Goal: Task Accomplishment & Management: Complete application form

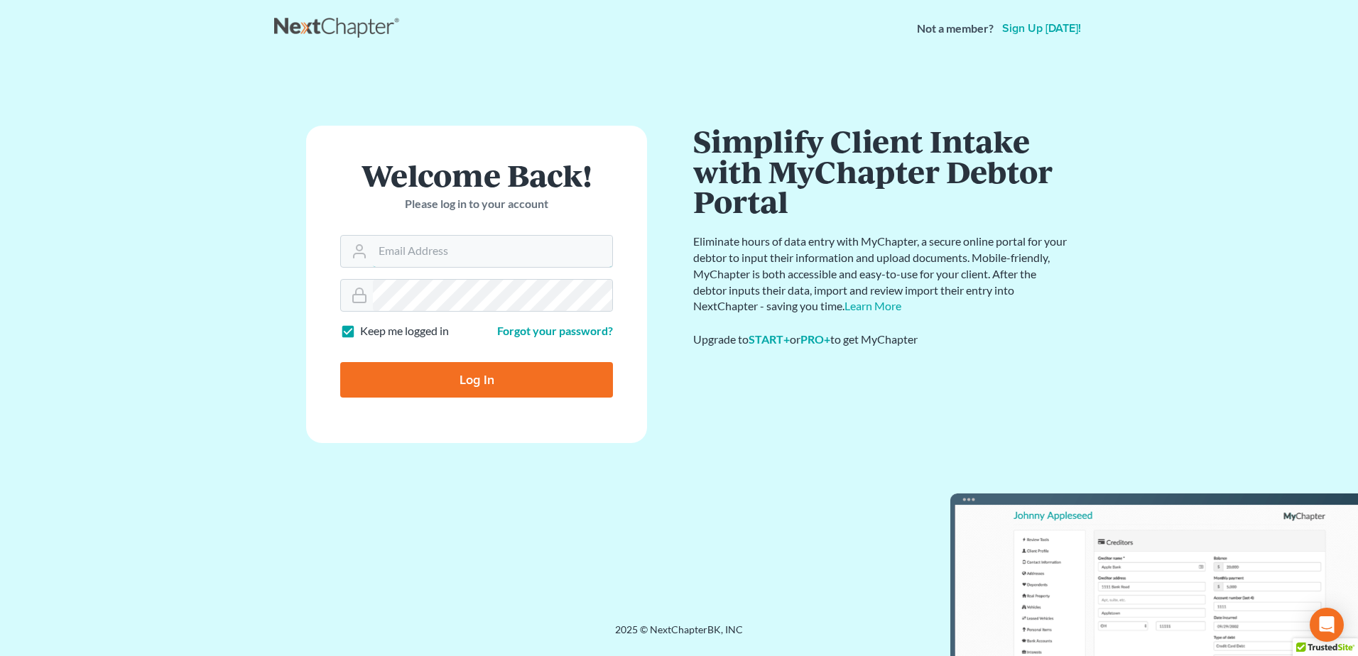
type input "[EMAIL_ADDRESS][DOMAIN_NAME]"
click at [448, 371] on input "Log In" at bounding box center [476, 380] width 273 height 36
type input "Thinking..."
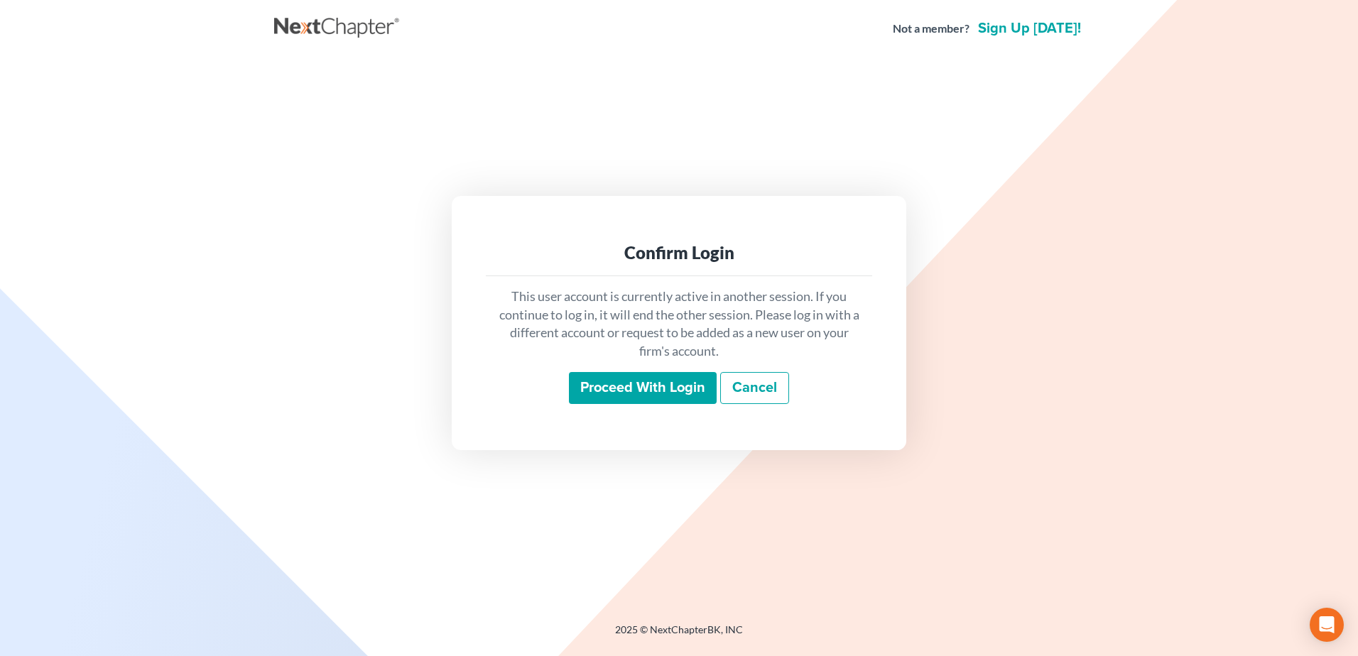
click at [654, 382] on input "Proceed with login" at bounding box center [643, 388] width 148 height 33
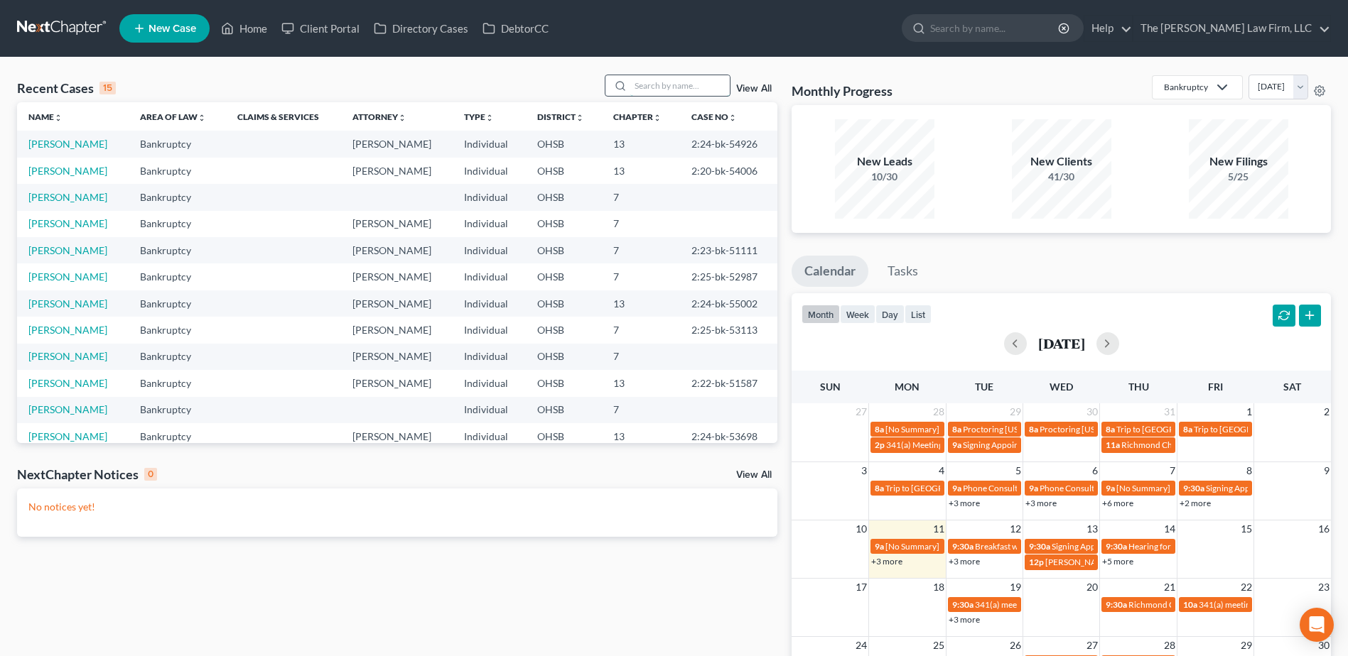
click at [666, 82] on input "search" at bounding box center [679, 85] width 99 height 21
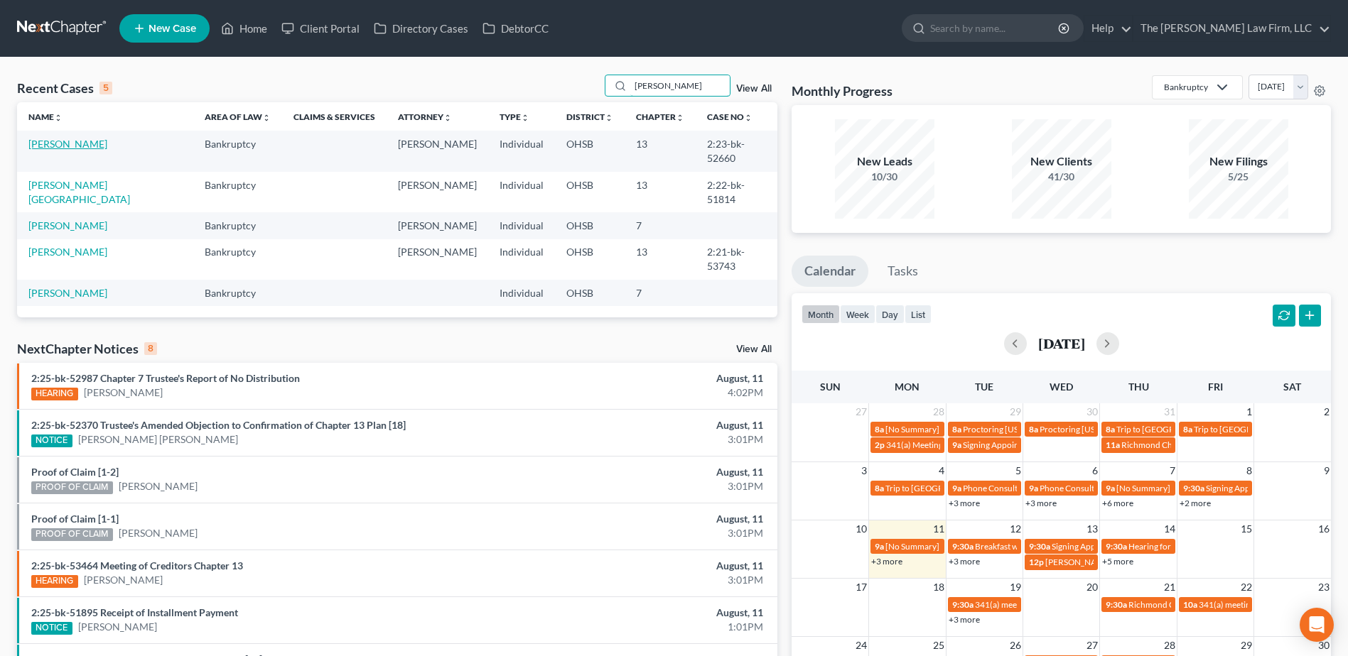
type input "harris"
click at [70, 148] on link "Harris, Christina" at bounding box center [67, 144] width 79 height 12
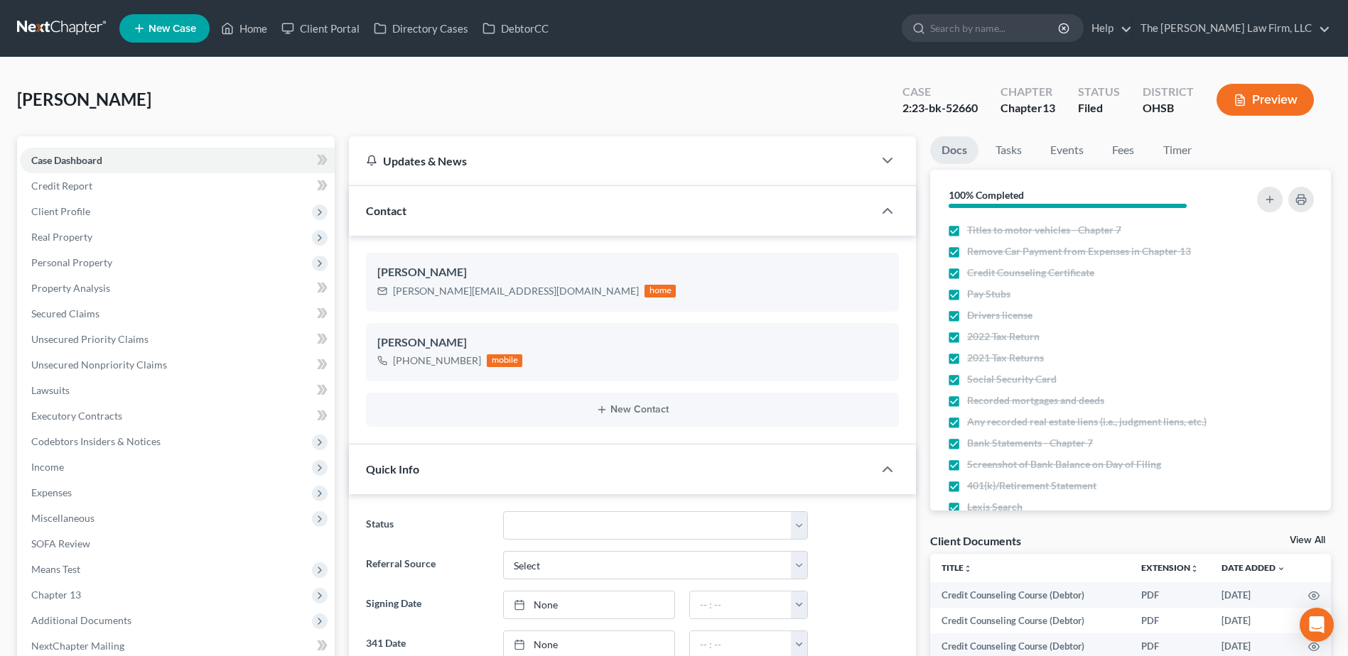
scroll to position [1617, 0]
drag, startPoint x: 60, startPoint y: 471, endPoint x: 75, endPoint y: 474, distance: 14.5
click at [60, 471] on span "Income" at bounding box center [47, 467] width 33 height 12
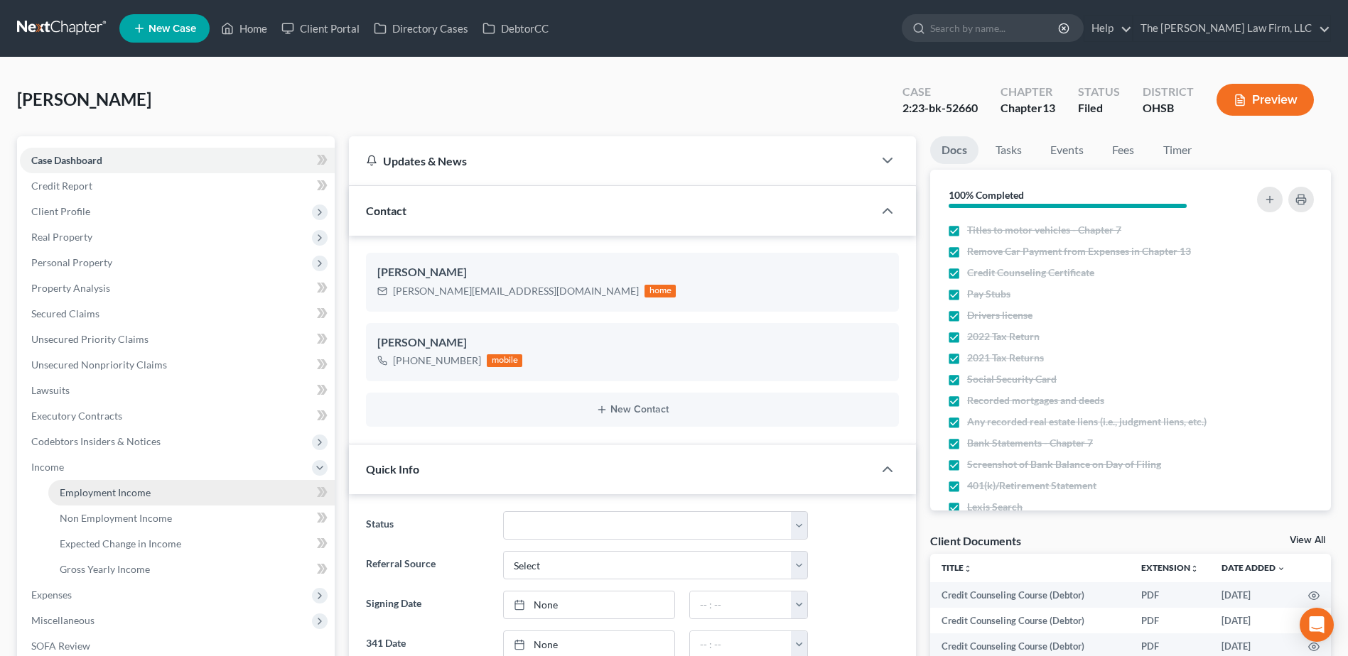
click at [121, 491] on span "Employment Income" at bounding box center [105, 493] width 91 height 12
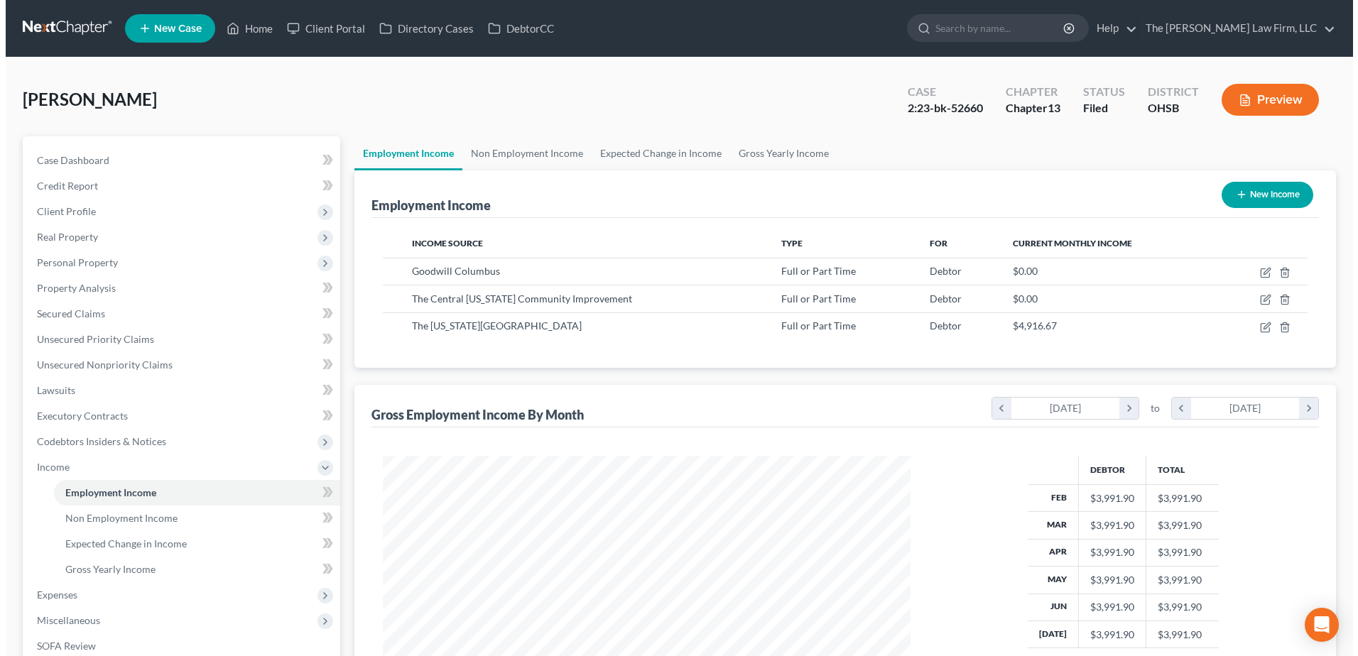
scroll to position [264, 556]
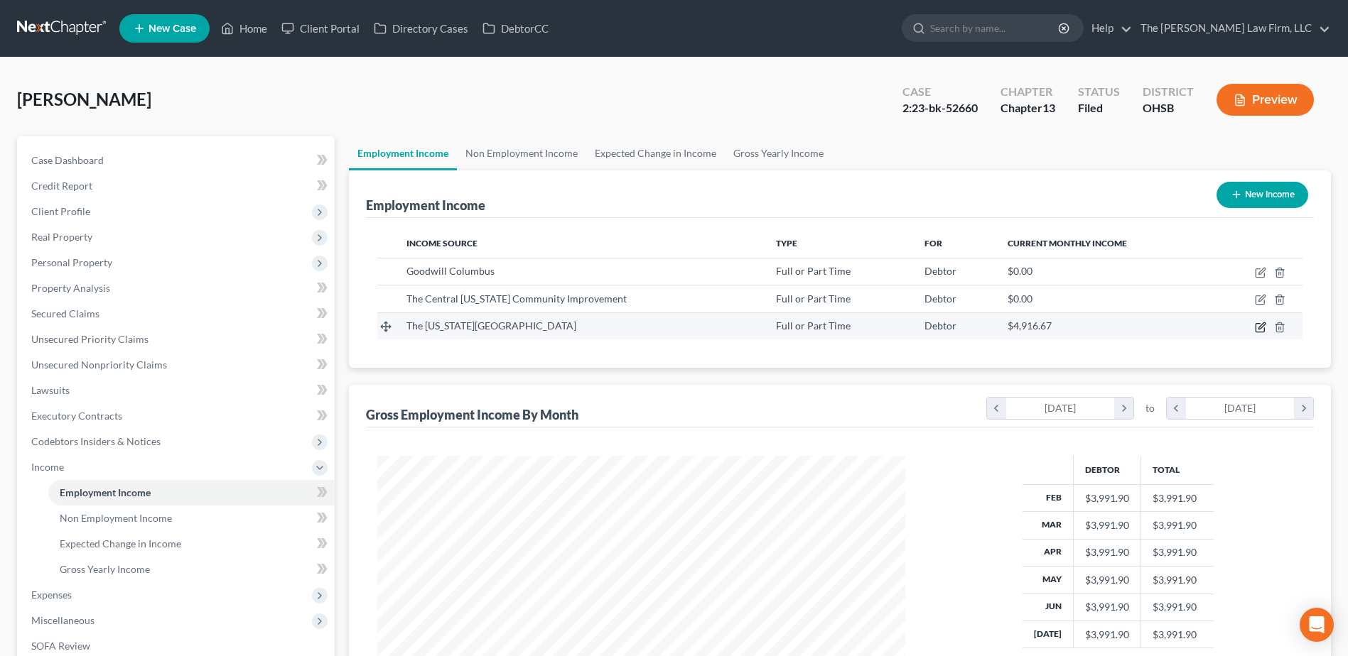
click at [1261, 323] on icon "button" at bounding box center [1259, 327] width 11 height 11
select select "0"
select select "36"
select select "0"
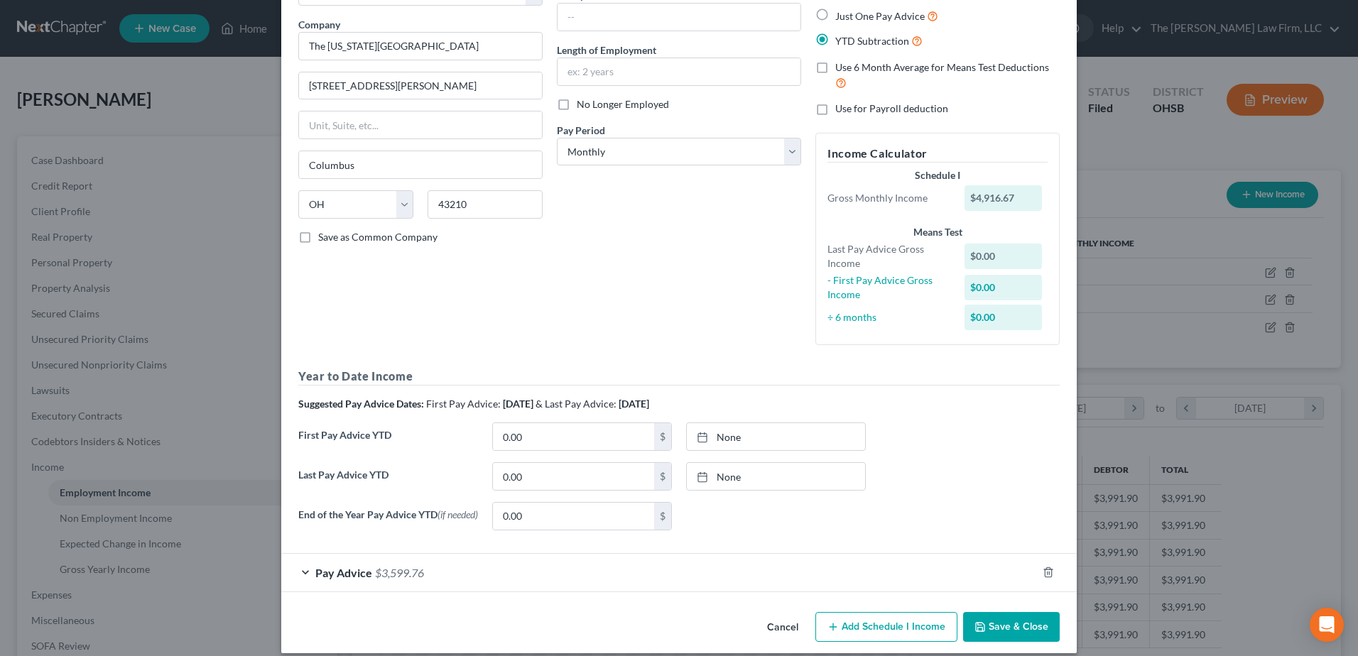
scroll to position [120, 0]
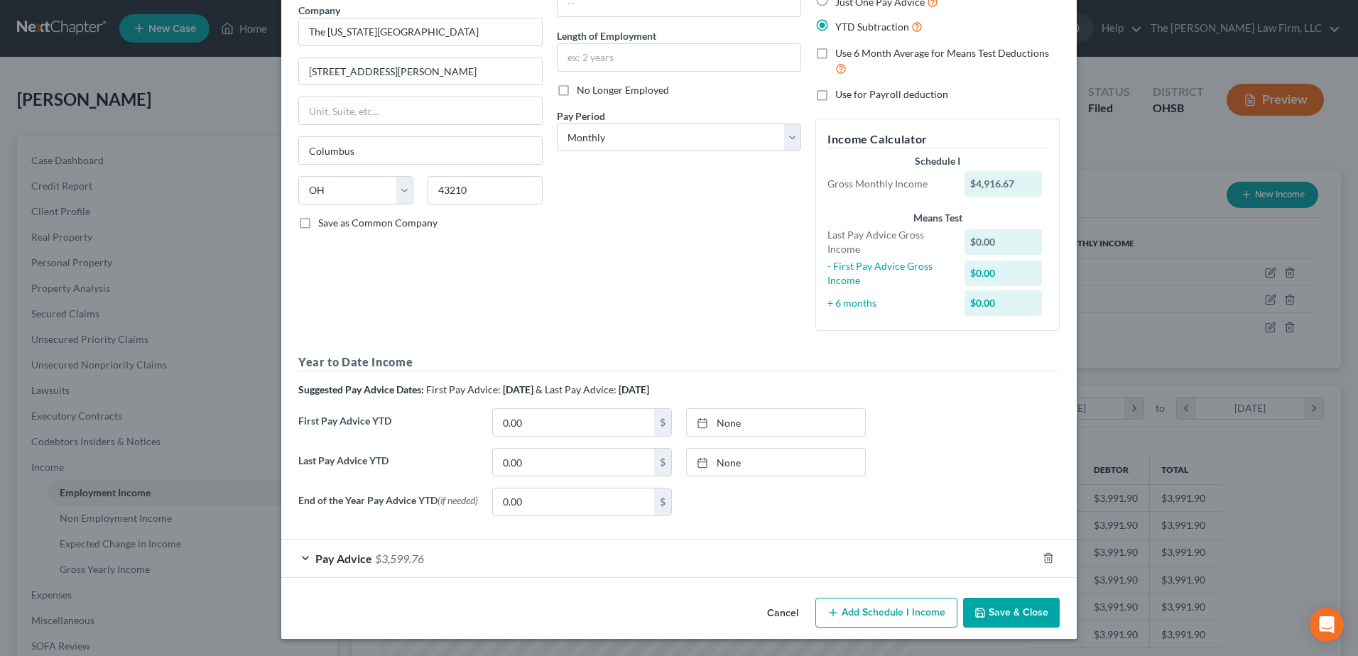
click at [464, 558] on div "Pay Advice $3,599.76" at bounding box center [659, 559] width 756 height 38
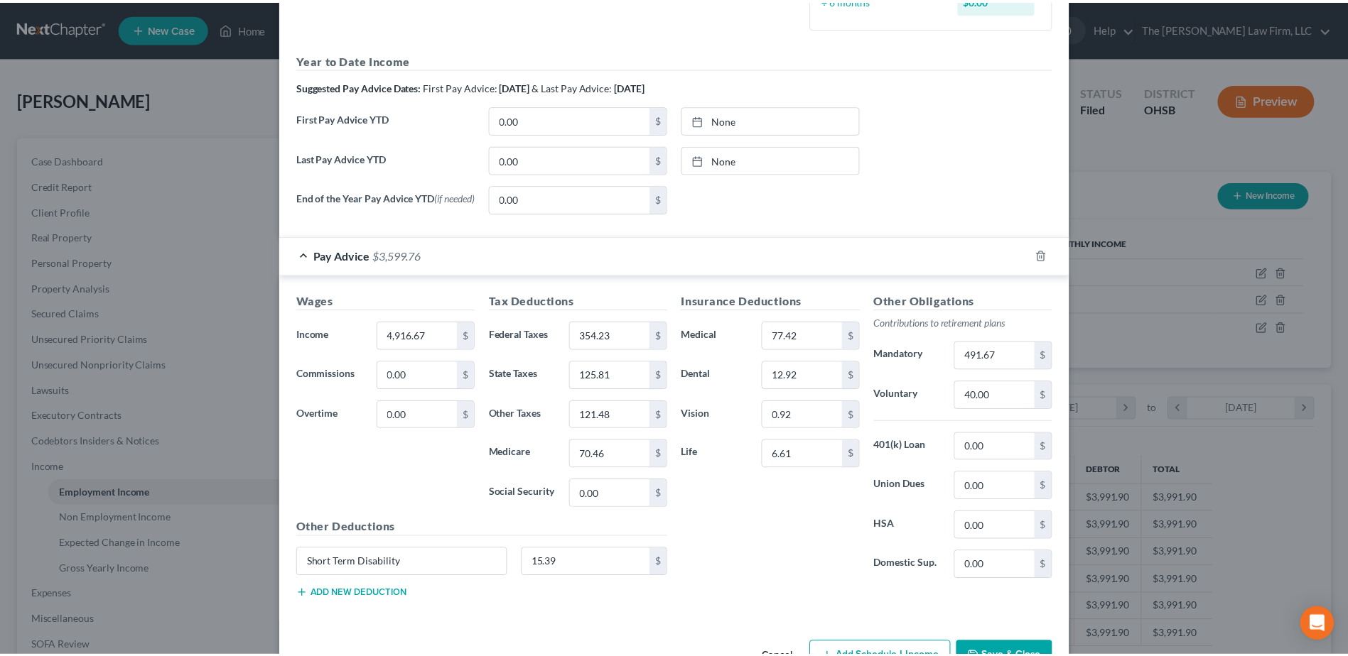
scroll to position [467, 0]
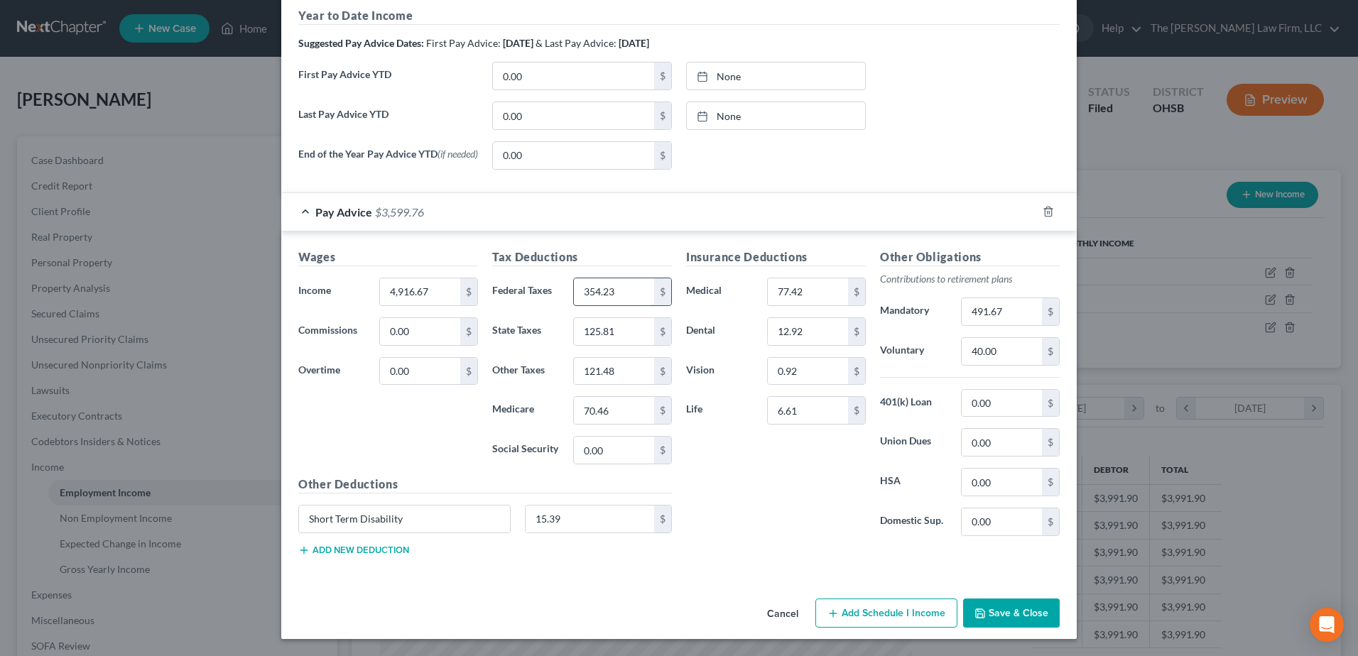
click at [633, 298] on input "354.23" at bounding box center [614, 291] width 80 height 27
type input "380.84"
click at [613, 332] on input "125.81" at bounding box center [614, 331] width 80 height 27
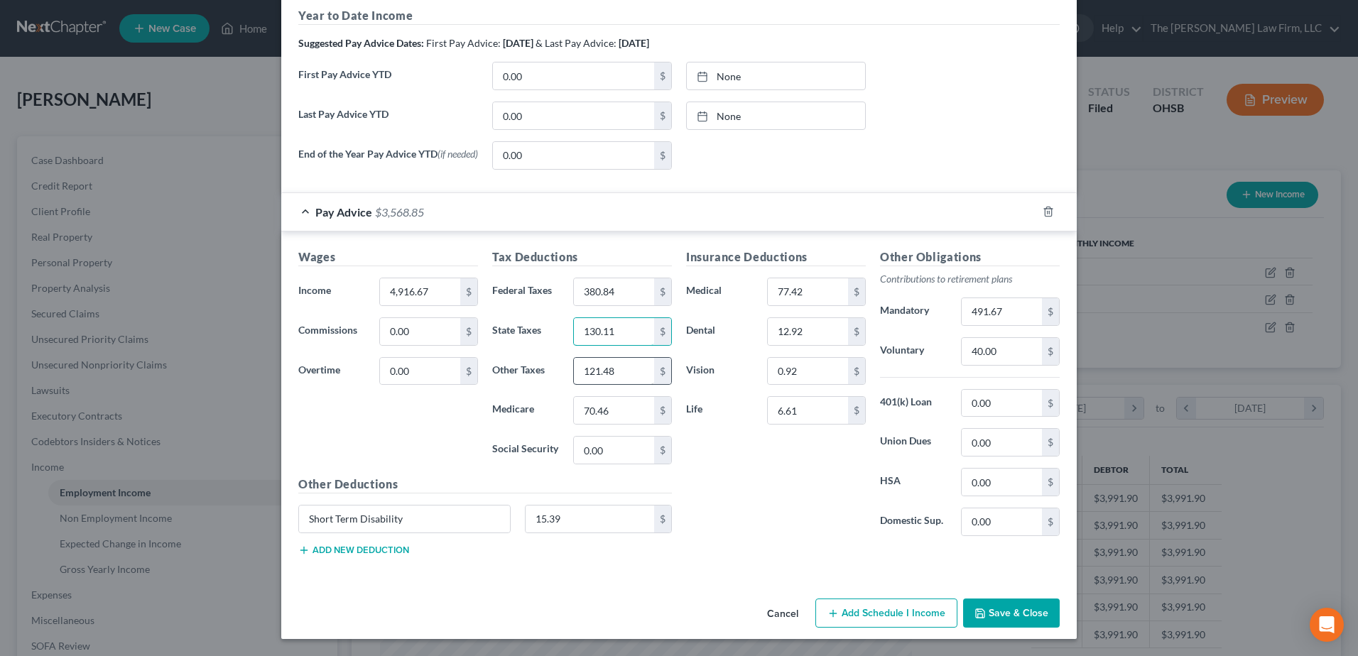
type input "130.11"
click at [601, 374] on input "121.48" at bounding box center [614, 371] width 80 height 27
type input "124.60"
click at [617, 408] on input "70.46" at bounding box center [614, 410] width 80 height 27
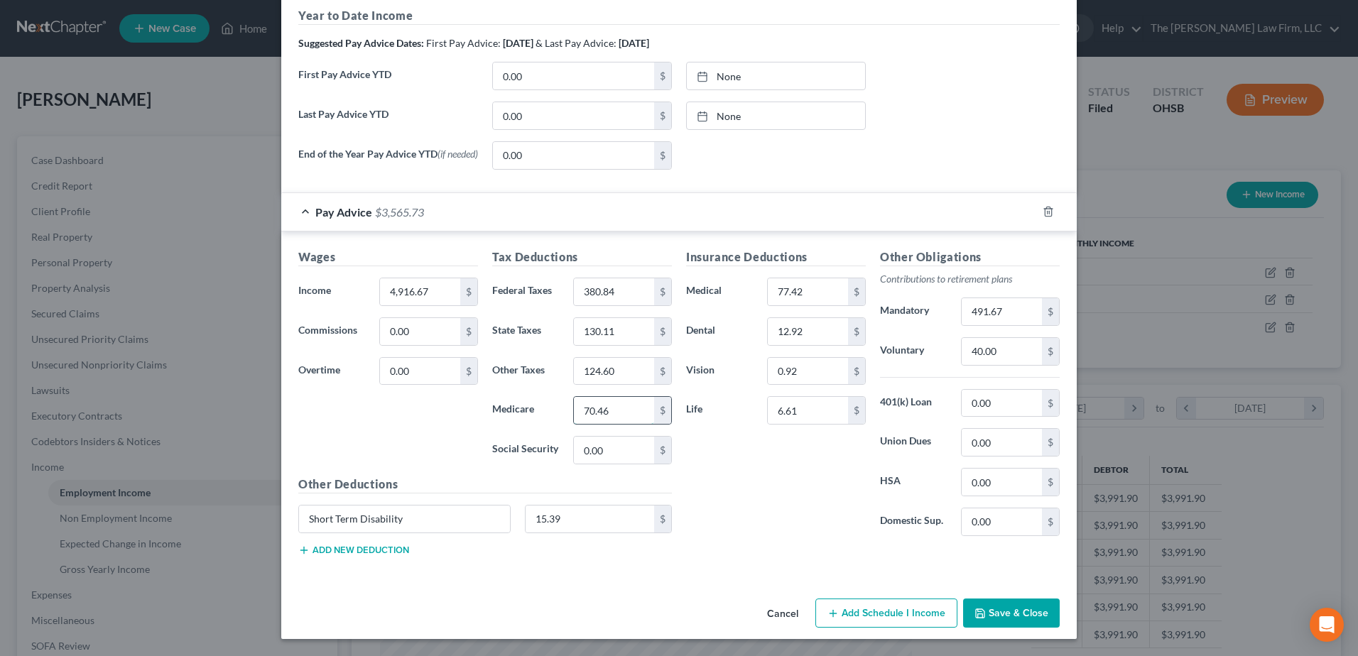
click at [617, 408] on input "70.46" at bounding box center [614, 410] width 80 height 27
type input "72.28"
click at [1021, 313] on input "491.67" at bounding box center [1002, 311] width 80 height 27
click at [938, 379] on div "Other Obligations Contributions to retirement plans Mandatory 491.67 $ Voluntar…" at bounding box center [970, 398] width 194 height 299
click at [998, 610] on button "Save & Close" at bounding box center [1011, 614] width 97 height 30
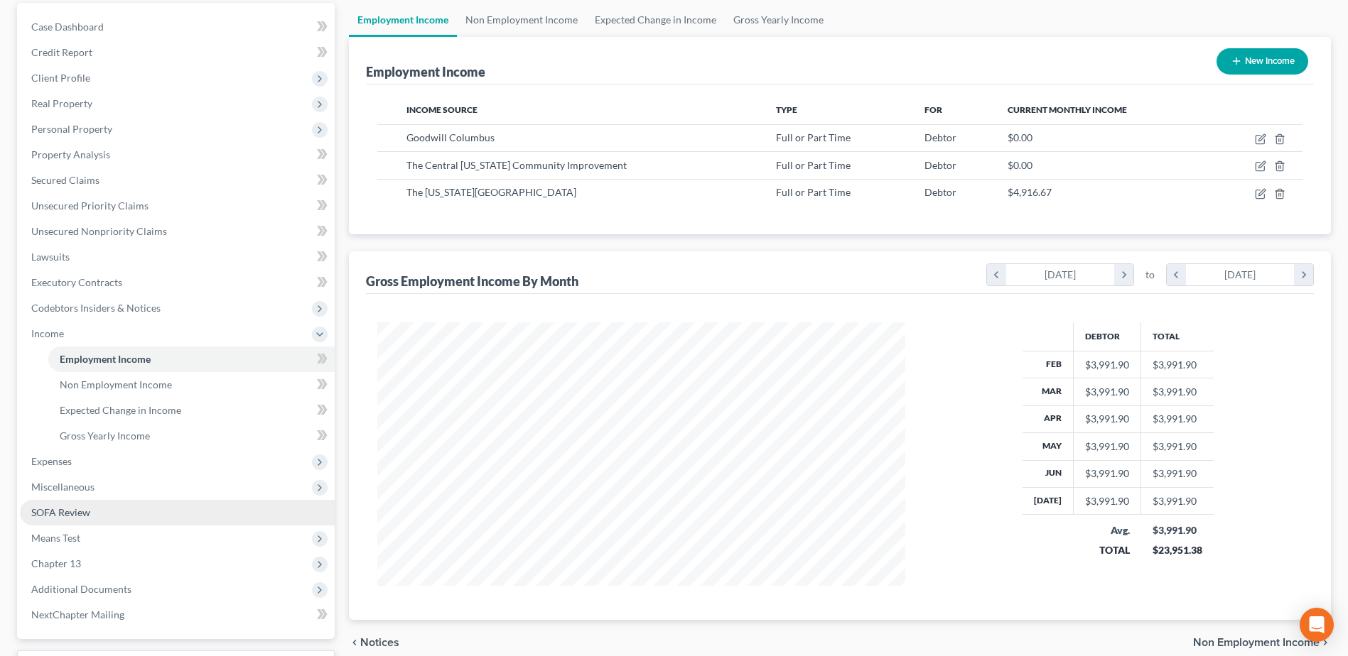
scroll to position [213, 0]
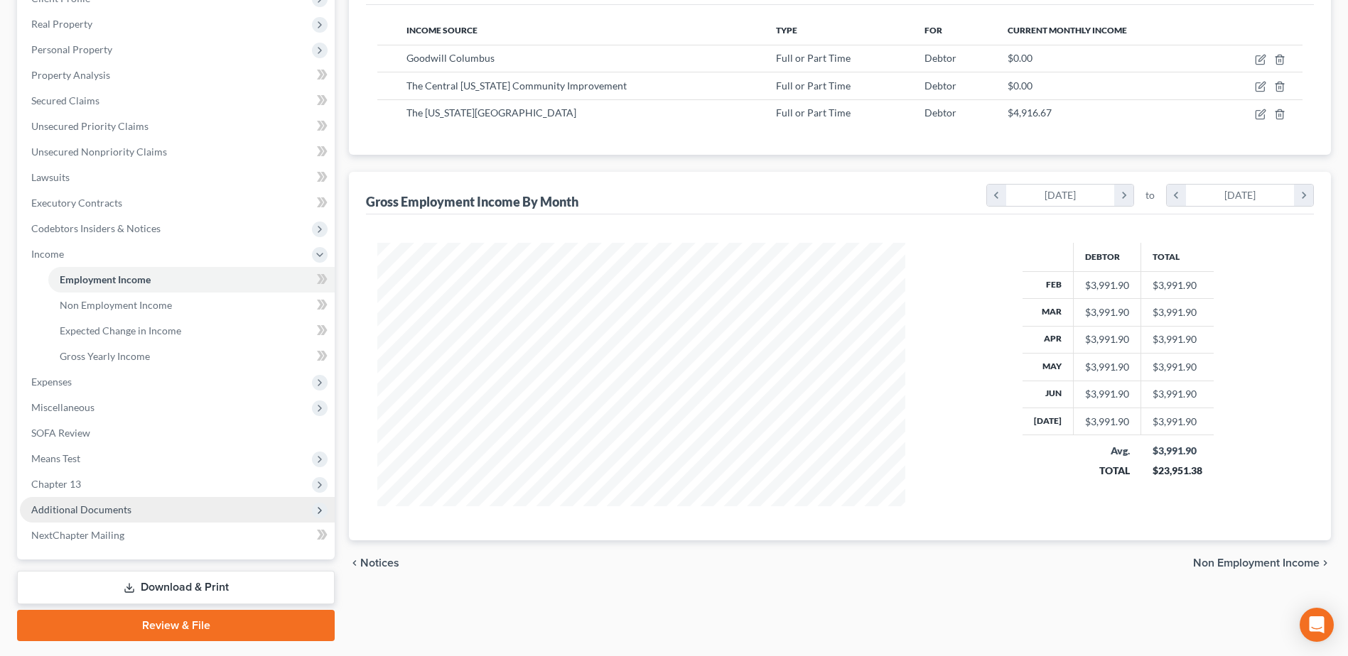
click at [121, 511] on span "Additional Documents" at bounding box center [81, 510] width 100 height 12
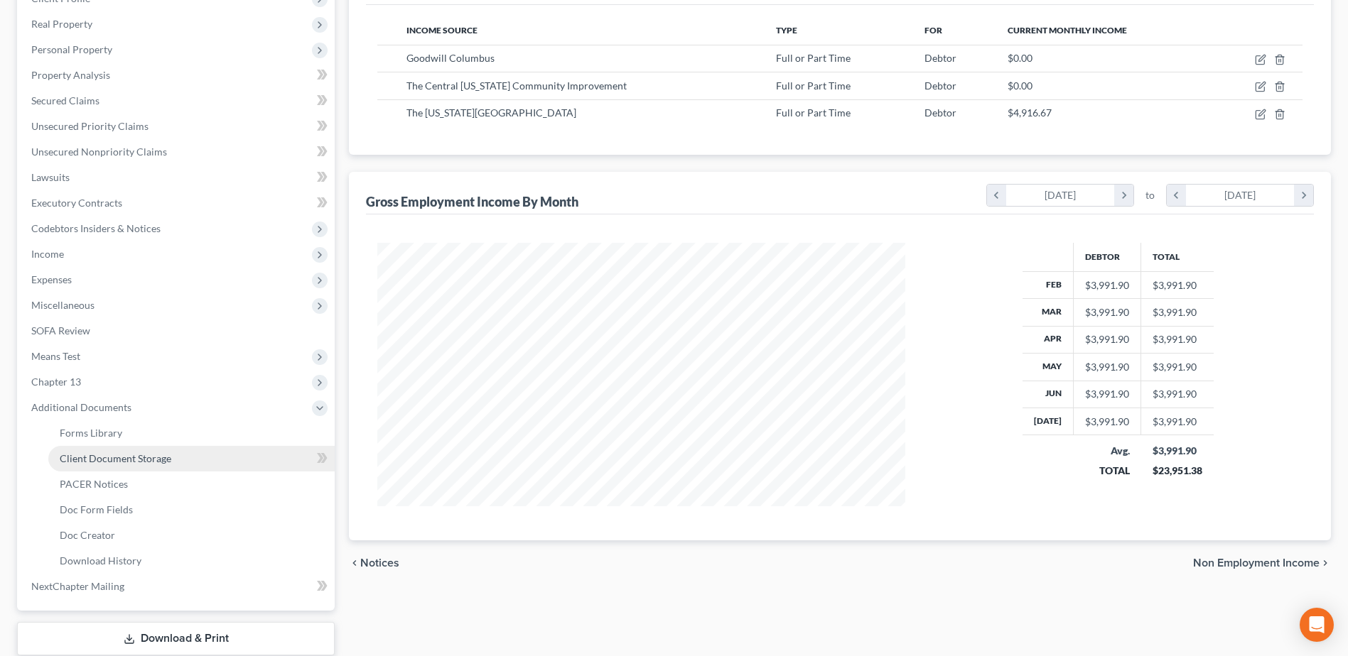
click at [112, 458] on span "Client Document Storage" at bounding box center [116, 458] width 112 height 12
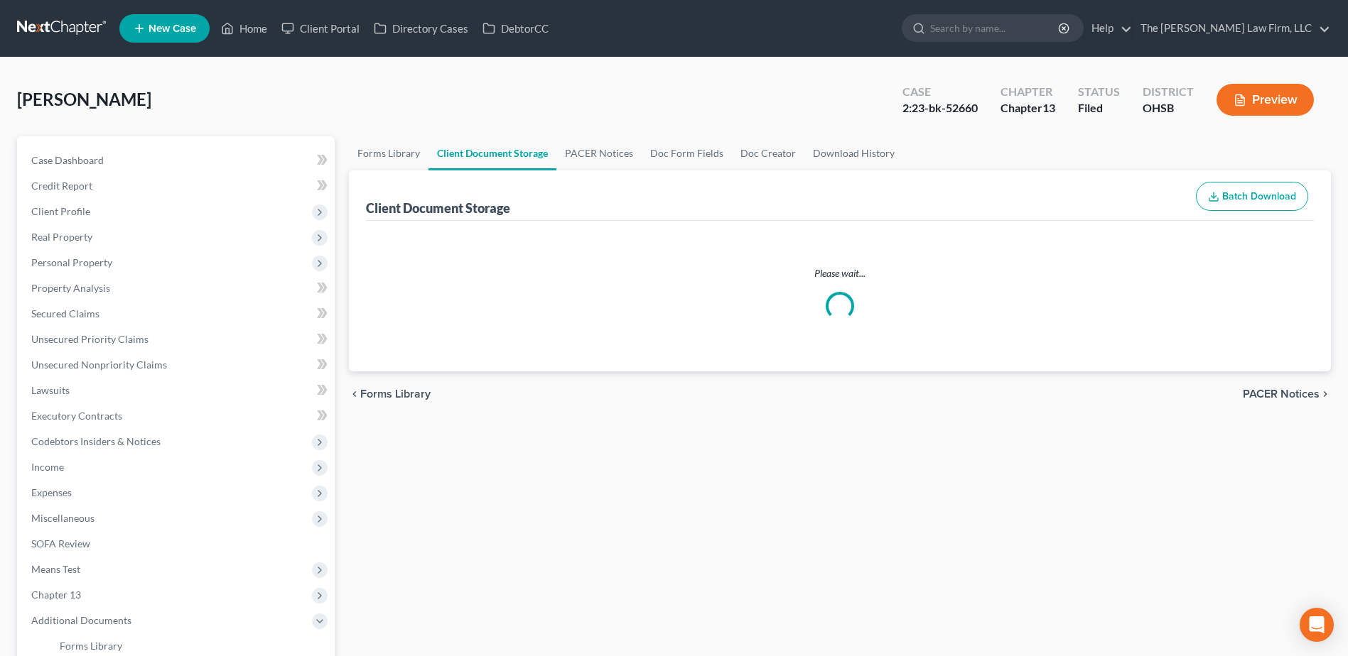
select select "7"
select select "52"
select select "61"
select select "7"
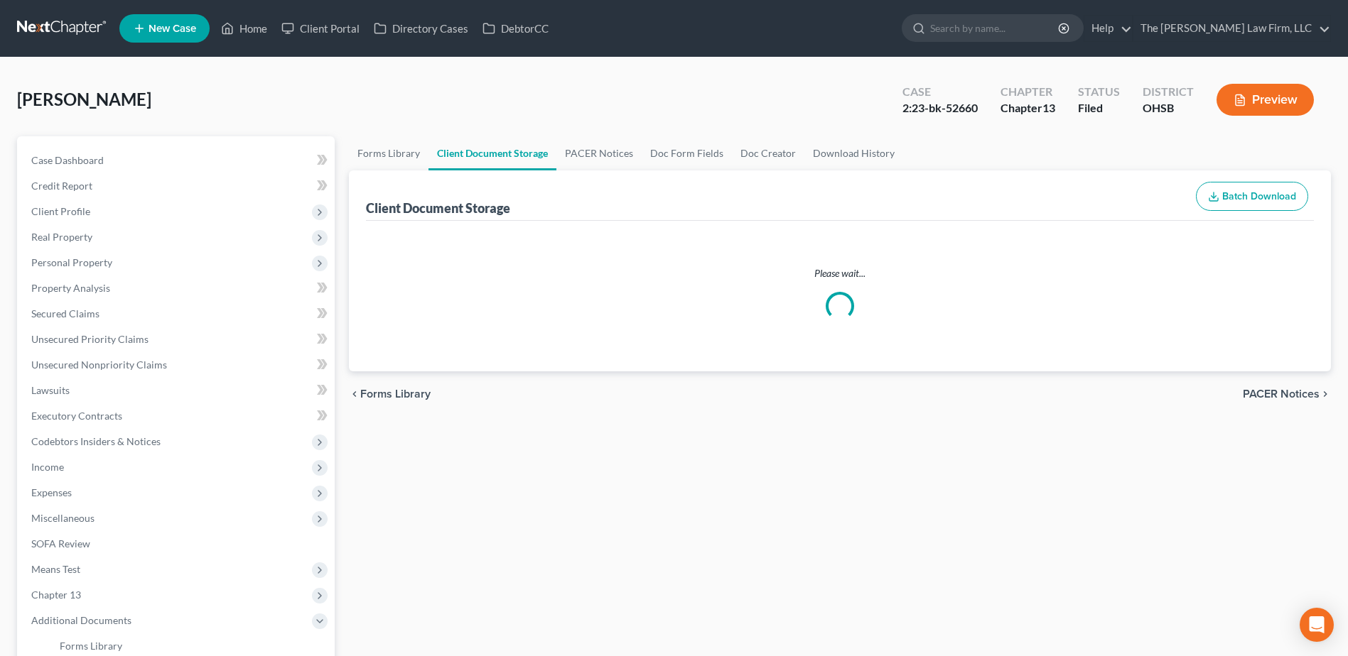
select select "7"
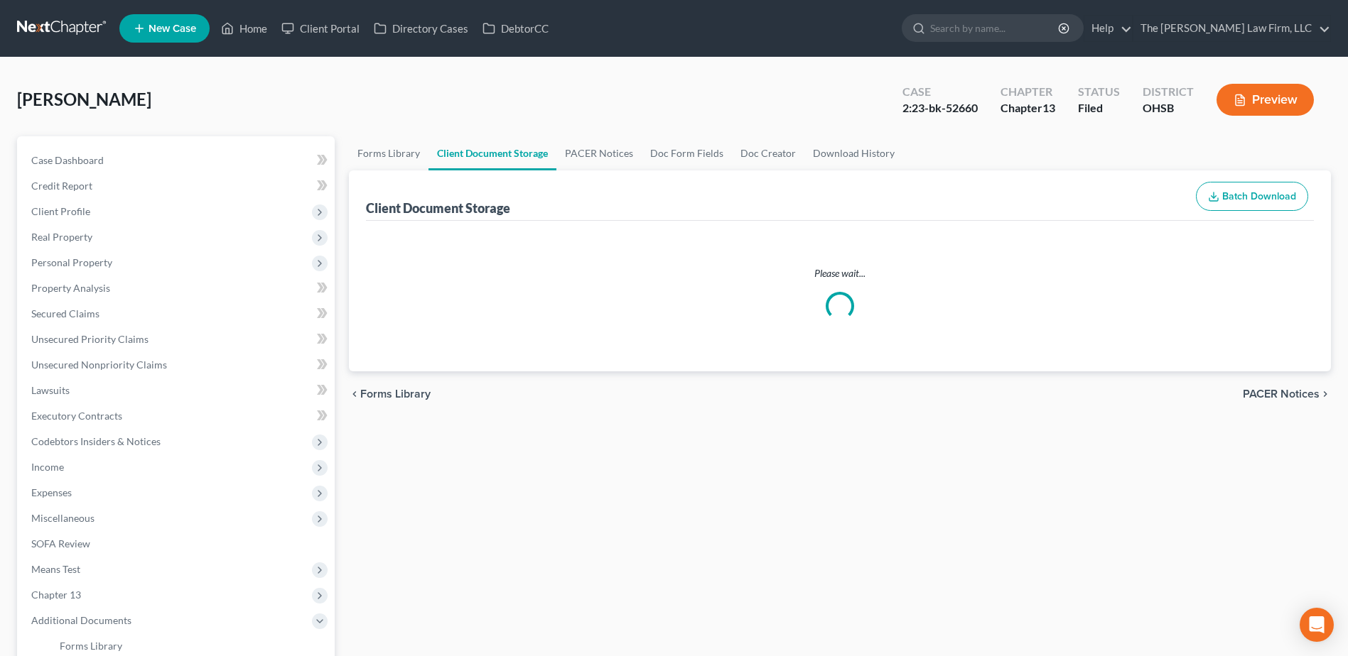
select select "7"
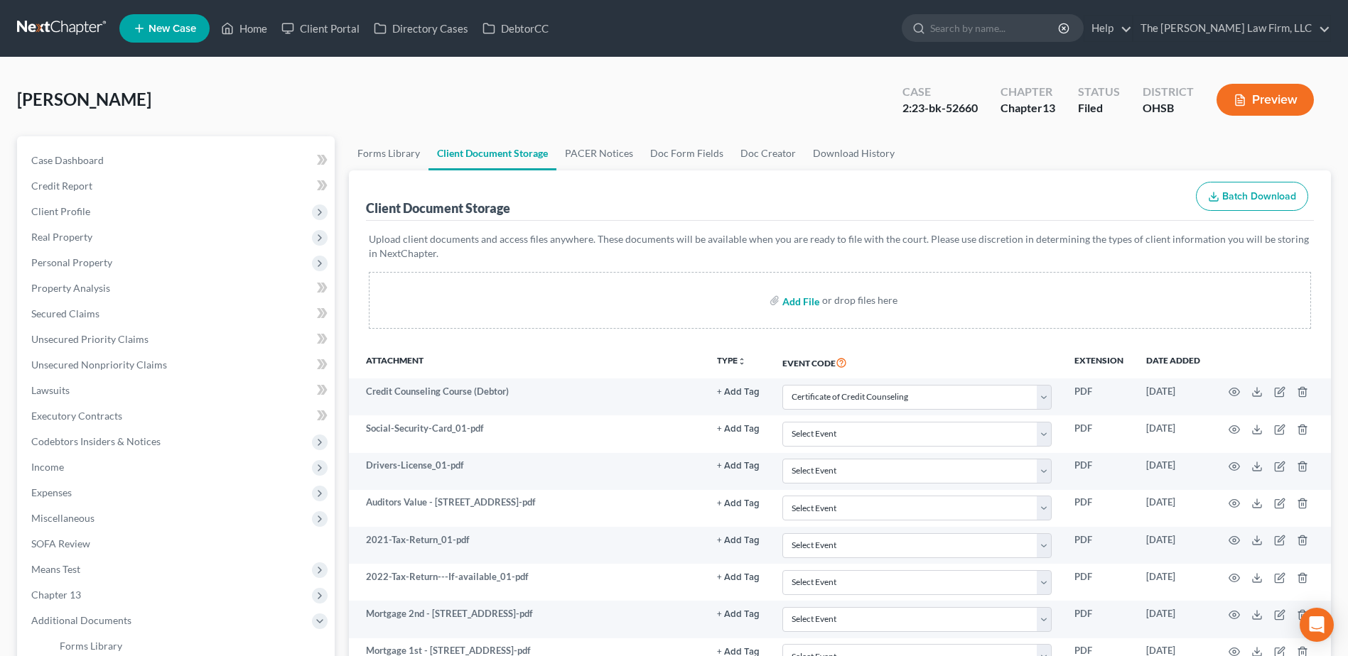
click at [799, 299] on input "file" at bounding box center [799, 301] width 34 height 26
type input "C:\fakepath\Updated Pay Stubs.pdf"
select select "7"
select select "52"
select select "61"
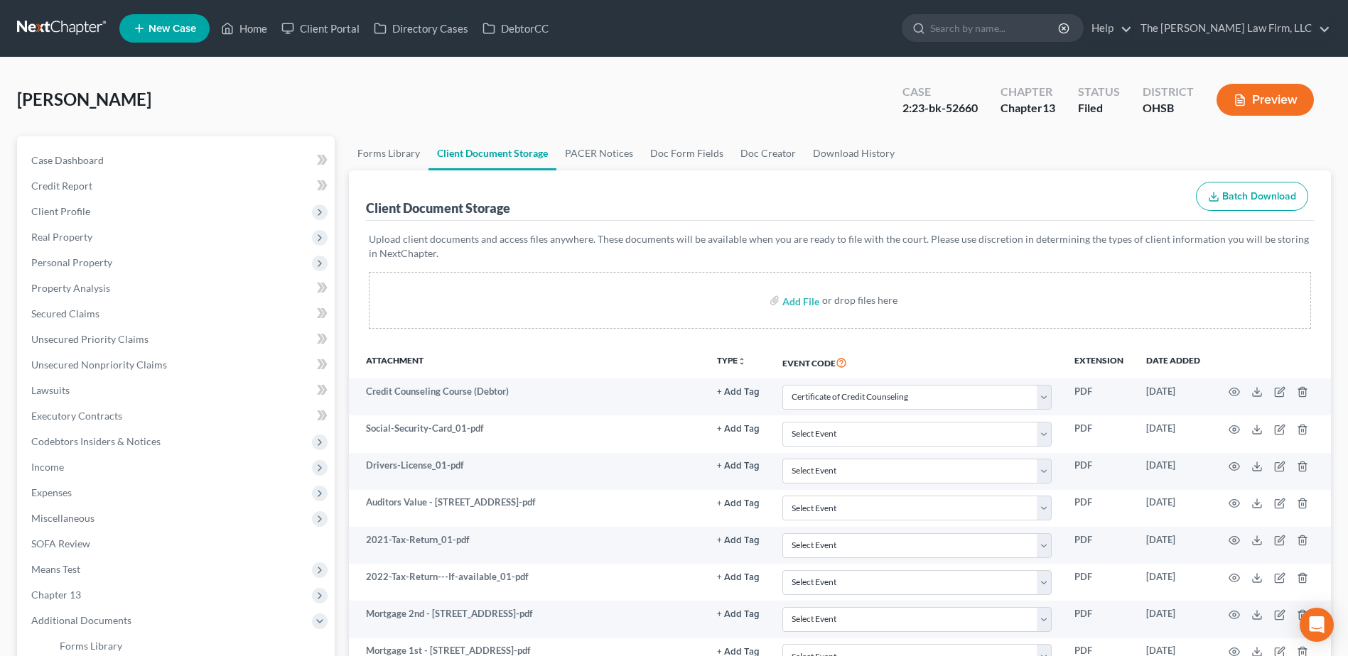
select select "7"
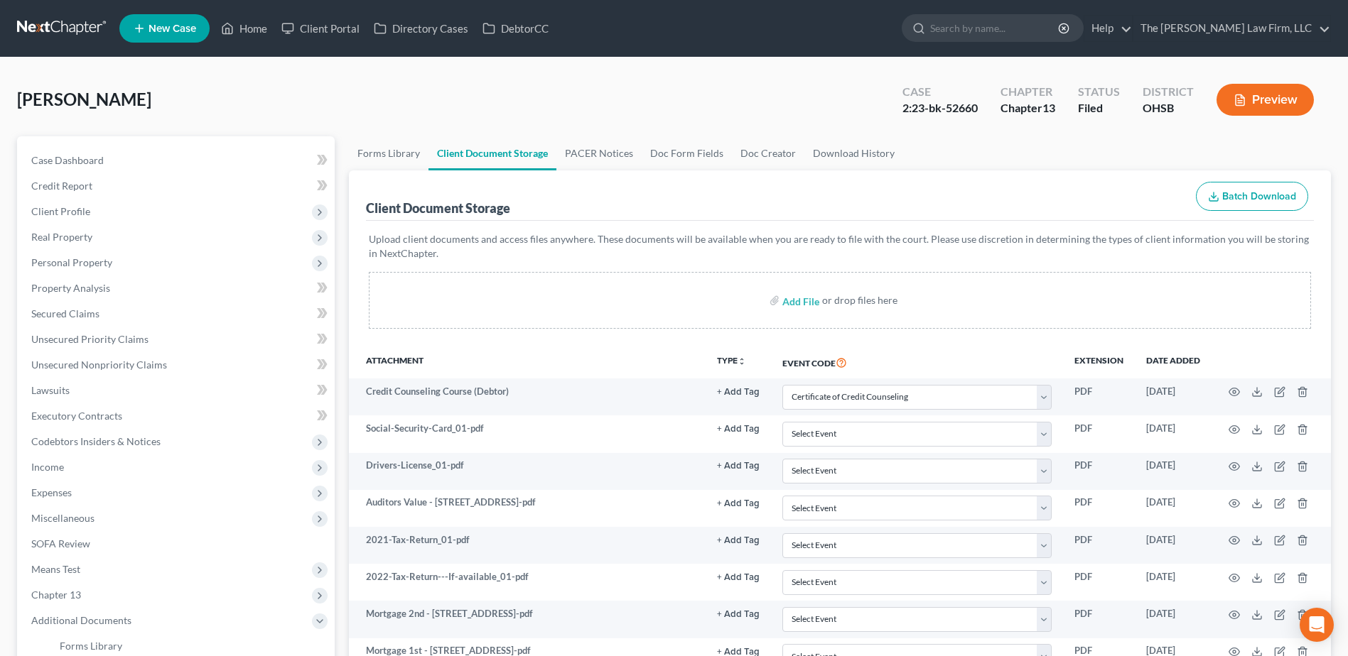
select select "7"
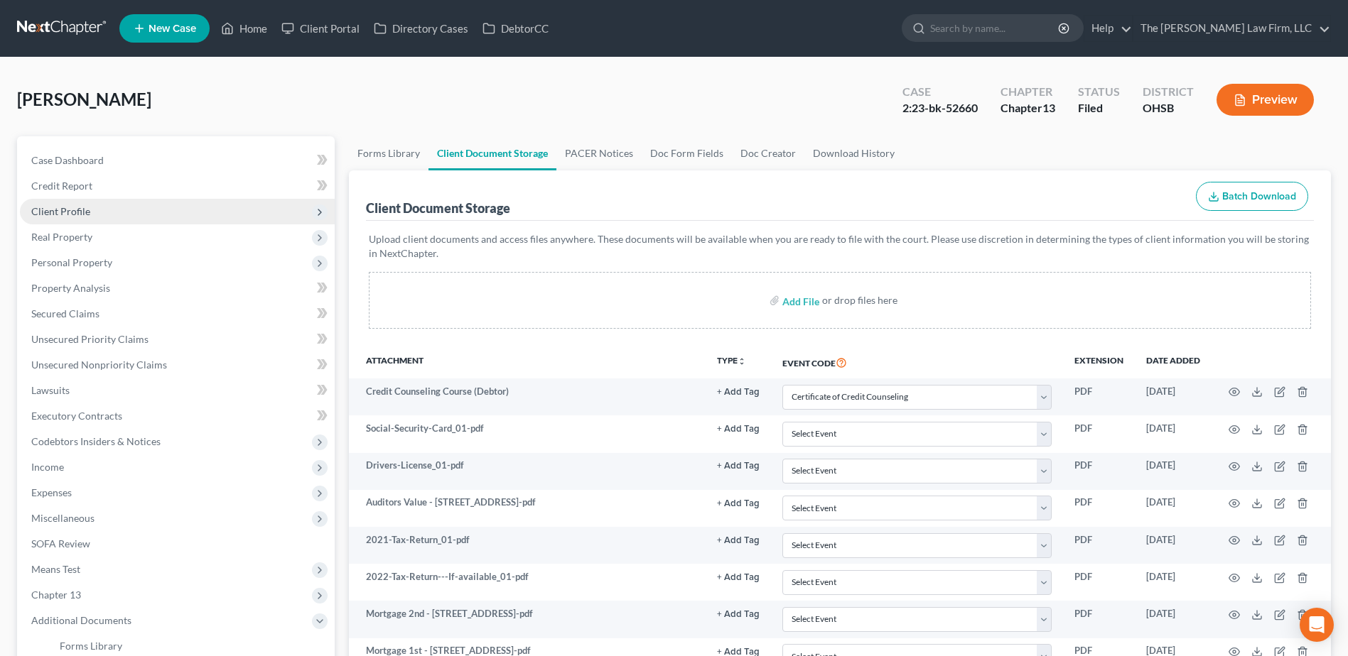
click at [78, 217] on span "Client Profile" at bounding box center [177, 212] width 315 height 26
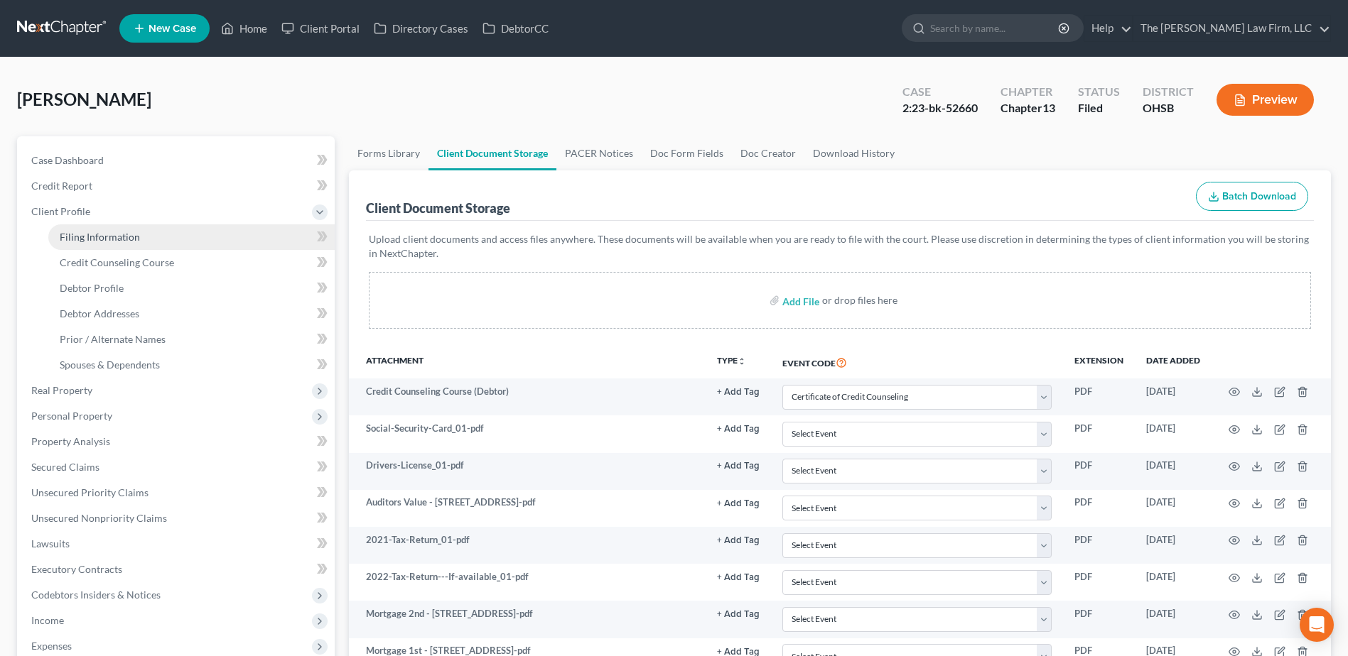
click at [82, 237] on span "Filing Information" at bounding box center [100, 237] width 80 height 12
select select "1"
select select "0"
select select "3"
select select "36"
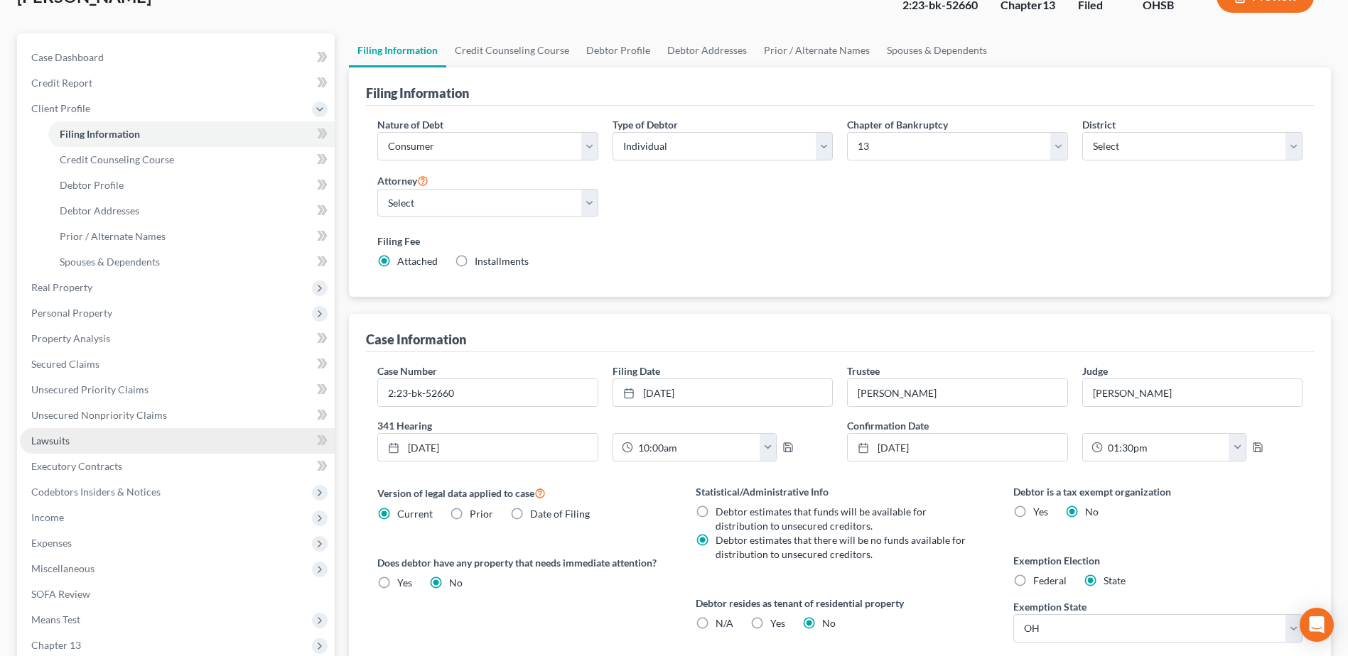
scroll to position [213, 0]
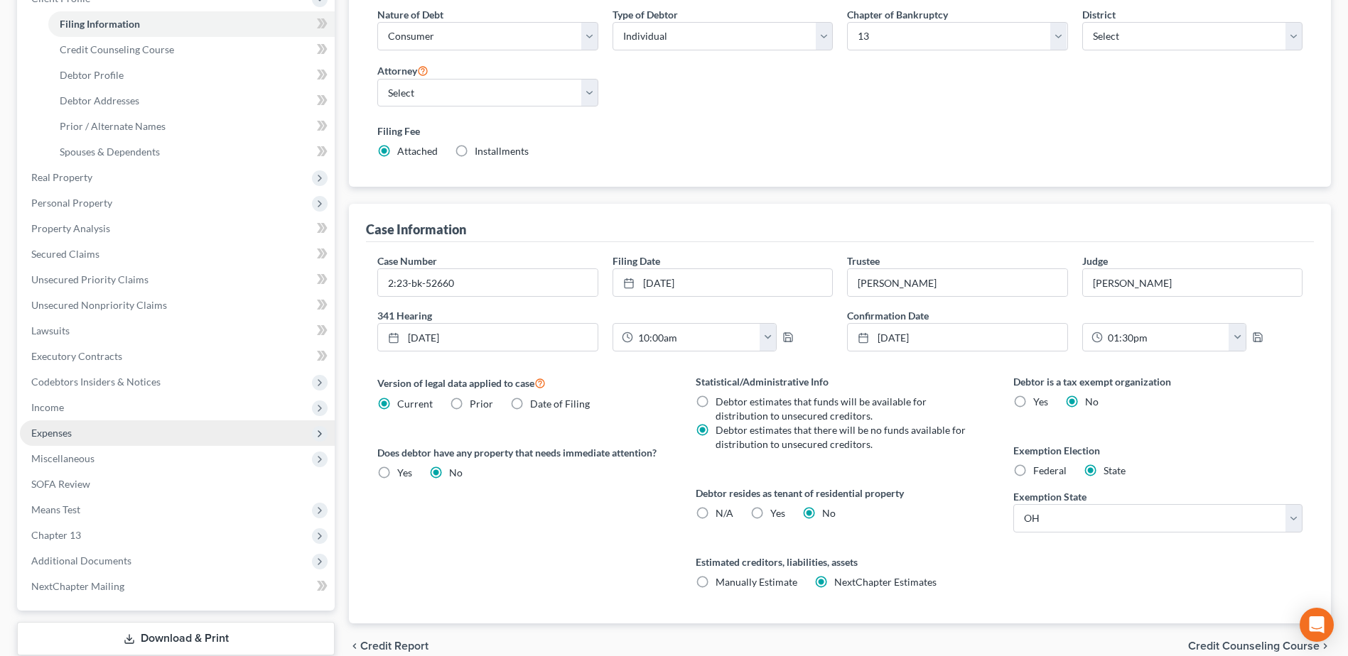
click at [71, 435] on span "Expenses" at bounding box center [51, 433] width 40 height 12
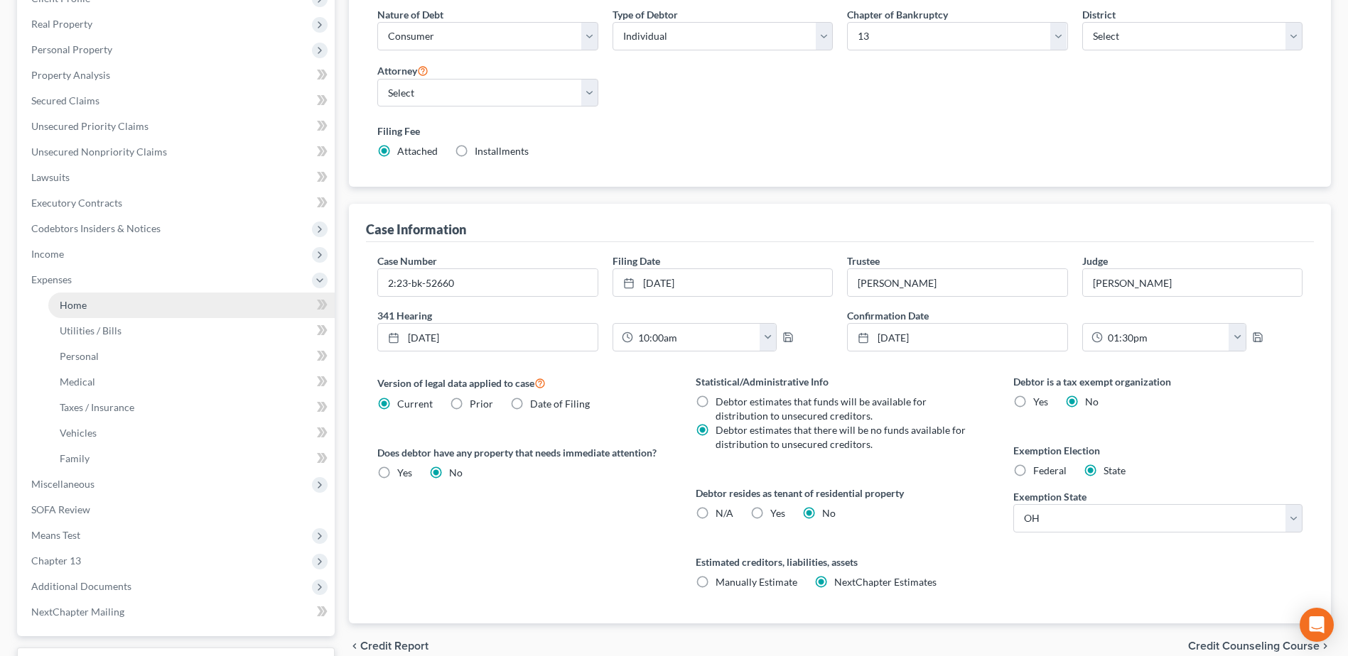
click at [85, 302] on span "Home" at bounding box center [73, 305] width 27 height 12
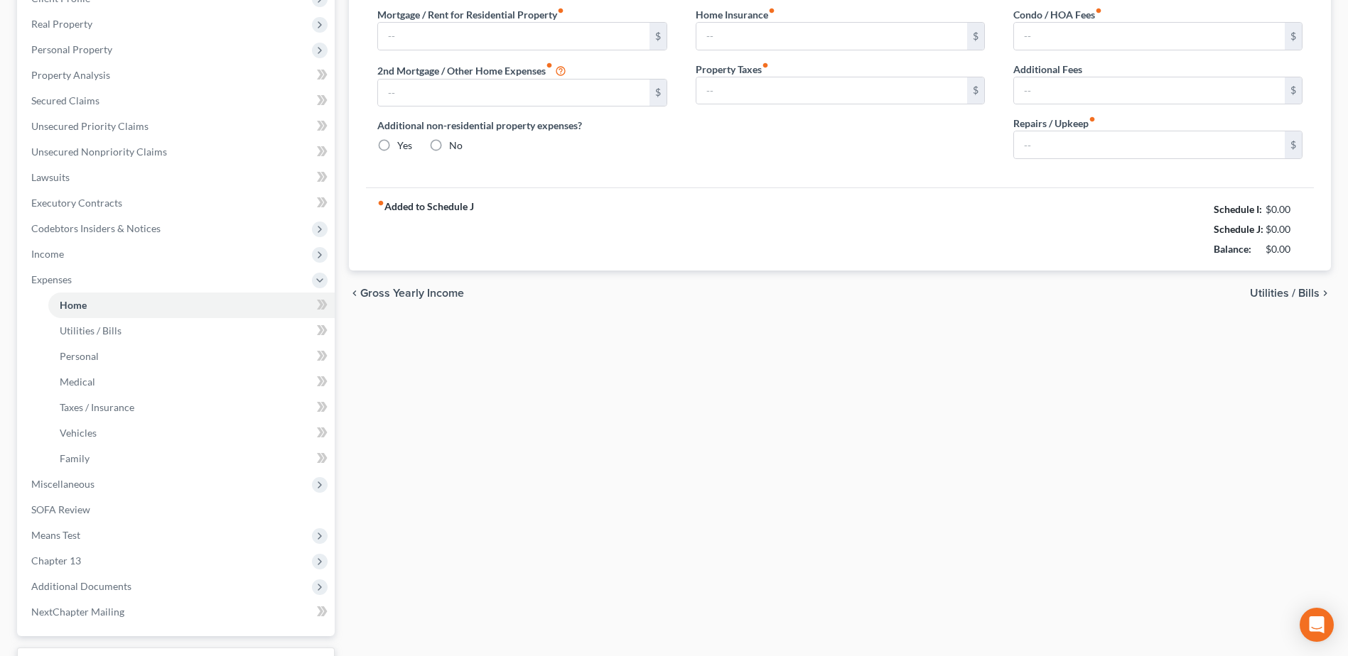
scroll to position [141, 0]
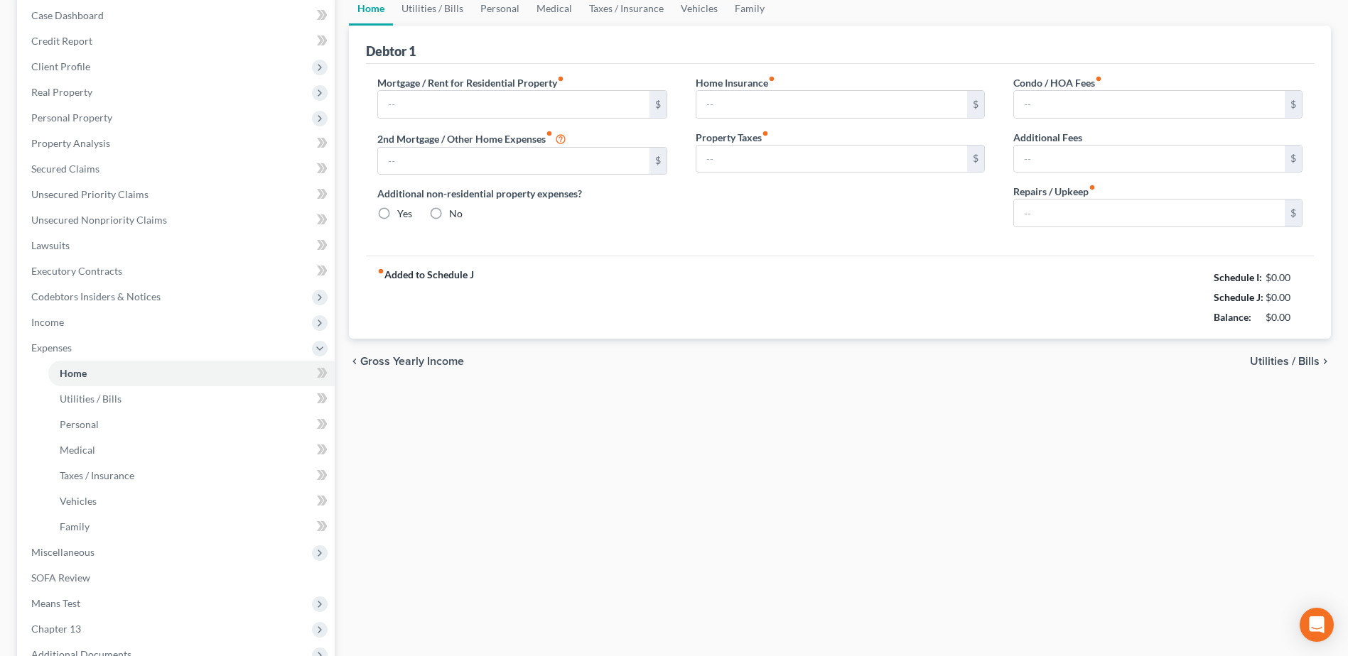
type input "0.00"
radio input "true"
type input "0.00"
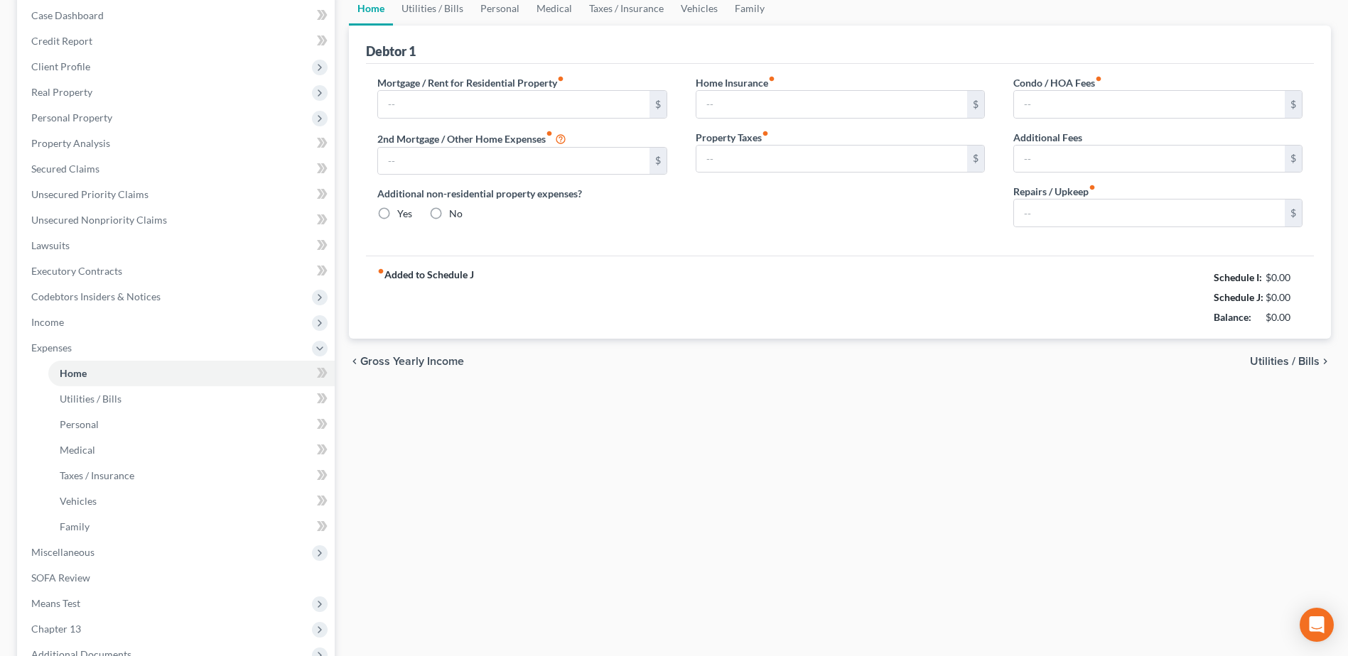
type input "0.00"
type input "25.00"
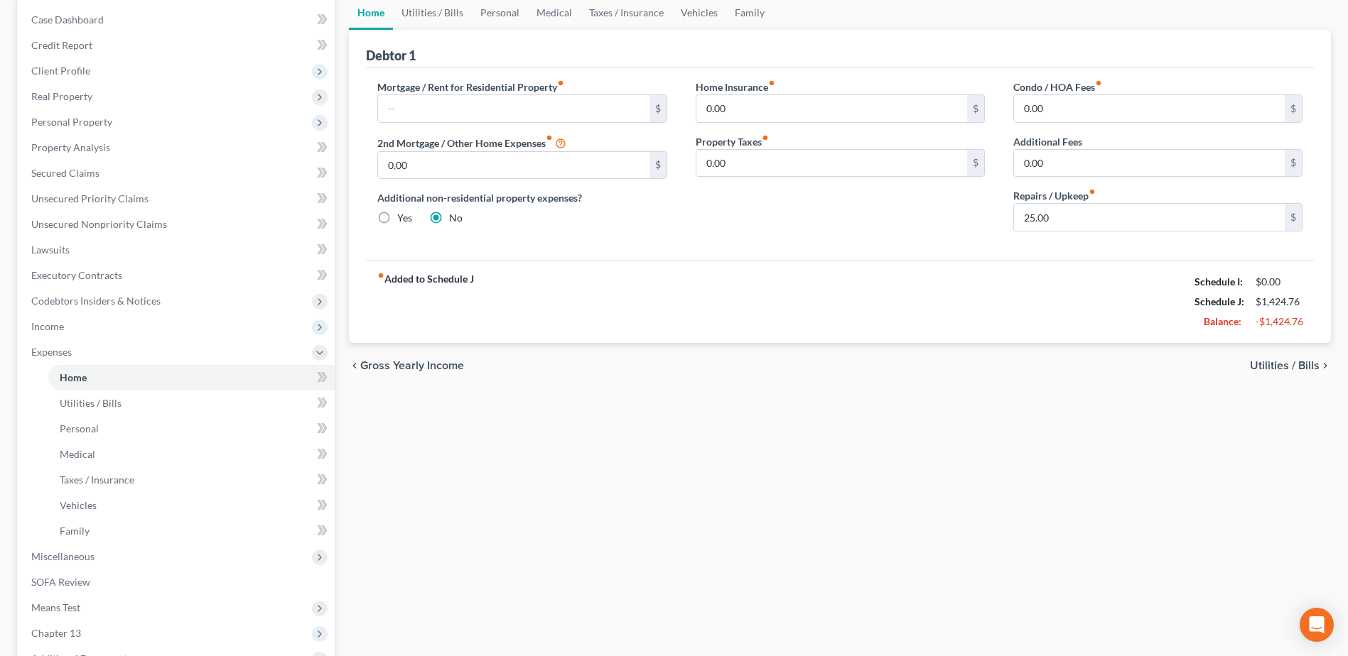
scroll to position [0, 0]
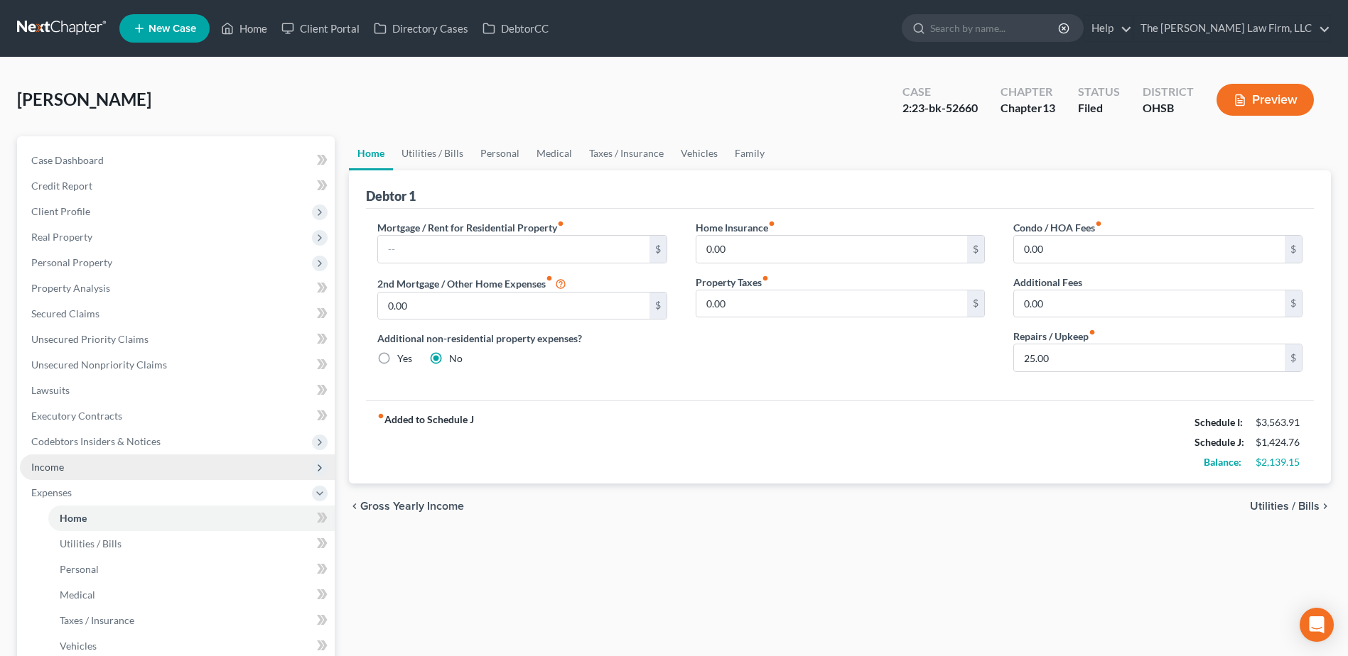
click at [62, 472] on span "Income" at bounding box center [47, 467] width 33 height 12
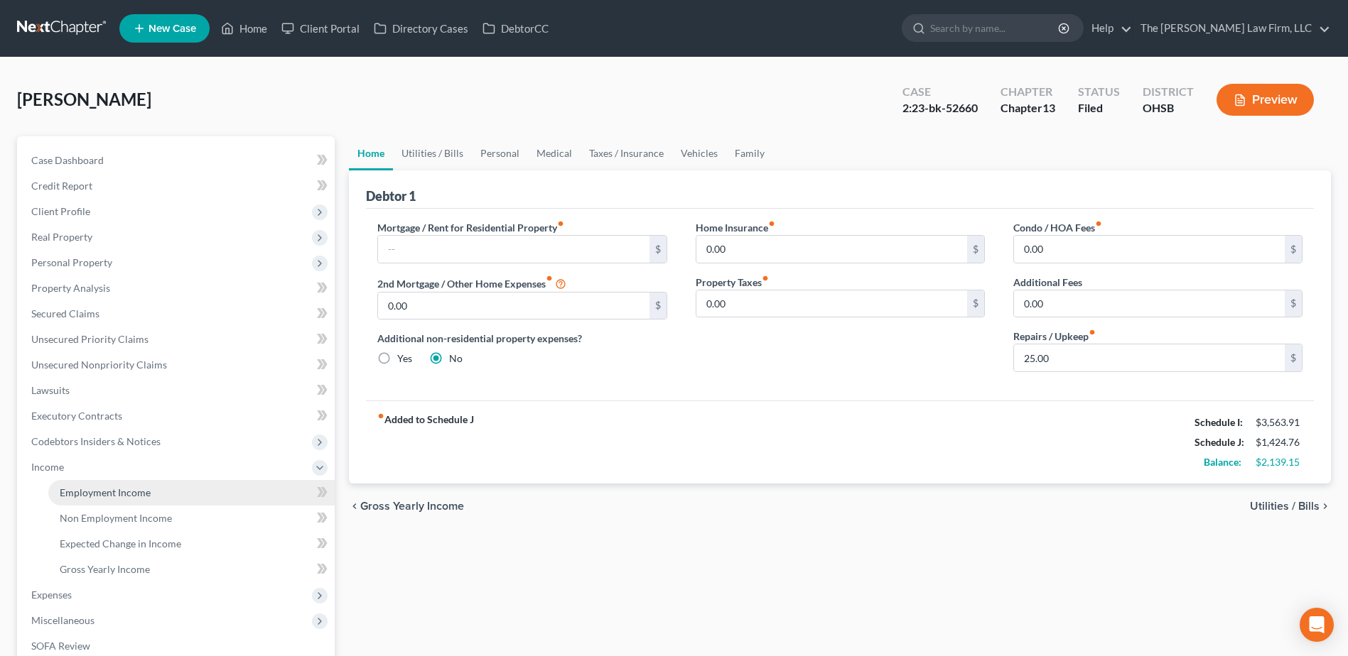
click at [82, 485] on link "Employment Income" at bounding box center [191, 493] width 286 height 26
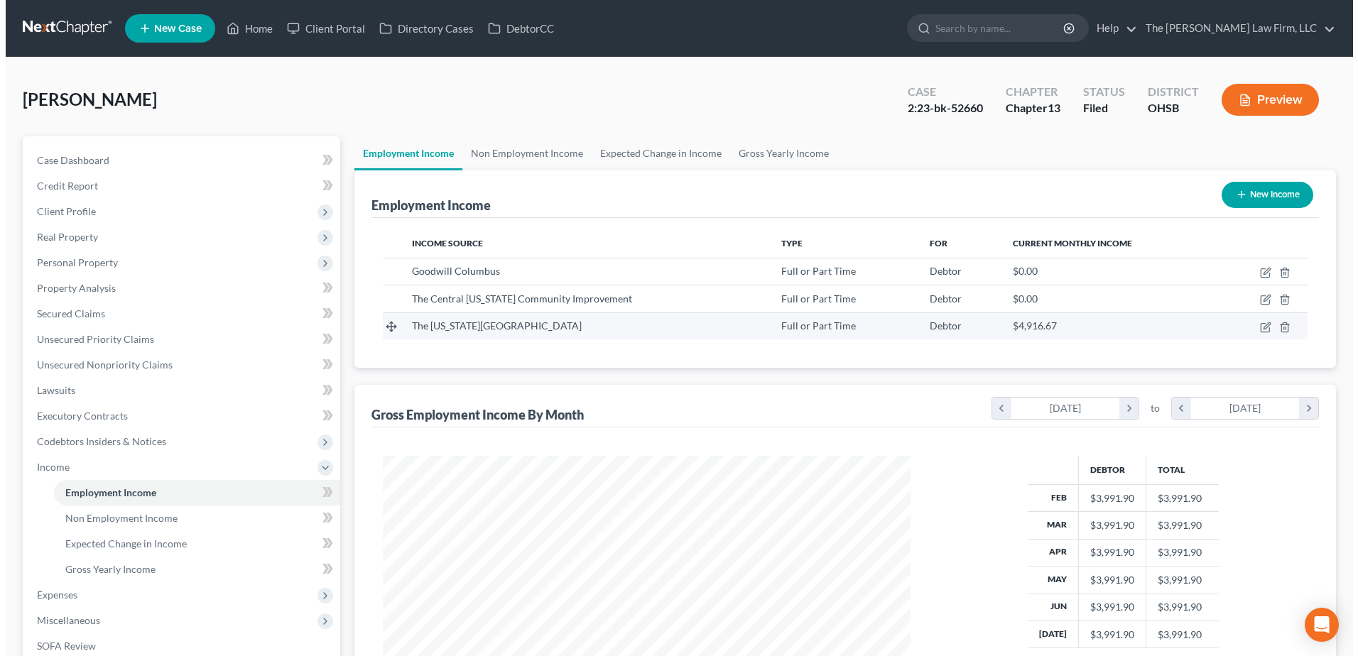
scroll to position [264, 556]
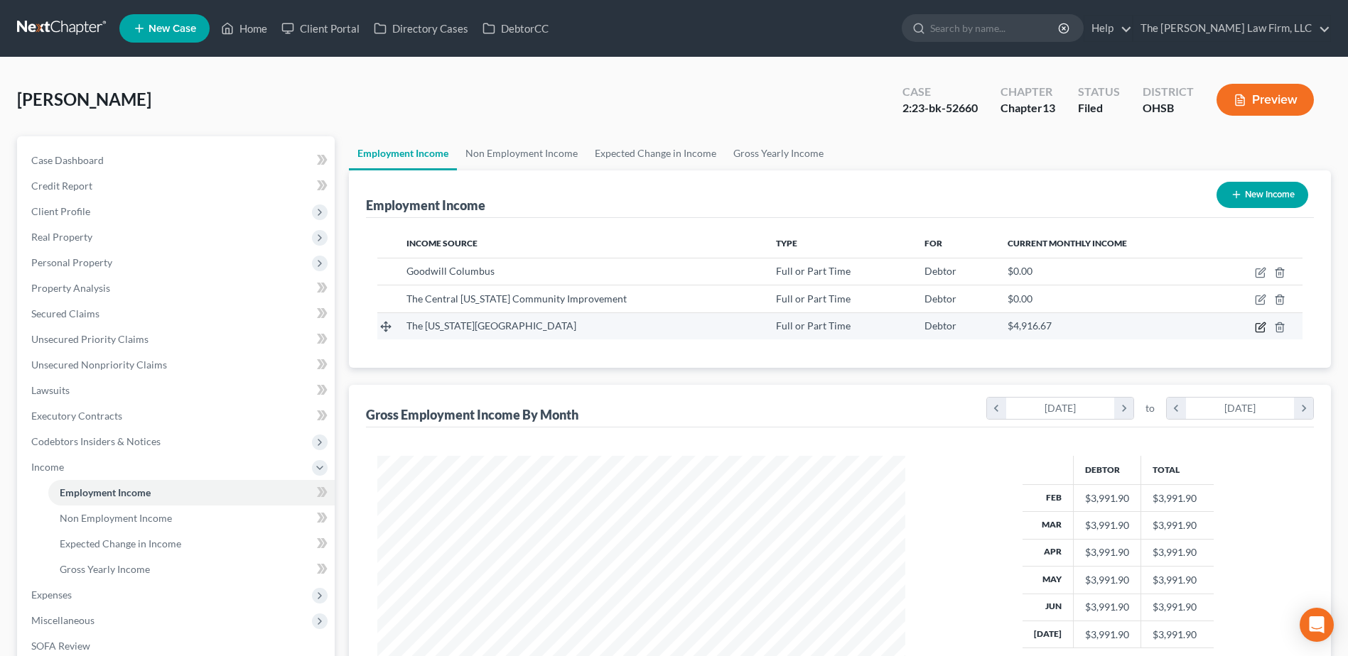
click at [1259, 327] on icon "button" at bounding box center [1259, 327] width 11 height 11
select select "0"
select select "36"
select select "0"
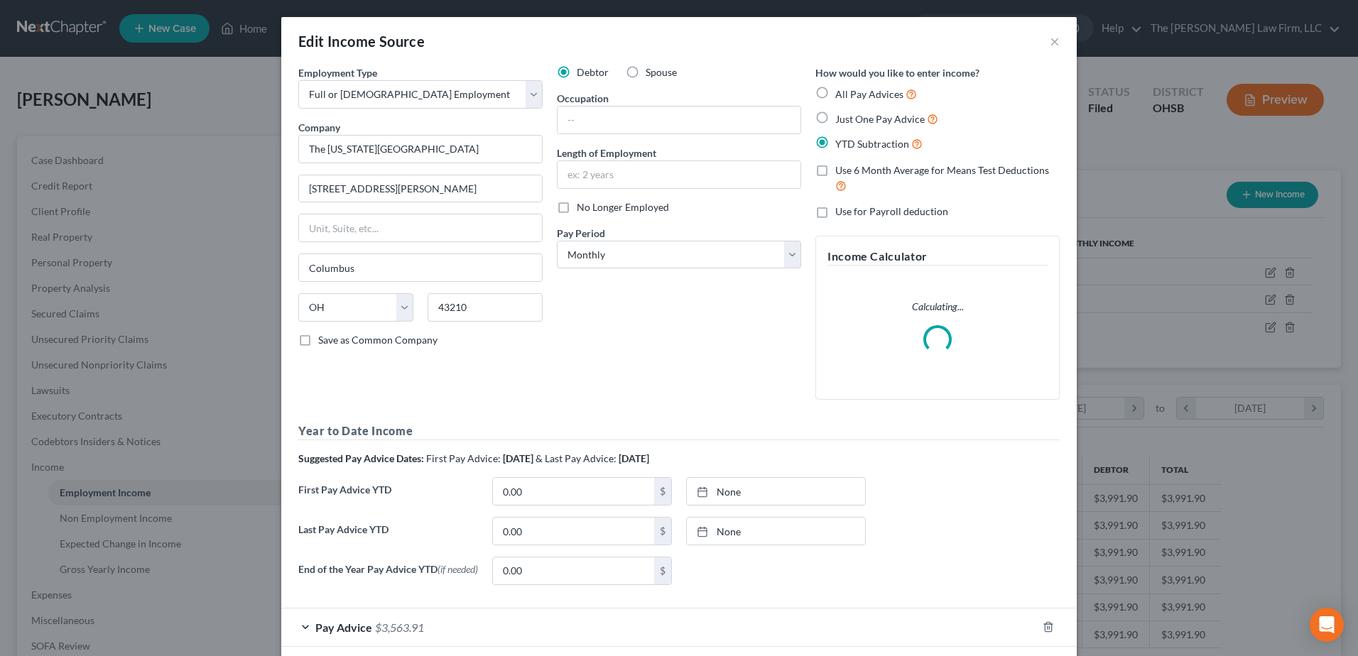
scroll to position [266, 561]
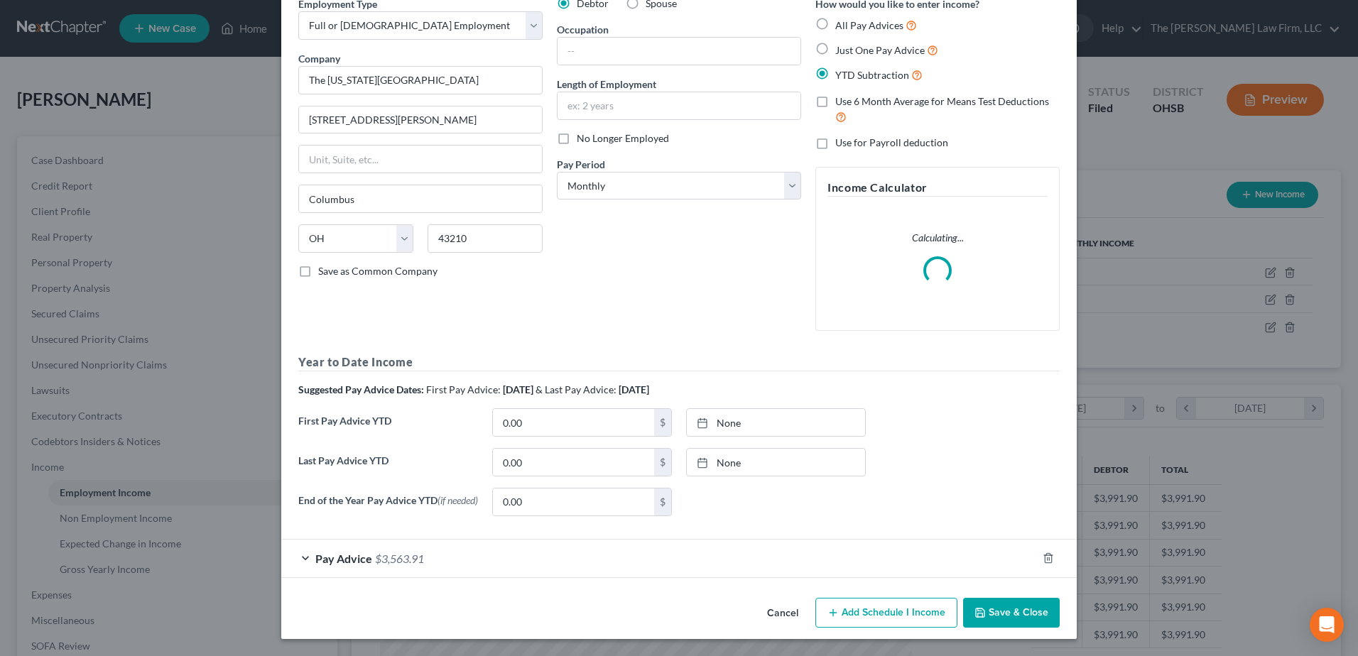
click at [572, 551] on div "Pay Advice $3,563.91" at bounding box center [659, 559] width 756 height 38
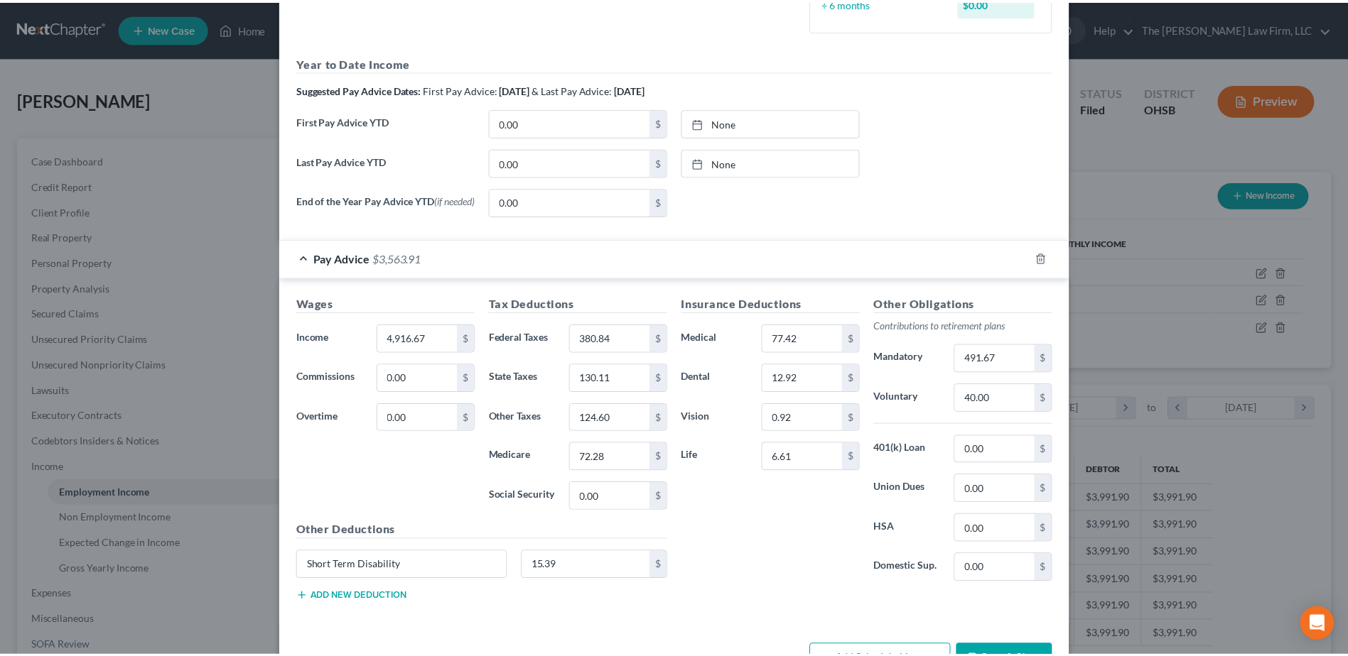
scroll to position [466, 0]
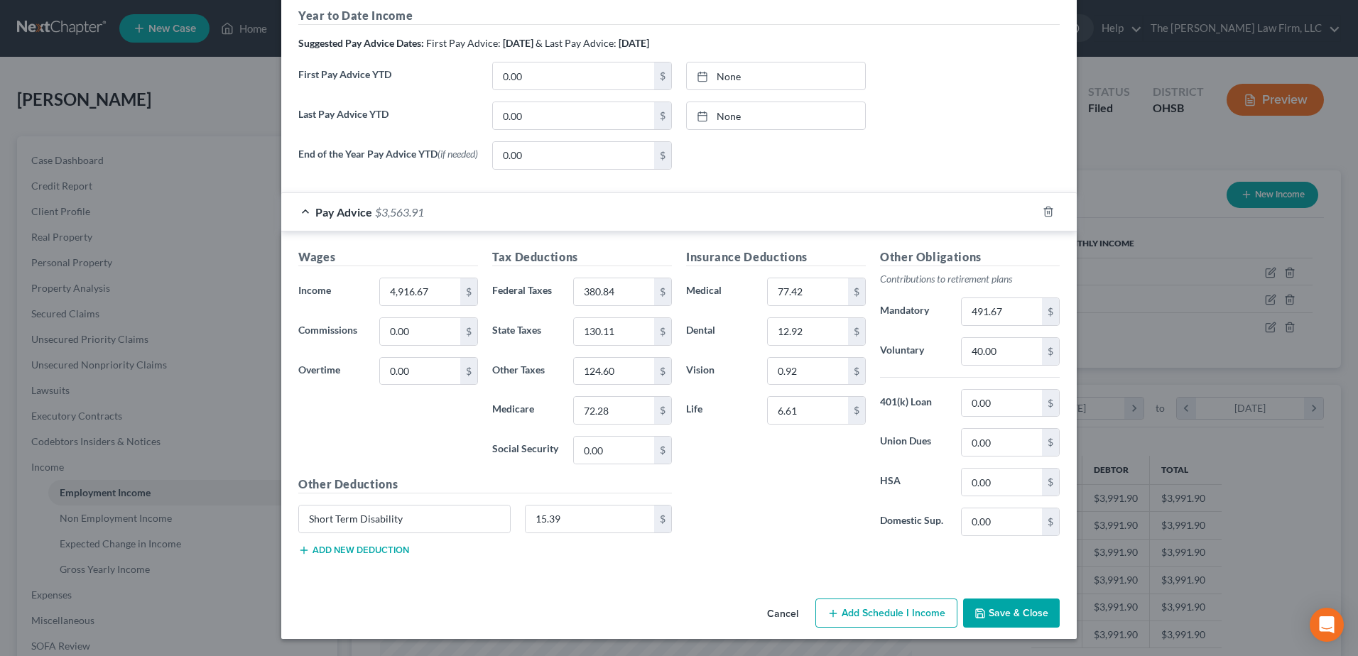
click at [374, 550] on button "Add new deduction" at bounding box center [353, 550] width 111 height 11
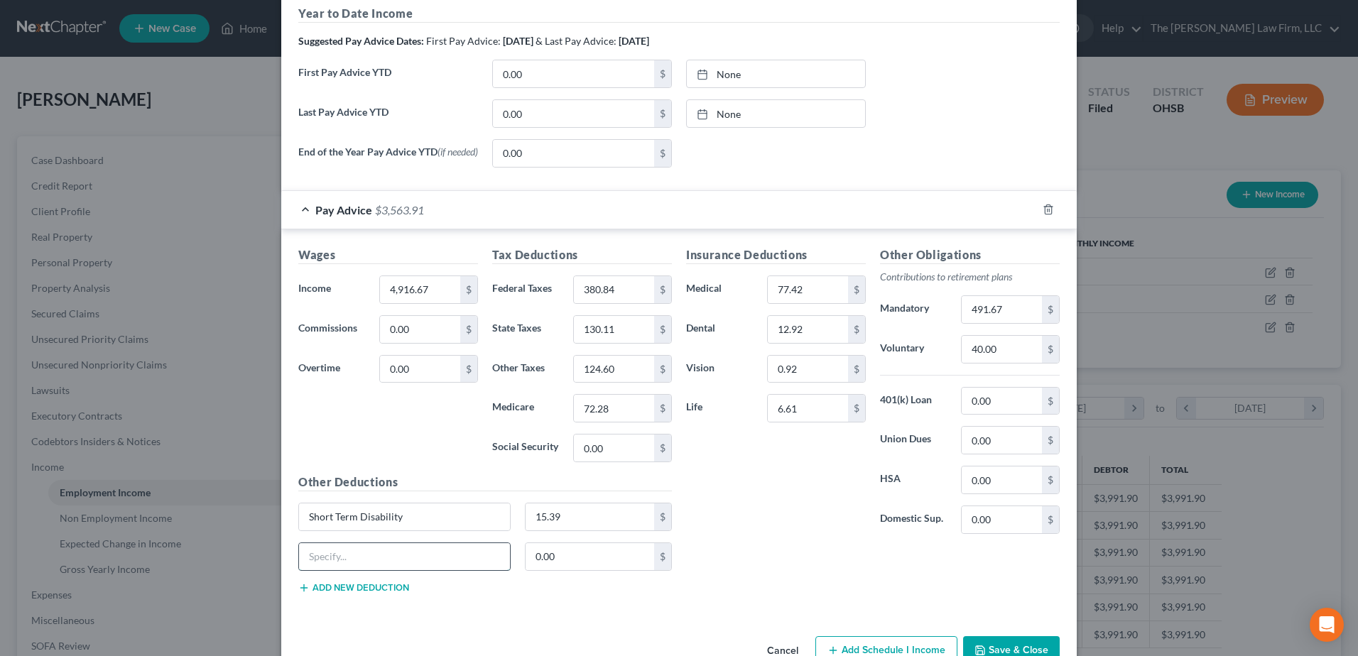
click at [337, 563] on input "text" at bounding box center [404, 556] width 211 height 27
type input "Staff Fitness Program"
type input "16.67"
click at [997, 646] on button "Save & Close" at bounding box center [1011, 651] width 97 height 30
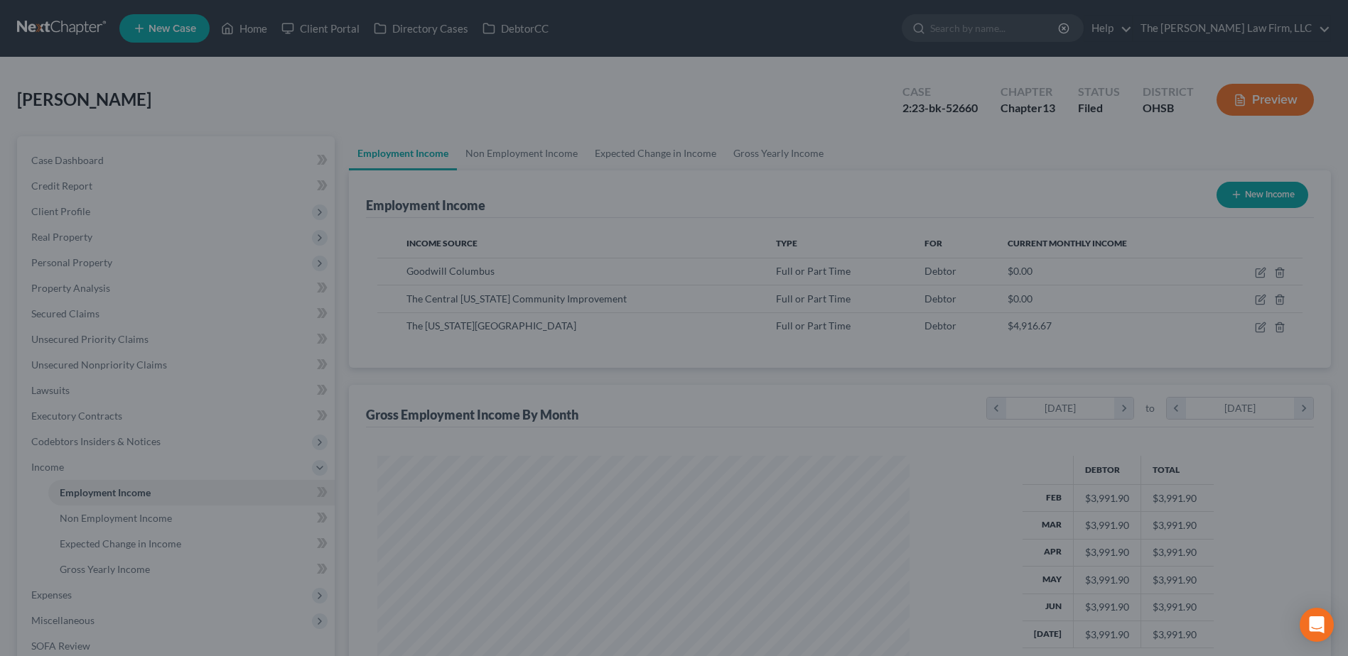
scroll to position [710095, 709802]
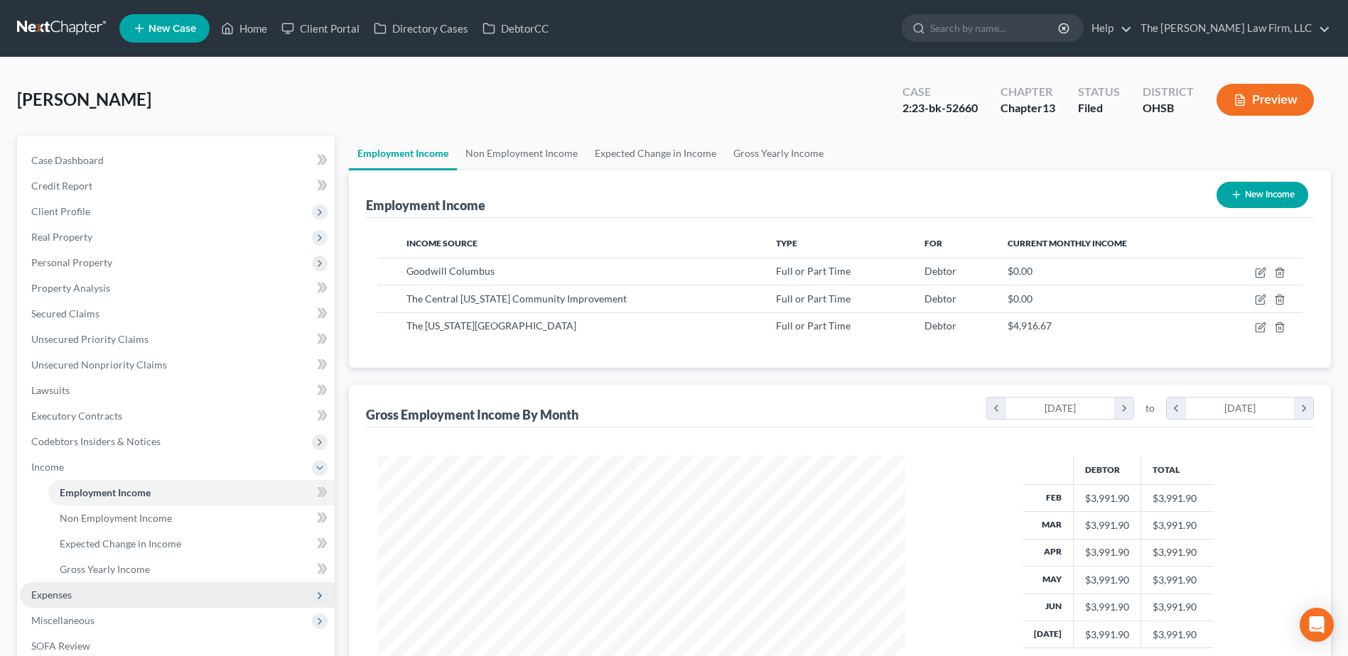
click at [58, 602] on span "Expenses" at bounding box center [177, 595] width 315 height 26
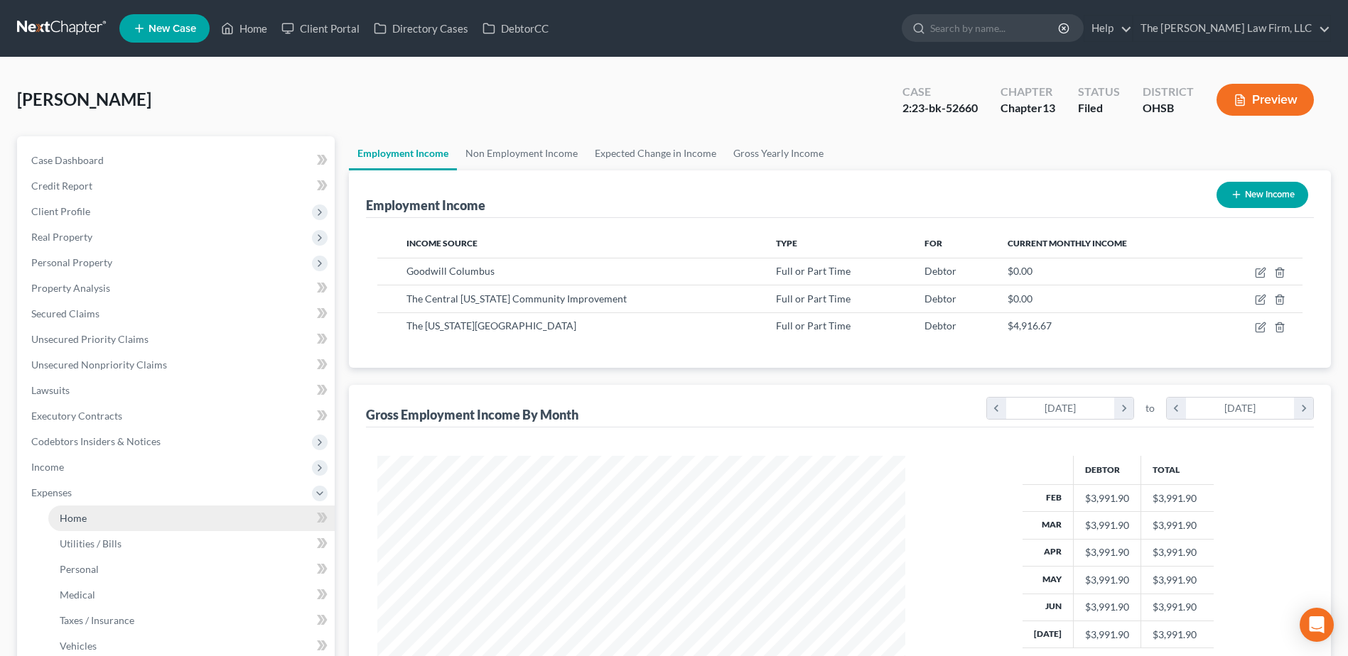
click at [72, 519] on span "Home" at bounding box center [73, 518] width 27 height 12
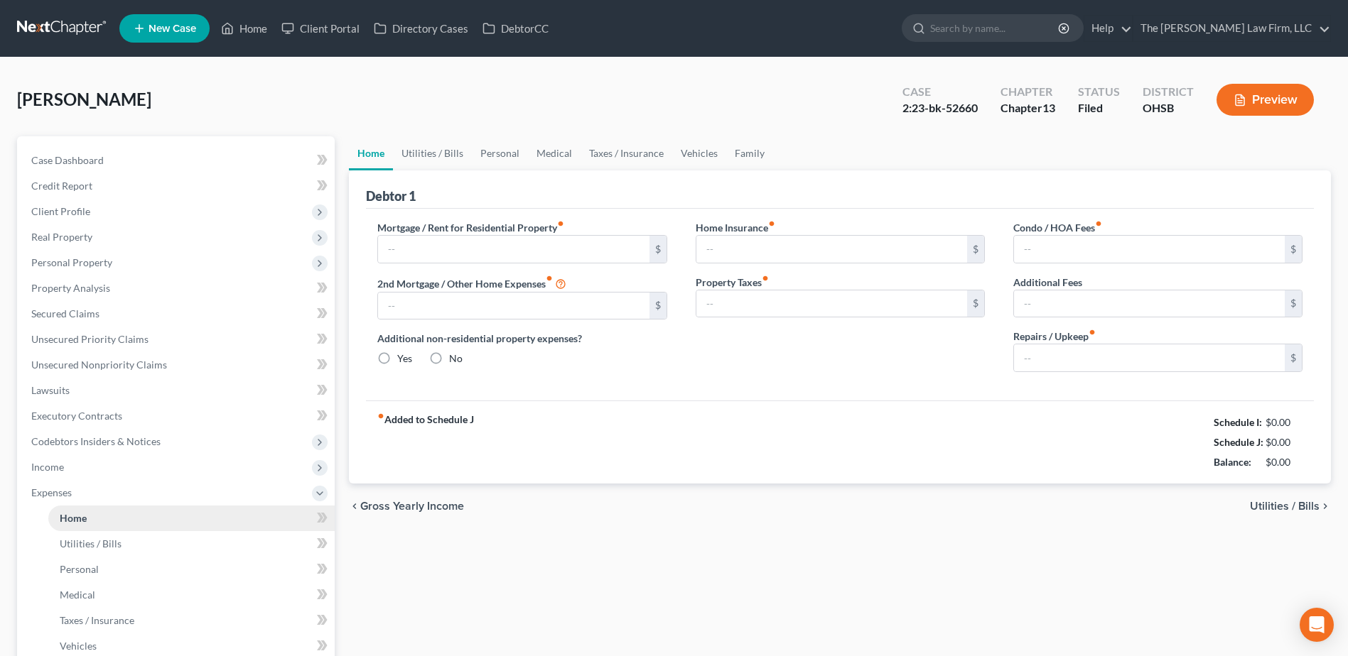
type input "0.00"
radio input "true"
type input "0.00"
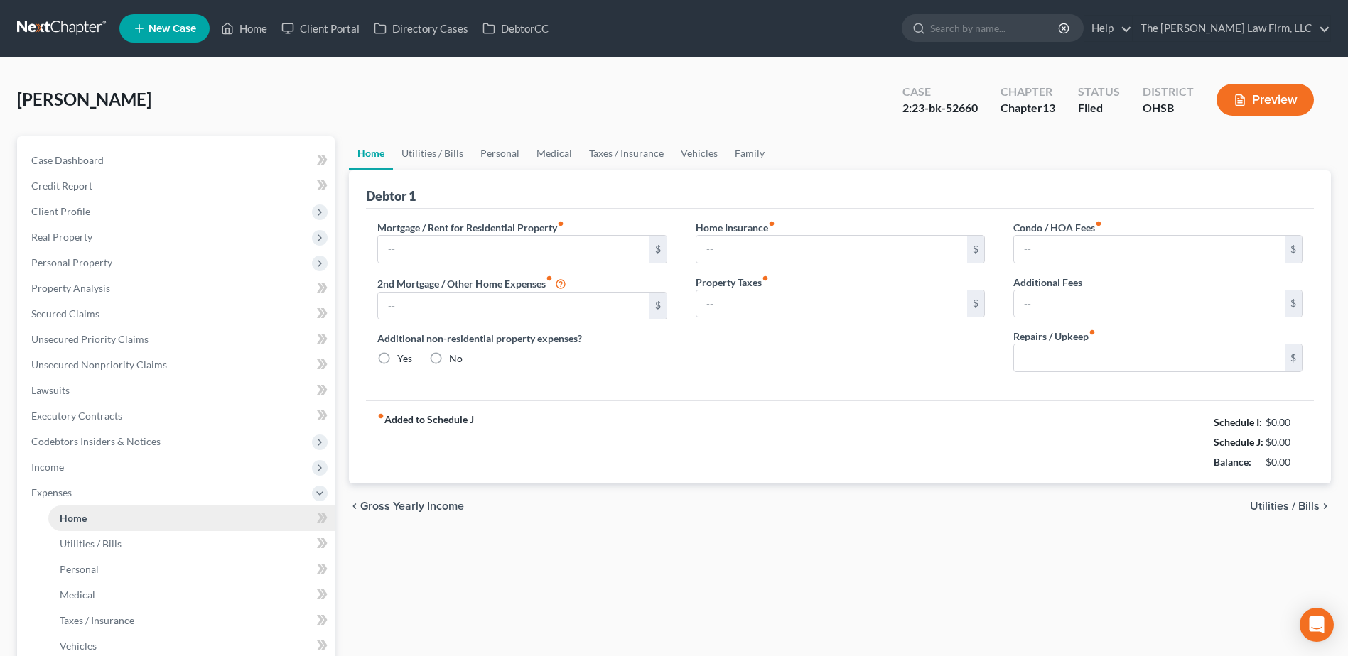
type input "0.00"
type input "25.00"
click at [518, 156] on link "Personal" at bounding box center [500, 153] width 56 height 34
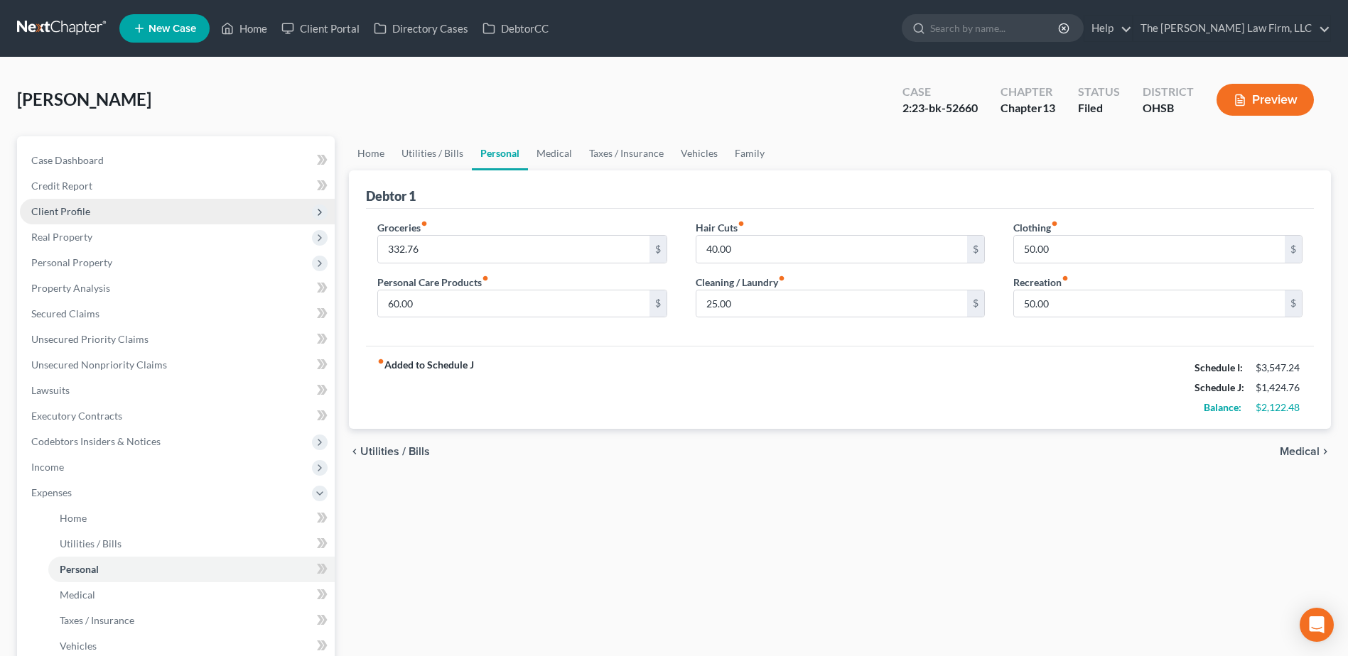
click at [90, 212] on span "Client Profile" at bounding box center [177, 212] width 315 height 26
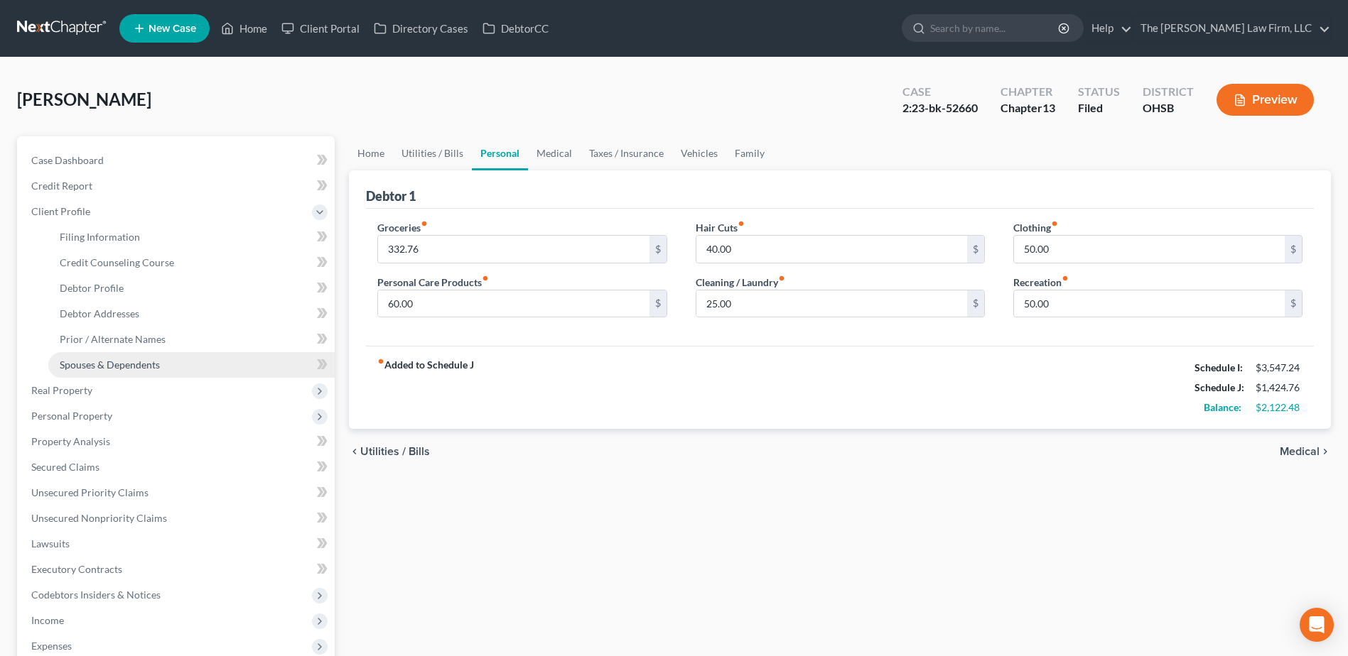
click at [129, 369] on span "Spouses & Dependents" at bounding box center [110, 365] width 100 height 12
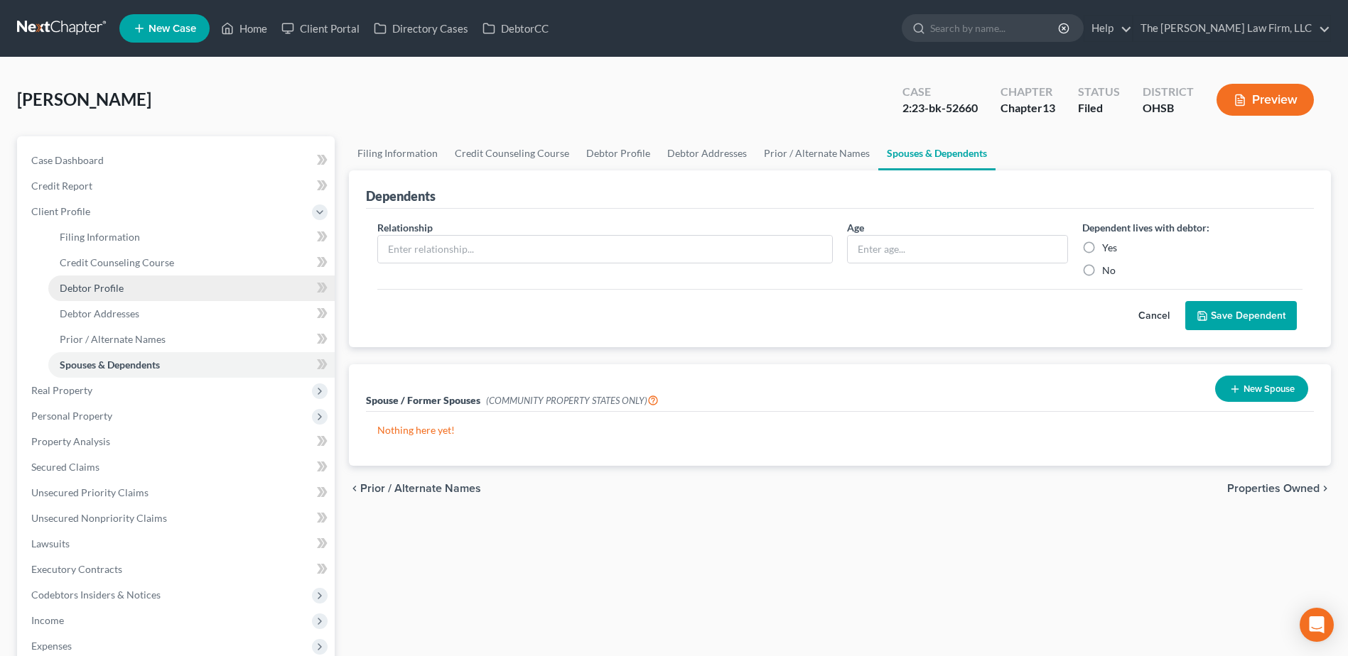
click at [98, 291] on span "Debtor Profile" at bounding box center [92, 288] width 64 height 12
select select "0"
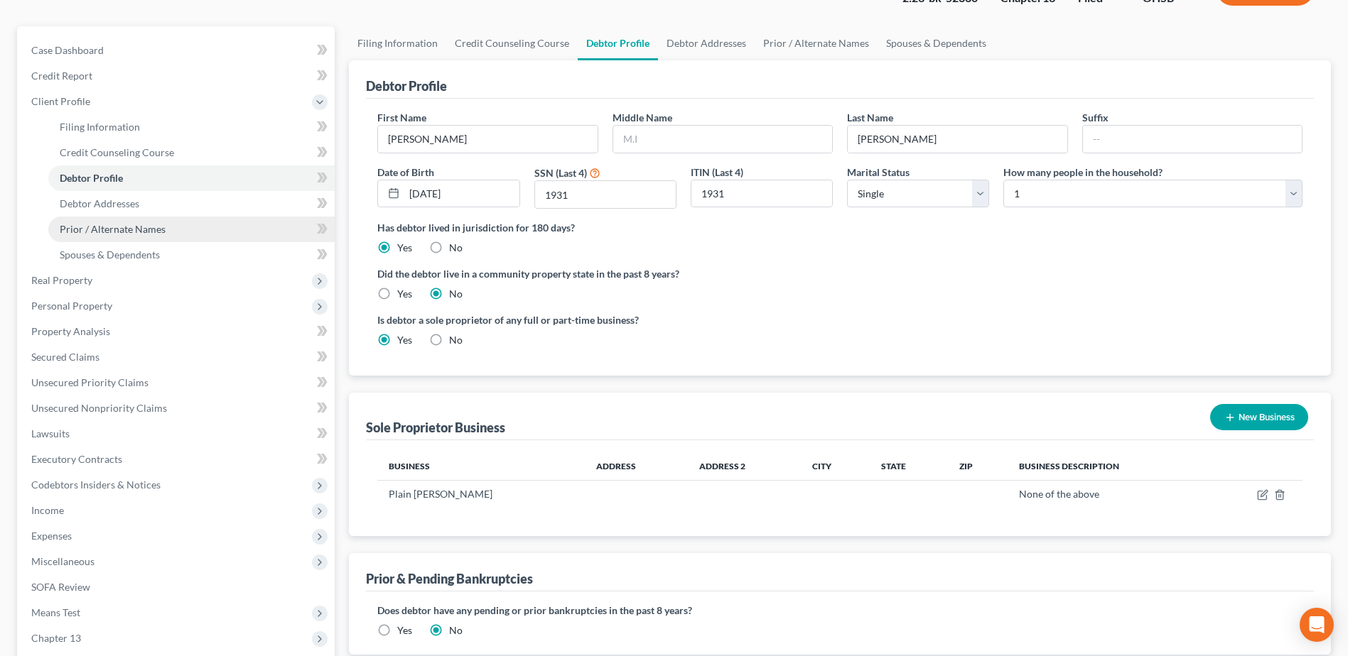
scroll to position [303, 0]
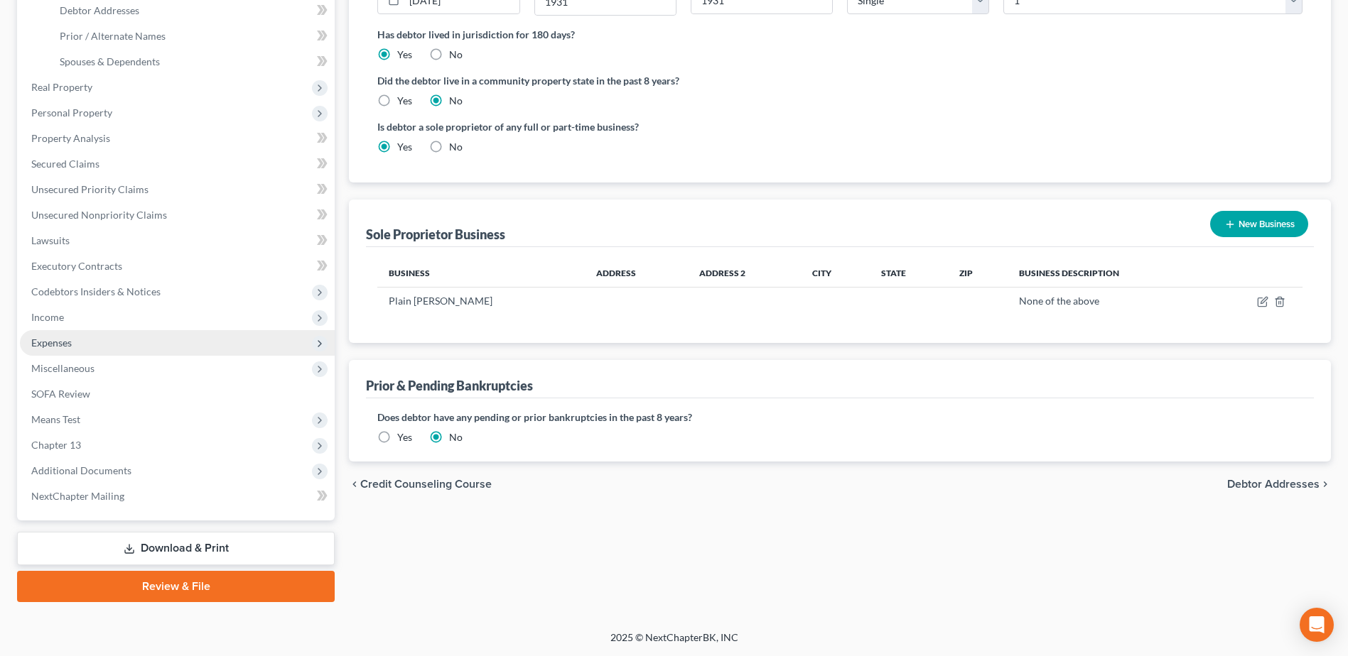
click at [86, 341] on span "Expenses" at bounding box center [177, 343] width 315 height 26
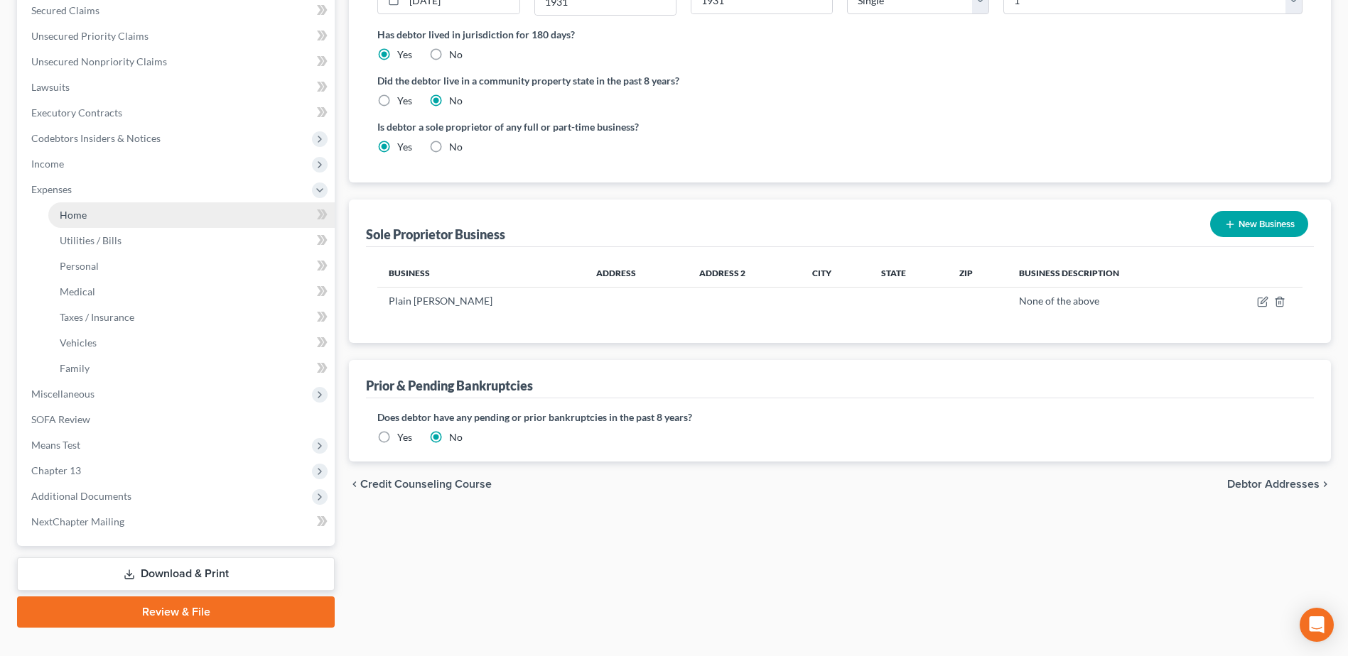
click at [92, 216] on link "Home" at bounding box center [191, 215] width 286 height 26
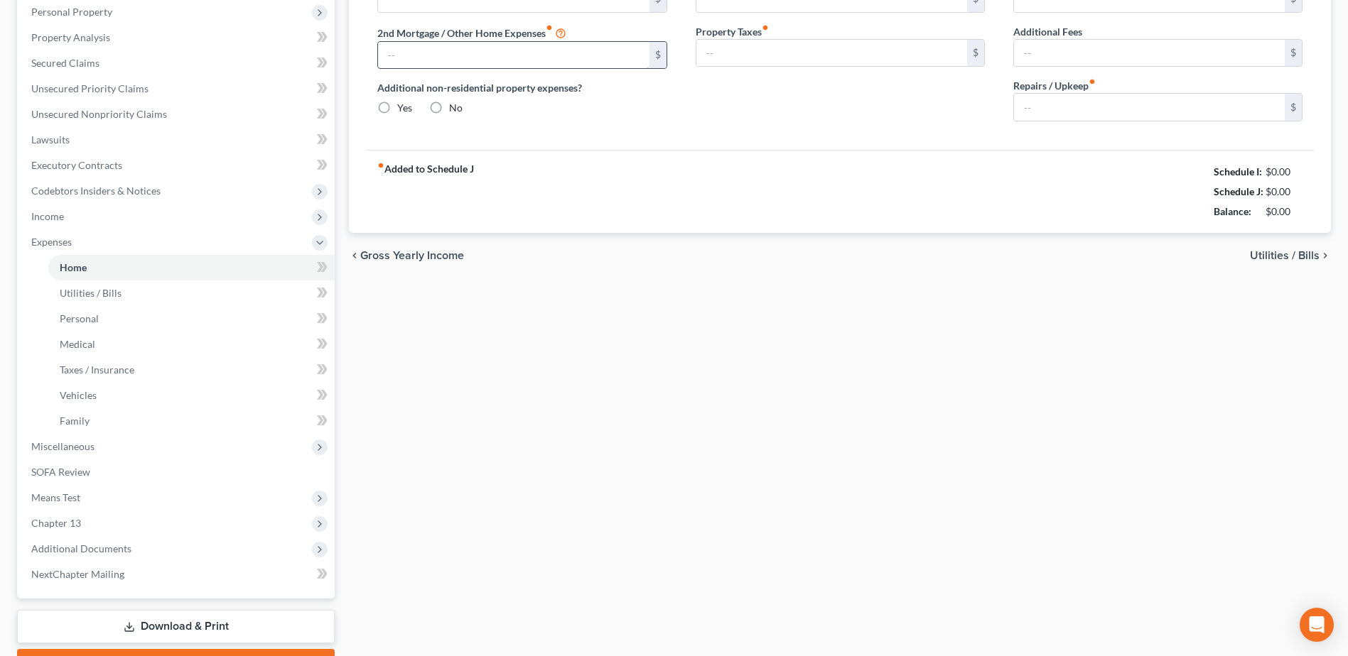
type input "0.00"
radio input "true"
type input "0.00"
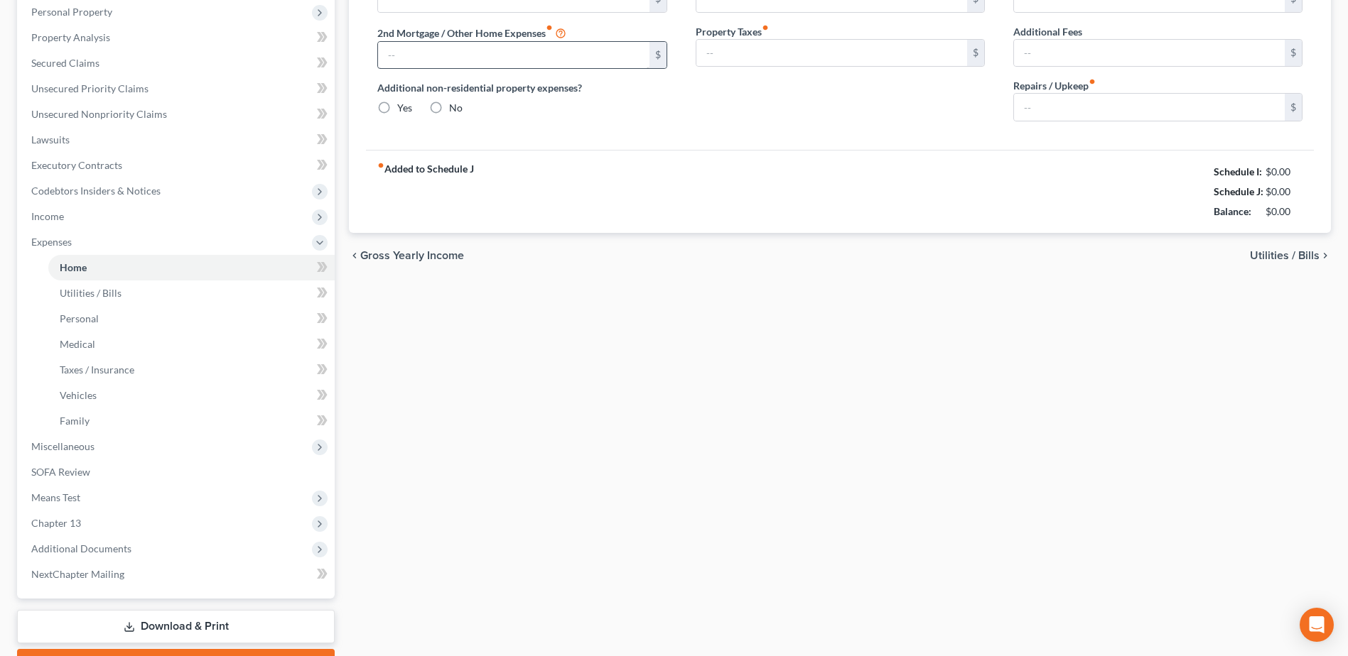
type input "0.00"
type input "25.00"
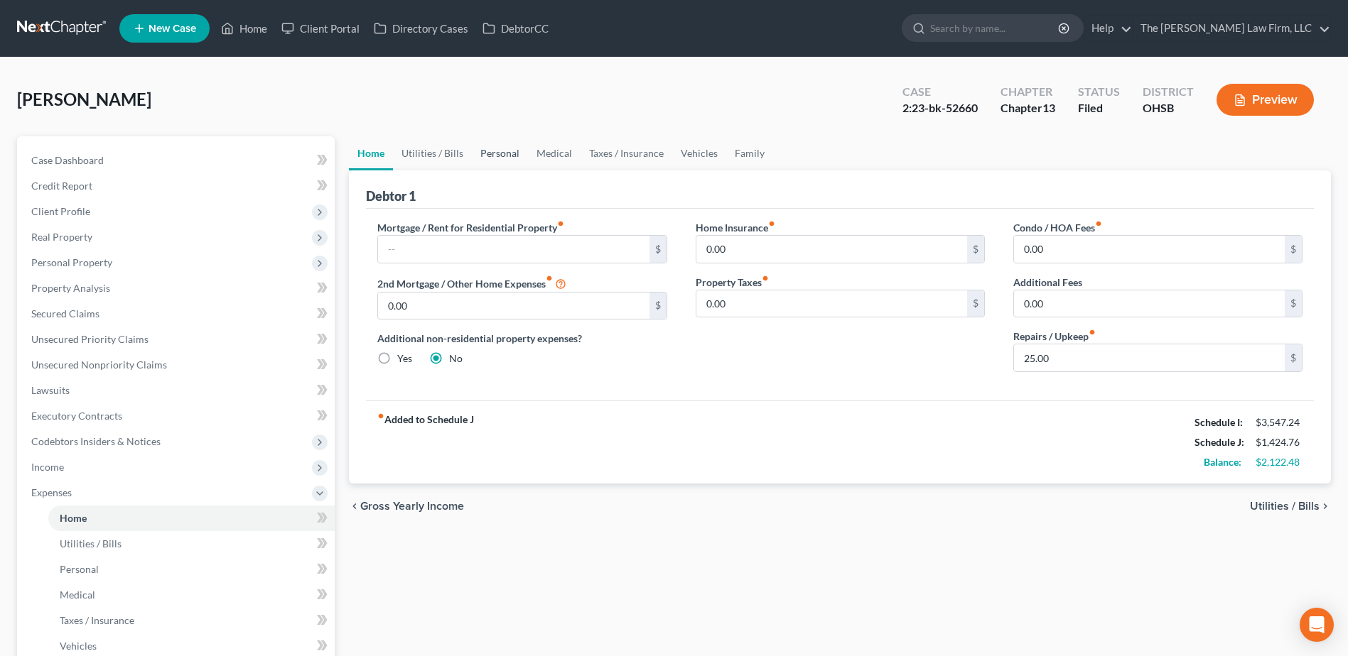
click at [504, 148] on link "Personal" at bounding box center [500, 153] width 56 height 34
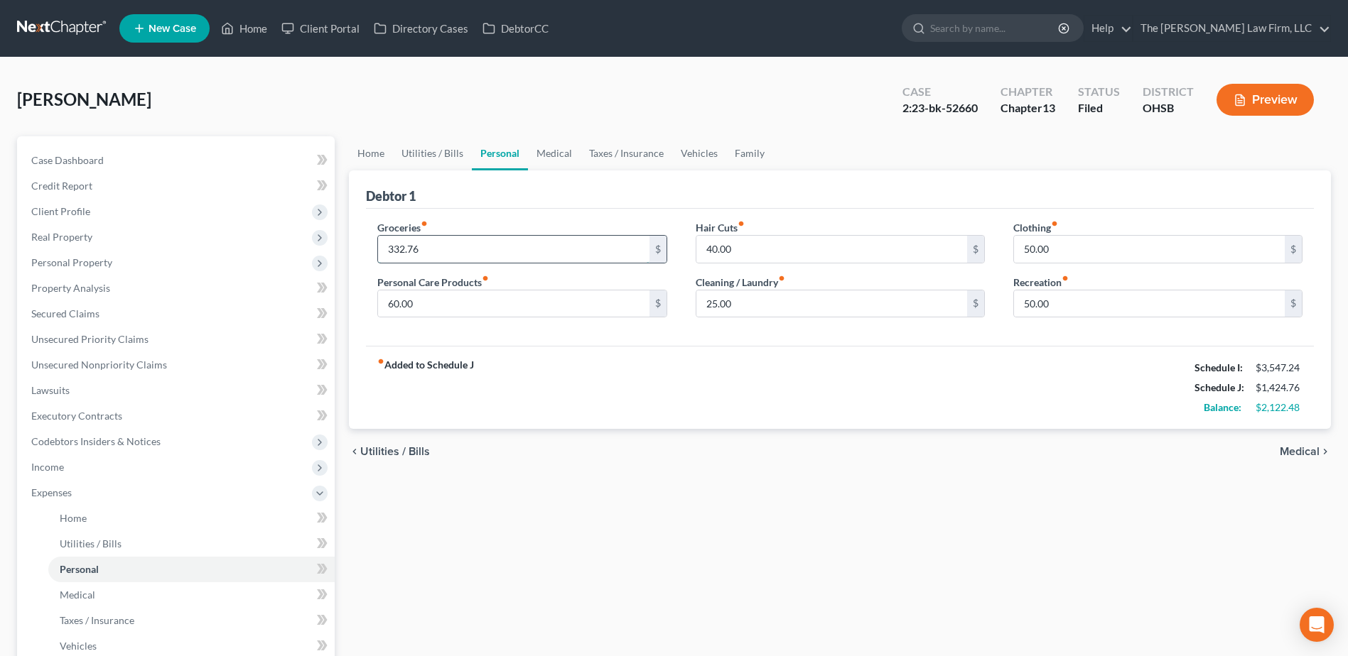
click at [468, 239] on input "332.76" at bounding box center [513, 249] width 271 height 27
click at [428, 250] on input "375.00" at bounding box center [513, 249] width 271 height 27
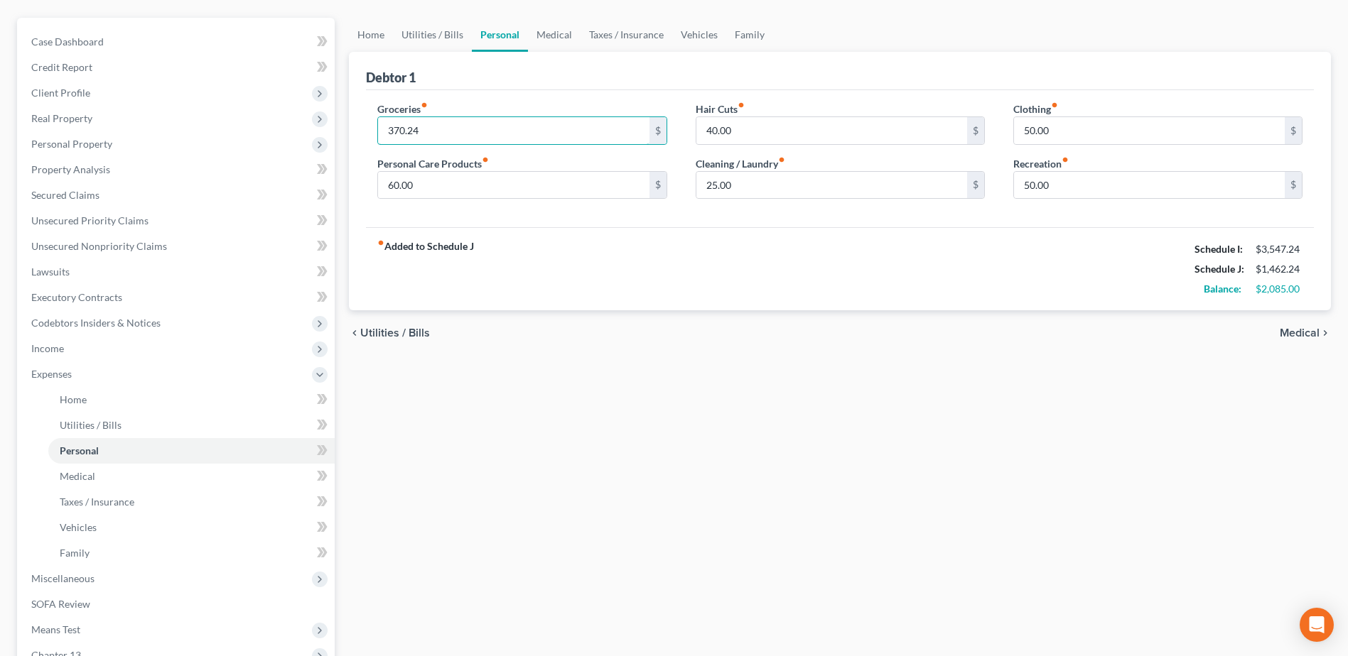
scroll to position [329, 0]
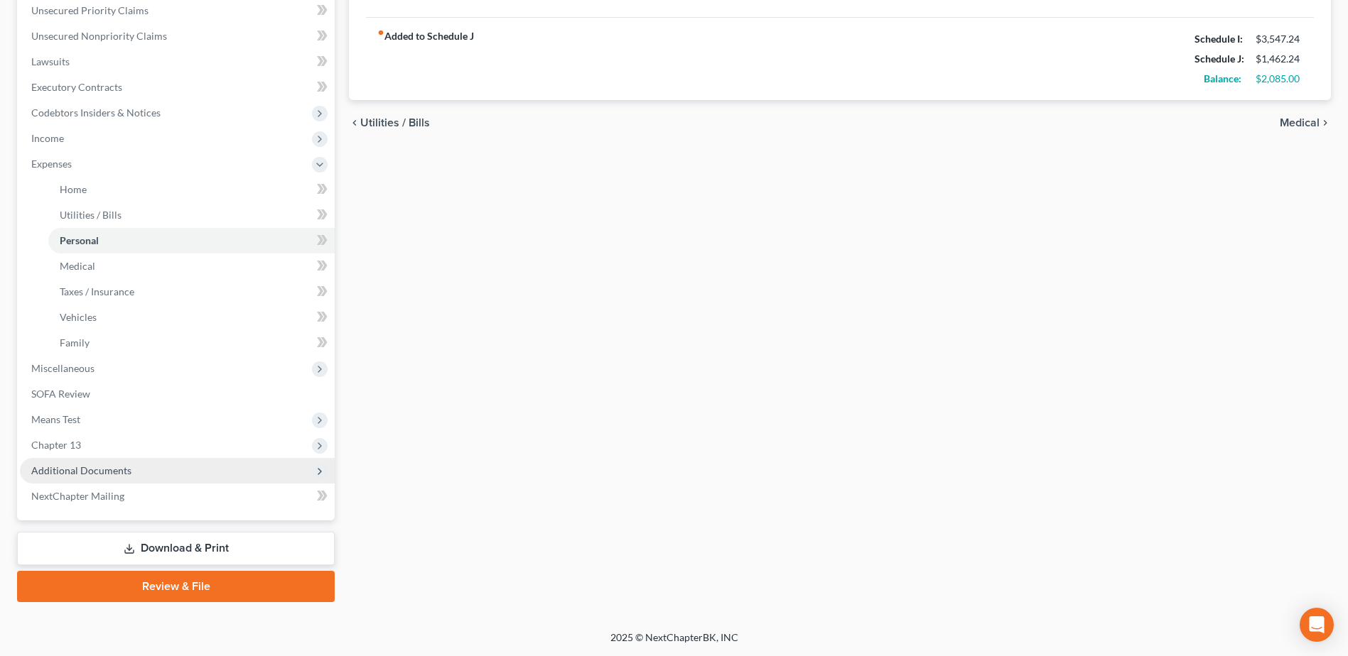
type input "370.24"
click at [107, 470] on span "Additional Documents" at bounding box center [81, 471] width 100 height 12
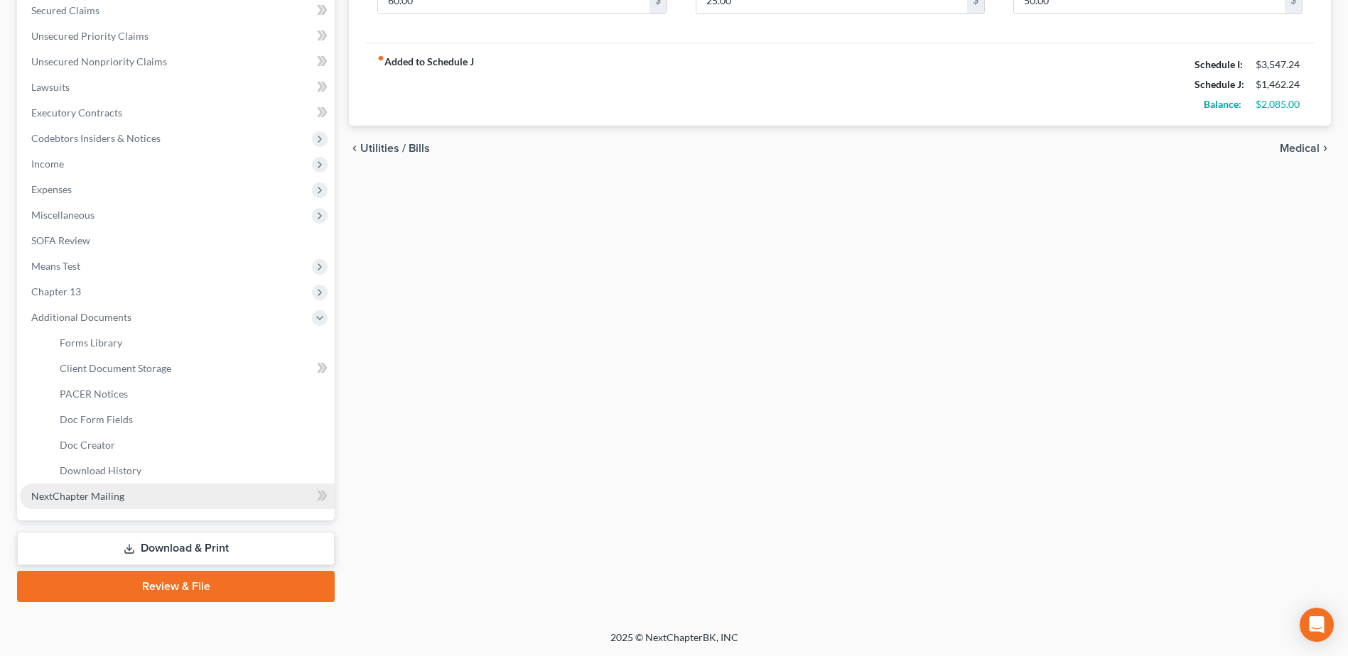
scroll to position [303, 0]
click at [102, 347] on span "Forms Library" at bounding box center [91, 343] width 63 height 12
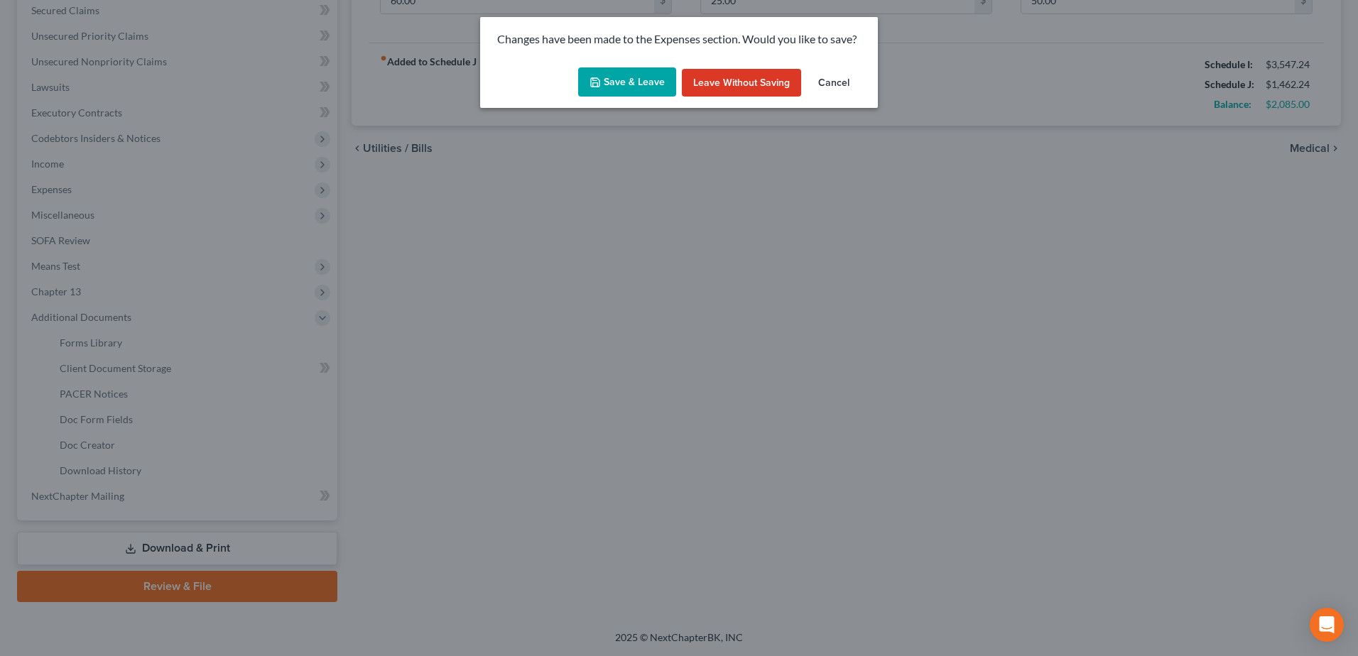
click at [629, 70] on button "Save & Leave" at bounding box center [627, 82] width 98 height 30
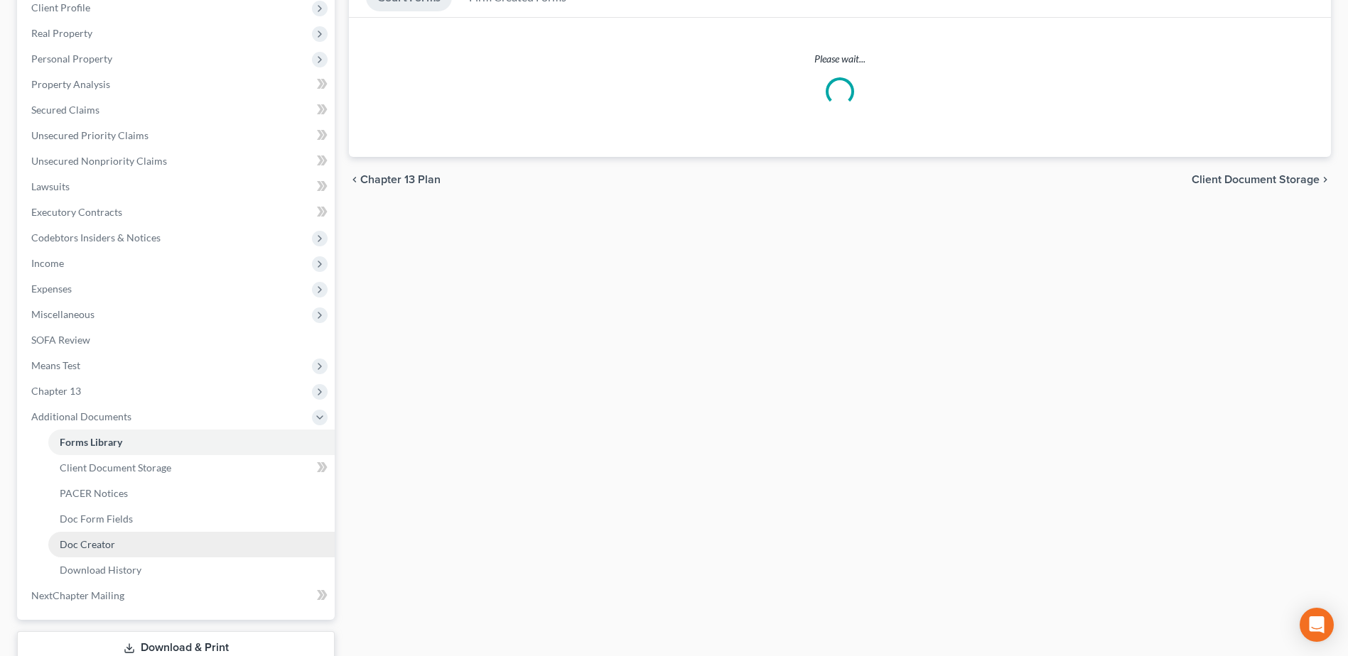
scroll to position [303, 0]
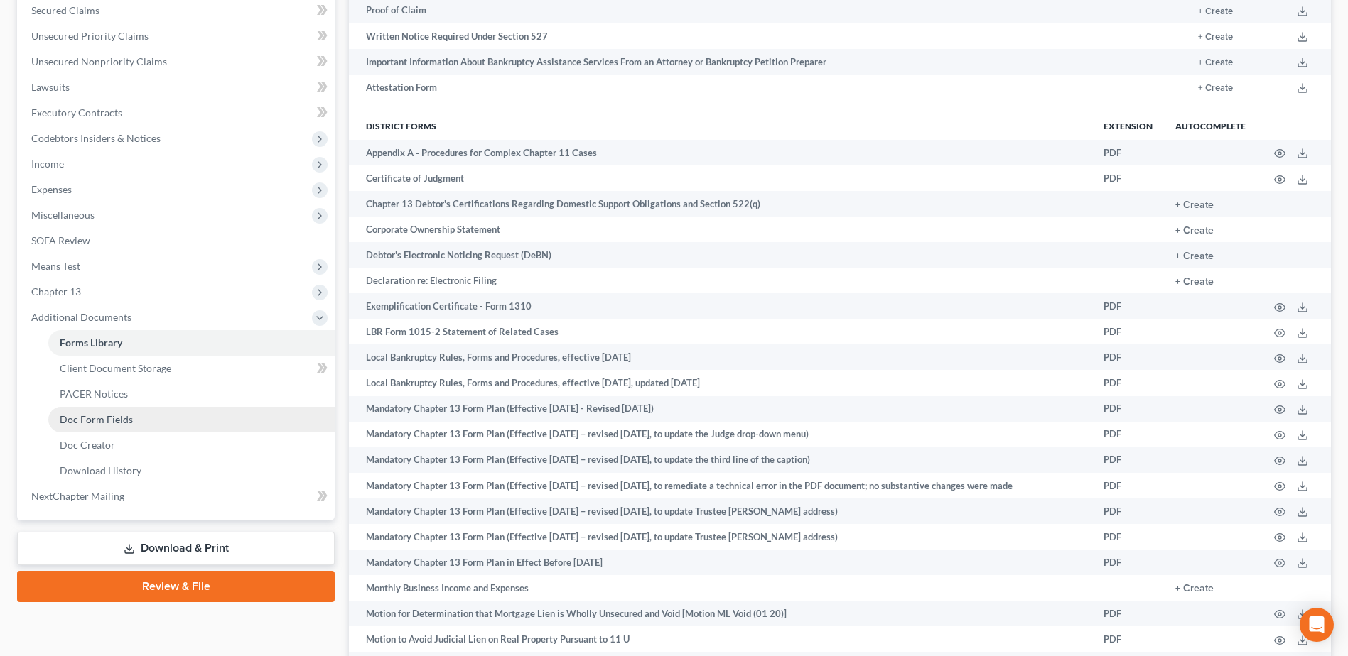
click at [103, 423] on span "Doc Form Fields" at bounding box center [96, 419] width 73 height 12
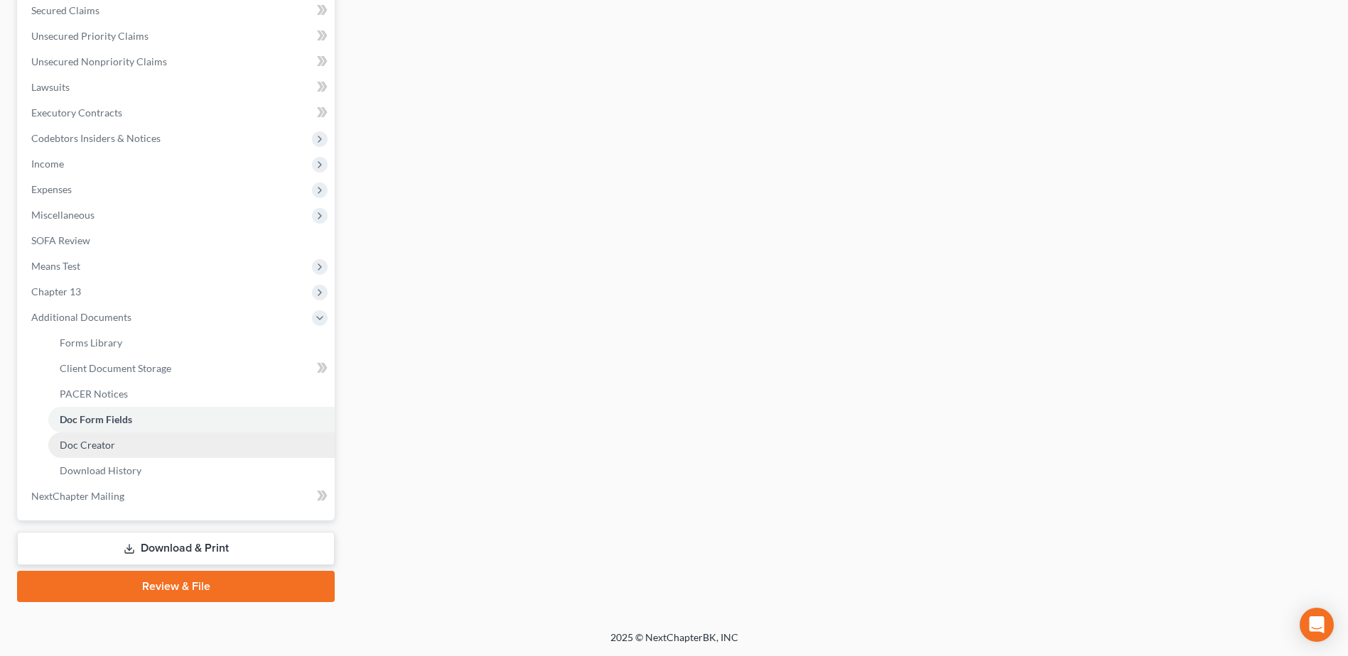
click at [114, 438] on link "Doc Creator" at bounding box center [191, 446] width 286 height 26
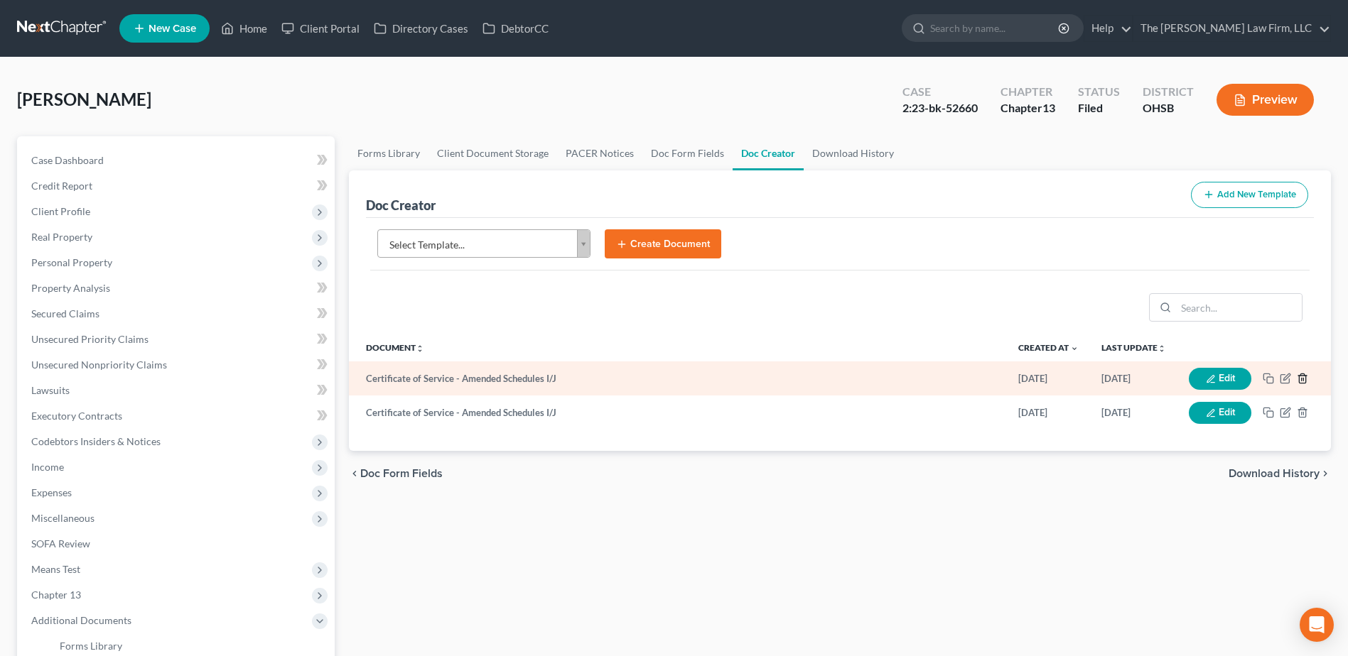
click at [1296, 381] on icon "button" at bounding box center [1301, 378] width 11 height 11
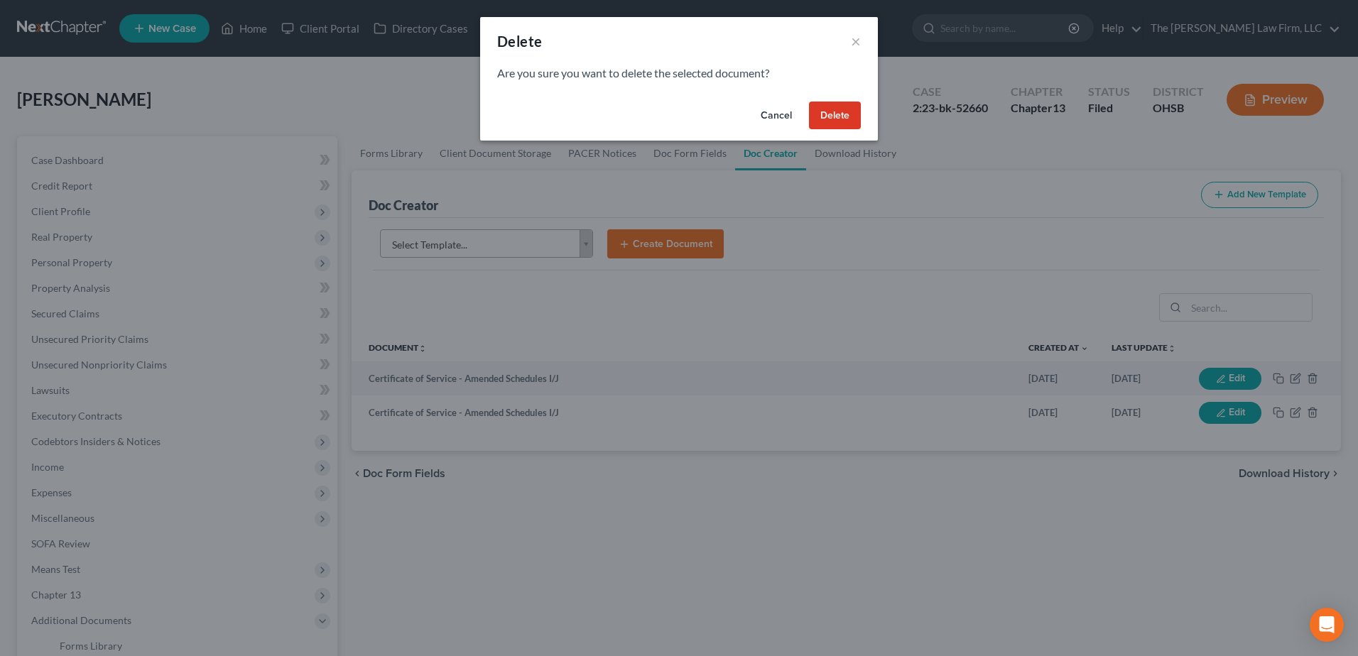
click at [844, 115] on button "Delete" at bounding box center [835, 116] width 52 height 28
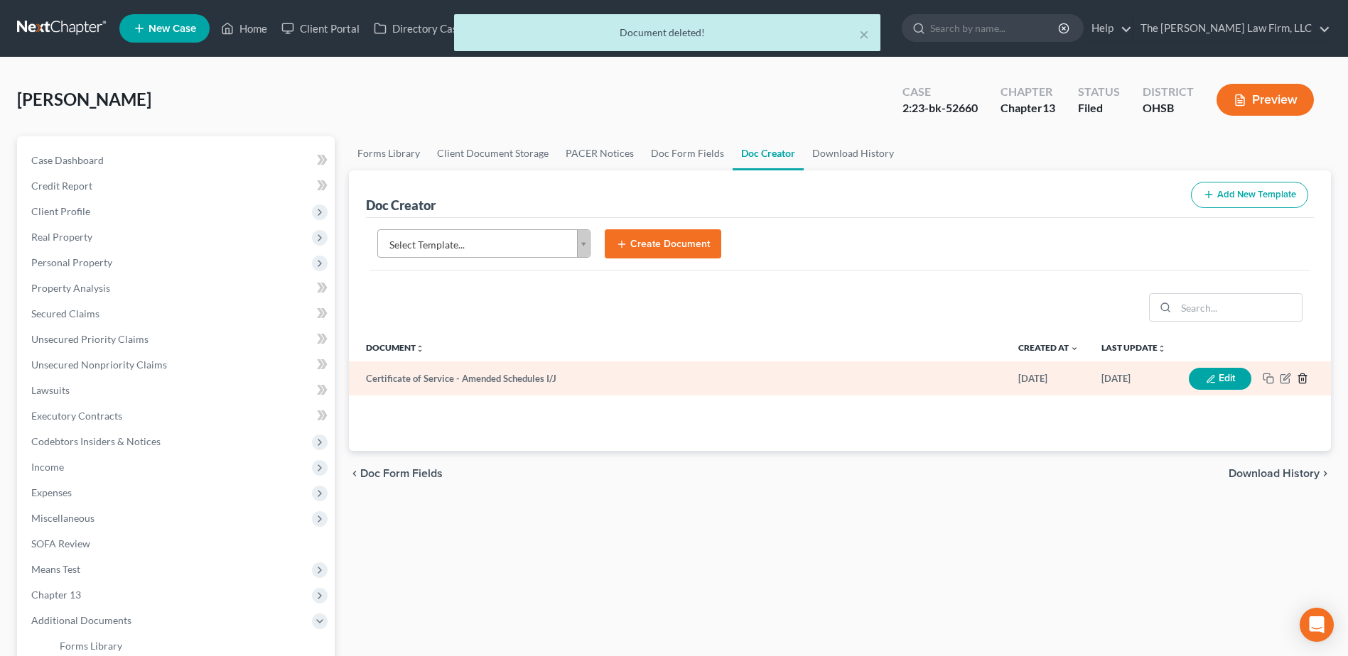
click at [1304, 379] on icon "button" at bounding box center [1301, 378] width 11 height 11
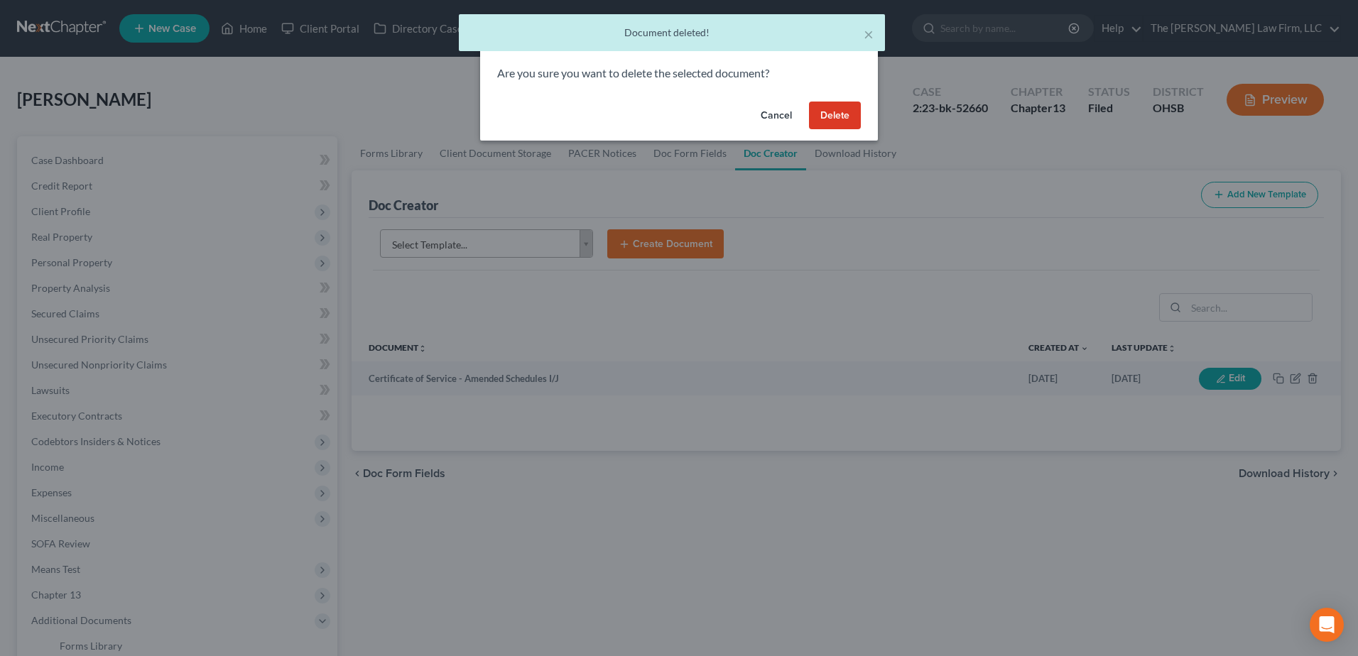
click at [838, 116] on button "Delete" at bounding box center [835, 116] width 52 height 28
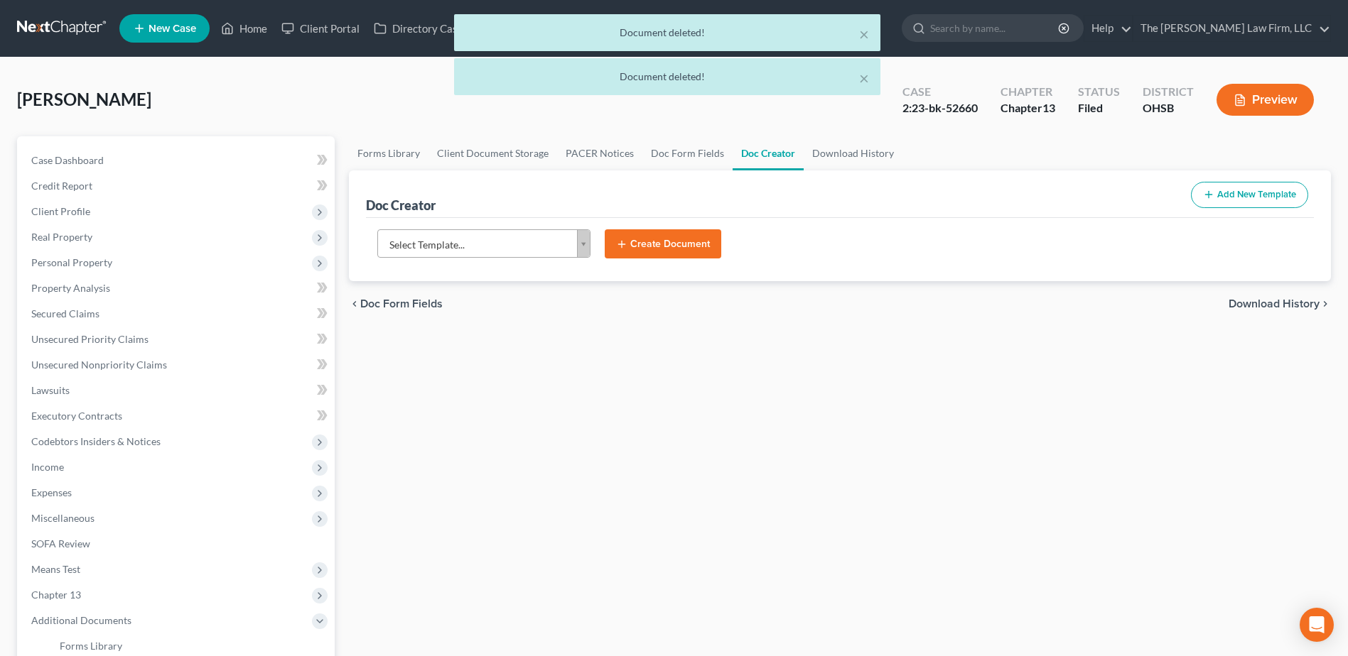
click at [486, 243] on body "Home New Case Client Portal Directory Cases DebtorCC The Jones Law Firm, LLC mj…" at bounding box center [674, 480] width 1348 height 960
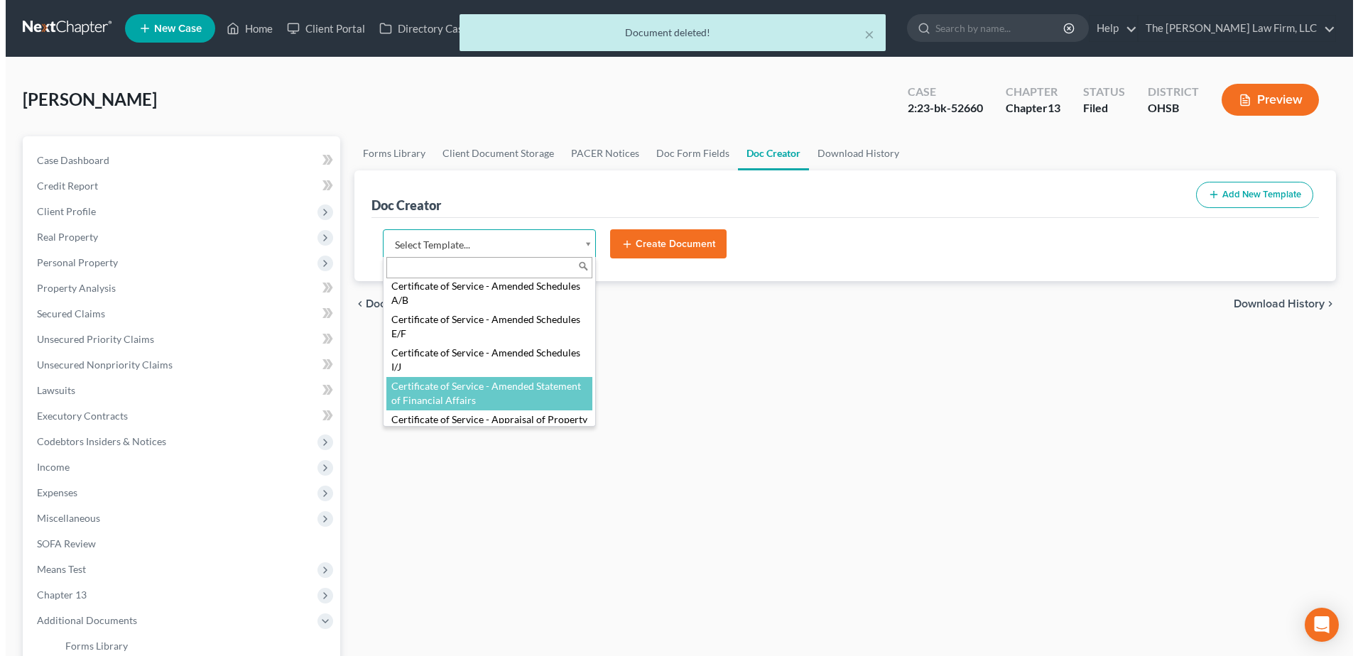
scroll to position [426, 0]
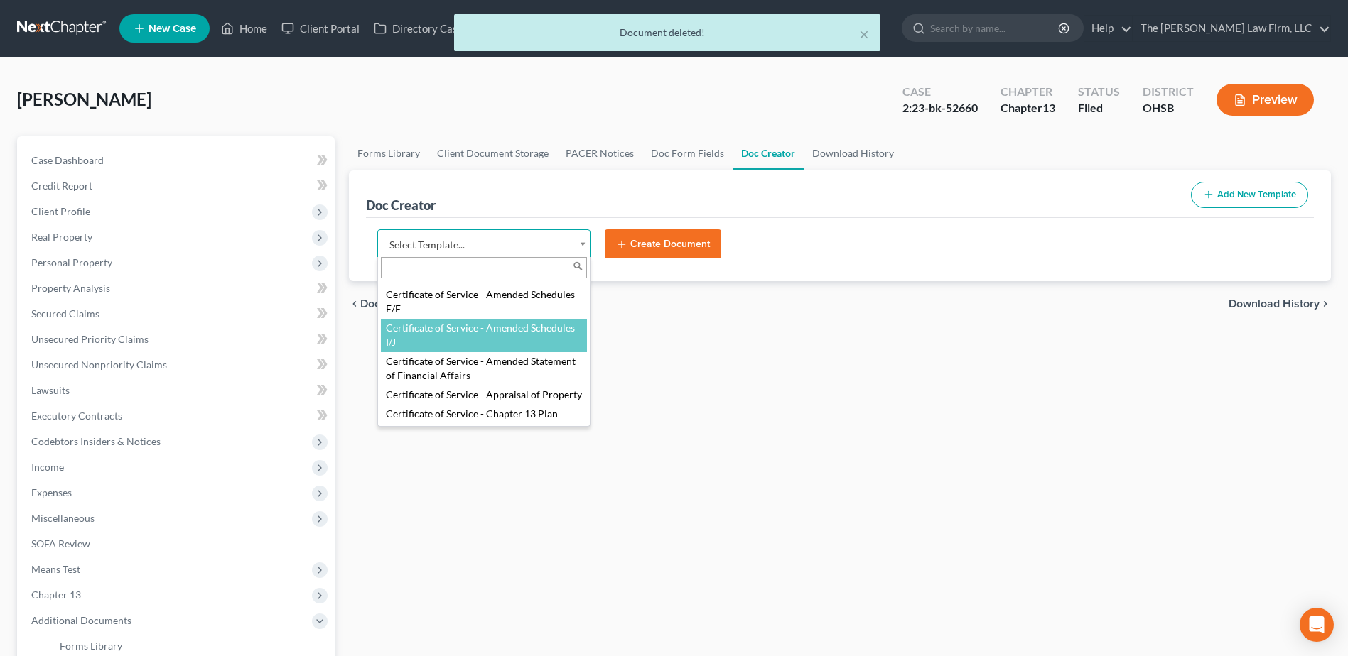
select select "107098"
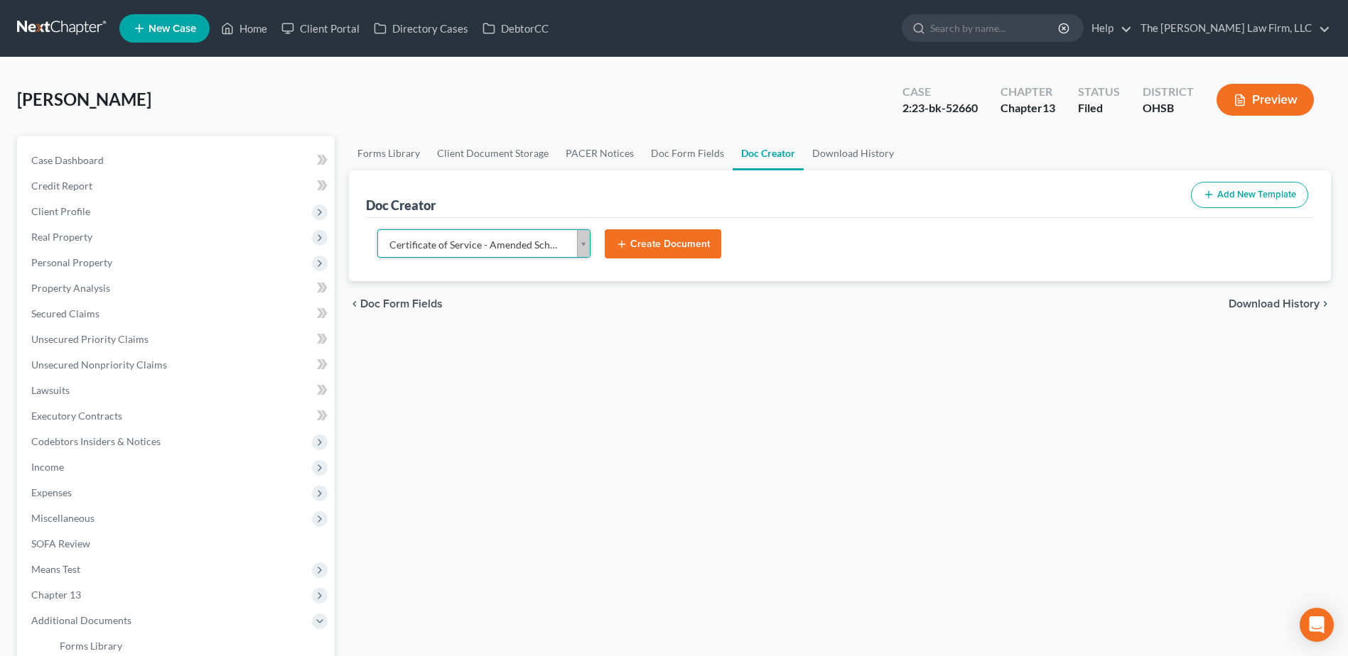
click at [690, 249] on button "Create Document" at bounding box center [663, 244] width 116 height 30
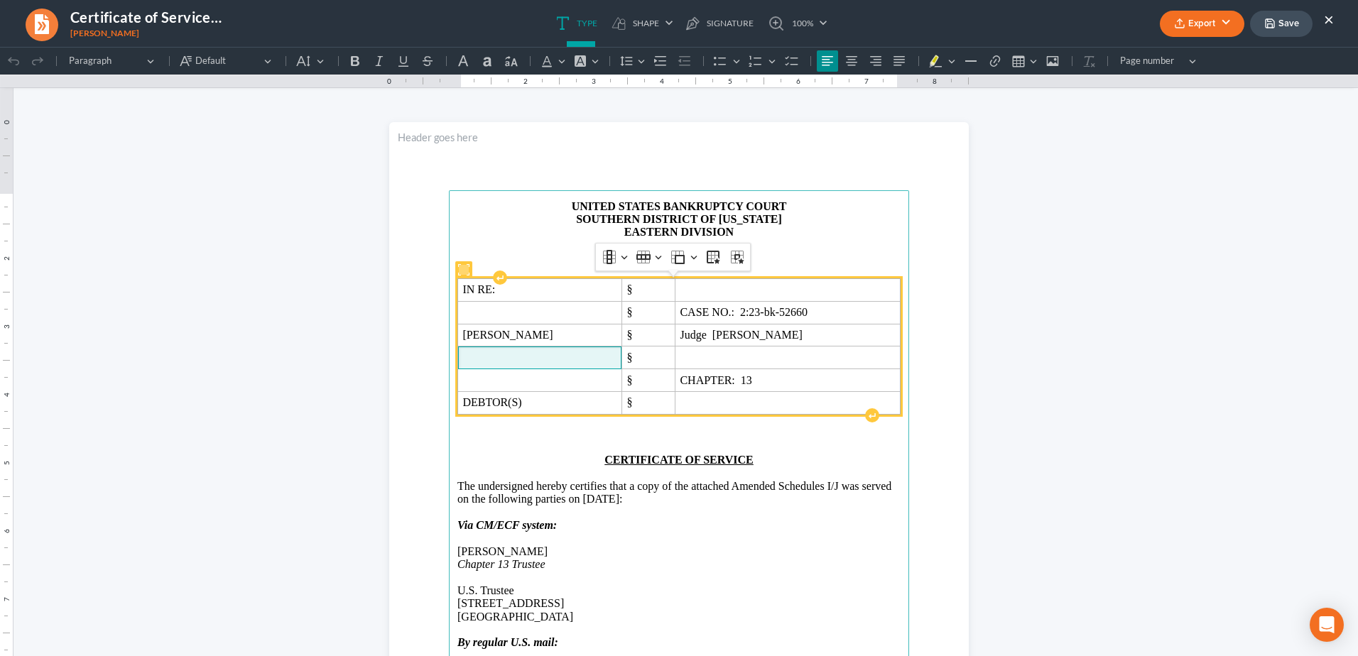
scroll to position [71, 0]
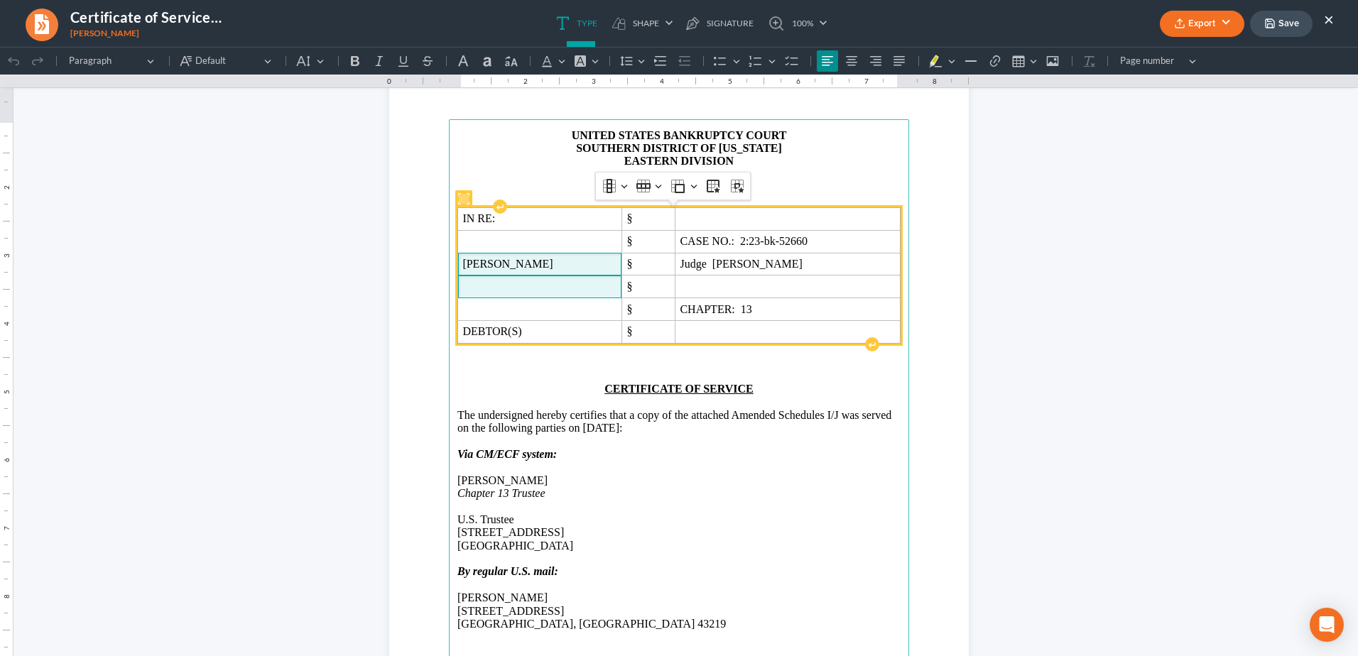
click at [462, 264] on span "[PERSON_NAME]" at bounding box center [539, 264] width 154 height 13
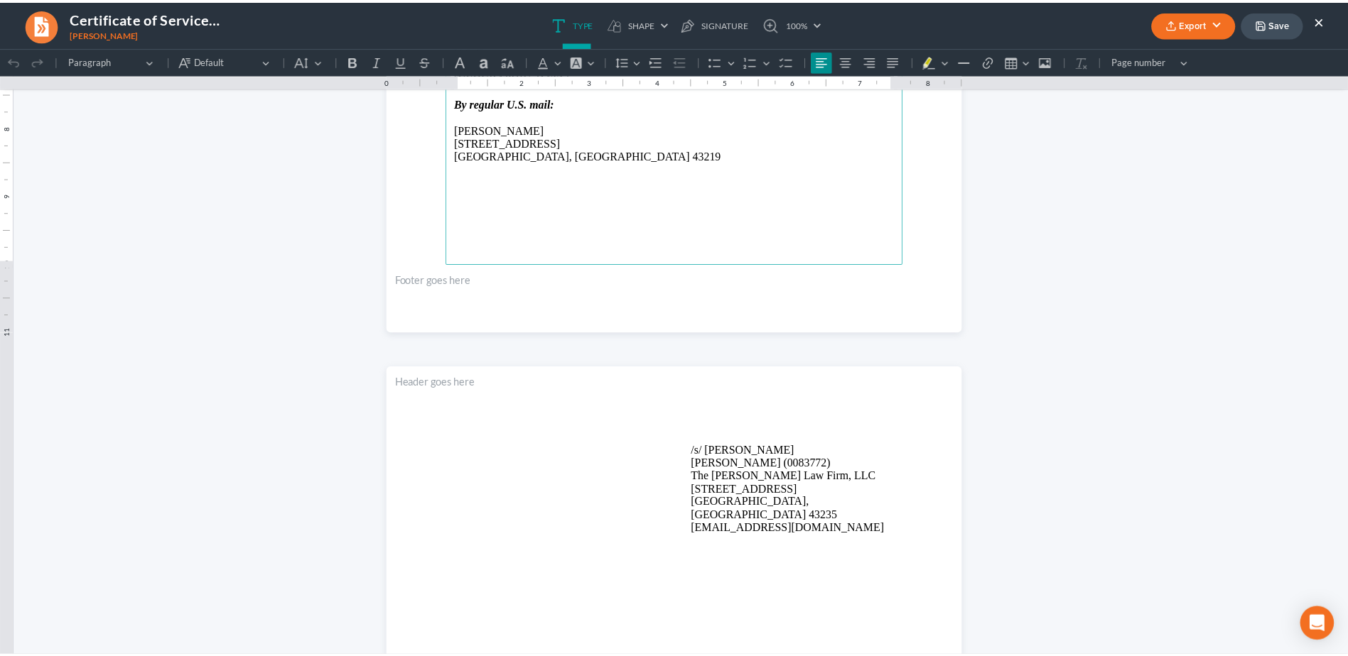
scroll to position [710, 0]
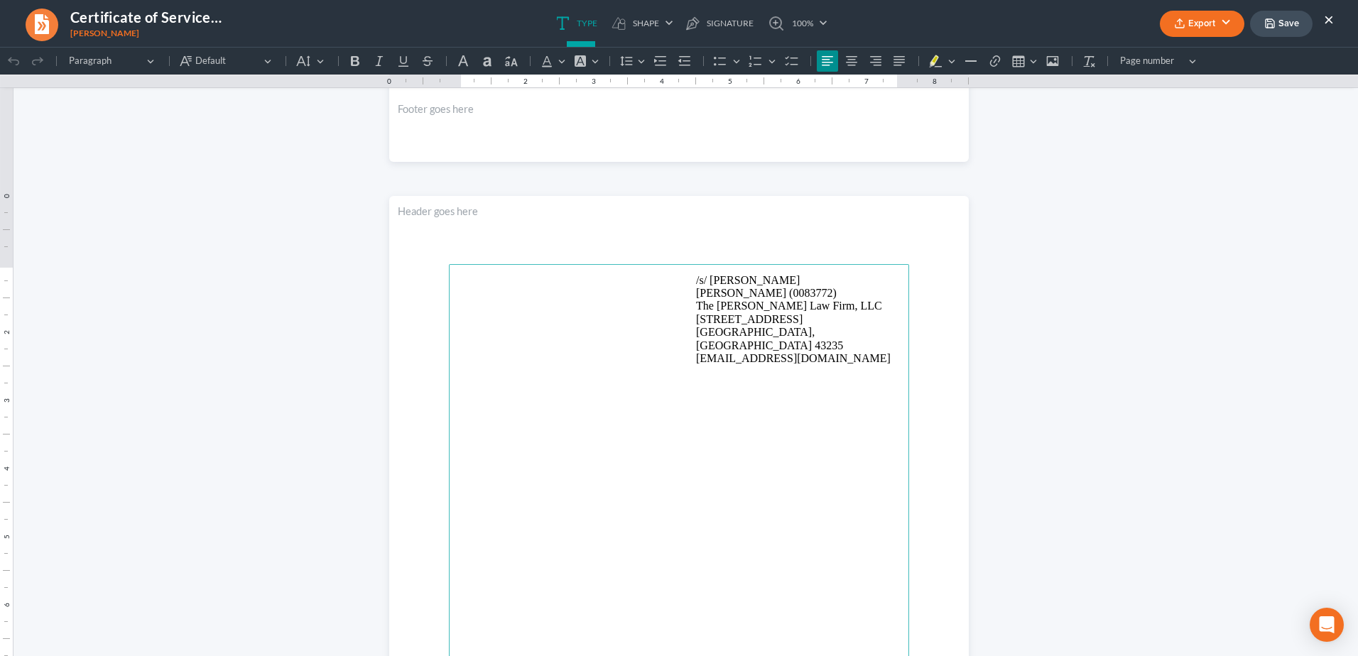
click at [721, 278] on p "/s/ Michael Jones Michael Jones (0083772) The Jones Law Firm, LLC 134 Northwood…" at bounding box center [798, 320] width 205 height 92
click html "1.00 10.00 0 1 1 2 2 3 3 4 4 5 5 6 6 7 7 8 8 9 9 10 10 11 11 Undo (Ctrl+Z) Undo…"
click at [1184, 26] on icon "button" at bounding box center [1179, 23] width 11 height 11
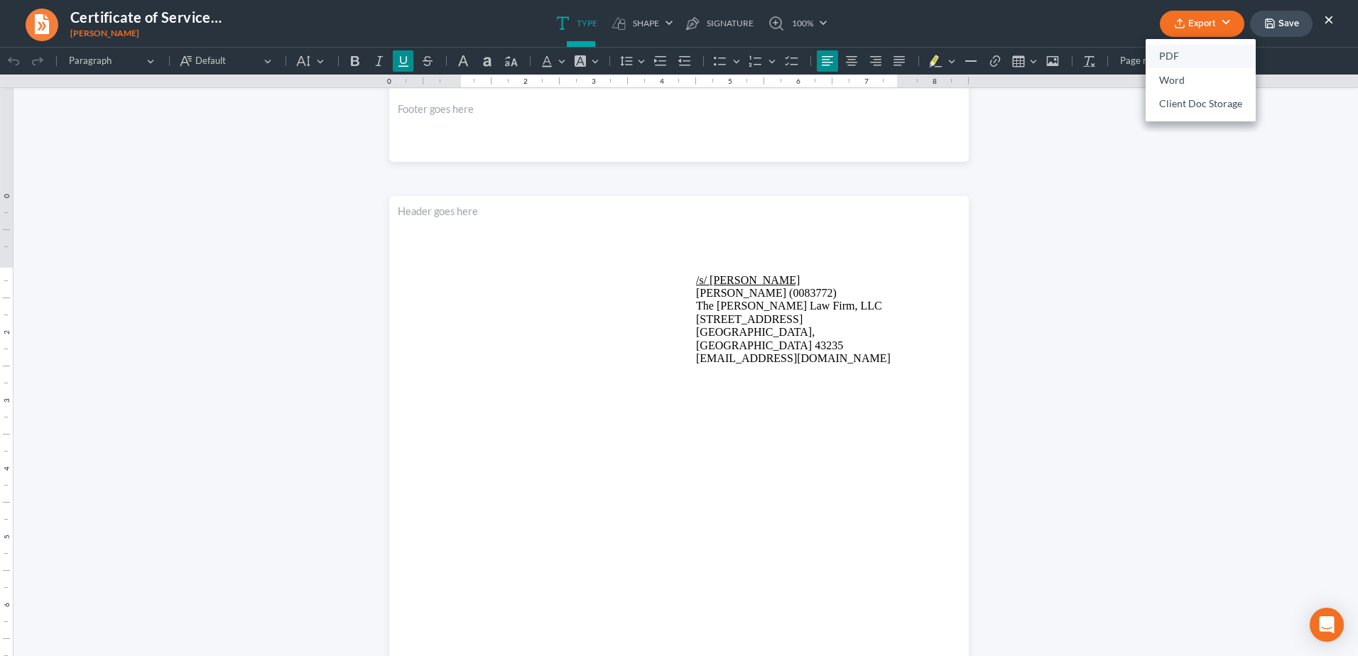
click at [1197, 51] on link "PDF" at bounding box center [1201, 57] width 110 height 24
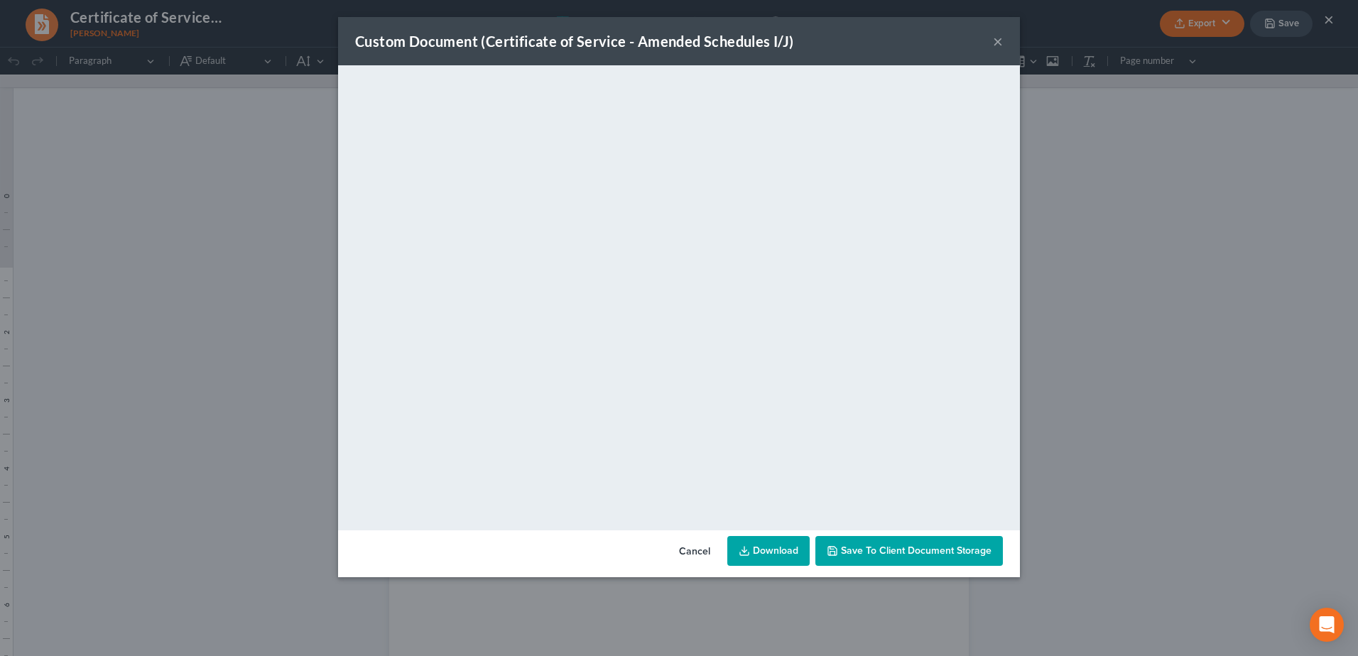
click at [888, 553] on span "Save to Client Document Storage" at bounding box center [916, 551] width 151 height 12
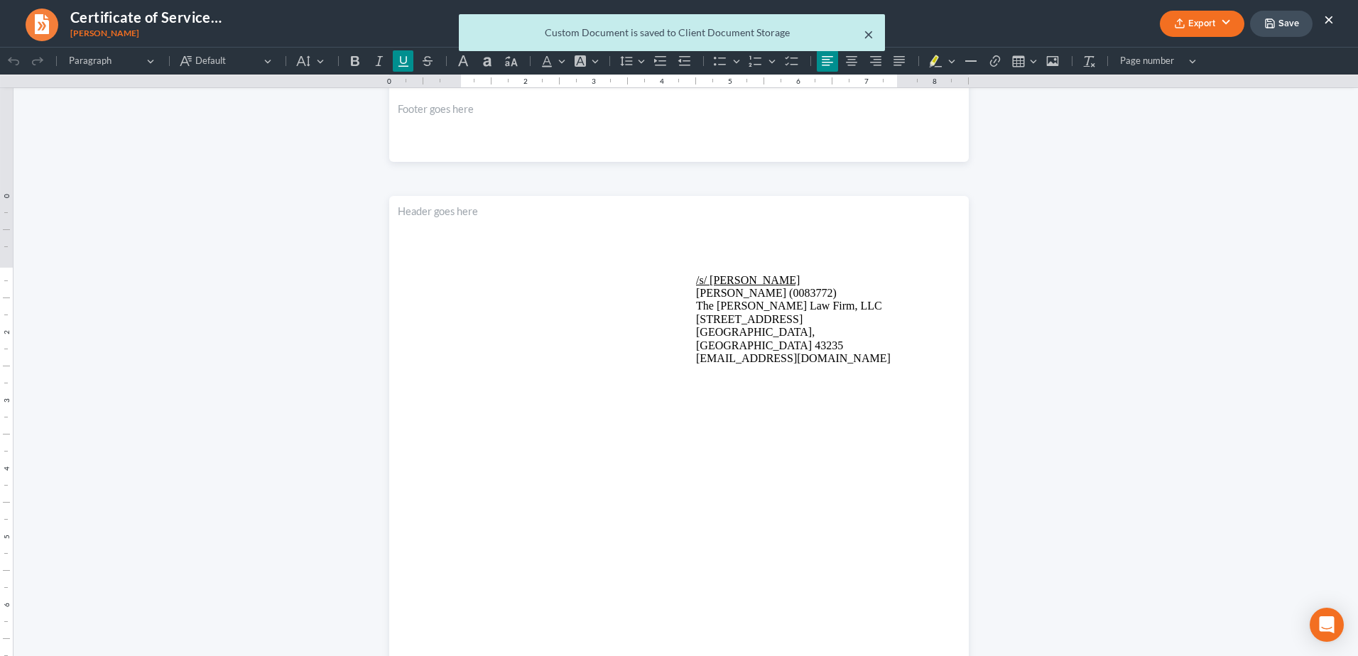
click at [869, 33] on button "×" at bounding box center [869, 34] width 10 height 17
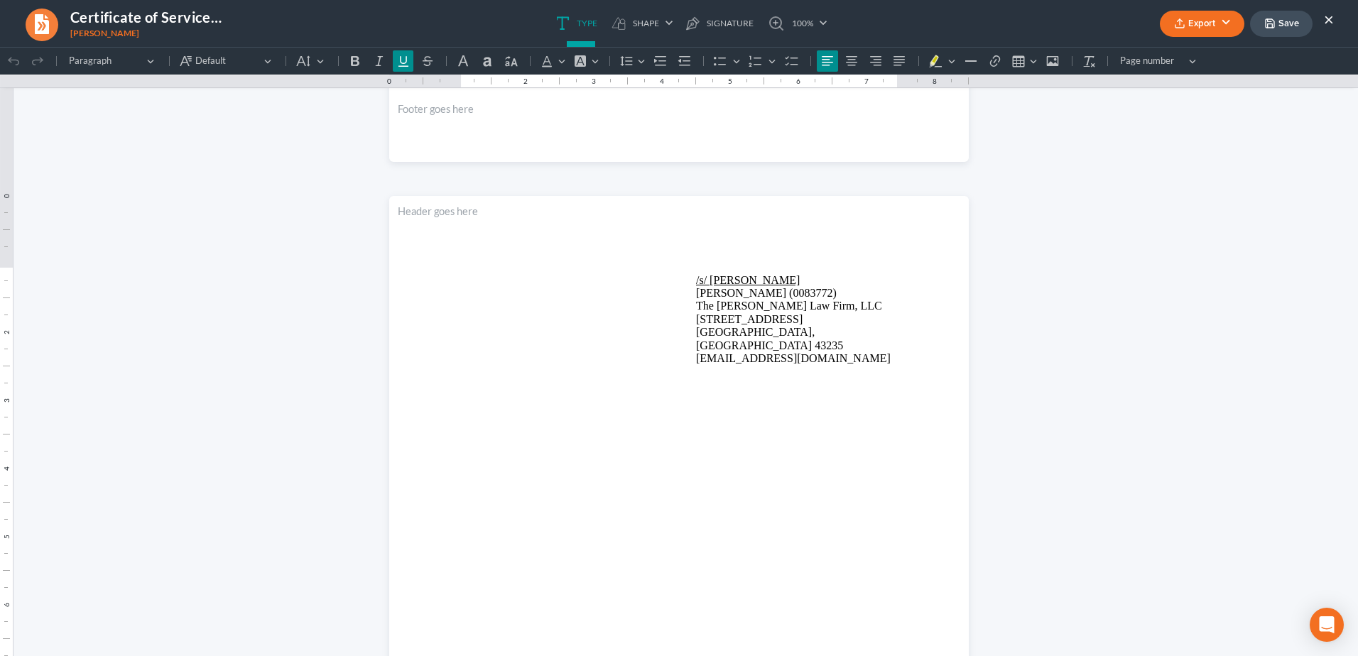
click at [1277, 19] on button "Save" at bounding box center [1281, 24] width 63 height 26
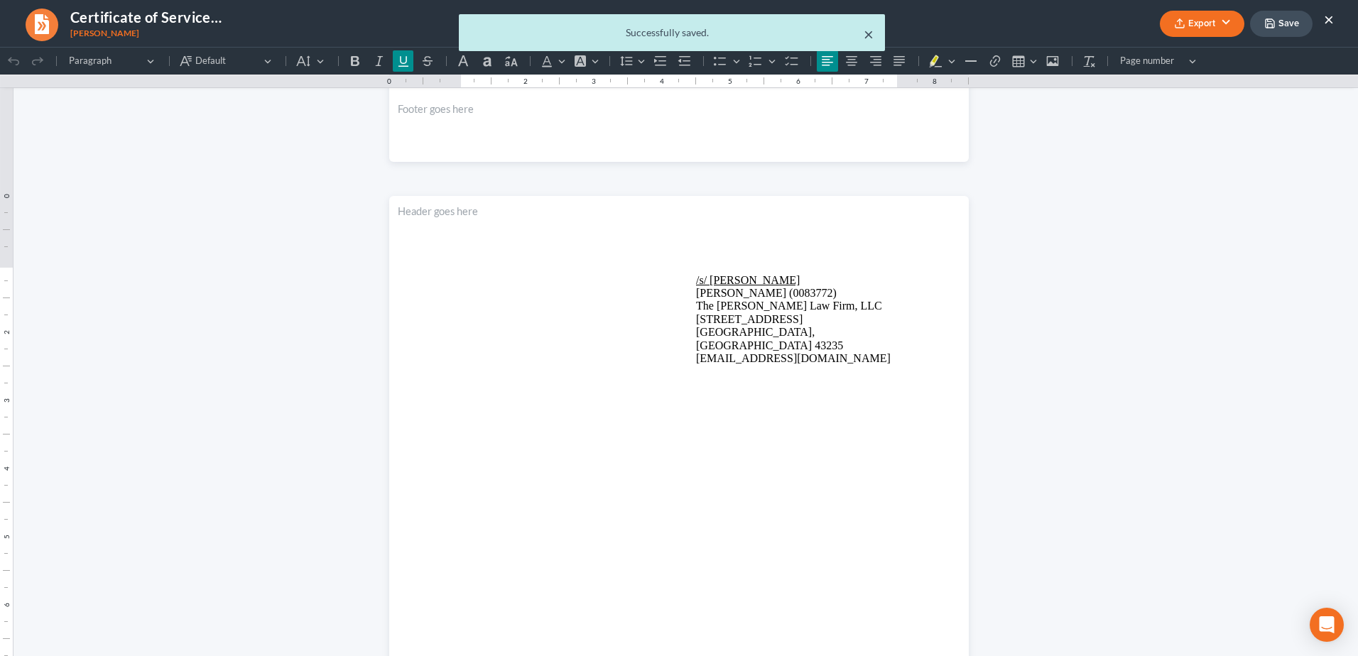
click at [868, 34] on button "×" at bounding box center [869, 34] width 10 height 17
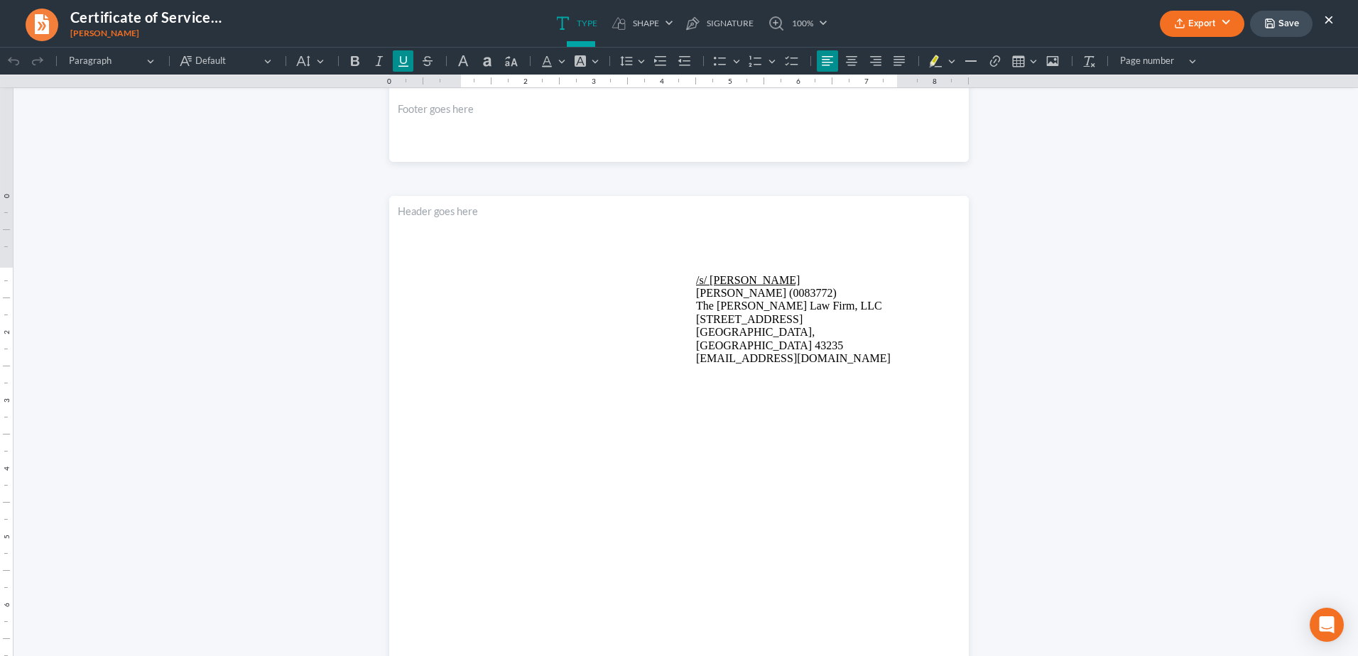
click at [1232, 21] on button "Export" at bounding box center [1202, 24] width 85 height 26
click at [1325, 15] on button "×" at bounding box center [1329, 19] width 10 height 17
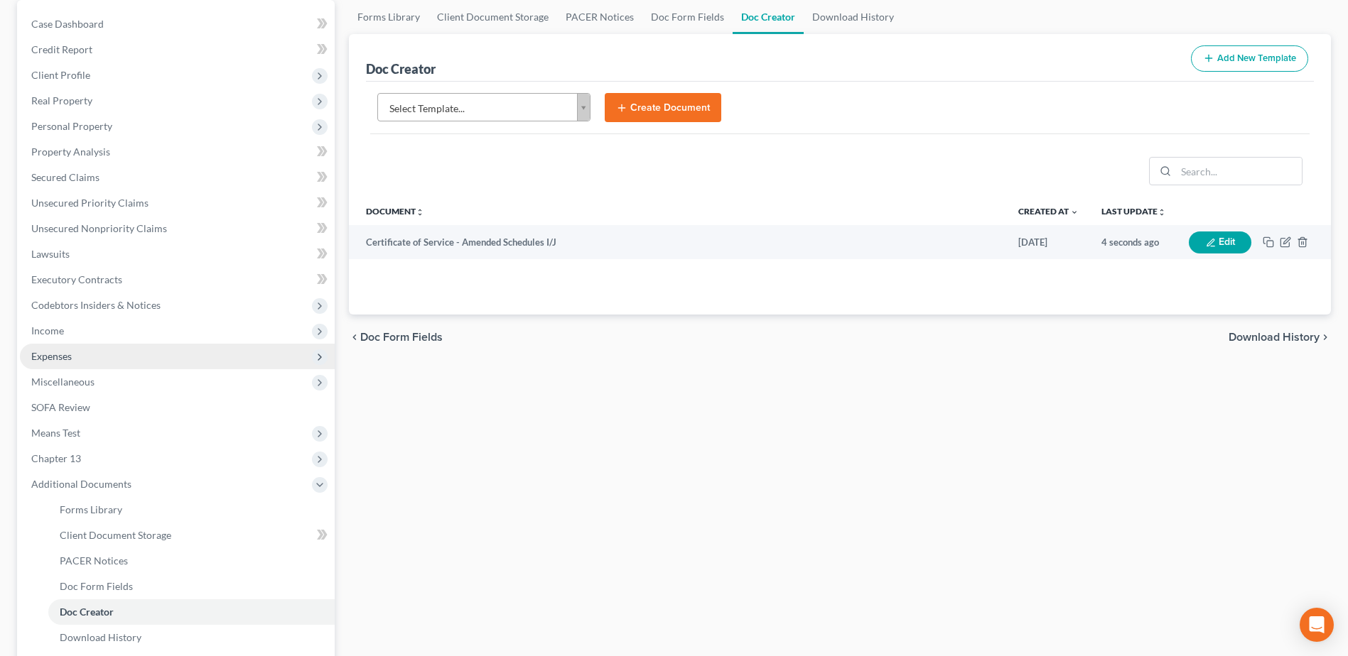
scroll to position [142, 0]
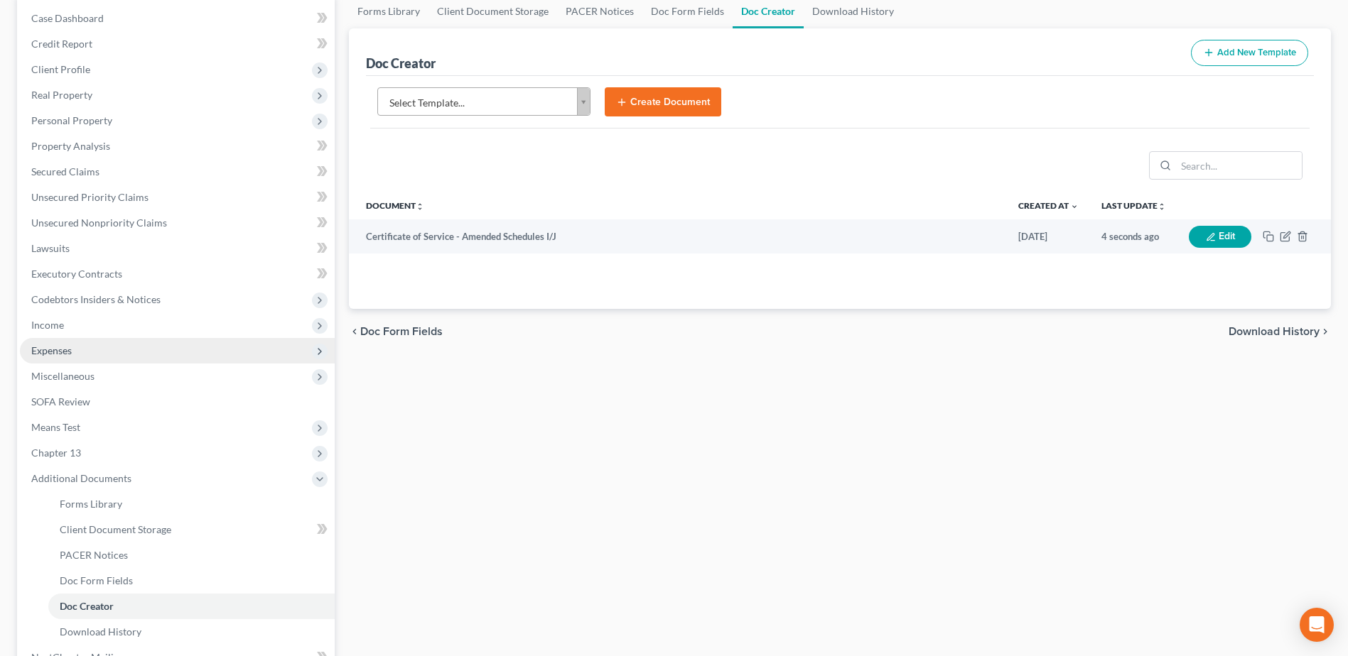
click at [79, 347] on span "Expenses" at bounding box center [177, 351] width 315 height 26
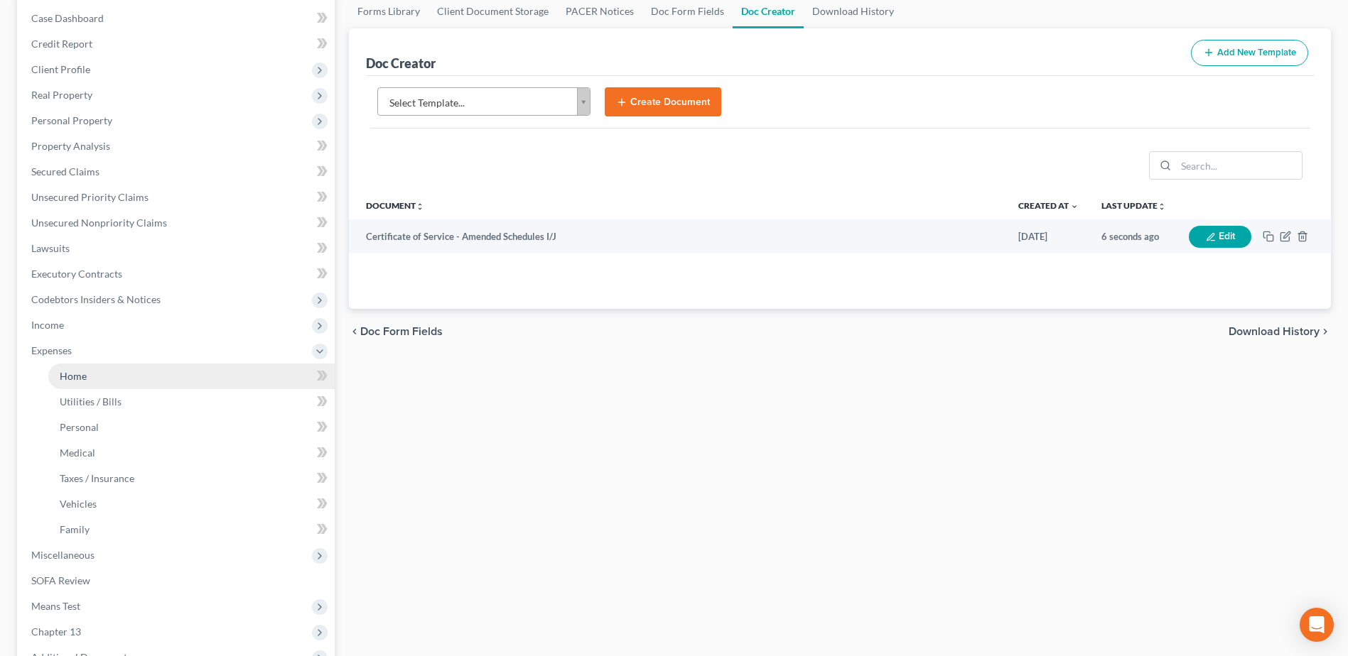
click at [92, 376] on link "Home" at bounding box center [191, 377] width 286 height 26
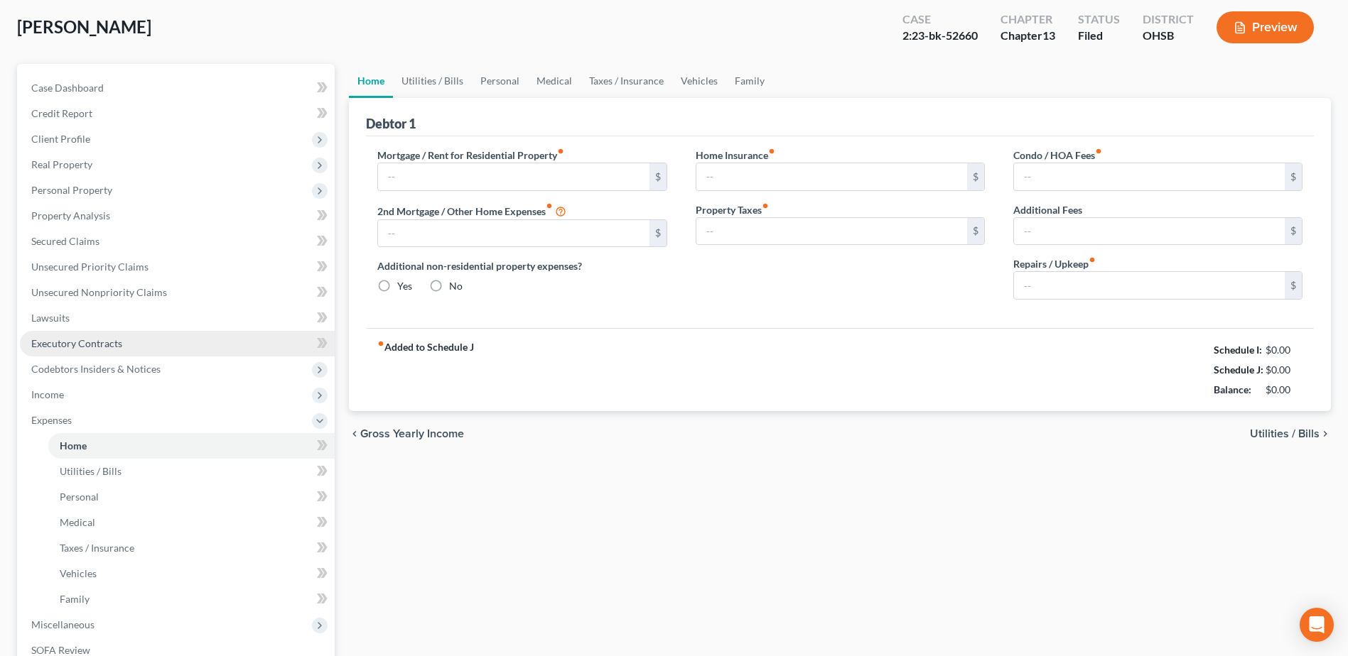
type input "0.00"
radio input "true"
type input "0.00"
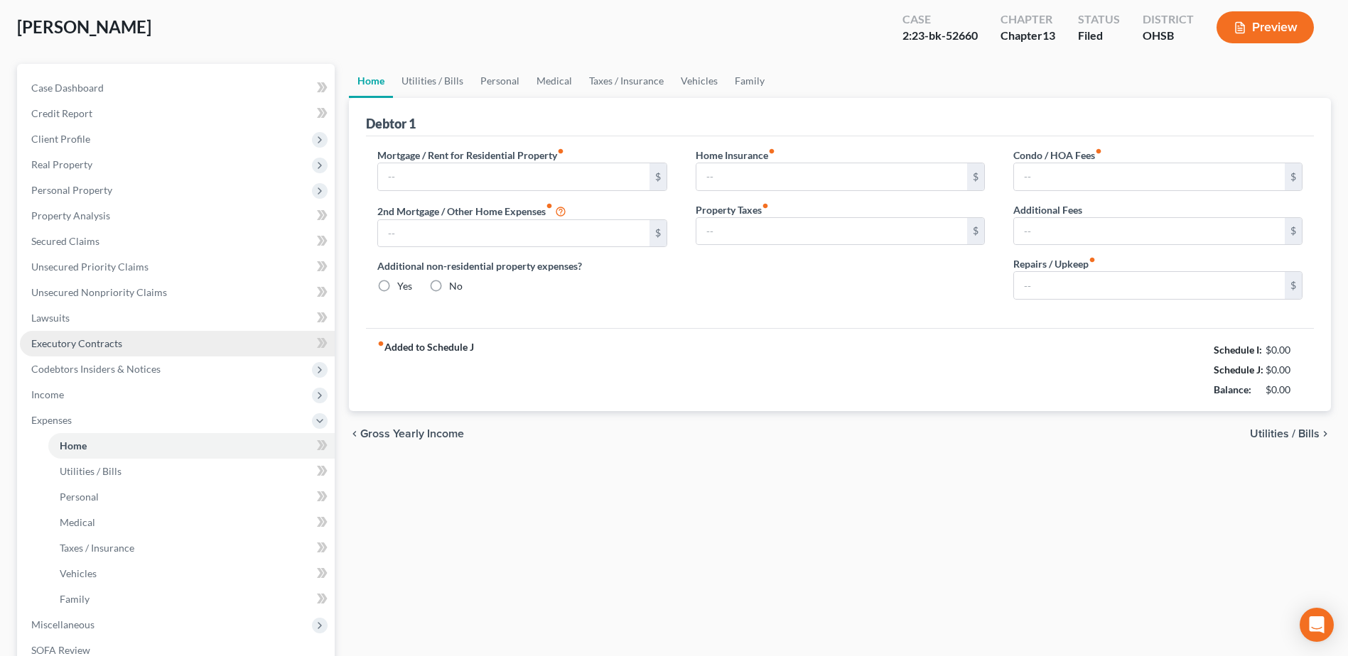
type input "0.00"
type input "25.00"
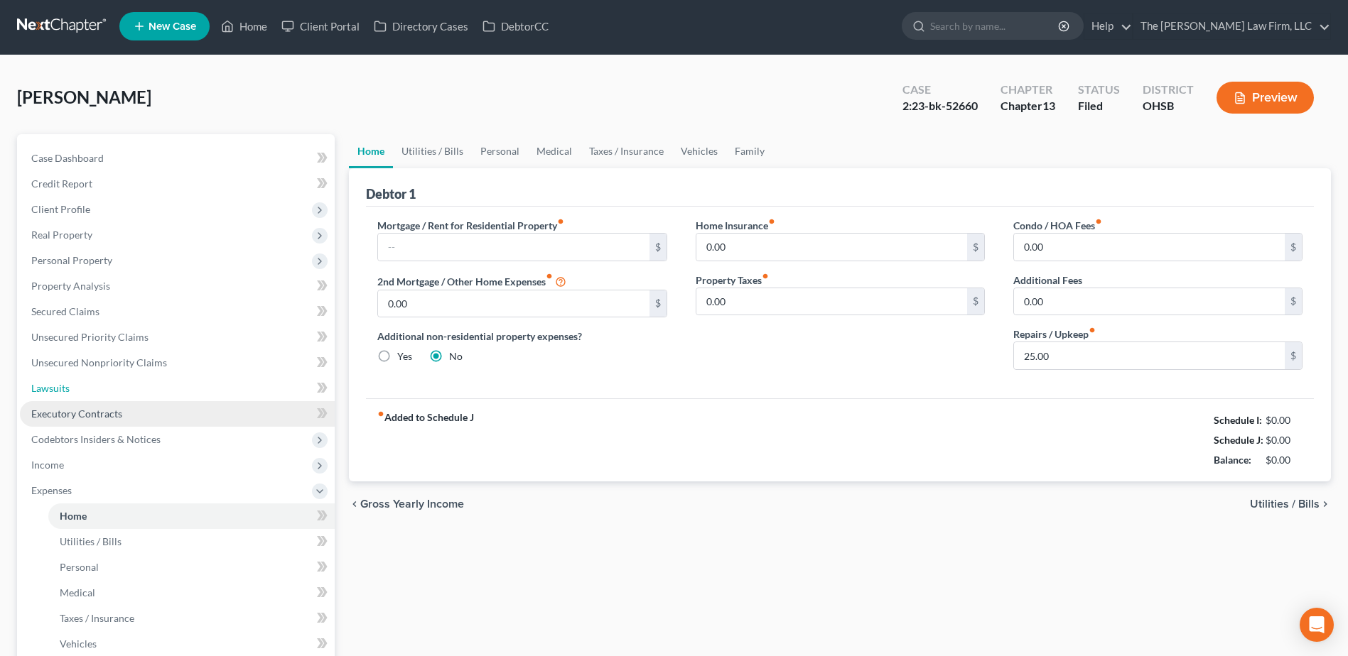
click at [128, 378] on link "Lawsuits" at bounding box center [177, 389] width 315 height 26
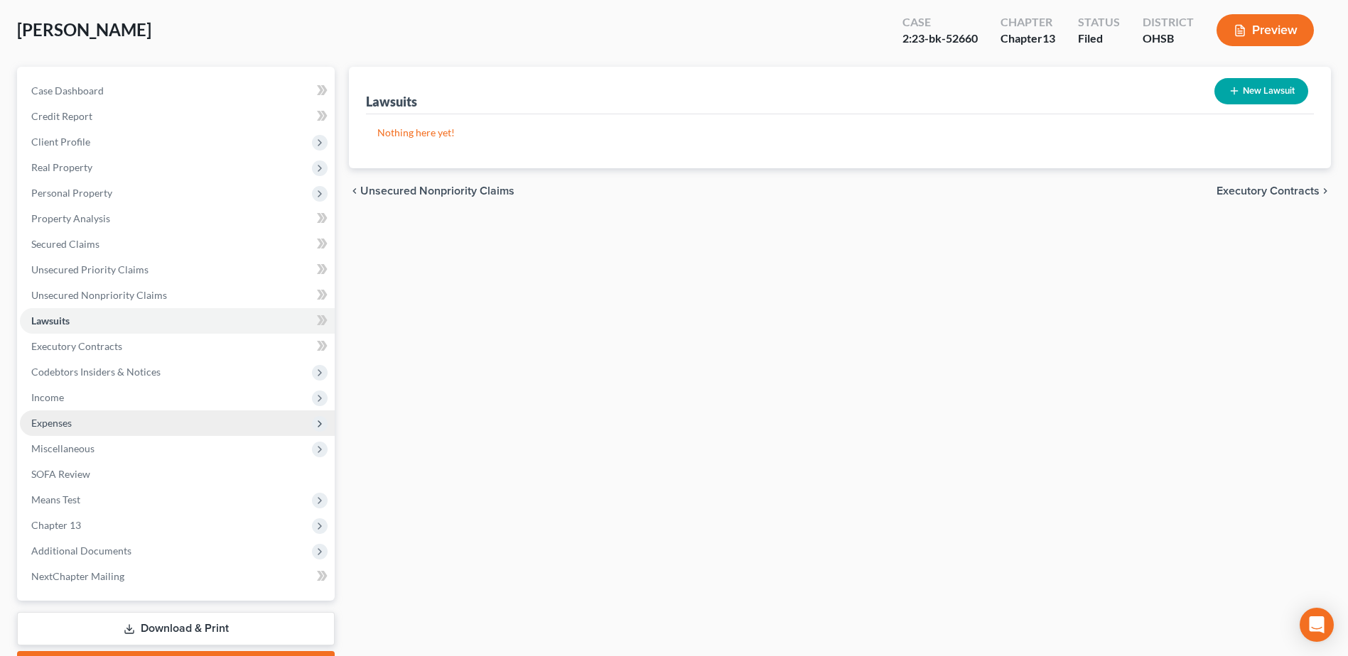
scroll to position [150, 0]
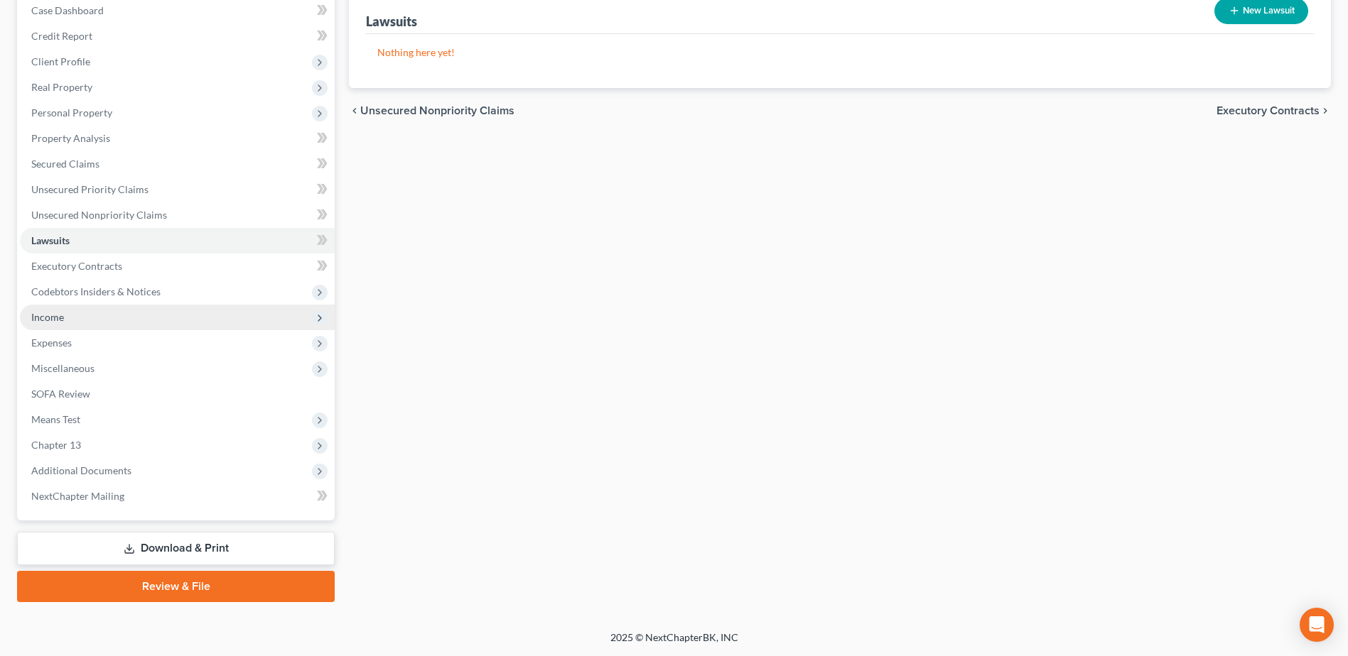
click at [68, 315] on span "Income" at bounding box center [177, 318] width 315 height 26
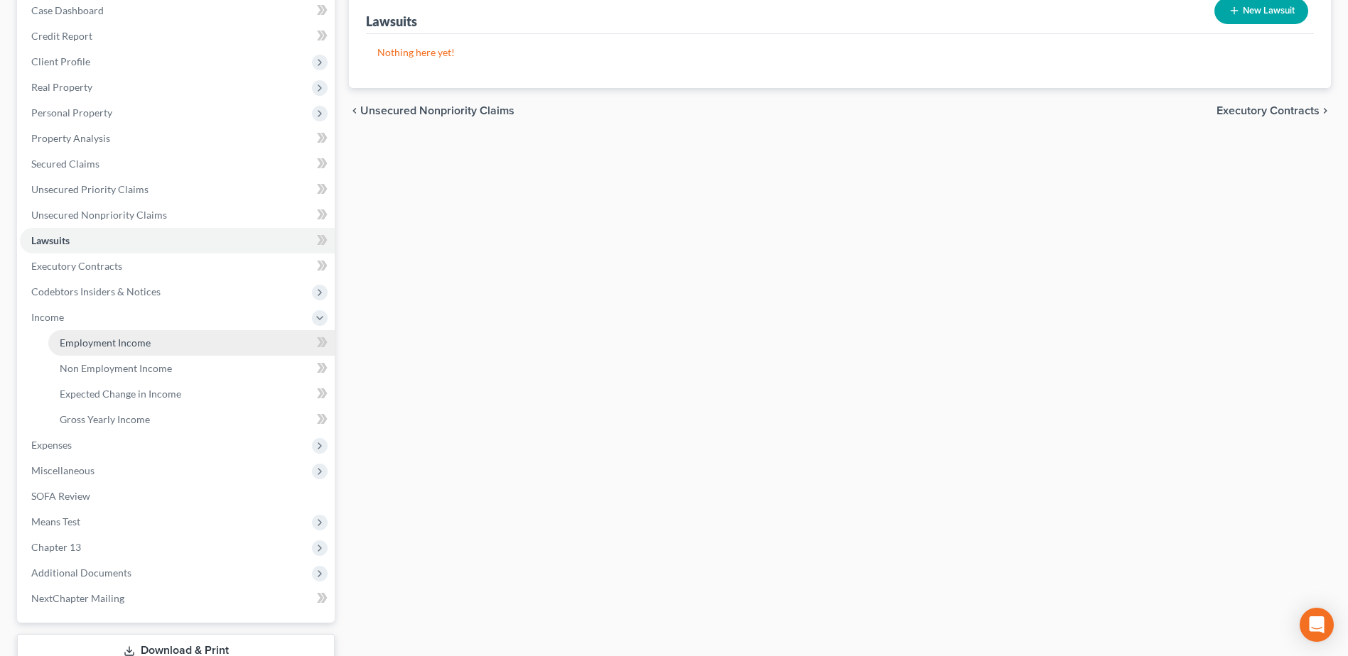
click at [71, 341] on span "Employment Income" at bounding box center [105, 343] width 91 height 12
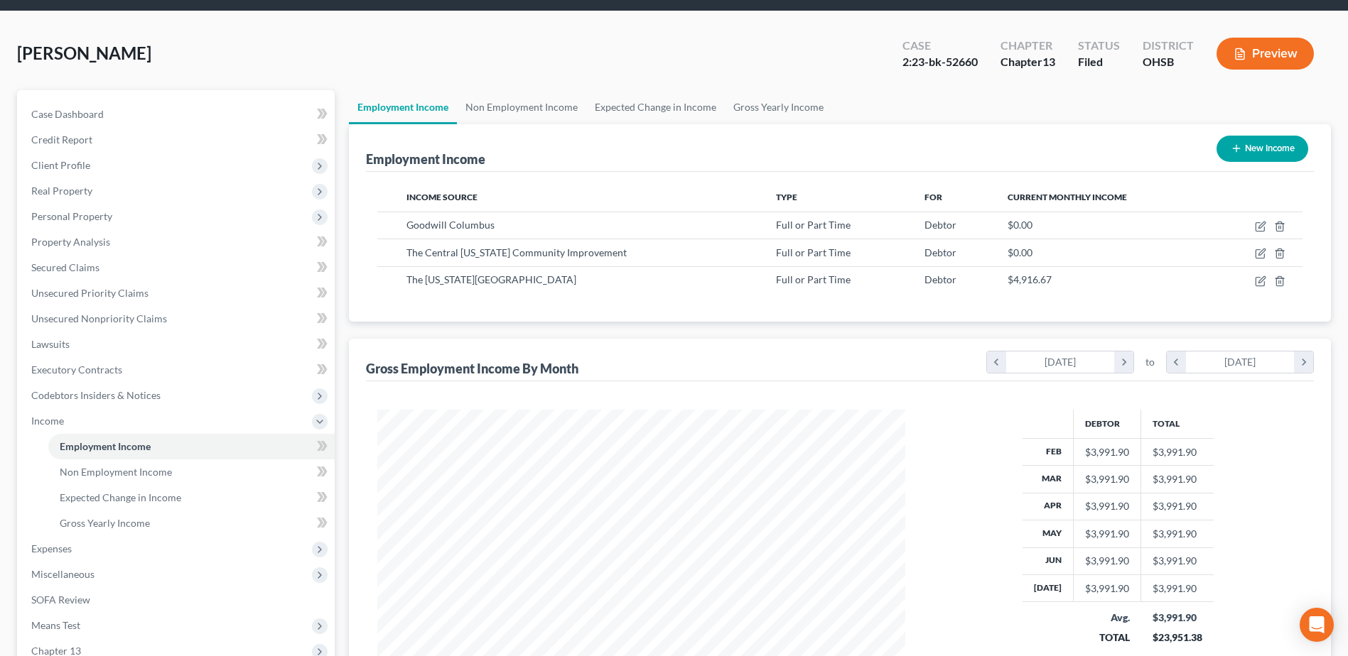
scroll to position [71, 0]
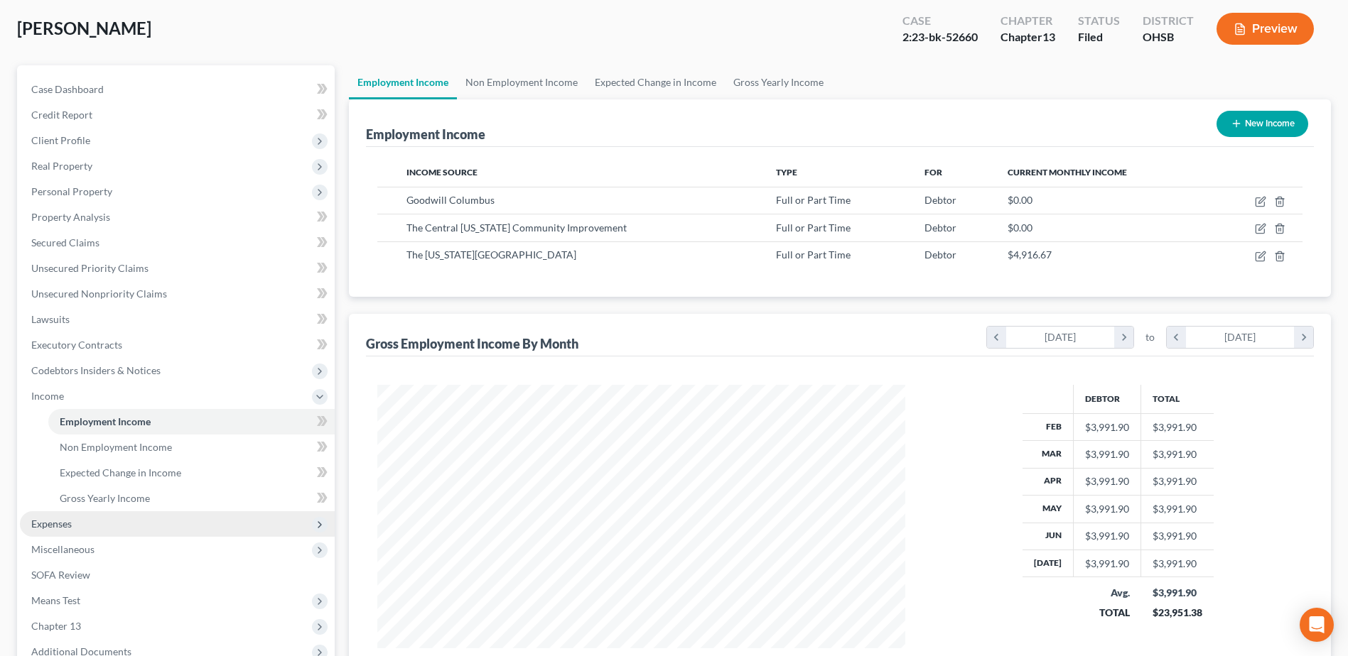
click at [96, 518] on span "Expenses" at bounding box center [177, 524] width 315 height 26
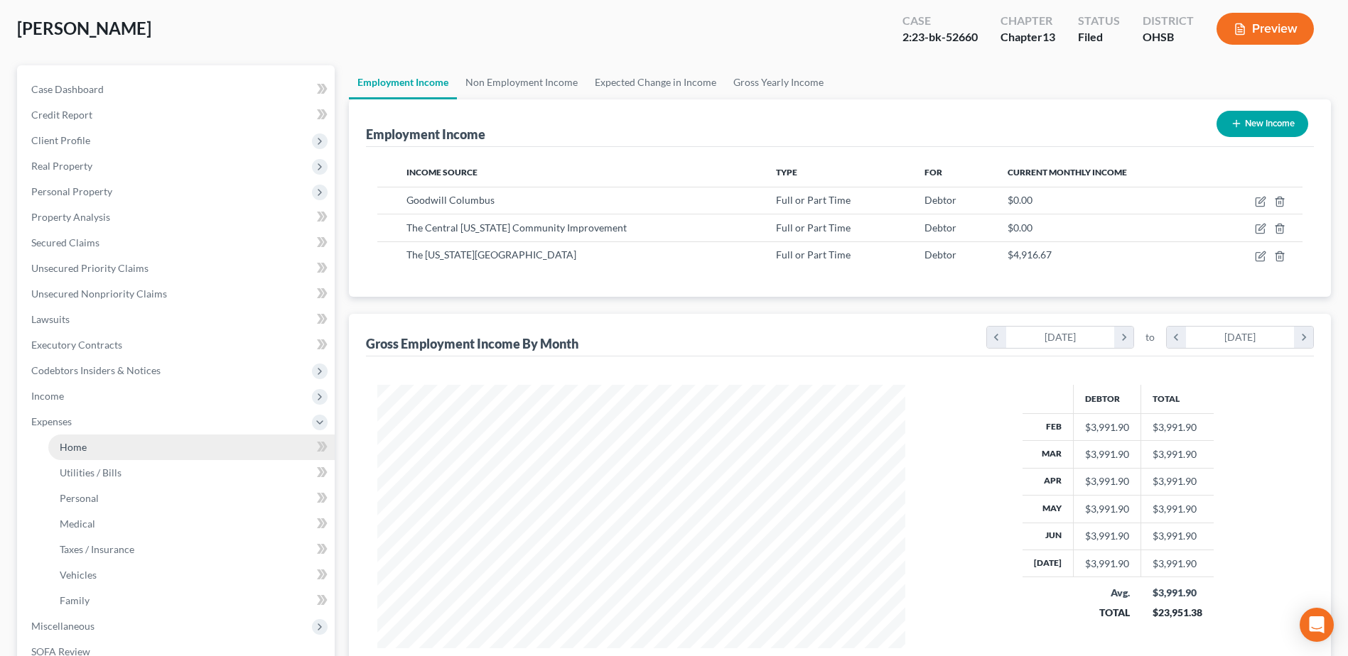
click at [92, 446] on link "Home" at bounding box center [191, 448] width 286 height 26
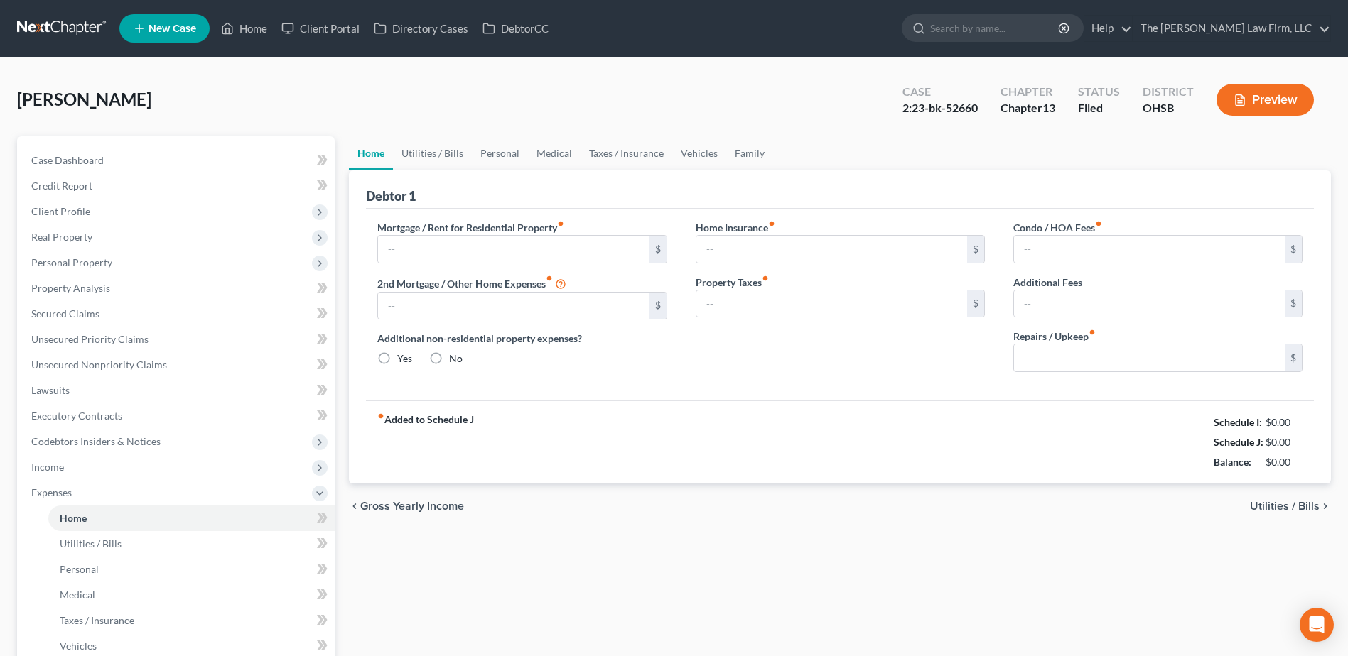
type input "0.00"
radio input "true"
type input "0.00"
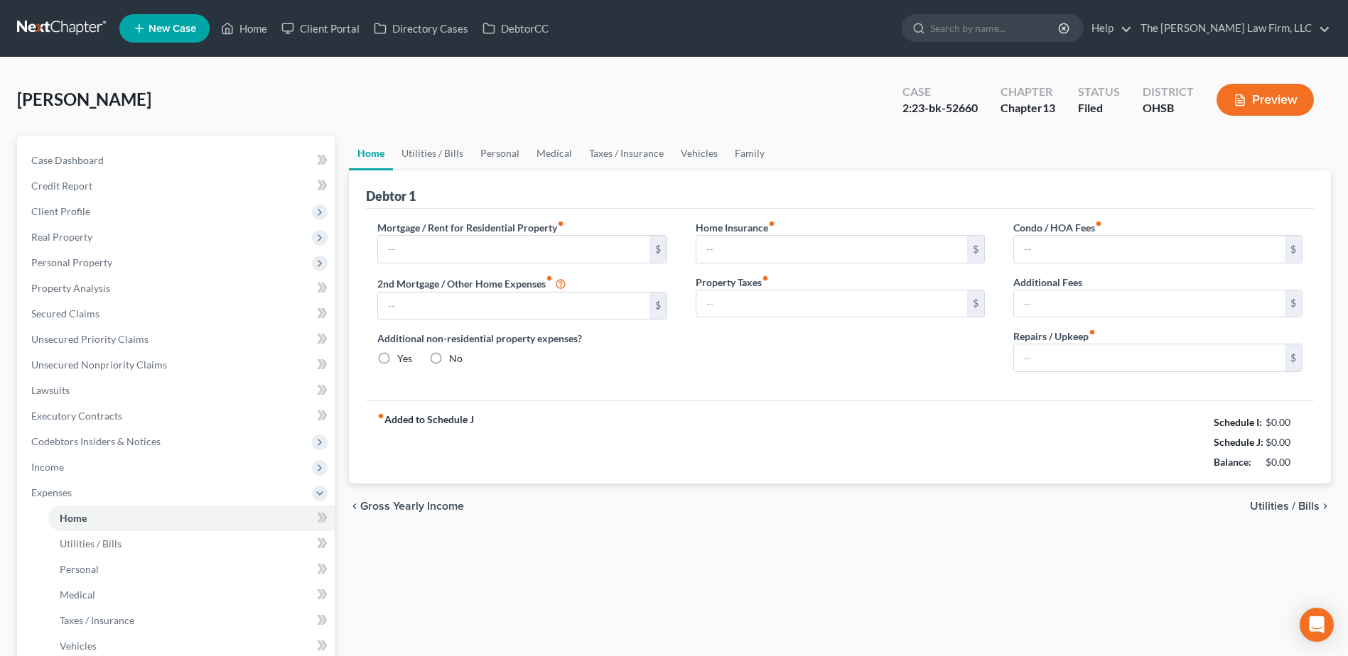
type input "0.00"
type input "25.00"
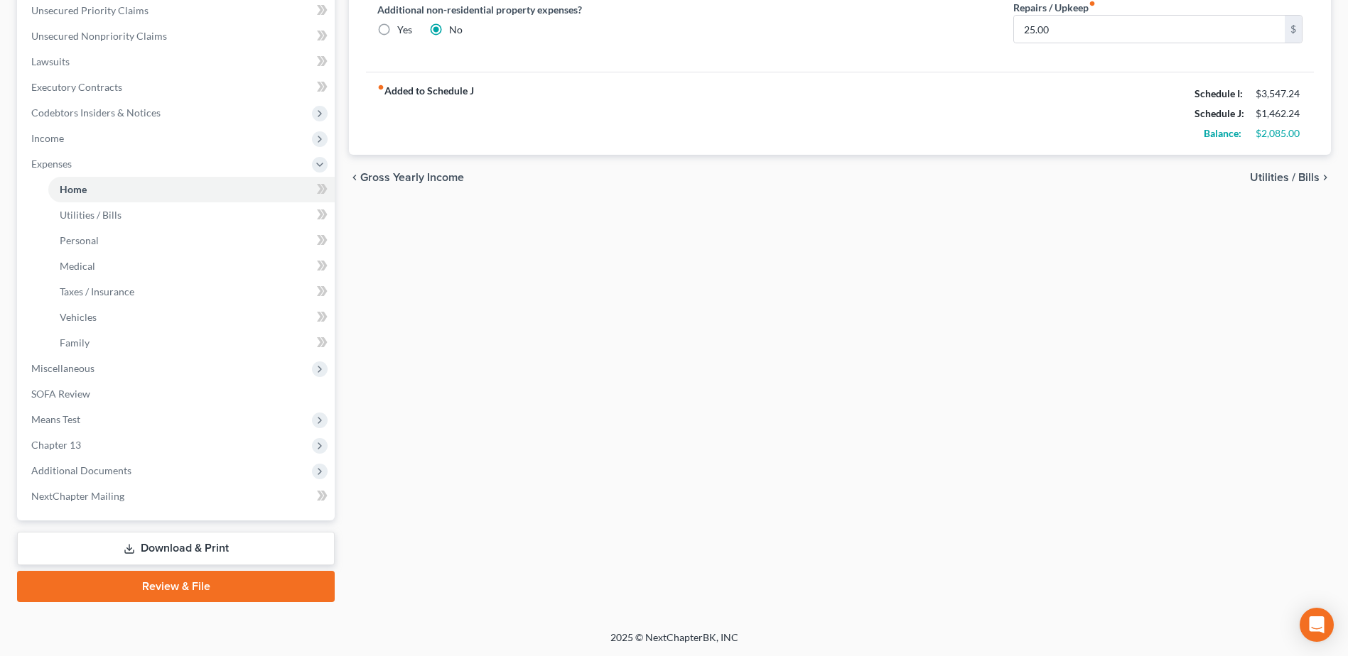
click at [256, 585] on link "Review & File" at bounding box center [176, 586] width 318 height 31
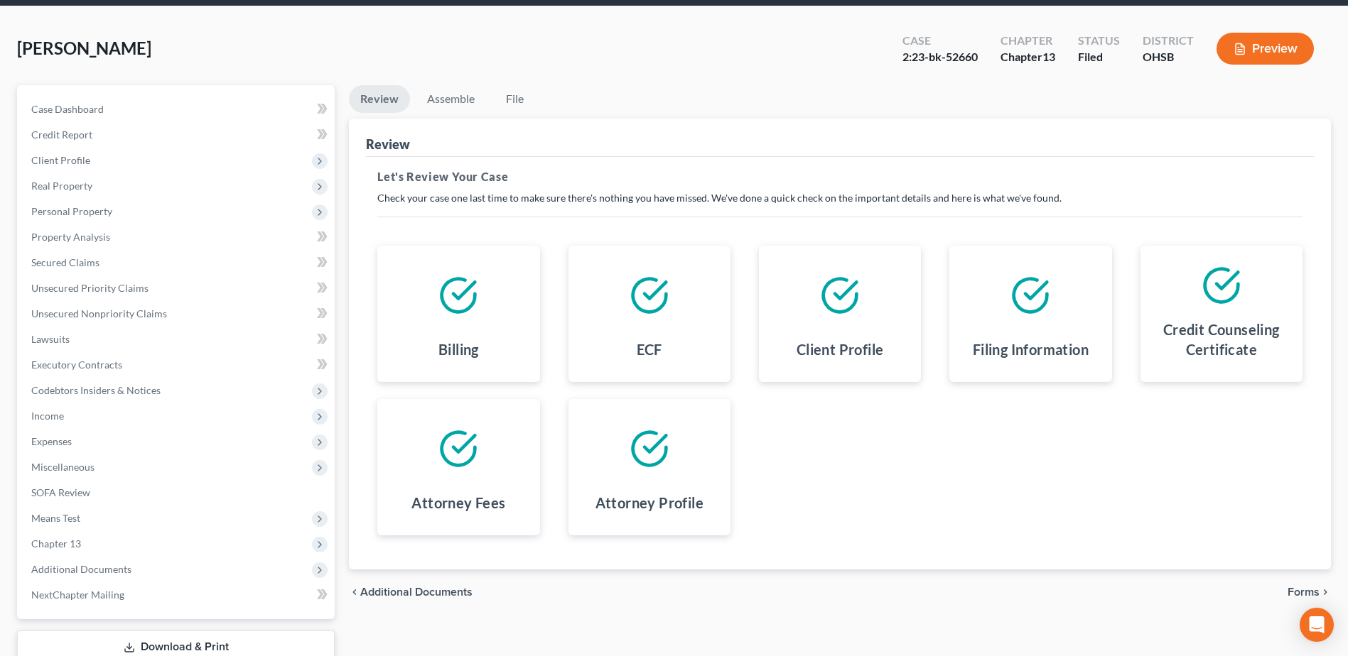
scroll to position [150, 0]
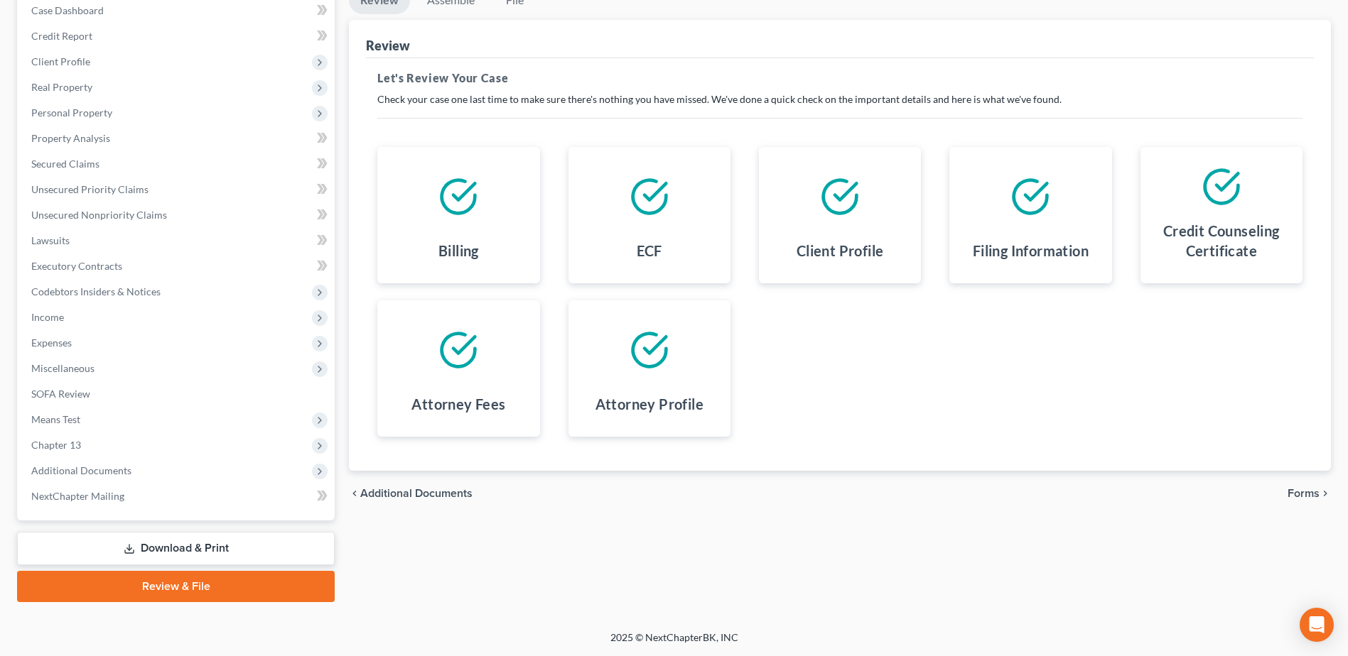
click at [1294, 494] on span "Forms" at bounding box center [1303, 493] width 32 height 11
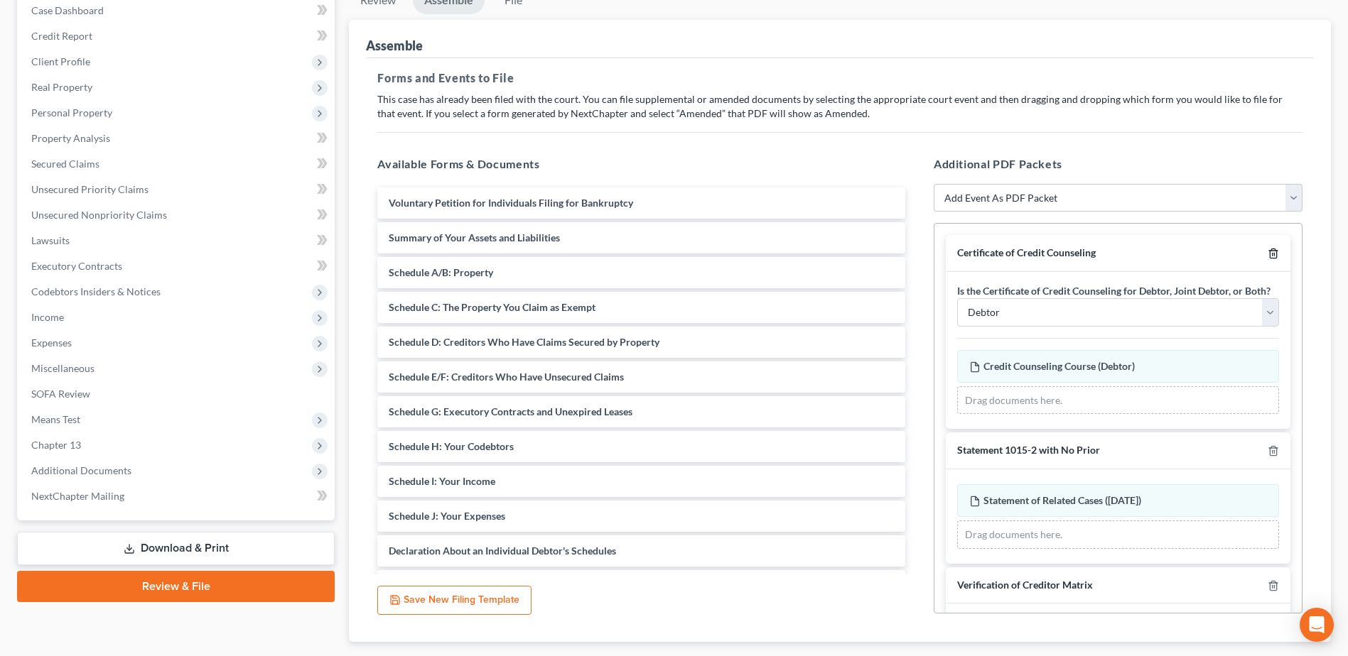
click at [1267, 252] on icon "button" at bounding box center [1272, 253] width 11 height 11
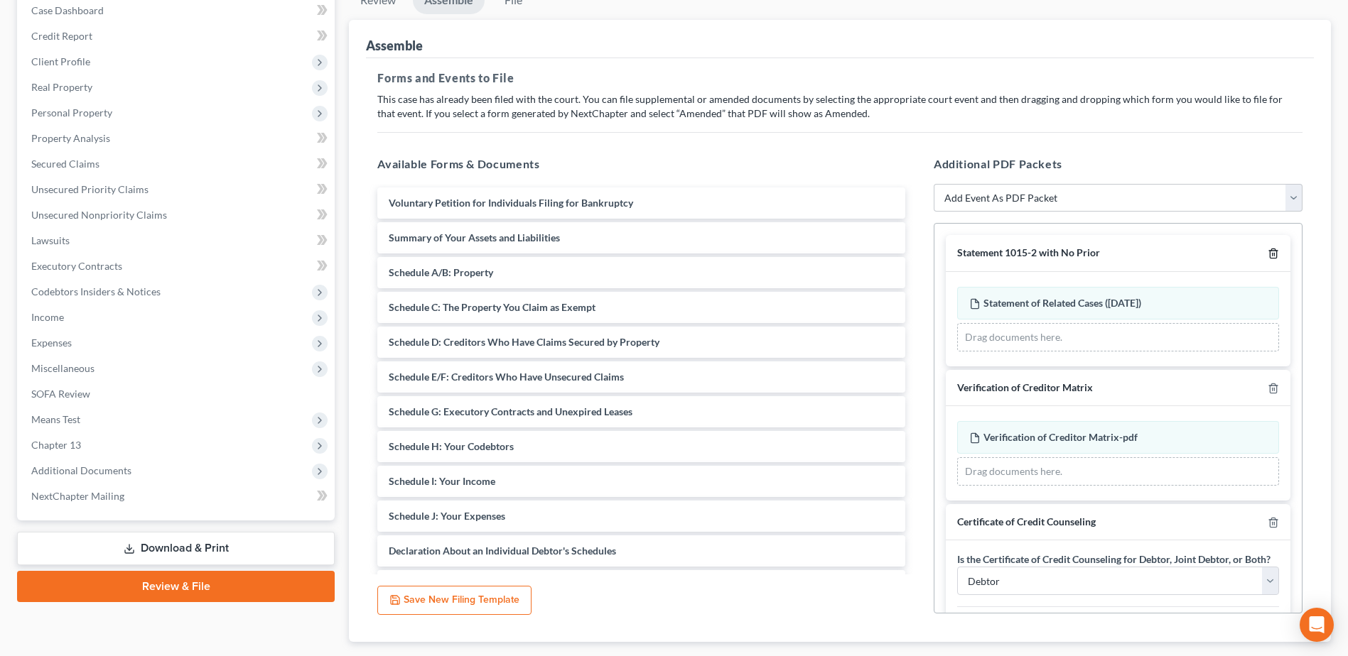
click at [1267, 250] on icon "button" at bounding box center [1272, 253] width 11 height 11
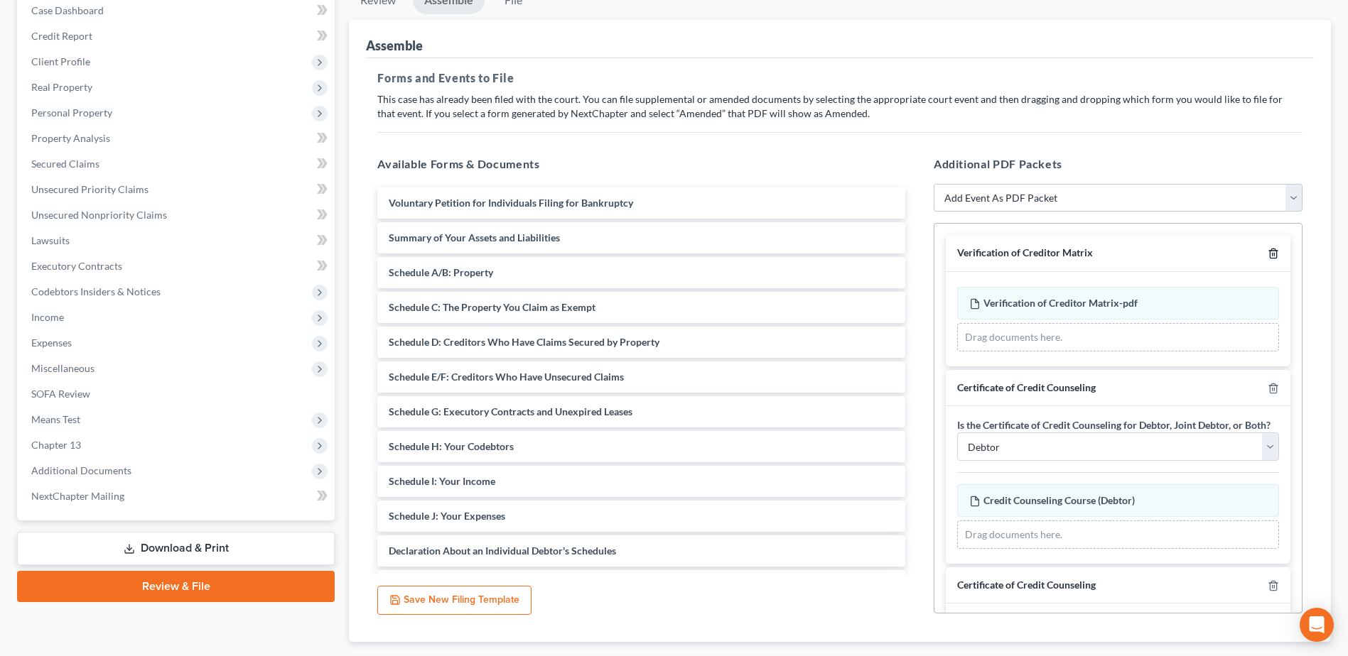
click at [1267, 250] on icon "button" at bounding box center [1272, 253] width 11 height 11
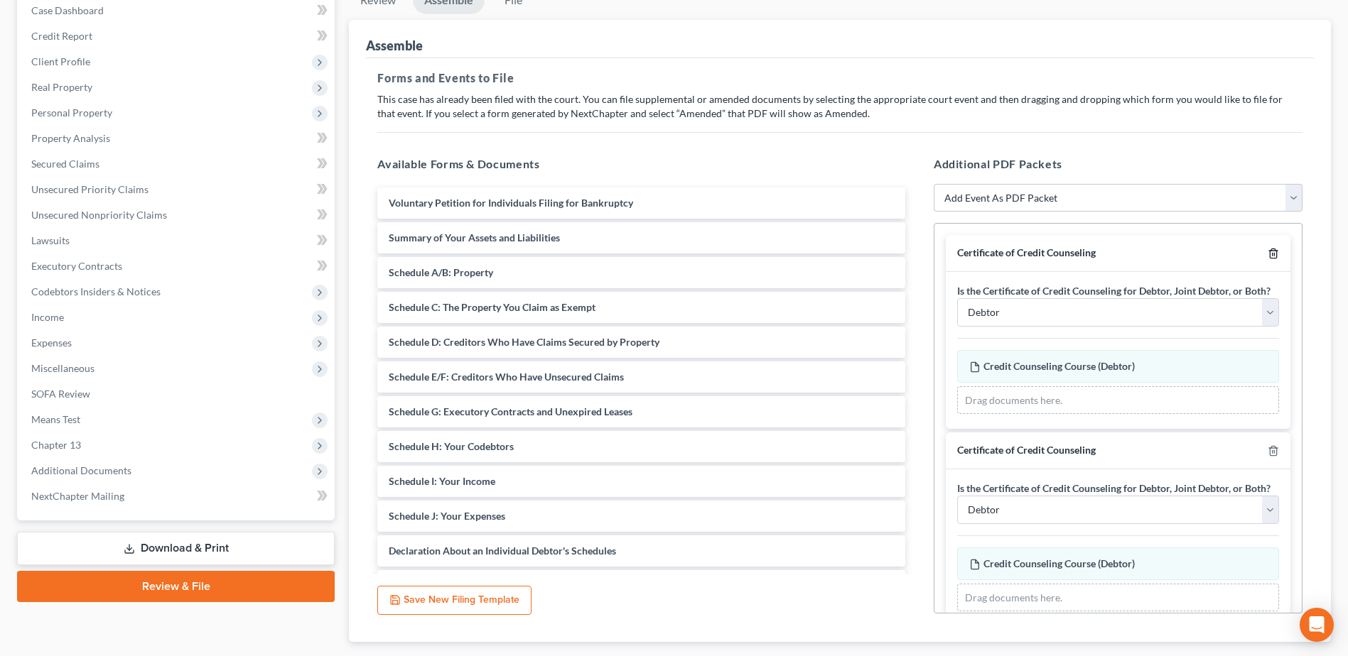
click at [1267, 250] on icon "button" at bounding box center [1272, 253] width 11 height 11
click at [1267, 445] on icon "button" at bounding box center [1272, 450] width 11 height 11
click at [1267, 250] on icon "button" at bounding box center [1272, 253] width 11 height 11
click at [1267, 445] on icon "button" at bounding box center [1272, 450] width 11 height 11
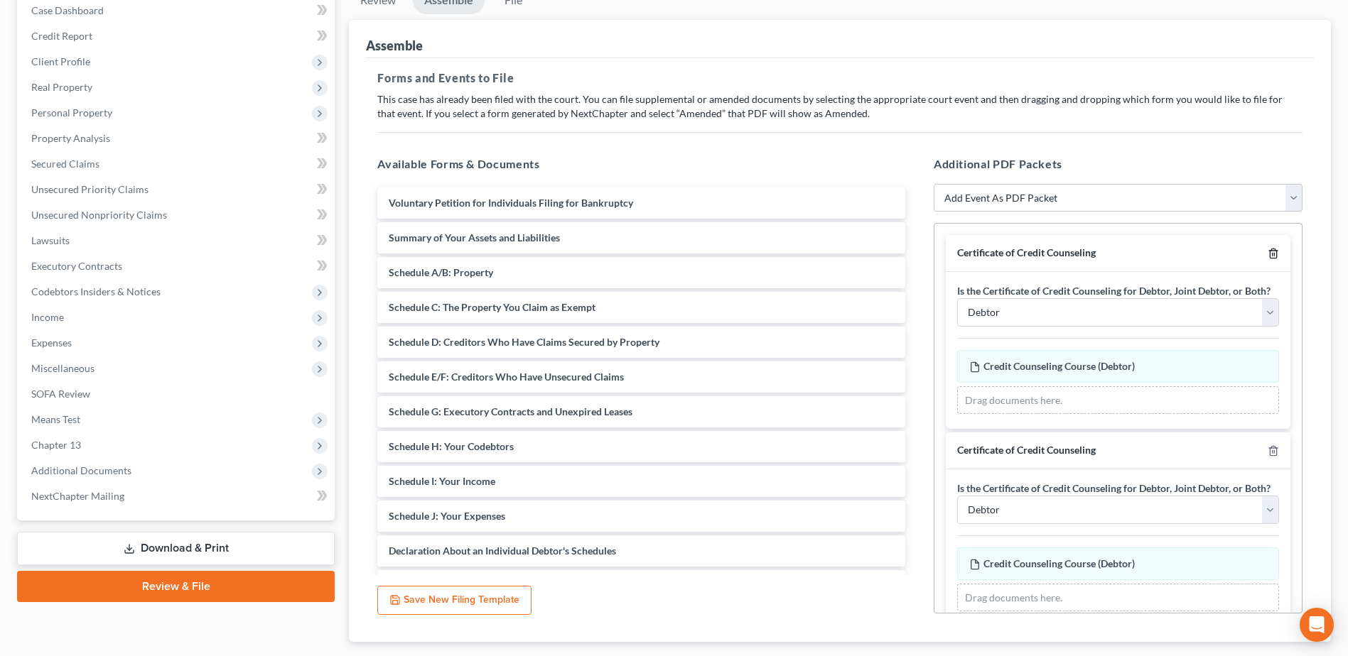
click at [1267, 250] on icon "button" at bounding box center [1272, 253] width 11 height 11
click at [1269, 251] on icon "button" at bounding box center [1272, 253] width 6 height 9
click at [1269, 447] on icon "button" at bounding box center [1272, 451] width 6 height 9
click at [1269, 251] on icon "button" at bounding box center [1272, 253] width 6 height 9
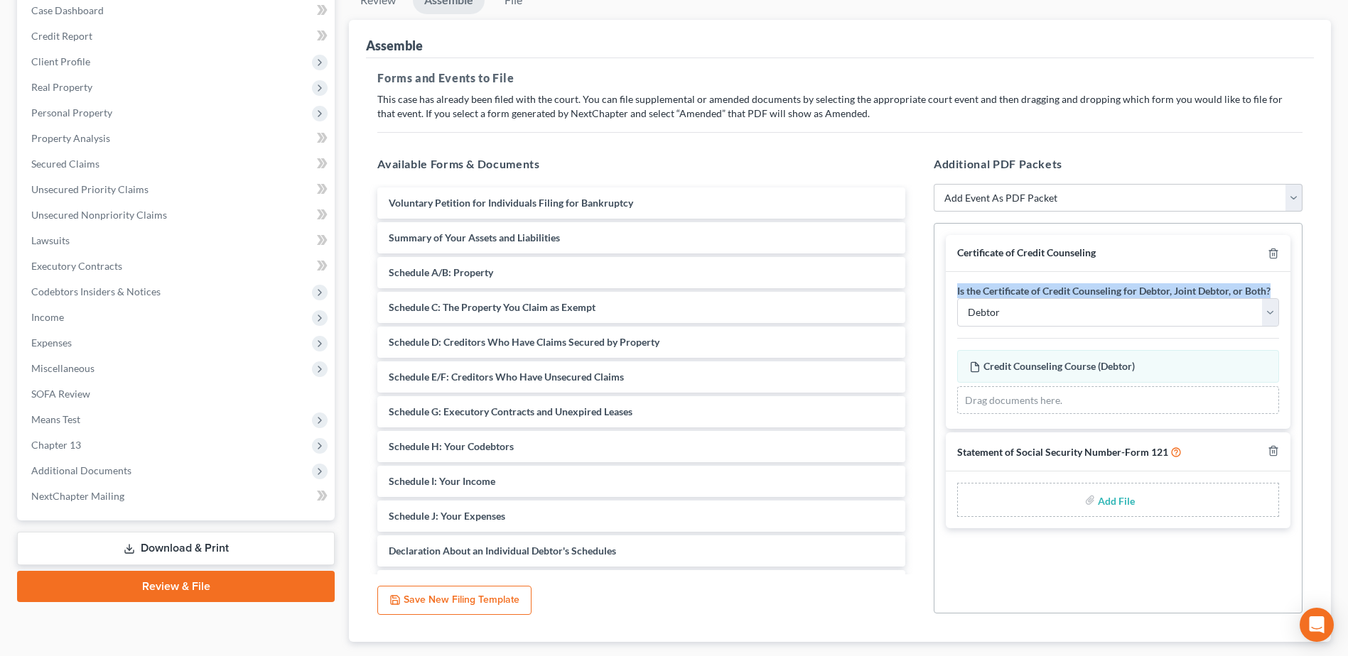
click at [1264, 251] on div at bounding box center [1270, 252] width 17 height 13
click at [1276, 250] on icon "button" at bounding box center [1272, 253] width 11 height 11
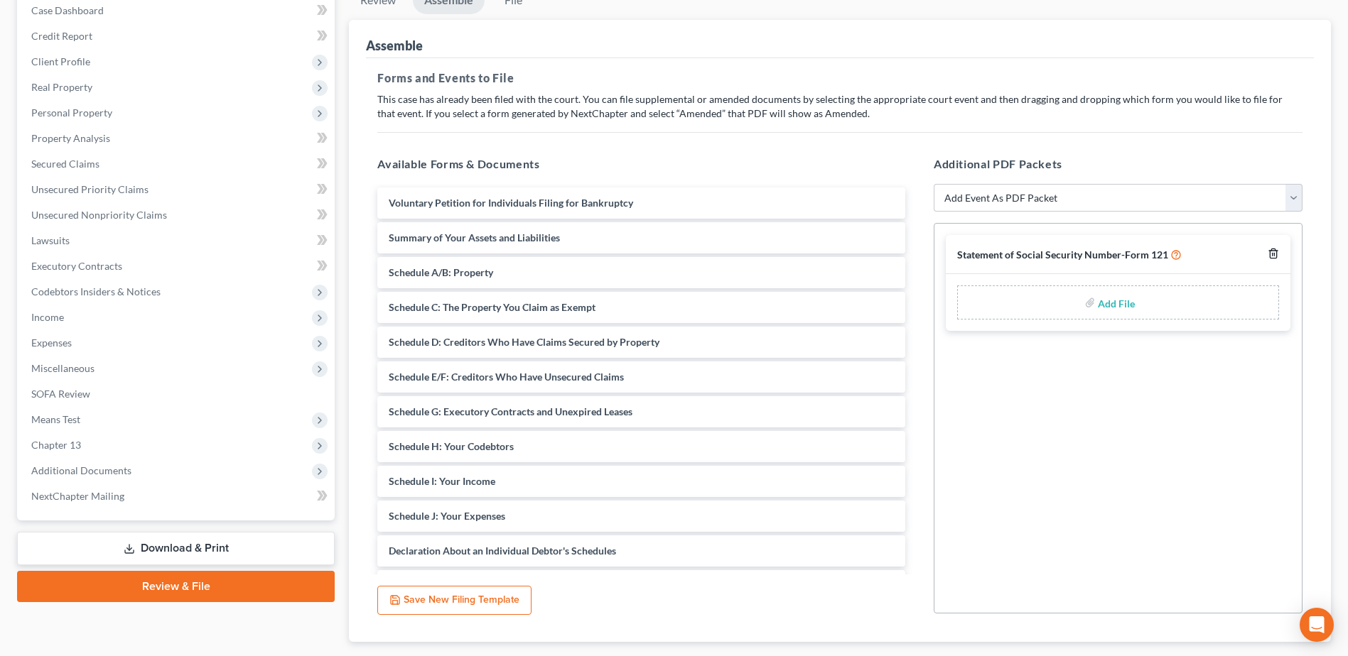
click at [1275, 250] on icon "button" at bounding box center [1272, 253] width 6 height 9
drag, startPoint x: 1254, startPoint y: 207, endPoint x: 1223, endPoint y: 212, distance: 31.6
click at [1253, 207] on select "Add Event As PDF Packet 20 Largest Unsecured Creditors Amended Document Amended…" at bounding box center [1117, 198] width 369 height 28
select select "3"
click at [933, 184] on select "Add Event As PDF Packet 20 Largest Unsecured Creditors Amended Document Amended…" at bounding box center [1117, 198] width 369 height 28
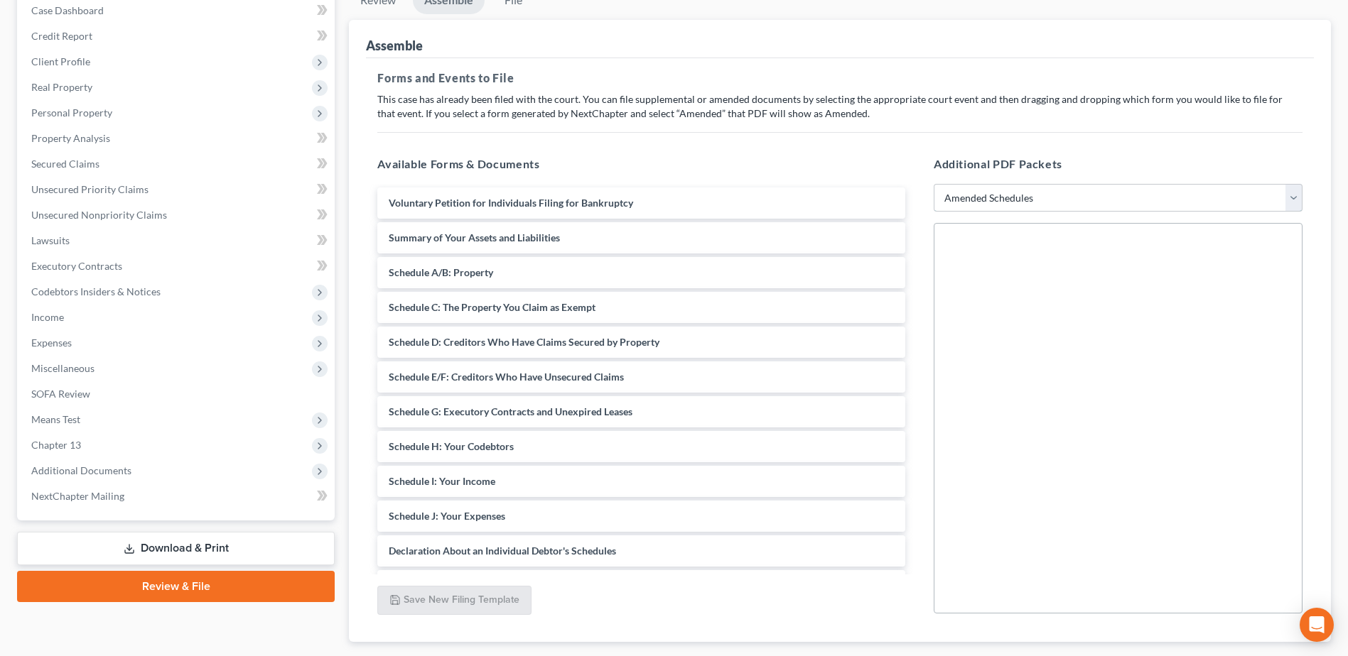
select select
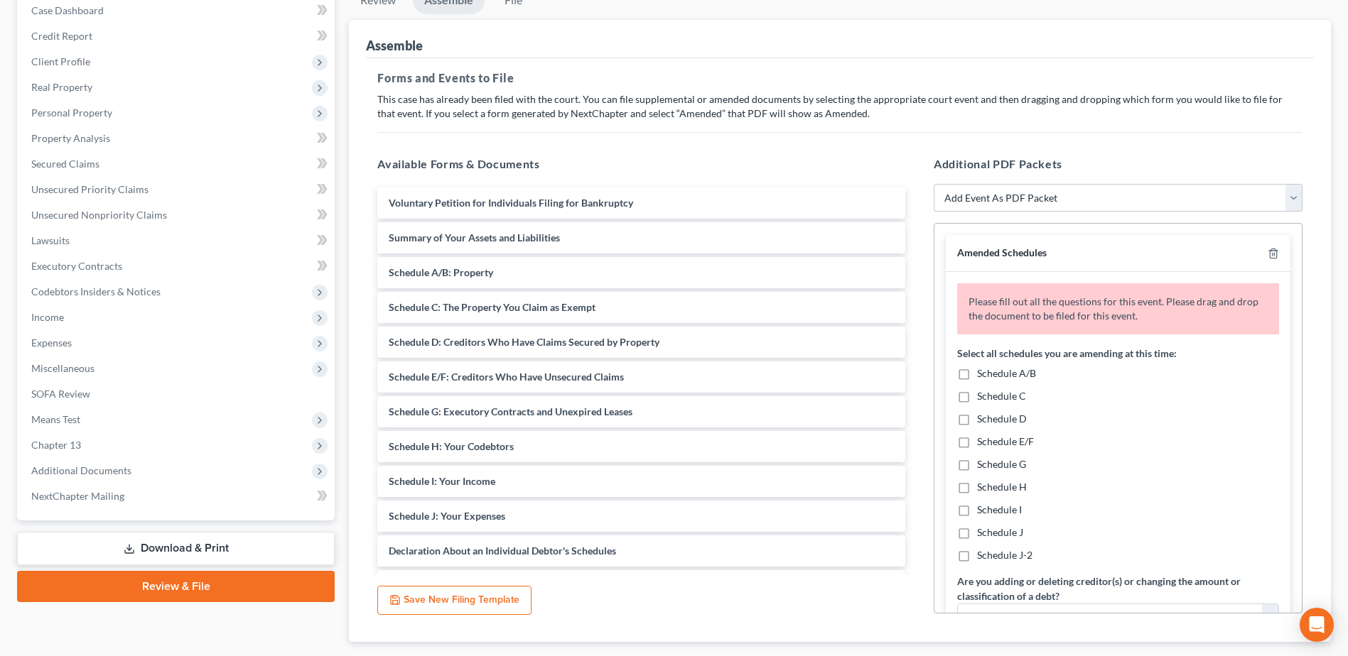
click at [977, 507] on label "Schedule I" at bounding box center [999, 510] width 45 height 14
click at [982, 507] on input "Schedule I" at bounding box center [986, 507] width 9 height 9
checkbox input "true"
click at [977, 526] on label "Schedule J" at bounding box center [1000, 533] width 46 height 14
click at [982, 526] on input "Schedule J" at bounding box center [986, 530] width 9 height 9
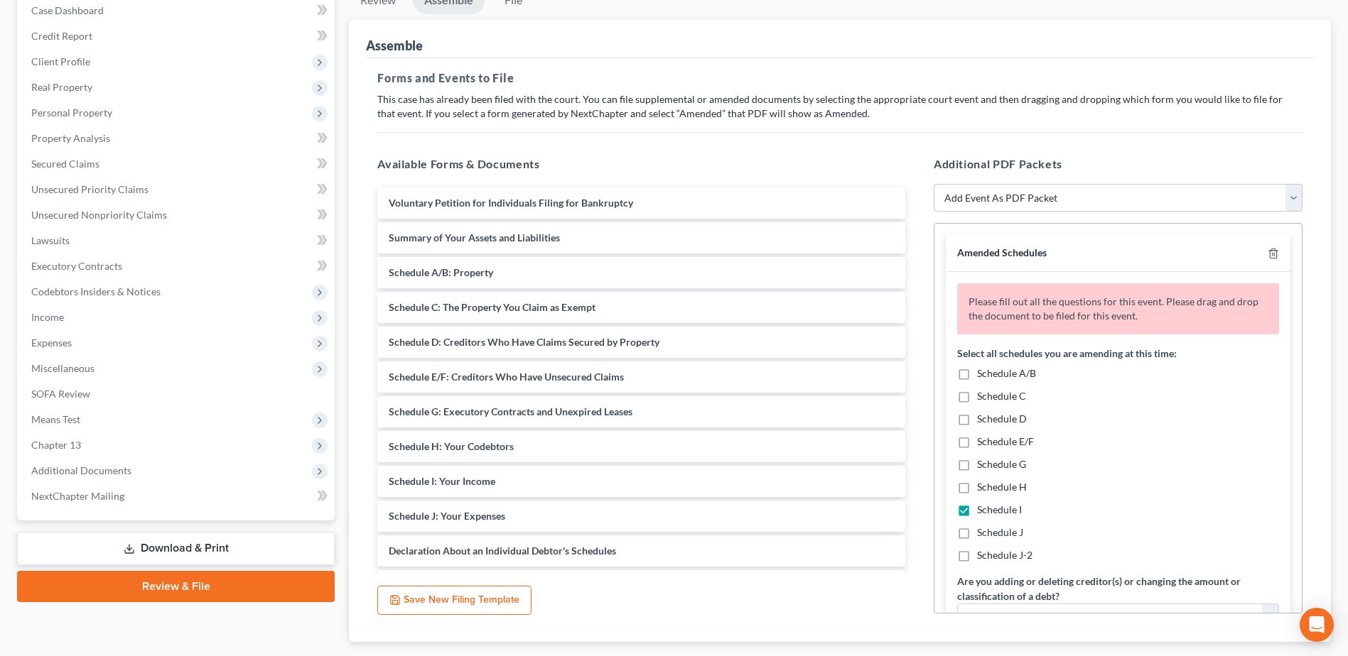
checkbox input "true"
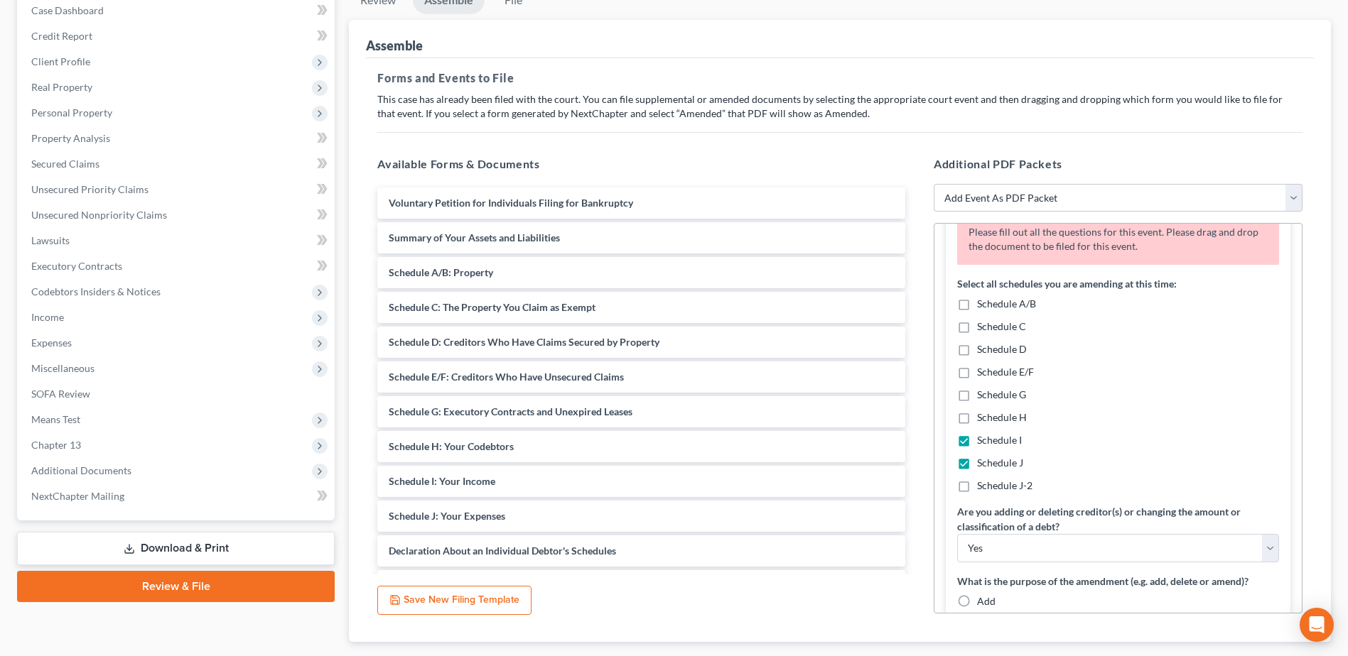
scroll to position [213, 0]
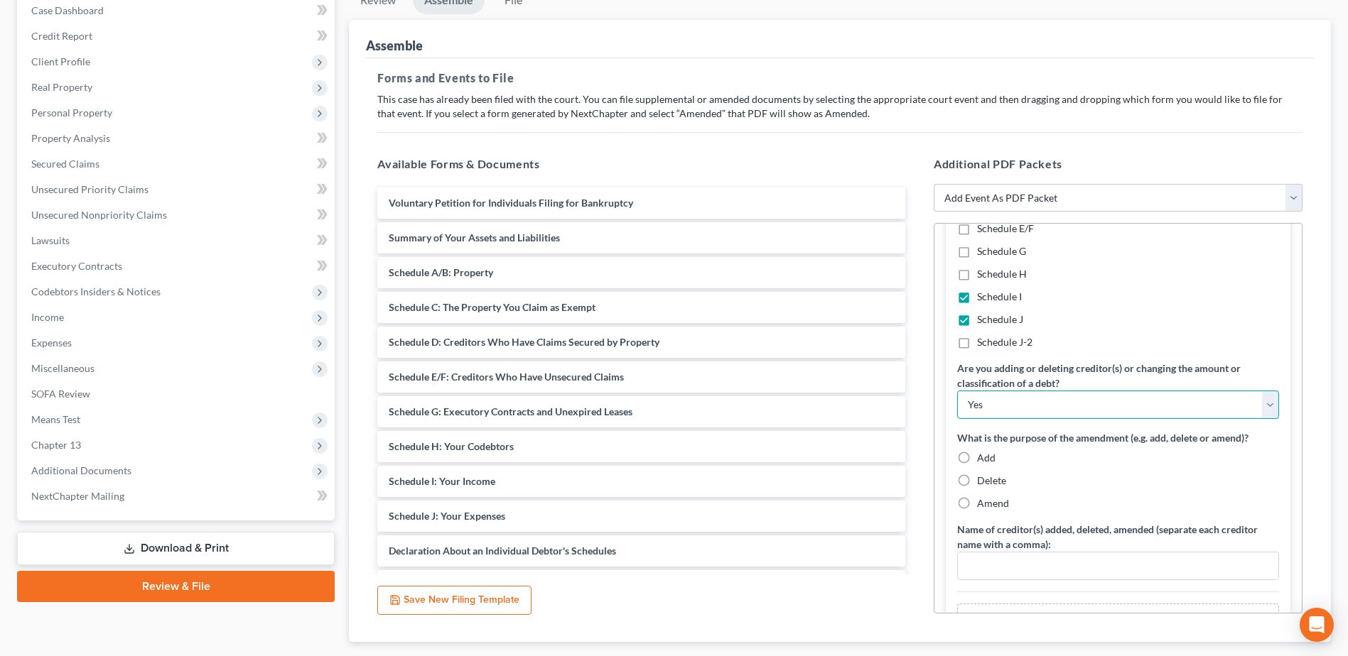
click at [1000, 408] on select "Yes No" at bounding box center [1118, 405] width 322 height 28
select select "1"
click at [957, 391] on select "Yes No" at bounding box center [1118, 405] width 322 height 28
click at [977, 505] on label "Amend" at bounding box center [993, 504] width 32 height 14
click at [982, 505] on input "Amend" at bounding box center [986, 501] width 9 height 9
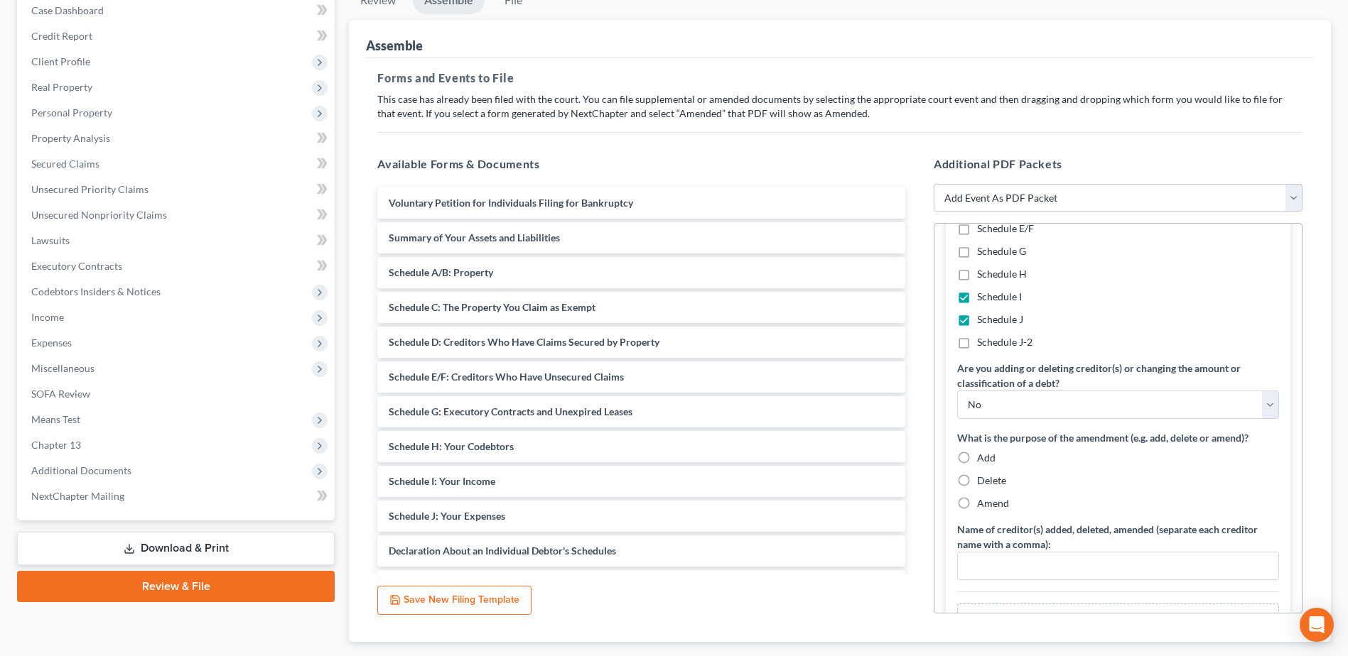
radio input "true"
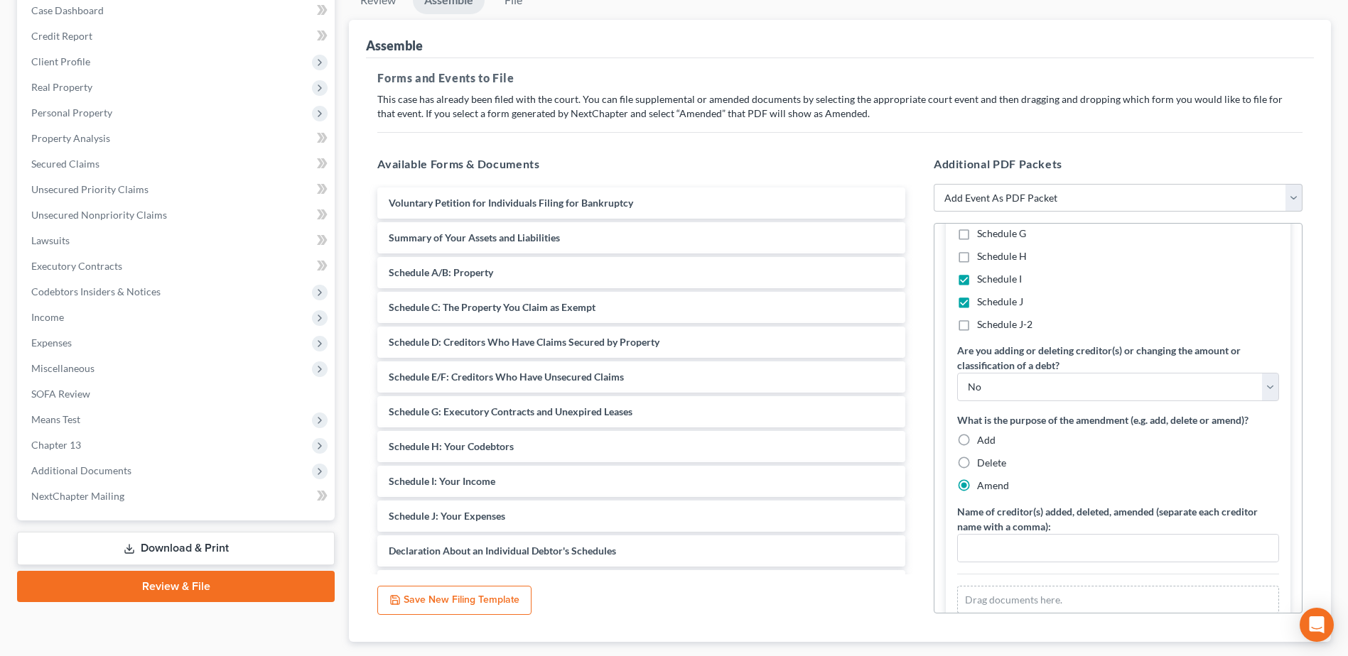
scroll to position [244, 0]
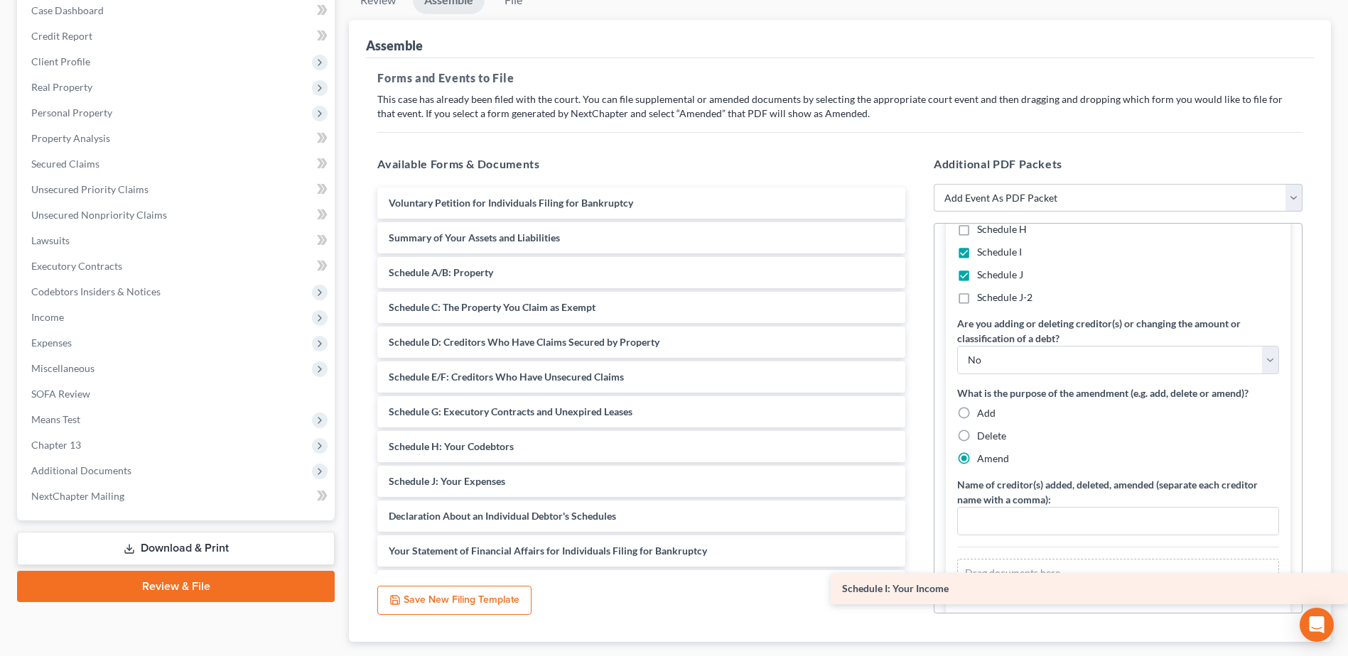
drag, startPoint x: 438, startPoint y: 477, endPoint x: 1124, endPoint y: 546, distance: 688.9
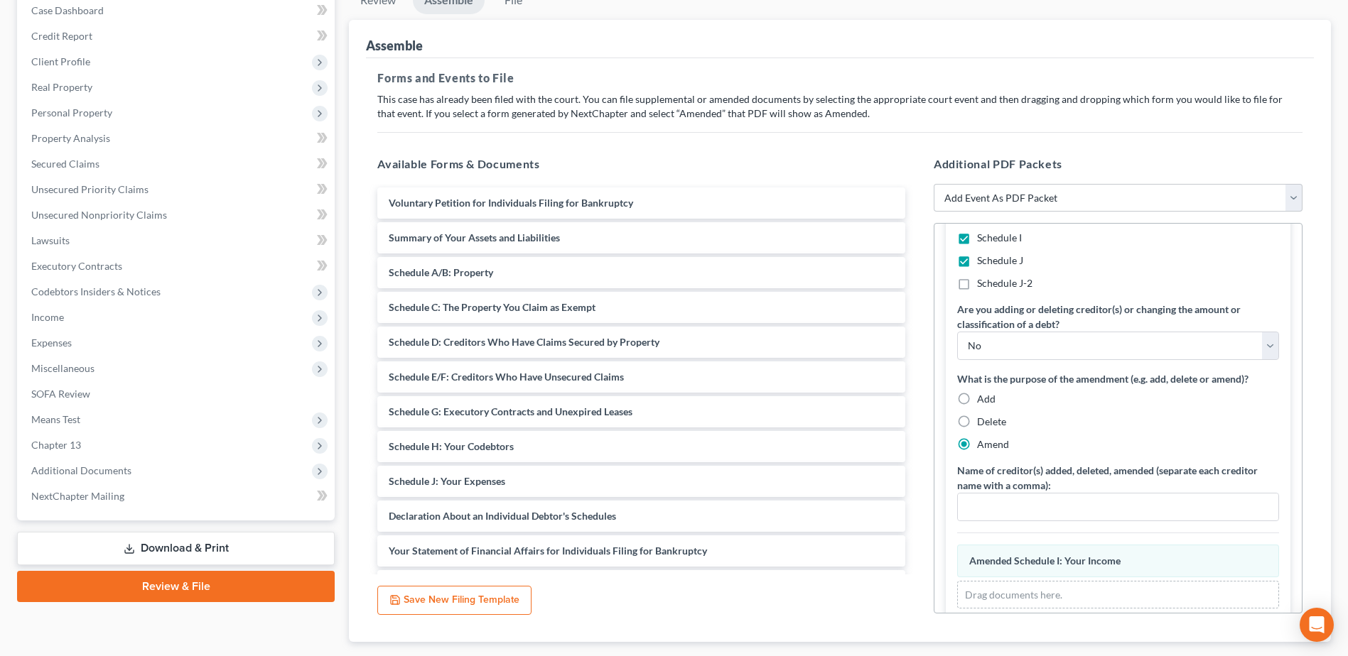
scroll to position [232, 0]
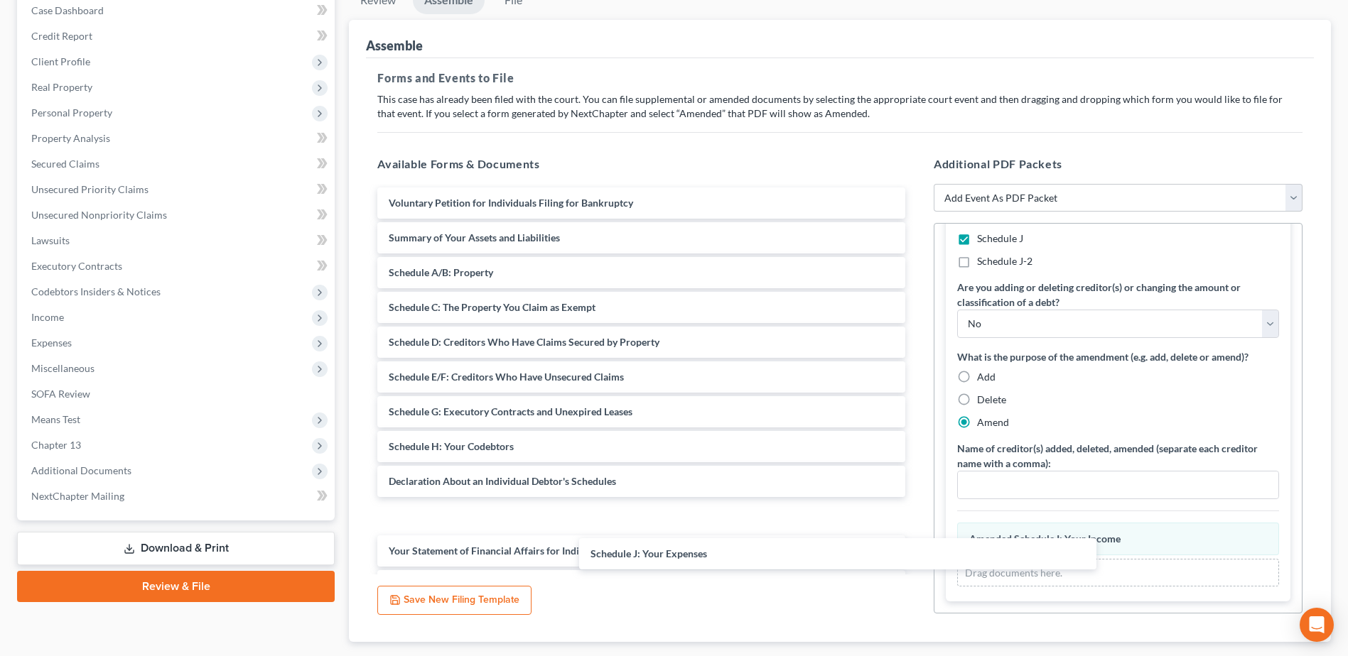
drag, startPoint x: 459, startPoint y: 479, endPoint x: 1213, endPoint y: 578, distance: 760.0
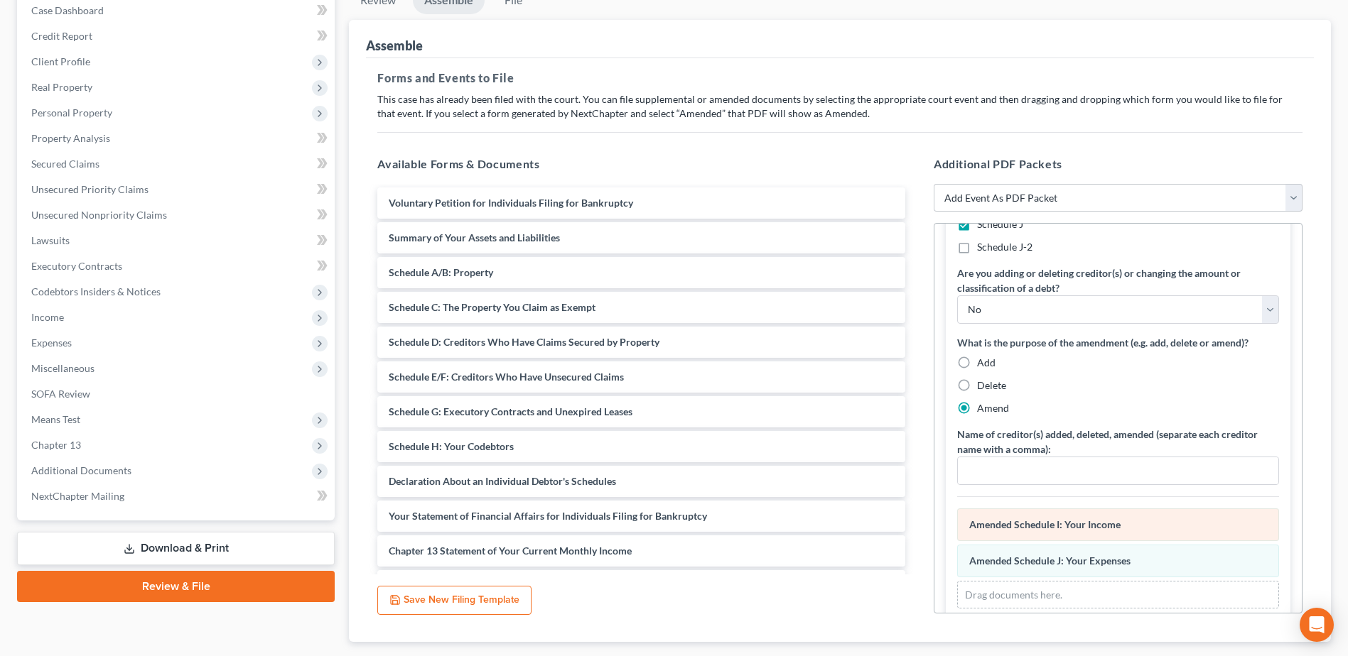
scroll to position [268, 0]
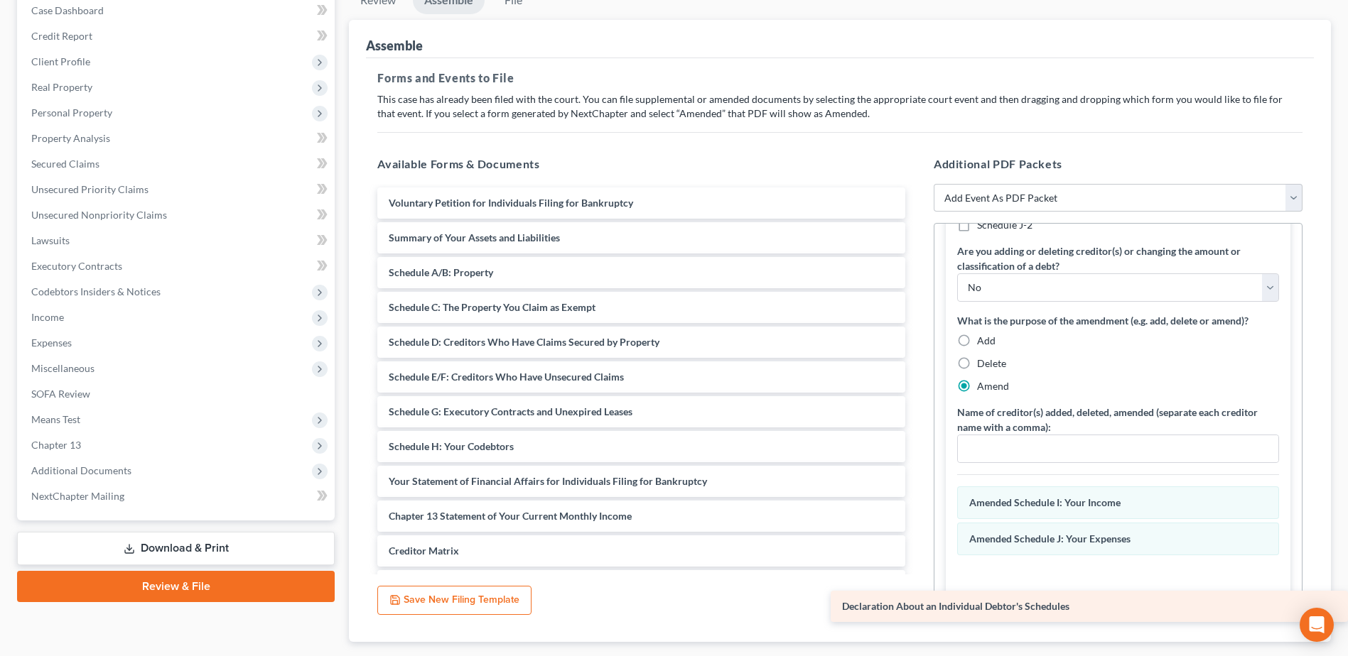
drag, startPoint x: 524, startPoint y: 479, endPoint x: 1184, endPoint y: 581, distance: 667.7
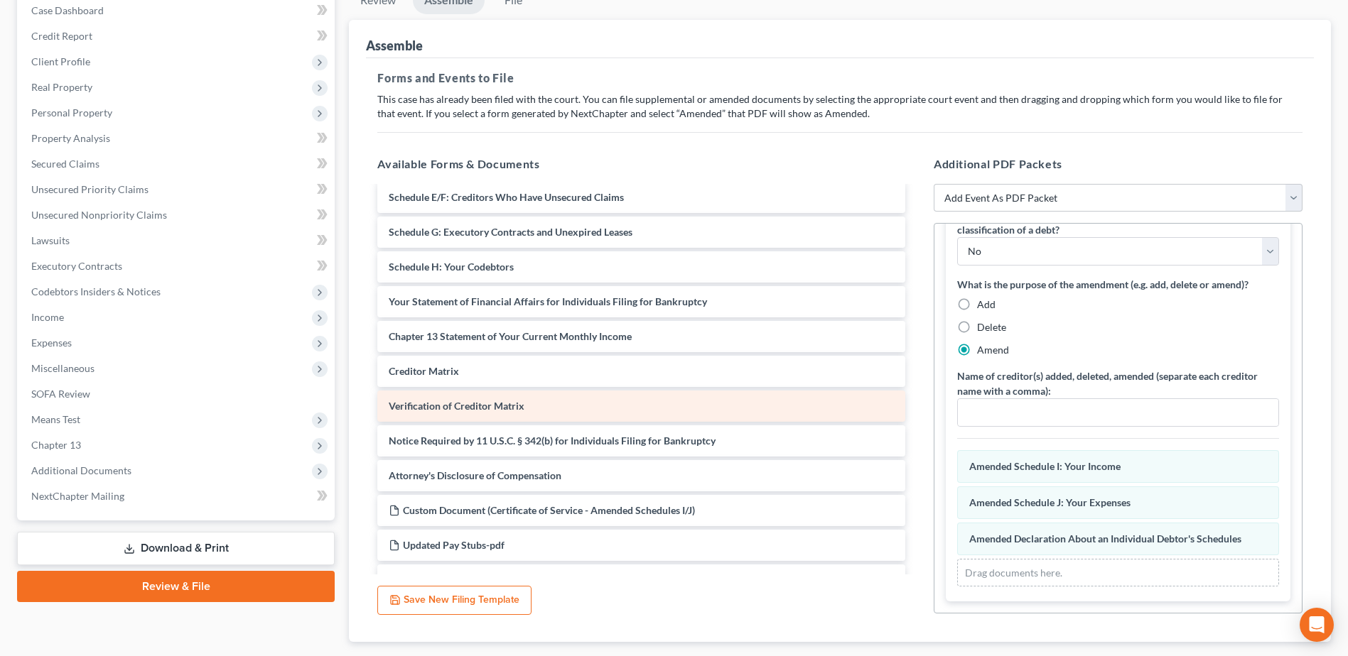
scroll to position [213, 0]
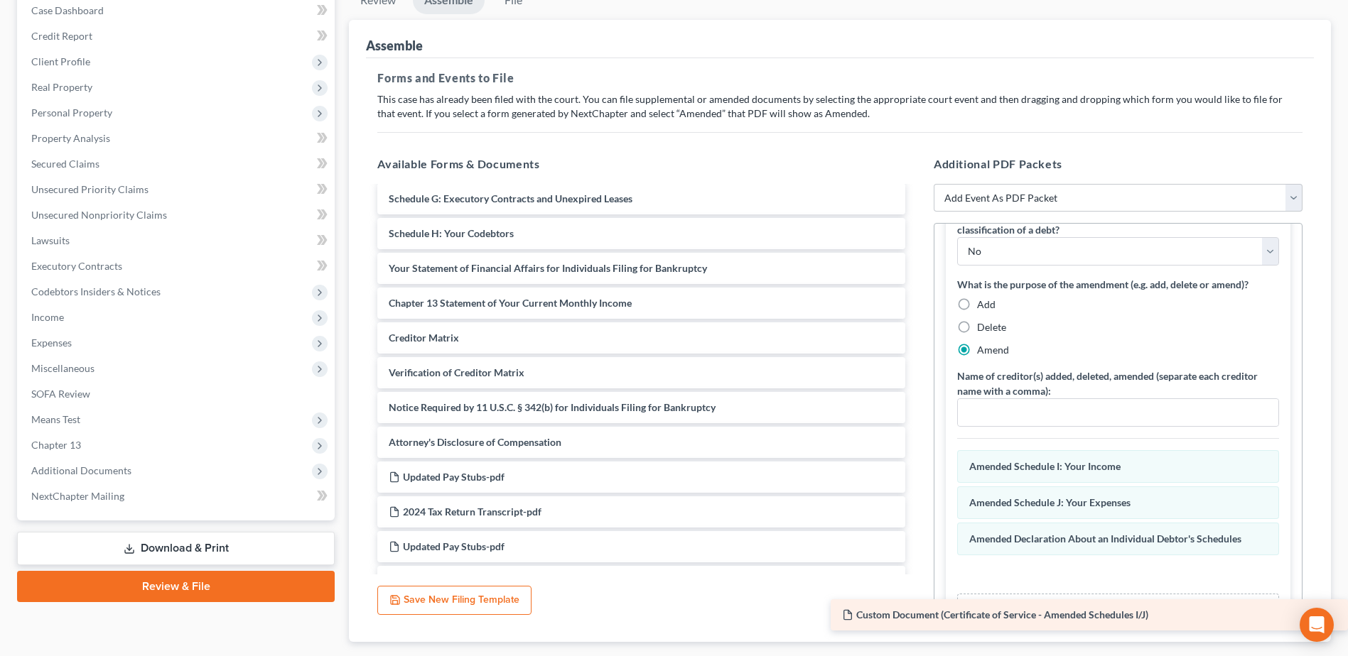
drag, startPoint x: 863, startPoint y: 563, endPoint x: 1167, endPoint y: 580, distance: 304.5
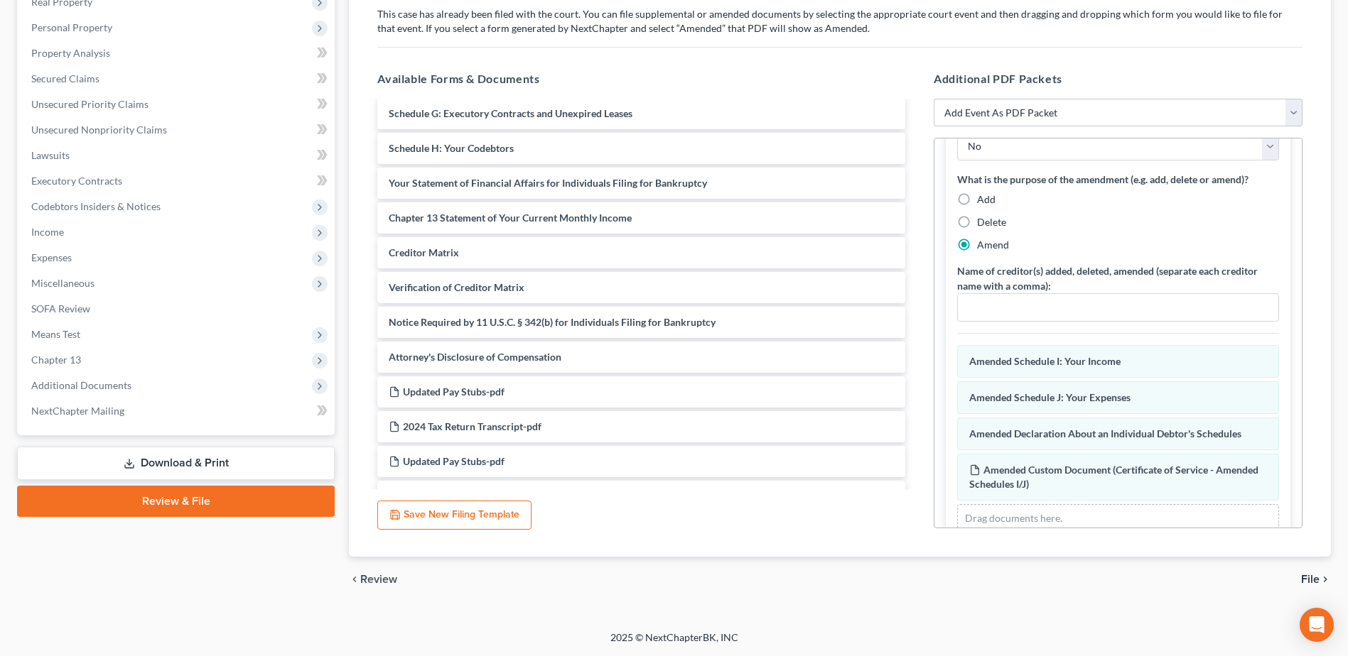
scroll to position [354, 0]
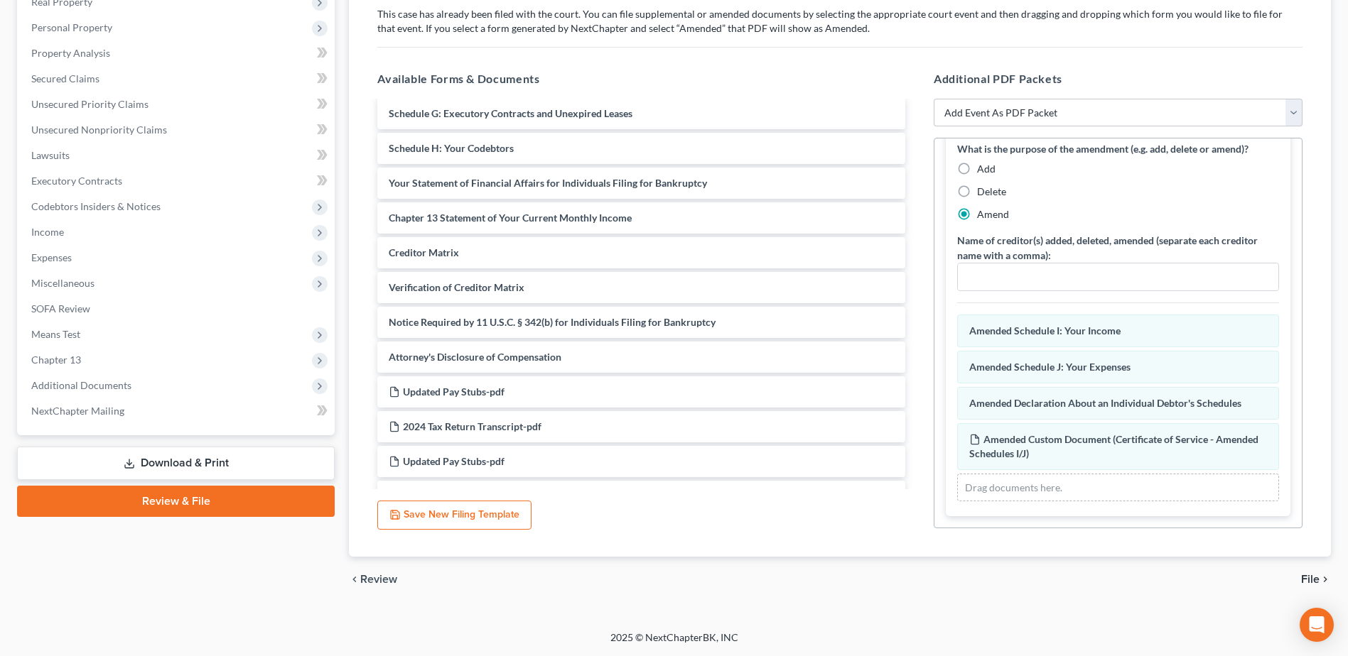
click at [1308, 578] on span "File" at bounding box center [1310, 579] width 18 height 11
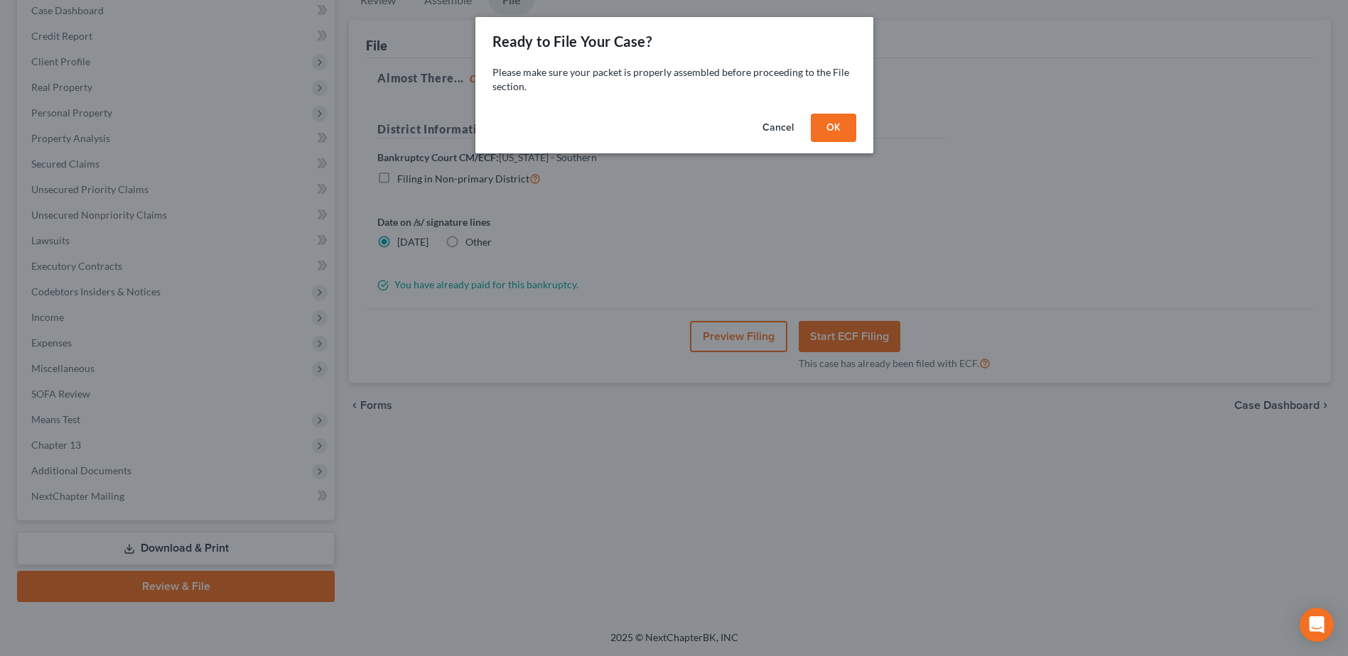
scroll to position [150, 0]
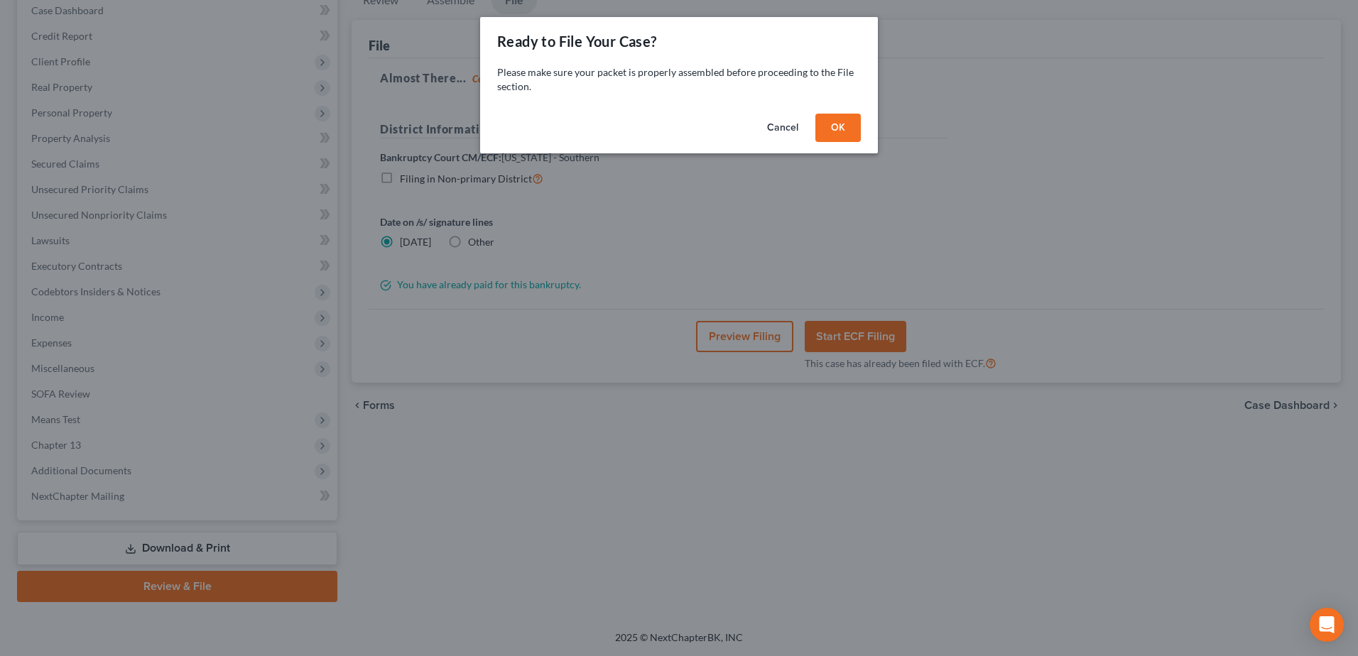
click at [839, 125] on button "OK" at bounding box center [837, 128] width 45 height 28
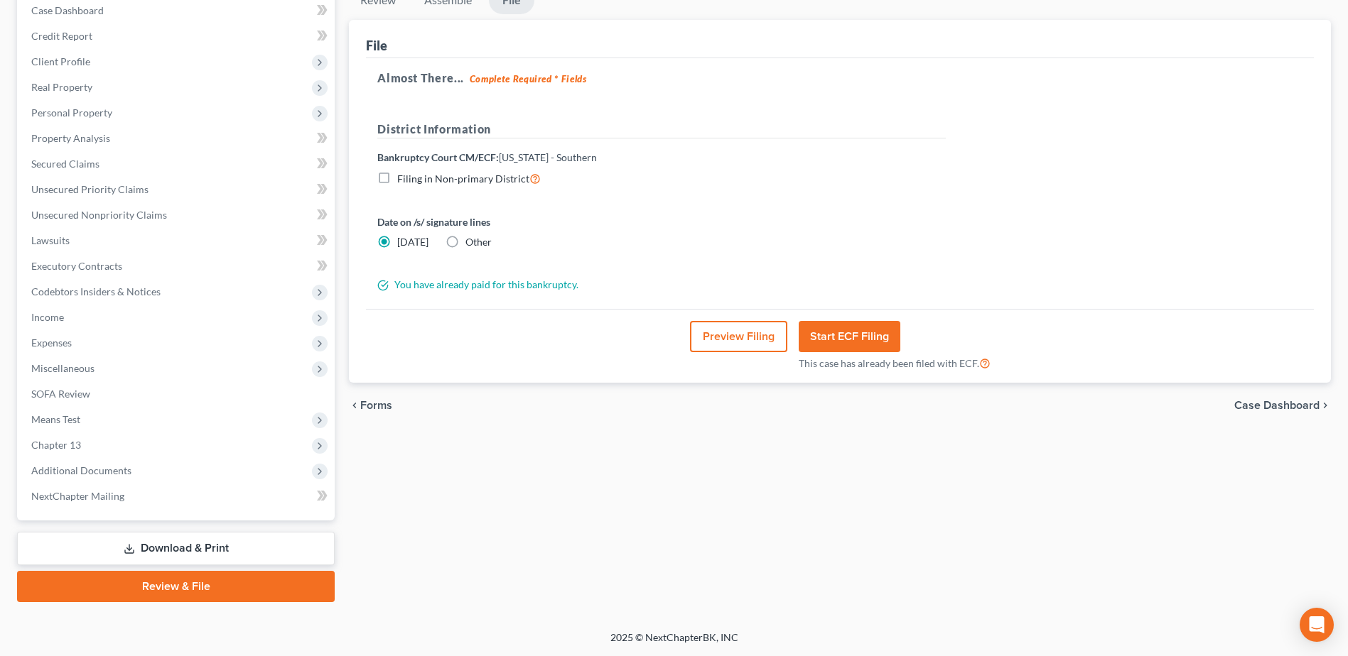
click at [726, 337] on button "Preview Filing" at bounding box center [738, 336] width 97 height 31
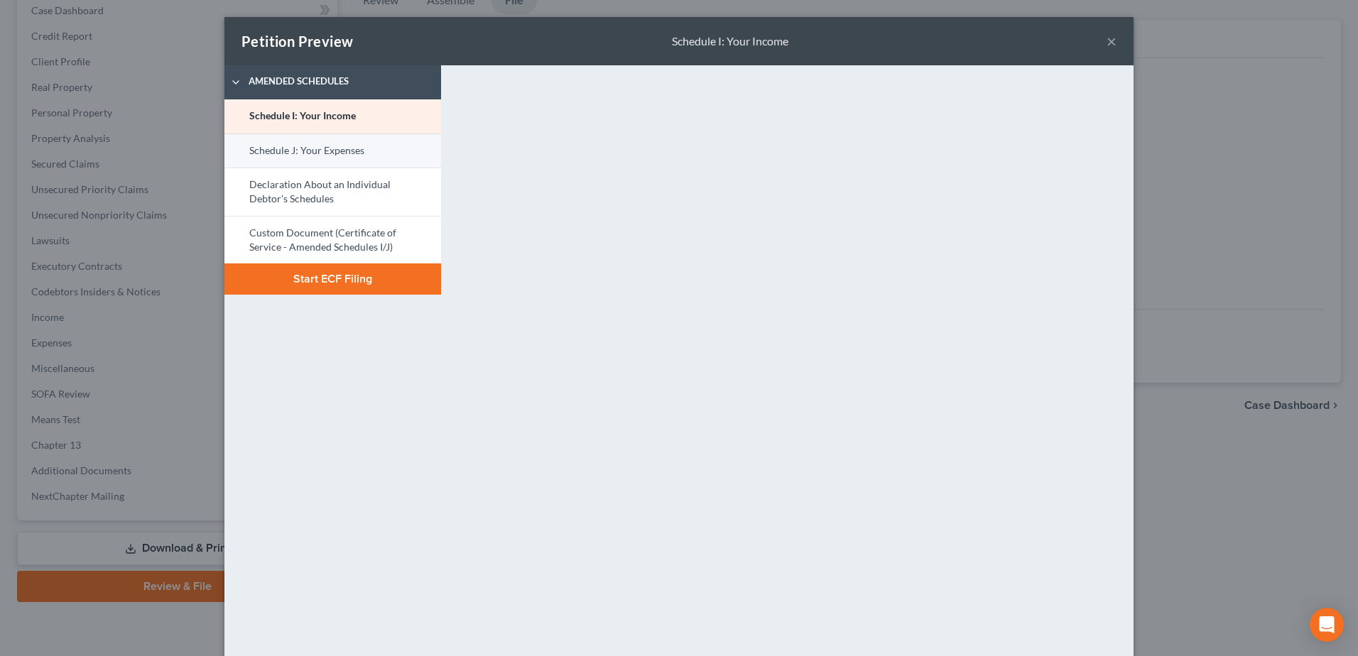
click at [311, 150] on link "Schedule J: Your Expenses" at bounding box center [332, 151] width 217 height 34
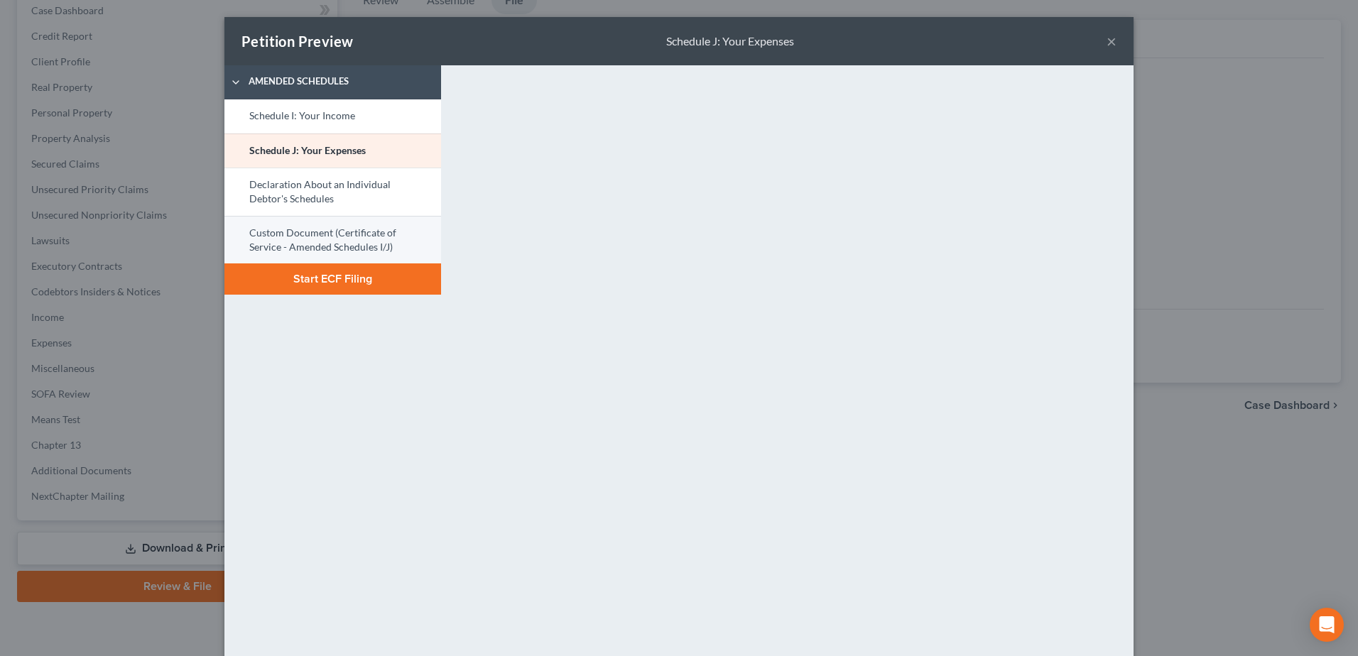
click at [282, 234] on link "Custom Document (Certificate of Service - Amended Schedules I/J)" at bounding box center [332, 240] width 217 height 48
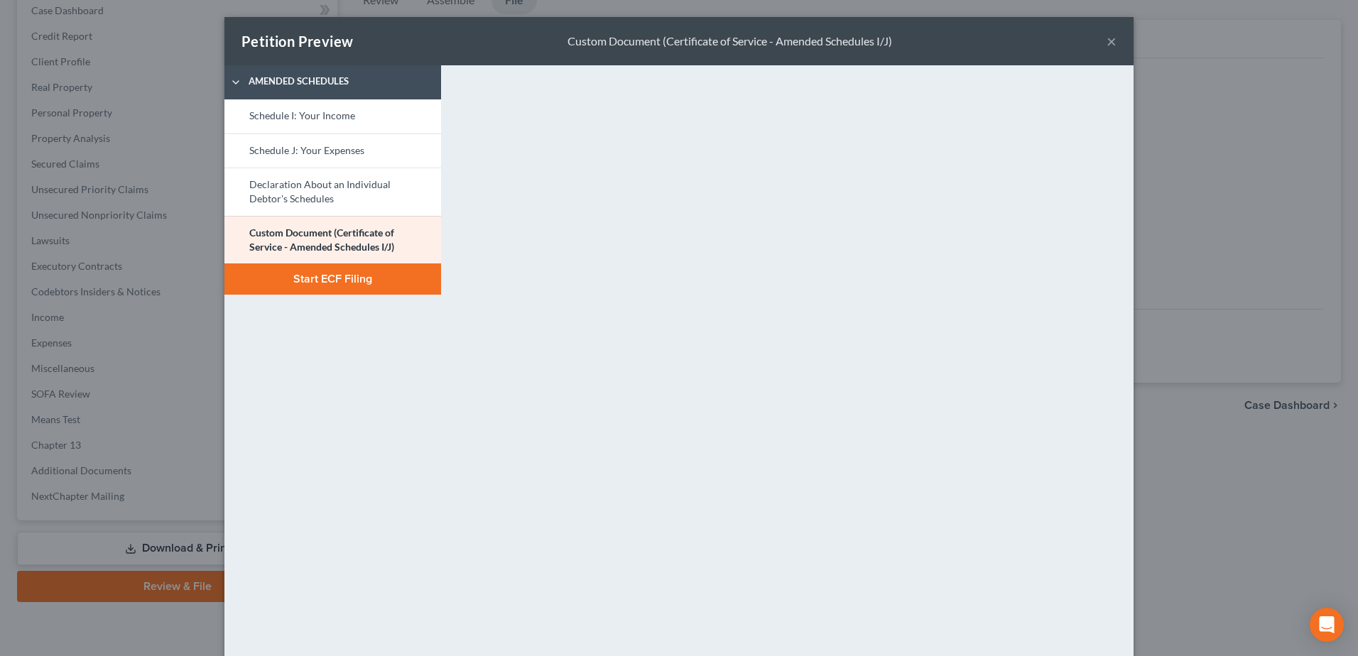
click at [358, 280] on button "Start ECF Filing" at bounding box center [332, 279] width 217 height 31
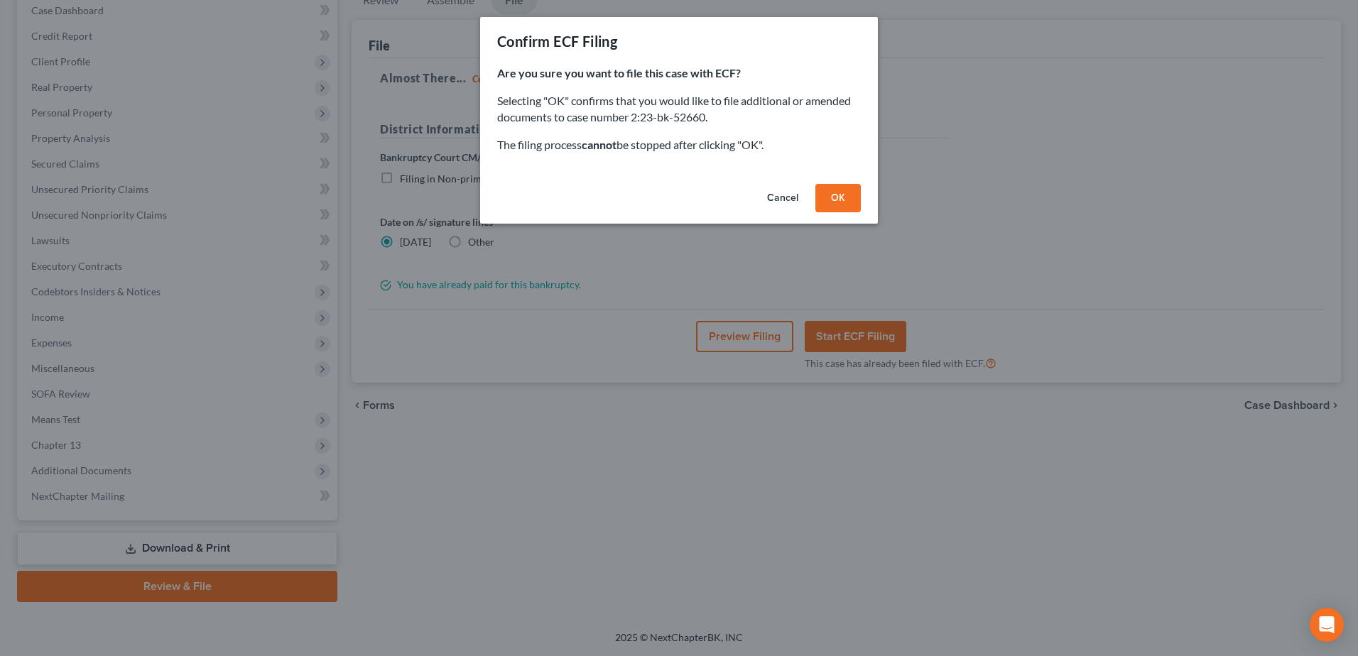
click at [833, 187] on button "OK" at bounding box center [837, 198] width 45 height 28
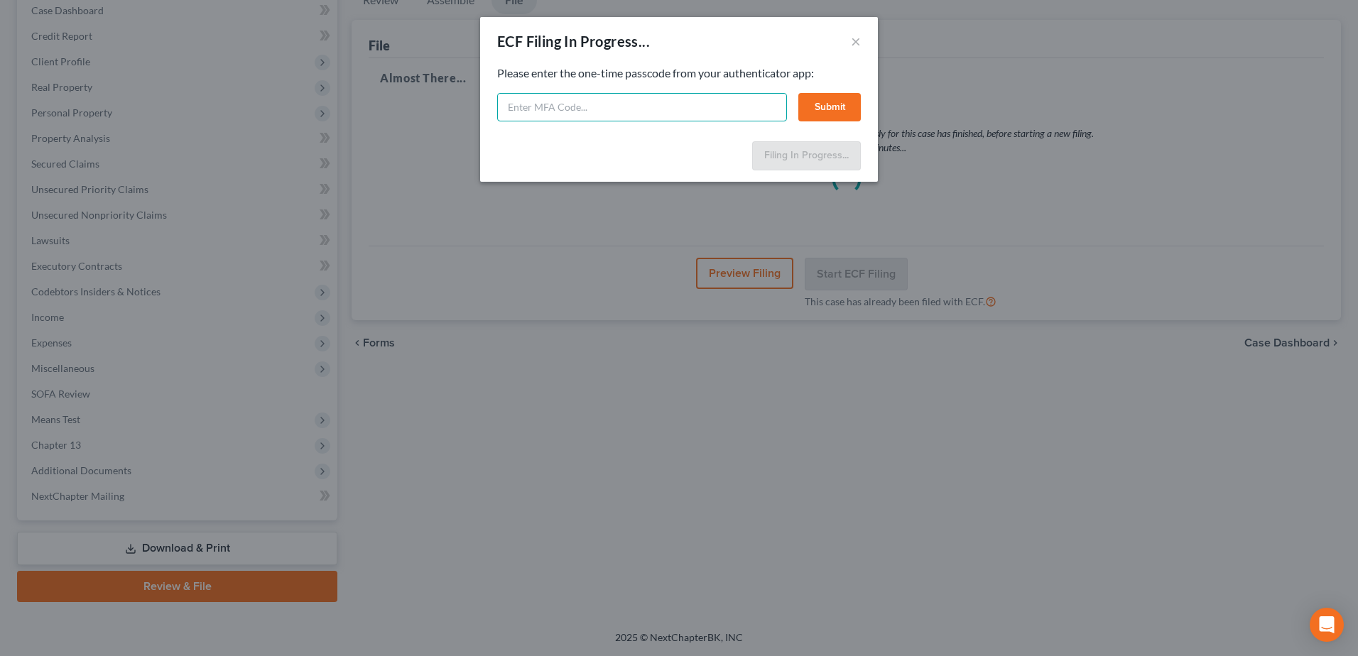
drag, startPoint x: 777, startPoint y: 107, endPoint x: 801, endPoint y: 87, distance: 30.7
click at [781, 103] on input "text" at bounding box center [642, 107] width 290 height 28
type input "838106"
click at [820, 100] on button "Submit" at bounding box center [829, 107] width 63 height 28
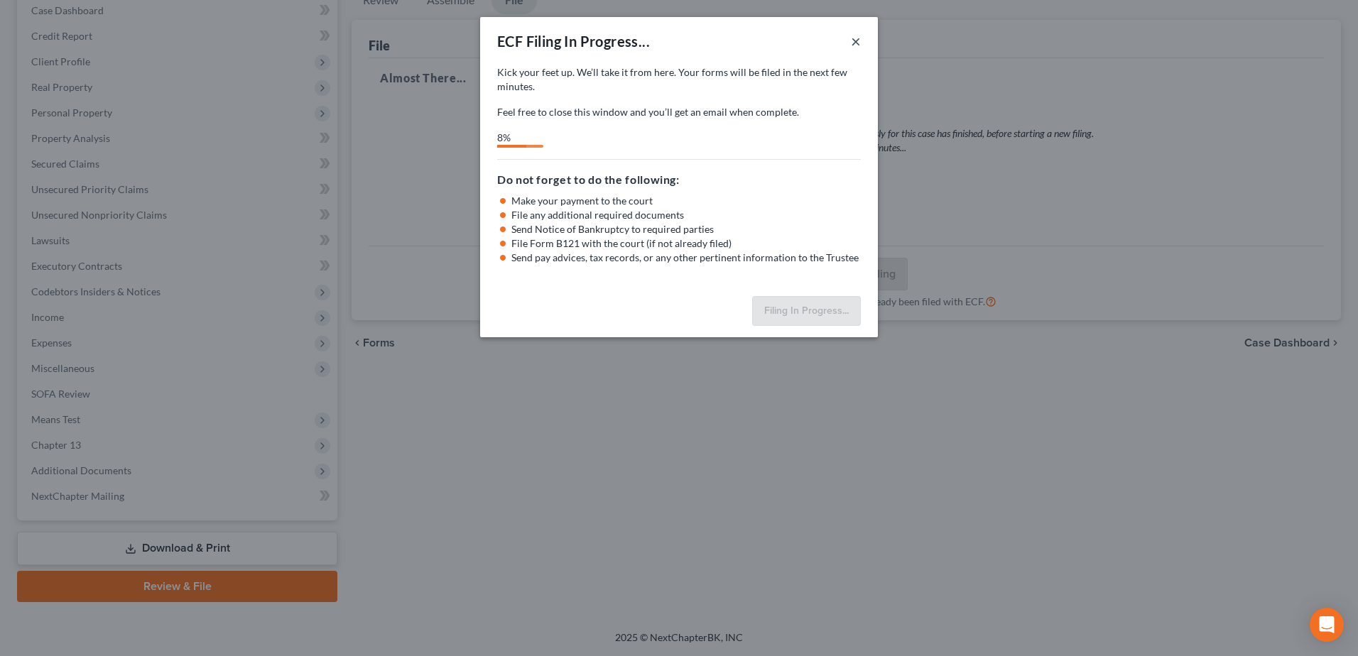
click at [852, 47] on button "×" at bounding box center [856, 41] width 10 height 17
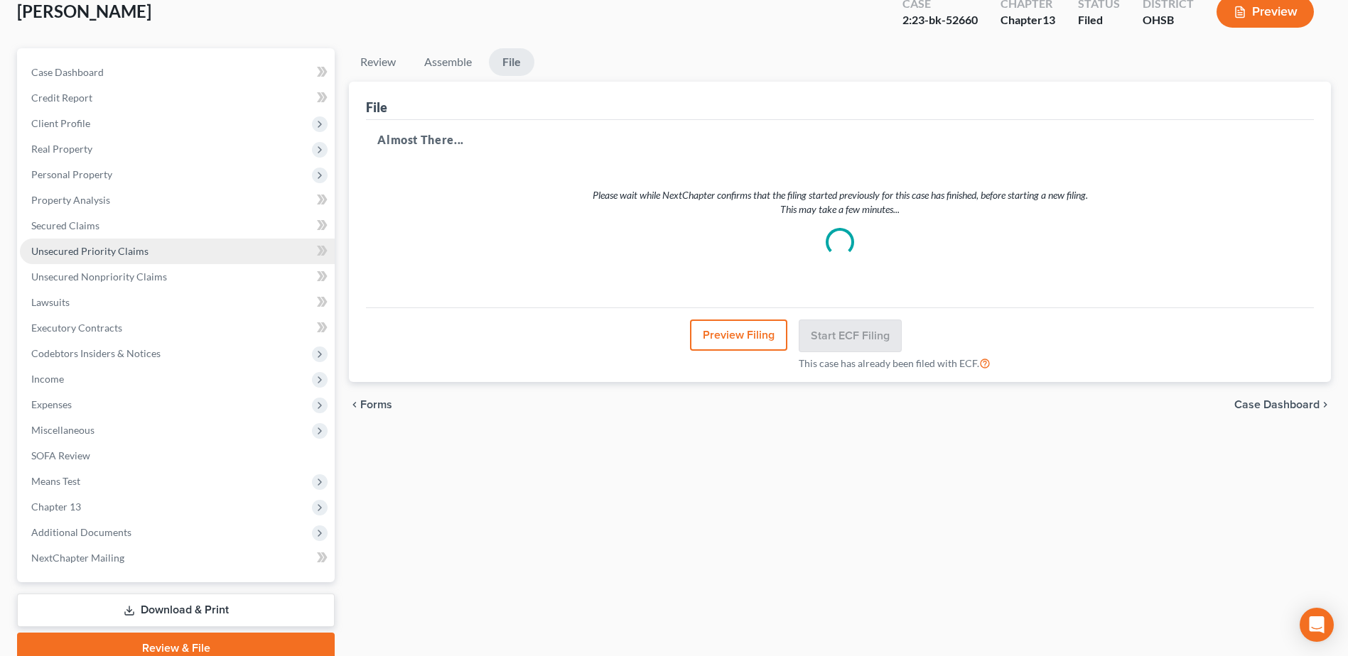
scroll to position [0, 0]
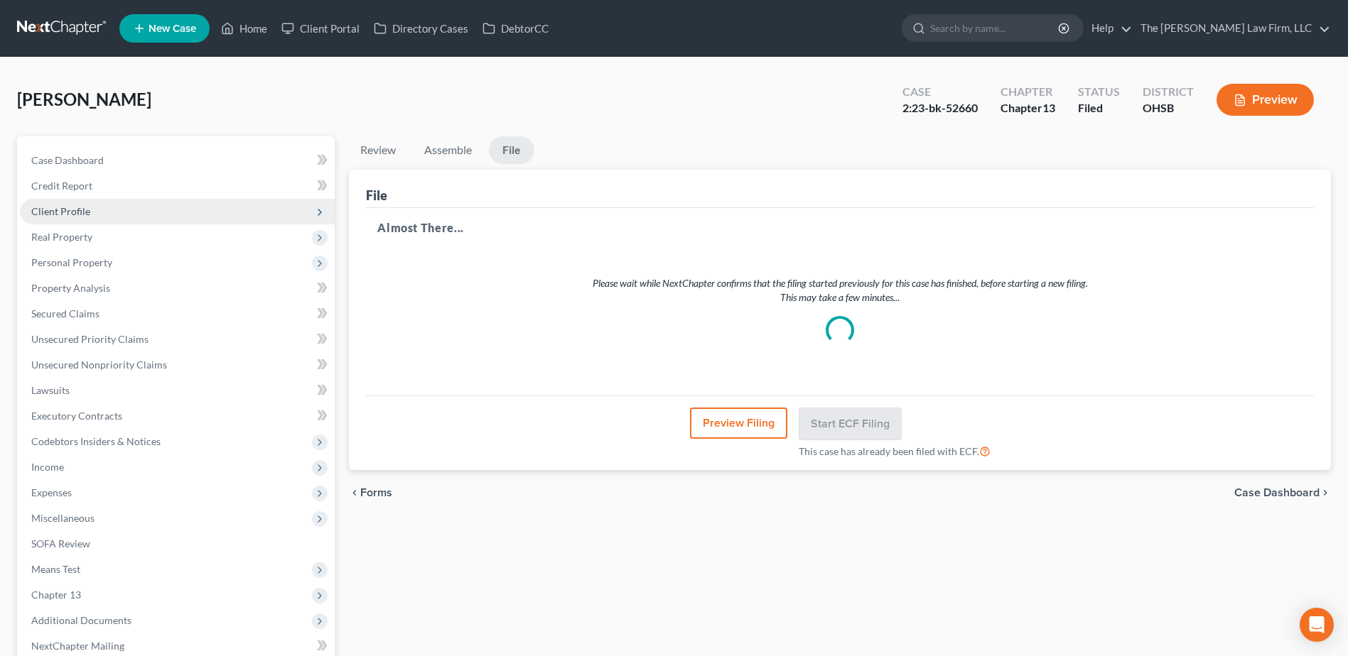
click at [64, 215] on span "Client Profile" at bounding box center [60, 211] width 59 height 12
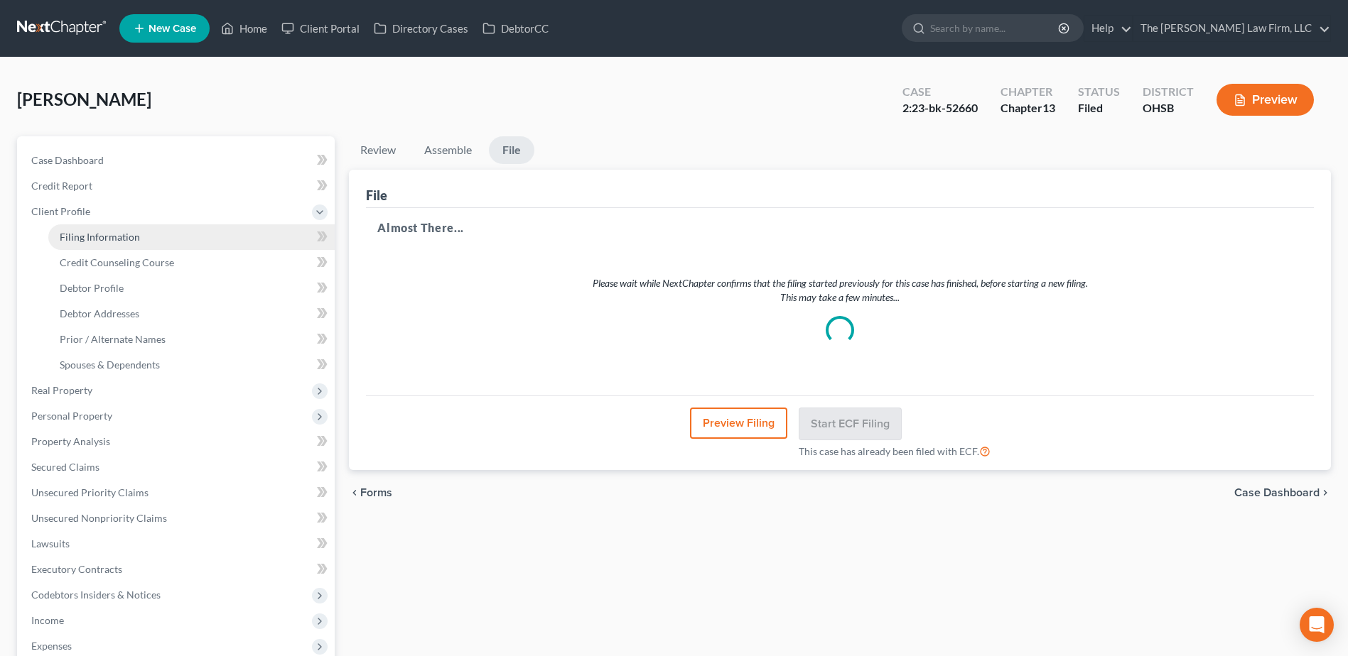
click at [65, 232] on span "Filing Information" at bounding box center [100, 237] width 80 height 12
select select "1"
select select "0"
select select "3"
select select "62"
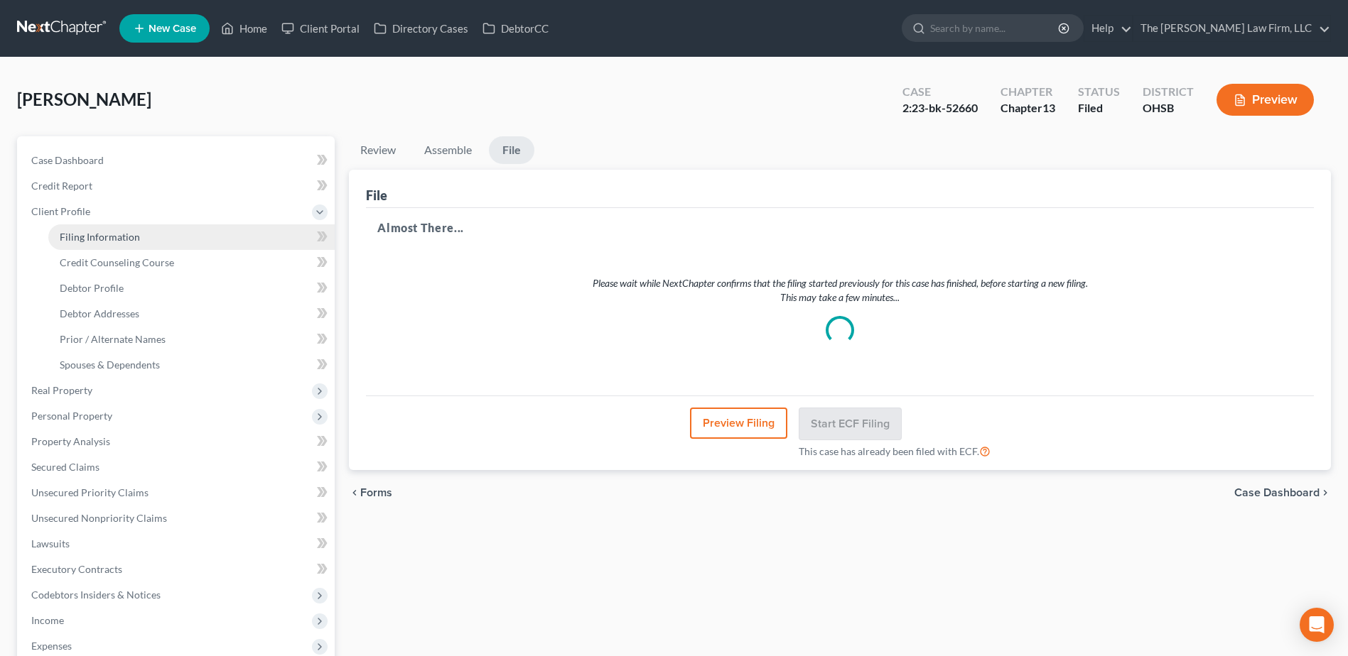
select select "0"
select select "36"
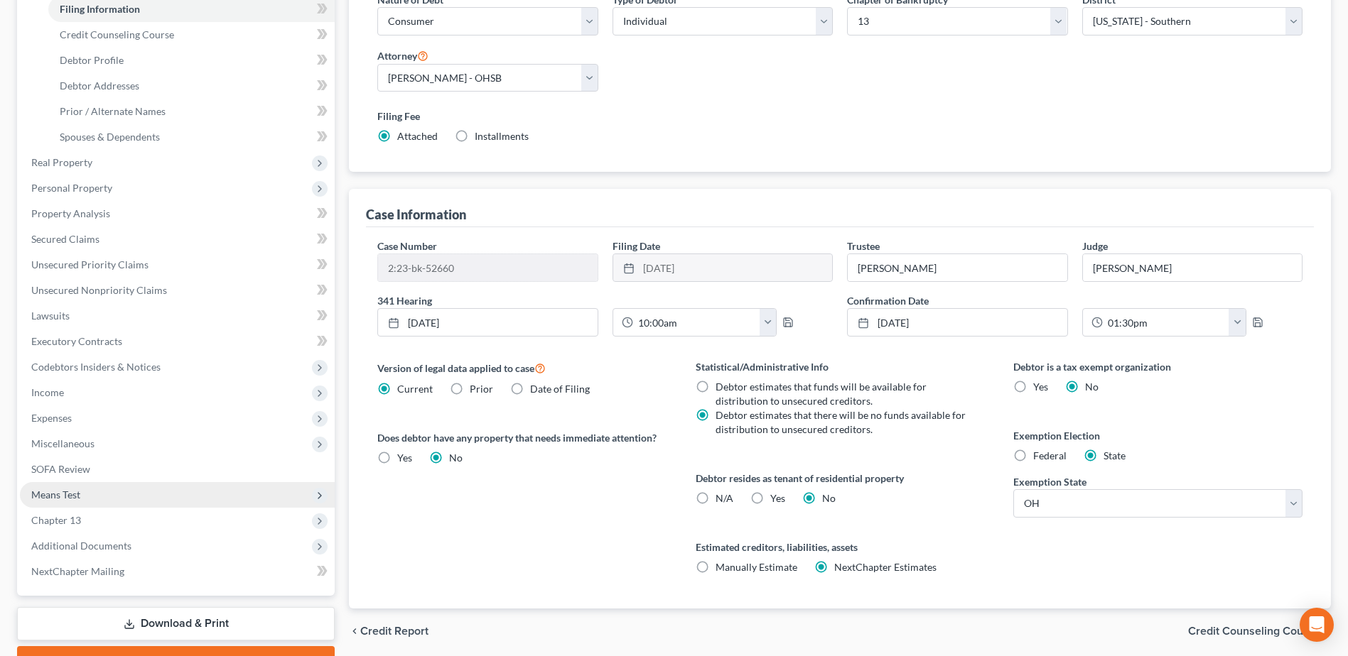
scroll to position [284, 0]
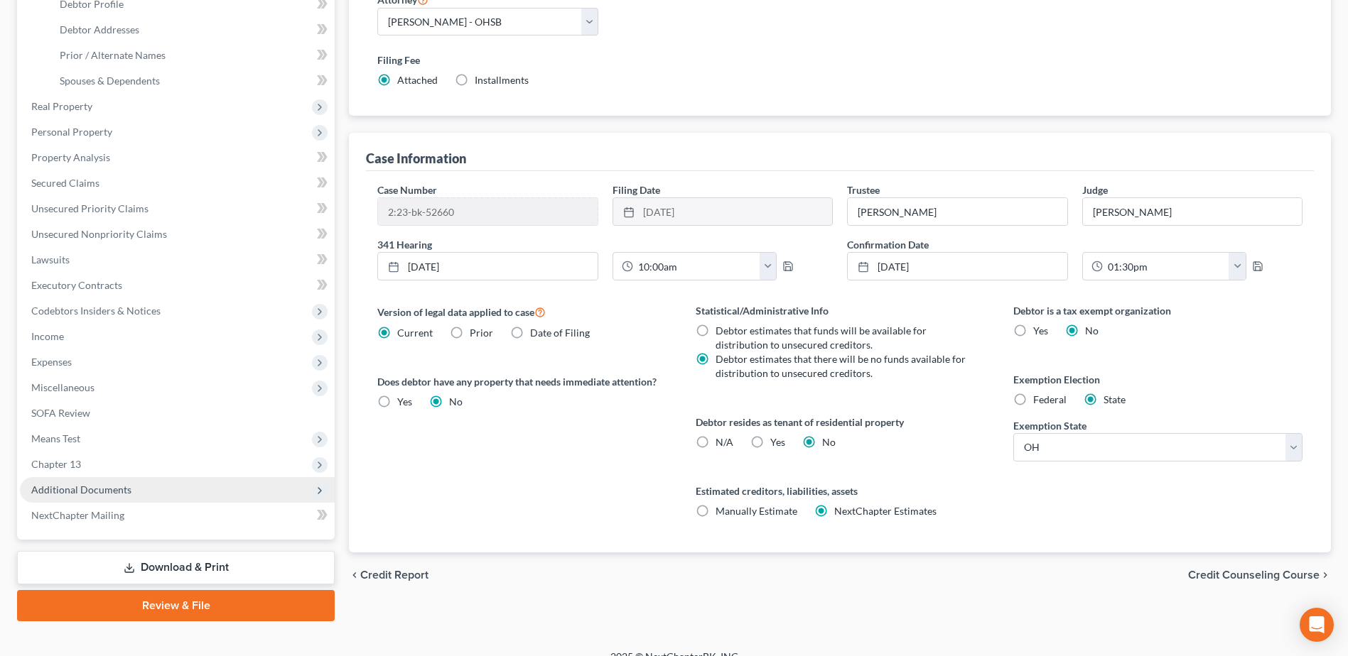
drag, startPoint x: 85, startPoint y: 489, endPoint x: 88, endPoint y: 498, distance: 9.7
click at [85, 489] on span "Additional Documents" at bounding box center [81, 490] width 100 height 12
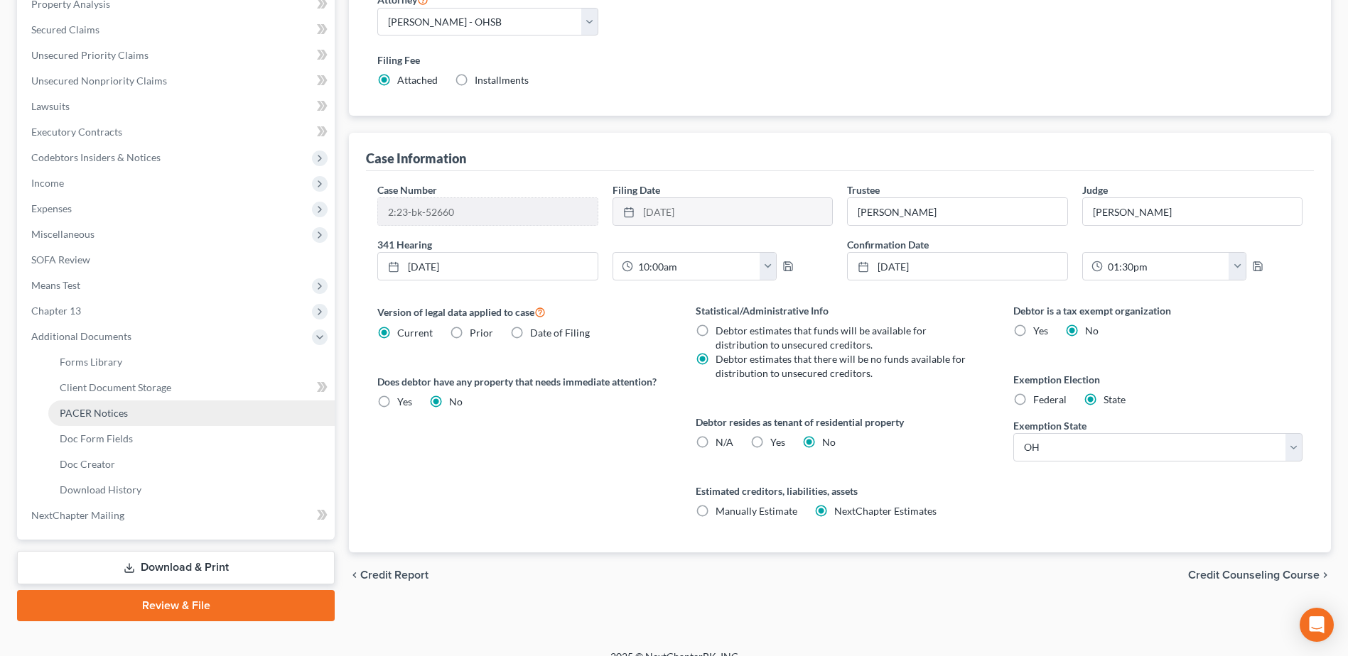
click at [85, 415] on span "PACER Notices" at bounding box center [94, 413] width 68 height 12
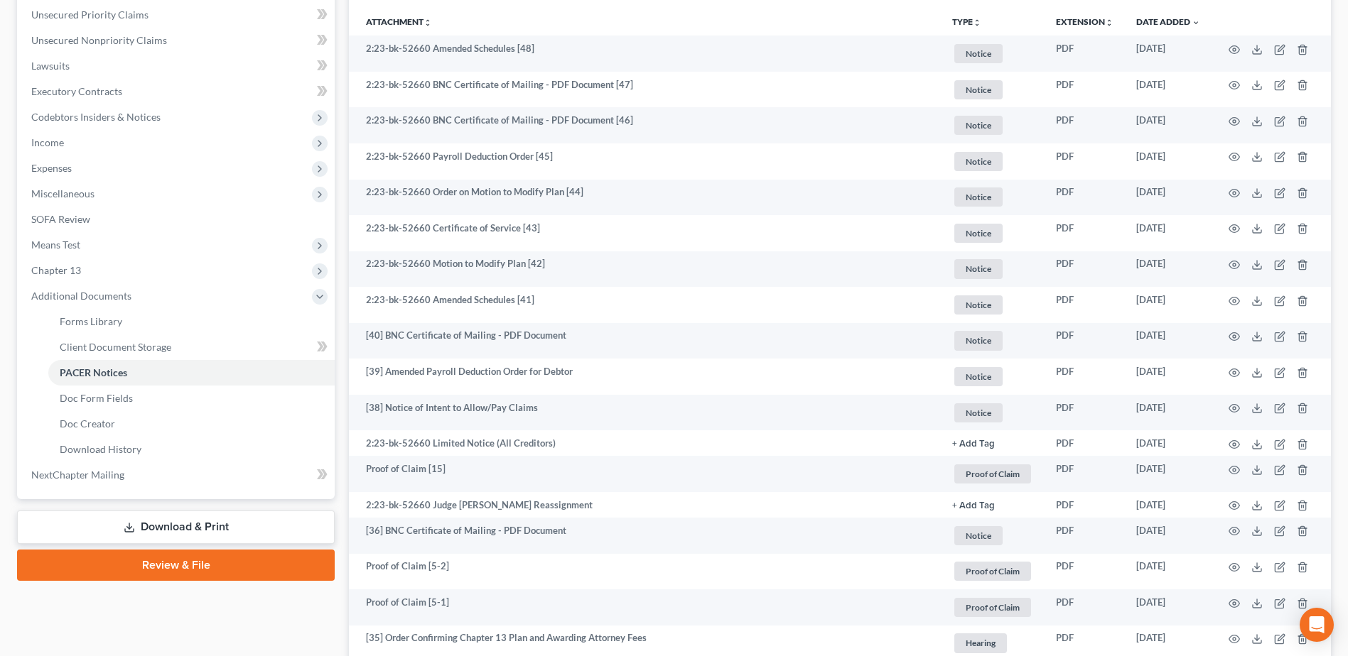
scroll to position [142, 0]
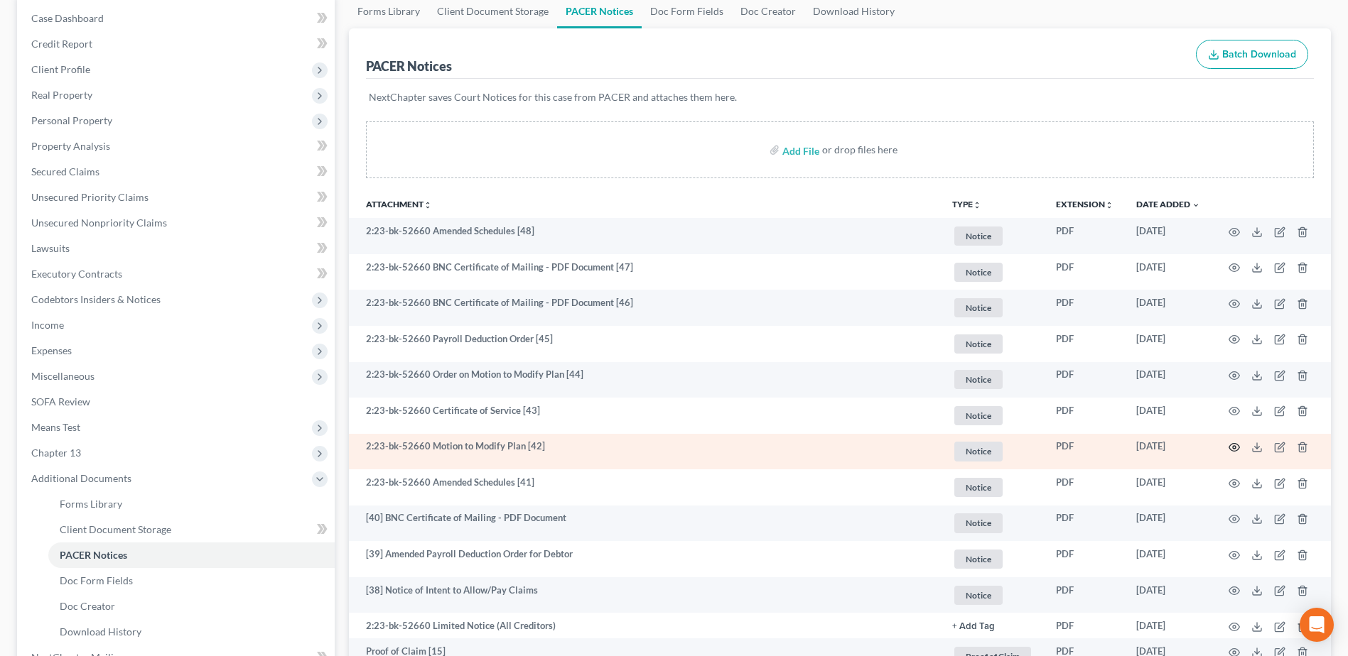
click at [1237, 447] on icon "button" at bounding box center [1233, 447] width 11 height 11
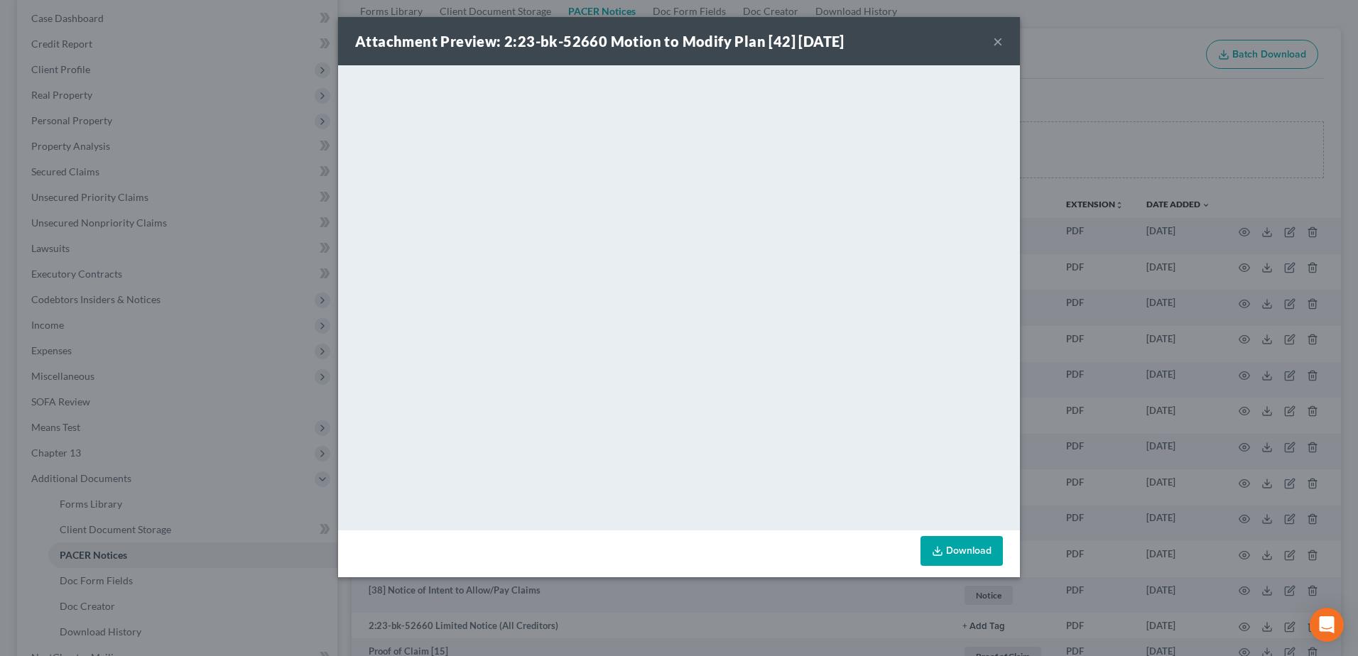
click at [999, 37] on button "×" at bounding box center [998, 41] width 10 height 17
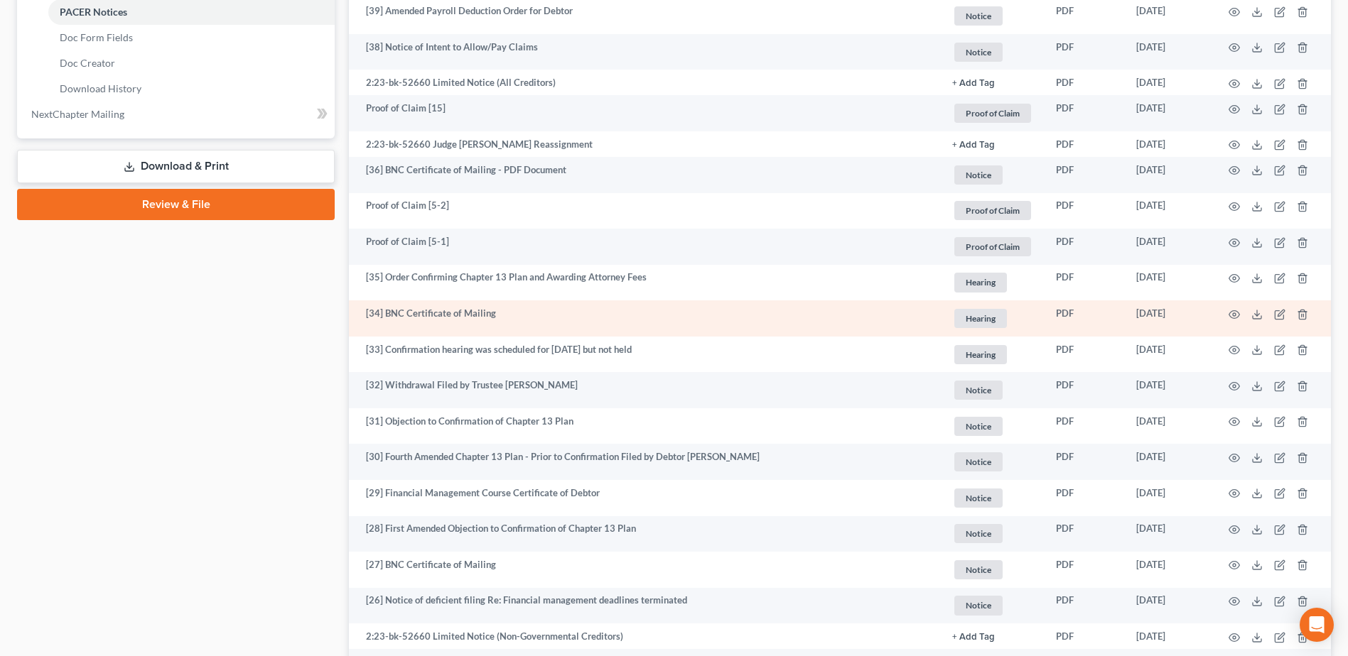
scroll to position [710, 0]
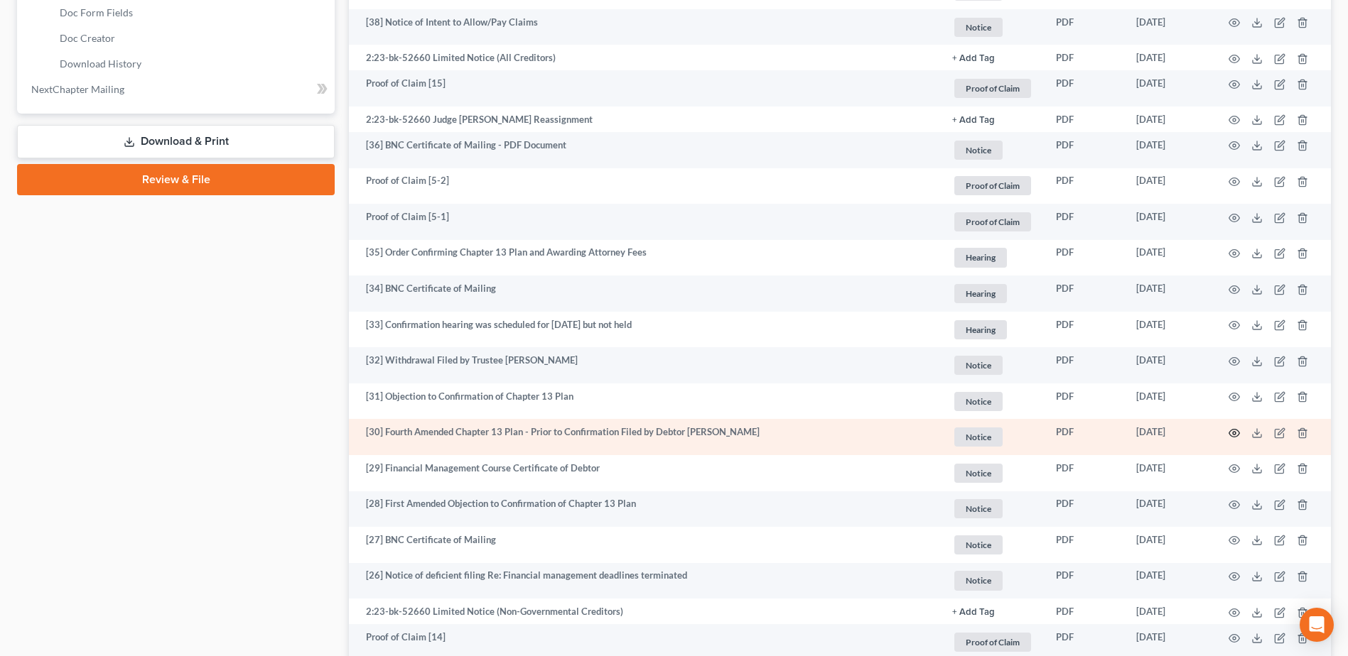
click at [1234, 433] on icon "button" at bounding box center [1233, 433] width 11 height 11
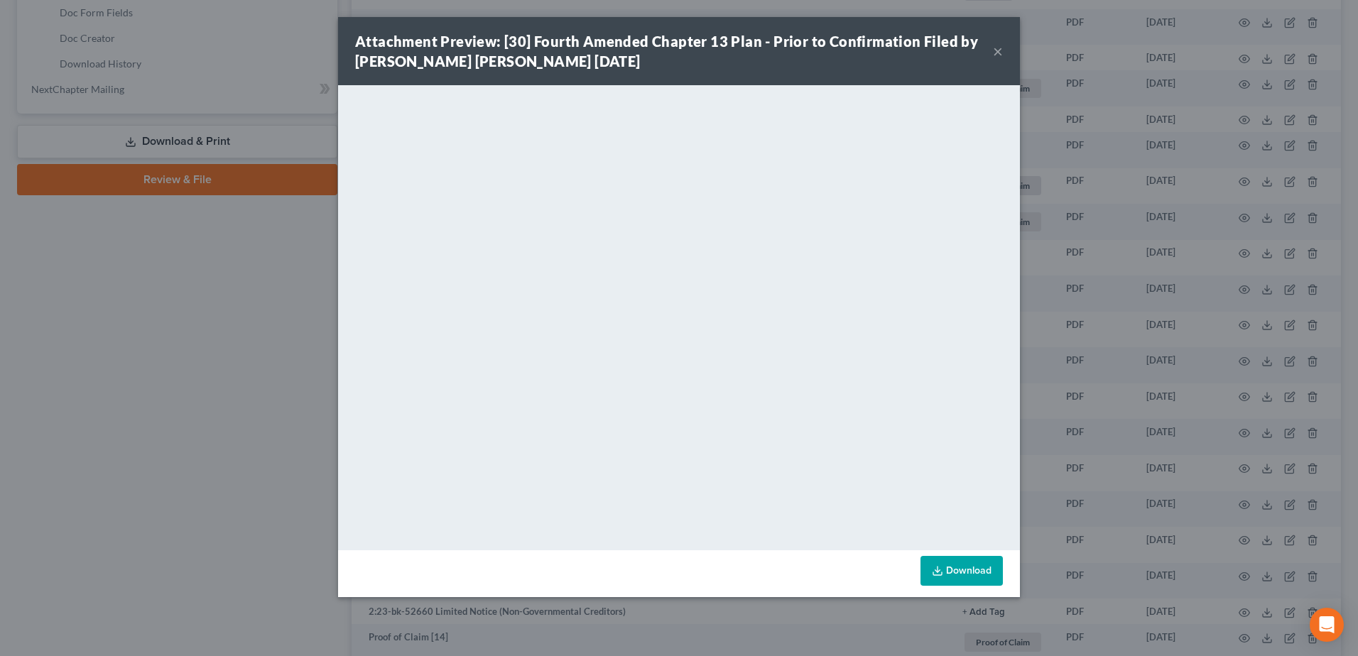
drag, startPoint x: 997, startPoint y: 51, endPoint x: 691, endPoint y: 49, distance: 305.5
click at [997, 50] on button "×" at bounding box center [998, 51] width 10 height 17
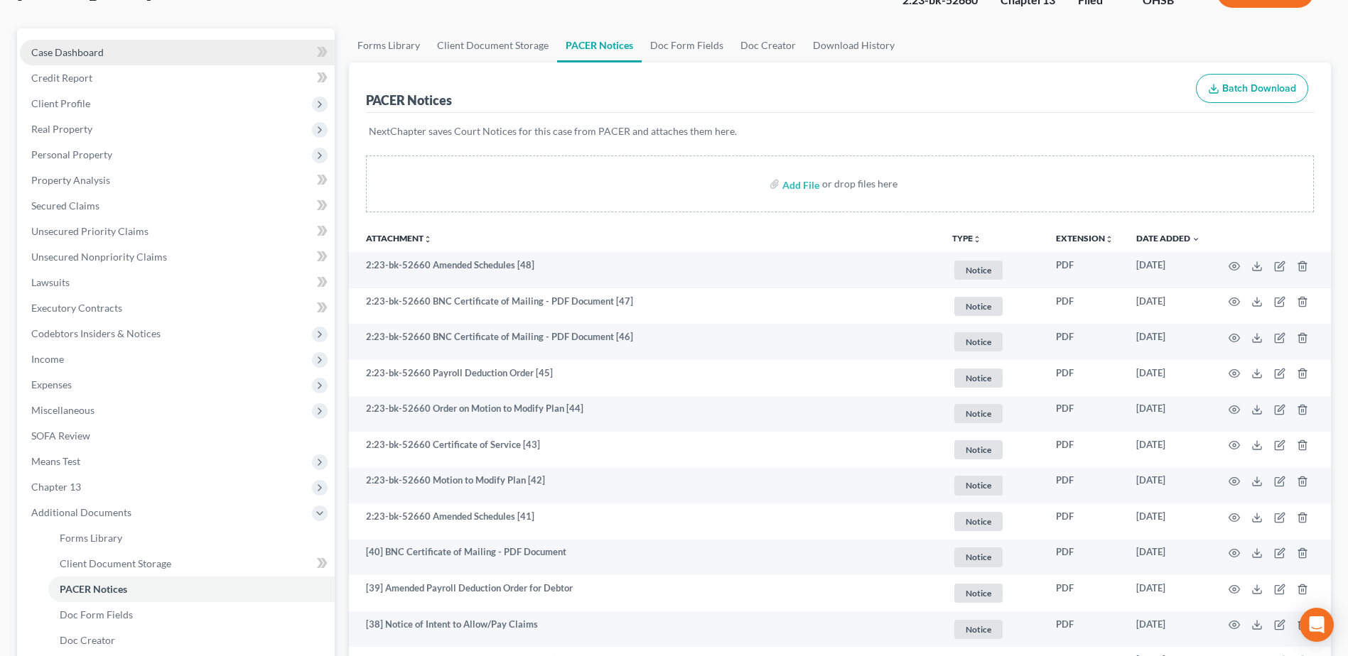
scroll to position [0, 0]
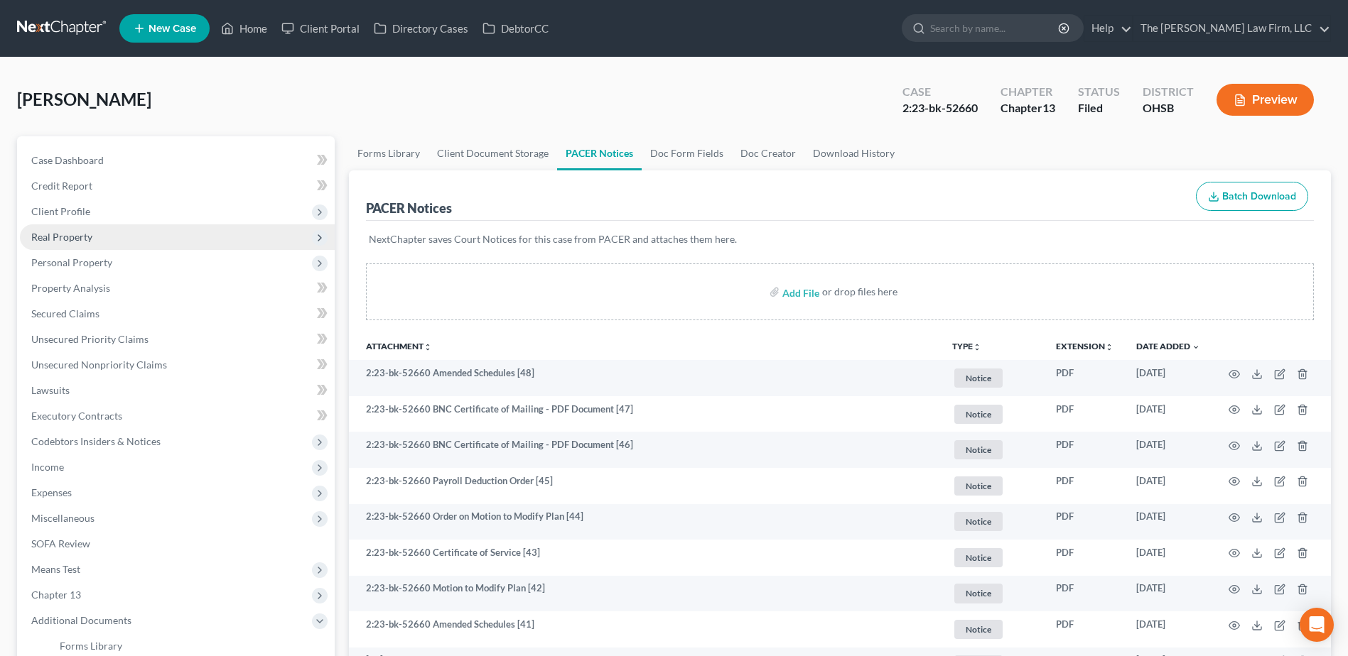
click at [63, 212] on span "Client Profile" at bounding box center [60, 211] width 59 height 12
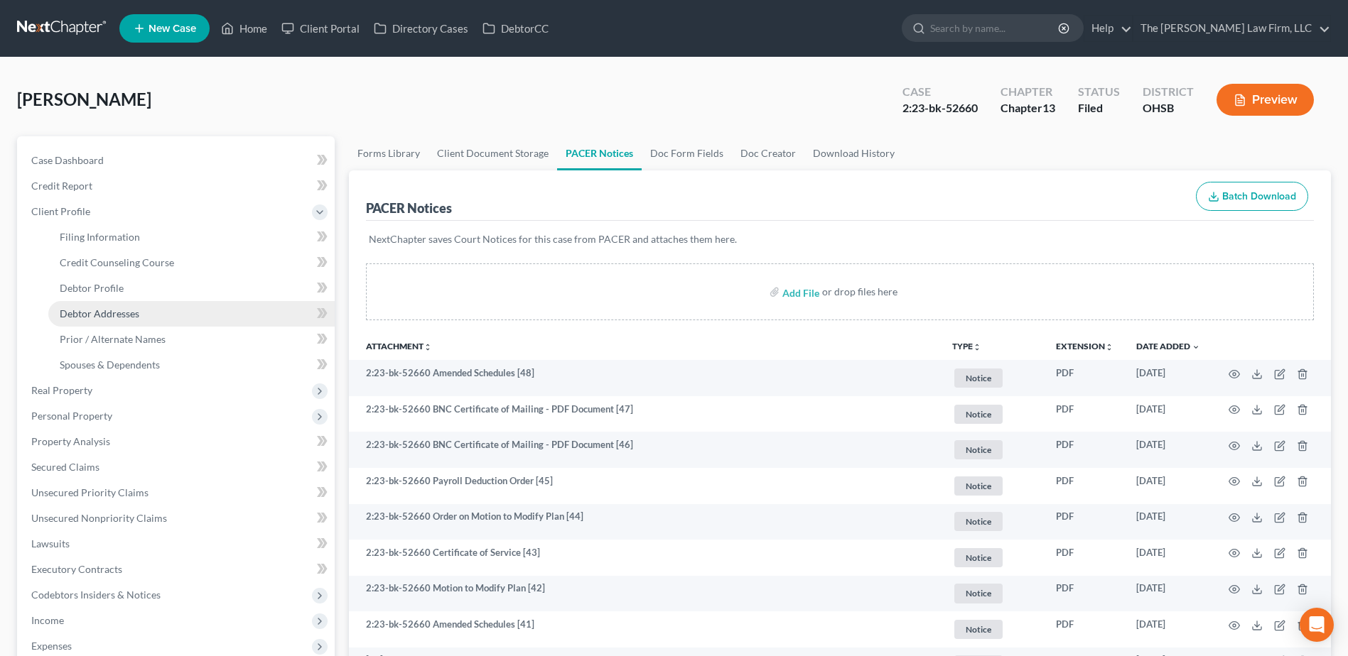
click at [98, 310] on span "Debtor Addresses" at bounding box center [100, 314] width 80 height 12
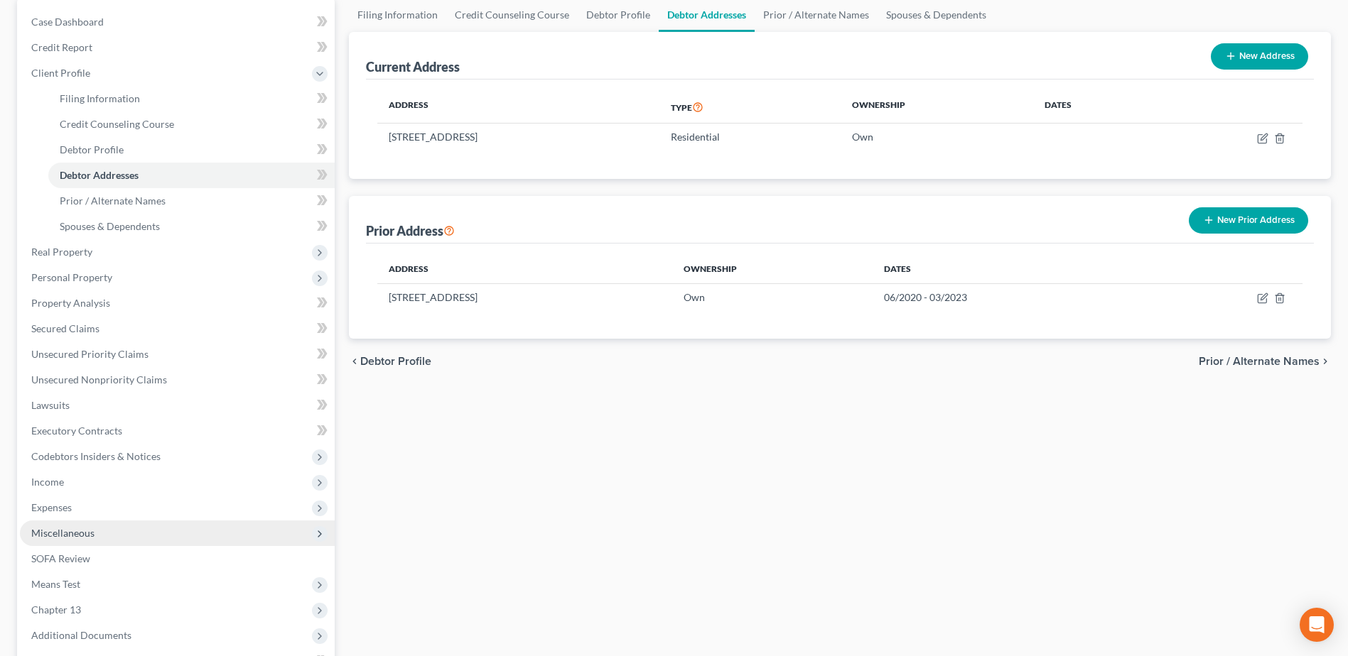
scroll to position [284, 0]
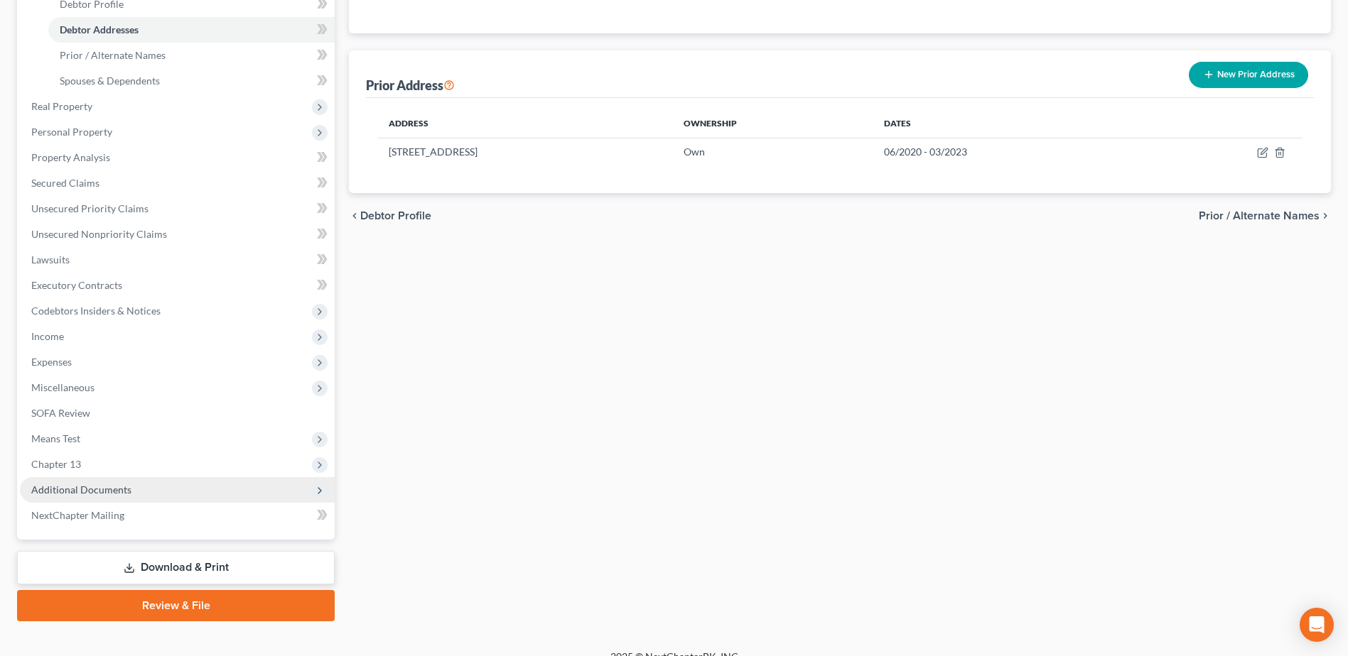
click at [79, 493] on span "Additional Documents" at bounding box center [81, 490] width 100 height 12
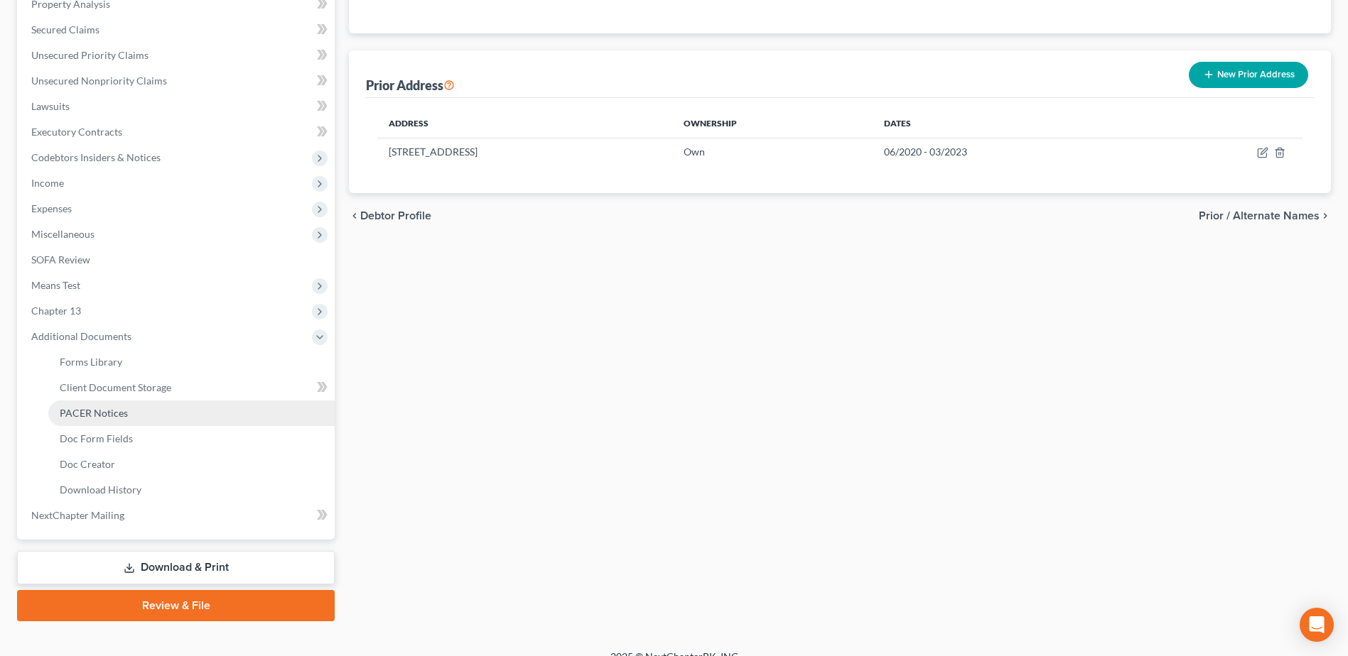
click at [97, 411] on span "PACER Notices" at bounding box center [94, 413] width 68 height 12
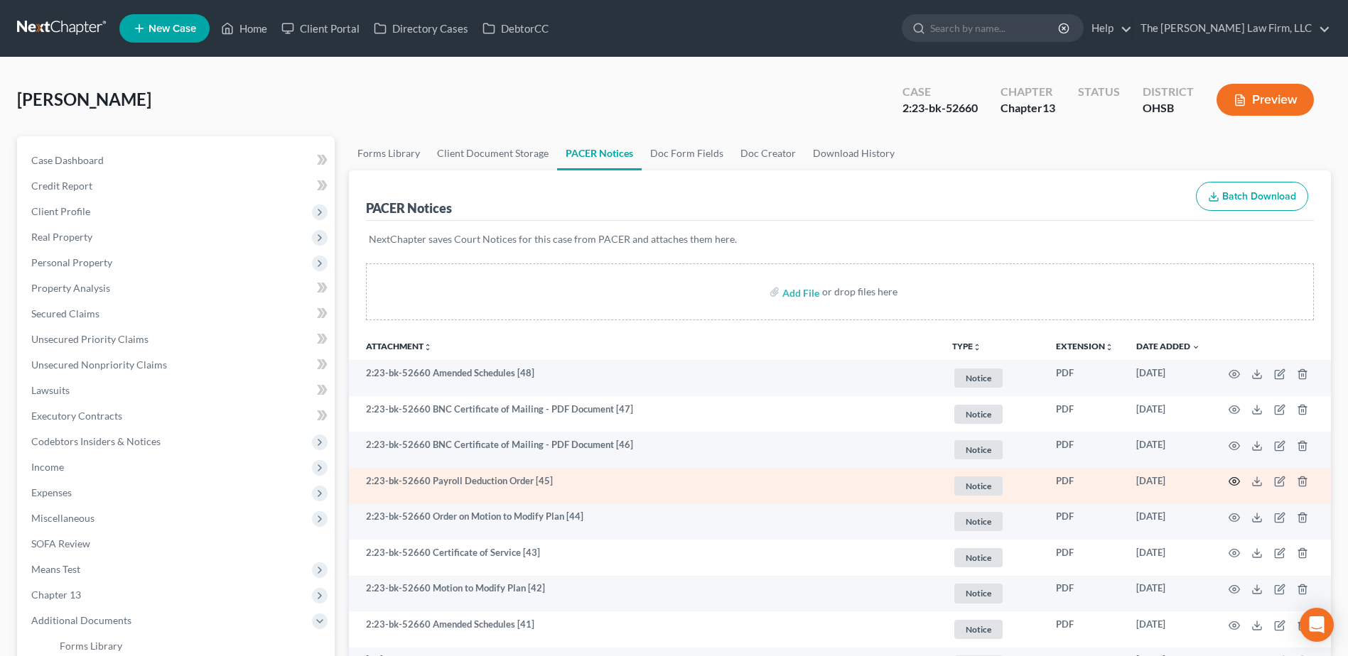
click at [1230, 477] on icon "button" at bounding box center [1233, 481] width 11 height 11
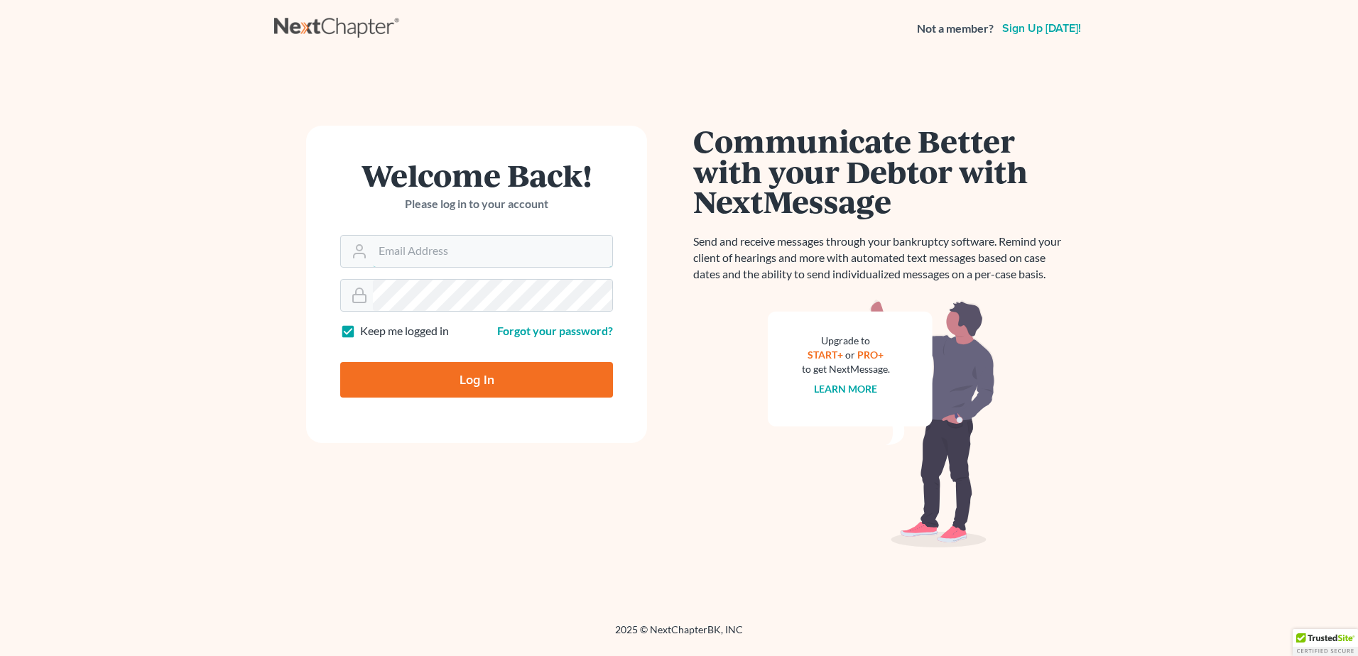
type input "[EMAIL_ADDRESS][DOMAIN_NAME]"
click at [446, 372] on input "Log In" at bounding box center [476, 380] width 273 height 36
type input "Thinking..."
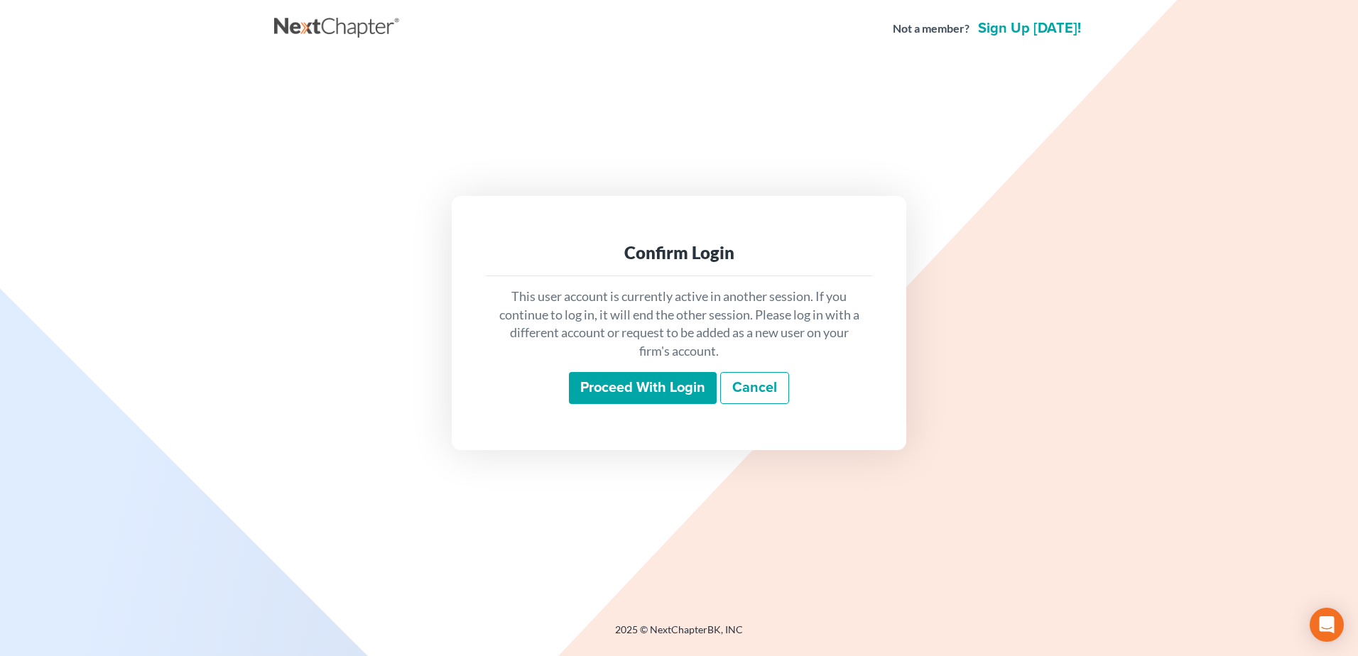
click at [606, 381] on input "Proceed with login" at bounding box center [643, 388] width 148 height 33
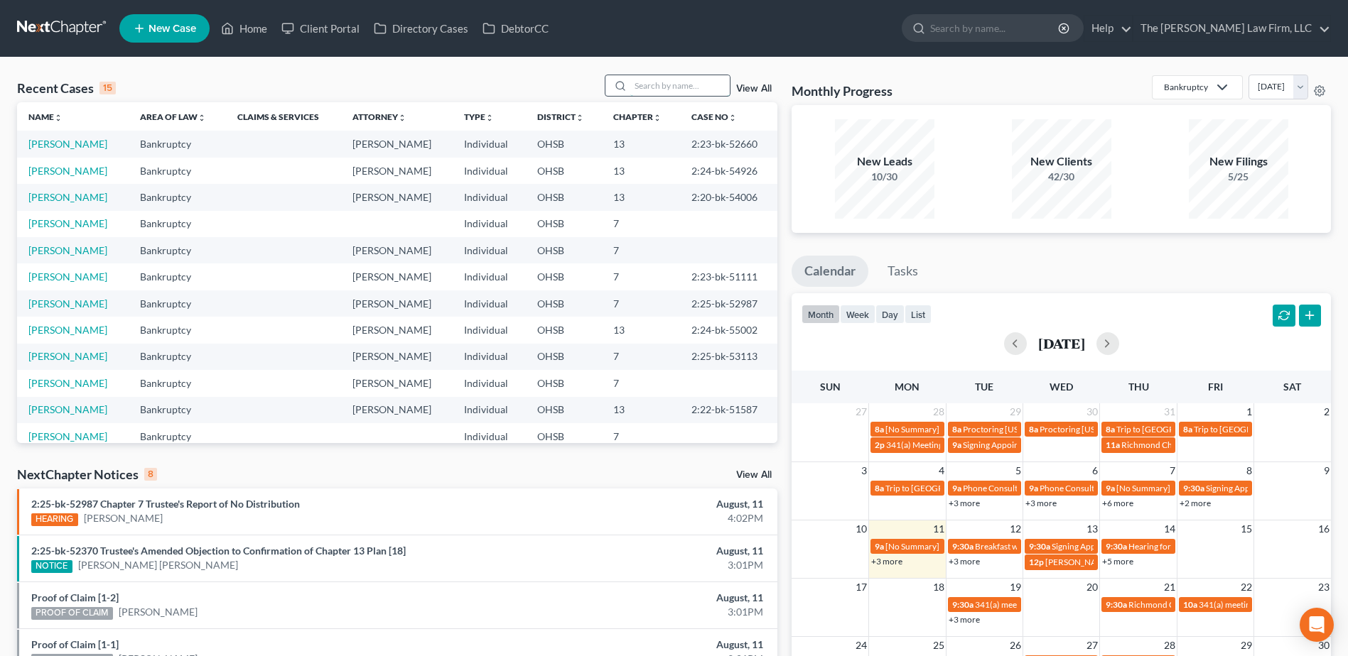
click at [684, 90] on input "search" at bounding box center [679, 85] width 99 height 21
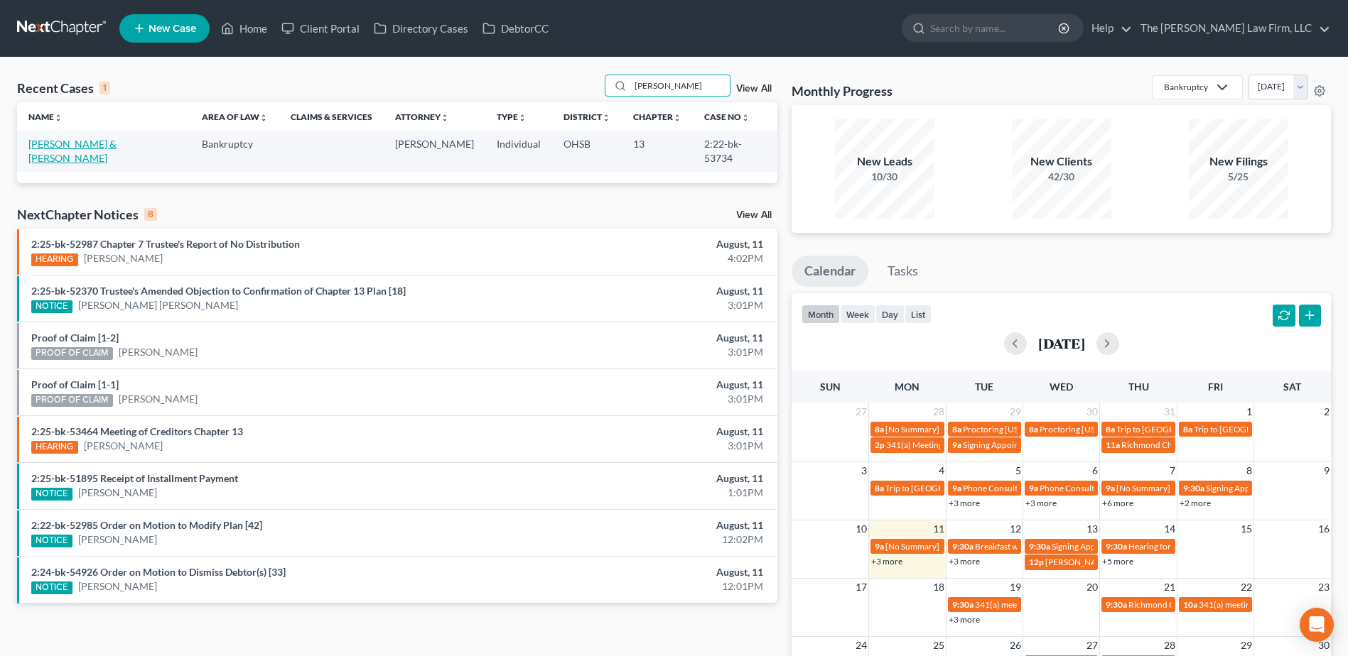
type input "robson"
click at [99, 145] on link "Robson, Nancy & John" at bounding box center [72, 151] width 88 height 26
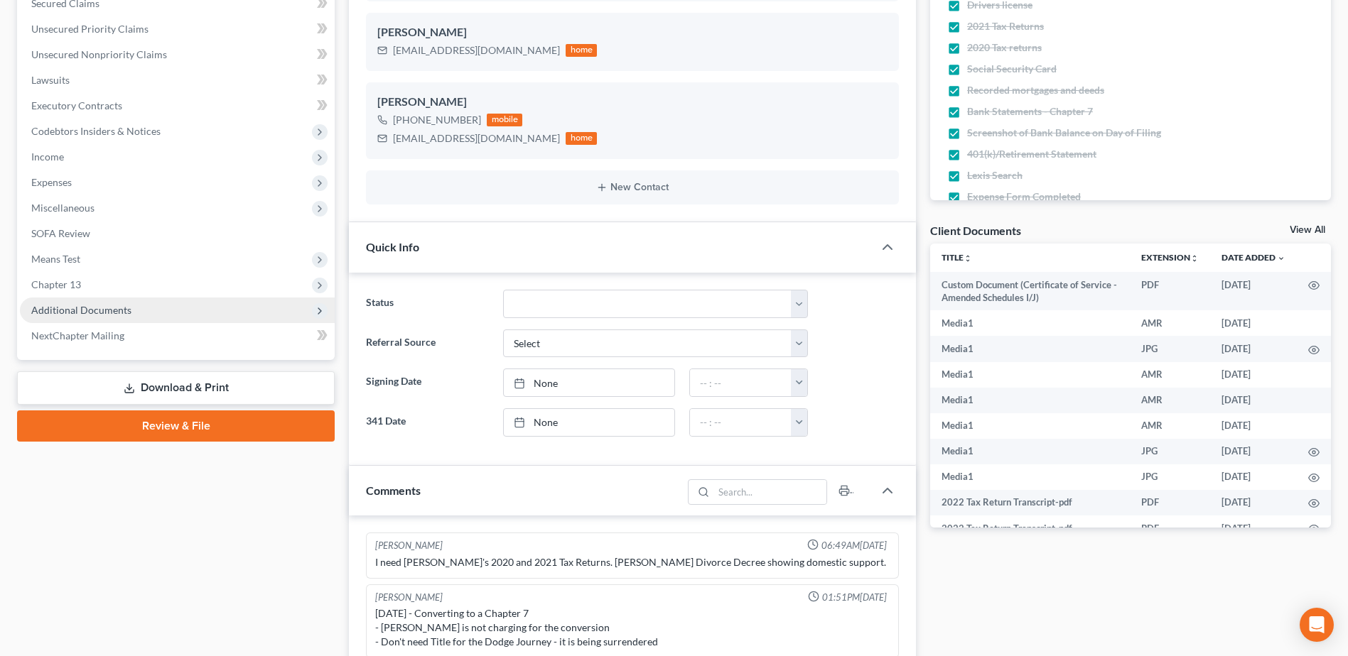
scroll to position [355, 0]
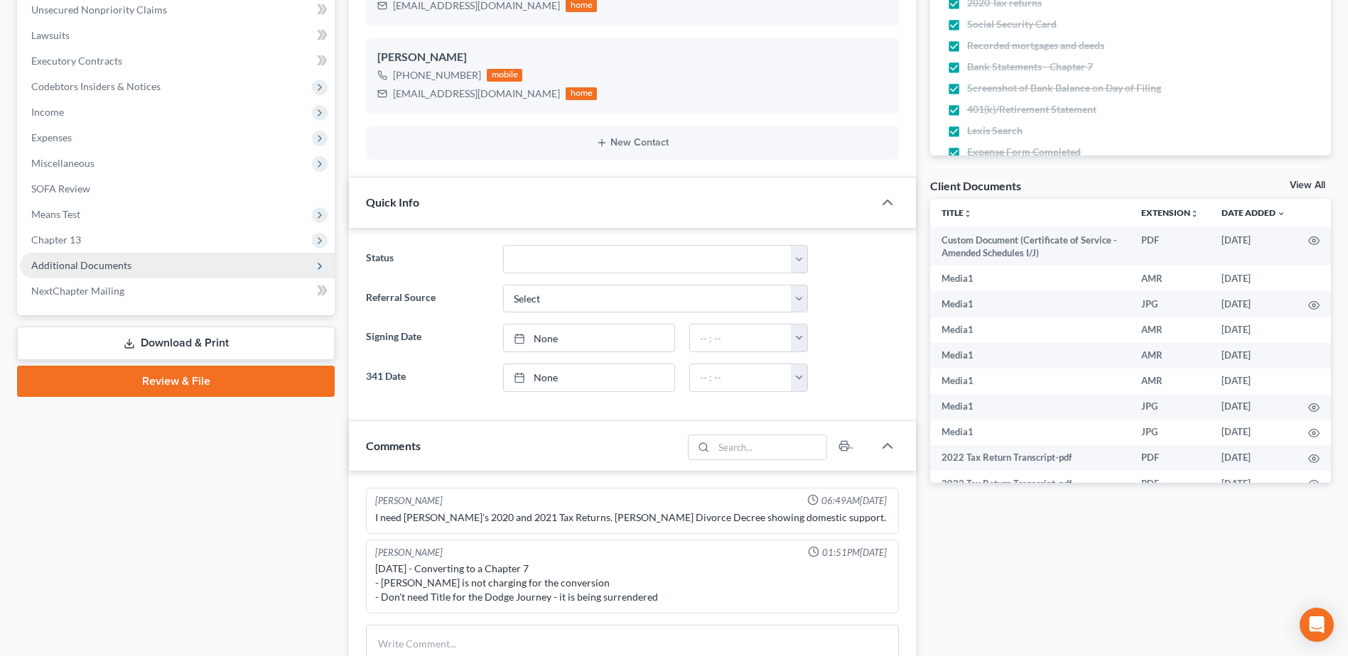
click at [82, 254] on span "Additional Documents" at bounding box center [177, 266] width 315 height 26
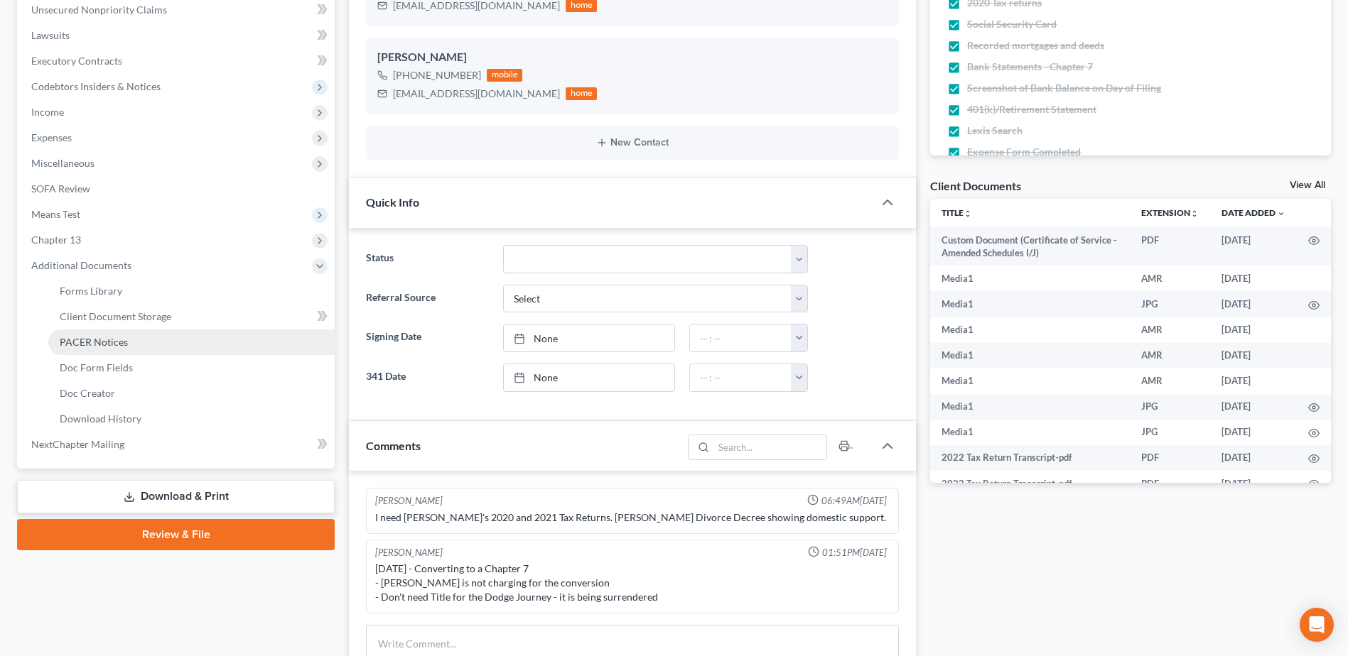
click at [95, 338] on span "PACER Notices" at bounding box center [94, 342] width 68 height 12
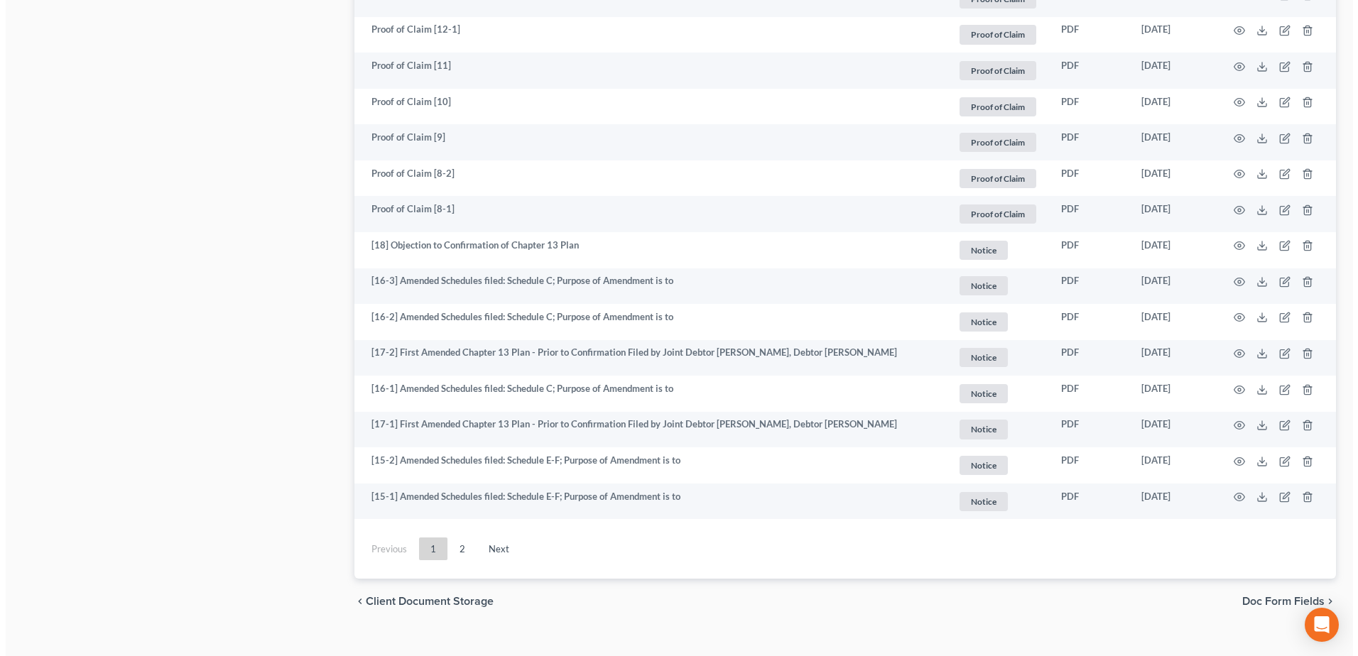
scroll to position [2559, 0]
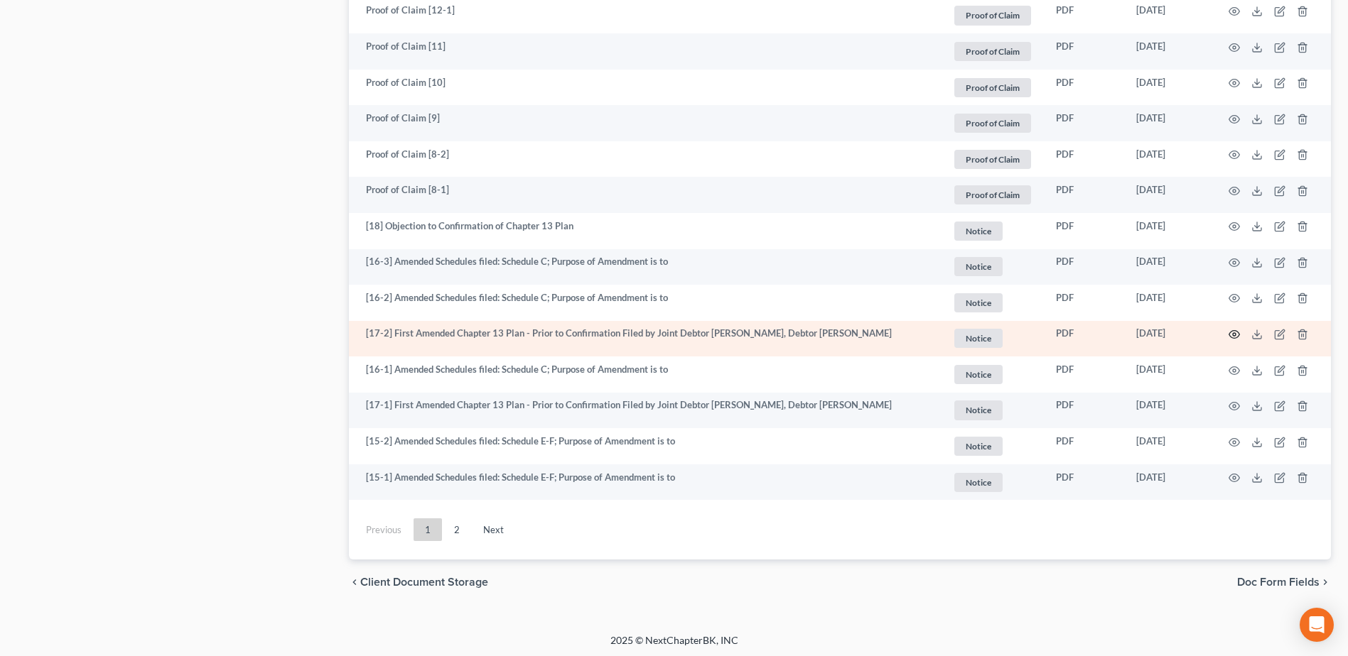
click at [1233, 329] on icon "button" at bounding box center [1233, 334] width 11 height 11
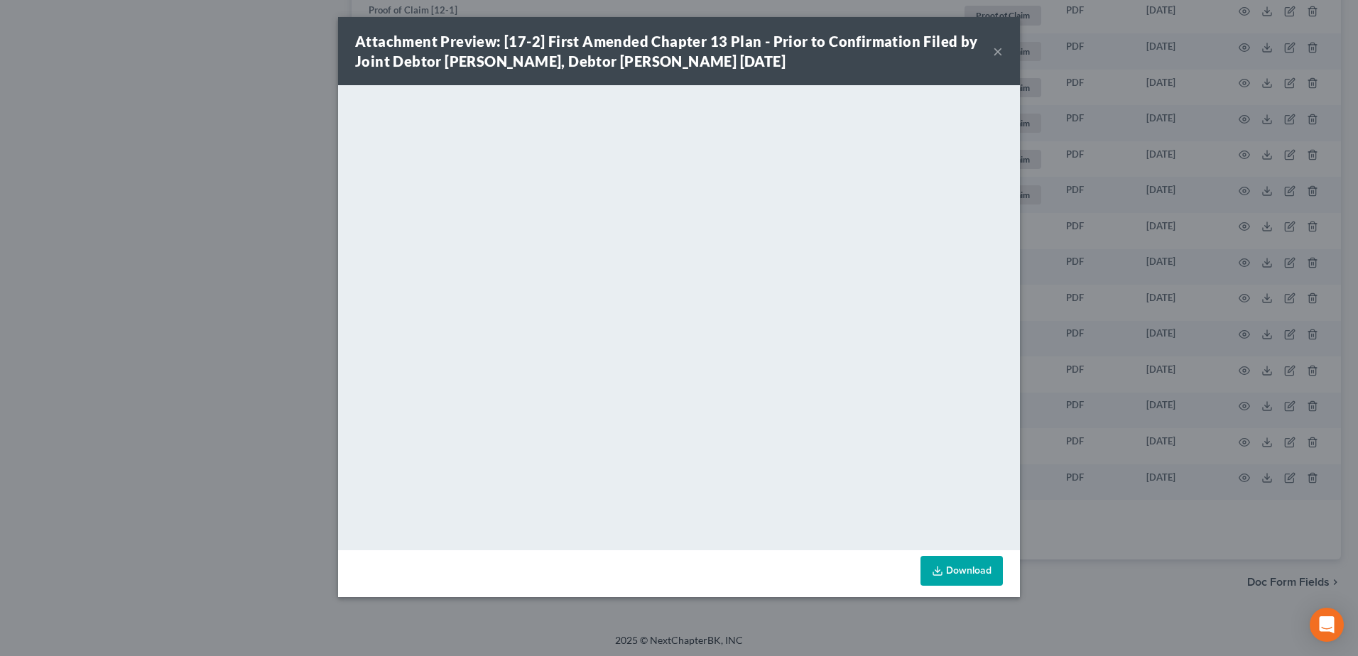
click at [999, 53] on button "×" at bounding box center [998, 51] width 10 height 17
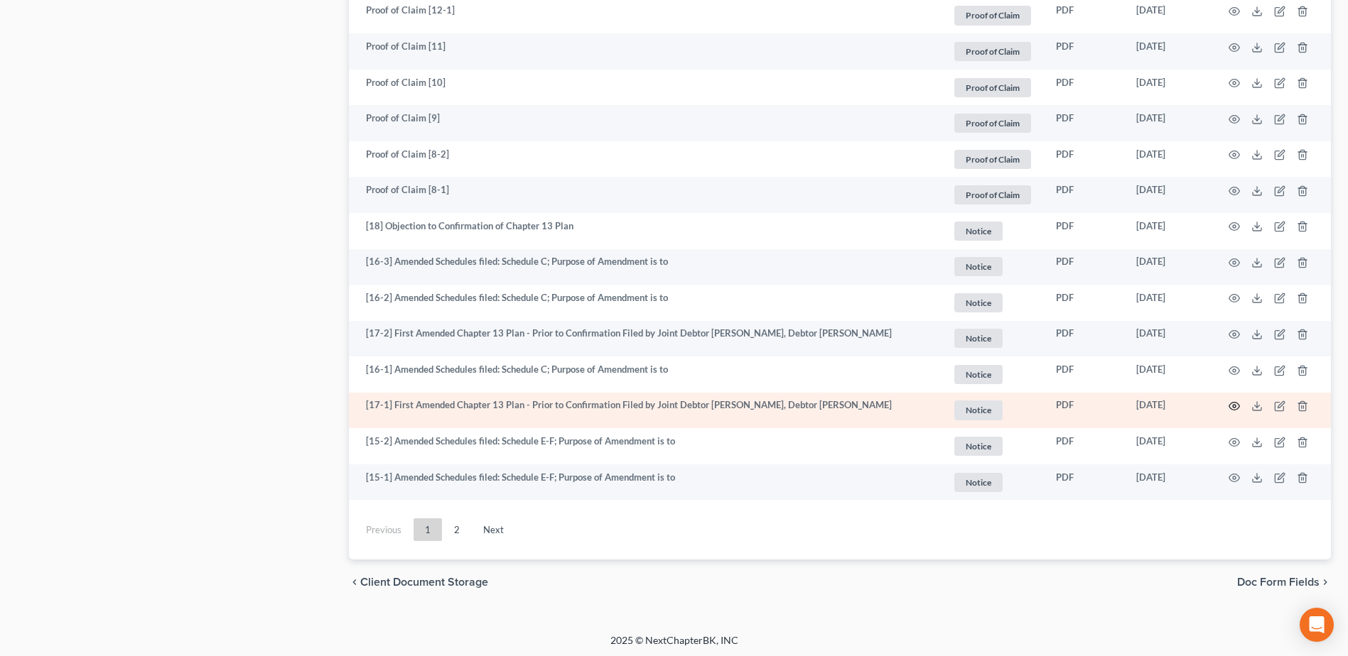
click at [1235, 401] on icon "button" at bounding box center [1233, 406] width 11 height 11
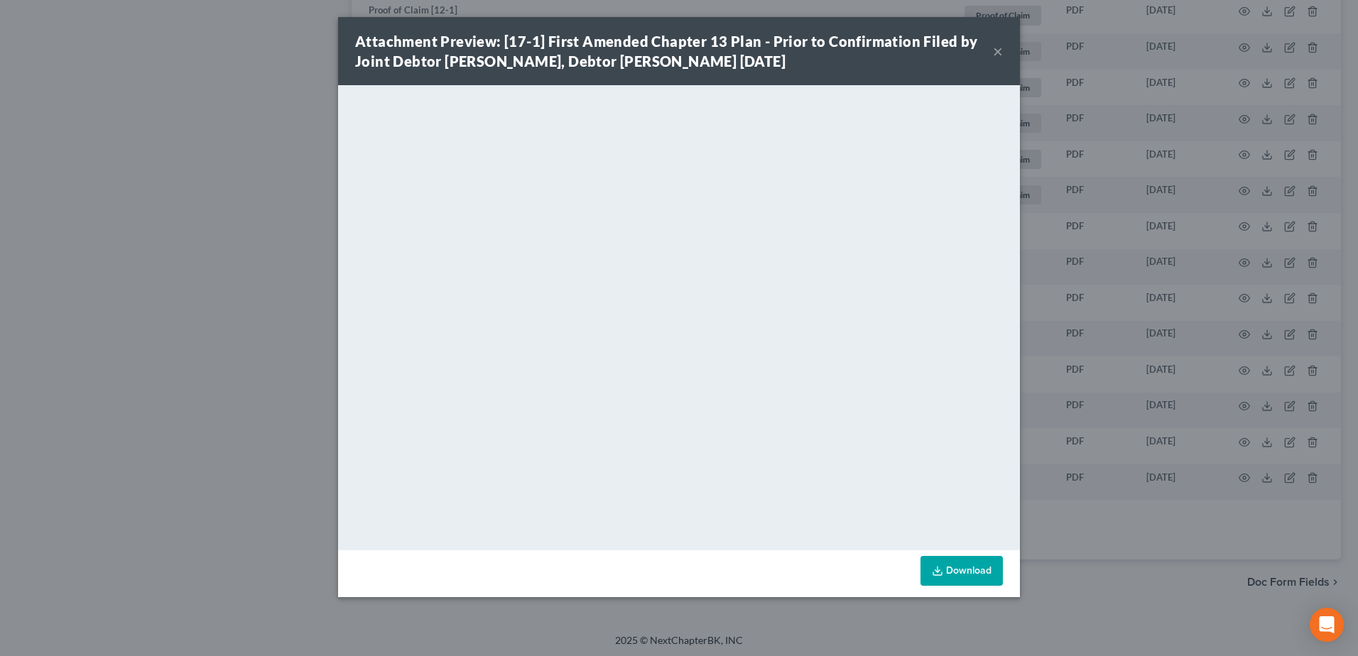
drag, startPoint x: 999, startPoint y: 49, endPoint x: 982, endPoint y: 94, distance: 48.6
click at [999, 49] on button "×" at bounding box center [998, 51] width 10 height 17
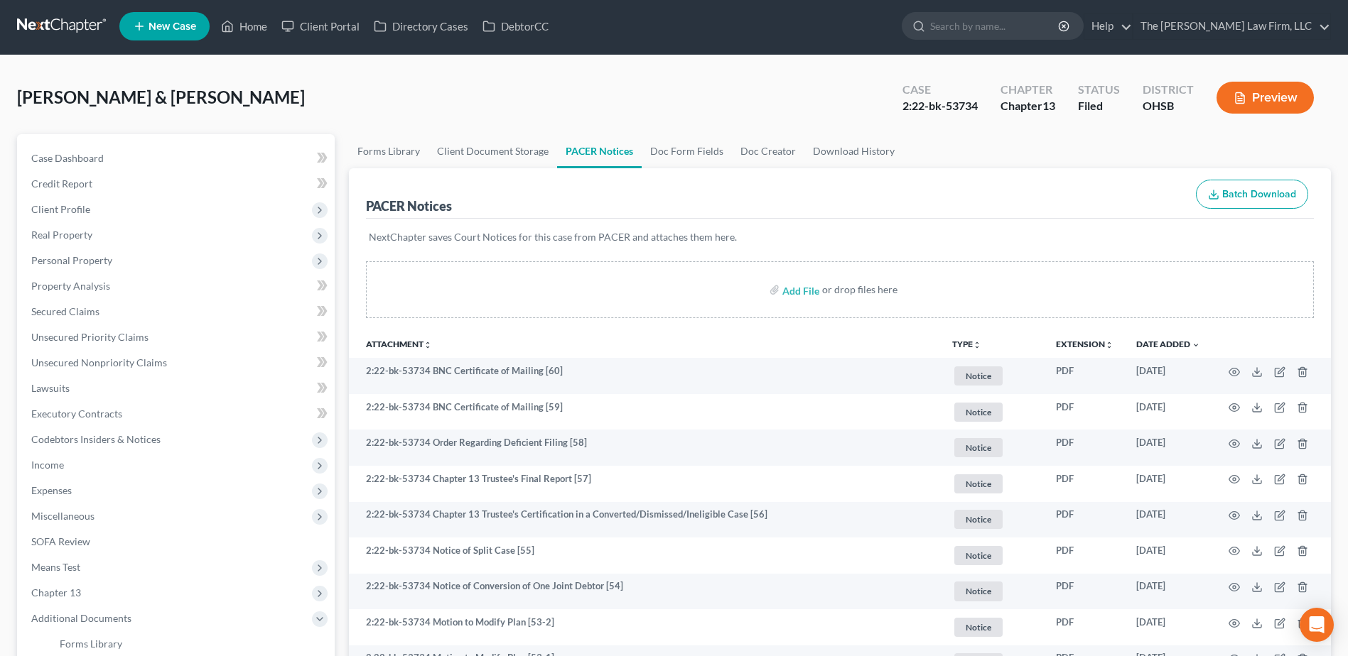
scroll to position [0, 0]
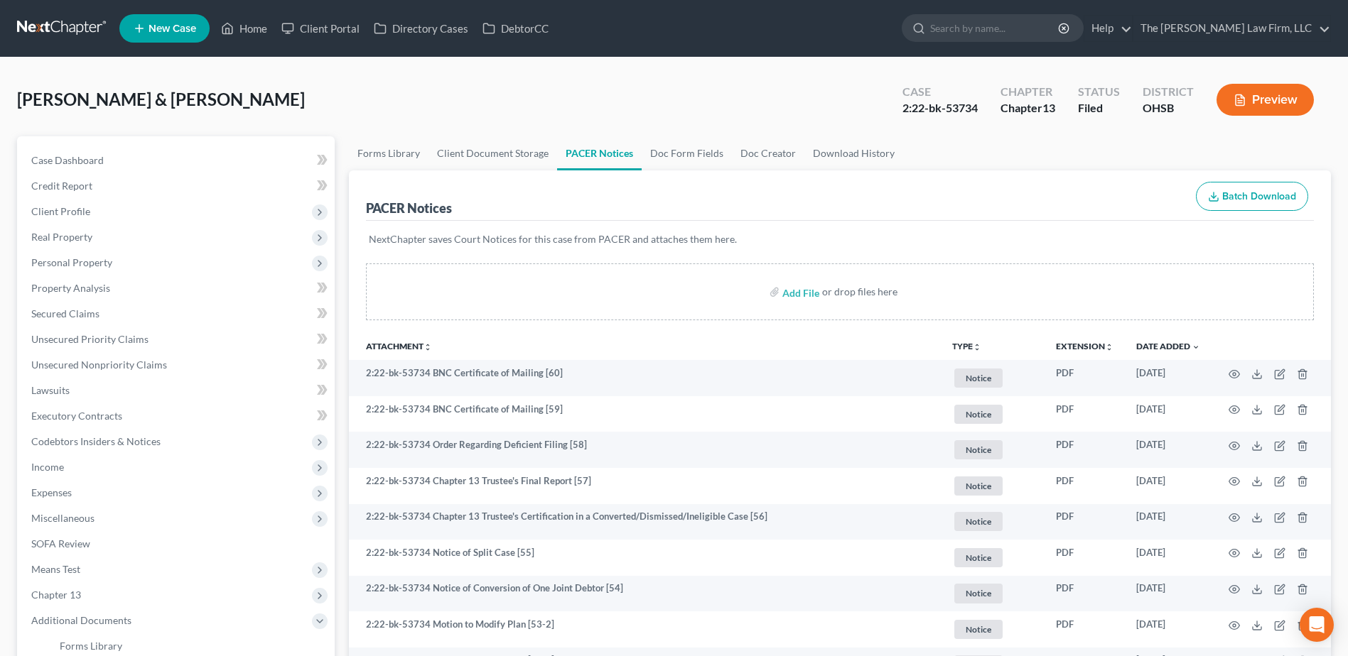
click at [969, 347] on button "TYPE unfold_more" at bounding box center [966, 346] width 29 height 9
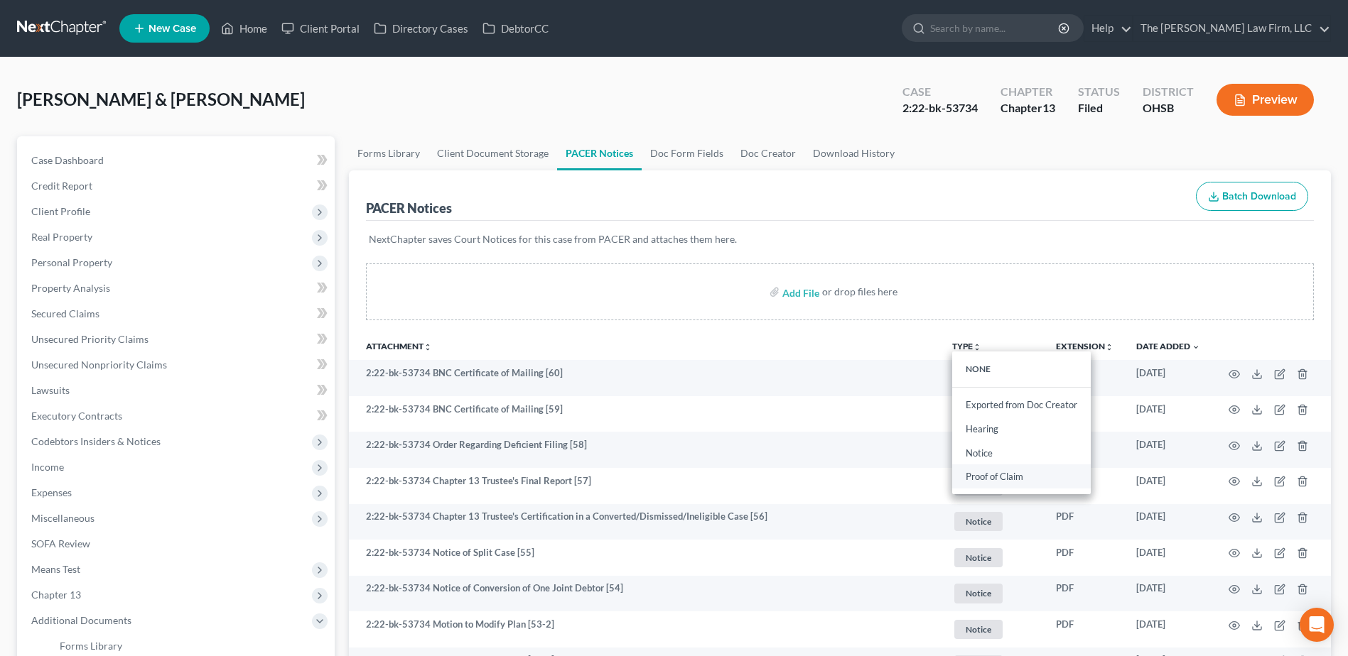
click at [990, 472] on link "Proof of Claim" at bounding box center [1021, 477] width 139 height 24
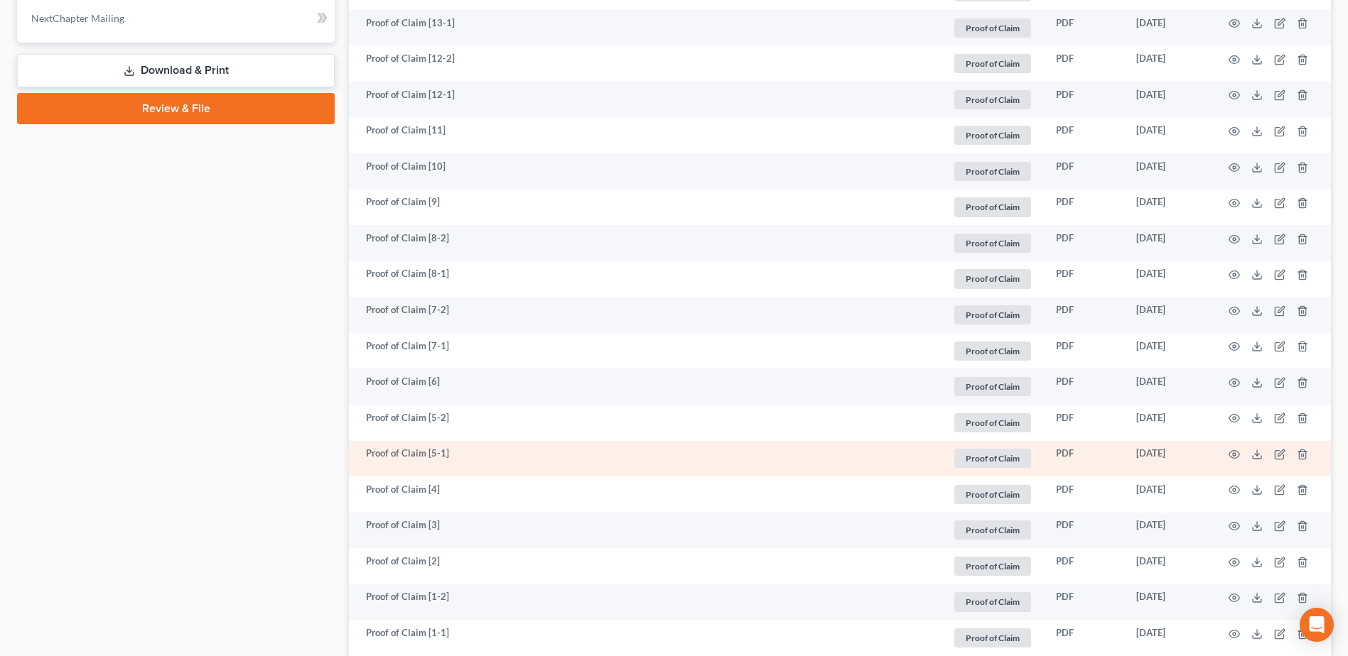
scroll to position [892, 0]
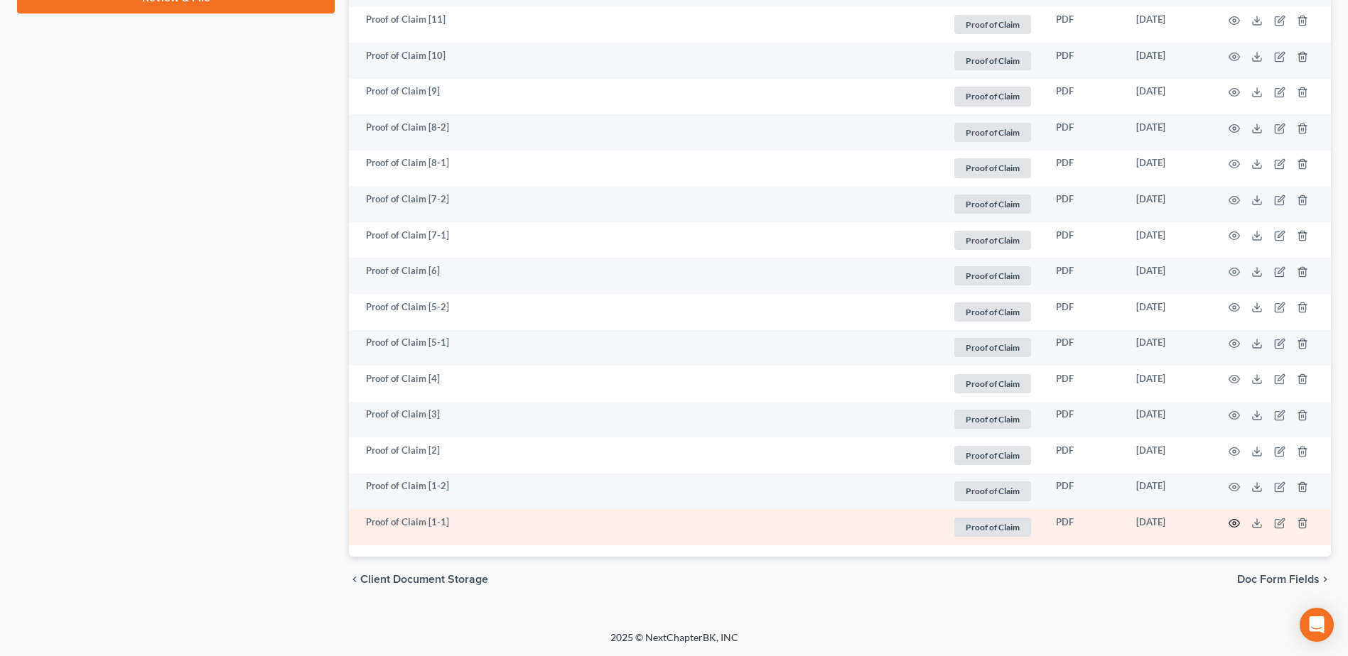
click at [1232, 526] on icon "button" at bounding box center [1233, 523] width 11 height 11
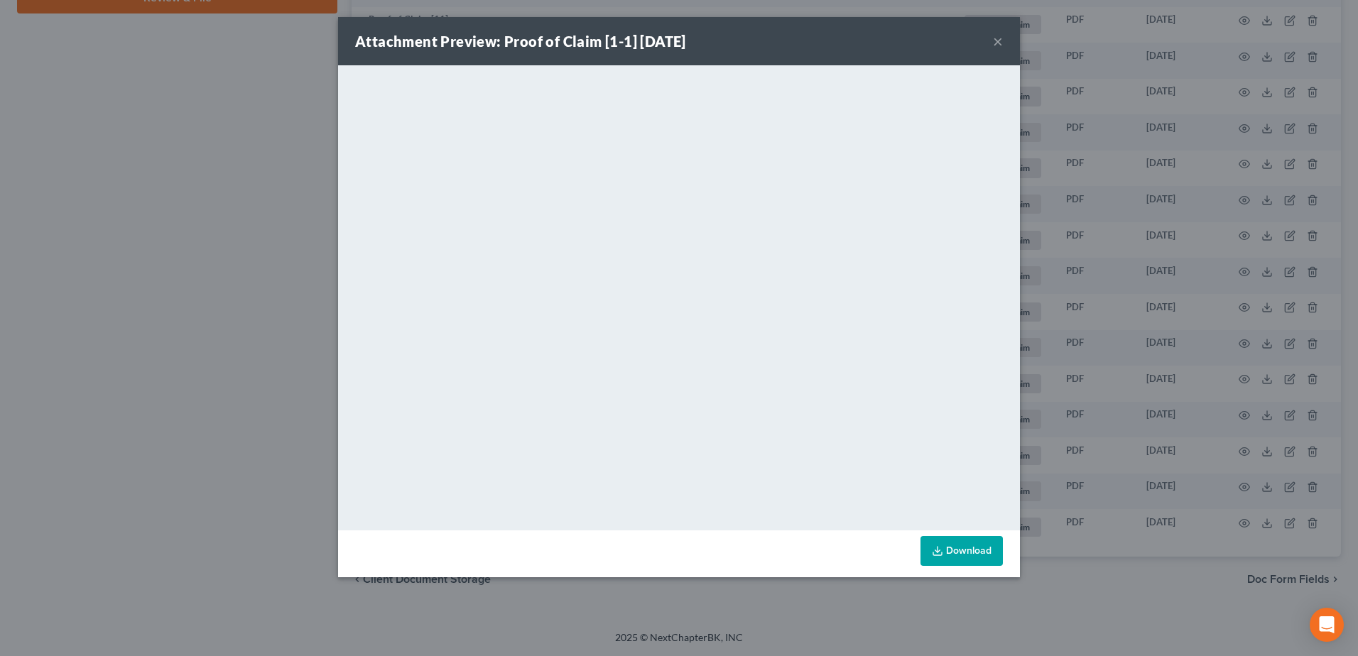
click at [995, 37] on button "×" at bounding box center [998, 41] width 10 height 17
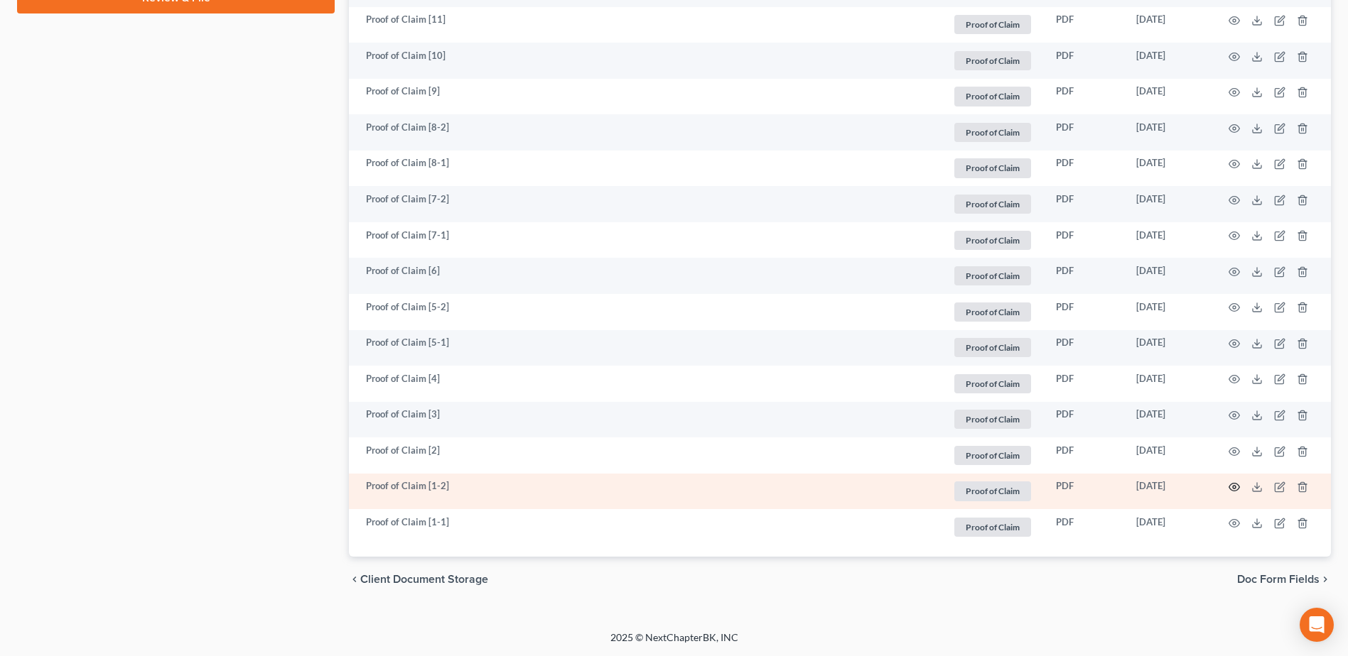
click at [1232, 485] on icon "button" at bounding box center [1233, 487] width 11 height 11
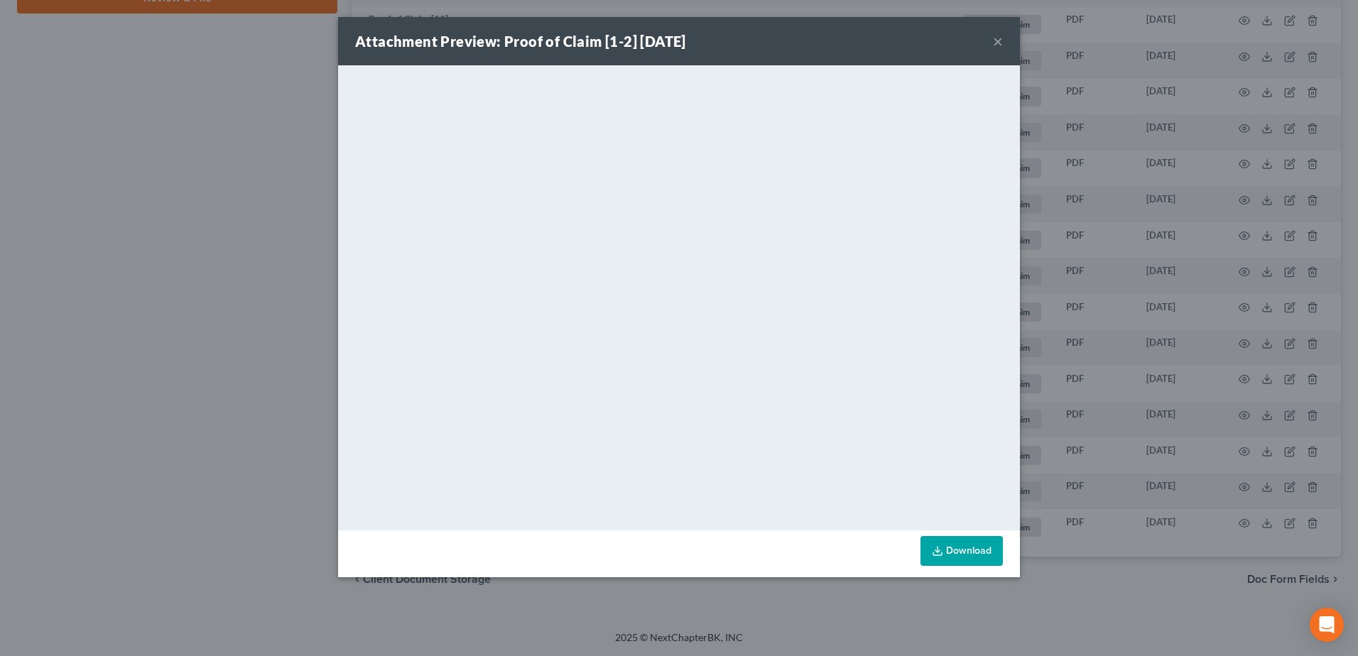
click at [1003, 48] on div "Attachment Preview: Proof of Claim [1-2] 12/20/2022 ×" at bounding box center [679, 41] width 682 height 48
click at [999, 39] on button "×" at bounding box center [998, 41] width 10 height 17
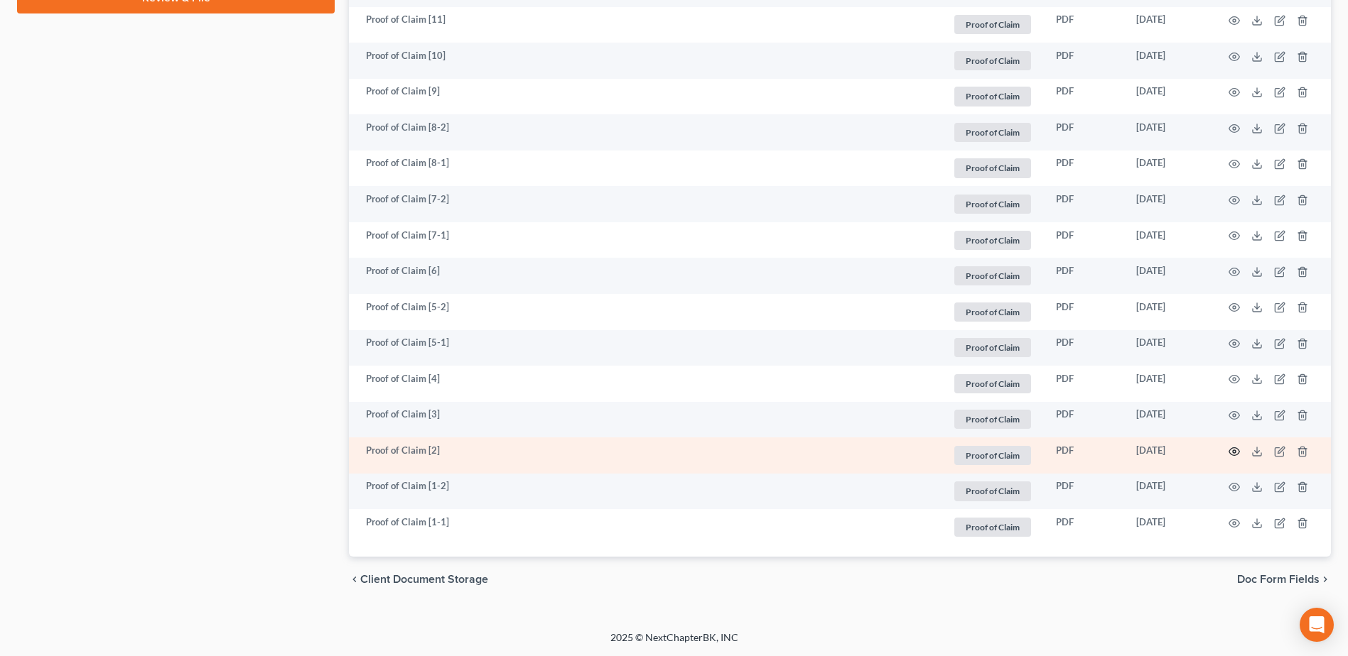
click at [1228, 447] on icon "button" at bounding box center [1233, 451] width 11 height 11
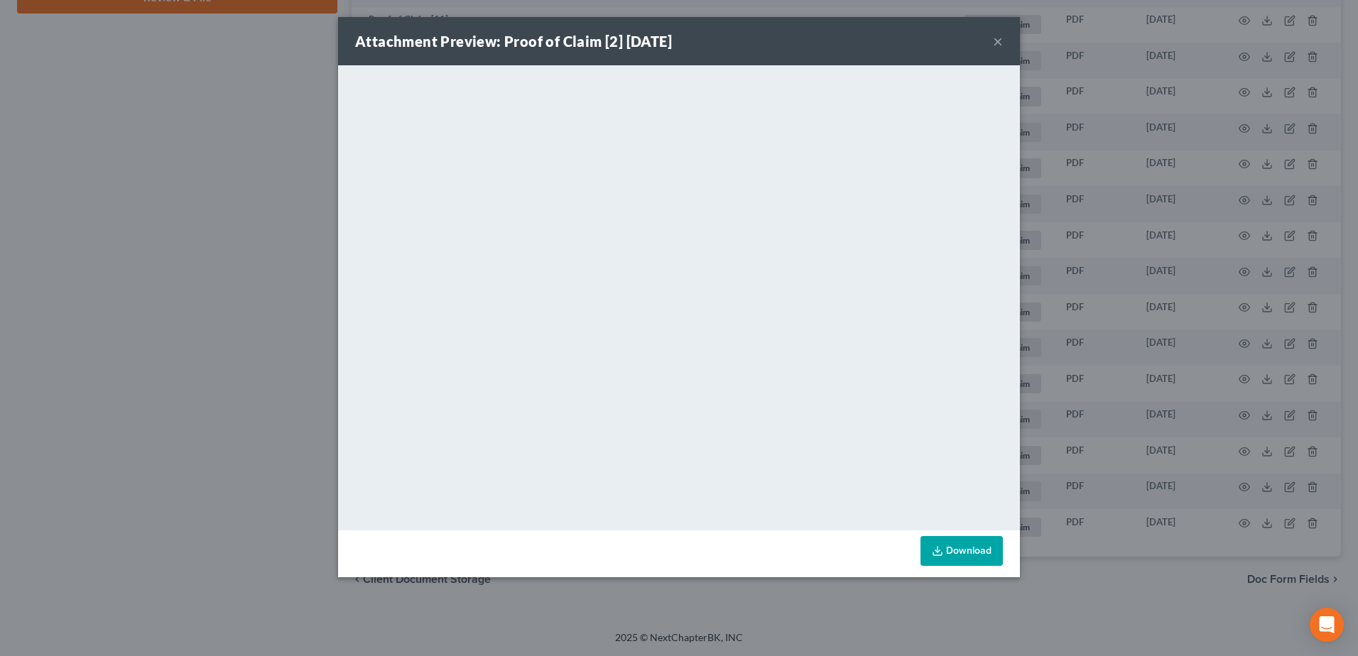
click at [998, 38] on button "×" at bounding box center [998, 41] width 10 height 17
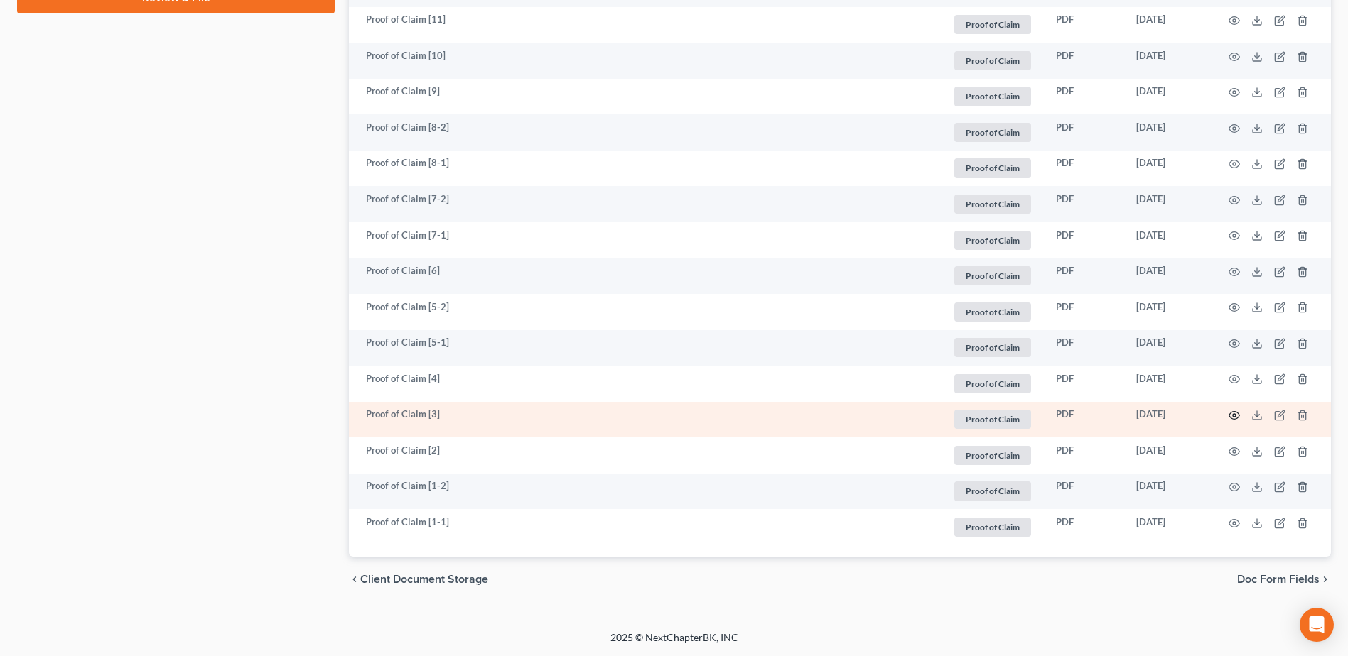
click at [1234, 414] on circle "button" at bounding box center [1233, 415] width 3 height 3
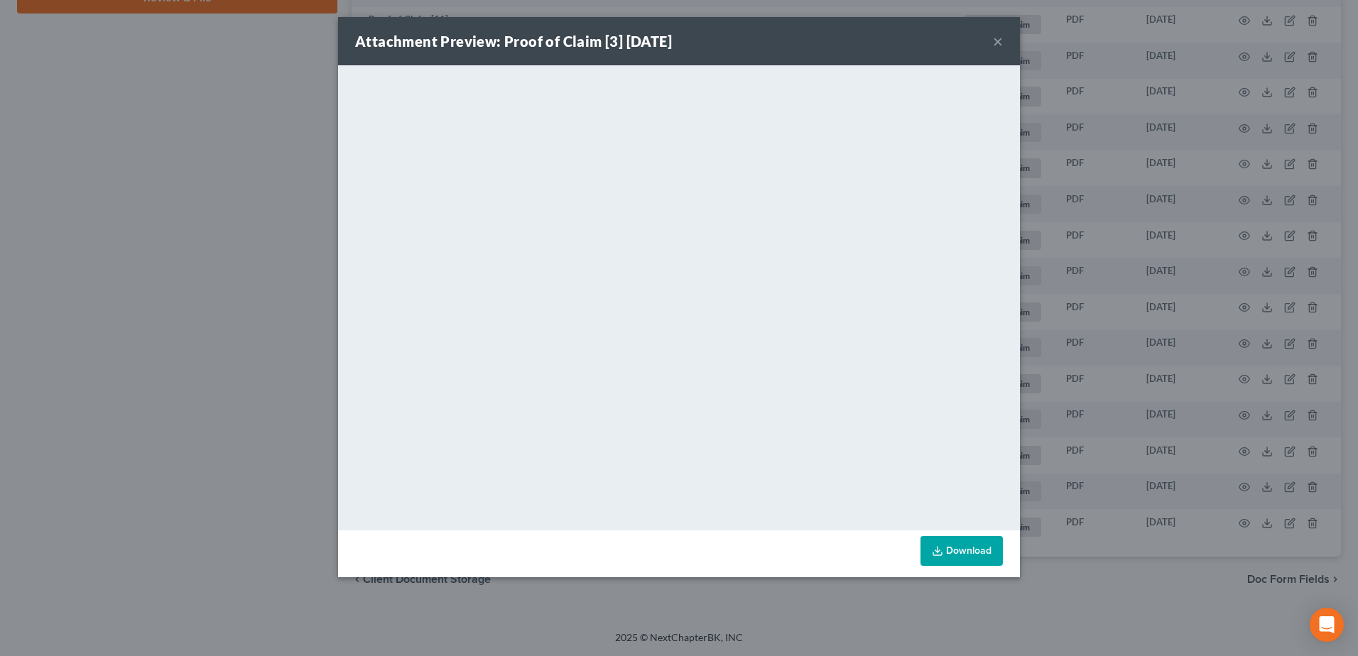
click at [998, 44] on button "×" at bounding box center [998, 41] width 10 height 17
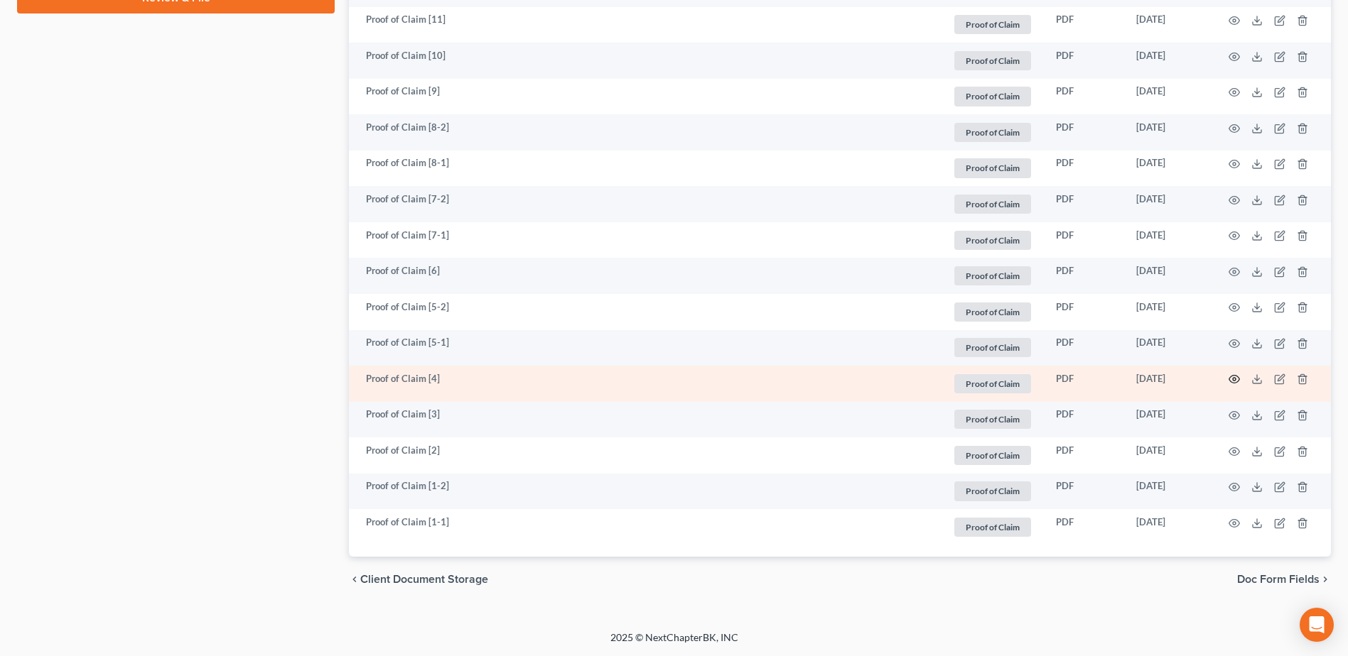
click at [1237, 381] on icon "button" at bounding box center [1233, 379] width 11 height 11
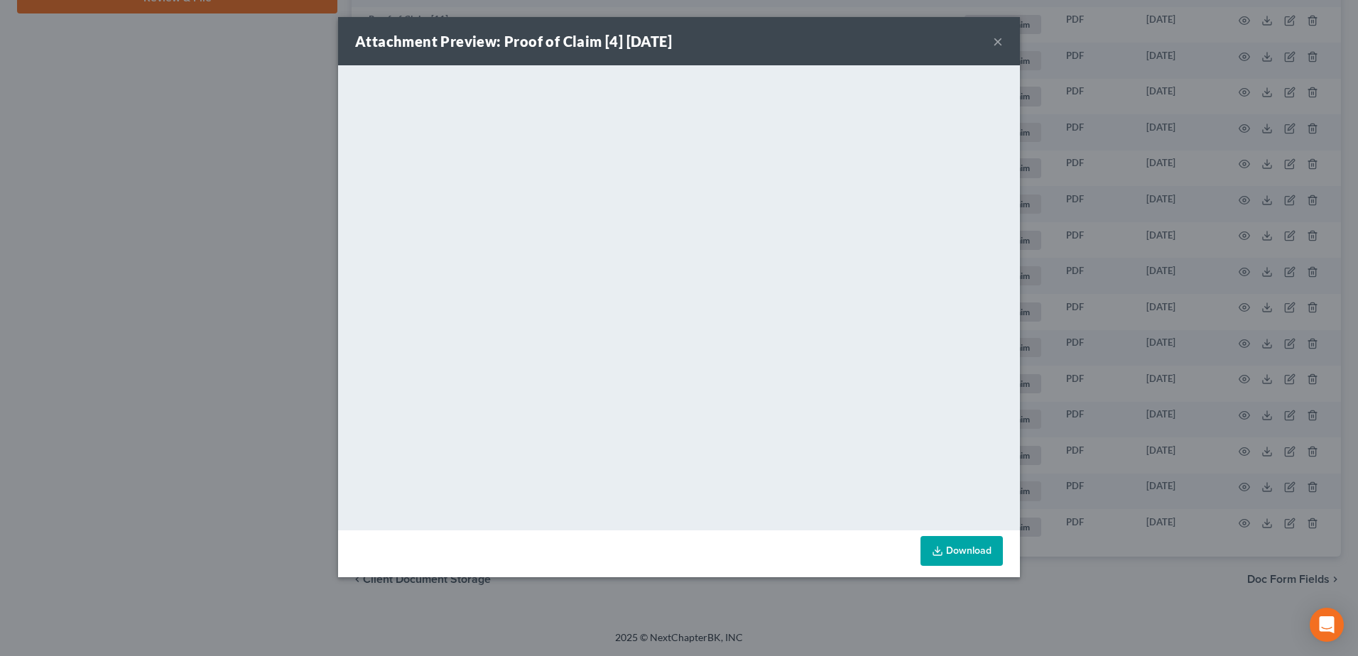
click at [994, 38] on button "×" at bounding box center [998, 41] width 10 height 17
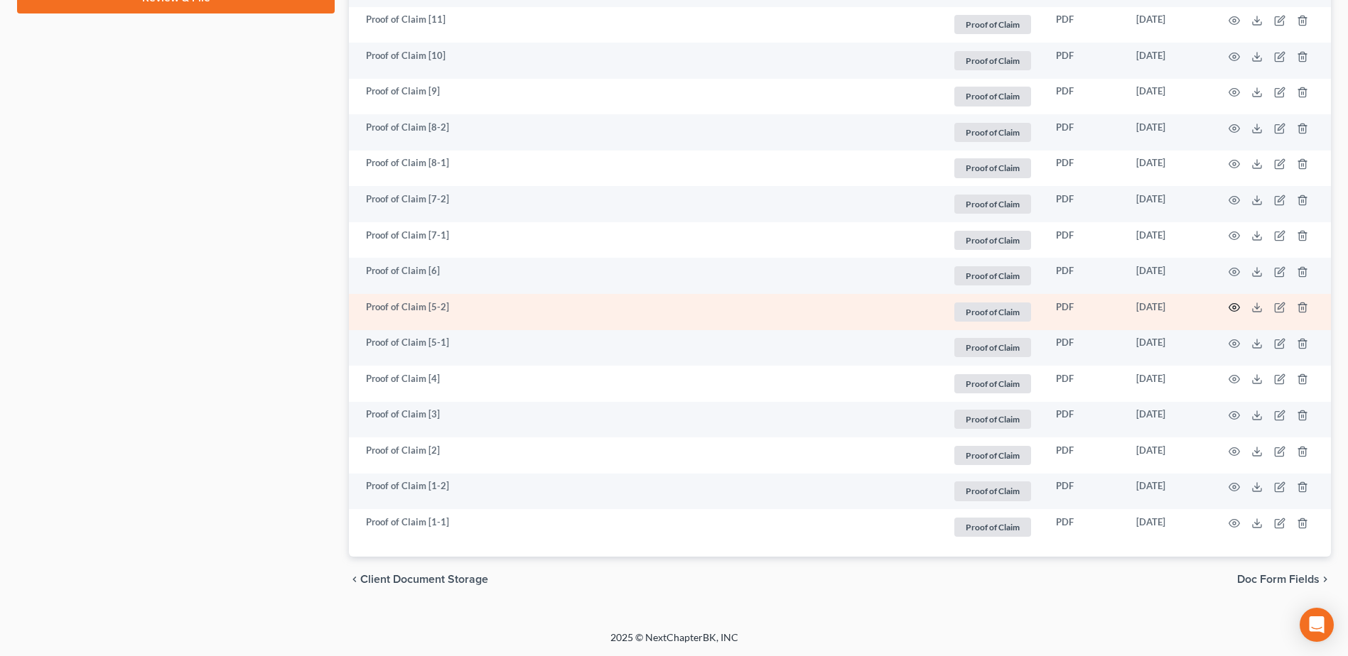
click at [1235, 304] on icon "button" at bounding box center [1233, 307] width 11 height 11
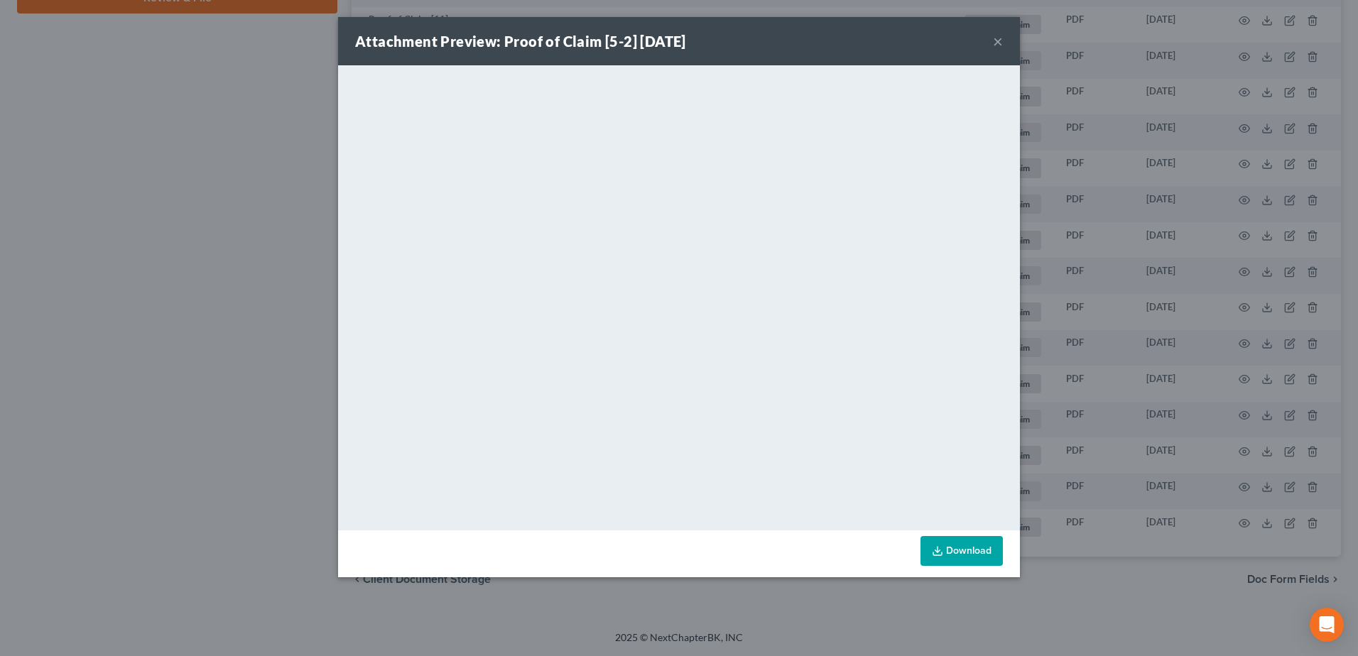
click at [995, 41] on button "×" at bounding box center [998, 41] width 10 height 17
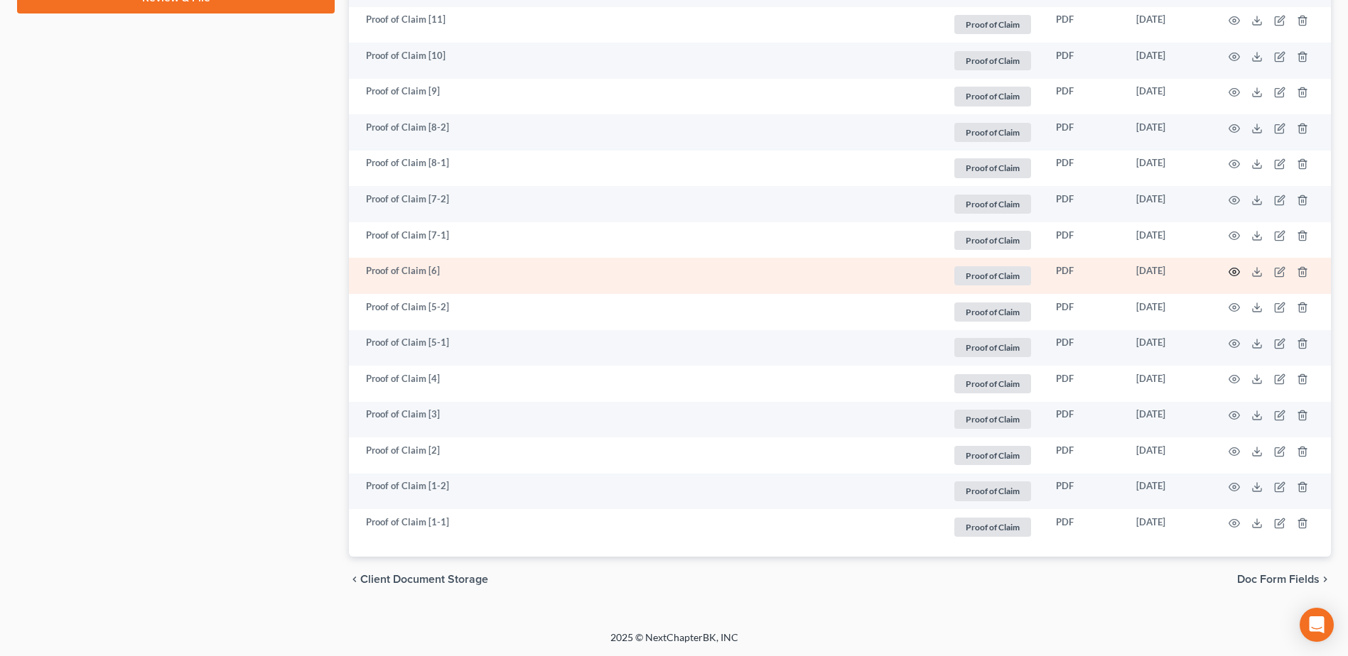
click at [1238, 266] on icon "button" at bounding box center [1233, 271] width 11 height 11
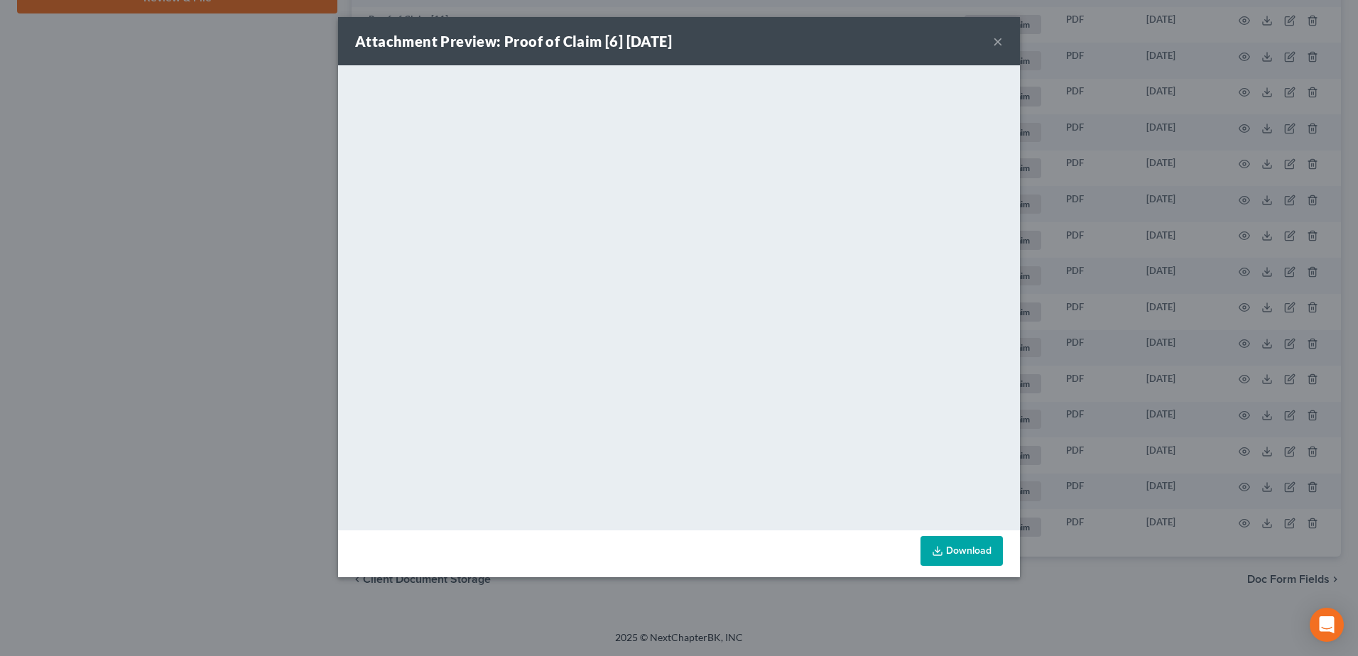
click at [1001, 36] on button "×" at bounding box center [998, 41] width 10 height 17
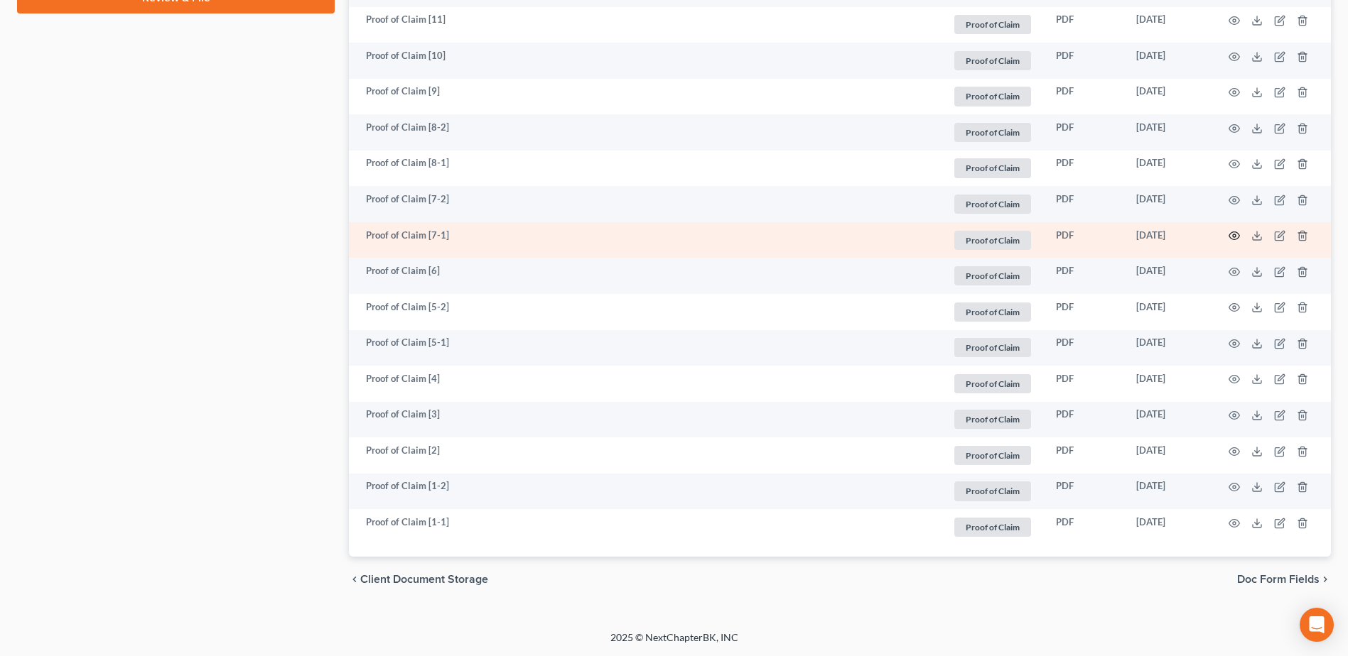
click at [1236, 230] on icon "button" at bounding box center [1233, 235] width 11 height 11
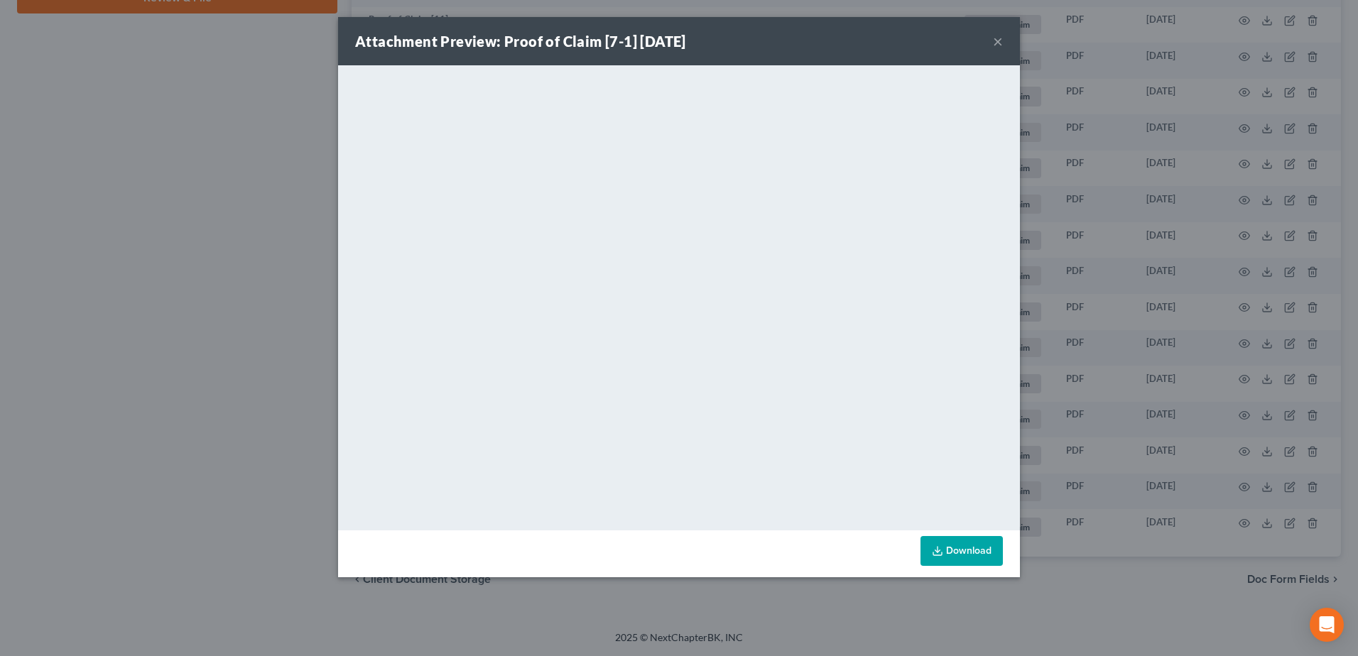
click at [997, 40] on button "×" at bounding box center [998, 41] width 10 height 17
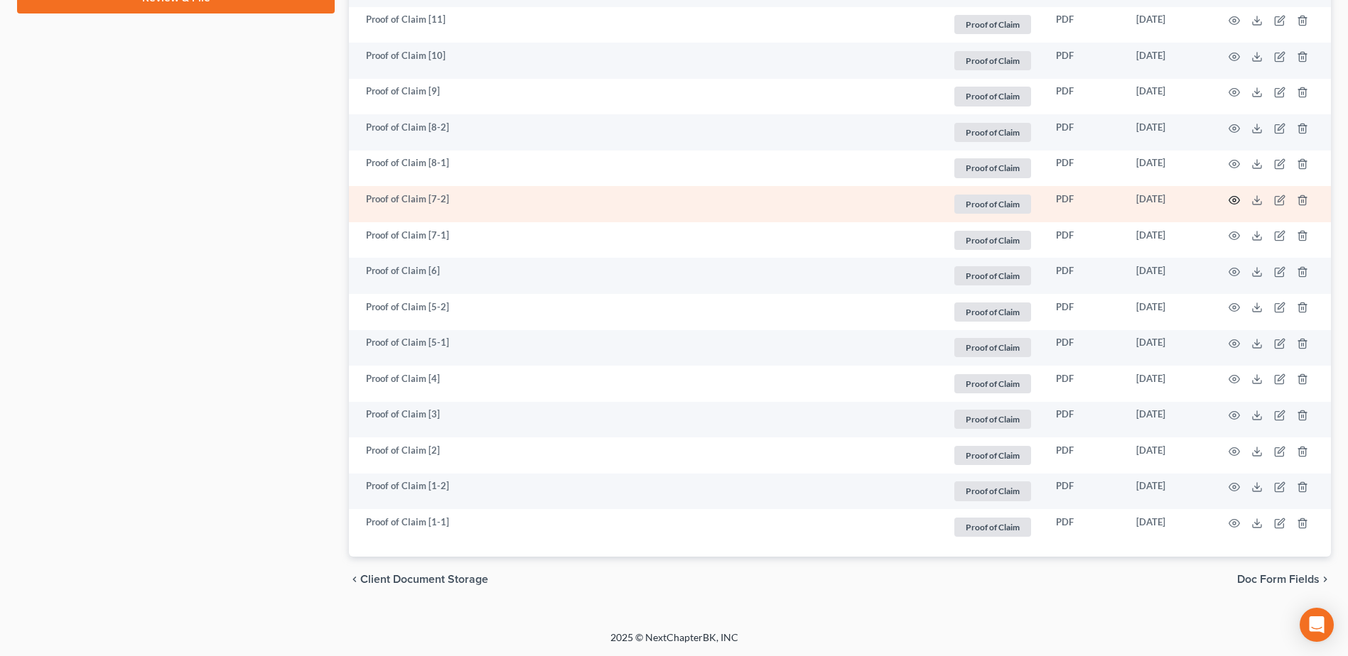
click at [1233, 195] on icon "button" at bounding box center [1233, 200] width 11 height 11
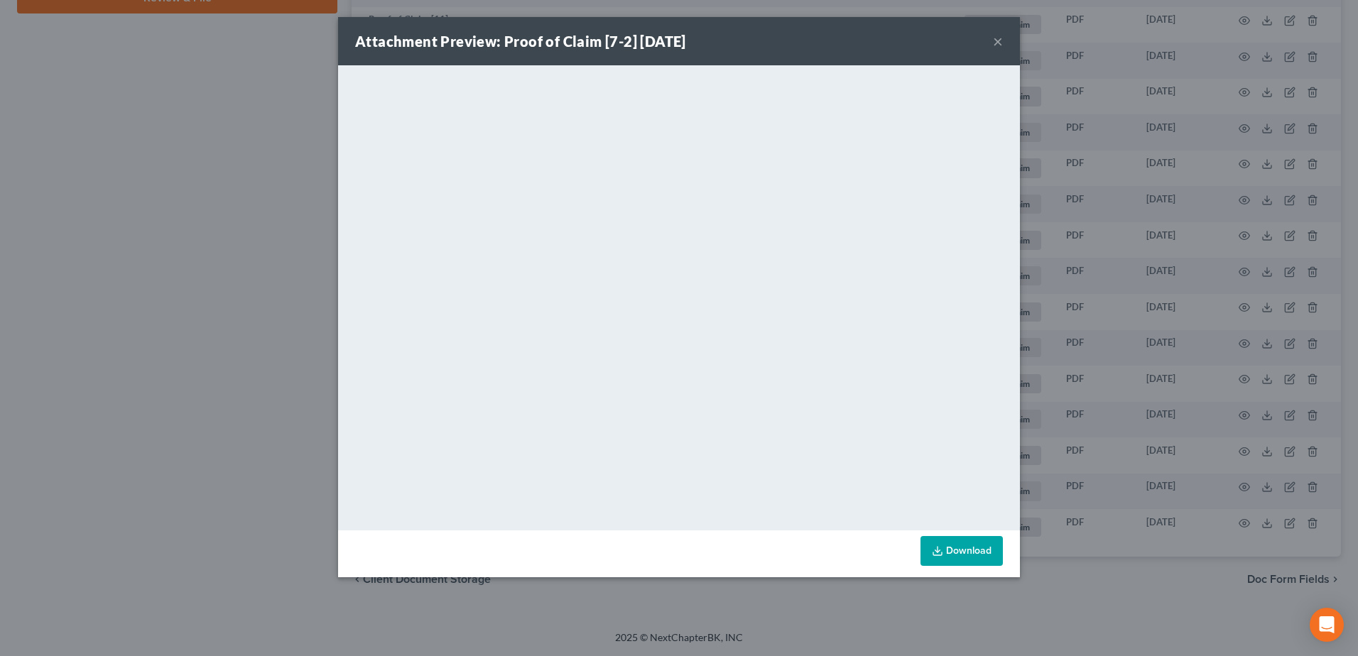
click at [996, 40] on button "×" at bounding box center [998, 41] width 10 height 17
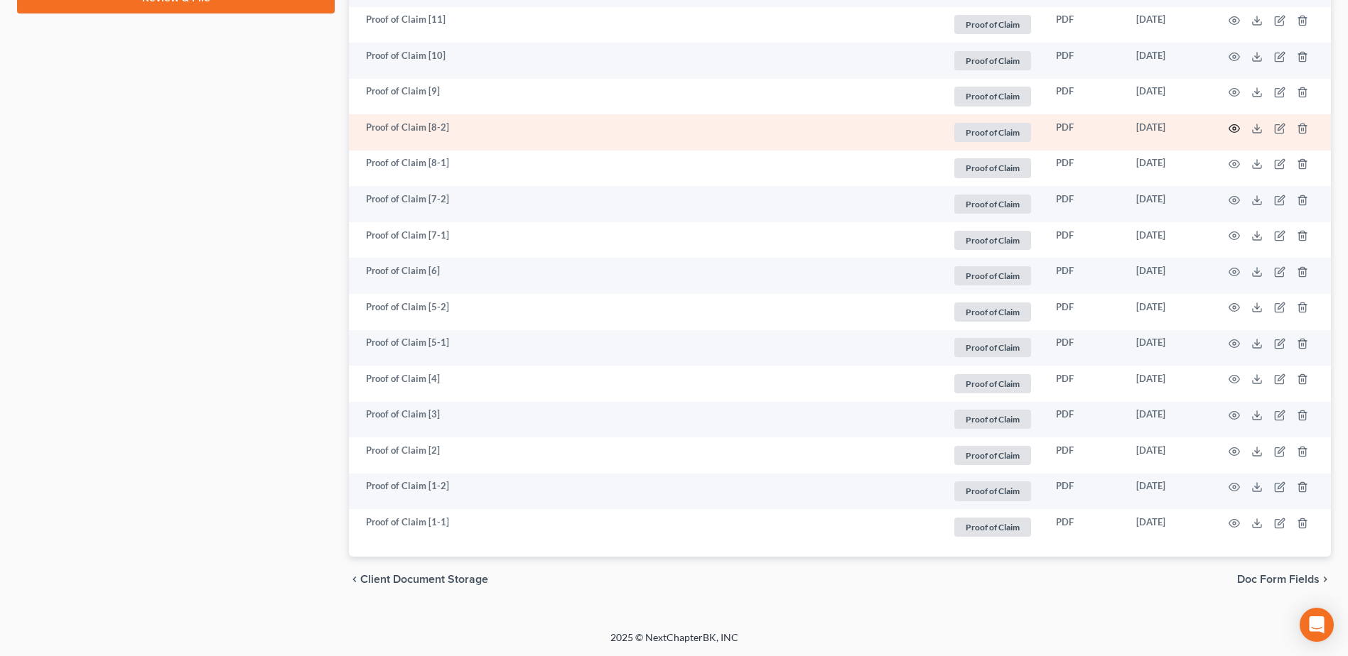
click at [1235, 128] on circle "button" at bounding box center [1233, 128] width 3 height 3
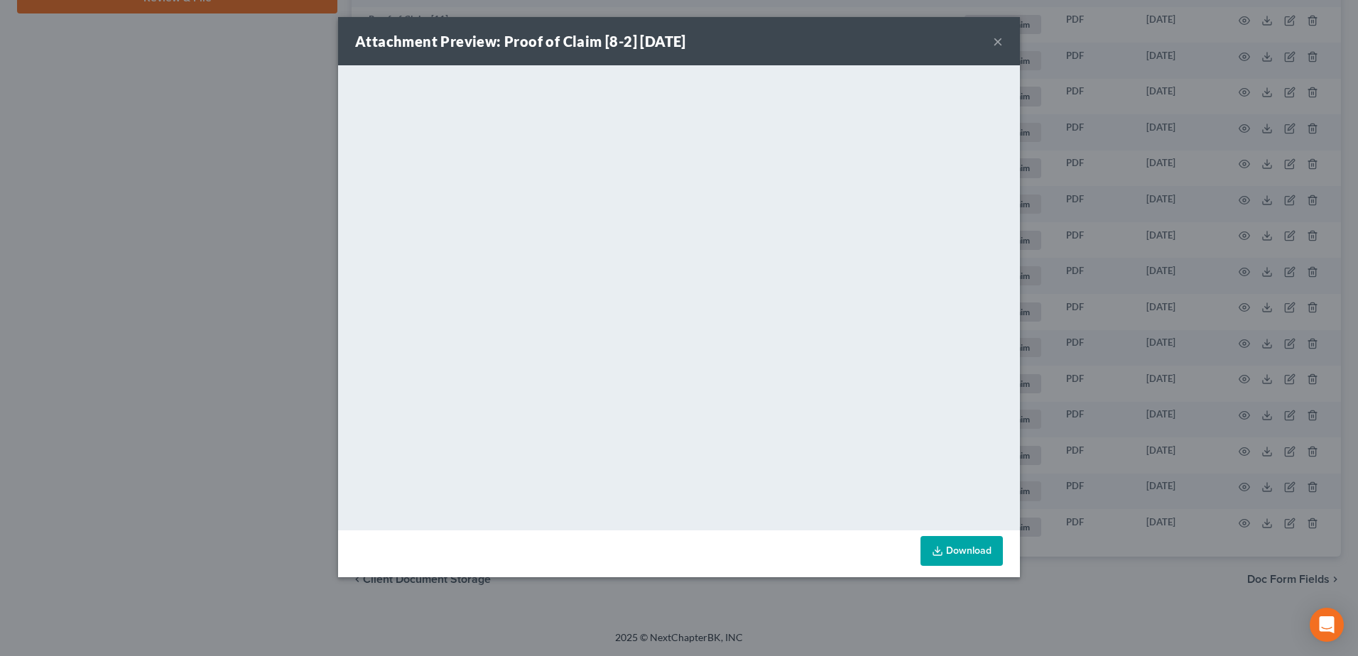
click at [998, 43] on button "×" at bounding box center [998, 41] width 10 height 17
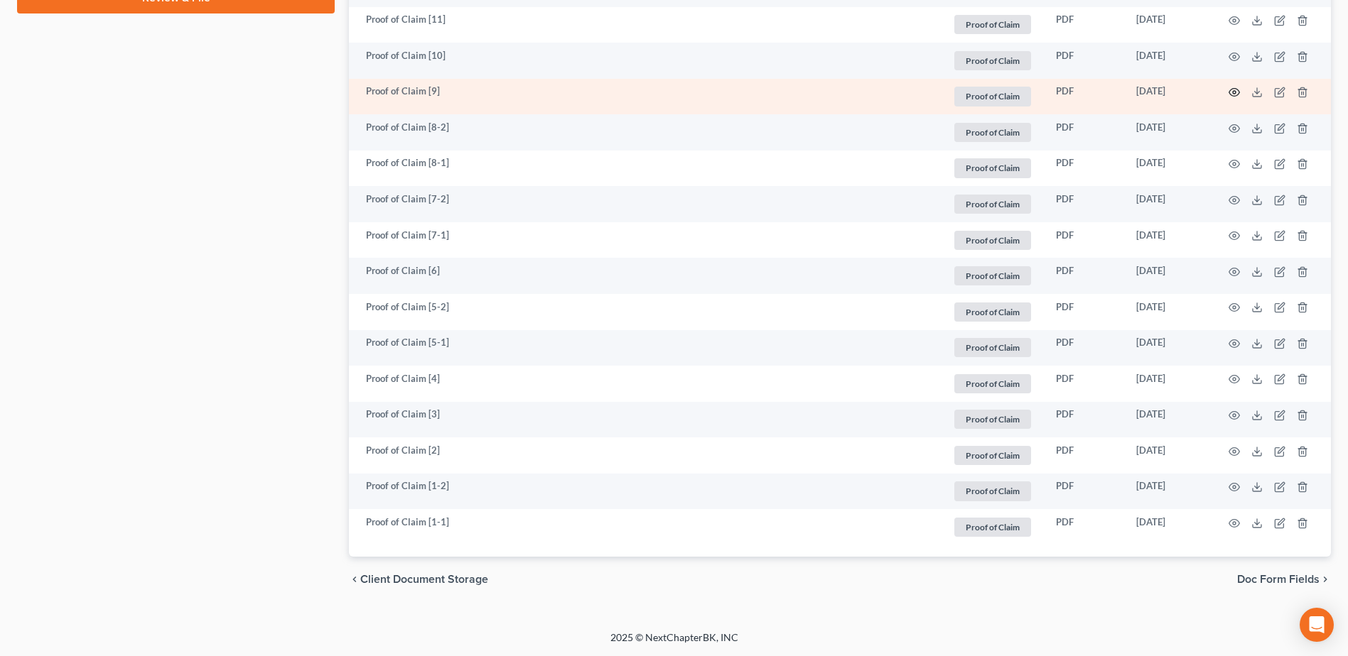
click at [1235, 92] on icon "button" at bounding box center [1233, 92] width 11 height 11
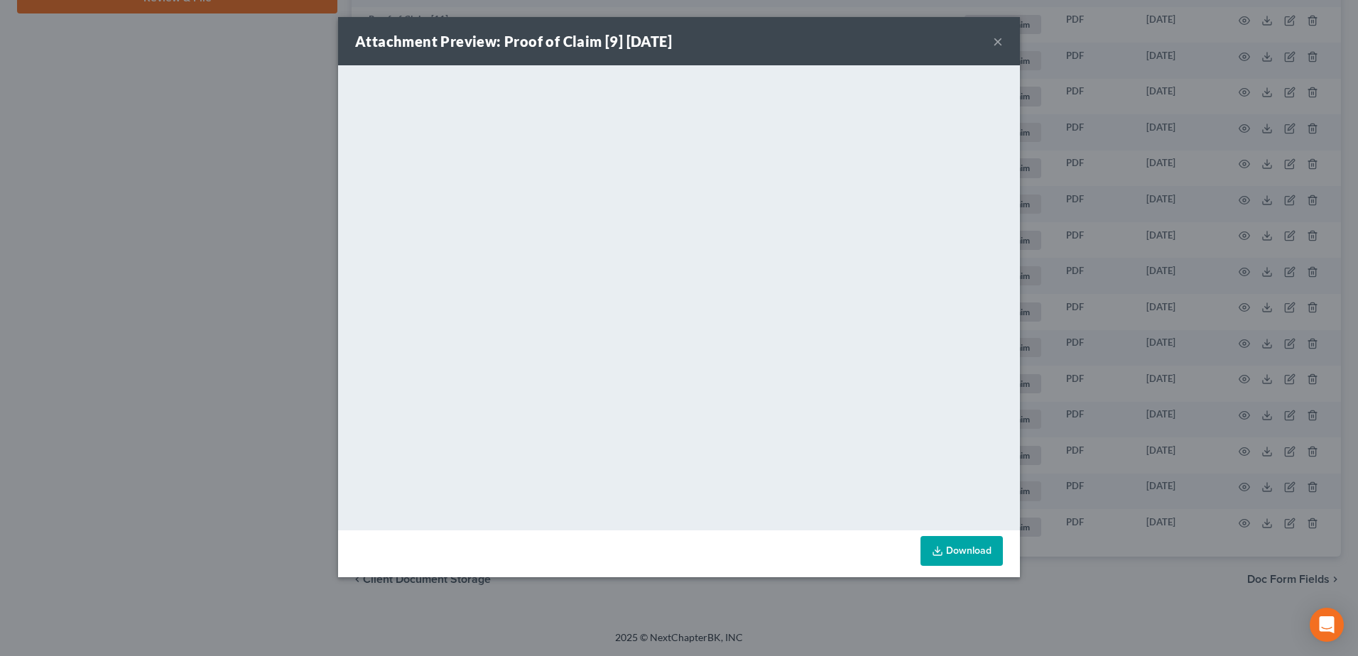
click at [1006, 42] on div "Attachment Preview: Proof of Claim [9] 01/23/2023 ×" at bounding box center [679, 41] width 682 height 48
click at [997, 40] on button "×" at bounding box center [998, 41] width 10 height 17
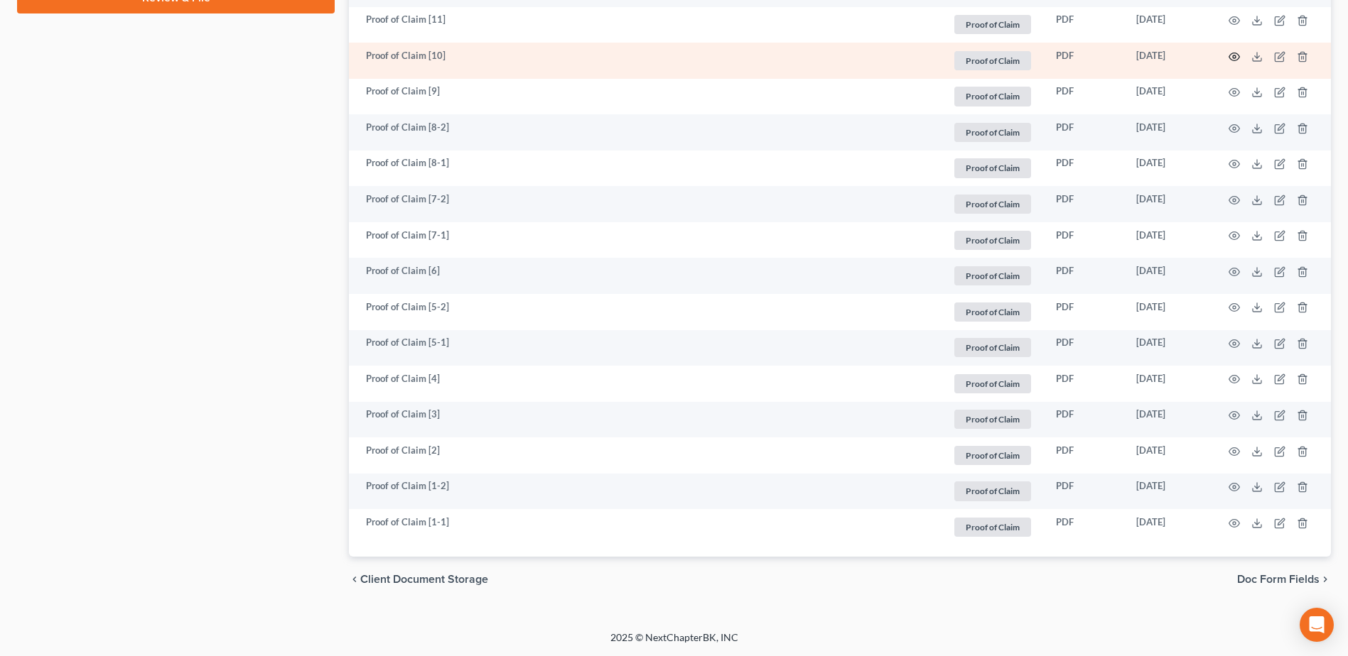
click at [1237, 59] on icon "button" at bounding box center [1234, 57] width 11 height 8
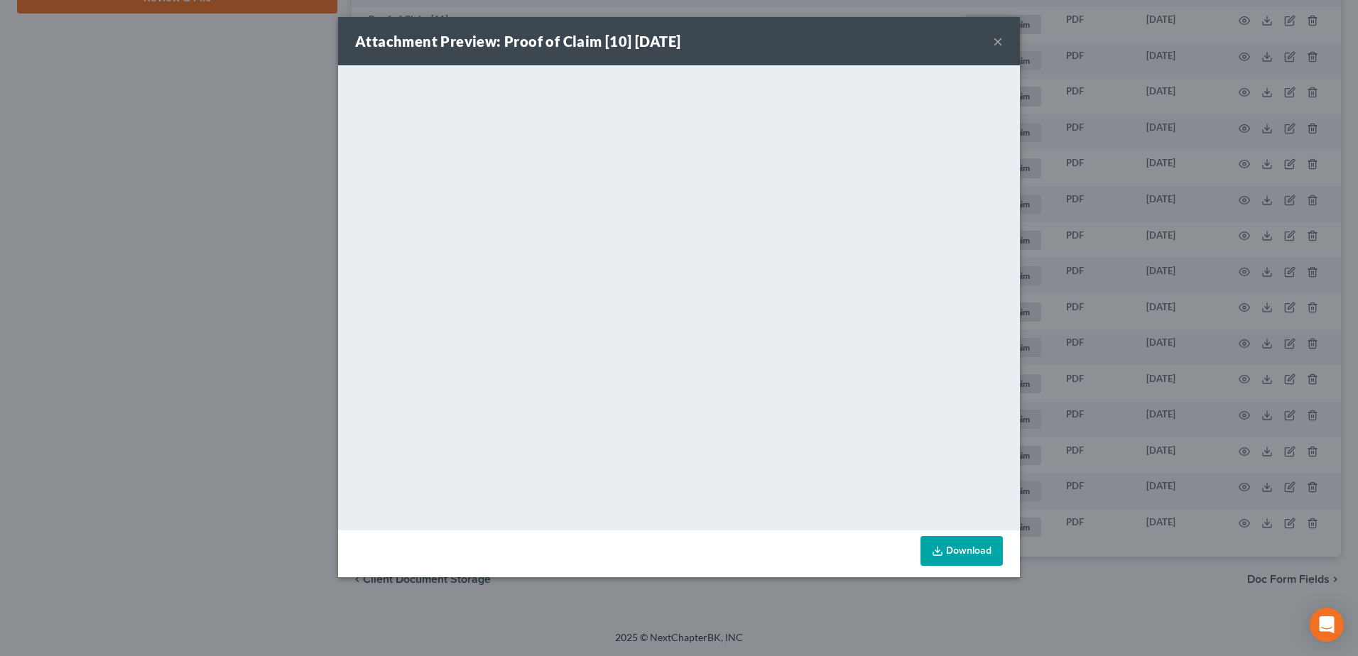
click at [995, 48] on button "×" at bounding box center [998, 41] width 10 height 17
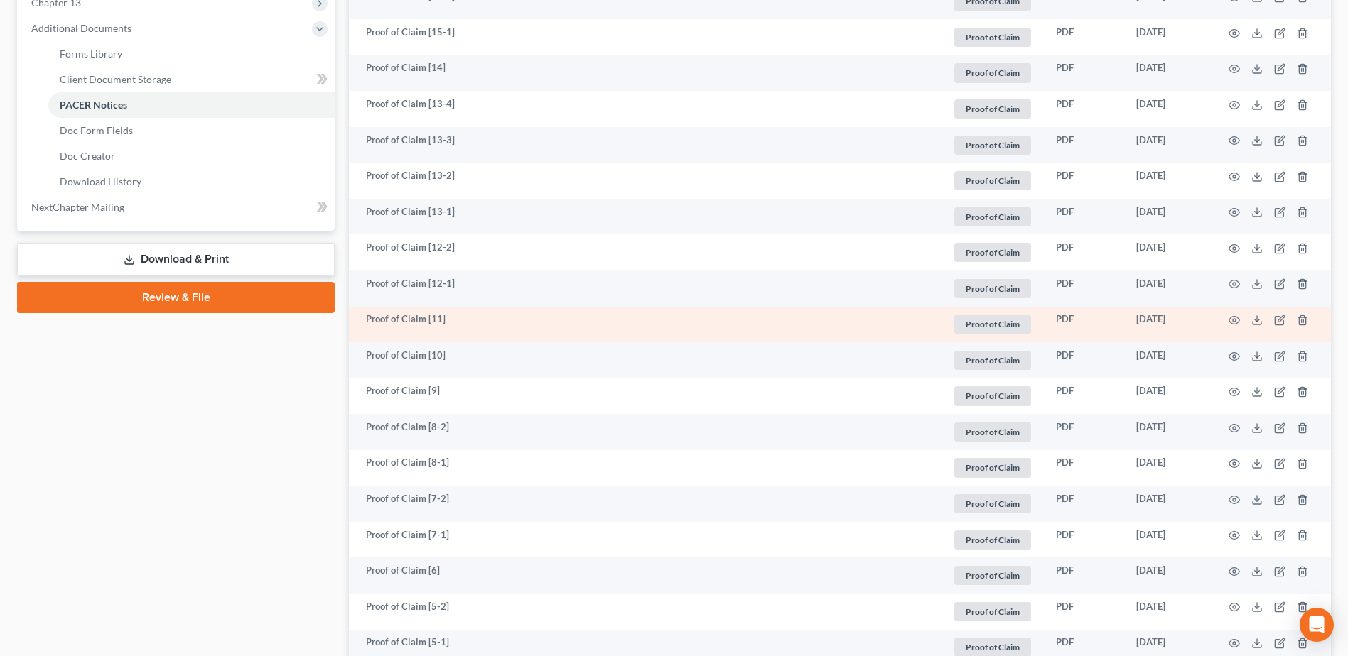
scroll to position [537, 0]
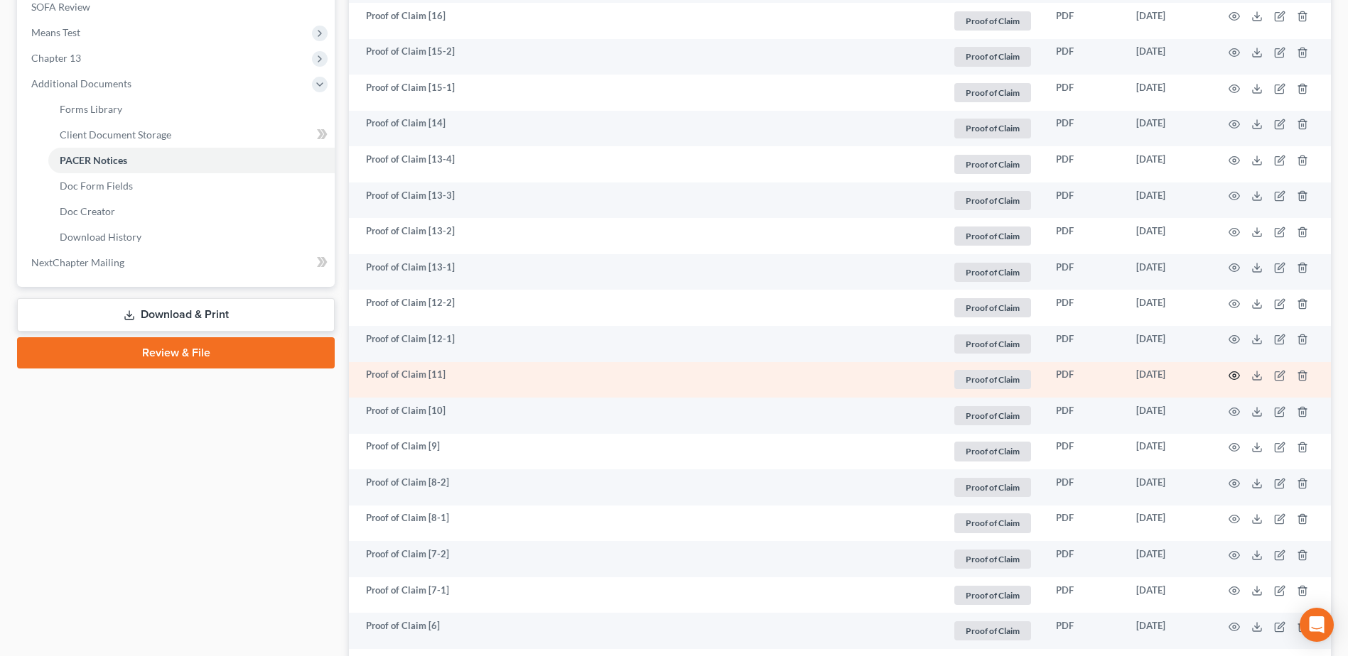
click at [1234, 374] on circle "button" at bounding box center [1233, 375] width 3 height 3
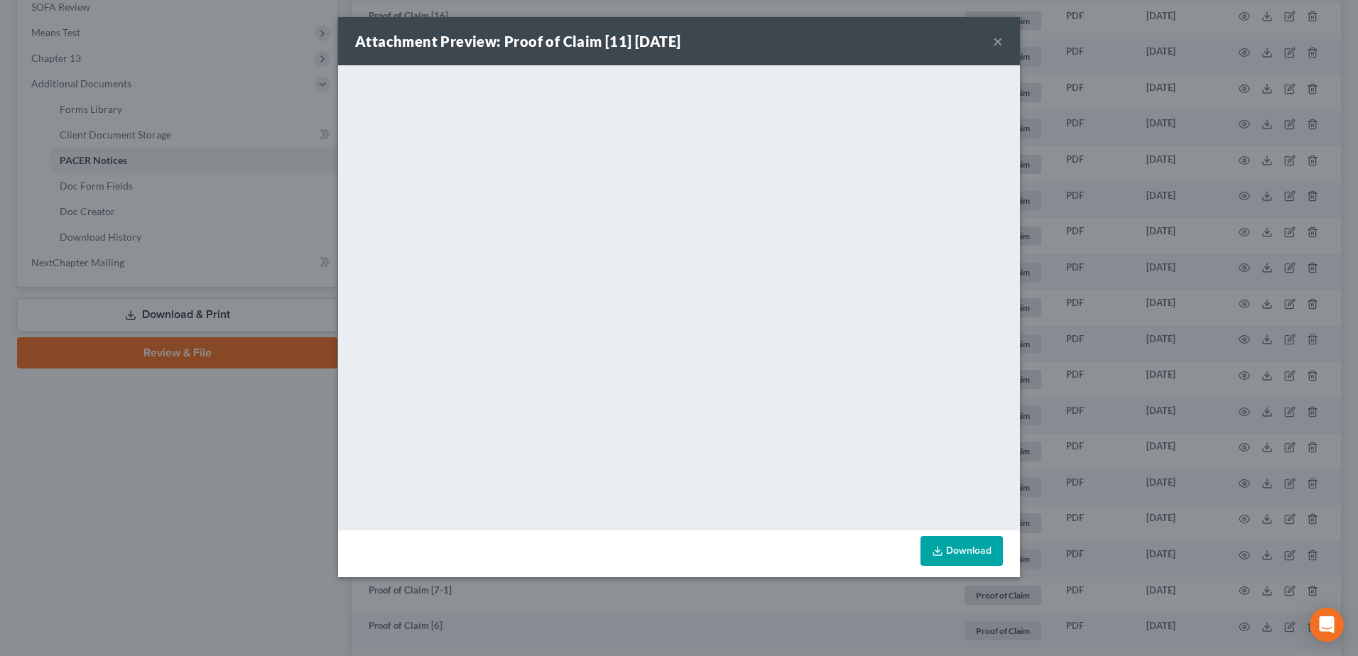
click at [1002, 43] on button "×" at bounding box center [998, 41] width 10 height 17
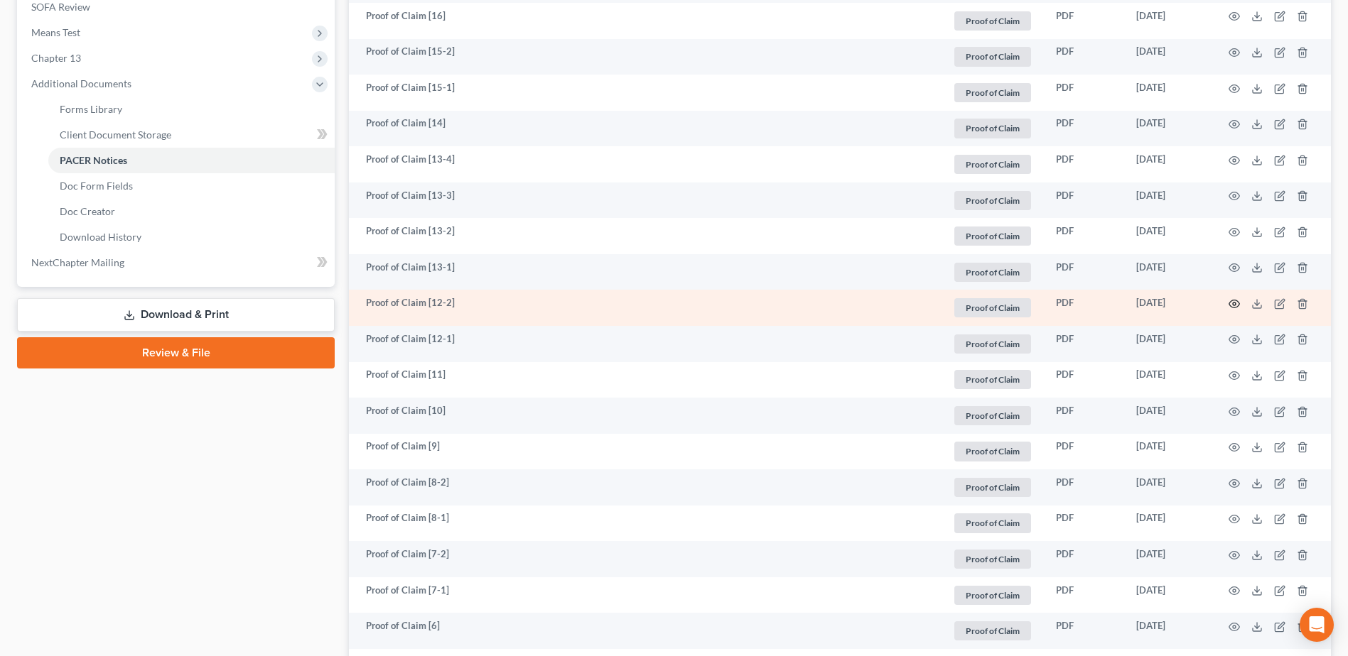
click at [1233, 301] on icon "button" at bounding box center [1233, 303] width 11 height 11
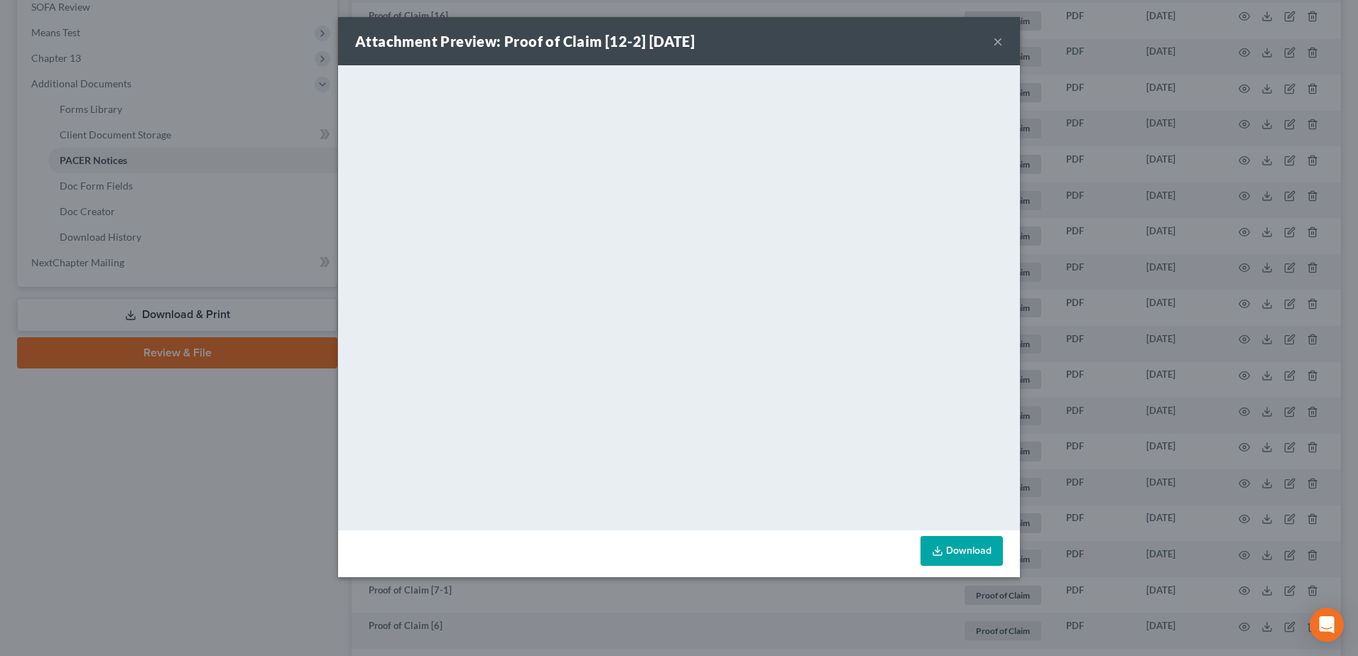
click at [1001, 39] on button "×" at bounding box center [998, 41] width 10 height 17
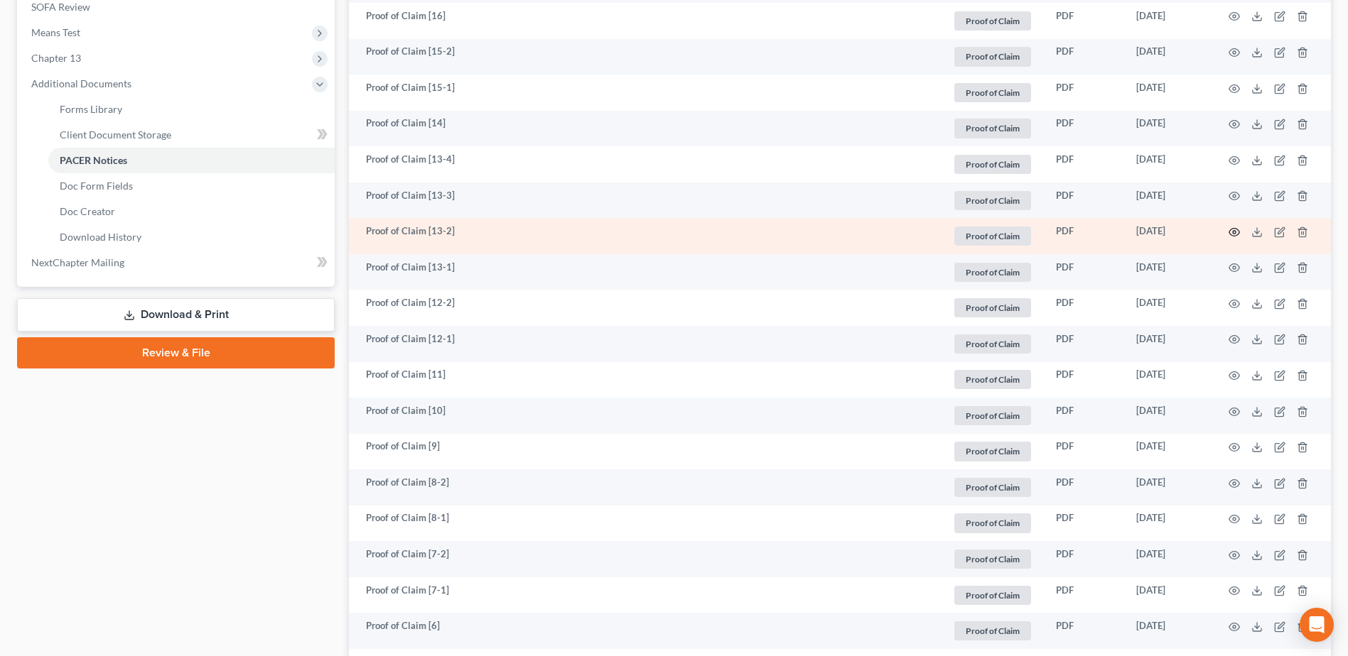
click at [1232, 231] on icon "button" at bounding box center [1233, 232] width 11 height 11
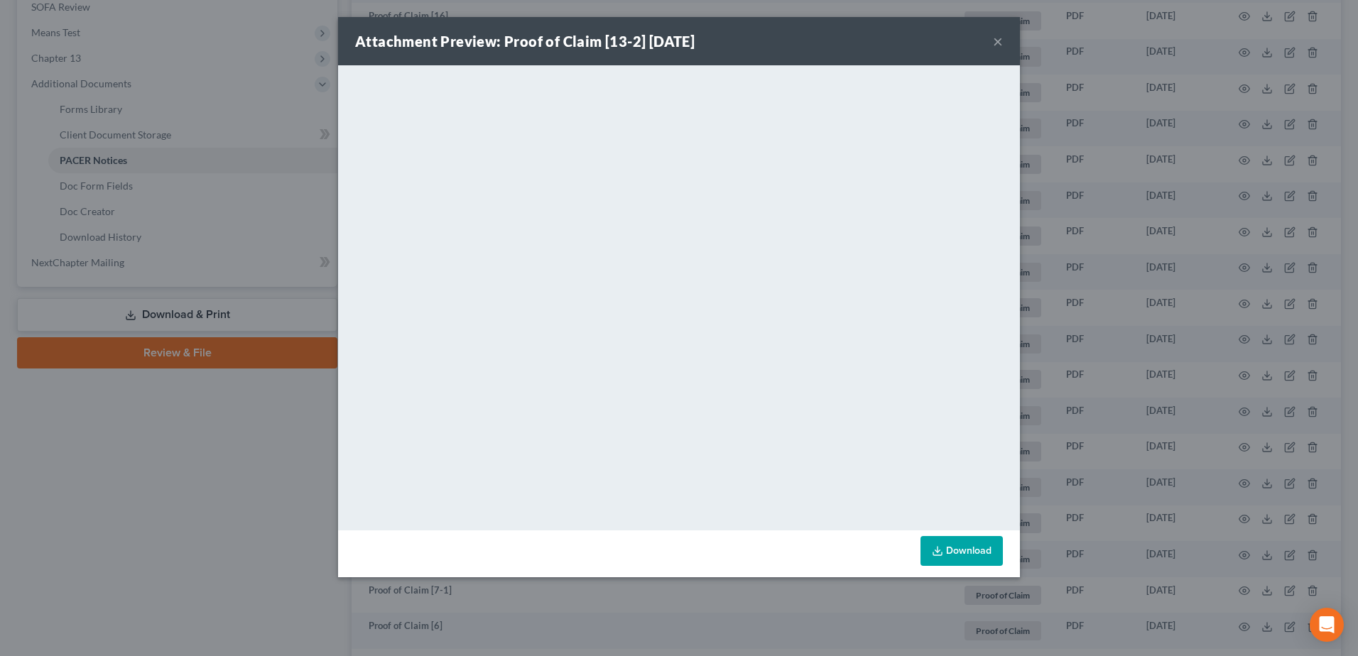
click at [1002, 42] on button "×" at bounding box center [998, 41] width 10 height 17
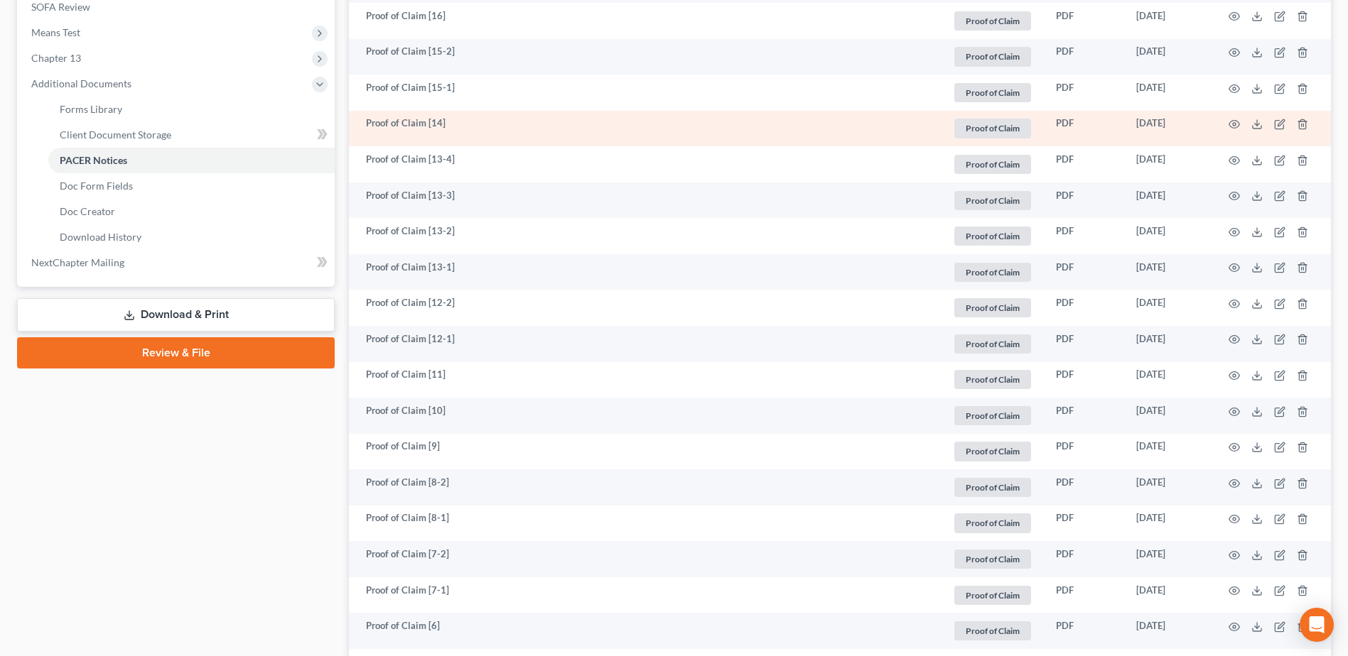
click at [1236, 117] on td at bounding box center [1270, 129] width 119 height 36
click at [1230, 122] on icon "button" at bounding box center [1234, 125] width 11 height 8
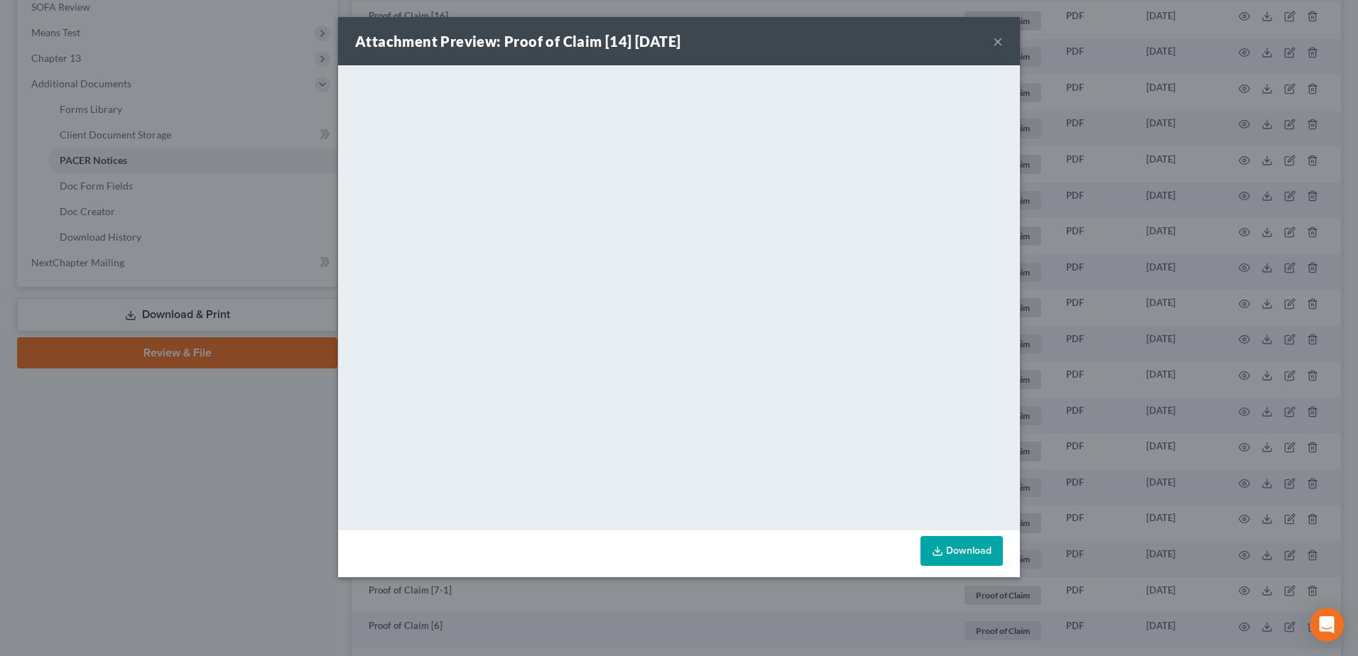
click at [1000, 38] on button "×" at bounding box center [998, 41] width 10 height 17
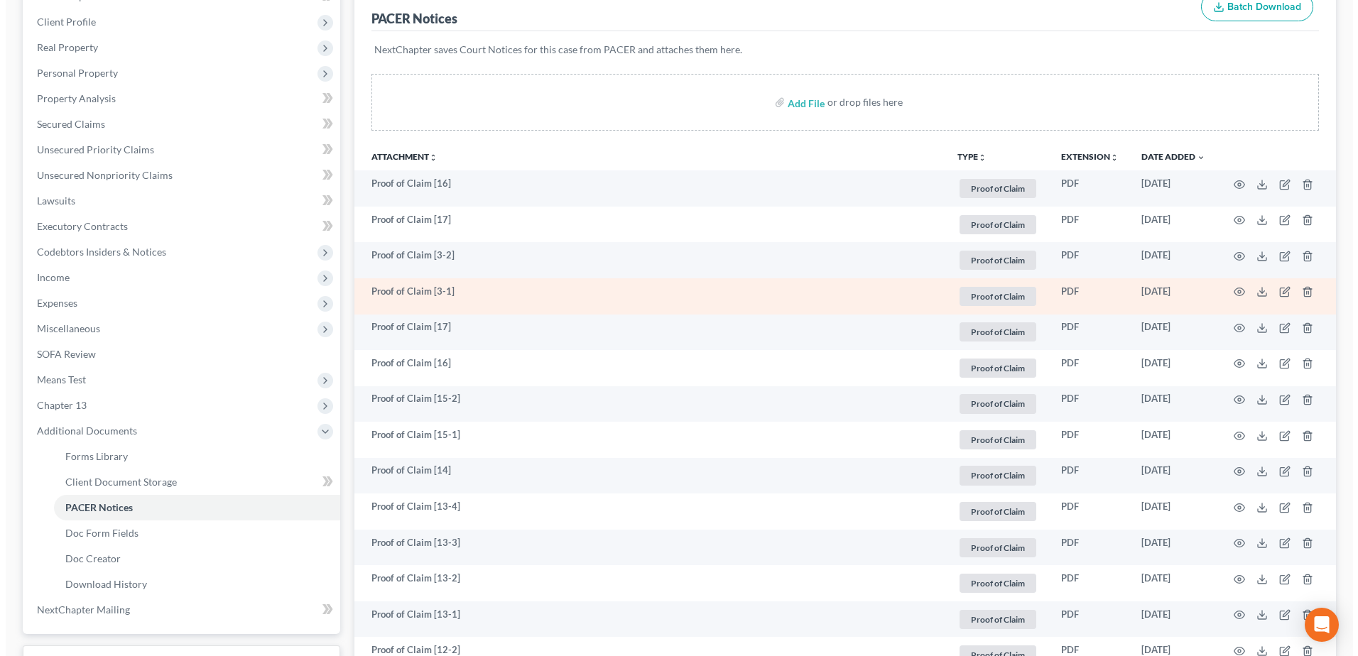
scroll to position [182, 0]
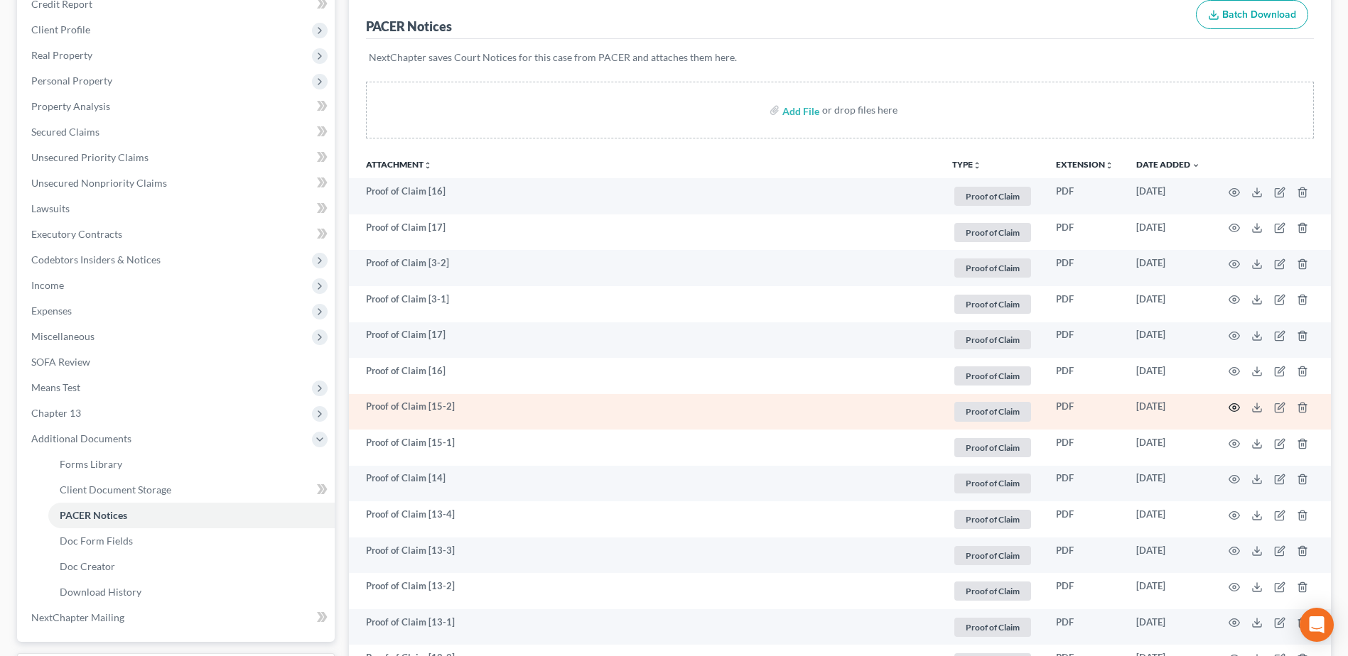
click at [1236, 406] on icon "button" at bounding box center [1233, 407] width 11 height 11
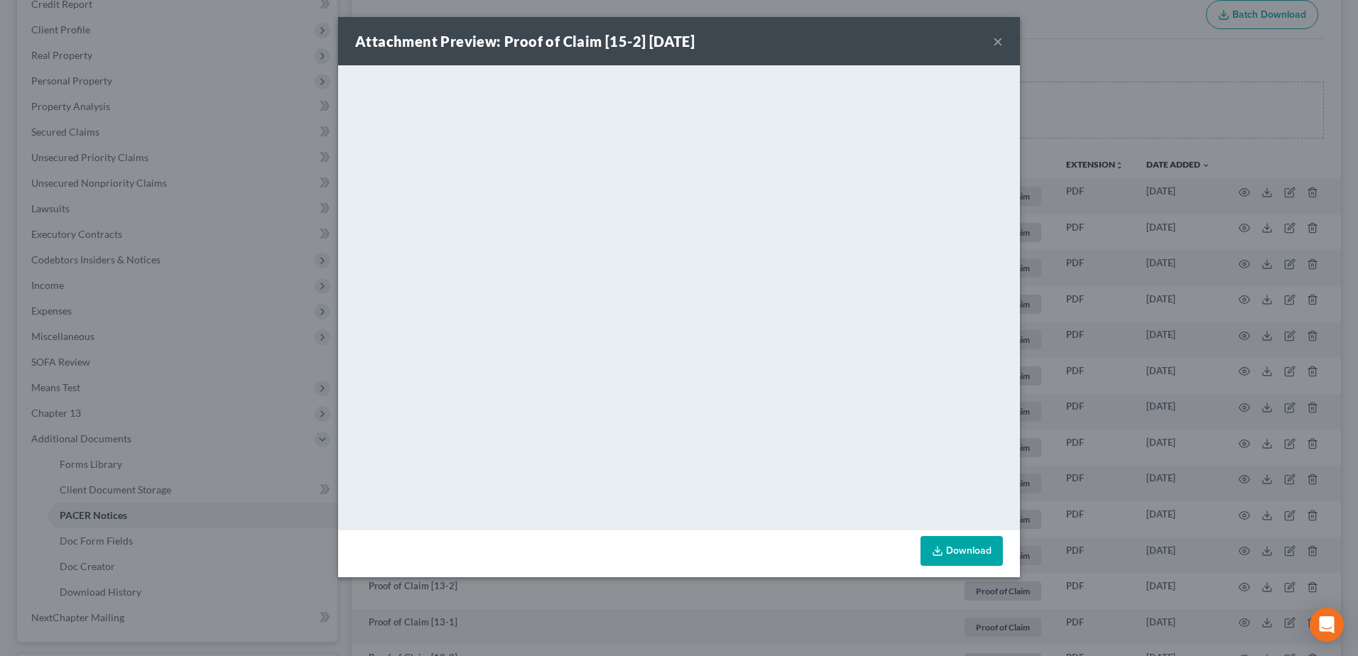
click at [992, 36] on div "Attachment Preview: Proof of Claim [15-2] 02/16/2023 ×" at bounding box center [679, 41] width 682 height 48
click at [995, 40] on button "×" at bounding box center [998, 41] width 10 height 17
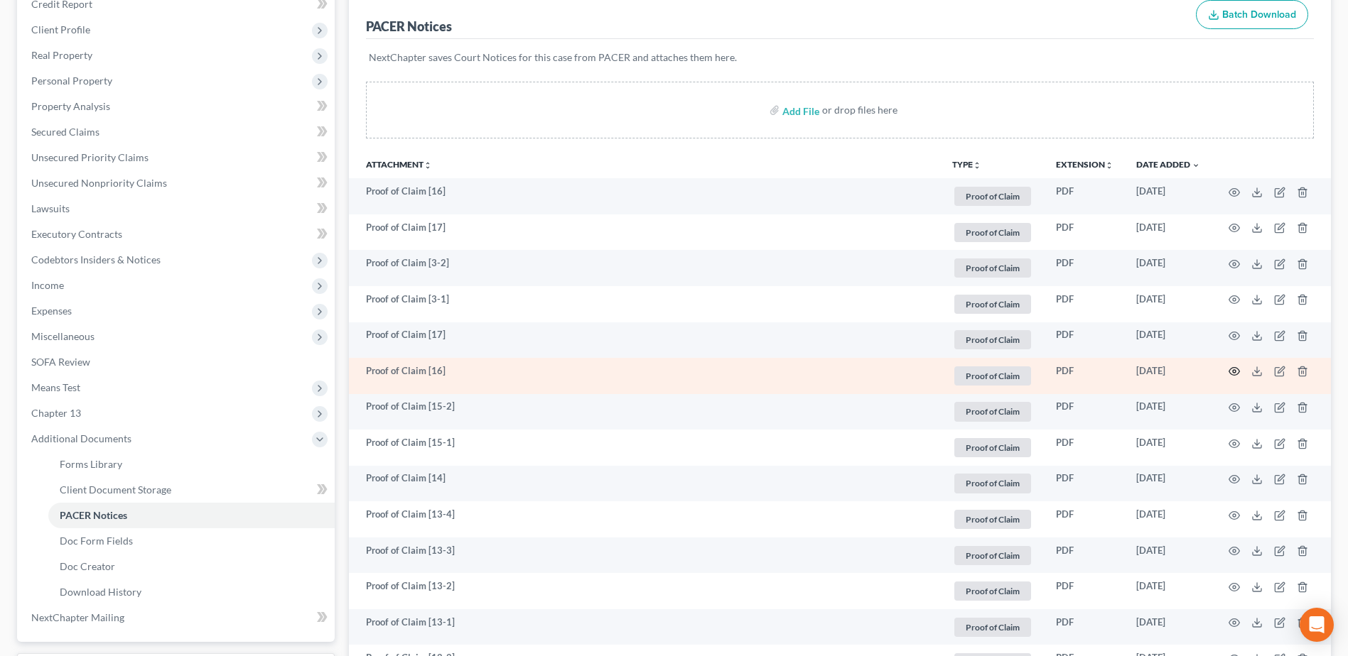
click at [1232, 372] on circle "button" at bounding box center [1233, 371] width 3 height 3
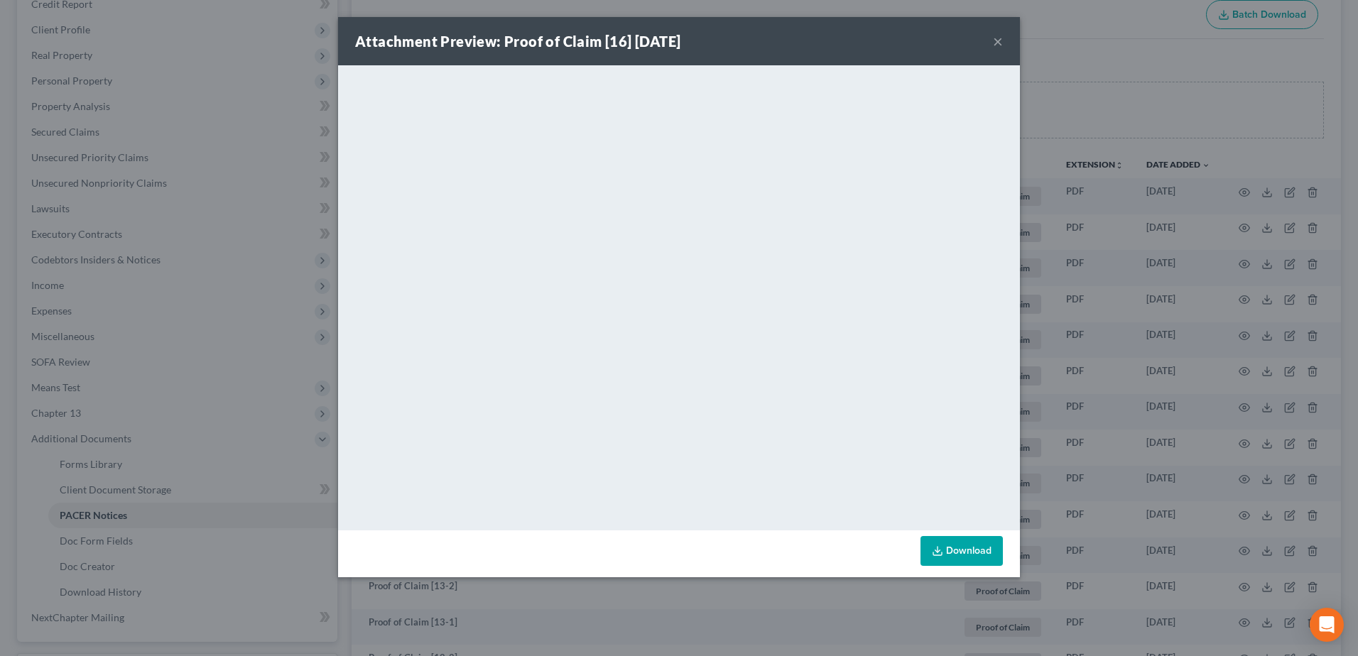
click at [997, 40] on button "×" at bounding box center [998, 41] width 10 height 17
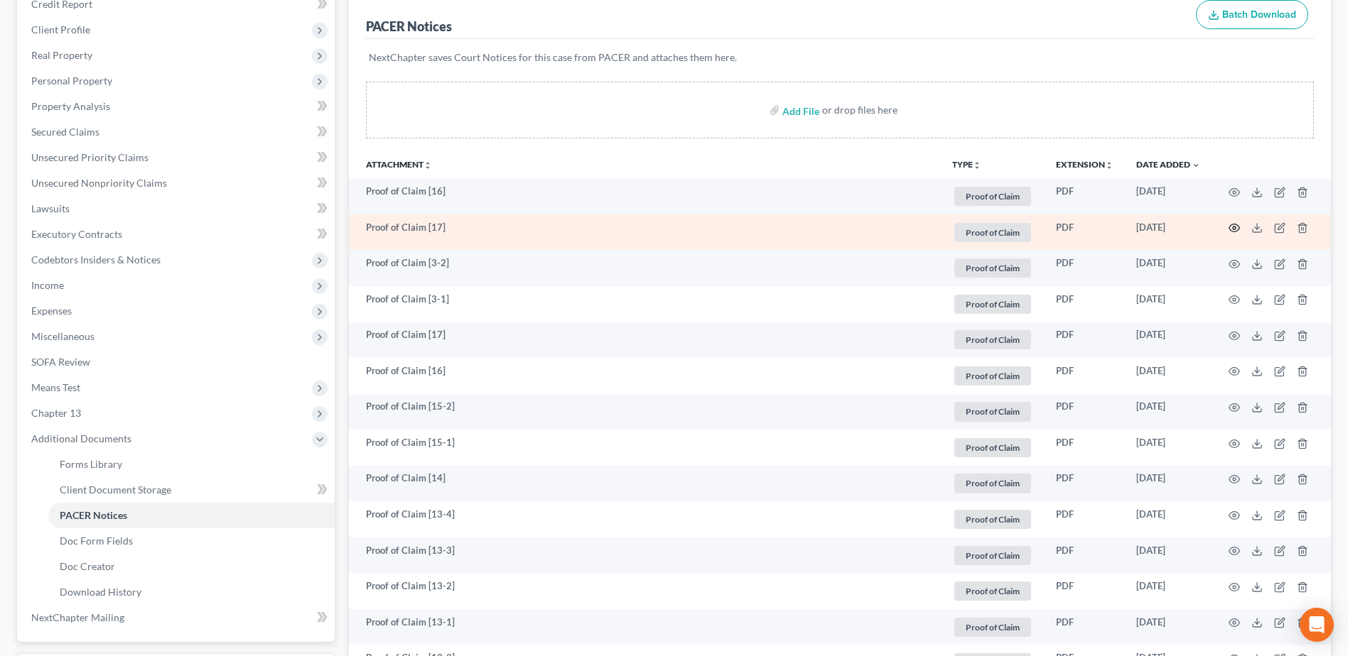
click at [1233, 228] on icon "button" at bounding box center [1233, 227] width 11 height 11
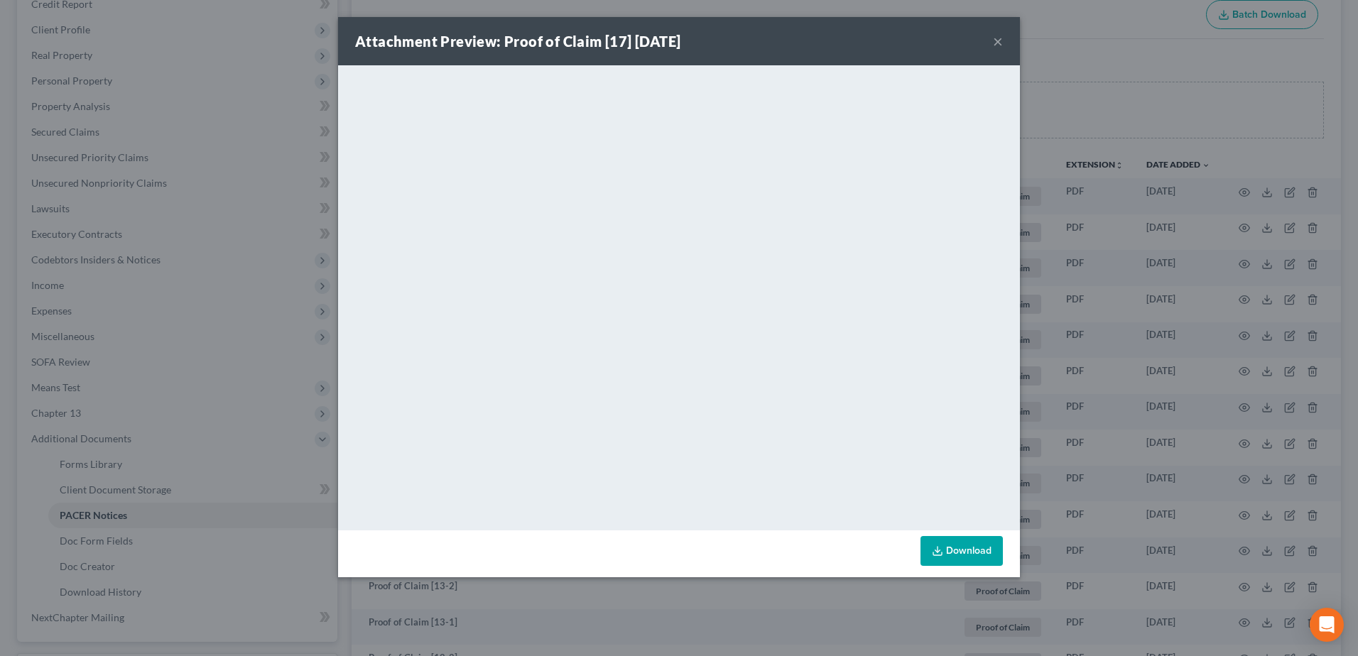
drag, startPoint x: 997, startPoint y: 39, endPoint x: 972, endPoint y: 65, distance: 36.2
click at [996, 39] on button "×" at bounding box center [998, 41] width 10 height 17
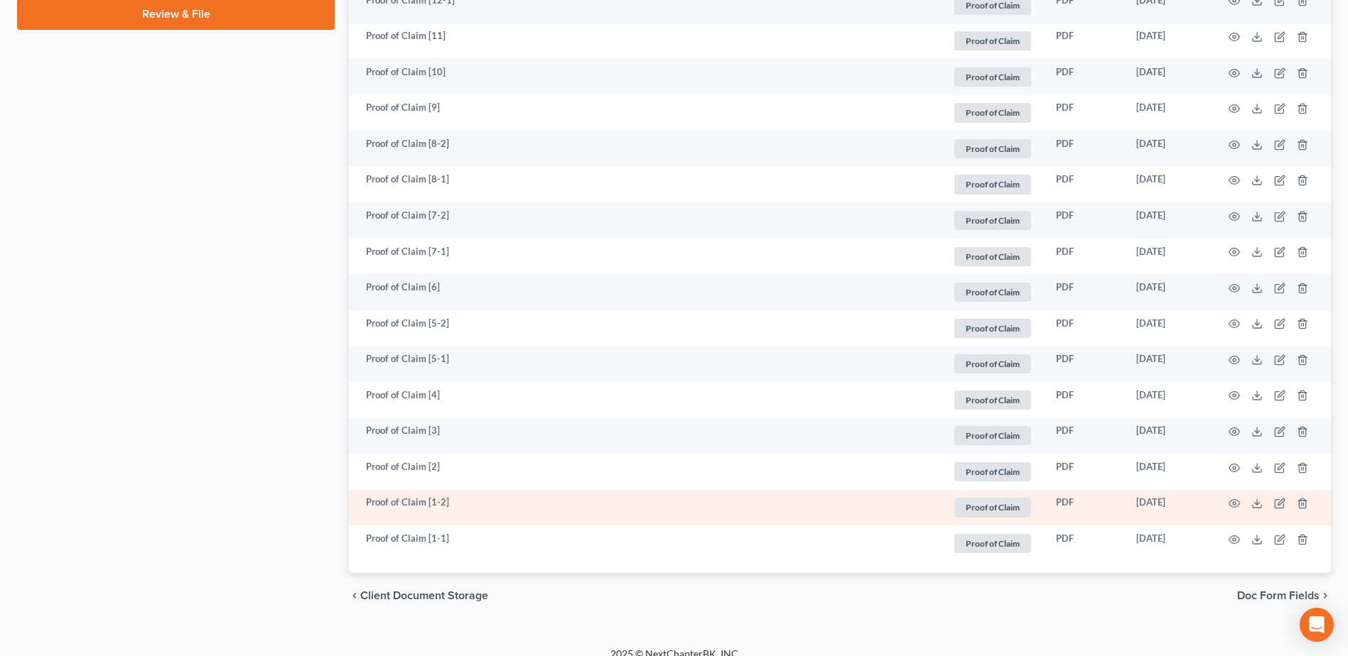
scroll to position [892, 0]
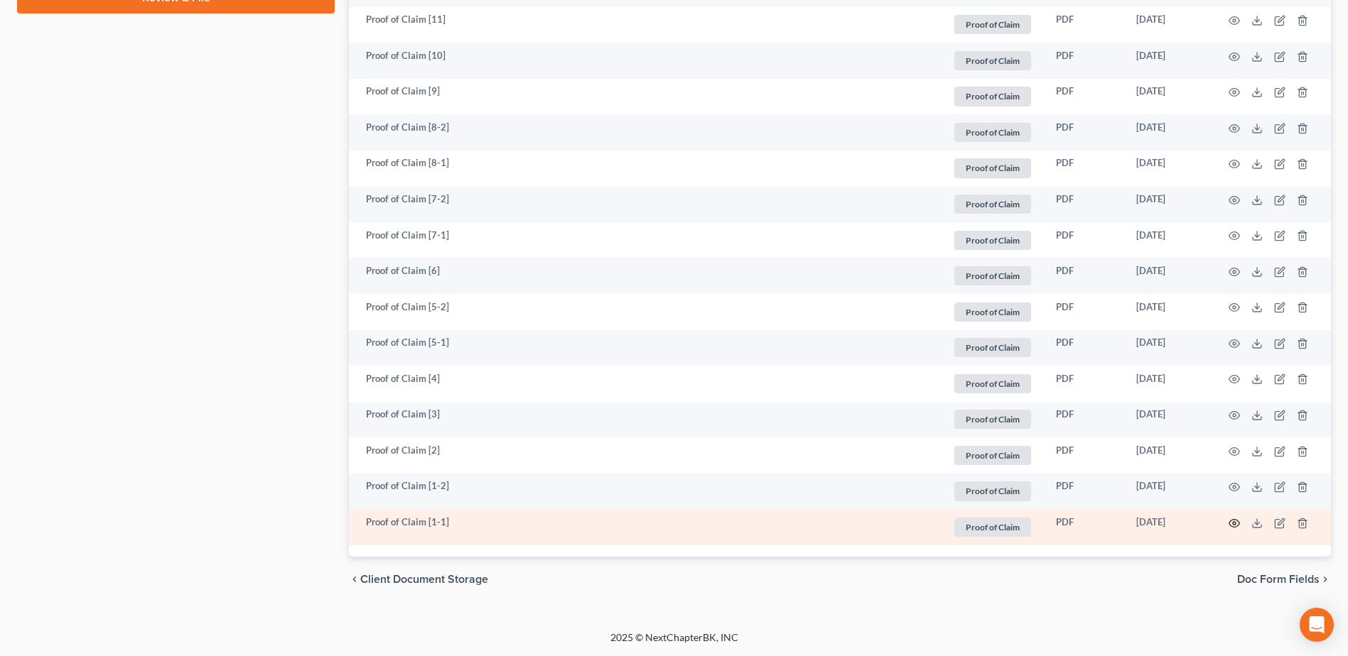
click at [1237, 525] on icon "button" at bounding box center [1233, 523] width 11 height 11
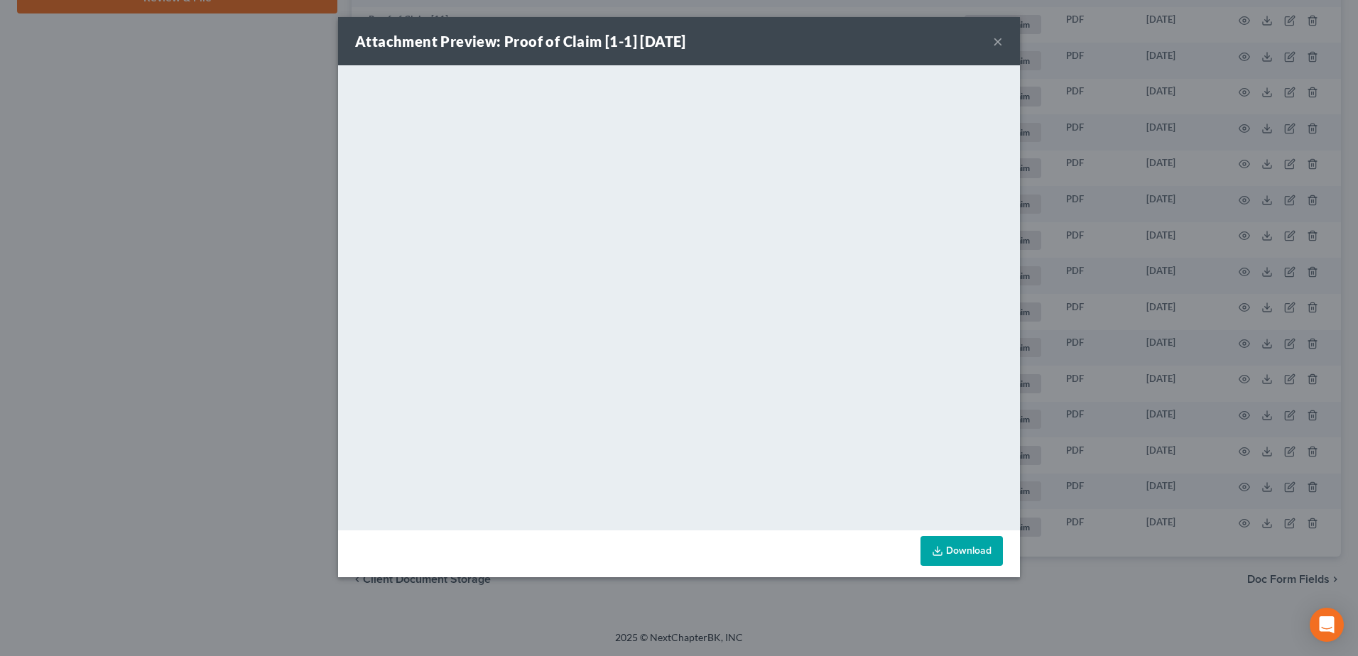
click at [999, 42] on button "×" at bounding box center [998, 41] width 10 height 17
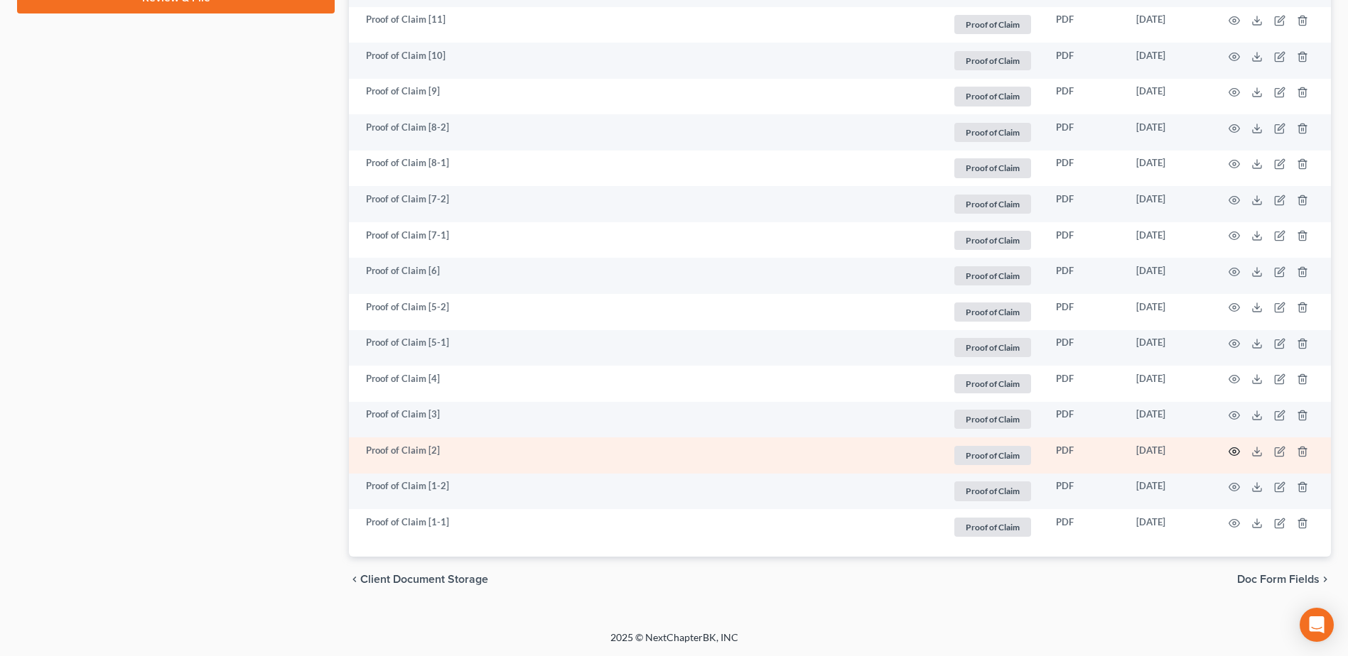
click at [1235, 450] on icon "button" at bounding box center [1233, 451] width 11 height 11
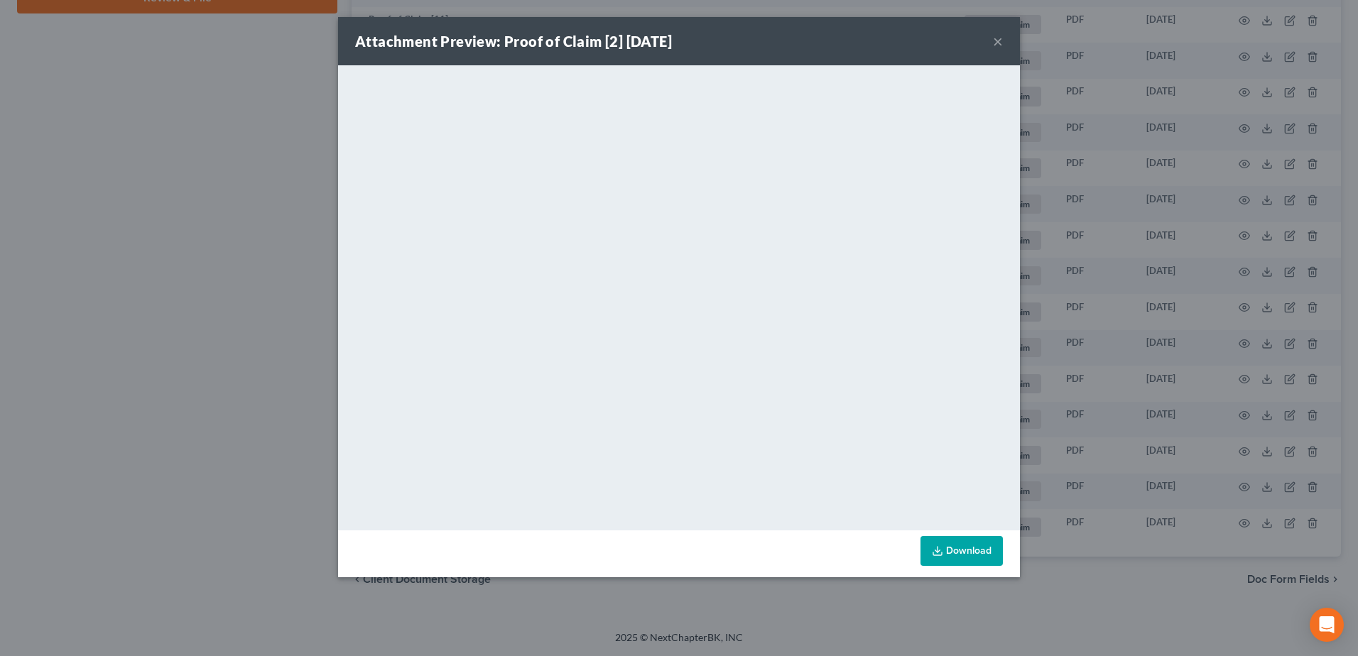
click at [994, 40] on button "×" at bounding box center [998, 41] width 10 height 17
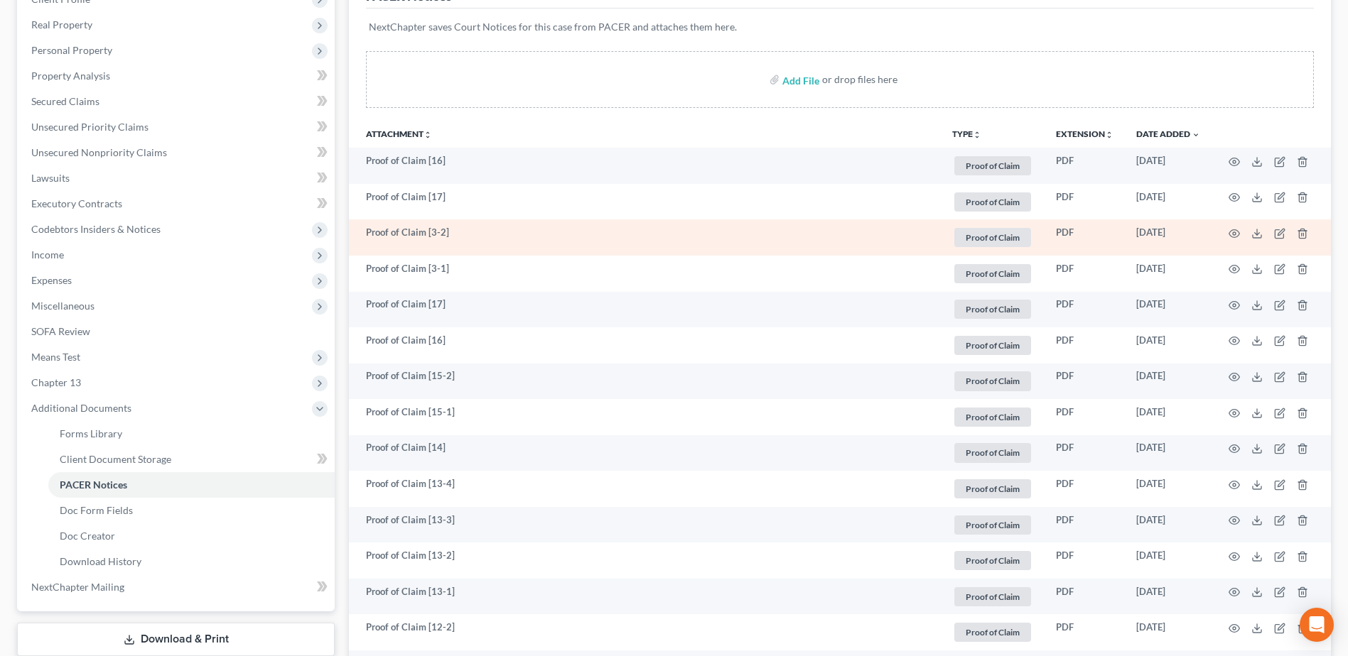
scroll to position [182, 0]
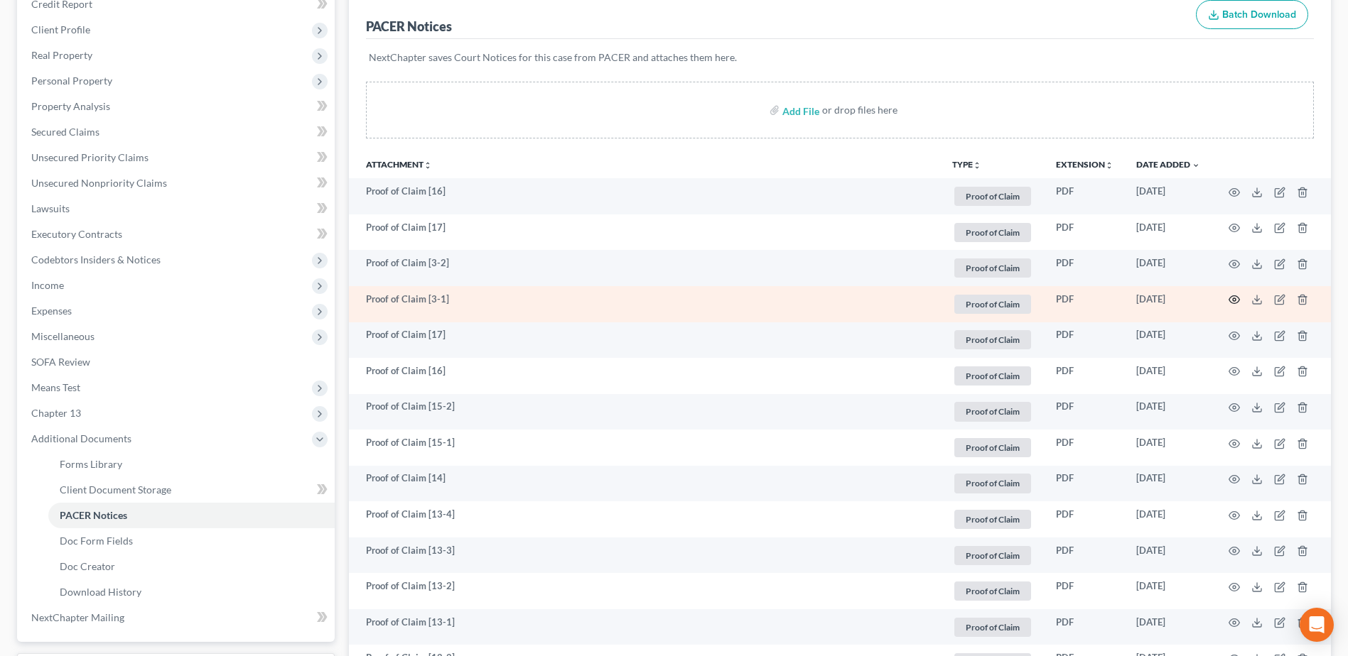
click at [1228, 300] on icon "button" at bounding box center [1233, 299] width 11 height 11
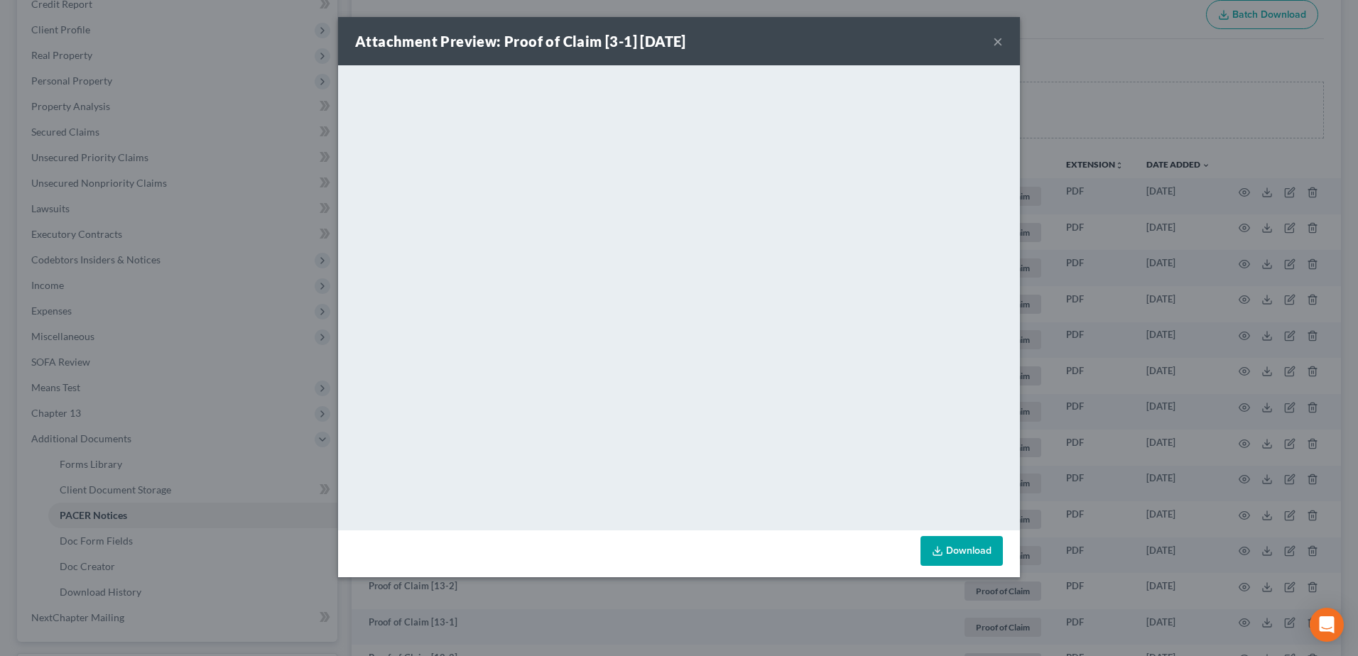
click at [993, 40] on button "×" at bounding box center [998, 41] width 10 height 17
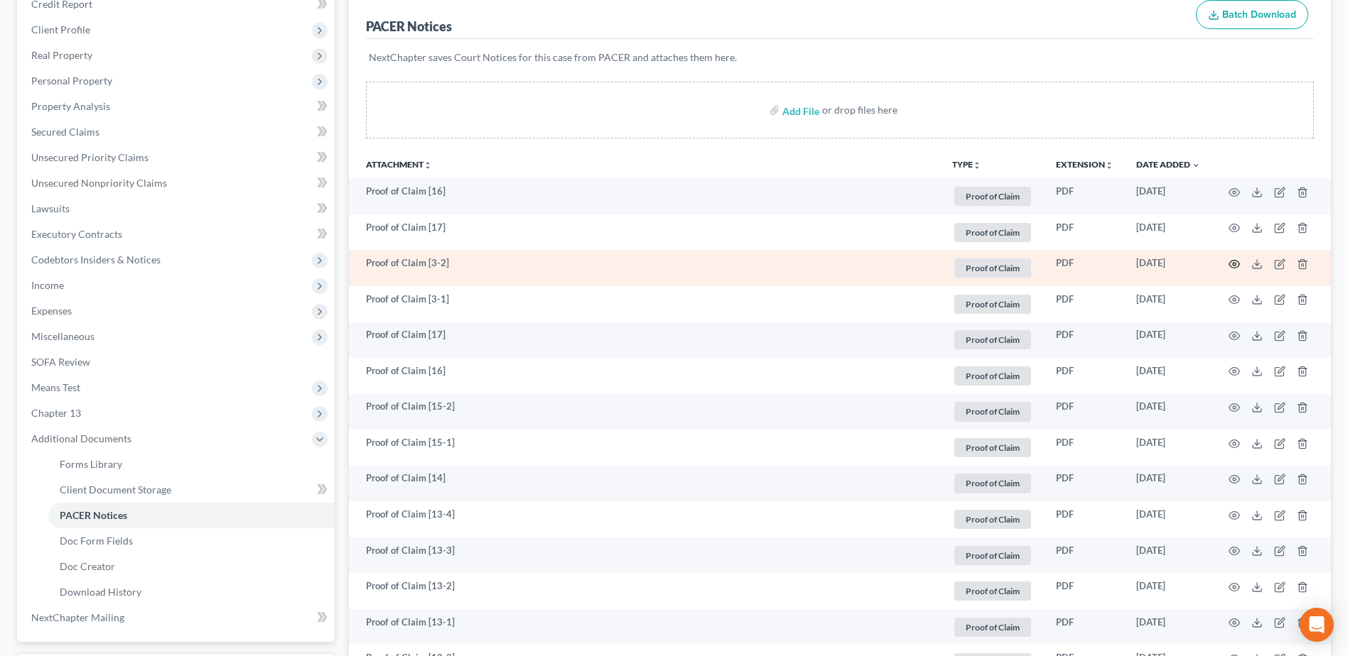
click at [1230, 261] on icon "button" at bounding box center [1234, 265] width 11 height 8
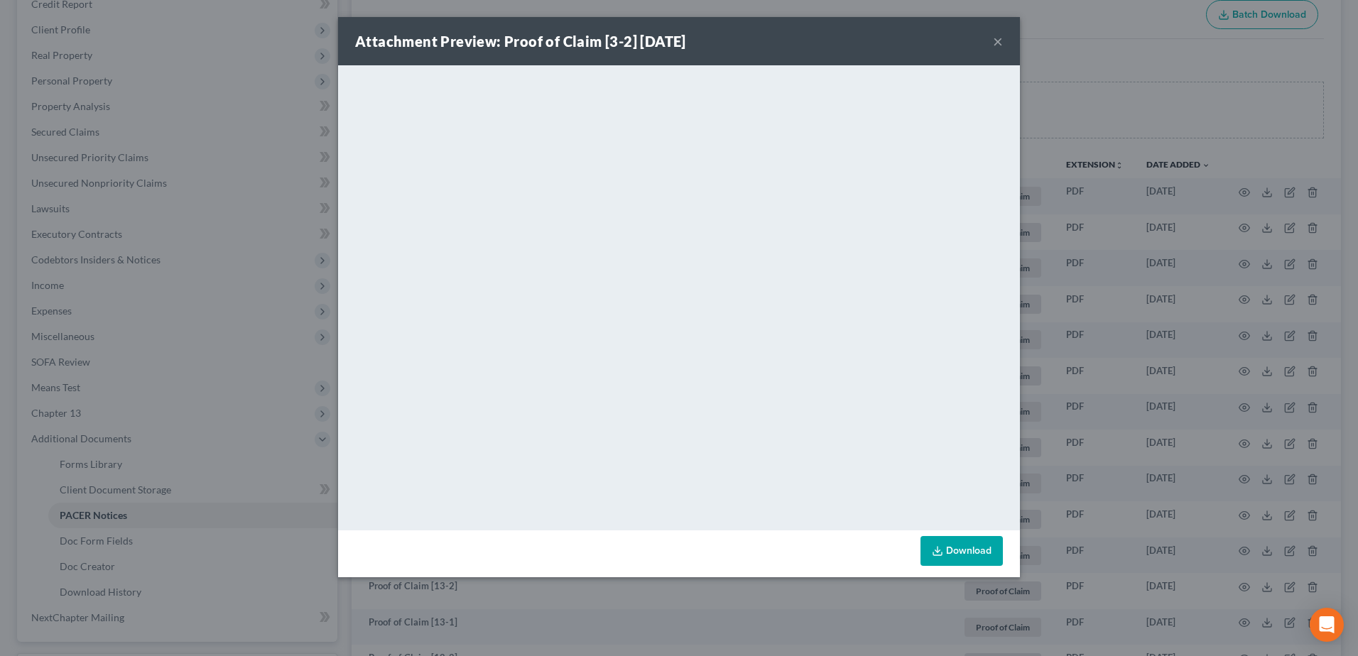
click at [999, 43] on button "×" at bounding box center [998, 41] width 10 height 17
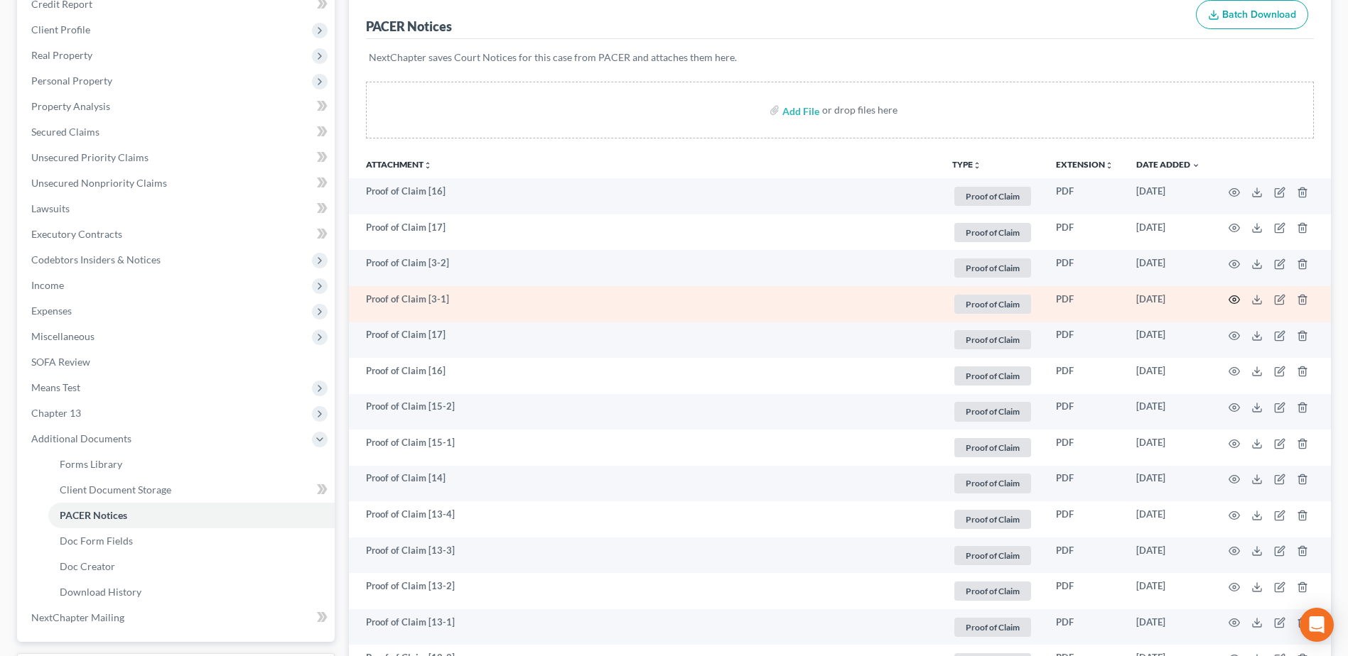
click at [1234, 300] on icon "button" at bounding box center [1233, 299] width 11 height 11
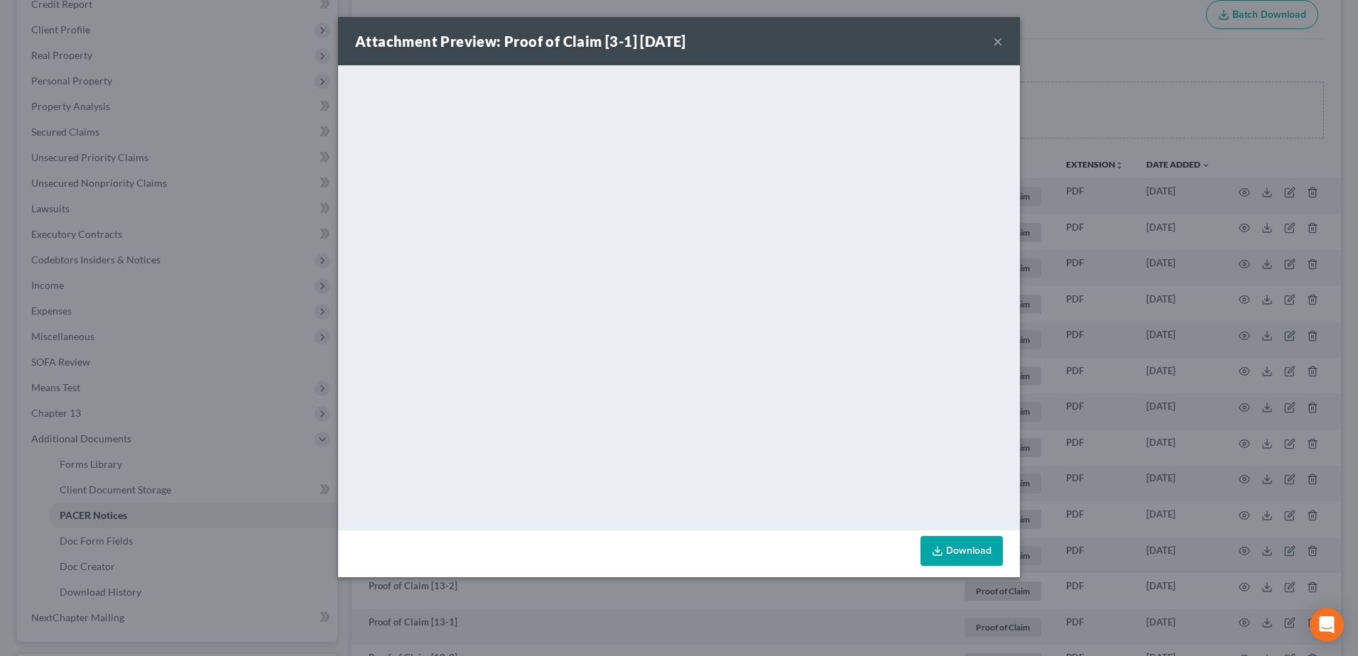
click at [999, 39] on button "×" at bounding box center [998, 41] width 10 height 17
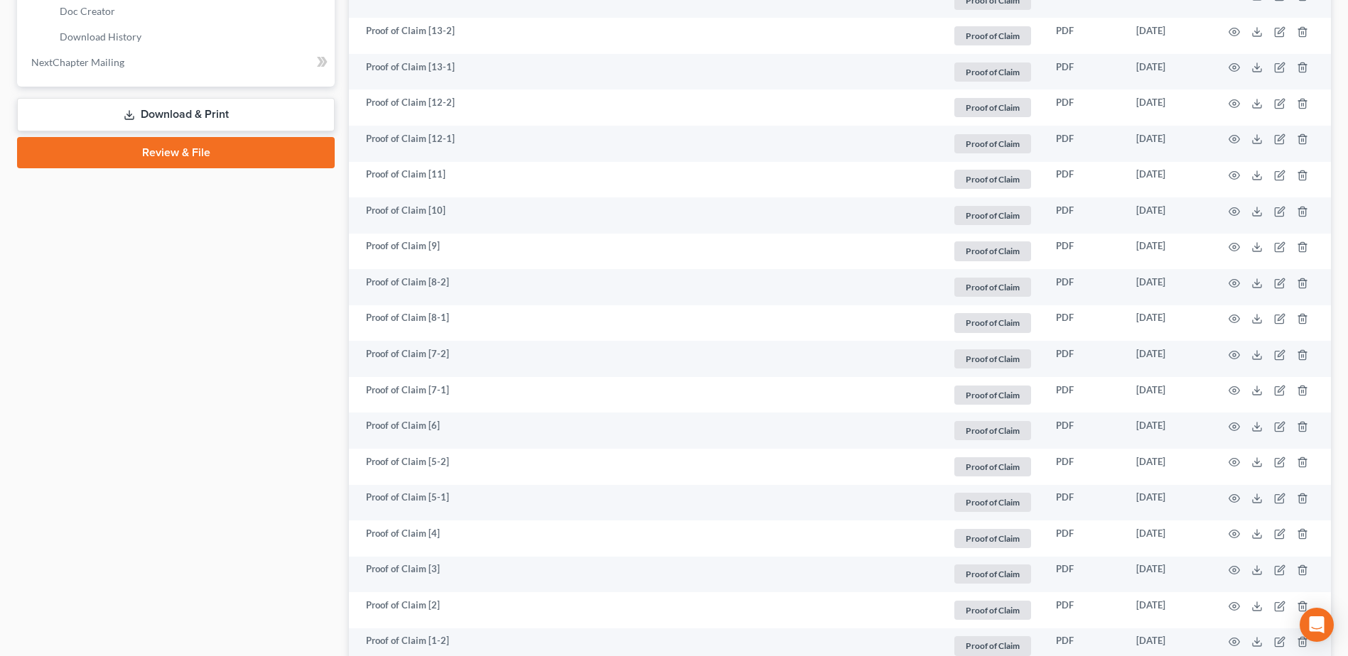
scroll to position [892, 0]
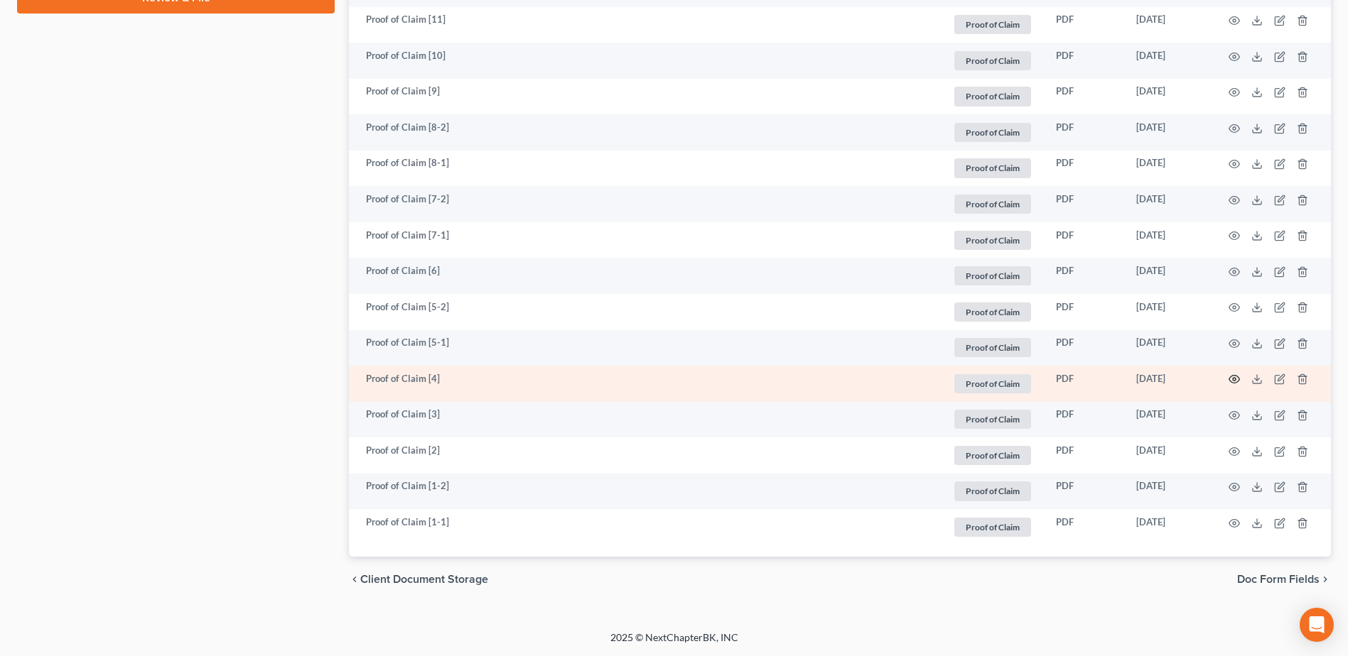
click at [1232, 376] on icon "button" at bounding box center [1234, 380] width 11 height 8
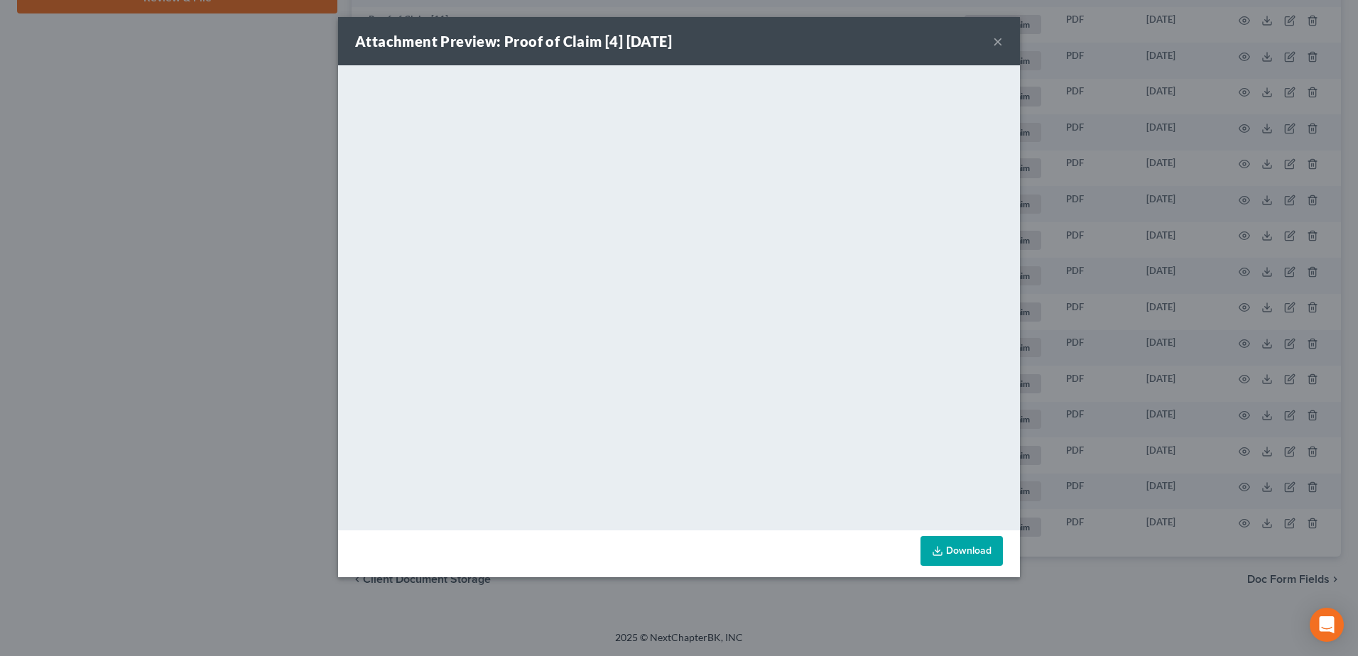
click at [1001, 37] on button "×" at bounding box center [998, 41] width 10 height 17
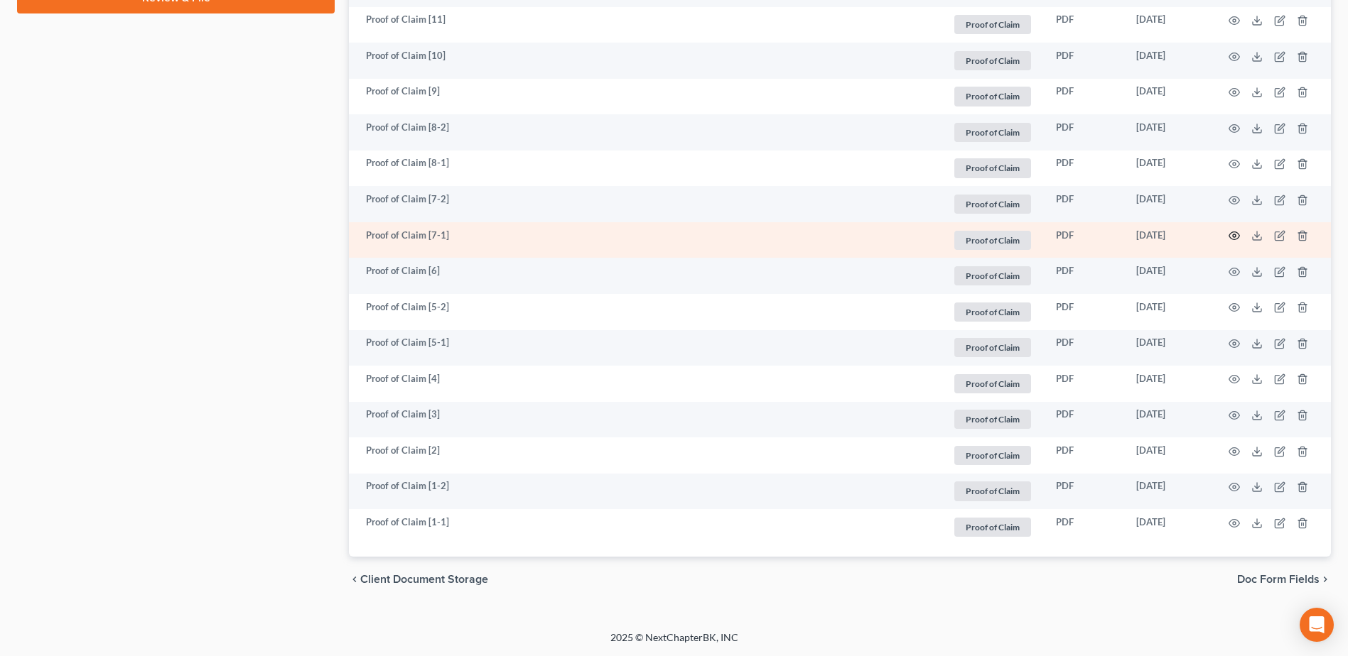
click at [1238, 234] on icon "button" at bounding box center [1234, 236] width 11 height 8
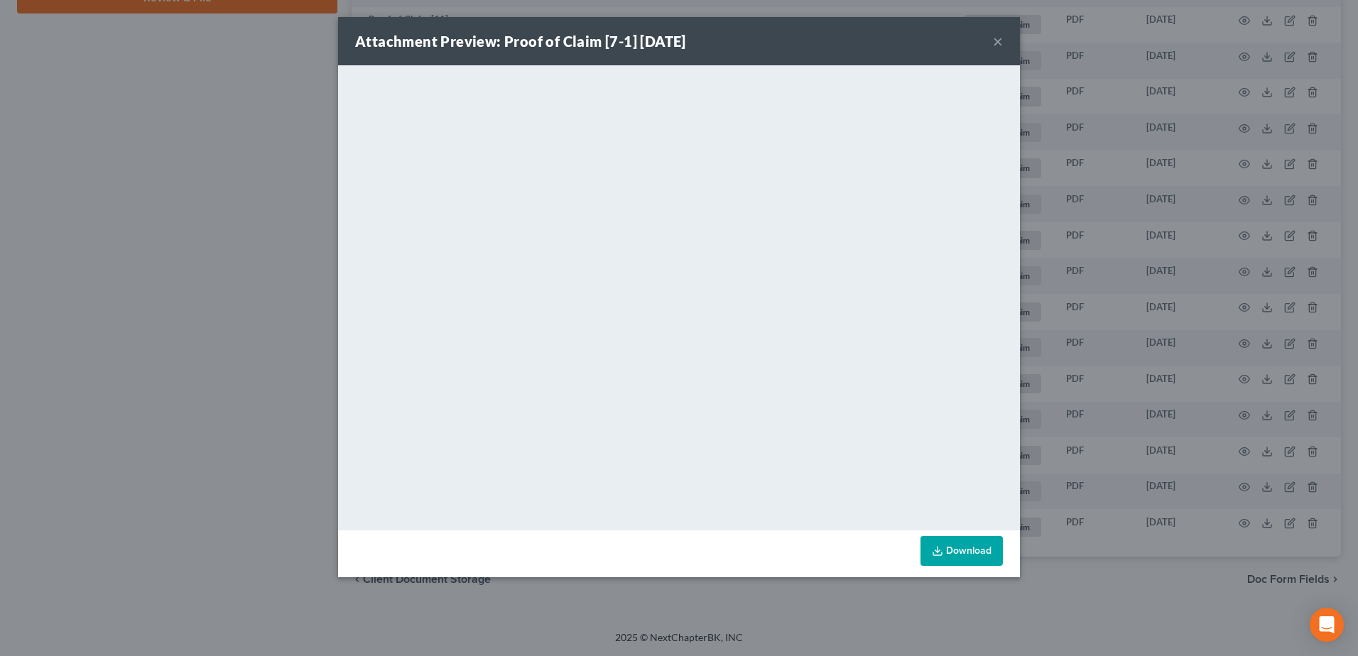
click at [995, 44] on button "×" at bounding box center [998, 41] width 10 height 17
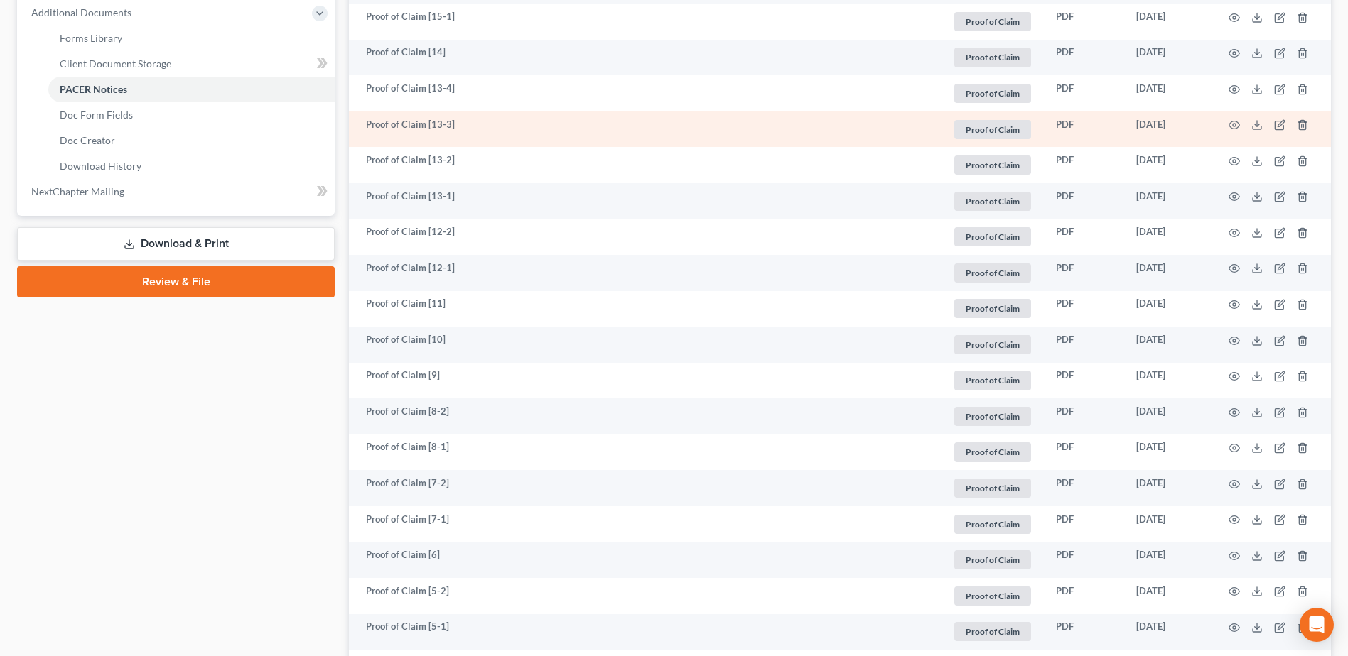
scroll to position [537, 0]
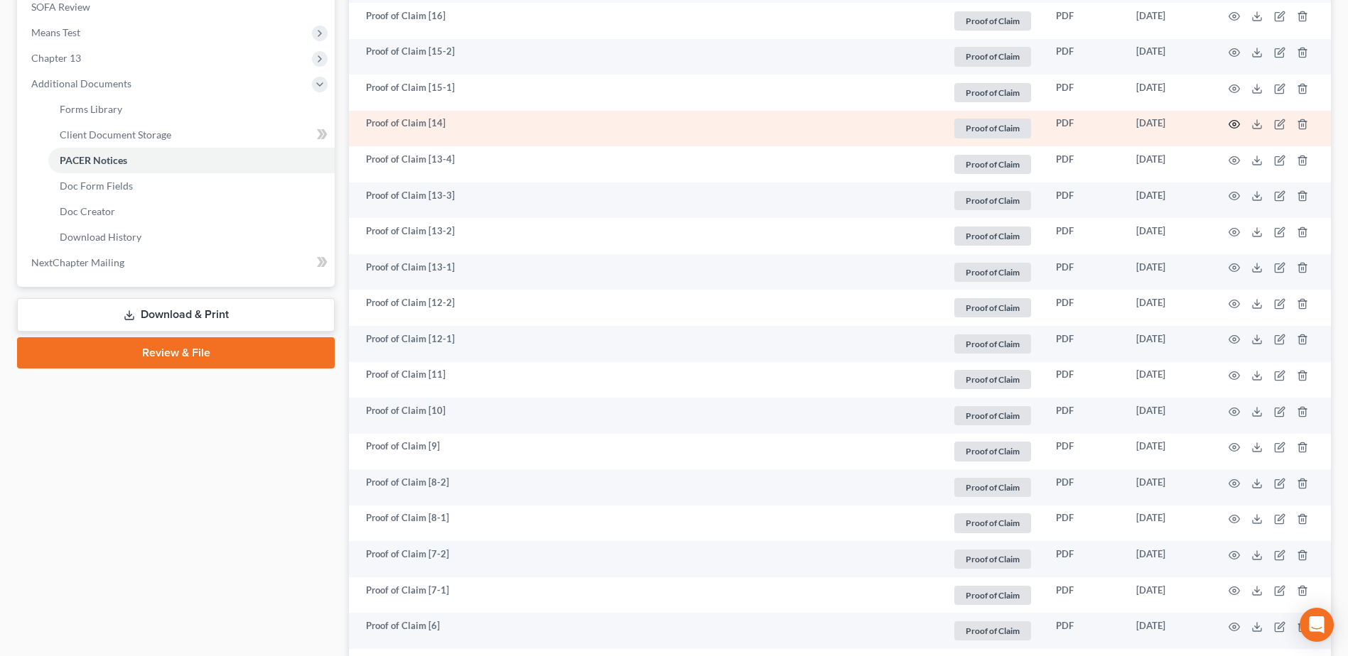
click at [1232, 123] on icon "button" at bounding box center [1233, 124] width 11 height 11
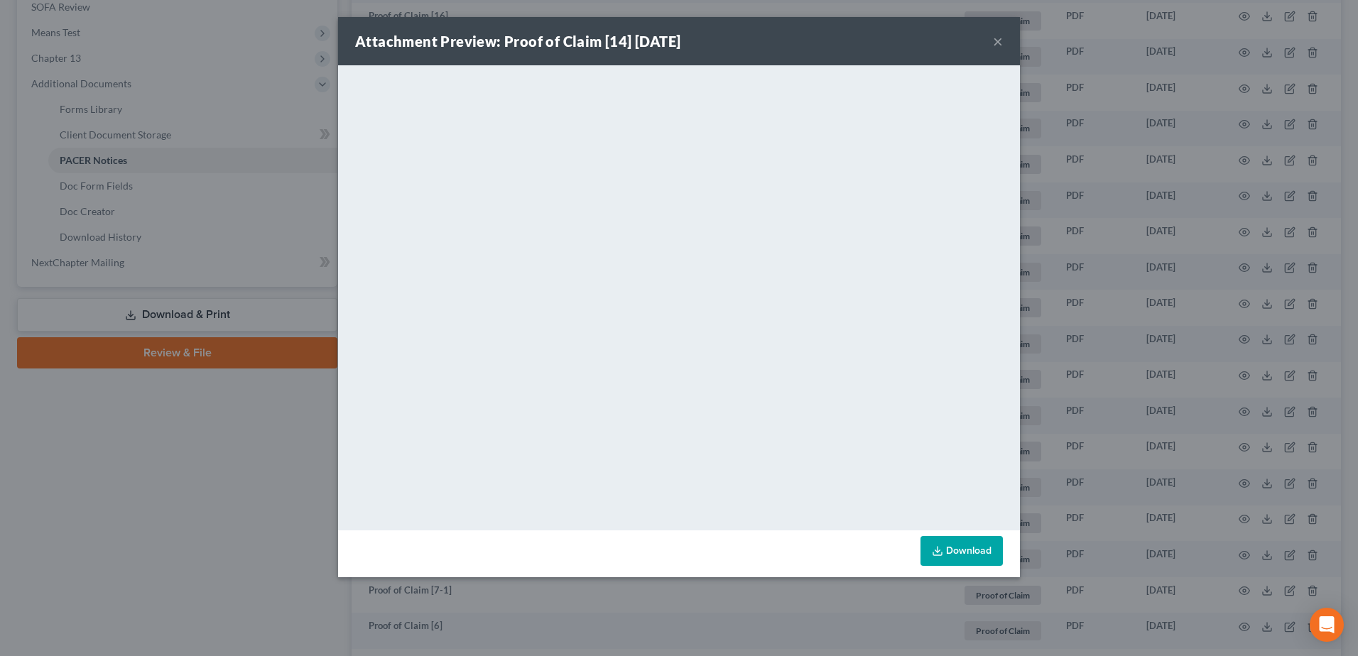
drag, startPoint x: 1004, startPoint y: 45, endPoint x: 999, endPoint y: 36, distance: 9.9
click at [1004, 45] on div "Attachment Preview: Proof of Claim [14] 02/14/2023 ×" at bounding box center [679, 41] width 682 height 48
drag, startPoint x: 997, startPoint y: 36, endPoint x: 982, endPoint y: 45, distance: 17.2
click at [998, 37] on button "×" at bounding box center [998, 41] width 10 height 17
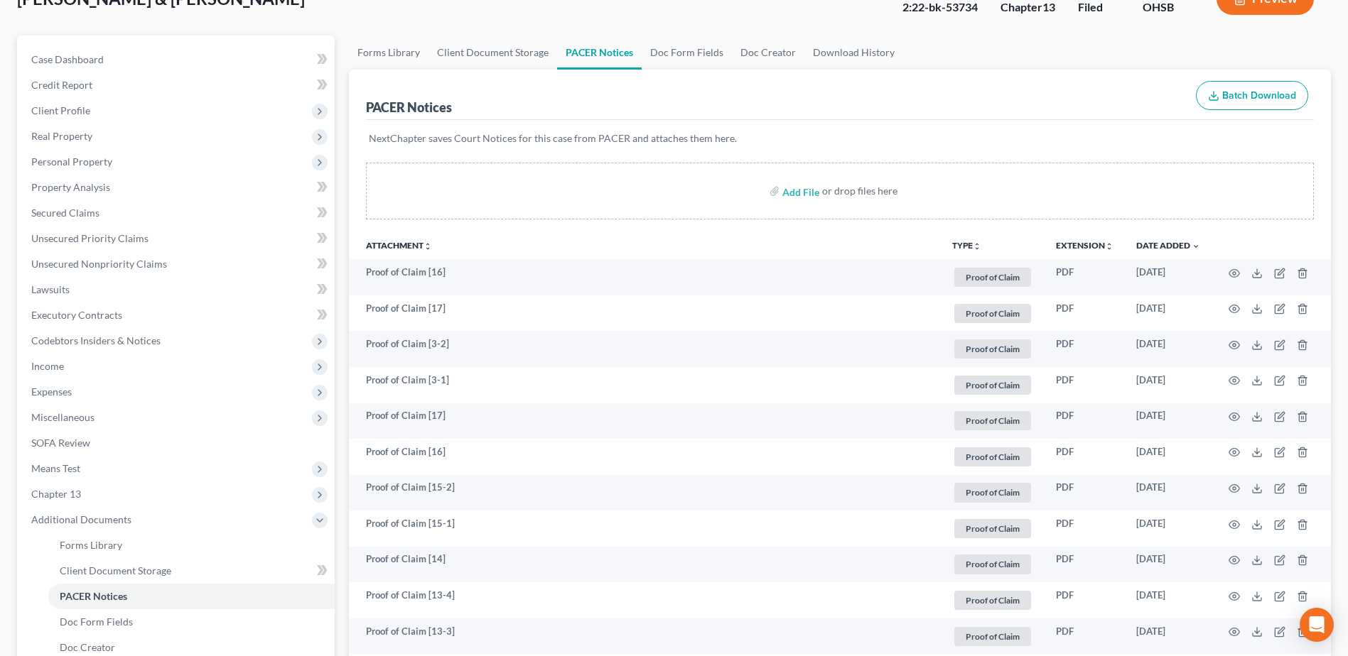
scroll to position [0, 0]
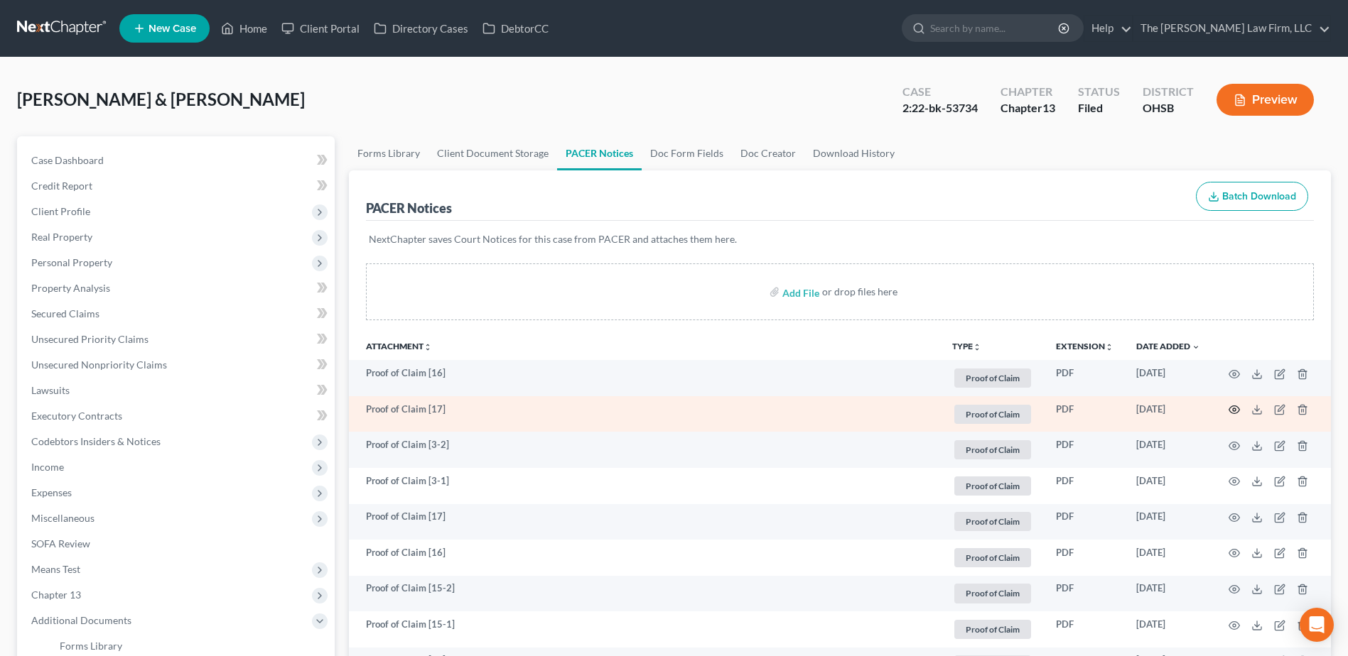
click at [1232, 410] on icon "button" at bounding box center [1233, 409] width 11 height 11
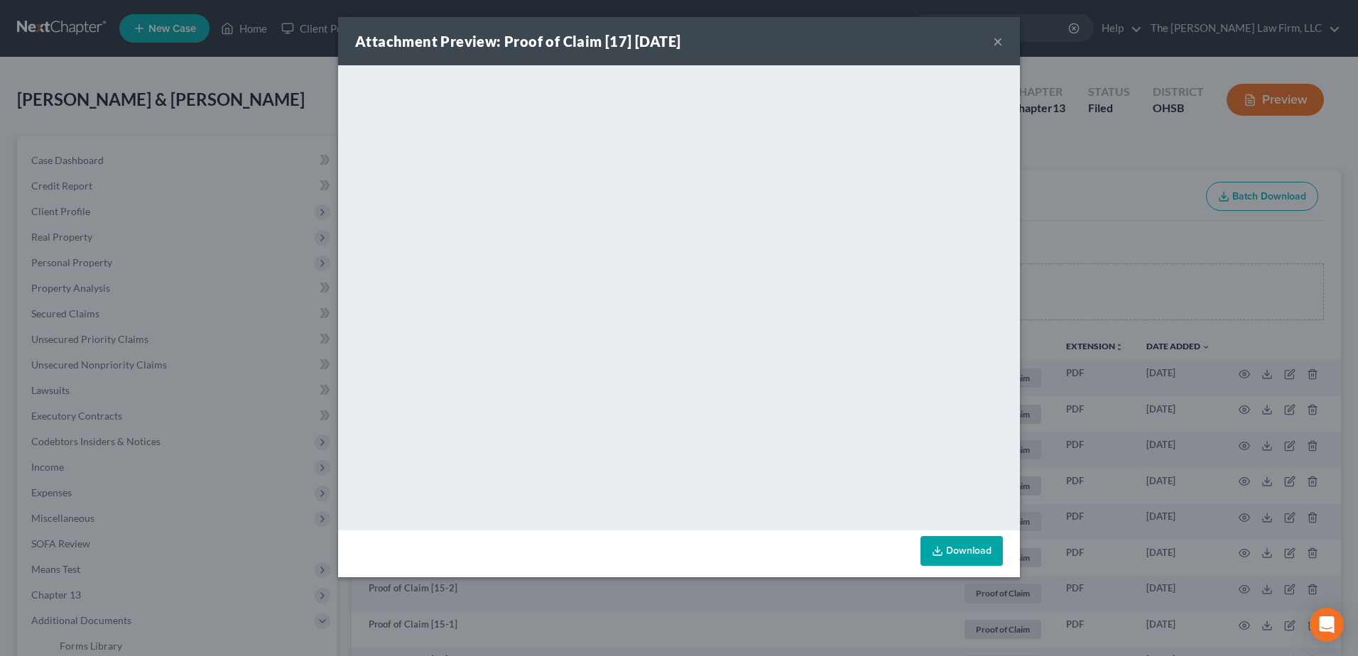
click at [1001, 43] on button "×" at bounding box center [998, 41] width 10 height 17
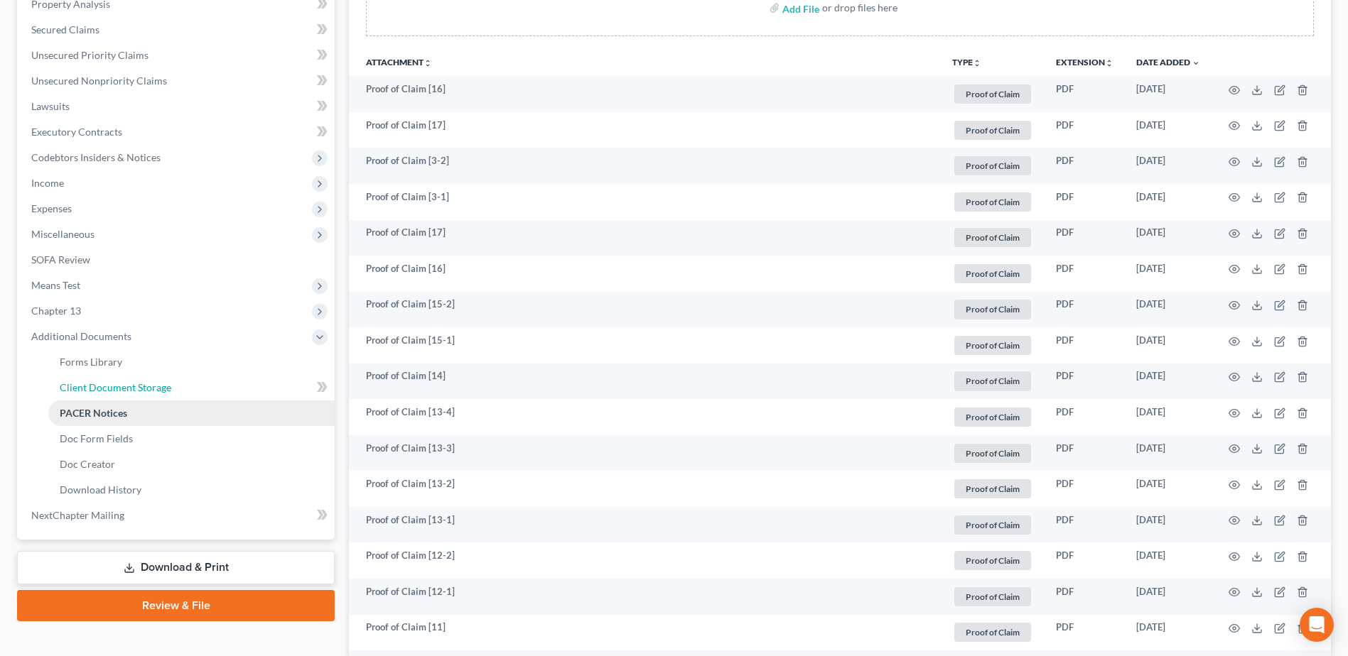
drag, startPoint x: 145, startPoint y: 387, endPoint x: 139, endPoint y: 413, distance: 27.0
click at [145, 387] on span "Client Document Storage" at bounding box center [116, 387] width 112 height 12
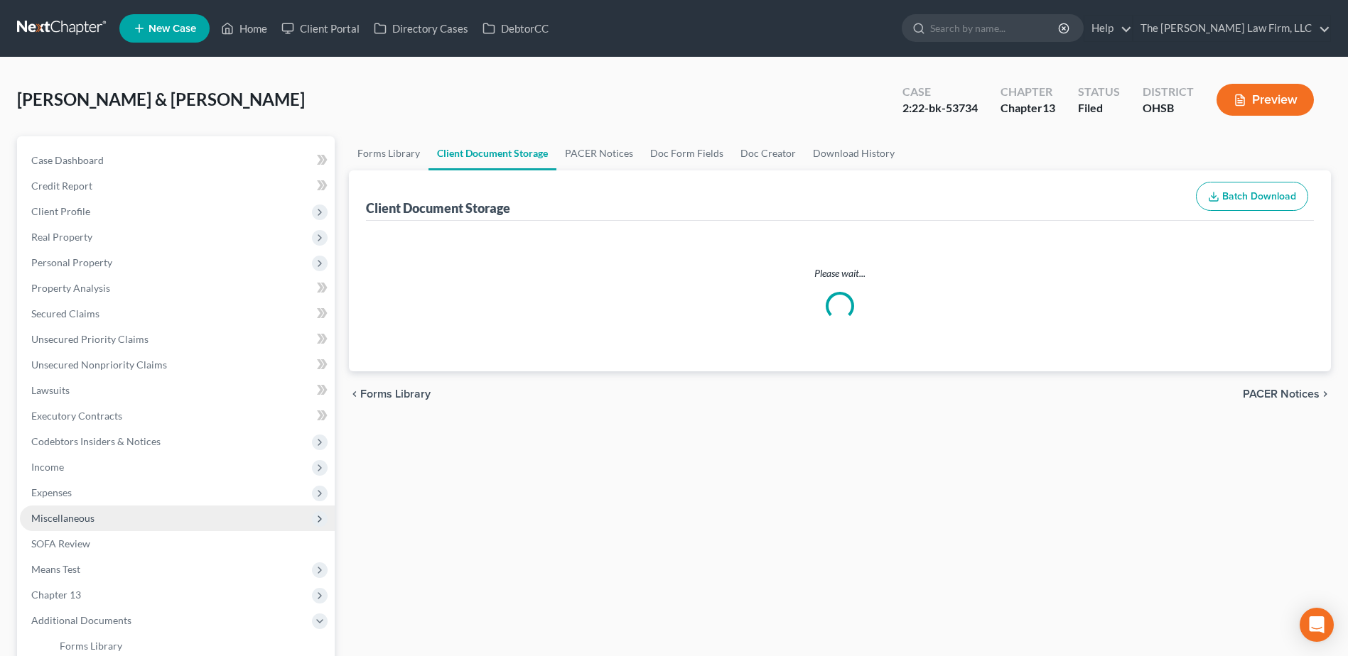
select select "52"
select select "61"
select select "7"
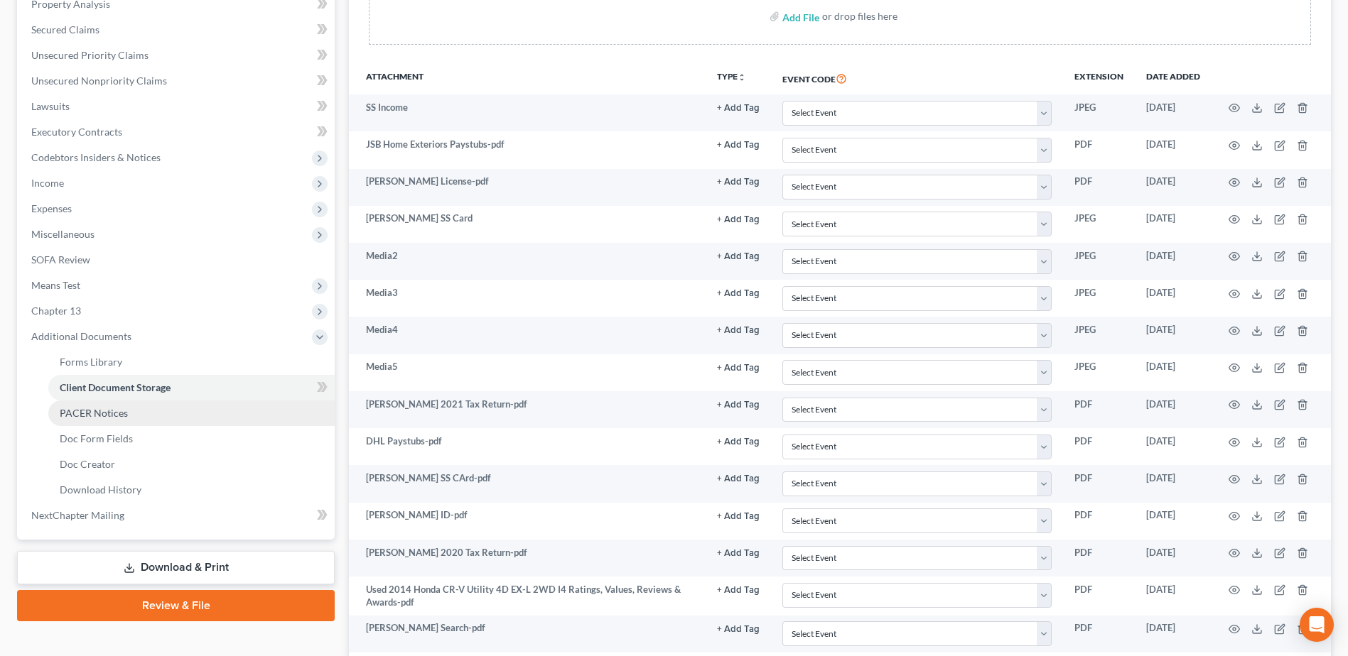
click at [104, 413] on span "PACER Notices" at bounding box center [94, 413] width 68 height 12
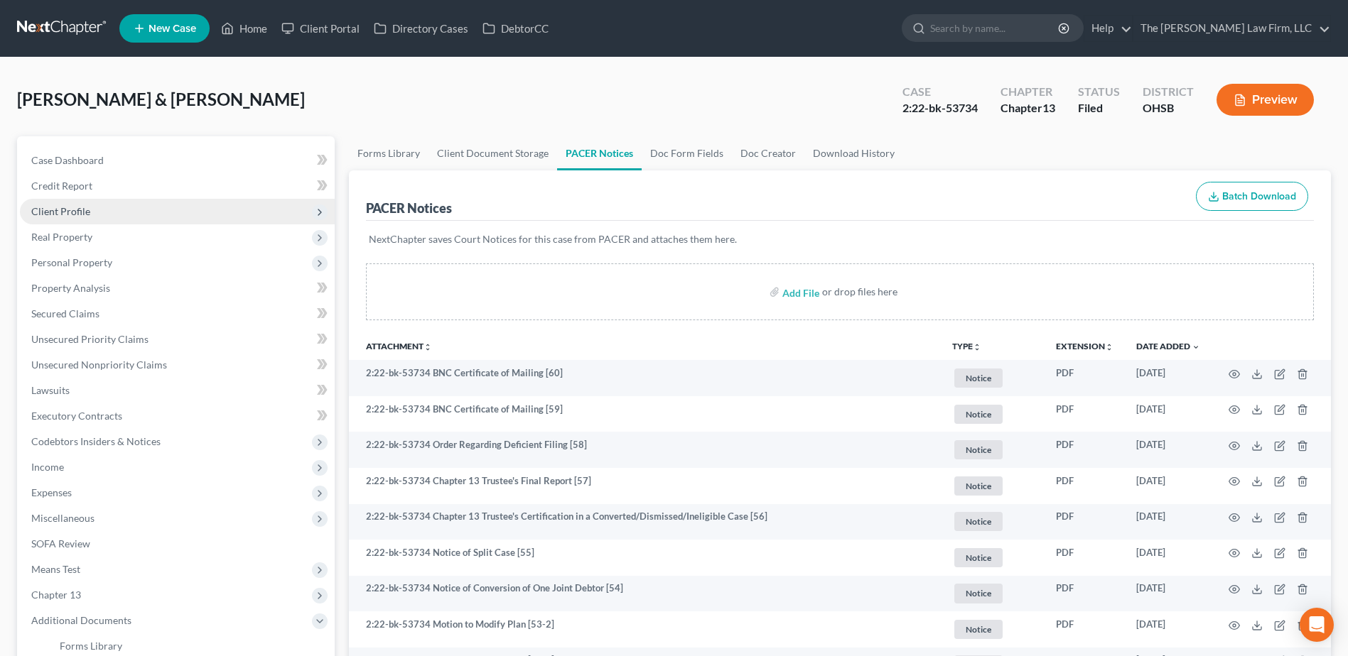
click at [68, 213] on span "Client Profile" at bounding box center [60, 211] width 59 height 12
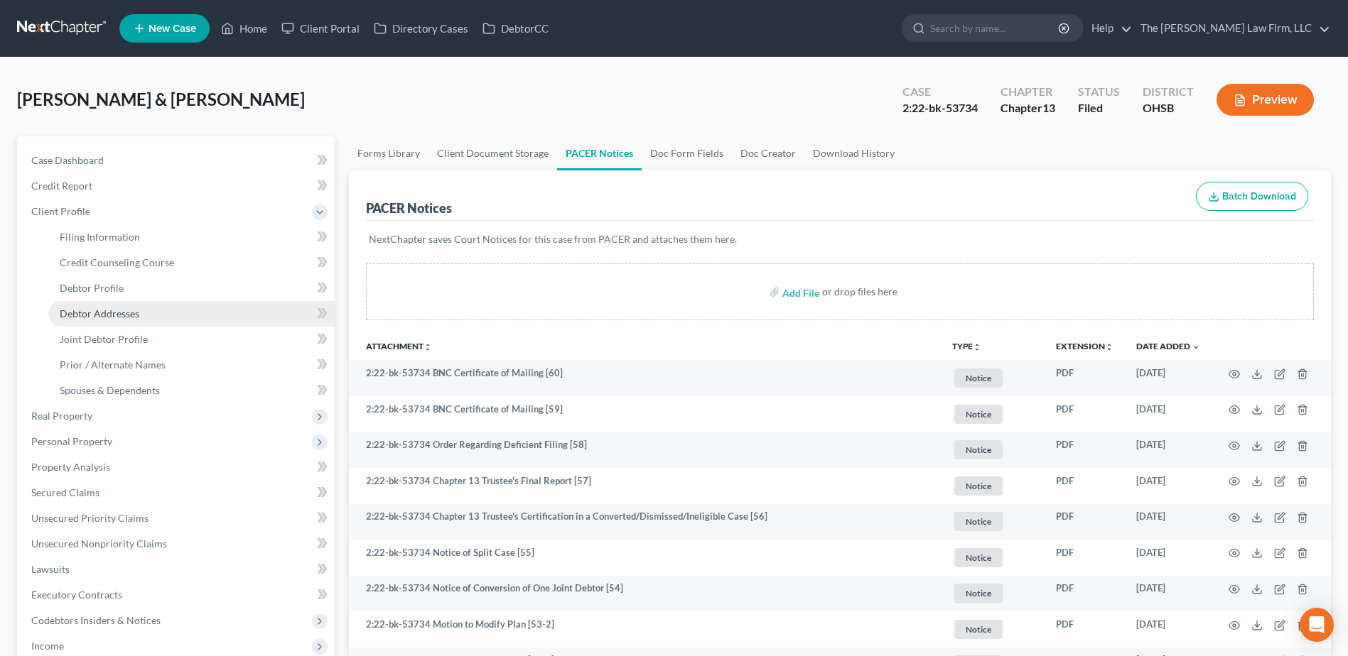
click at [93, 310] on span "Debtor Addresses" at bounding box center [100, 314] width 80 height 12
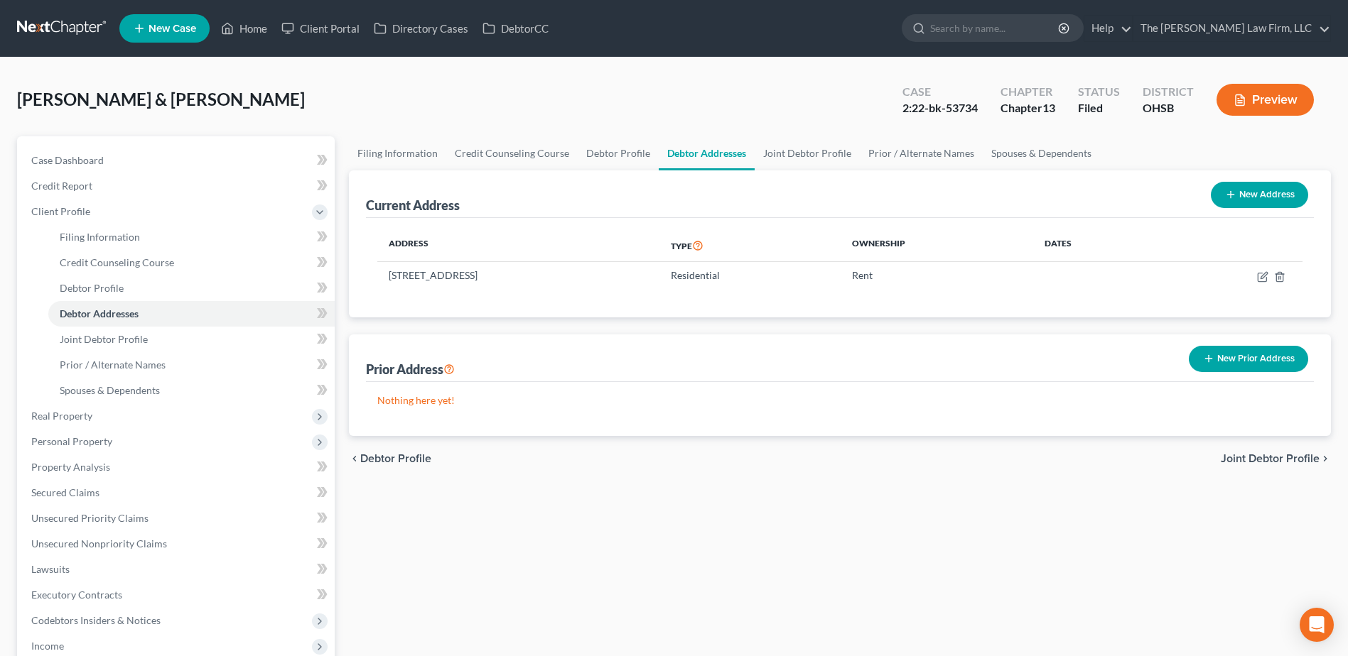
click at [66, 28] on link at bounding box center [62, 29] width 91 height 26
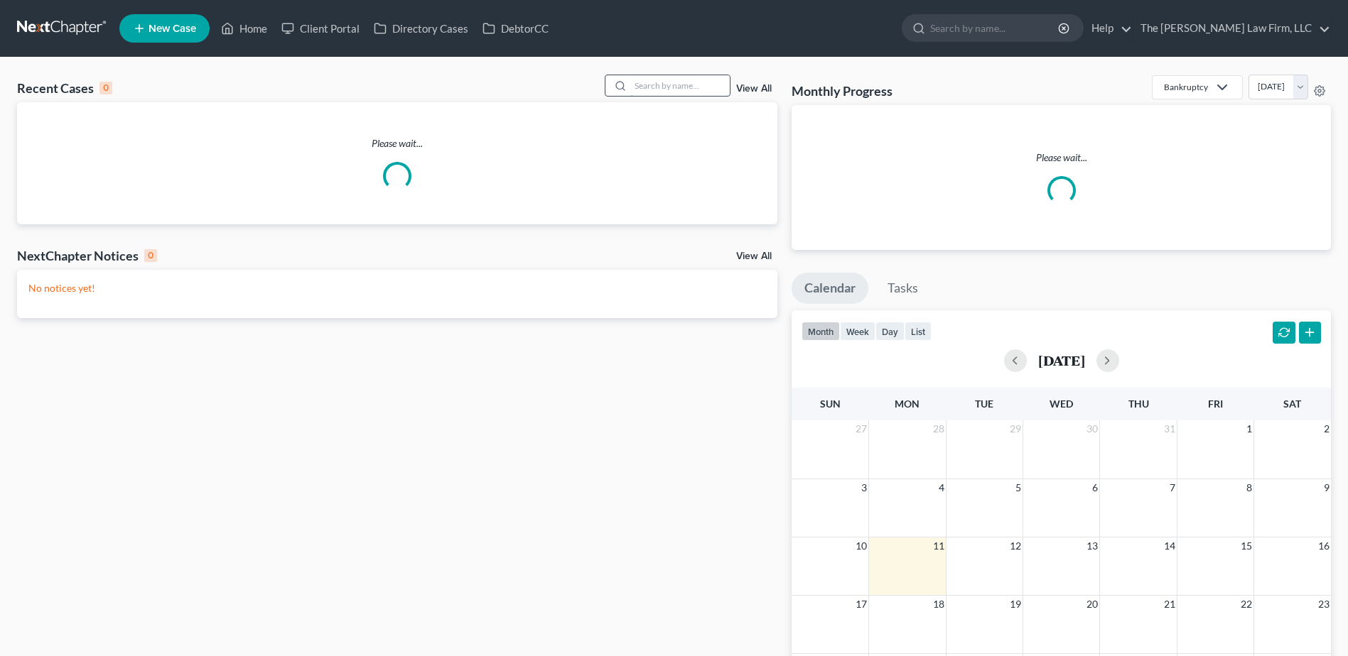
click at [680, 90] on input "search" at bounding box center [679, 85] width 99 height 21
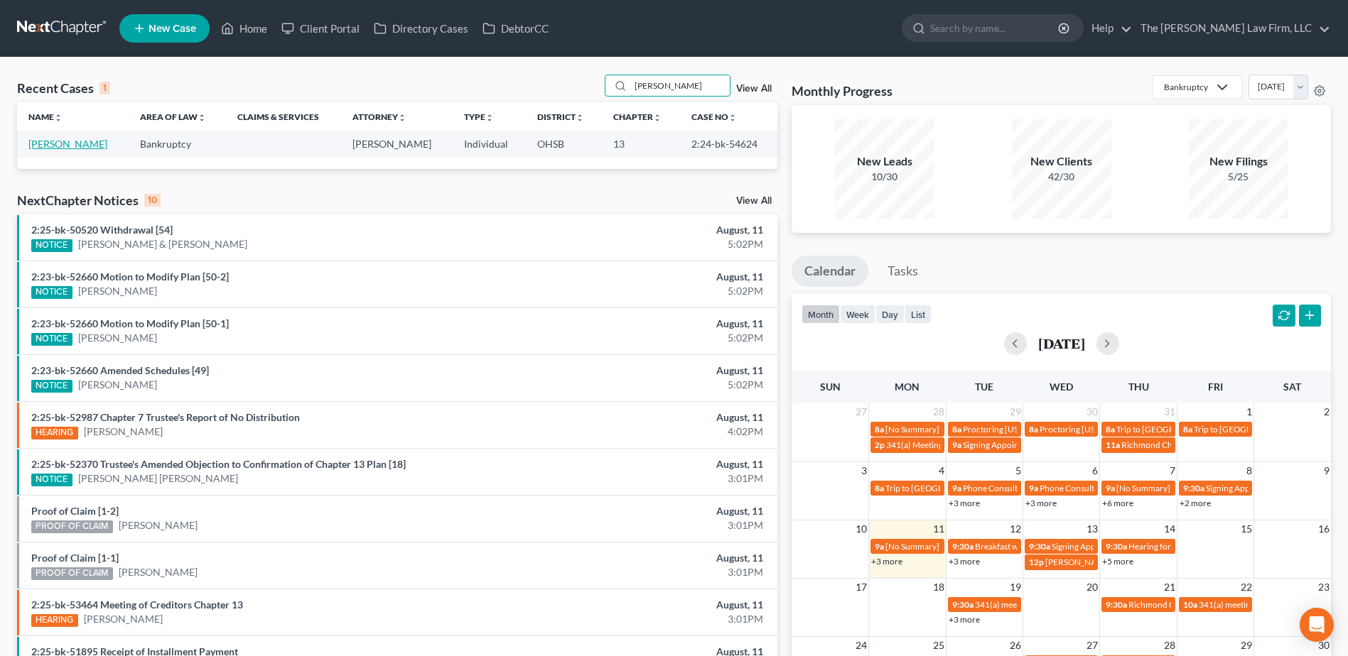
type input "[PERSON_NAME]"
click at [61, 143] on link "[PERSON_NAME]" at bounding box center [67, 144] width 79 height 12
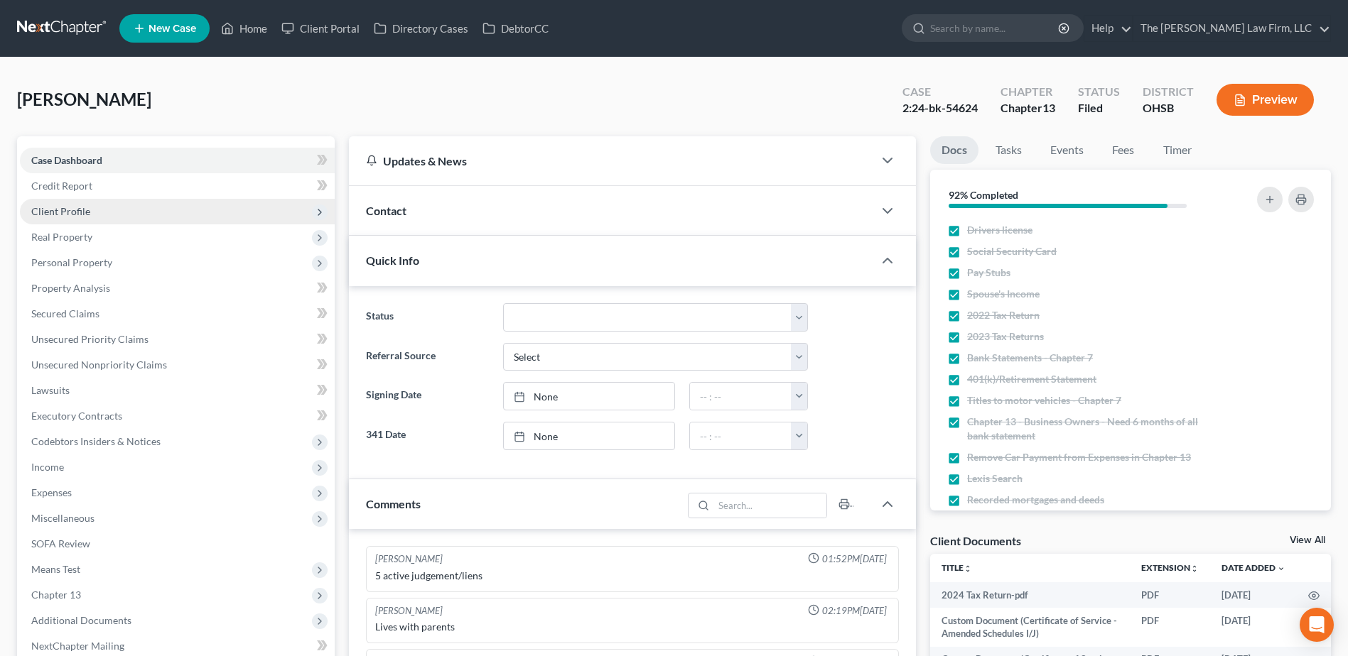
scroll to position [240, 0]
click at [66, 210] on span "Client Profile" at bounding box center [60, 211] width 59 height 12
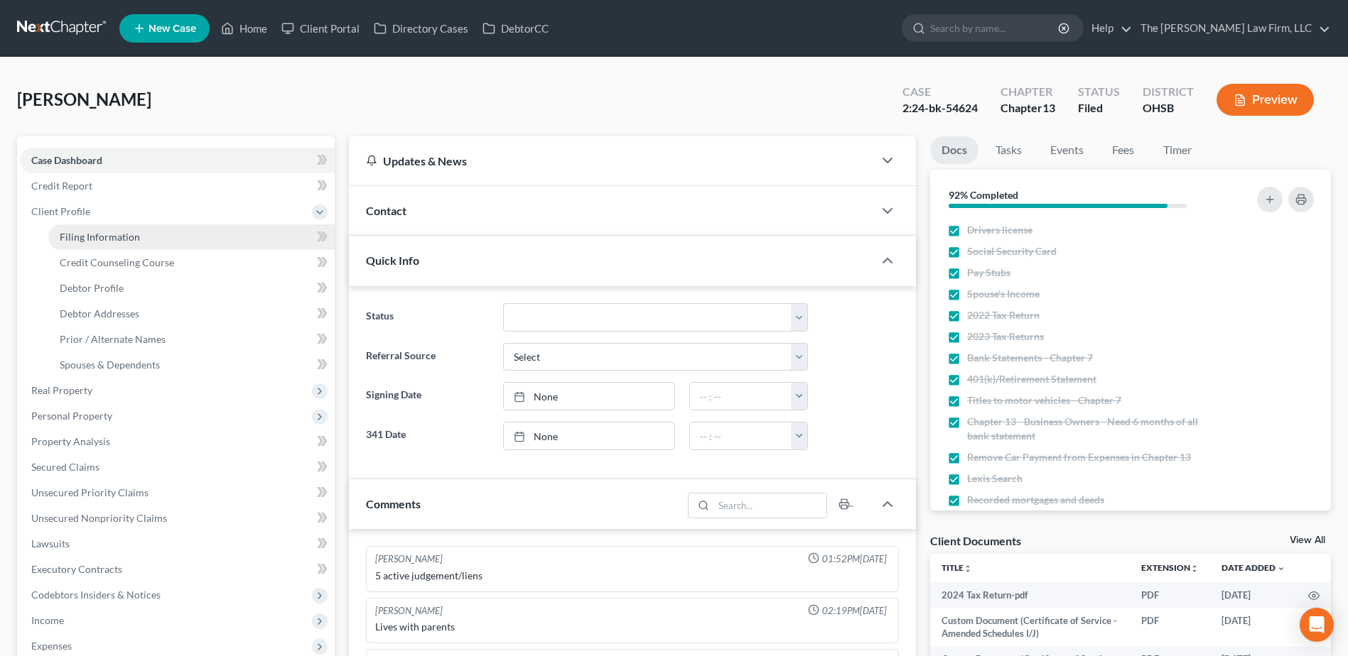
click at [75, 233] on span "Filing Information" at bounding box center [100, 237] width 80 height 12
select select "1"
select select "0"
select select "3"
select select "36"
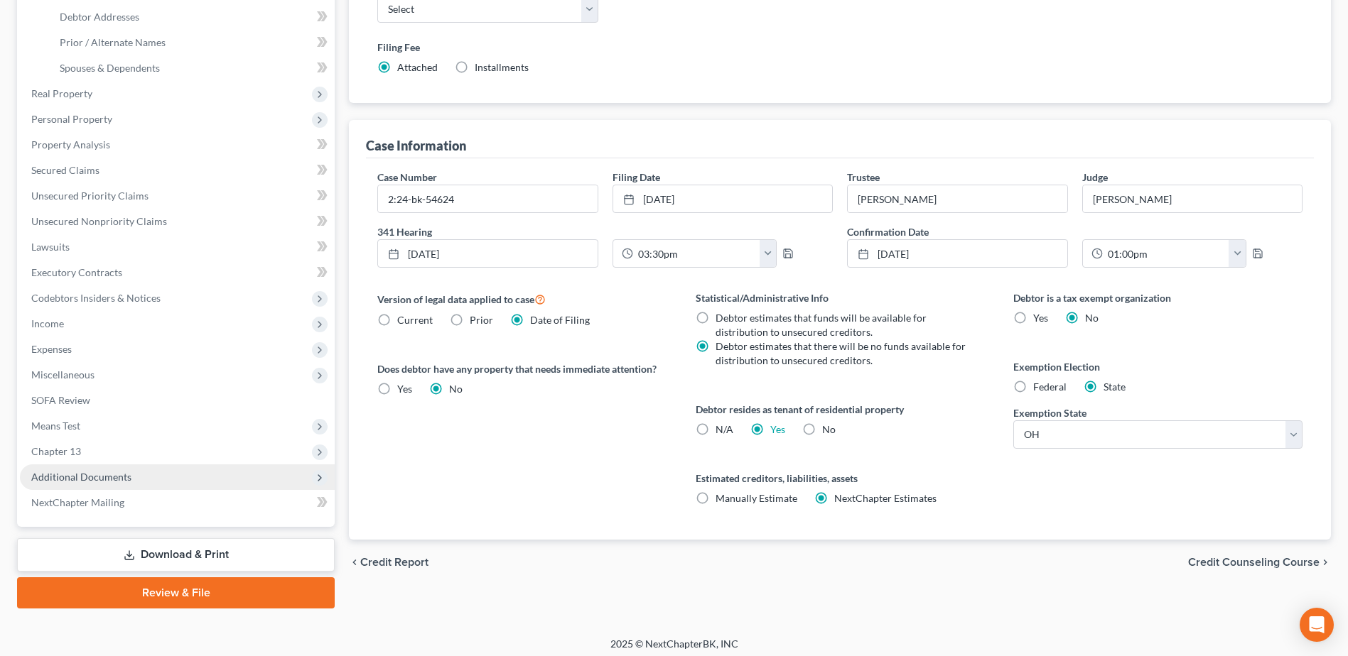
scroll to position [303, 0]
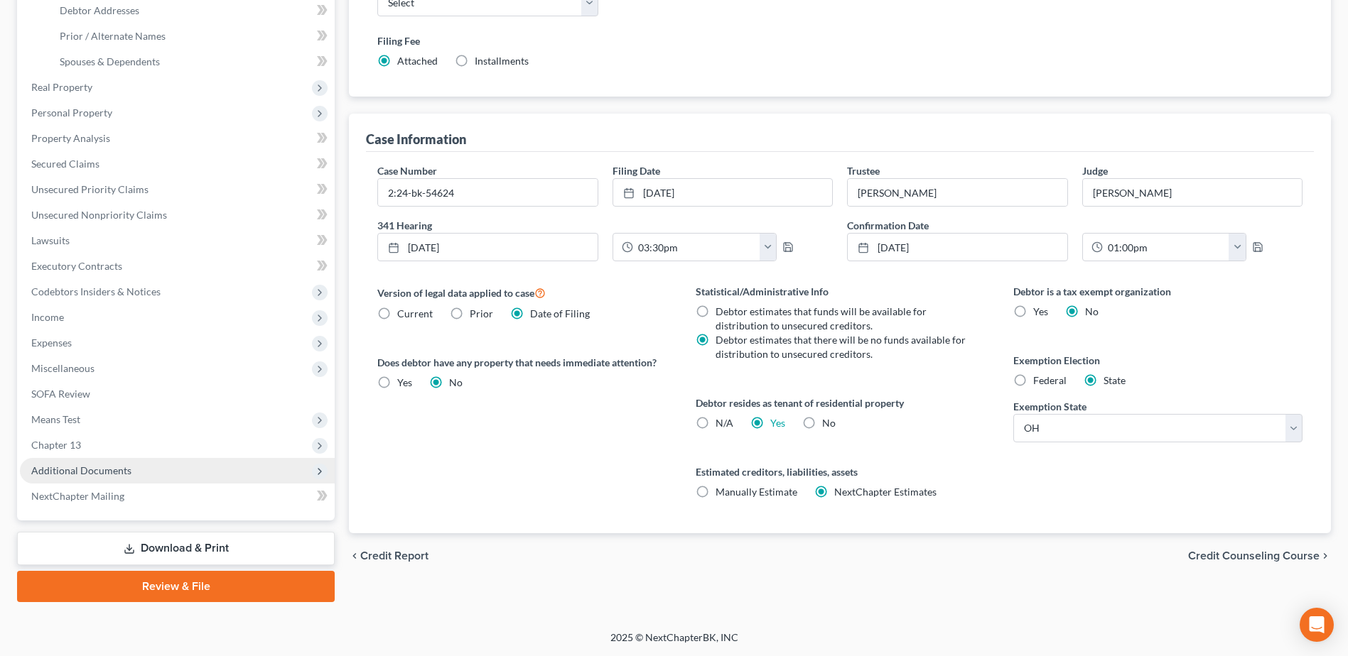
click at [148, 459] on span "Additional Documents" at bounding box center [177, 471] width 315 height 26
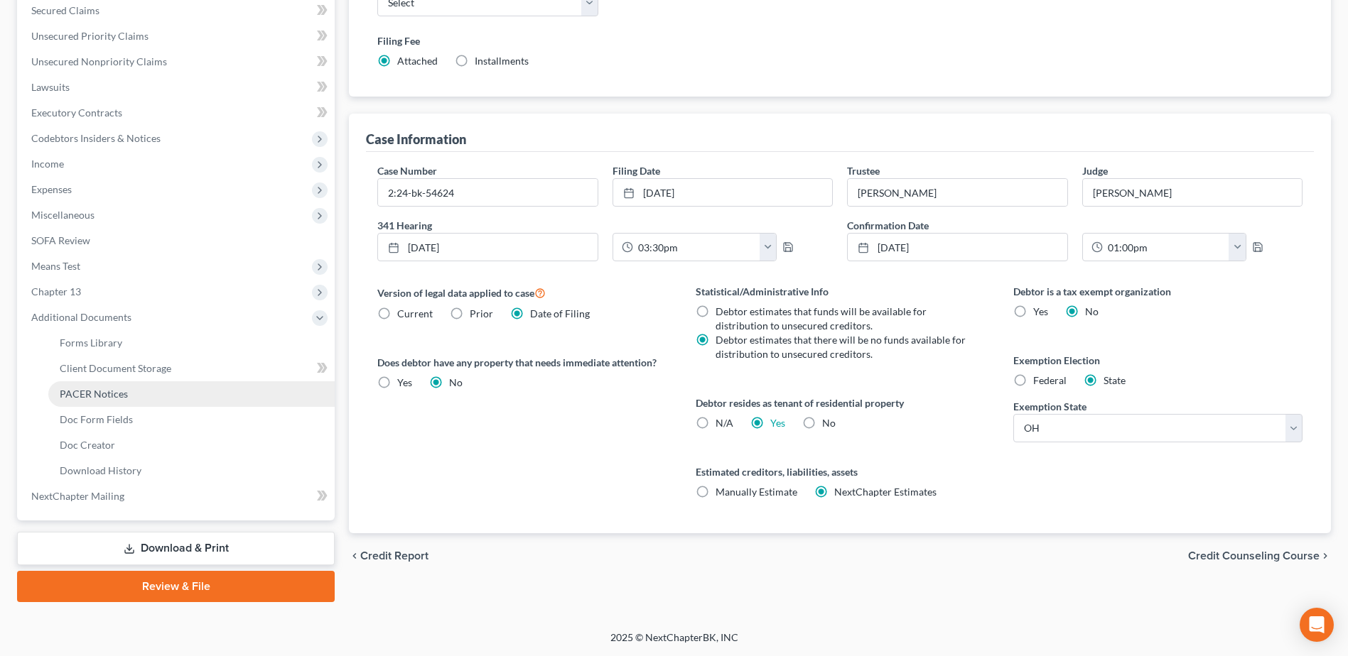
click at [121, 393] on span "PACER Notices" at bounding box center [94, 394] width 68 height 12
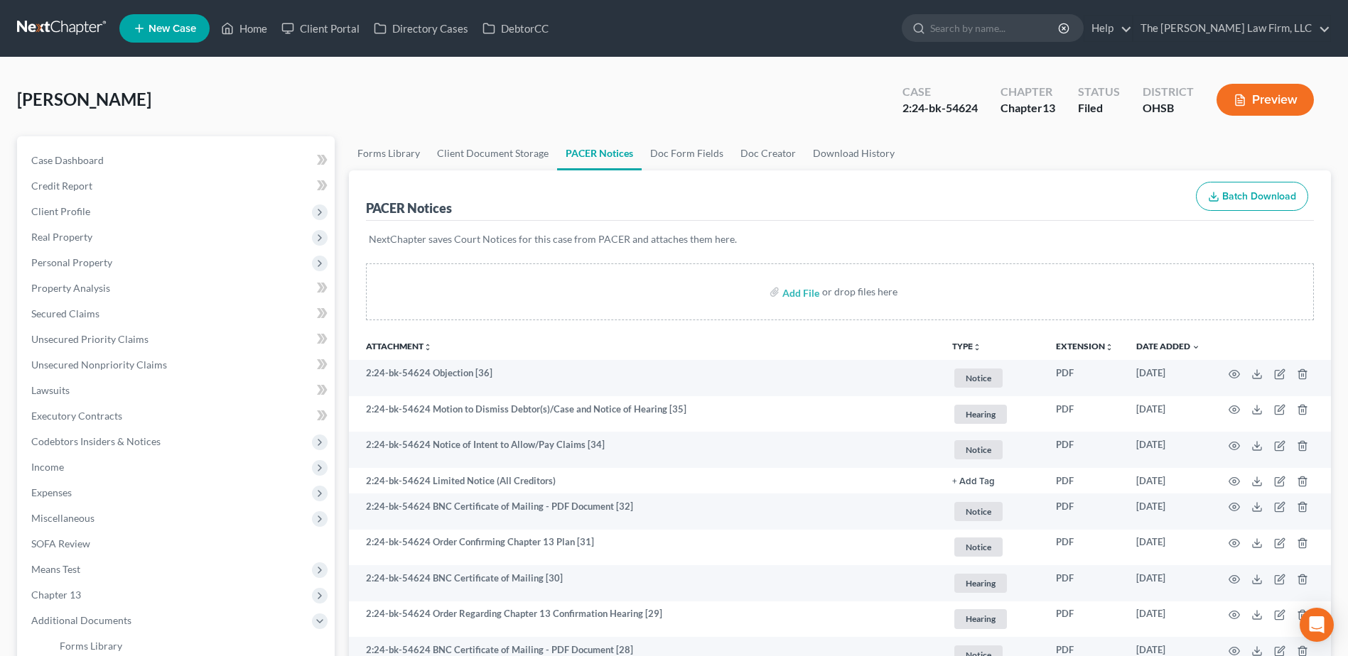
click at [970, 343] on button "TYPE unfold_more" at bounding box center [966, 346] width 29 height 9
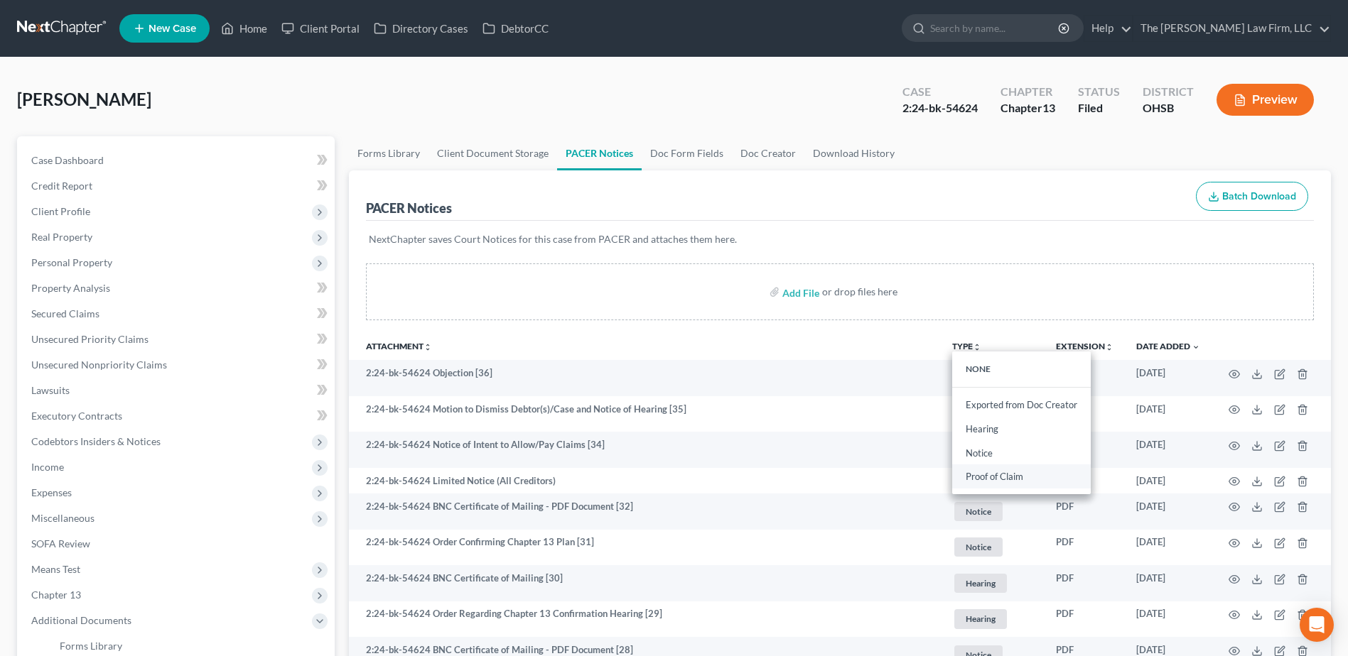
click at [988, 479] on link "Proof of Claim" at bounding box center [1021, 477] width 139 height 24
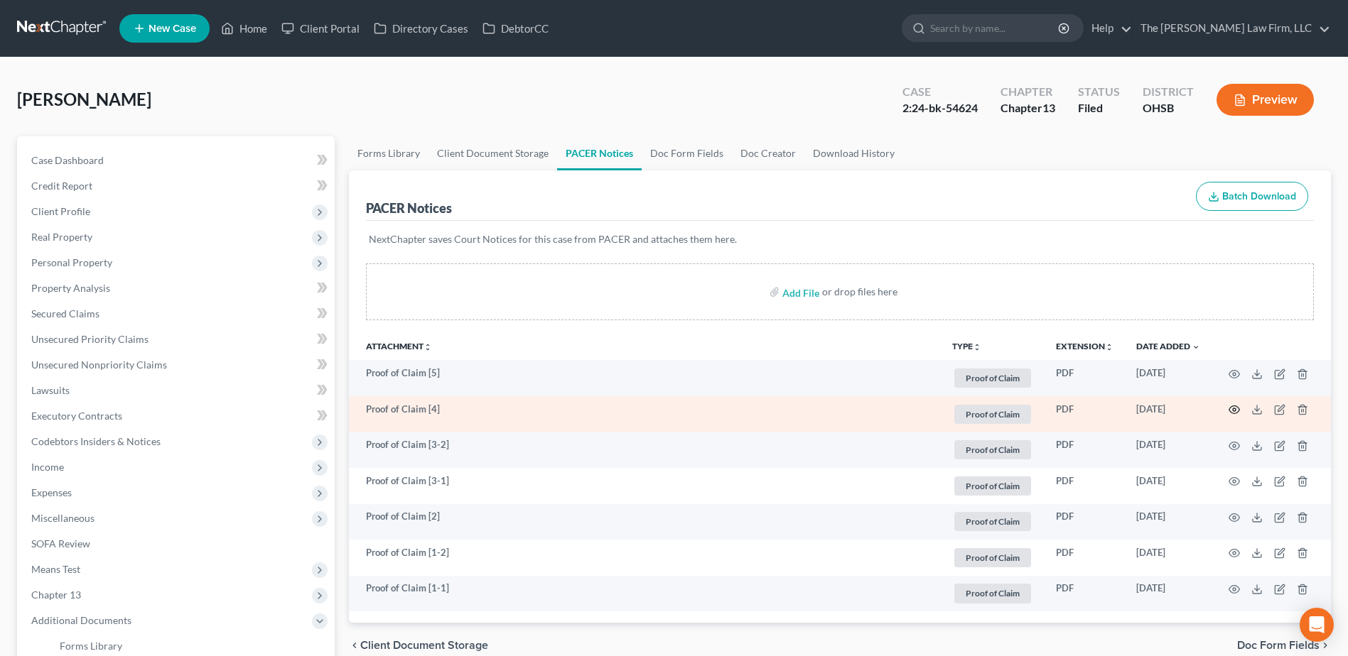
click at [1234, 408] on icon "button" at bounding box center [1233, 409] width 11 height 11
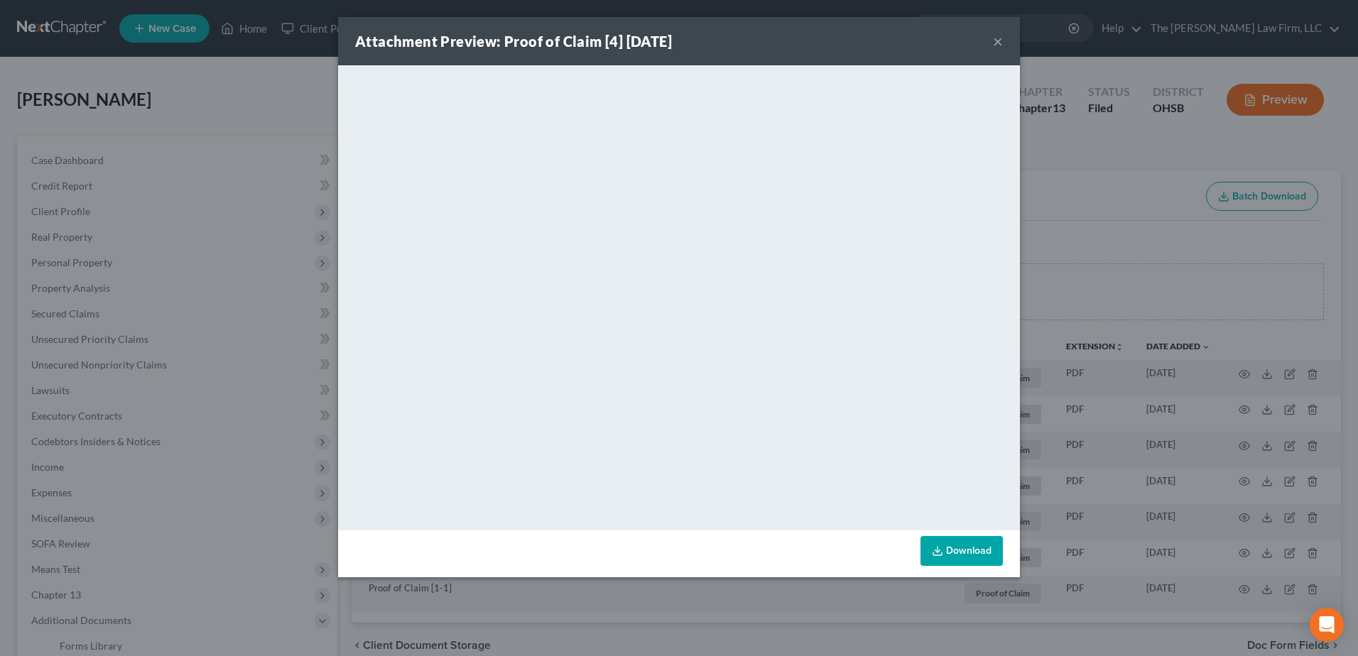
click at [996, 38] on button "×" at bounding box center [998, 41] width 10 height 17
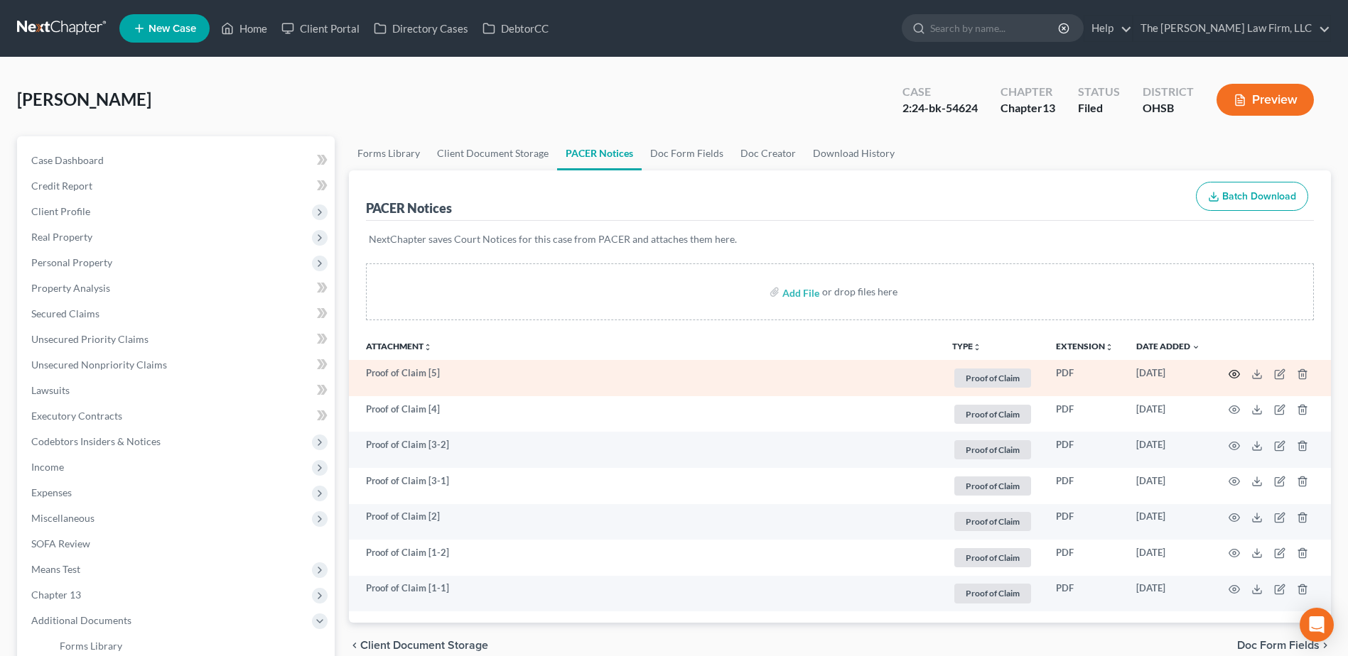
click at [1233, 375] on circle "button" at bounding box center [1233, 374] width 3 height 3
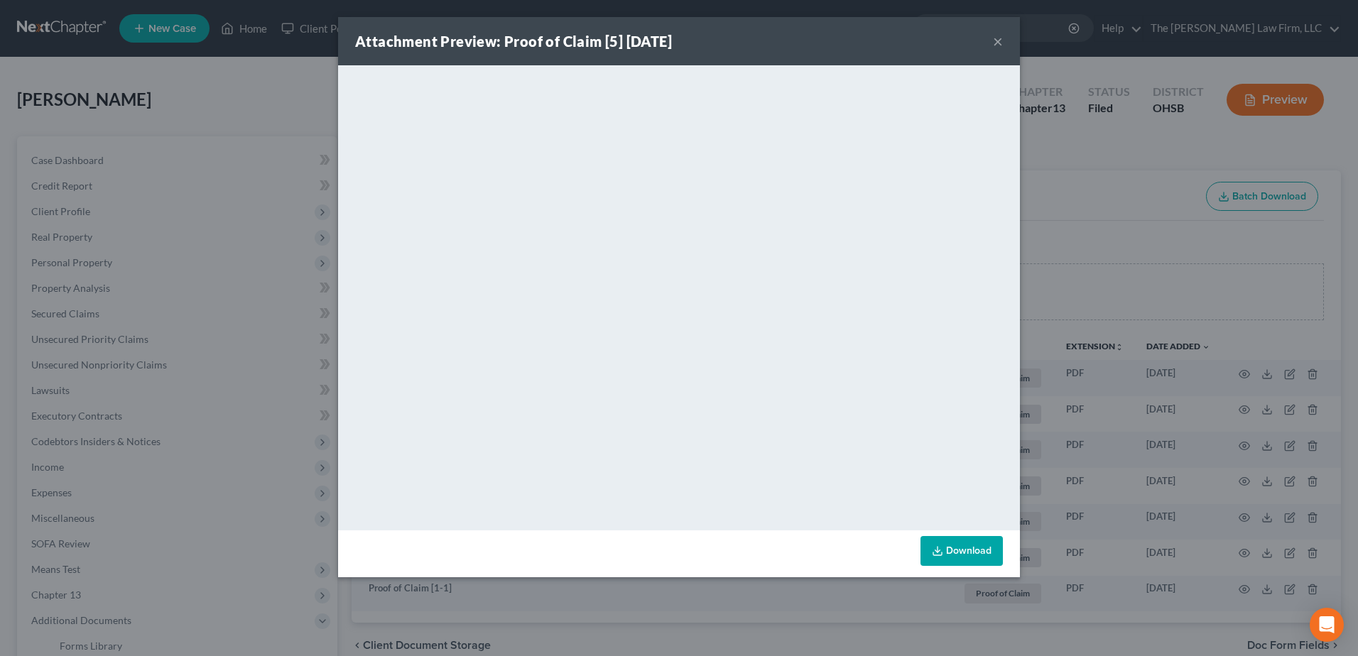
click at [998, 37] on button "×" at bounding box center [998, 41] width 10 height 17
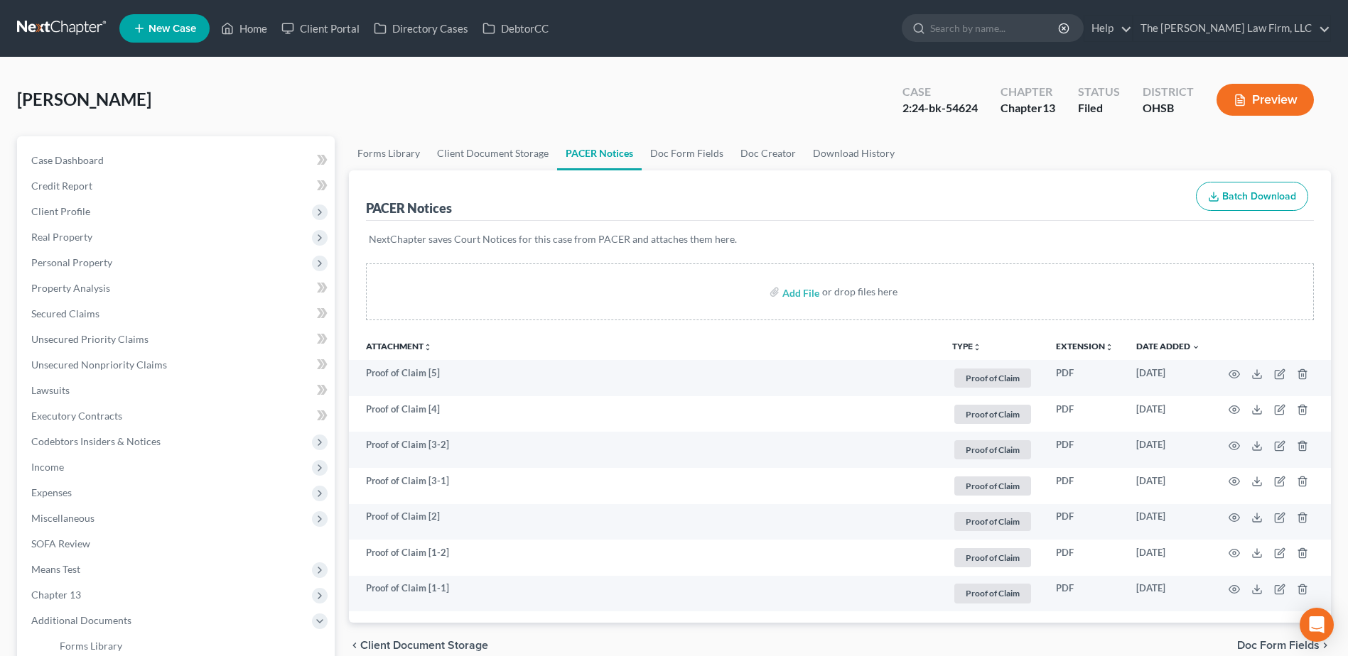
click at [68, 27] on link at bounding box center [62, 29] width 91 height 26
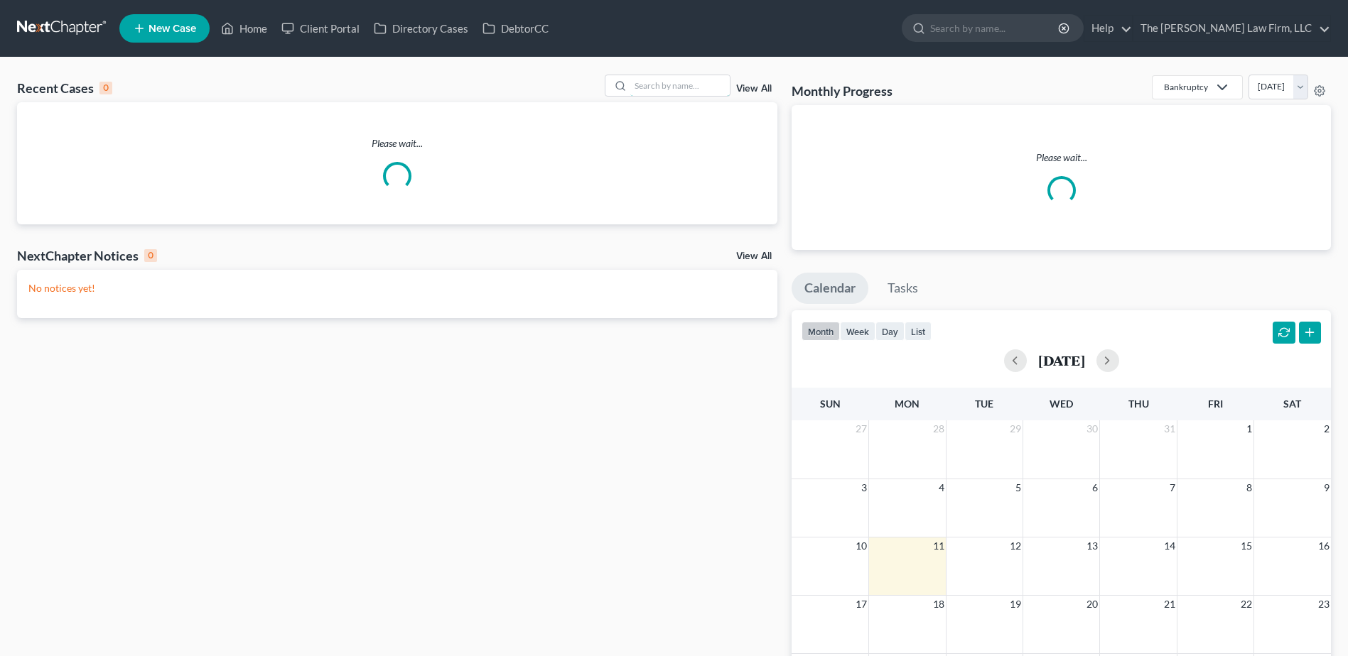
click at [706, 80] on input "search" at bounding box center [679, 85] width 99 height 21
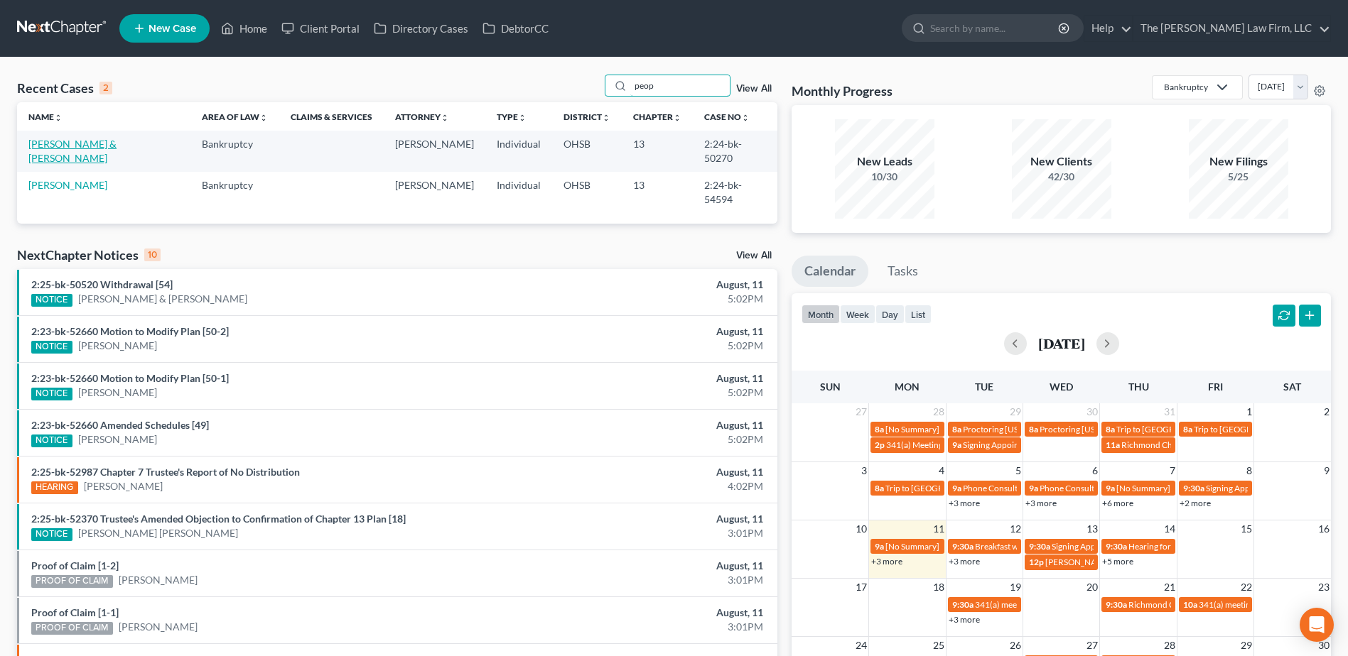
type input "peop"
click at [53, 145] on link "Peoples, Sheri & Anthony" at bounding box center [72, 151] width 88 height 26
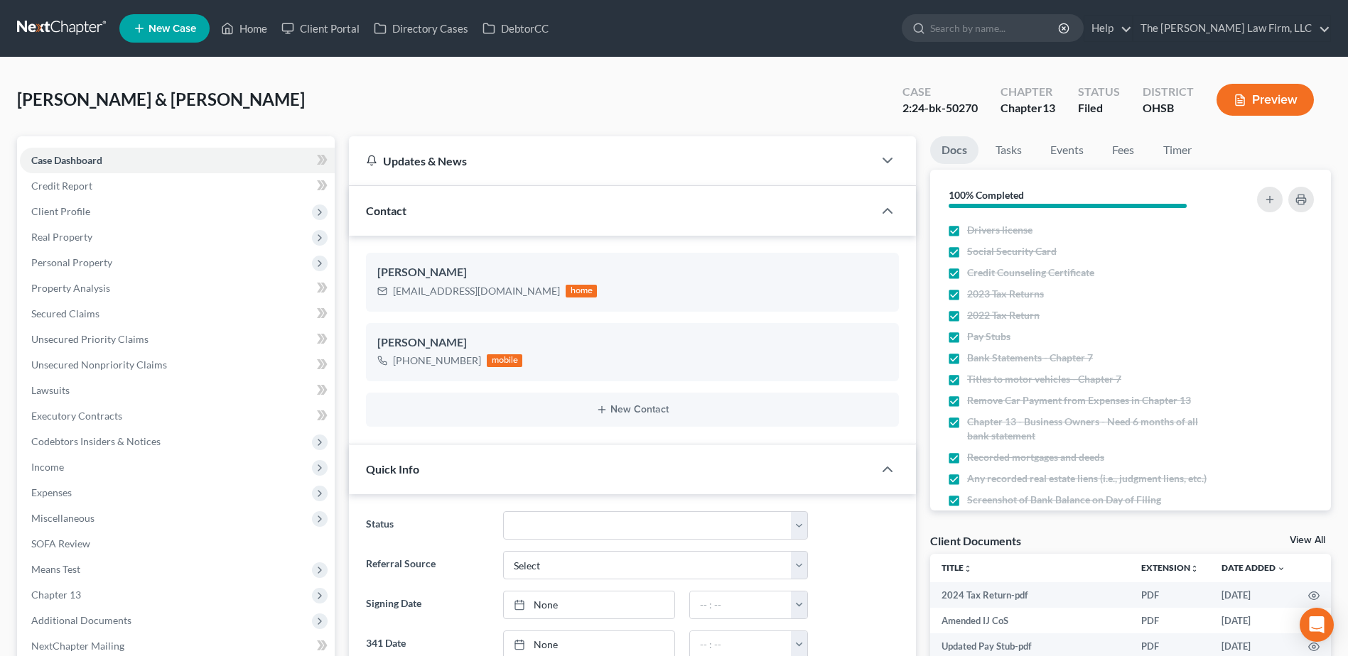
scroll to position [663, 0]
click at [81, 207] on span "Client Profile" at bounding box center [60, 211] width 59 height 12
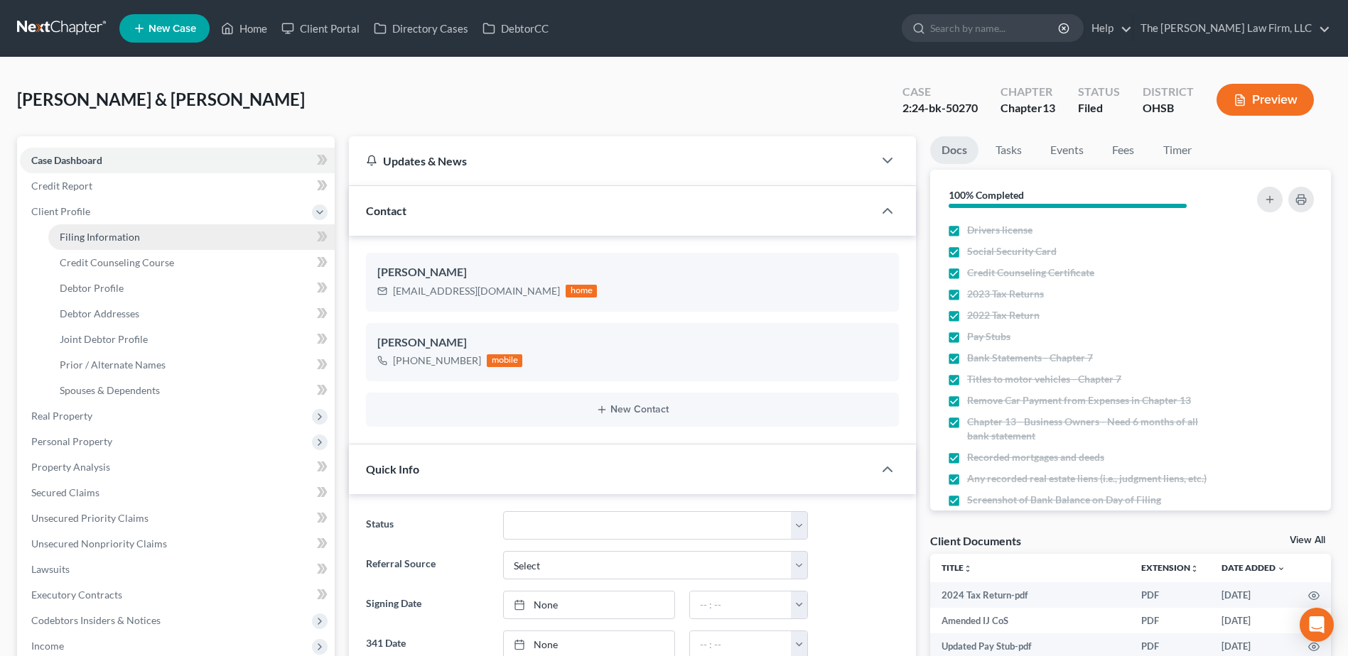
click at [80, 238] on span "Filing Information" at bounding box center [100, 237] width 80 height 12
select select "1"
select select "3"
select select "36"
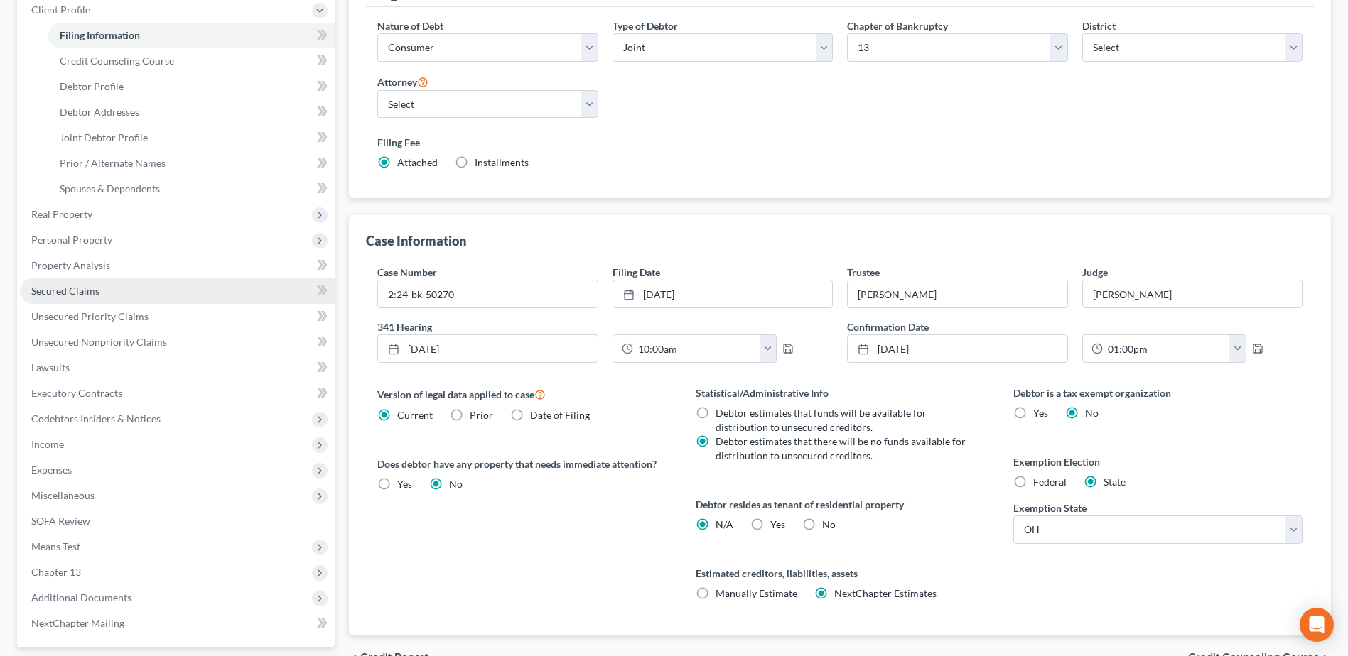
scroll to position [284, 0]
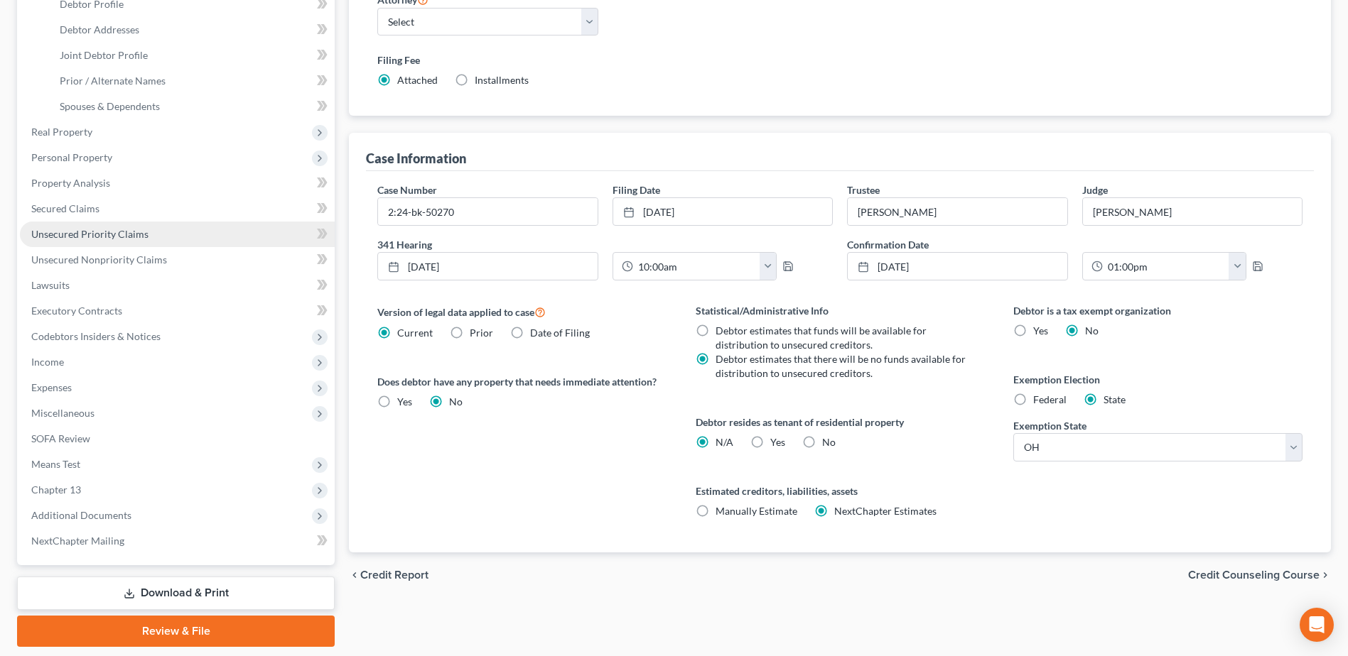
click at [113, 238] on span "Unsecured Priority Claims" at bounding box center [89, 234] width 117 height 12
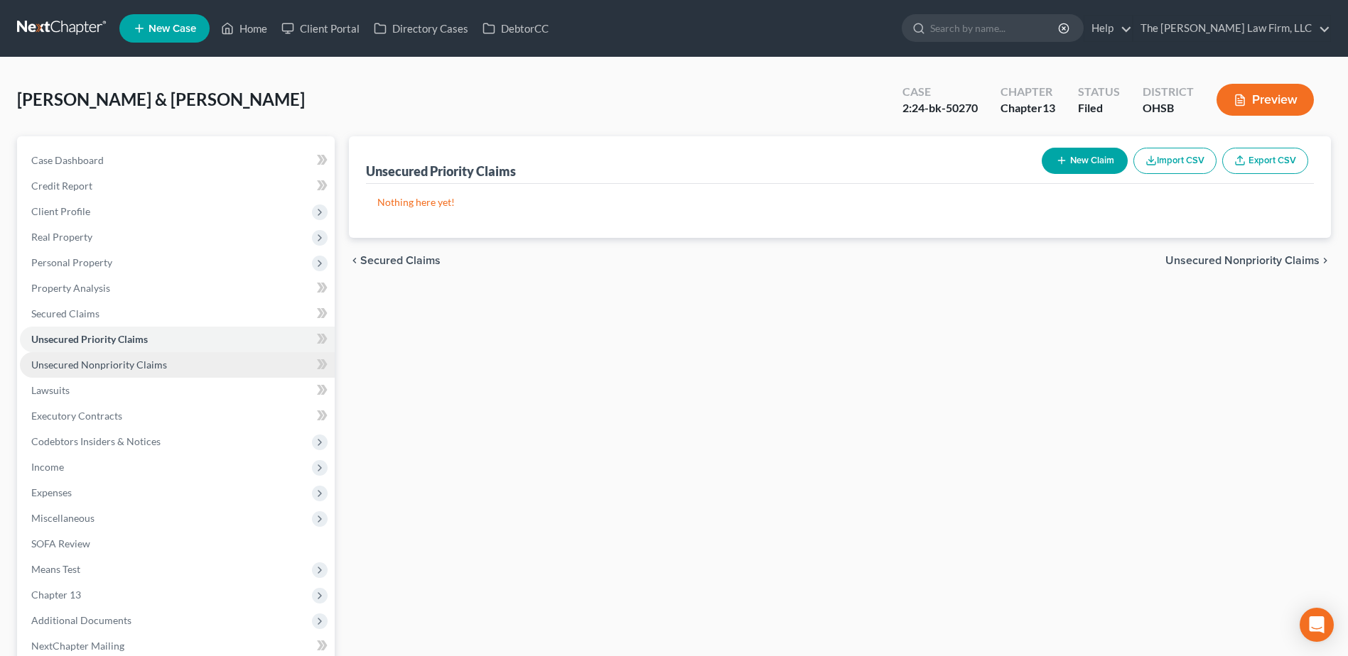
click at [131, 360] on span "Unsecured Nonpriority Claims" at bounding box center [99, 365] width 136 height 12
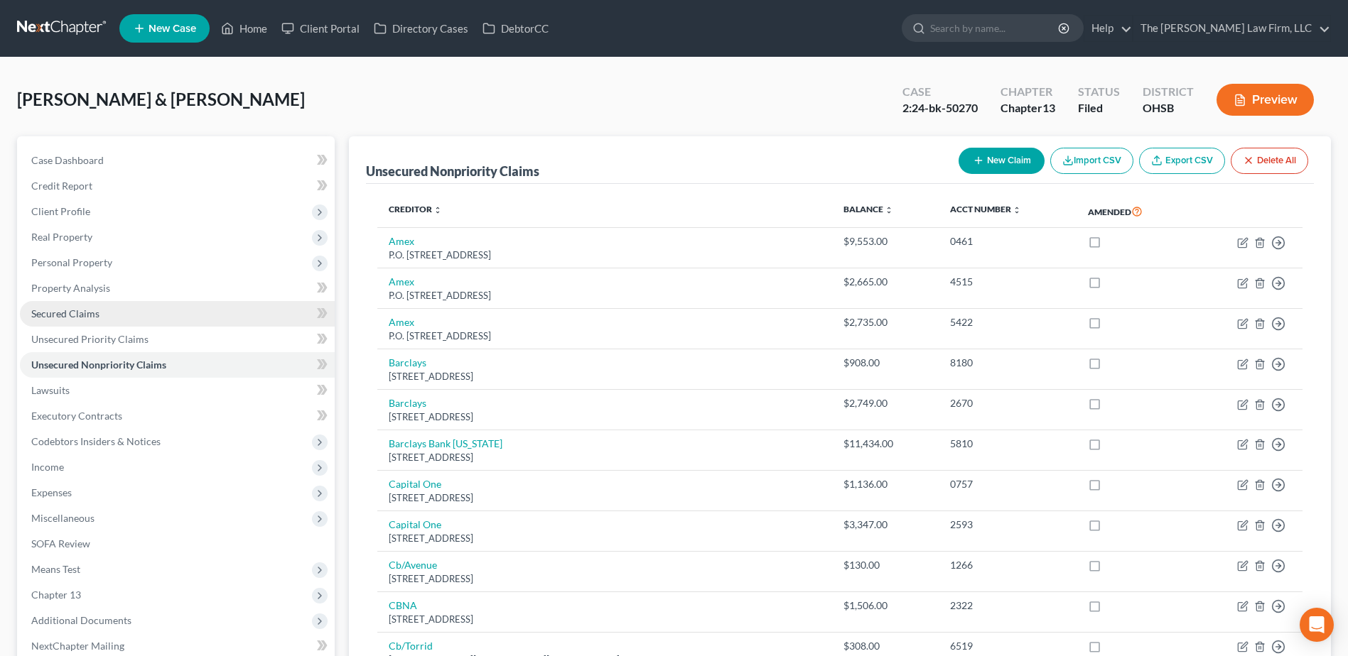
click at [78, 310] on span "Secured Claims" at bounding box center [65, 314] width 68 height 12
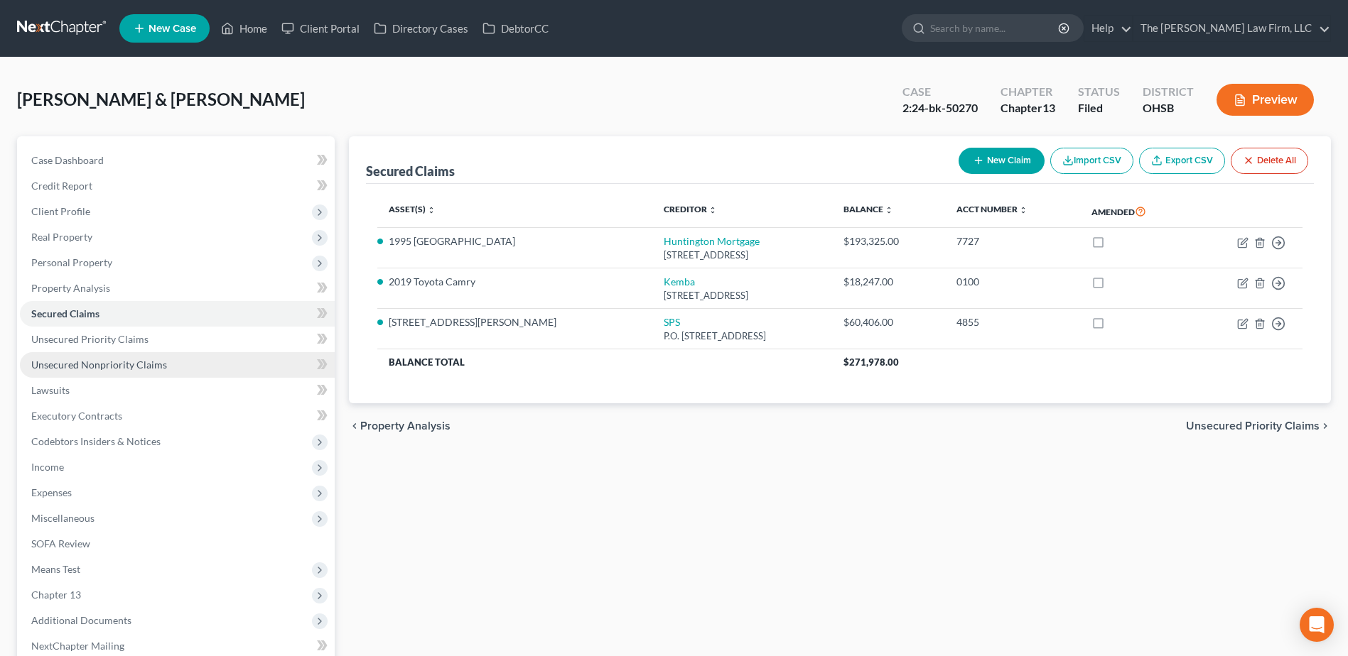
click at [131, 370] on span "Unsecured Nonpriority Claims" at bounding box center [99, 365] width 136 height 12
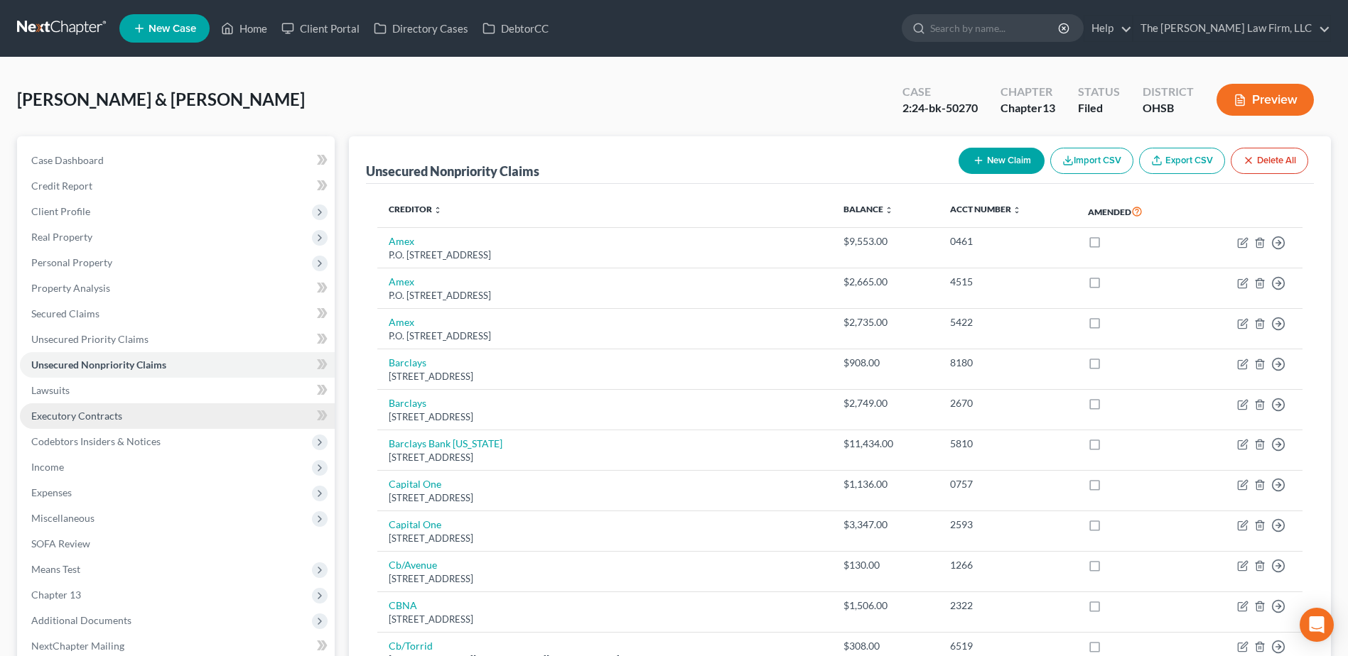
click at [122, 410] on link "Executory Contracts" at bounding box center [177, 416] width 315 height 26
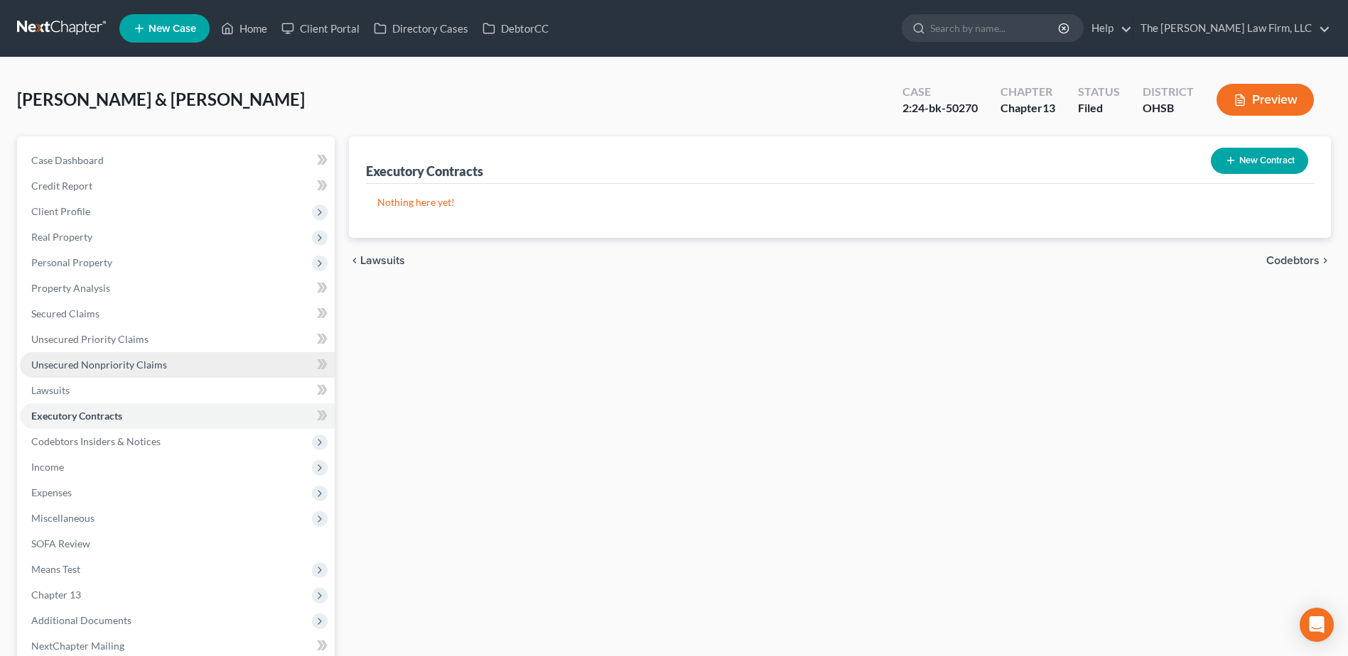
click at [133, 366] on span "Unsecured Nonpriority Claims" at bounding box center [99, 365] width 136 height 12
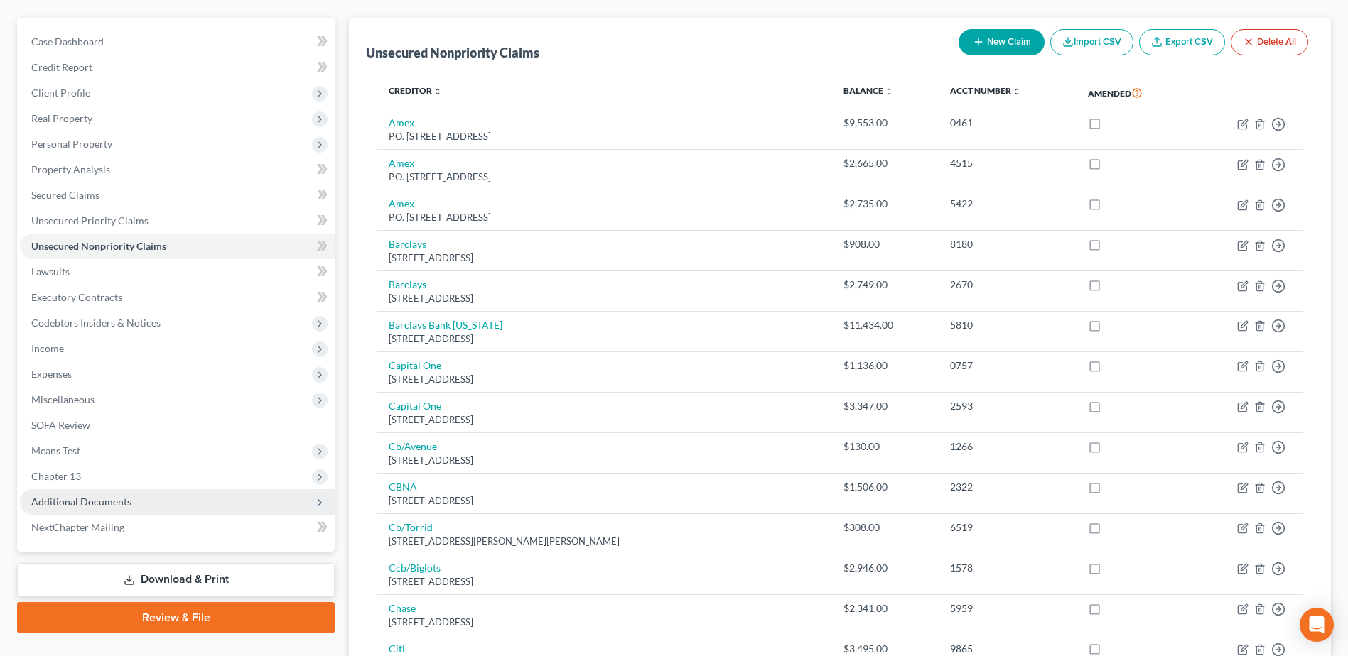
scroll to position [213, 0]
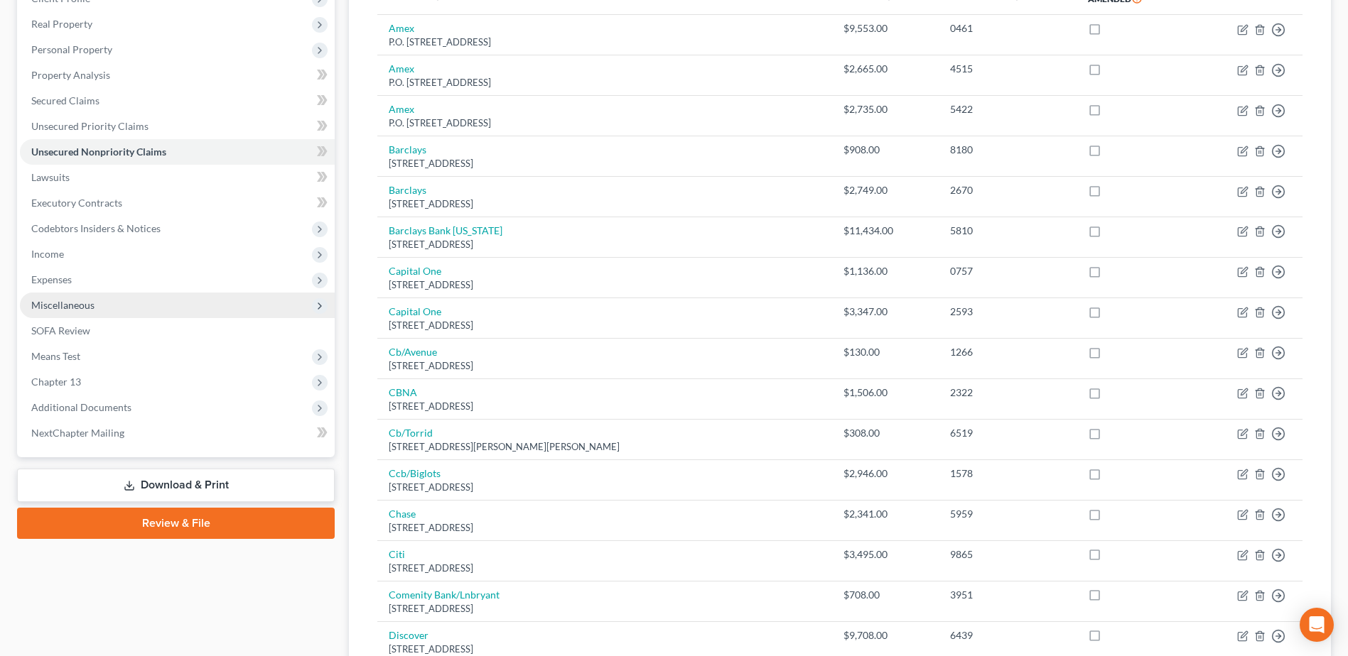
click at [66, 304] on span "Miscellaneous" at bounding box center [62, 305] width 63 height 12
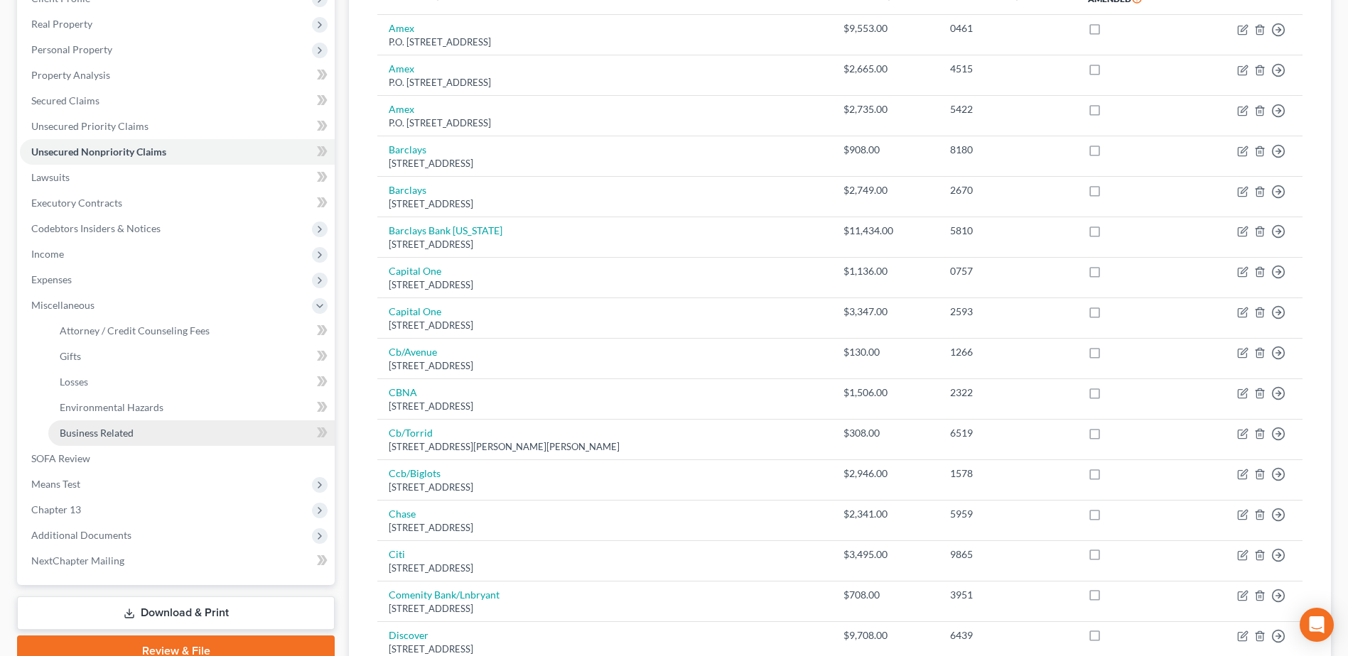
click at [111, 435] on span "Business Related" at bounding box center [97, 433] width 74 height 12
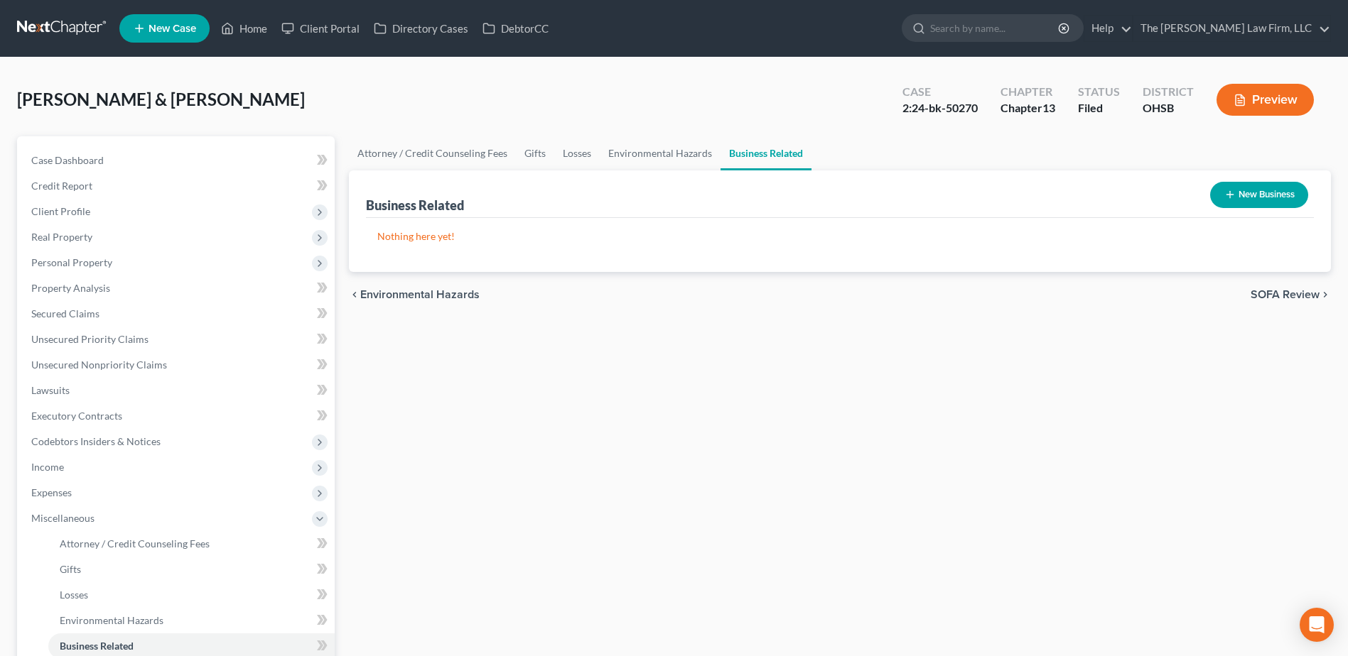
click at [53, 15] on nav "Home New Case Client Portal Directory Cases DebtorCC The Jones Law Firm, LLC mj…" at bounding box center [674, 28] width 1348 height 57
click at [42, 19] on link at bounding box center [62, 29] width 91 height 26
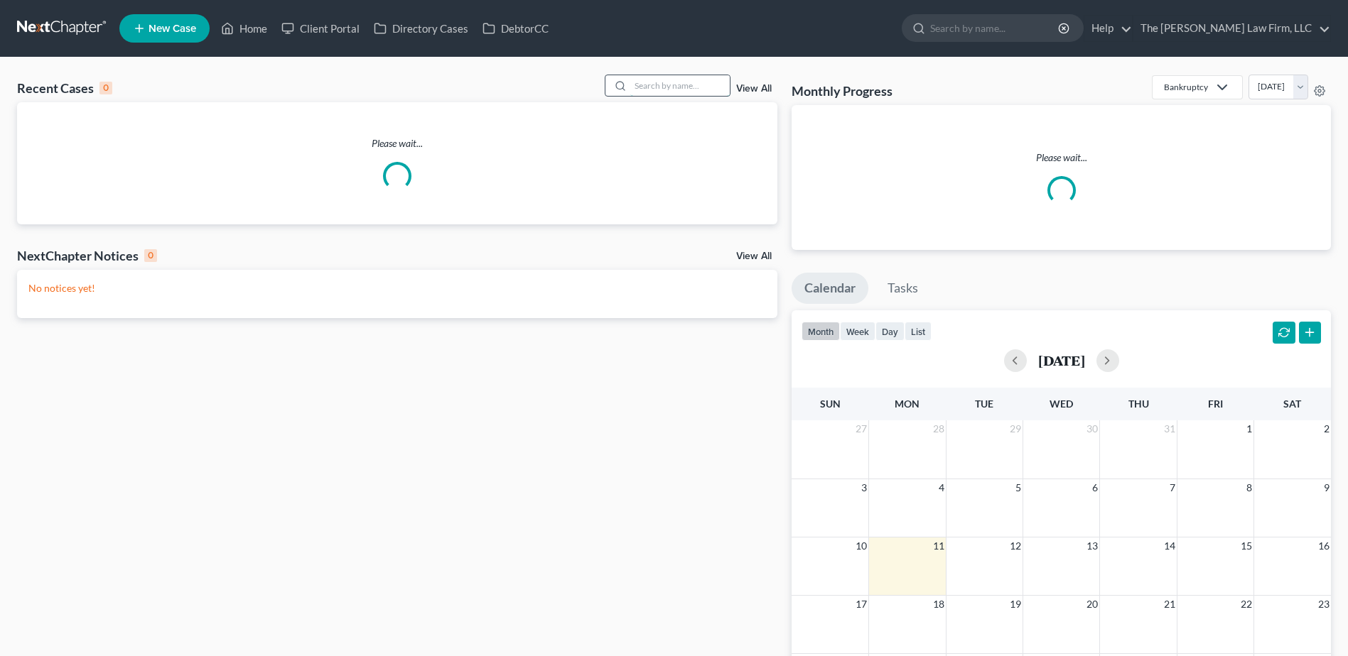
click at [688, 91] on input "search" at bounding box center [679, 85] width 99 height 21
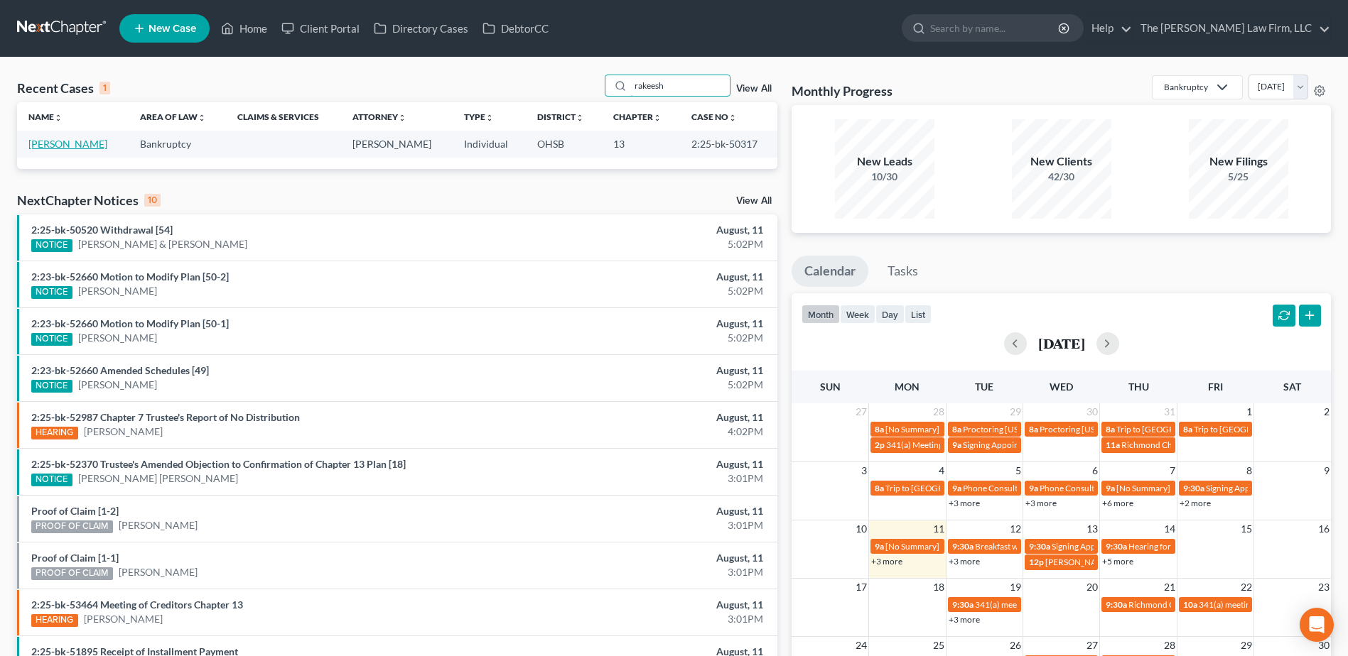
type input "rakeesh"
click at [64, 142] on link "[PERSON_NAME]" at bounding box center [67, 144] width 79 height 12
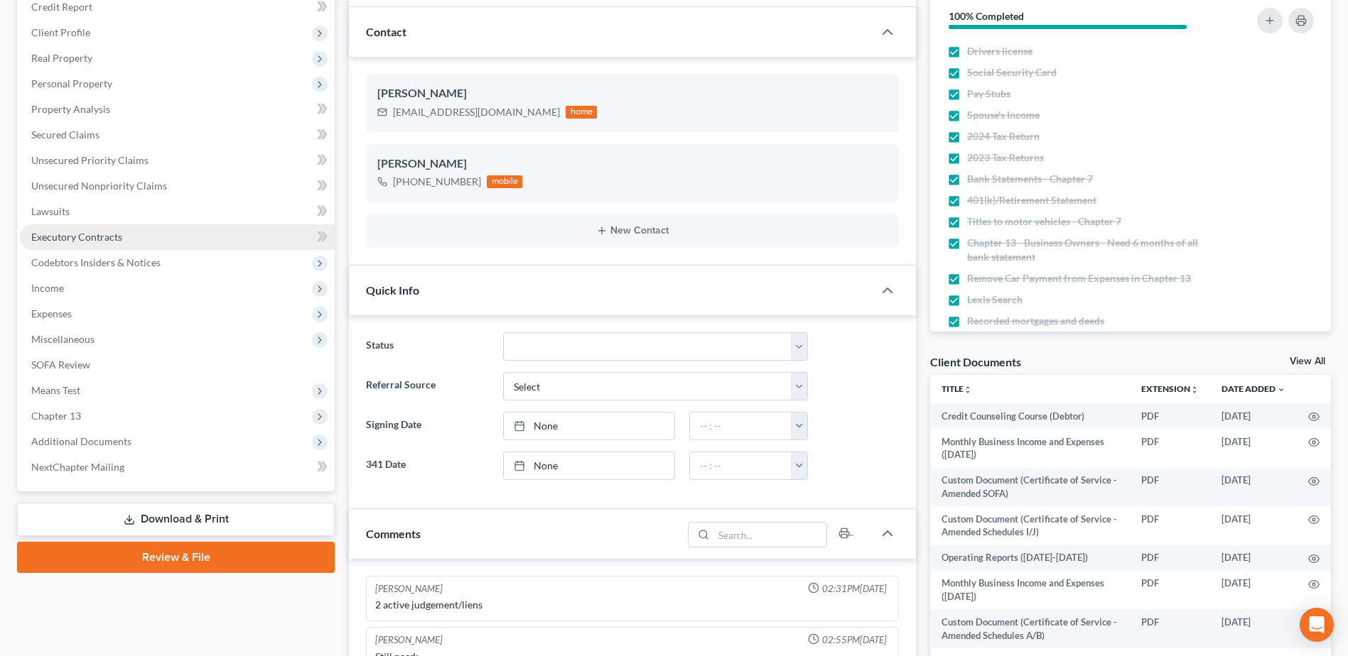
scroll to position [213, 0]
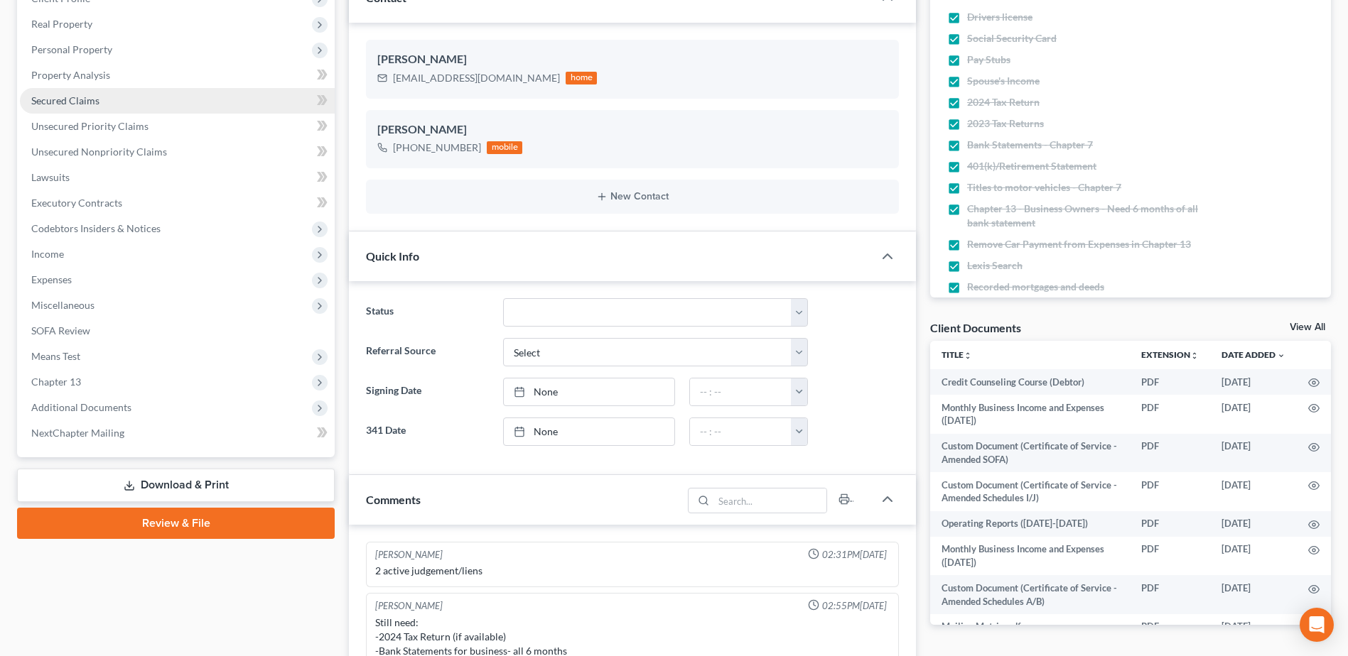
click at [80, 95] on span "Secured Claims" at bounding box center [65, 100] width 68 height 12
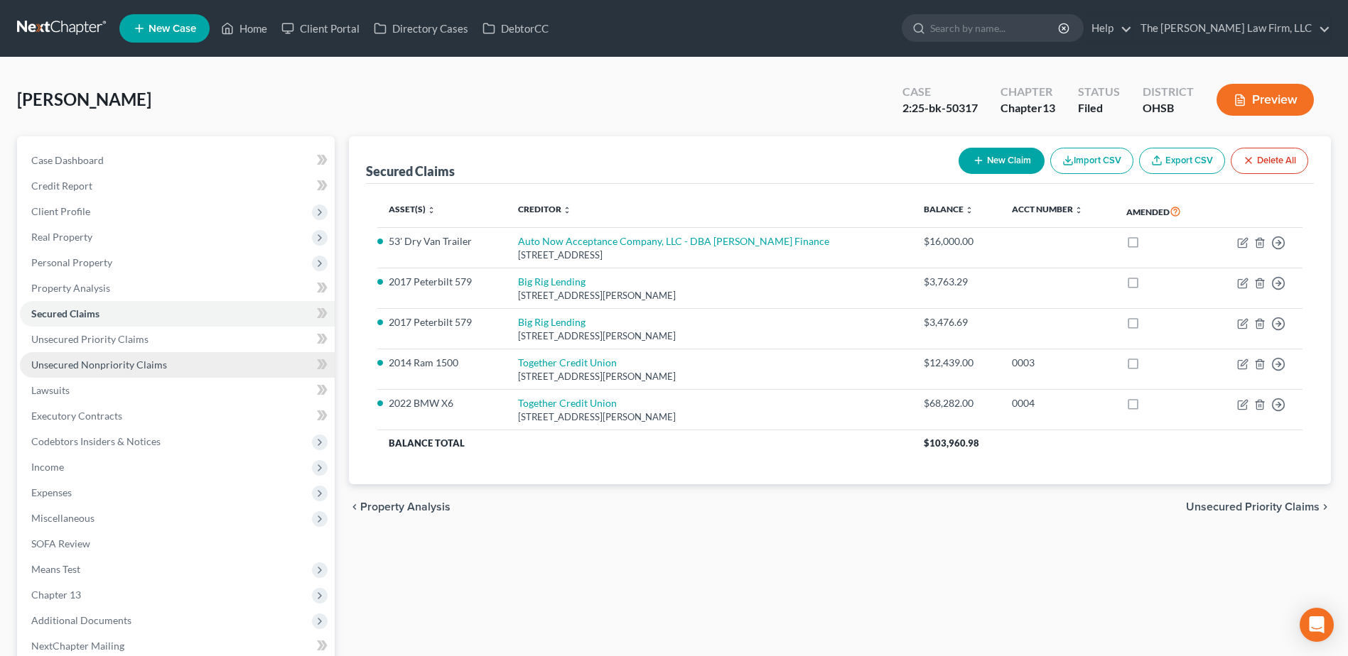
click at [136, 359] on span "Unsecured Nonpriority Claims" at bounding box center [99, 365] width 136 height 12
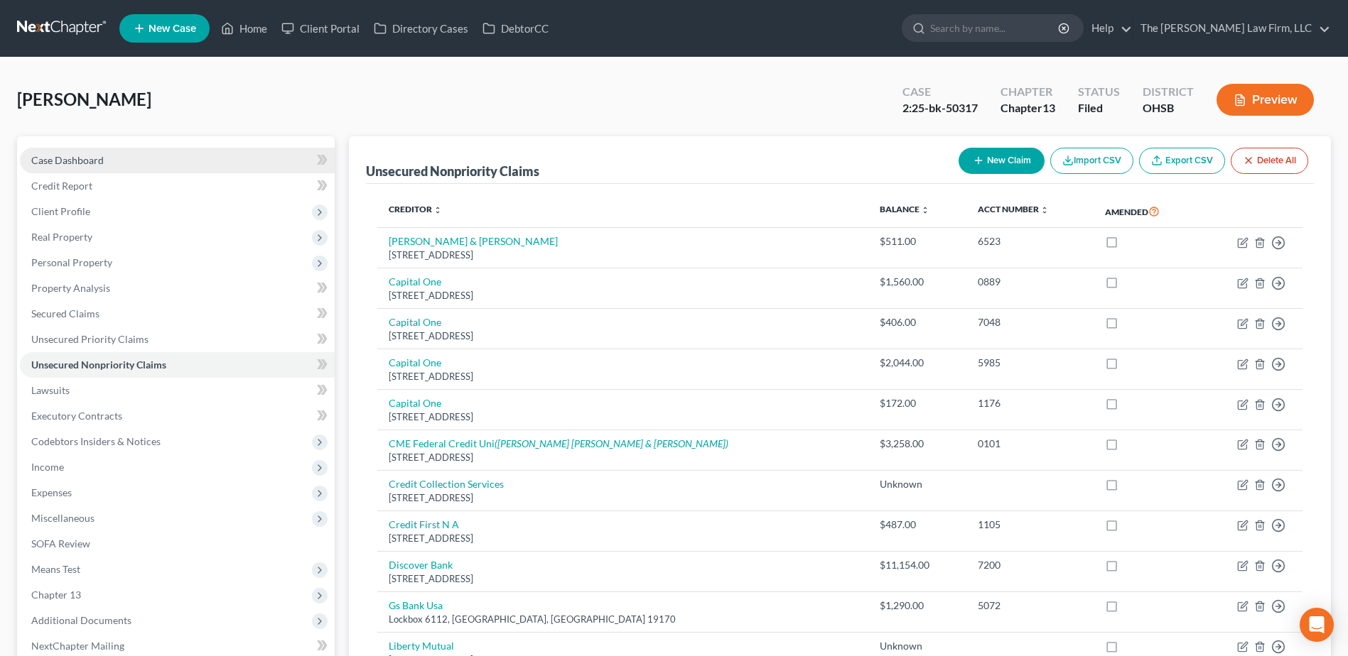
click at [78, 167] on link "Case Dashboard" at bounding box center [177, 161] width 315 height 26
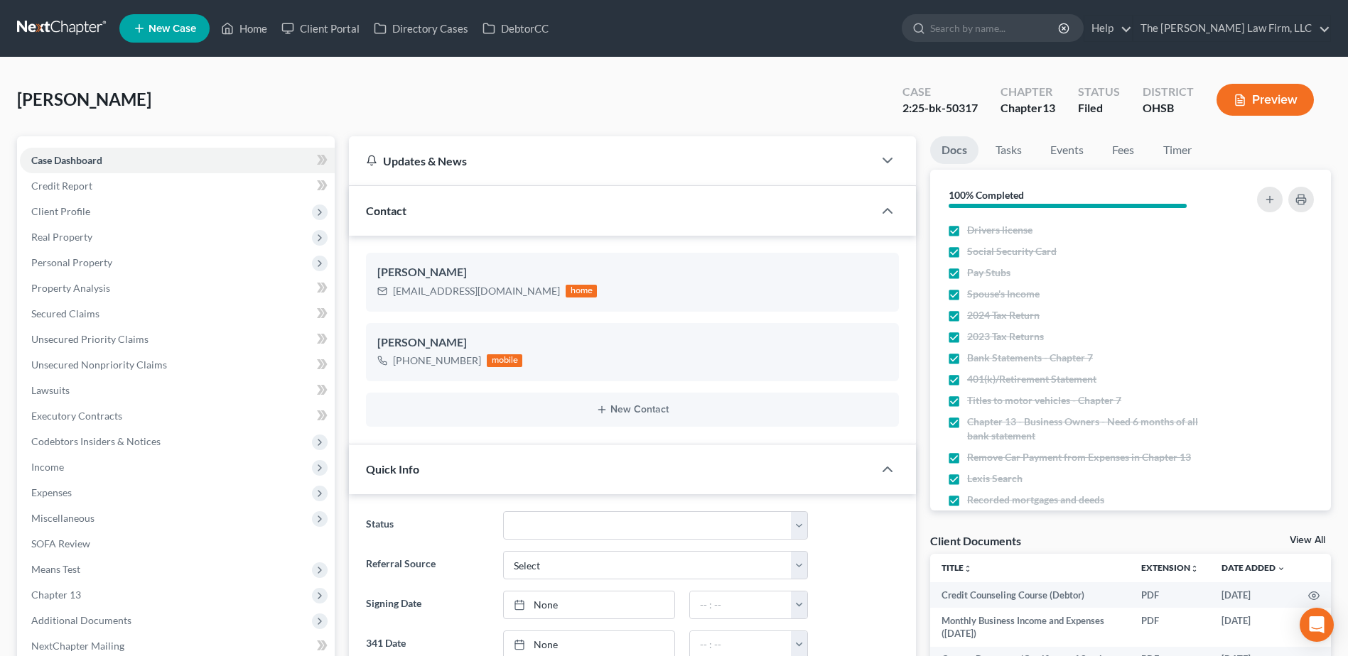
click at [80, 31] on link at bounding box center [62, 29] width 91 height 26
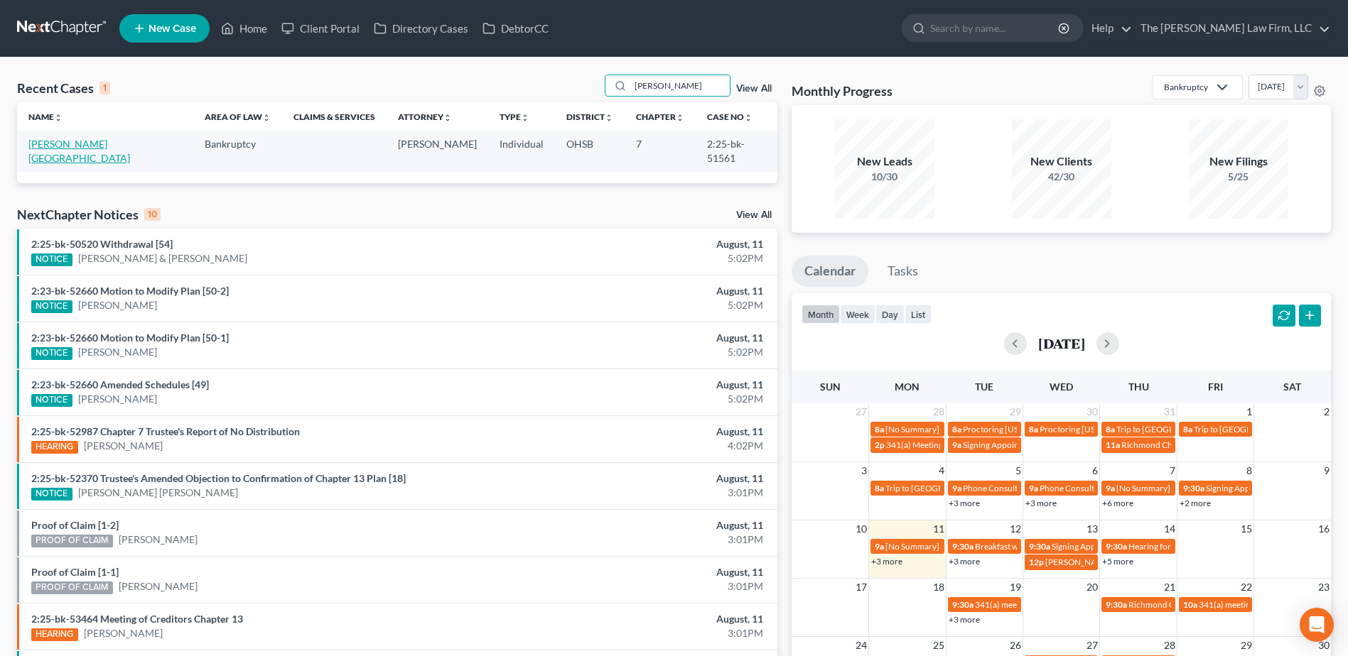
type input "[PERSON_NAME]"
click at [72, 146] on link "[PERSON_NAME][GEOGRAPHIC_DATA]" at bounding box center [79, 151] width 102 height 26
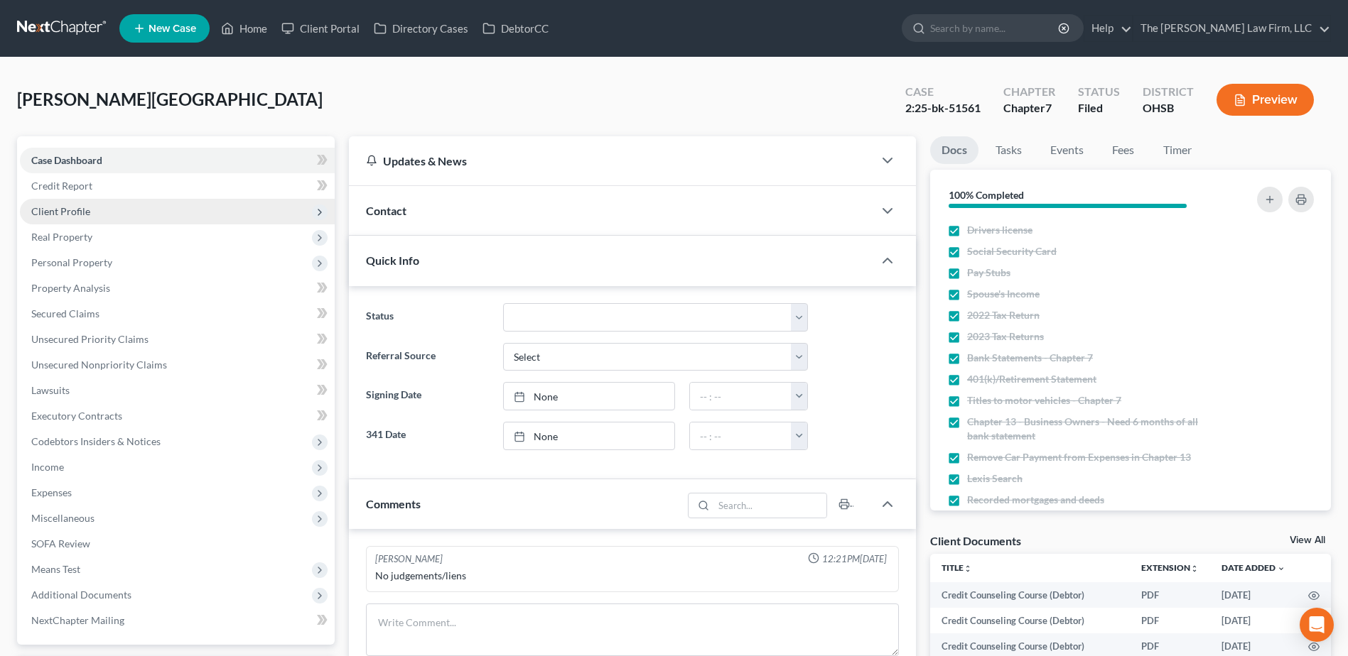
click at [63, 212] on span "Client Profile" at bounding box center [60, 211] width 59 height 12
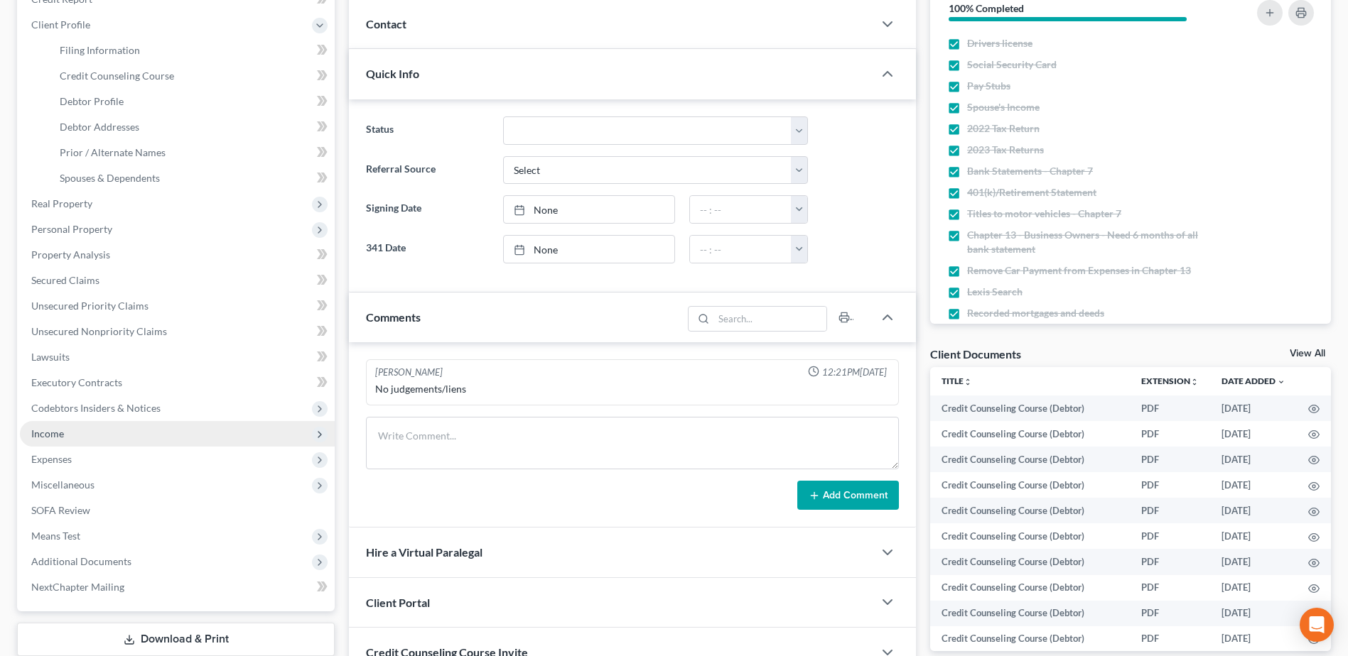
scroll to position [313, 0]
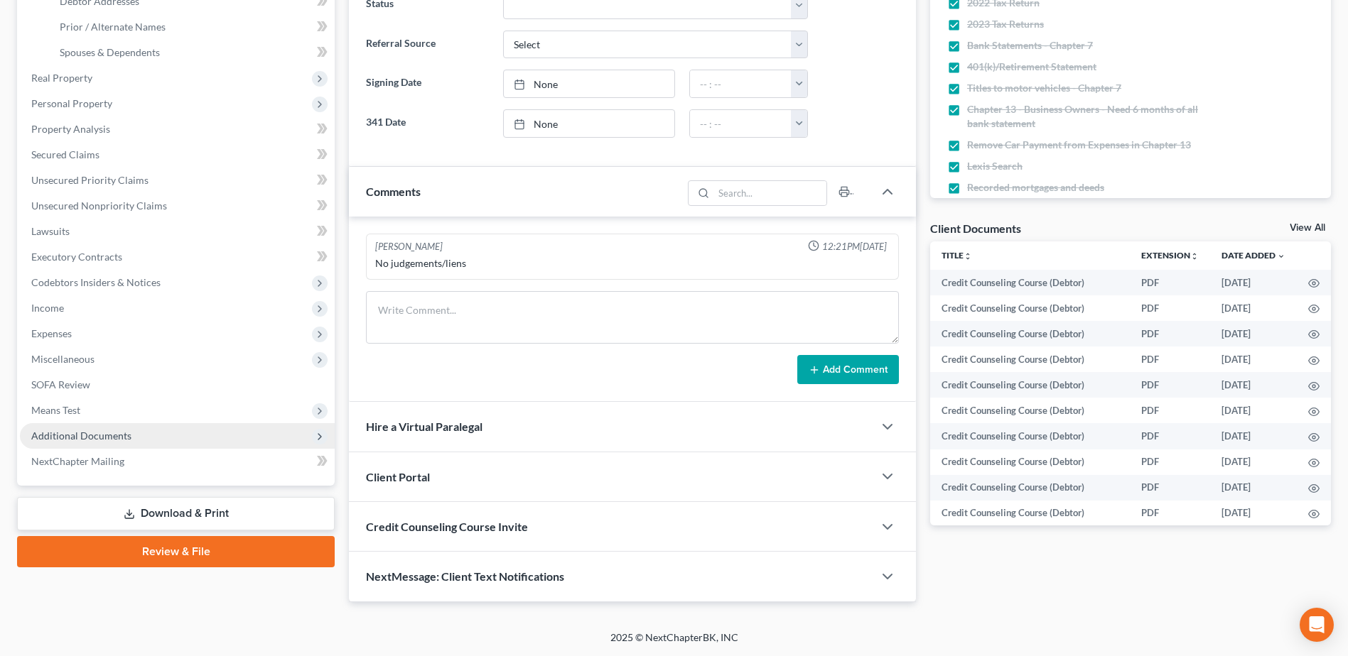
click at [63, 446] on span "Additional Documents" at bounding box center [177, 436] width 315 height 26
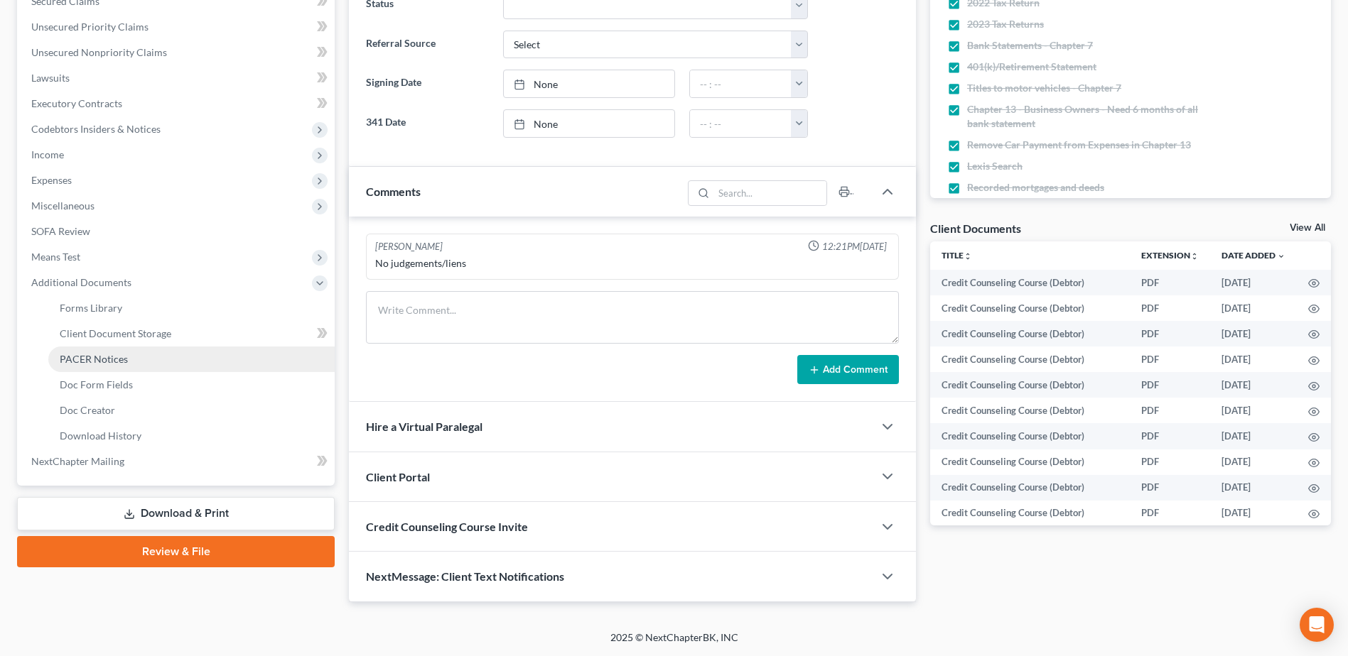
click at [99, 359] on span "PACER Notices" at bounding box center [94, 359] width 68 height 12
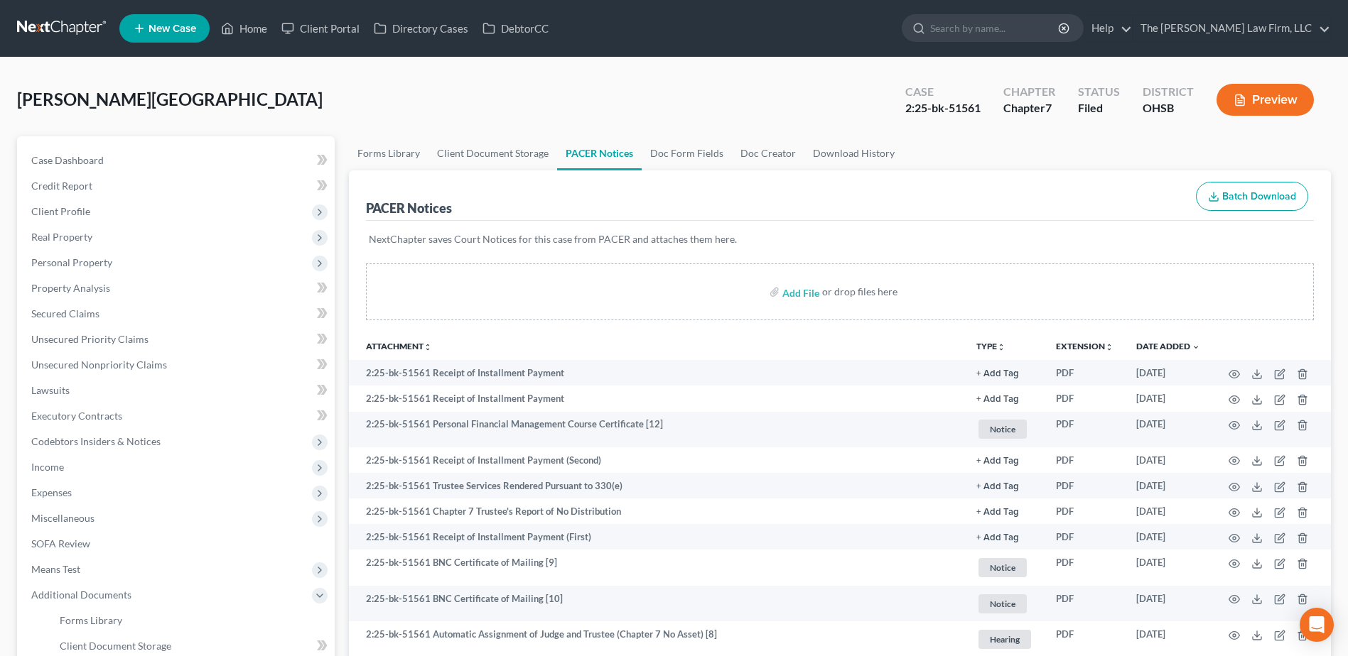
drag, startPoint x: 76, startPoint y: 22, endPoint x: 89, endPoint y: 23, distance: 12.9
click at [76, 22] on link at bounding box center [62, 29] width 91 height 26
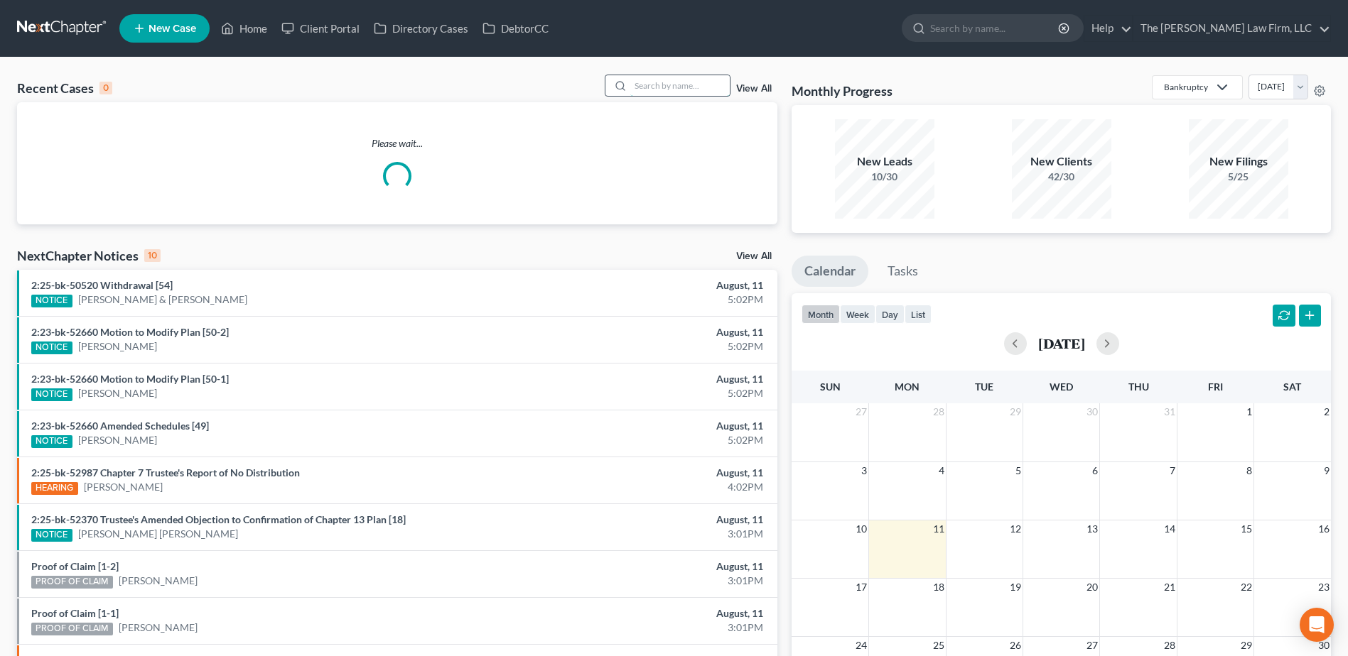
click at [653, 87] on input "search" at bounding box center [679, 85] width 99 height 21
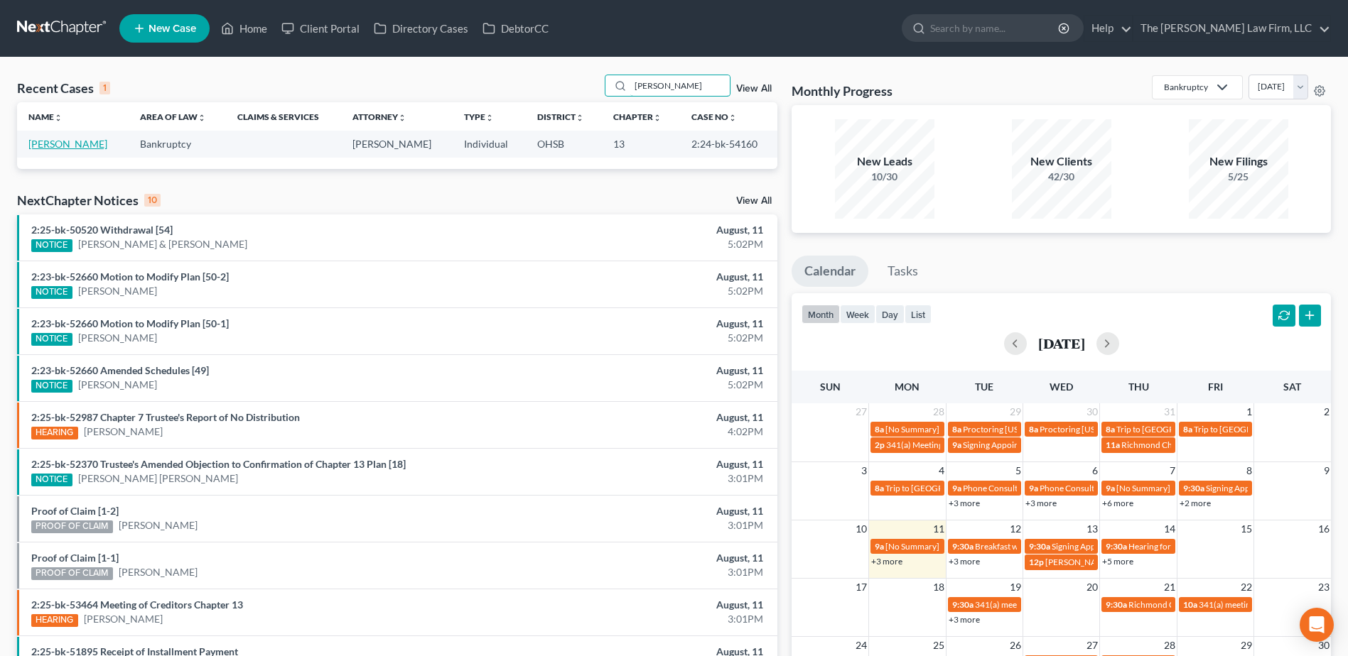
type input "[PERSON_NAME]"
click at [62, 143] on link "[PERSON_NAME]" at bounding box center [67, 144] width 79 height 12
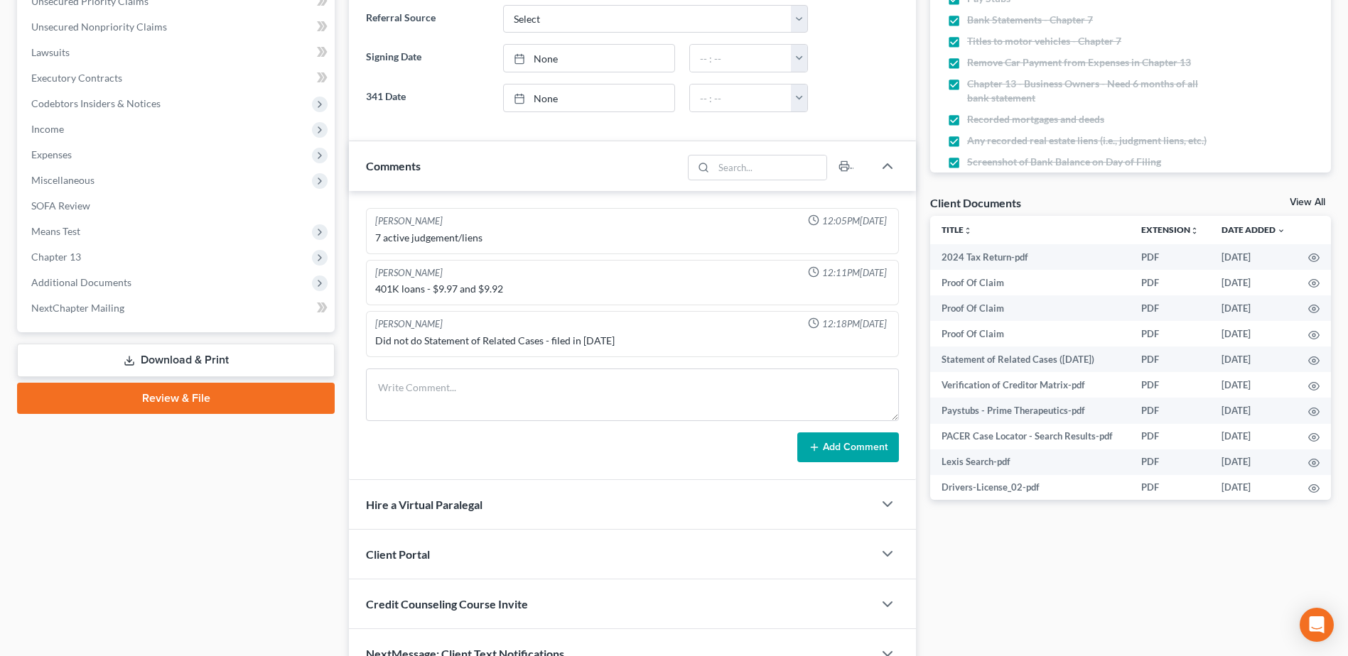
scroll to position [355, 0]
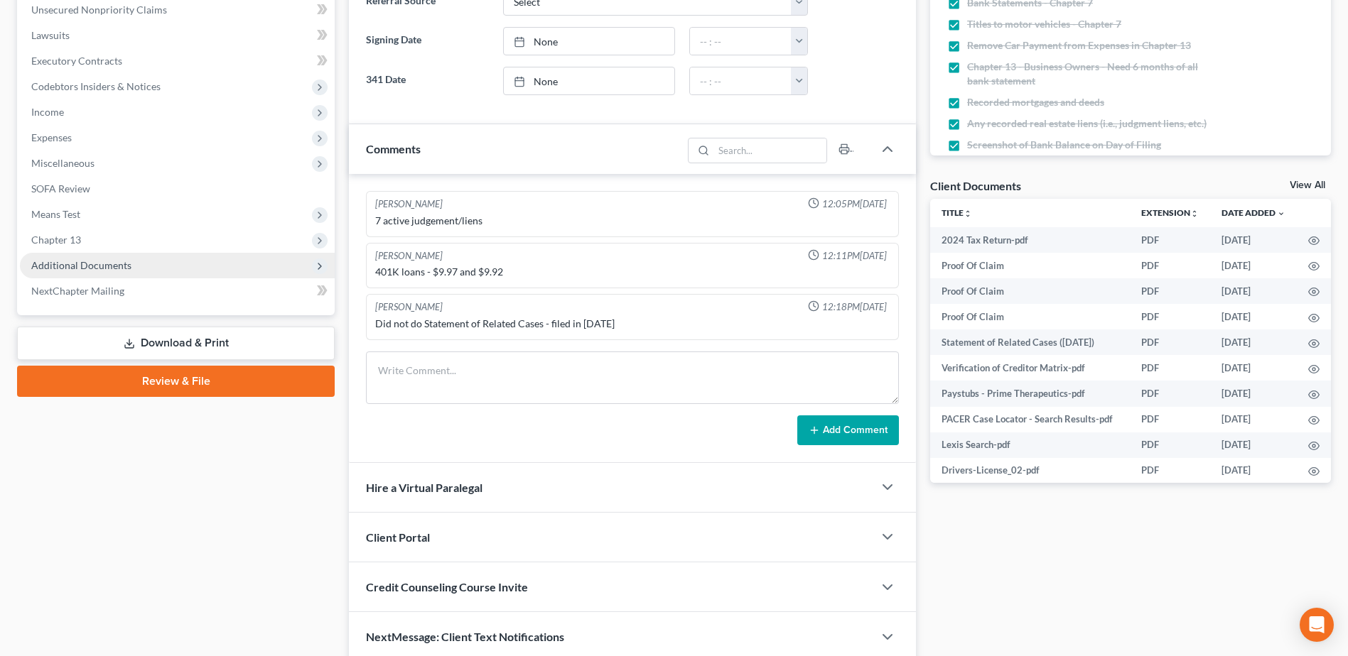
click at [109, 266] on span "Additional Documents" at bounding box center [81, 265] width 100 height 12
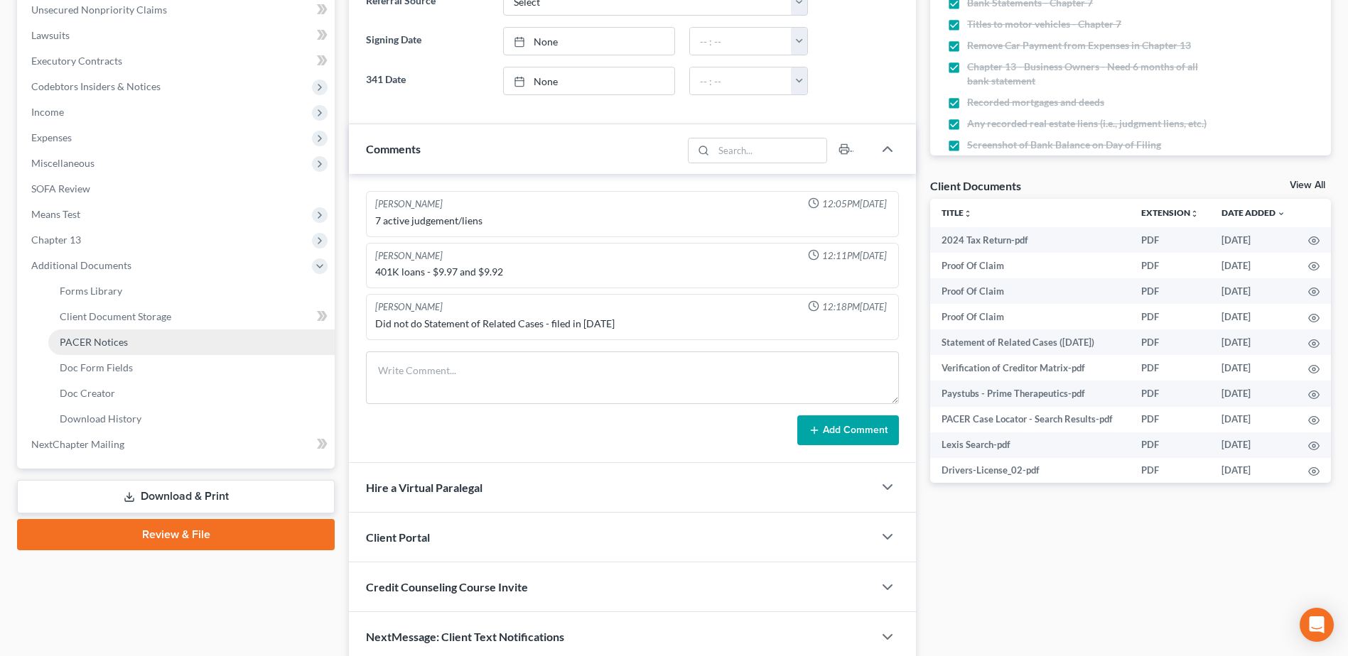
click at [115, 336] on span "PACER Notices" at bounding box center [94, 342] width 68 height 12
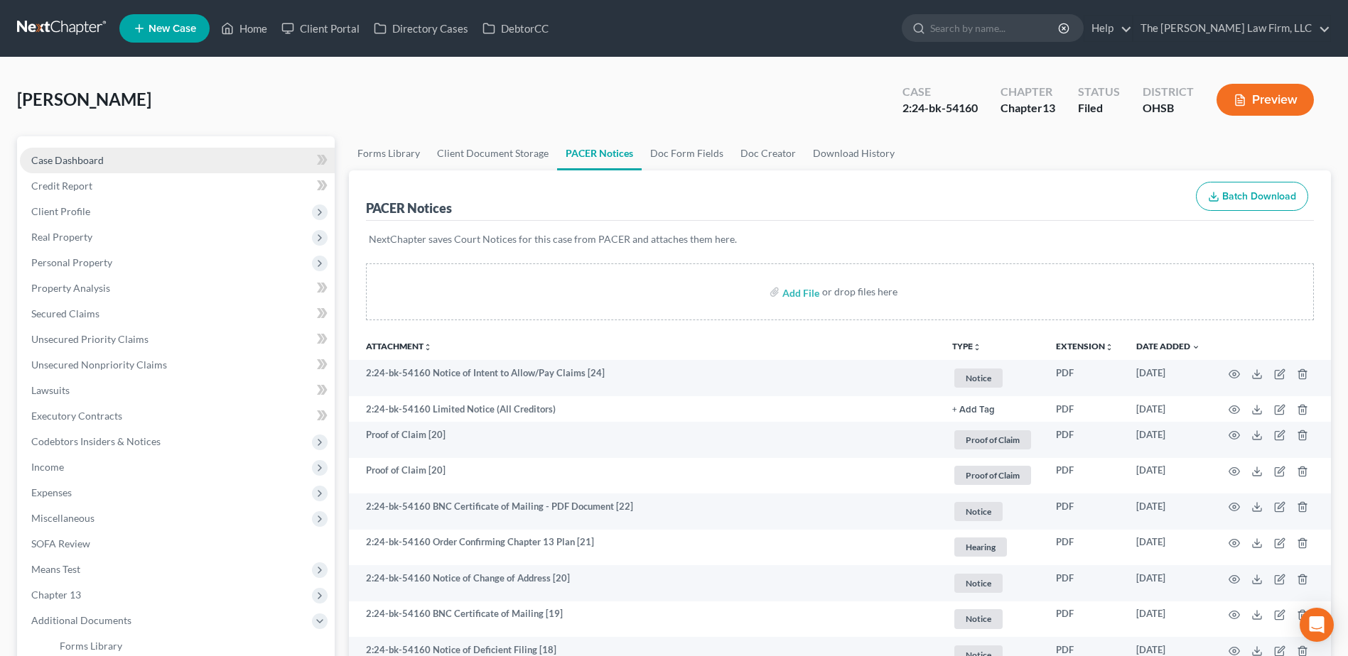
click at [99, 165] on span "Case Dashboard" at bounding box center [67, 160] width 72 height 12
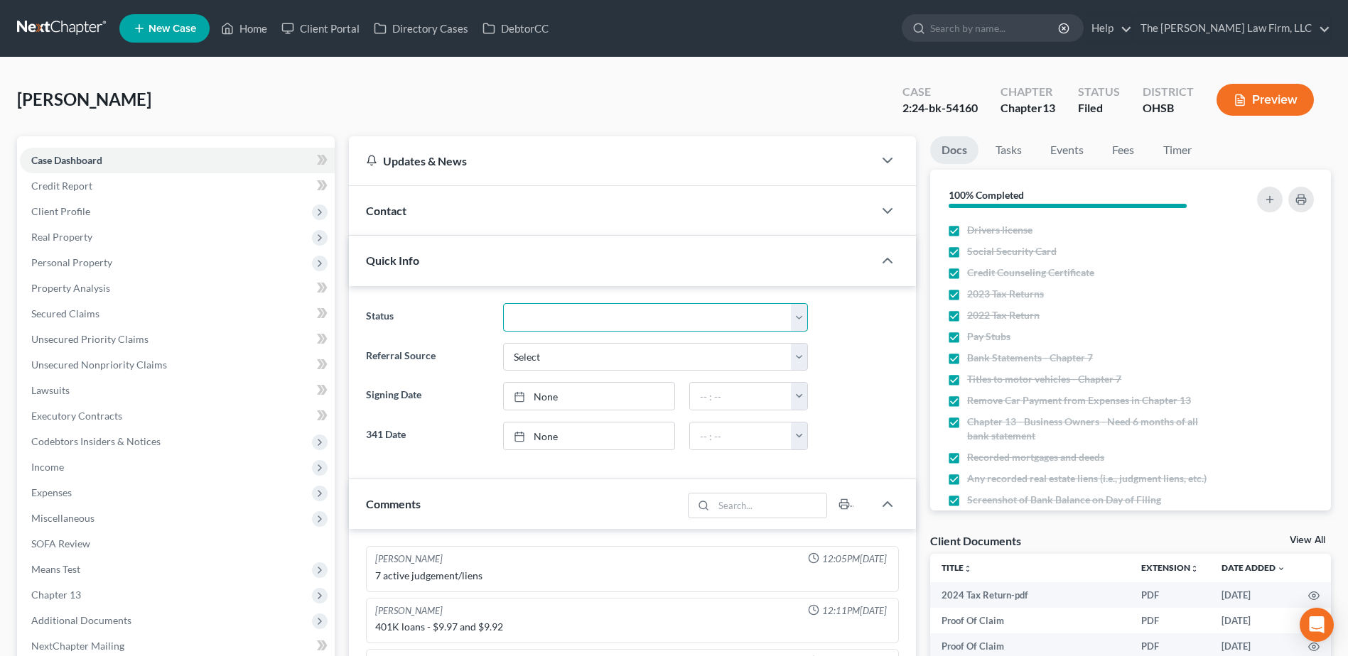
click at [536, 318] on select "341 Complete / Confirmation Pending 341 Pending Confirmed Discharged Dismissed …" at bounding box center [655, 317] width 305 height 28
select select "2"
click at [503, 303] on select "341 Complete / Confirmation Pending 341 Pending Confirmed Discharged Dismissed …" at bounding box center [655, 317] width 305 height 28
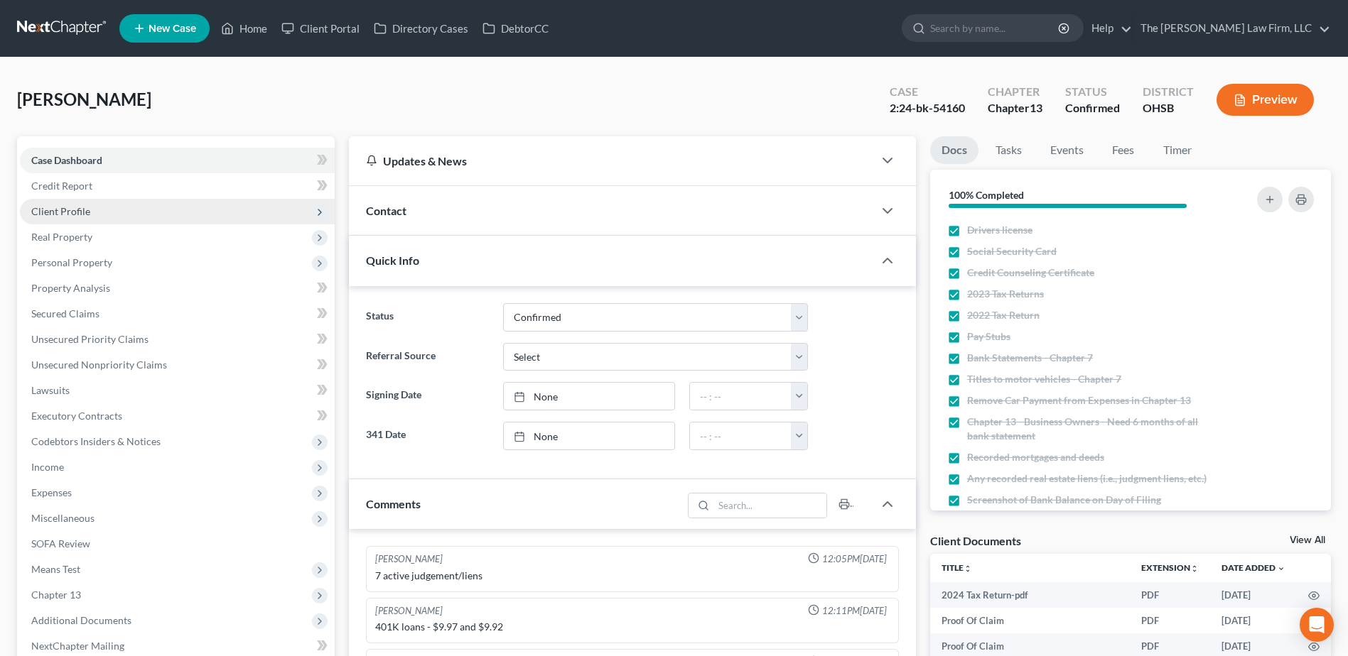
click at [72, 209] on span "Client Profile" at bounding box center [60, 211] width 59 height 12
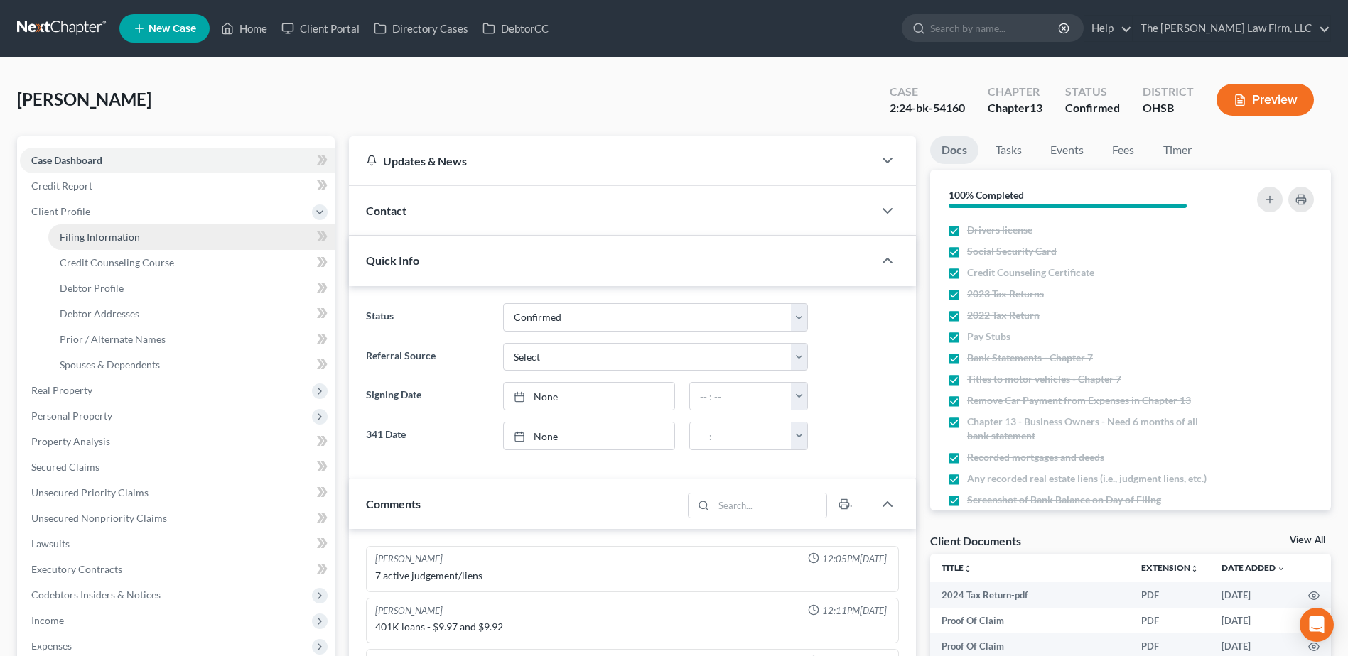
click at [82, 237] on span "Filing Information" at bounding box center [100, 237] width 80 height 12
select select "1"
select select "0"
select select "3"
select select "36"
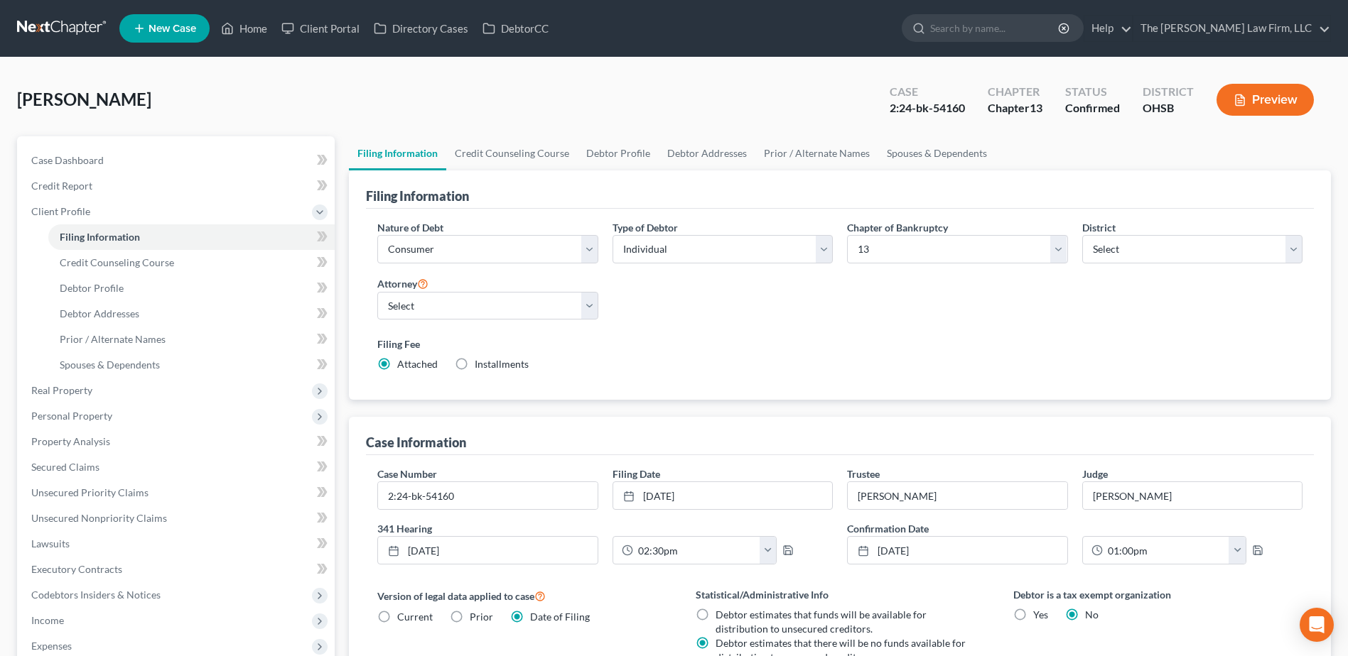
click at [63, 24] on link at bounding box center [62, 29] width 91 height 26
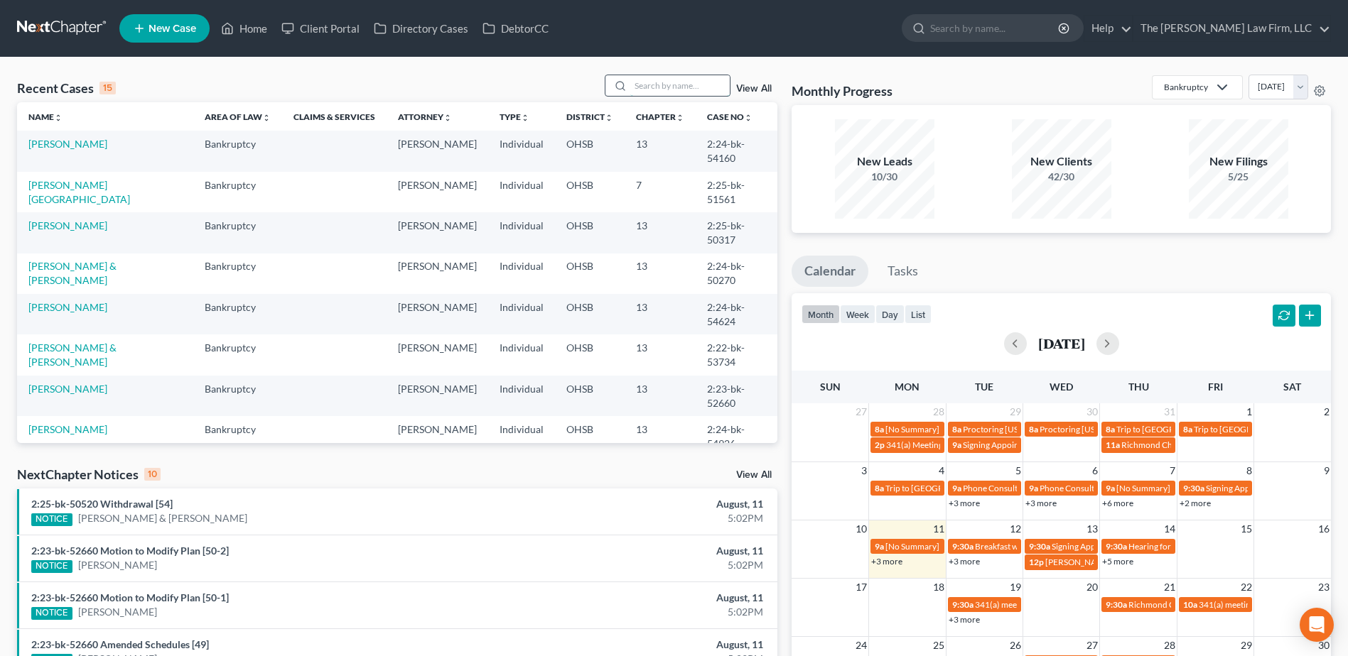
click at [663, 90] on input "search" at bounding box center [679, 85] width 99 height 21
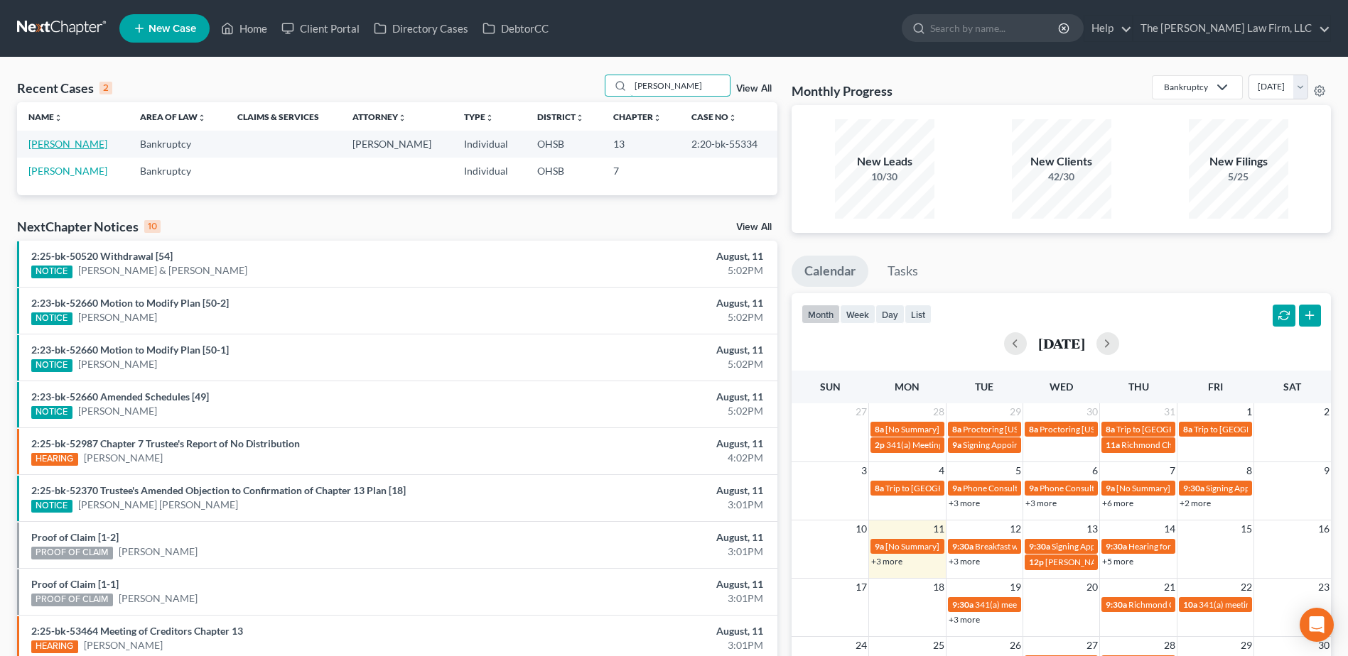
type input "[PERSON_NAME]"
click at [62, 140] on link "[PERSON_NAME]" at bounding box center [67, 144] width 79 height 12
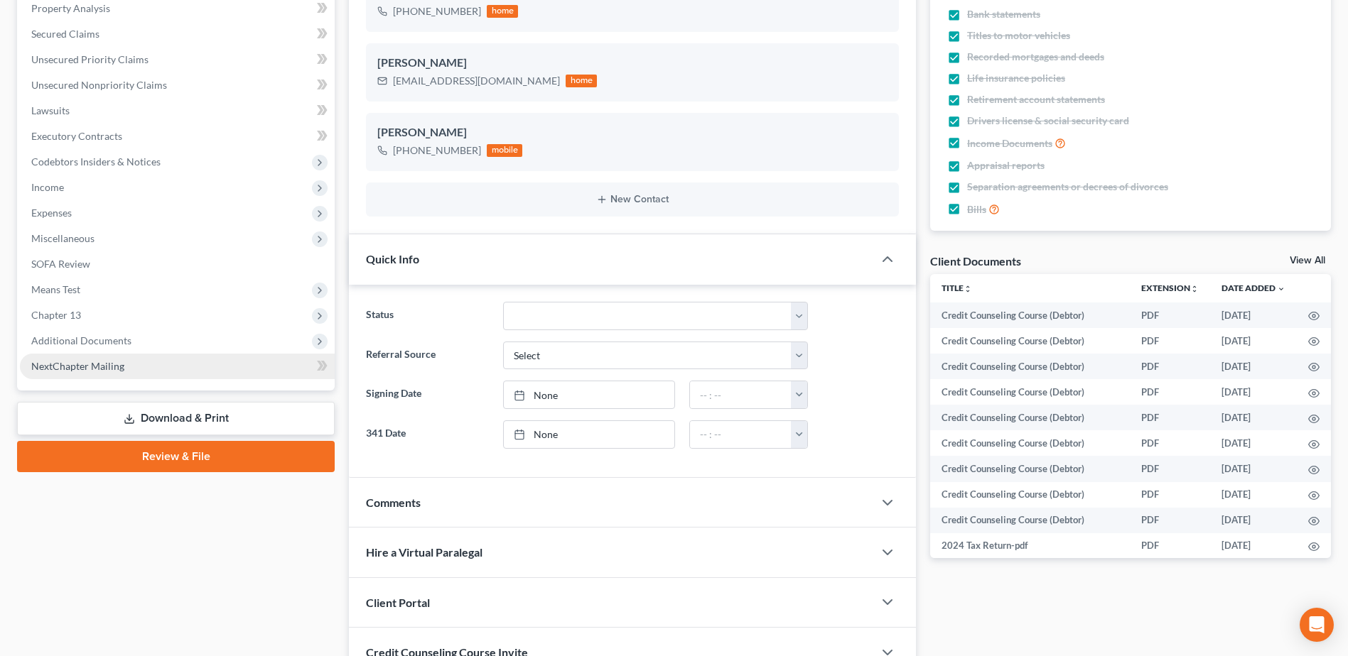
scroll to position [284, 0]
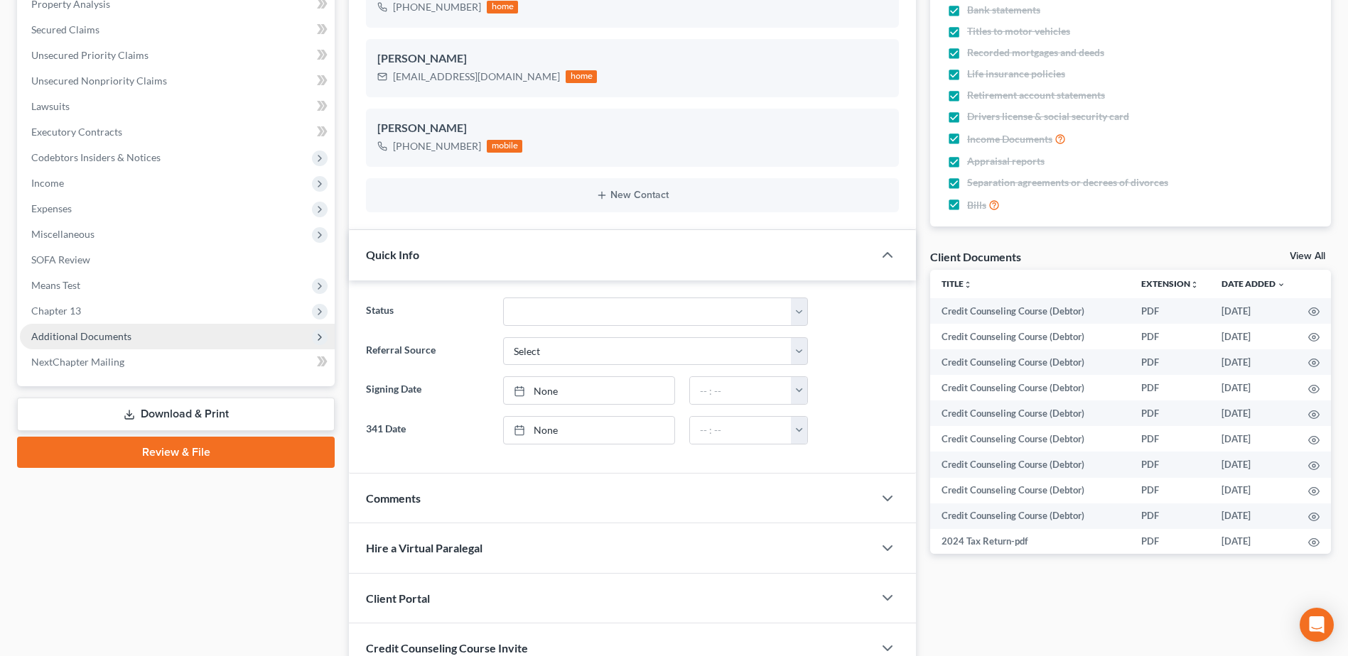
click at [93, 345] on span "Additional Documents" at bounding box center [177, 337] width 315 height 26
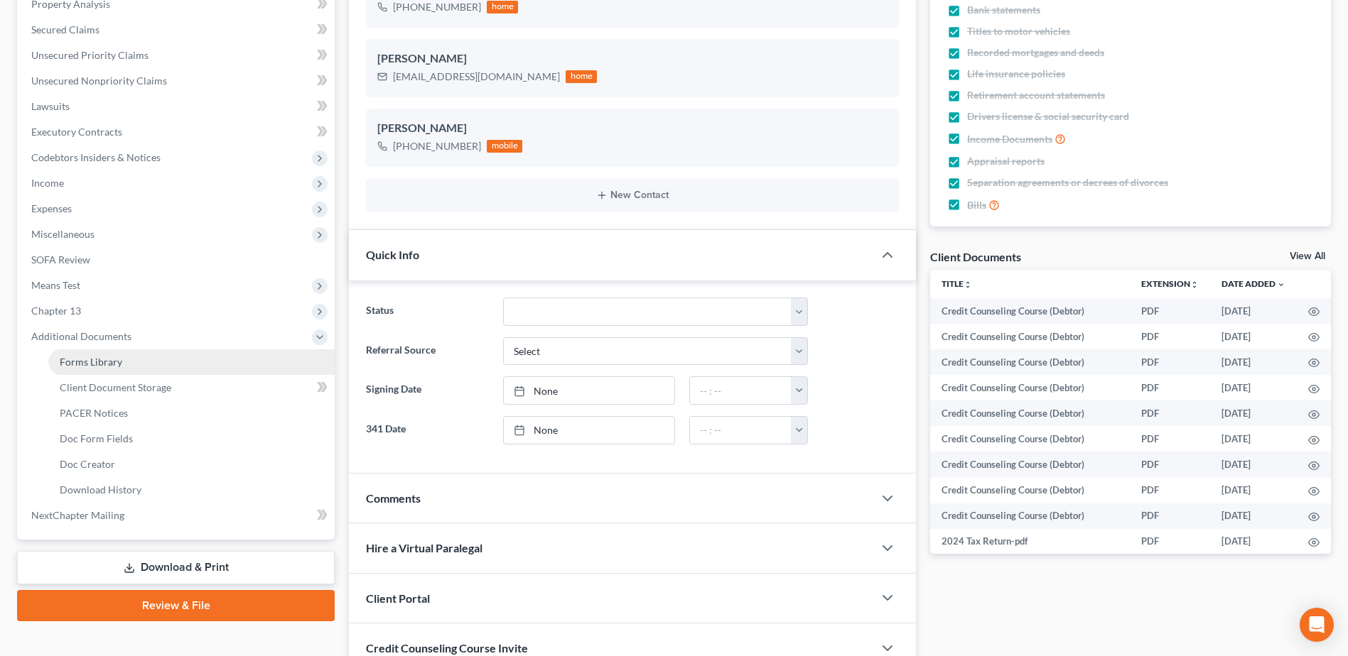
scroll to position [2363, 0]
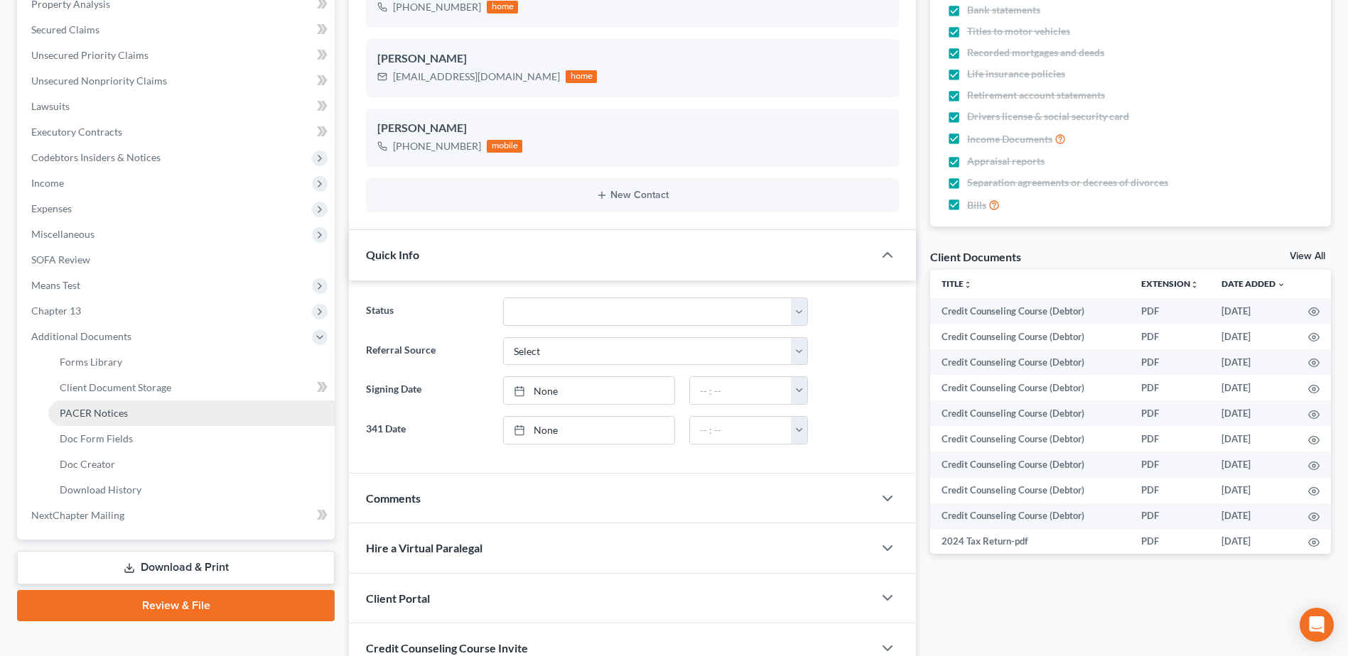
click at [97, 406] on link "PACER Notices" at bounding box center [191, 414] width 286 height 26
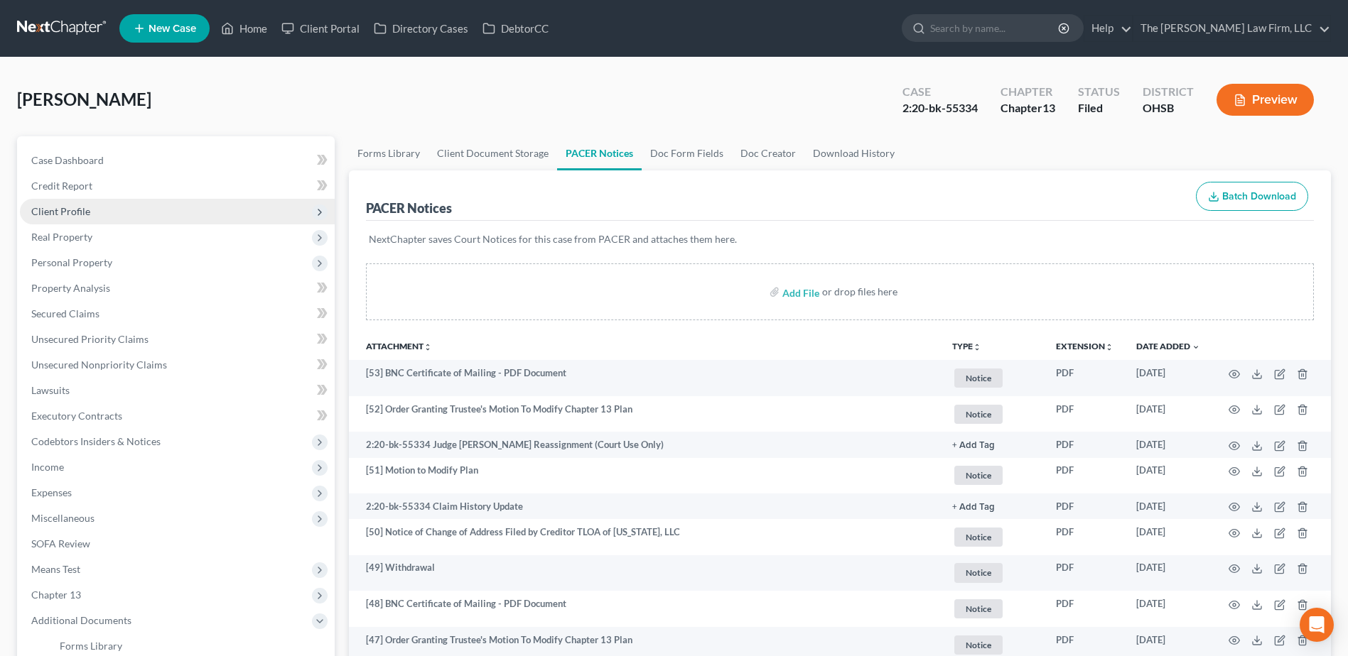
click at [59, 210] on span "Client Profile" at bounding box center [60, 211] width 59 height 12
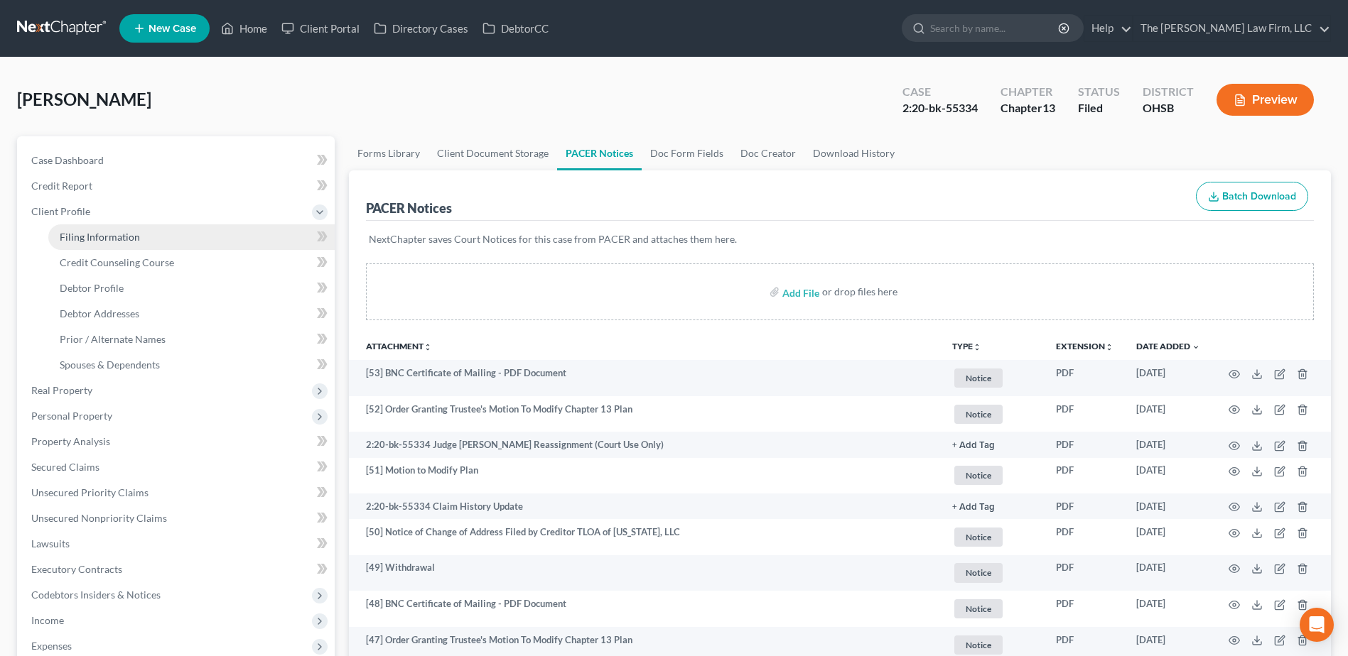
click at [73, 240] on span "Filing Information" at bounding box center [100, 237] width 80 height 12
select select "1"
select select "0"
select select "3"
select select "36"
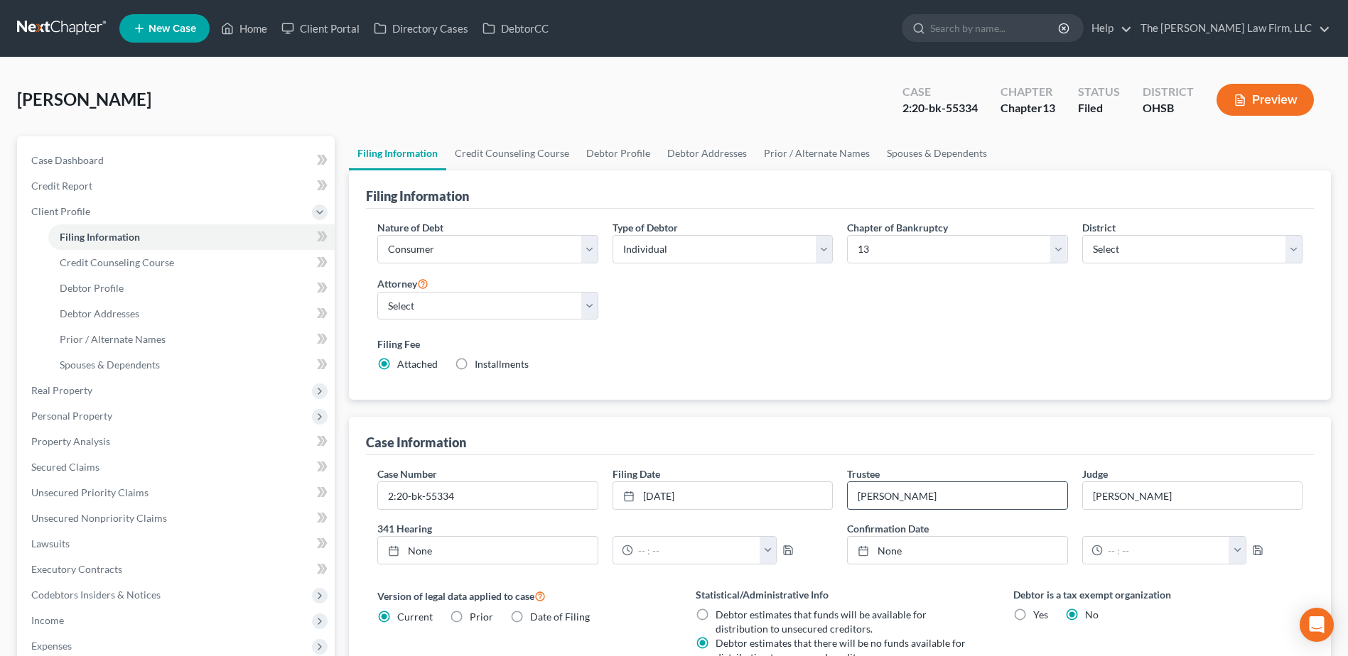
click at [910, 499] on input "[PERSON_NAME]" at bounding box center [956, 495] width 219 height 27
click at [911, 499] on input "[PERSON_NAME]" at bounding box center [956, 495] width 219 height 27
click at [880, 501] on input "Edward Bailey" at bounding box center [956, 495] width 219 height 27
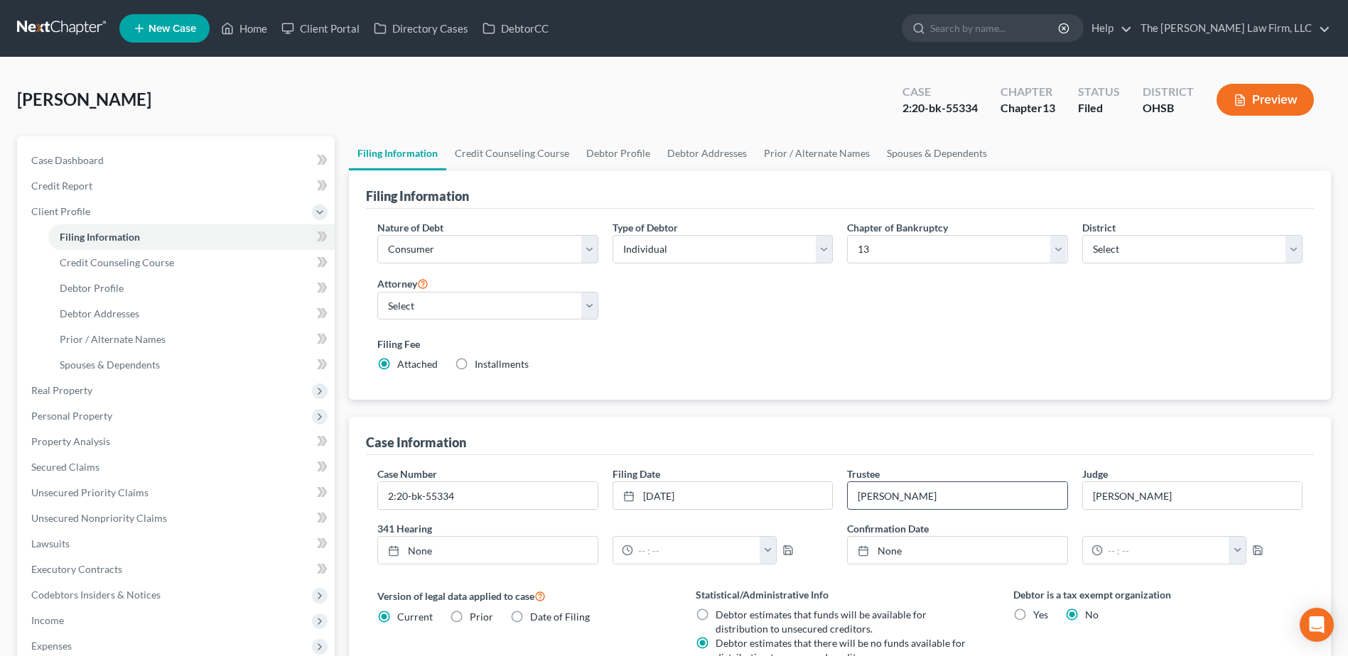
click at [880, 501] on input "Edward Bailey" at bounding box center [956, 495] width 219 height 27
type input "[PERSON_NAME]"
type input "10:00am"
type input "01:00pm"
click at [1127, 488] on input "Nami Khorrami" at bounding box center [1192, 495] width 219 height 27
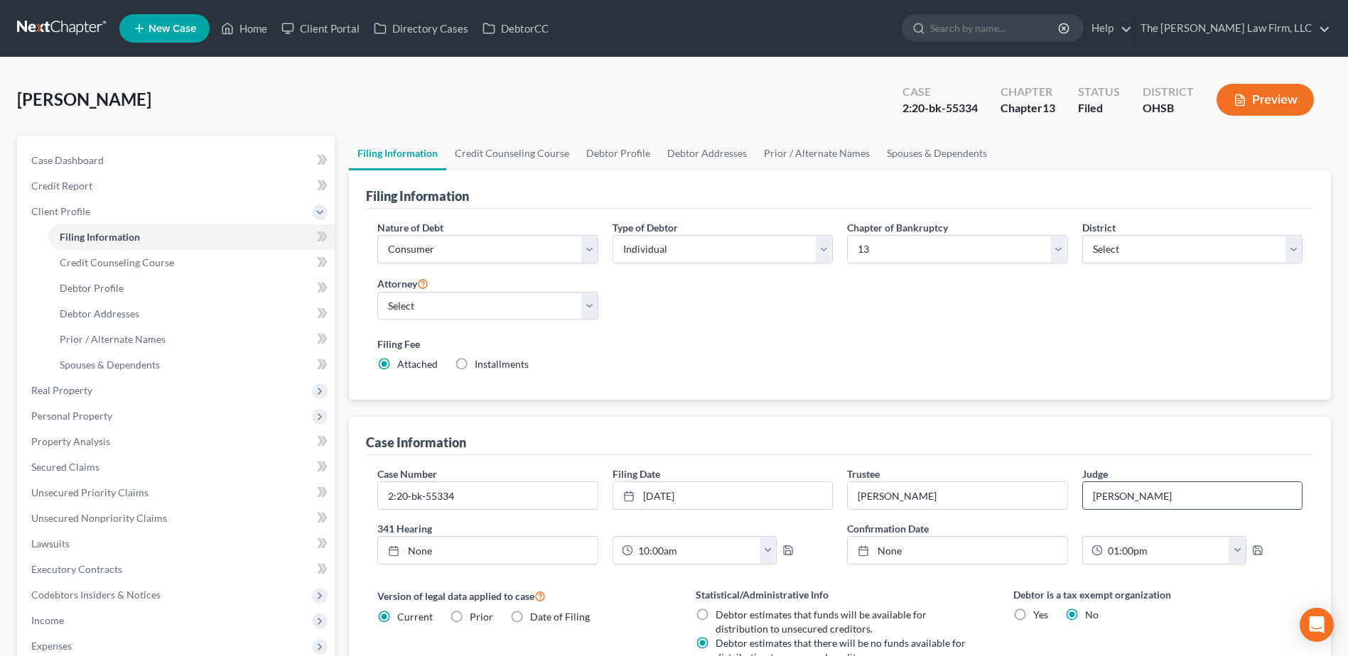
click at [1125, 488] on input "Nami Khorrami" at bounding box center [1192, 495] width 219 height 27
click at [1124, 488] on input "Nami Khorrami" at bounding box center [1192, 495] width 219 height 27
click at [1132, 509] on input "Nami Khorrami" at bounding box center [1192, 495] width 219 height 27
click at [1132, 500] on input "Nami Khorrami" at bounding box center [1192, 495] width 219 height 27
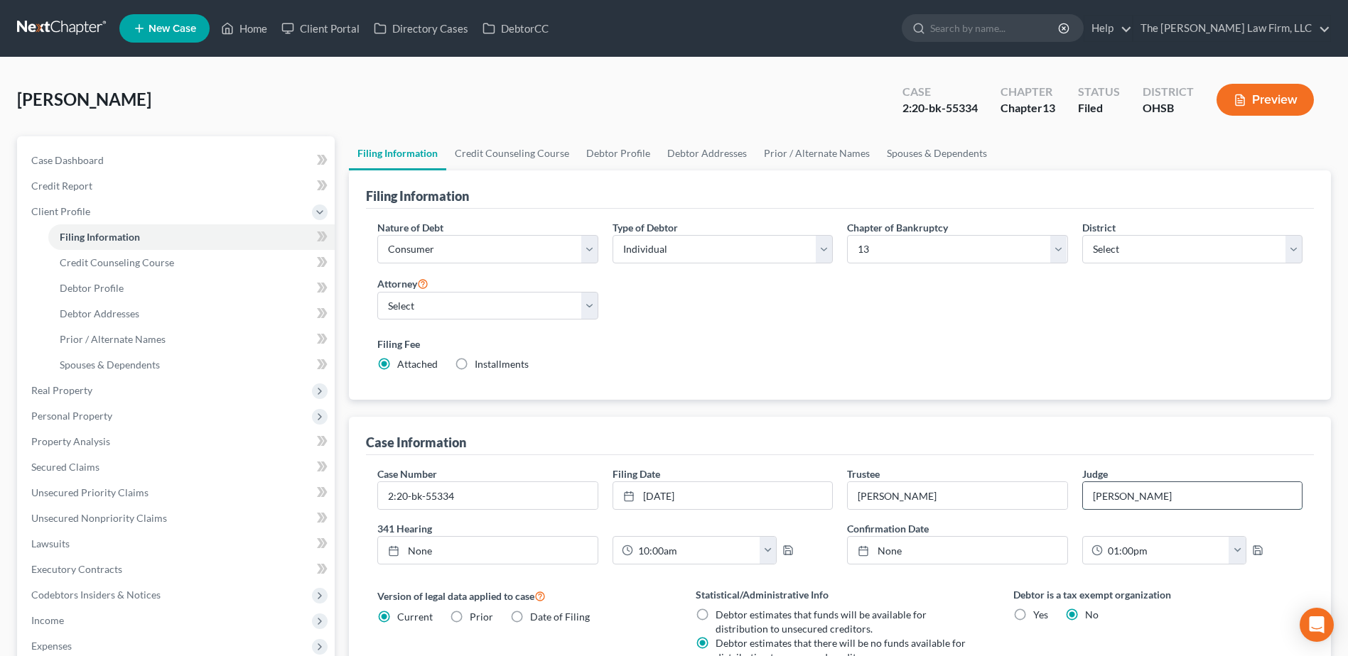
click at [1132, 500] on input "Nami Khorrami" at bounding box center [1192, 495] width 219 height 27
type input "[PERSON_NAME]"
click at [70, 153] on link "Case Dashboard" at bounding box center [177, 161] width 315 height 26
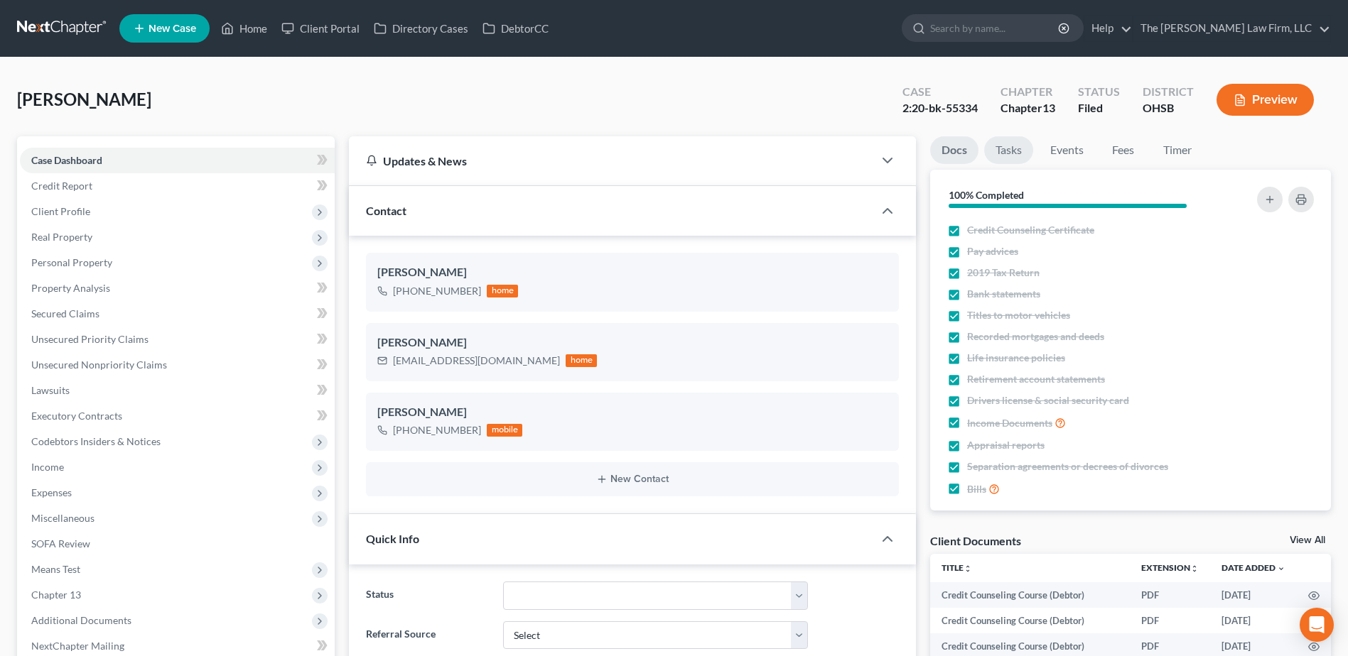
scroll to position [2363, 0]
click at [1044, 148] on link "Events" at bounding box center [1067, 150] width 56 height 28
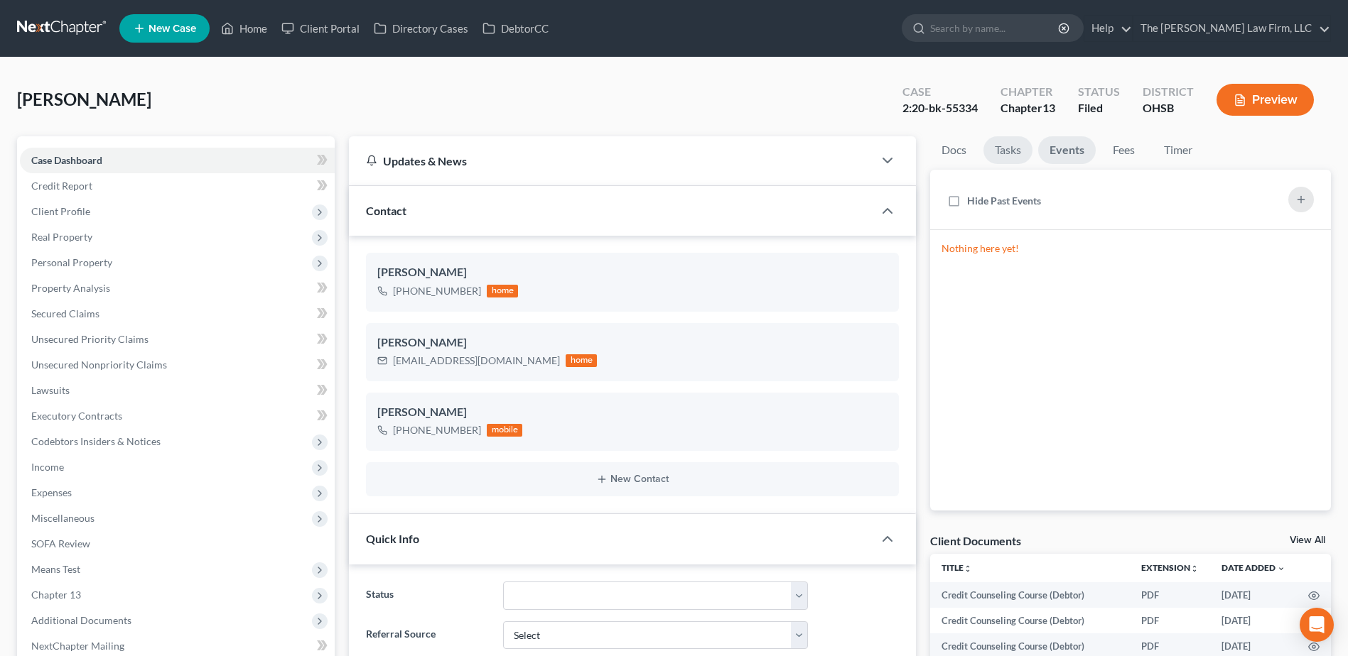
click at [1006, 146] on link "Tasks" at bounding box center [1007, 150] width 49 height 28
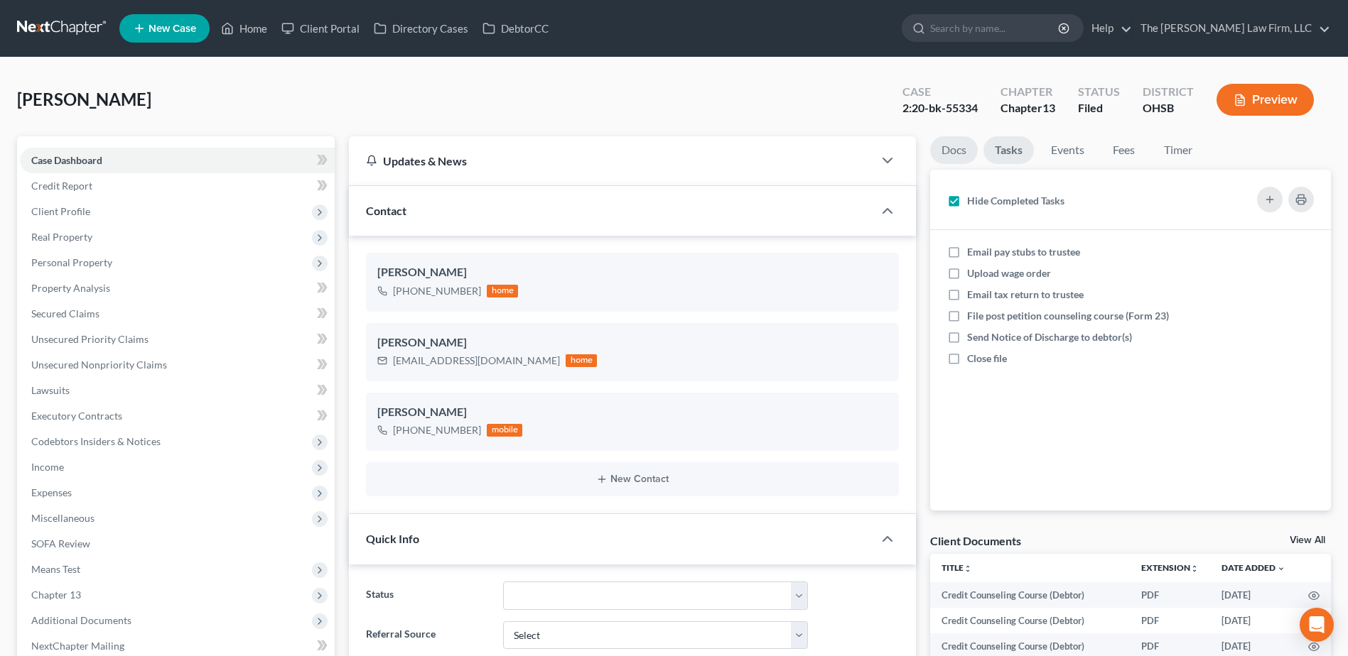
click at [951, 151] on link "Docs" at bounding box center [954, 150] width 48 height 28
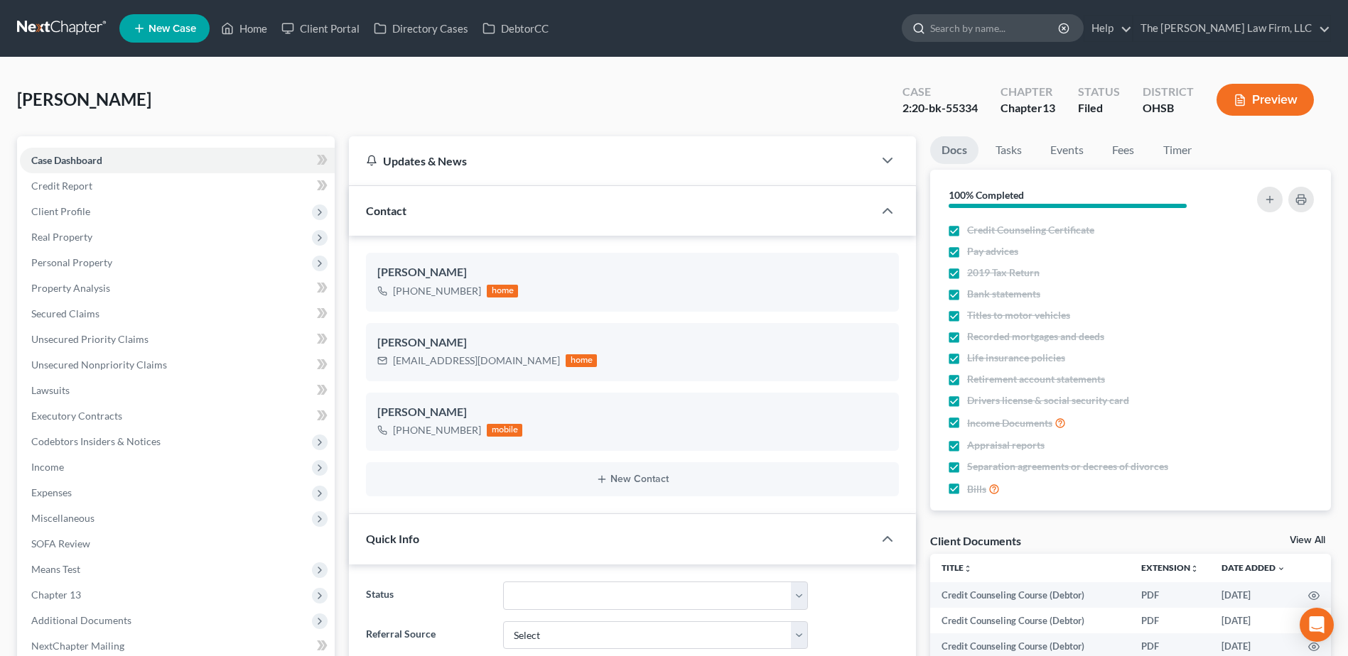
click at [1040, 37] on input "search" at bounding box center [995, 28] width 130 height 26
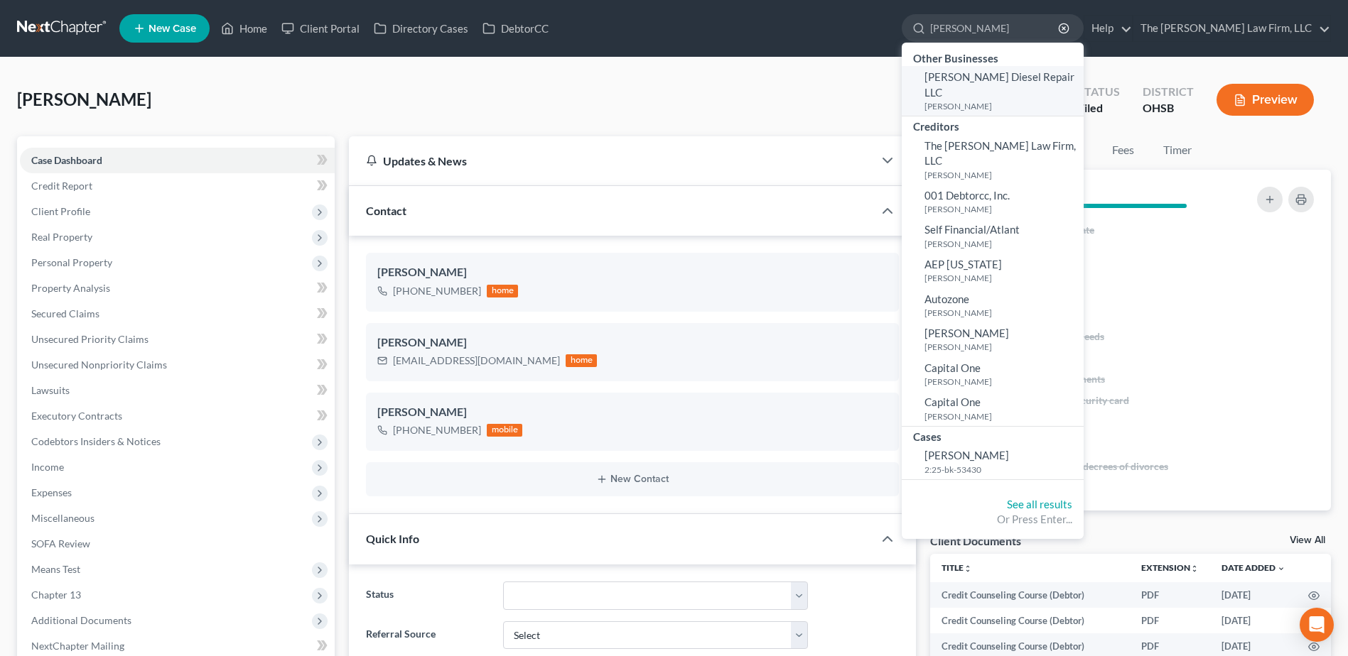
type input "roth"
click at [1034, 75] on span "Roth Diesel Repair LLC" at bounding box center [999, 84] width 150 height 28
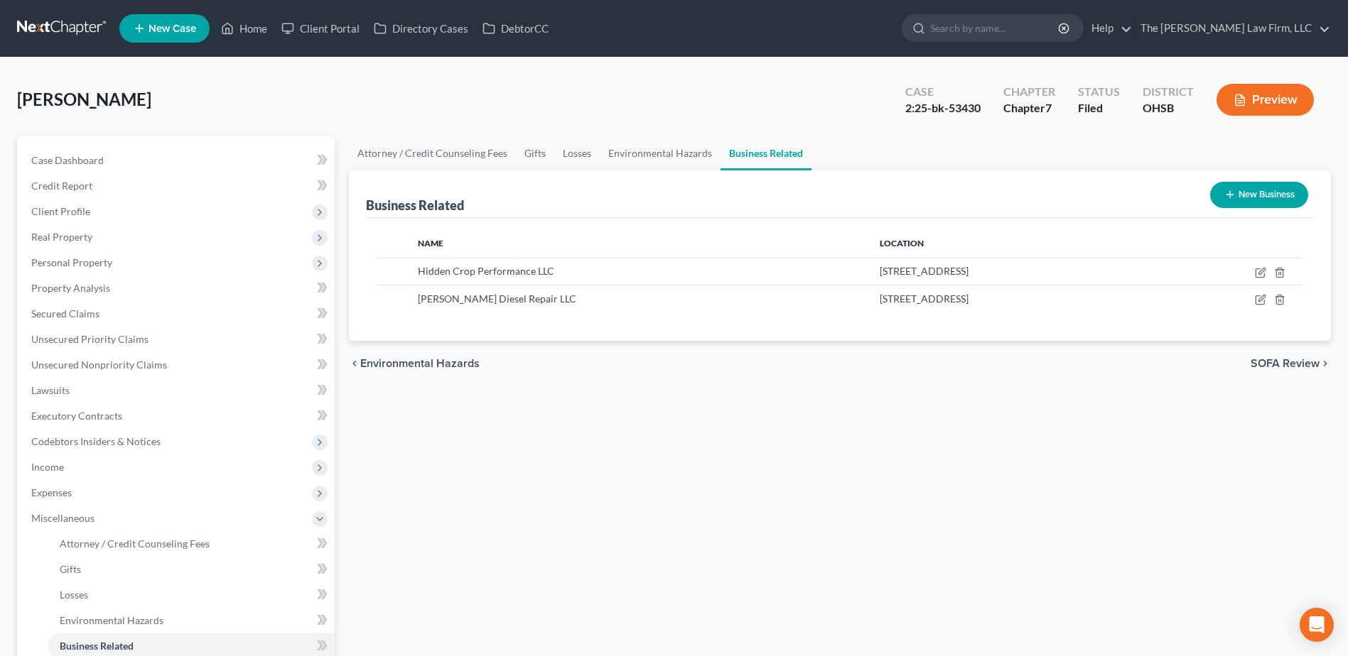
click at [60, 32] on link at bounding box center [62, 29] width 91 height 26
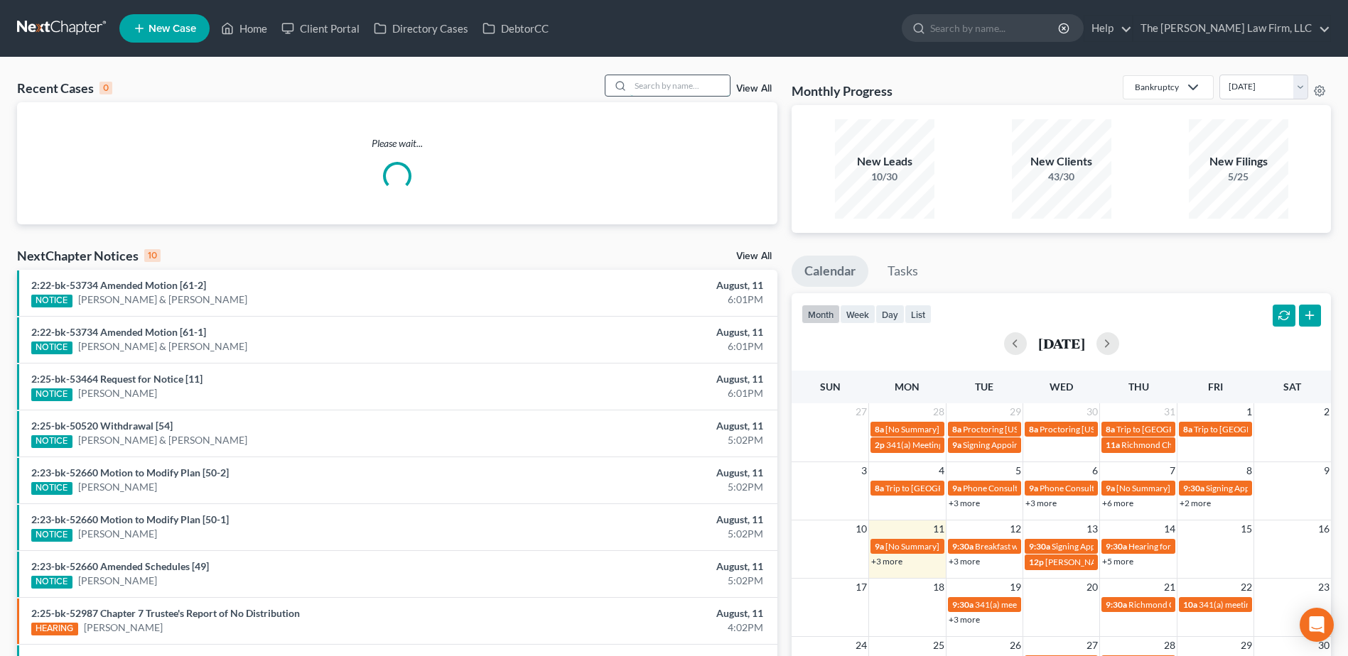
click at [702, 87] on input "search" at bounding box center [679, 85] width 99 height 21
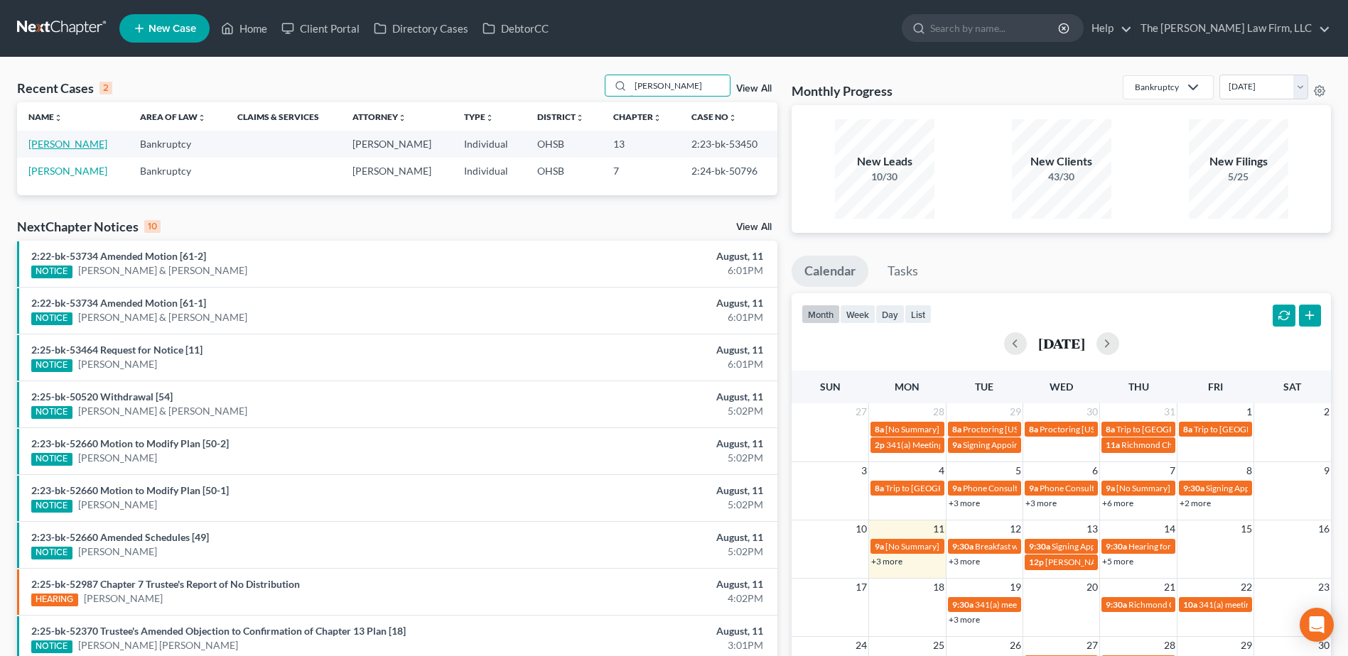
type input "[PERSON_NAME]"
click at [72, 144] on link "[PERSON_NAME]" at bounding box center [67, 144] width 79 height 12
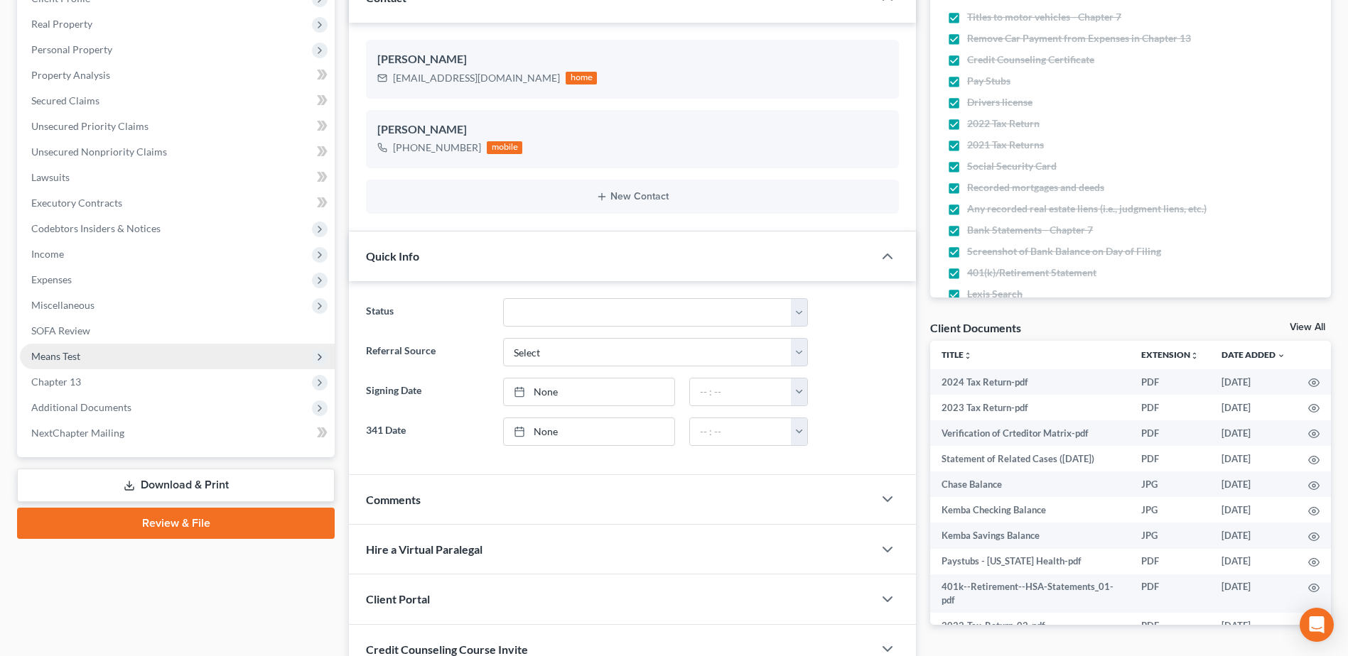
scroll to position [1762, 0]
click at [84, 406] on span "Additional Documents" at bounding box center [81, 407] width 100 height 12
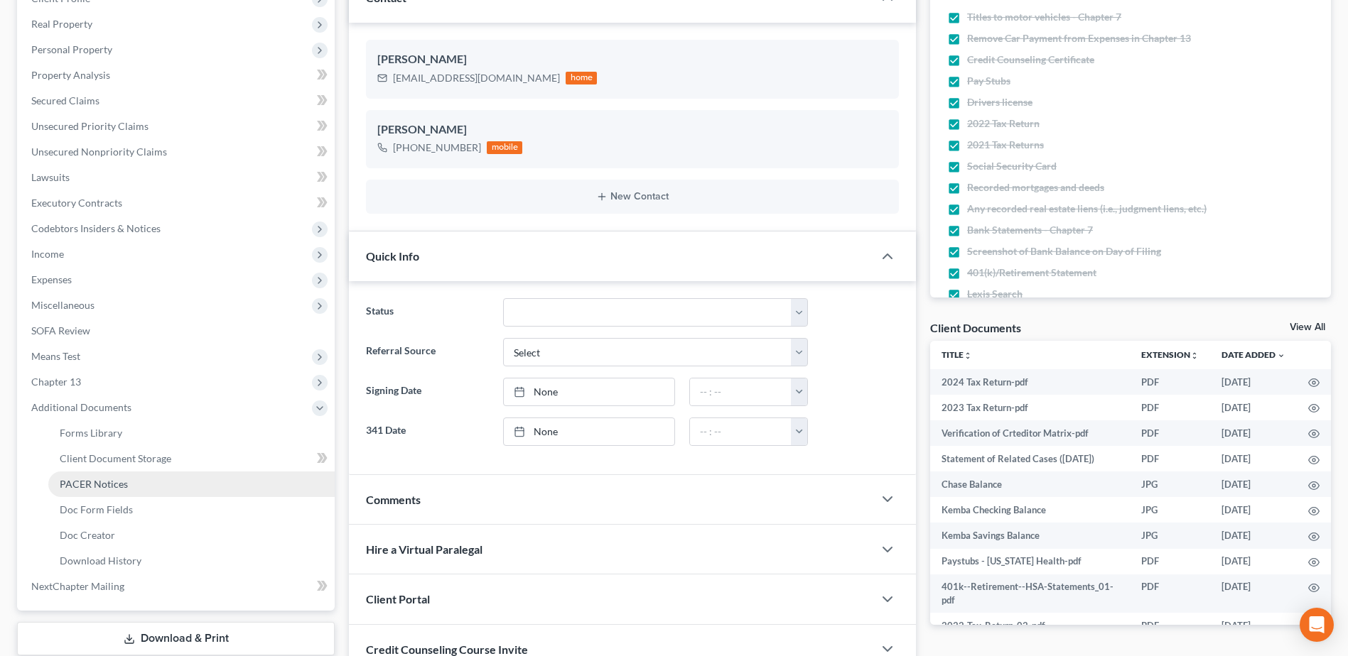
click at [82, 476] on link "PACER Notices" at bounding box center [191, 485] width 286 height 26
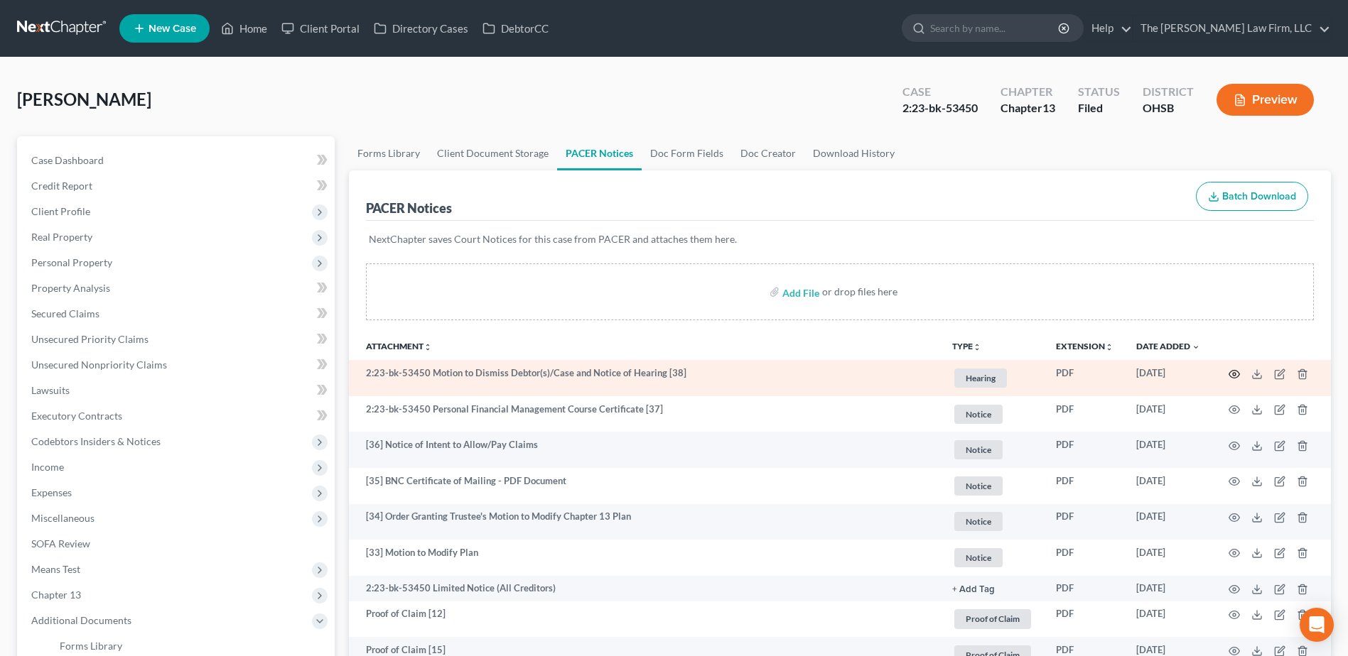
click at [1234, 372] on icon "button" at bounding box center [1233, 374] width 11 height 11
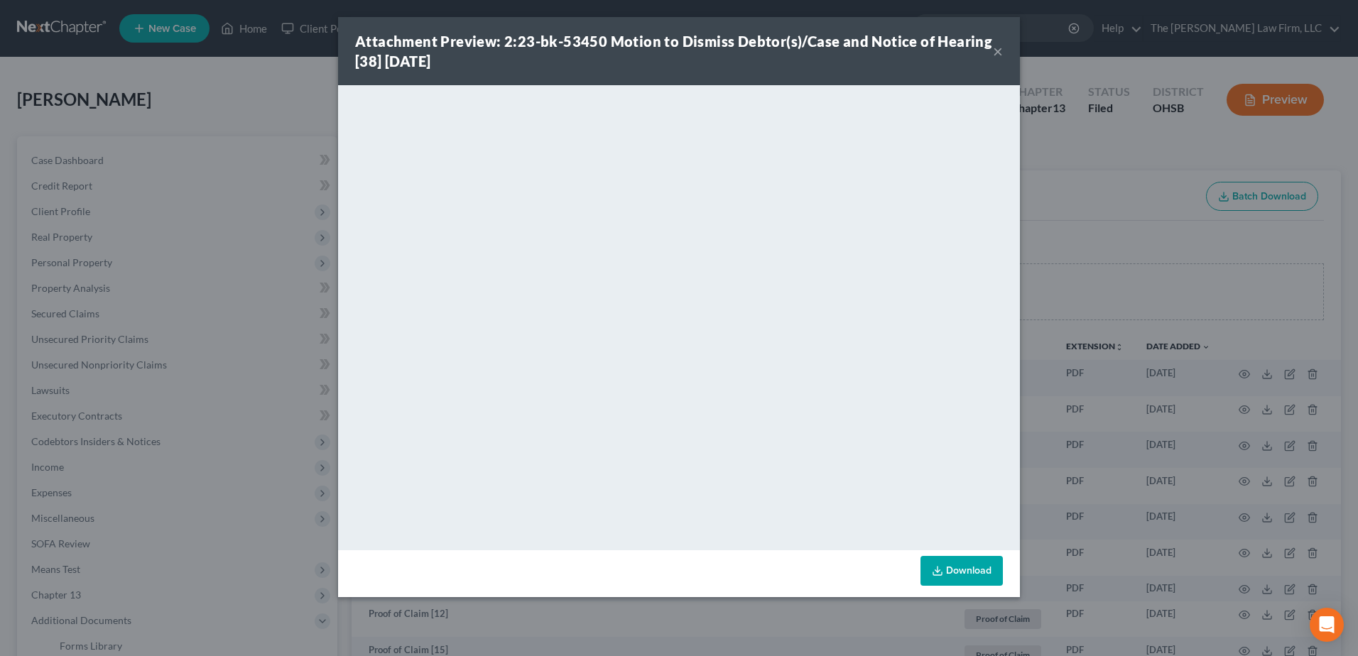
click at [994, 54] on button "×" at bounding box center [998, 51] width 10 height 17
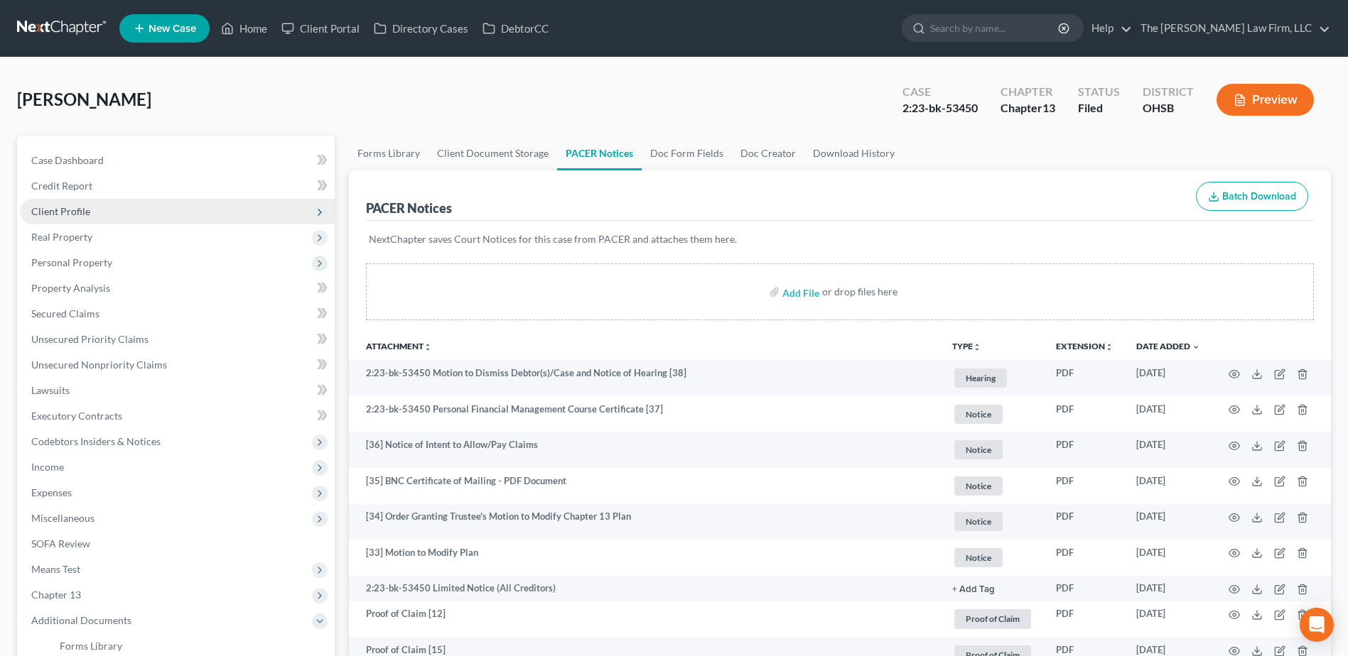
click at [53, 214] on span "Client Profile" at bounding box center [60, 211] width 59 height 12
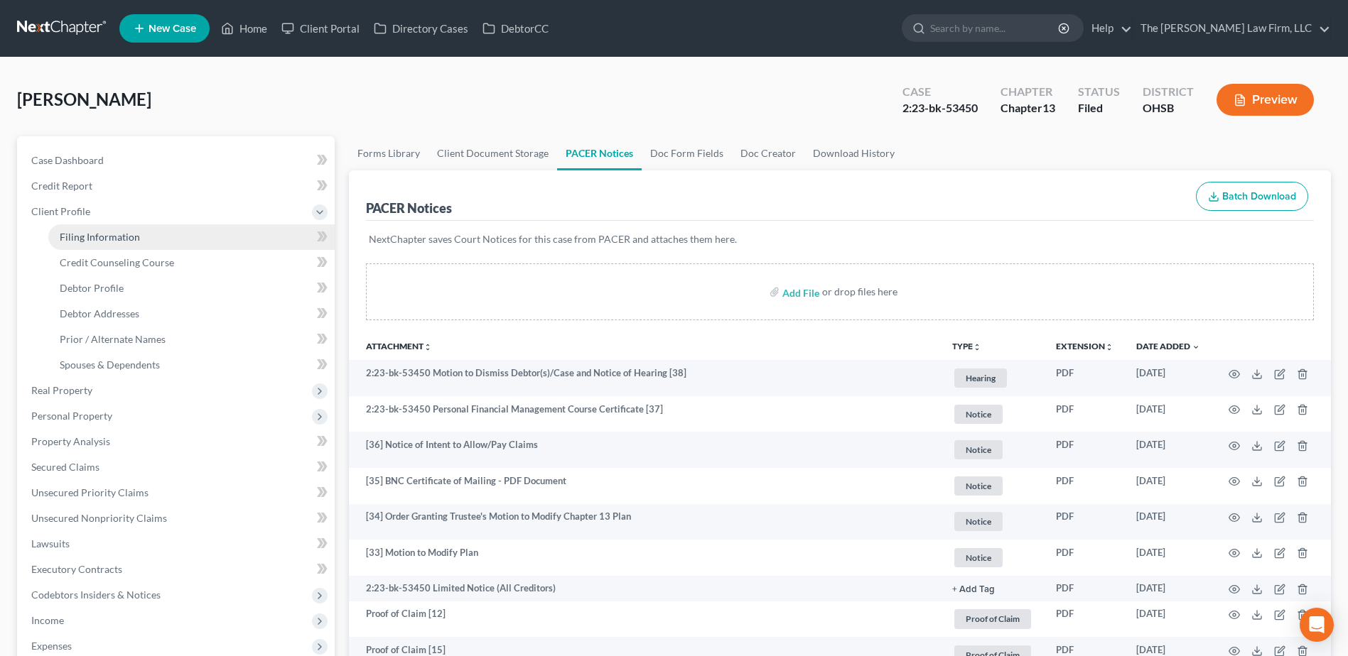
click at [106, 237] on span "Filing Information" at bounding box center [100, 237] width 80 height 12
select select "1"
select select "0"
select select "3"
select select "36"
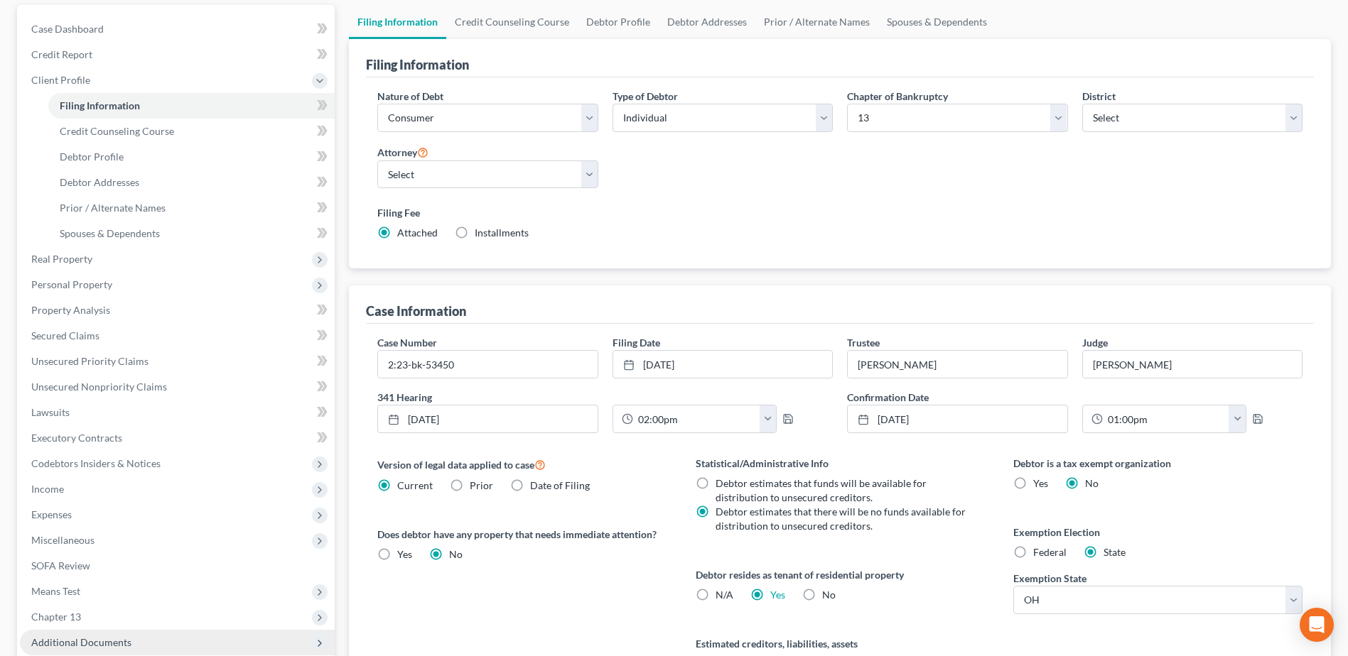
scroll to position [284, 0]
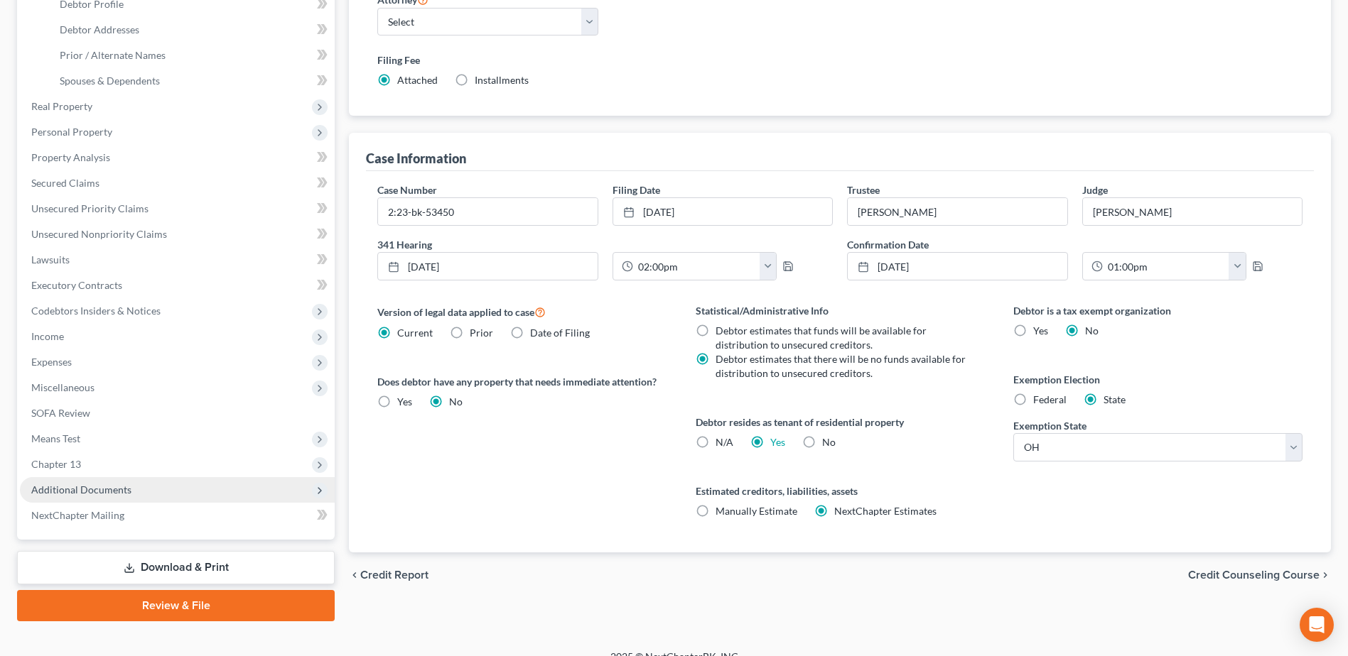
click at [87, 489] on span "Additional Documents" at bounding box center [81, 490] width 100 height 12
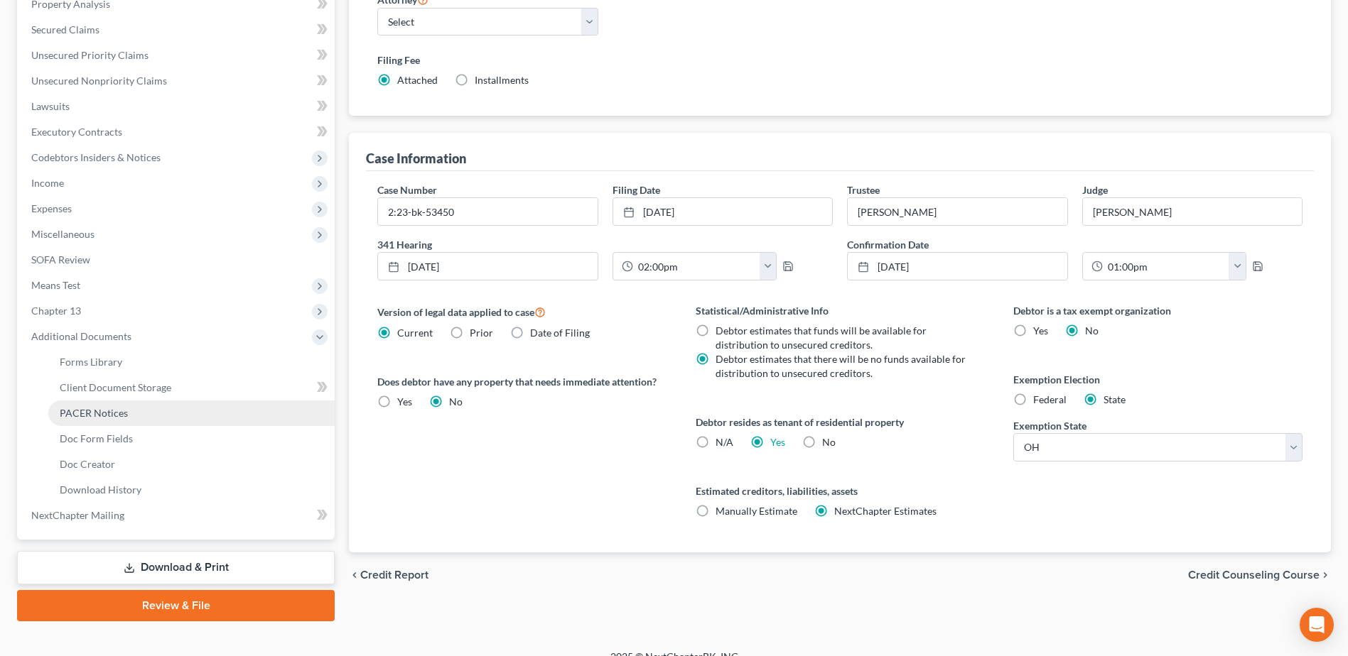
click at [99, 418] on span "PACER Notices" at bounding box center [94, 413] width 68 height 12
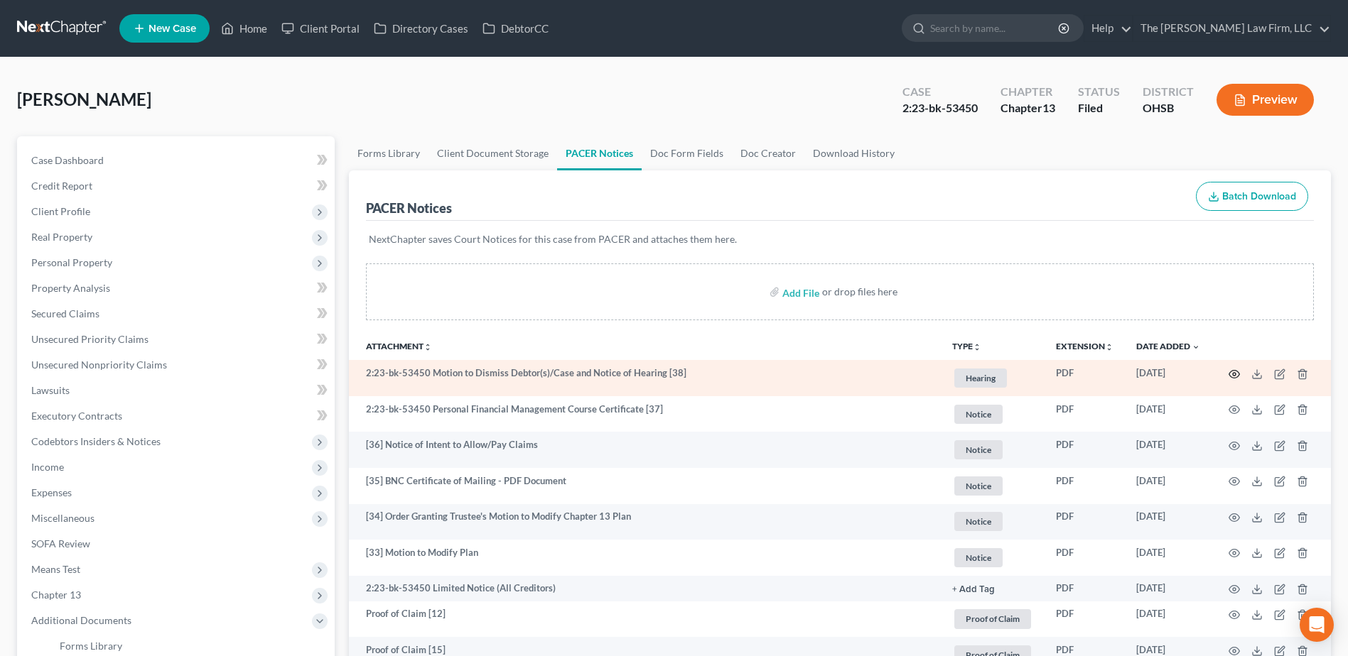
click at [1235, 371] on icon "button" at bounding box center [1233, 374] width 11 height 11
